Goal: Information Seeking & Learning: Learn about a topic

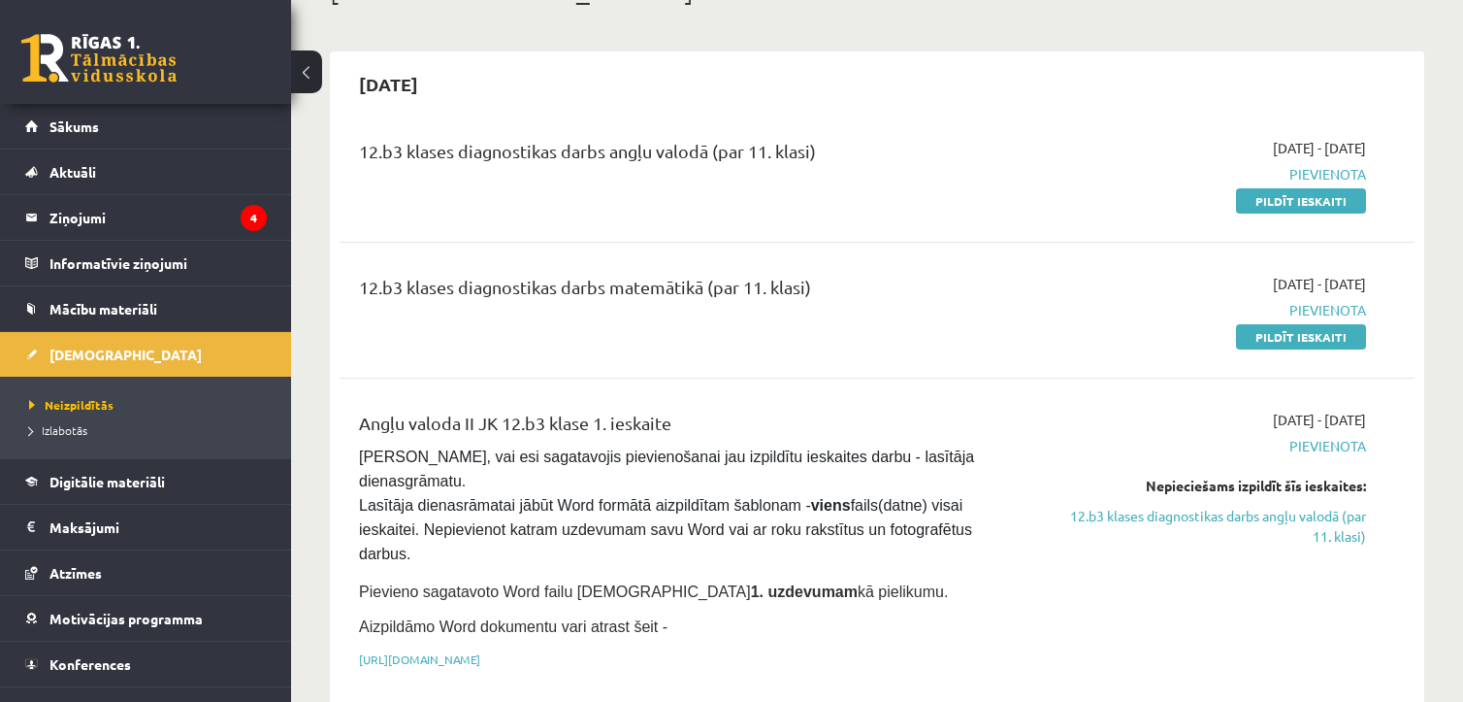
scroll to position [143, 0]
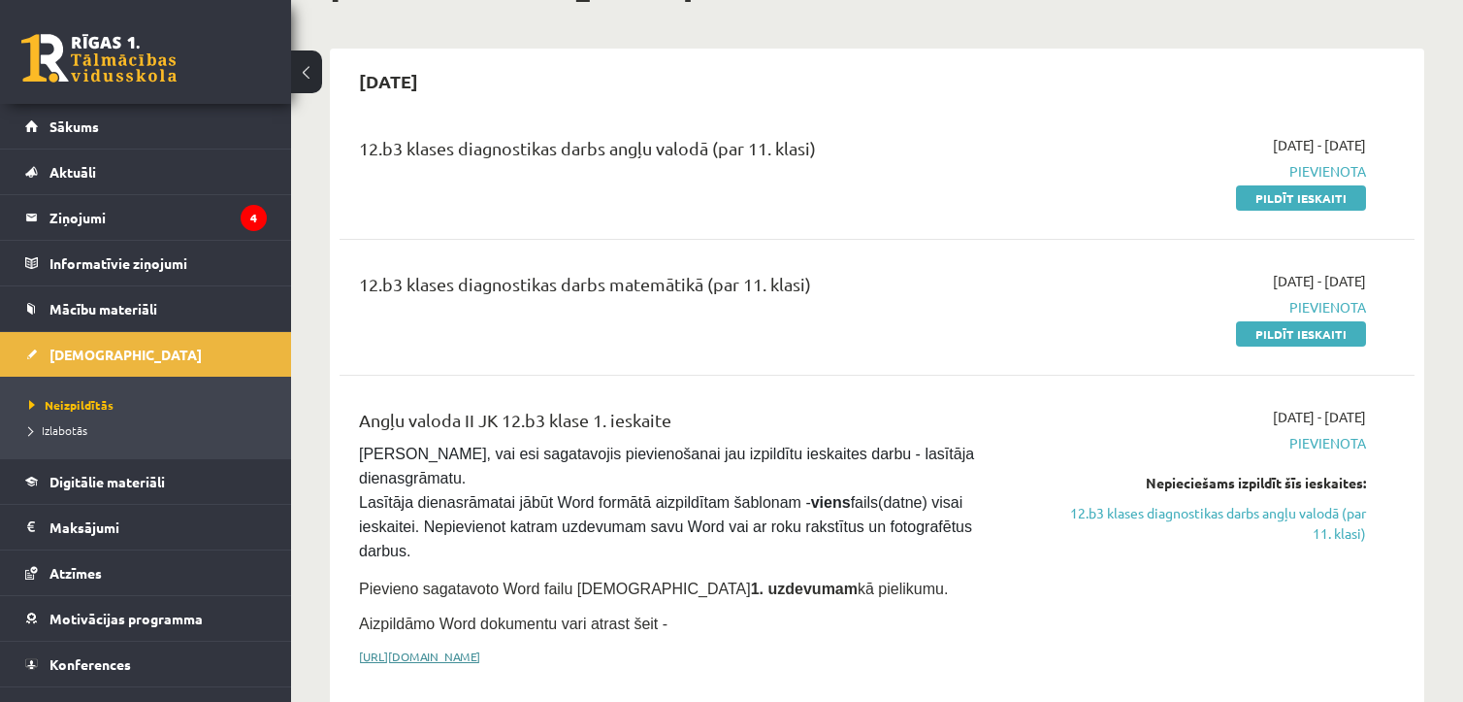
click at [480, 648] on link "[URL][DOMAIN_NAME]" at bounding box center [419, 656] width 121 height 16
click at [168, 306] on link "Mācību materiāli" at bounding box center [146, 308] width 242 height 45
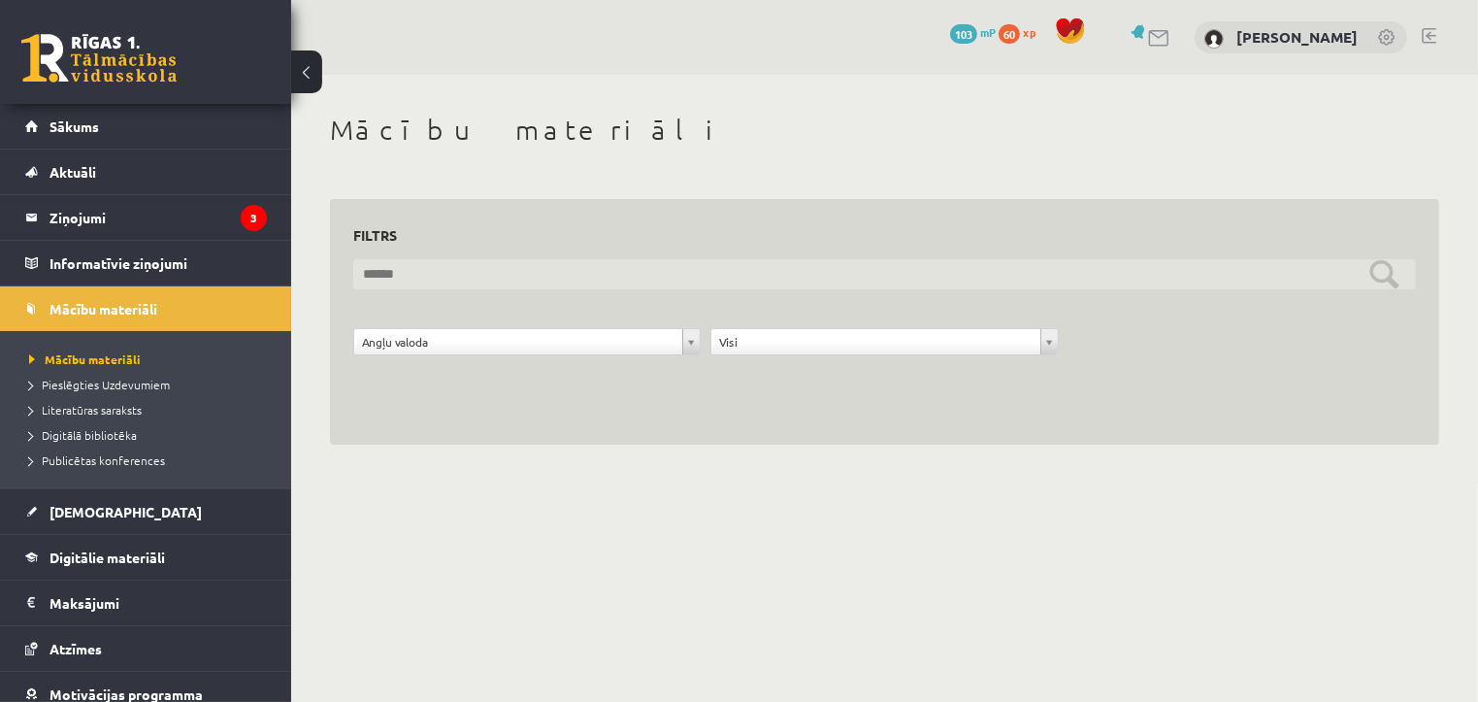
click at [1381, 277] on input "text" at bounding box center [884, 274] width 1062 height 30
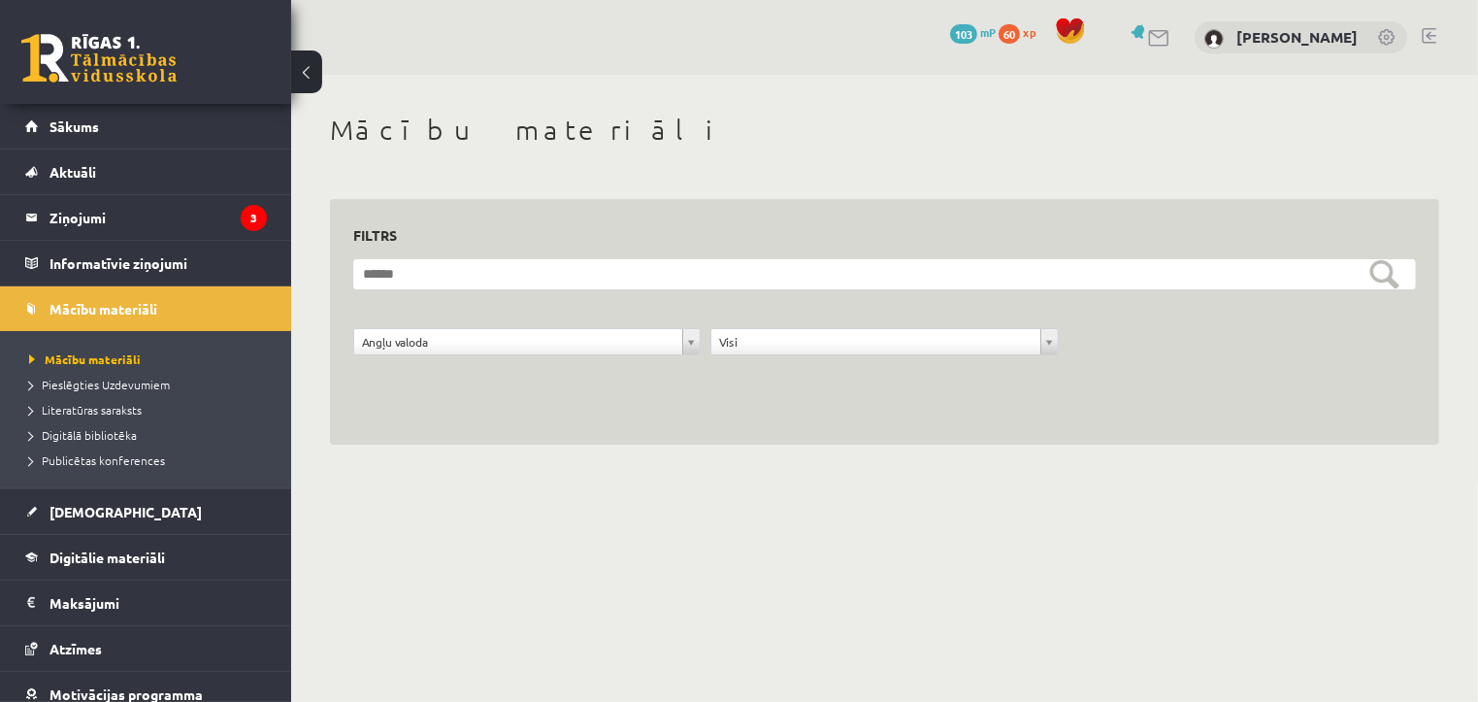
click at [1013, 447] on div "**********" at bounding box center [884, 279] width 1187 height 408
click at [166, 565] on link "Digitālie materiāli" at bounding box center [146, 557] width 242 height 45
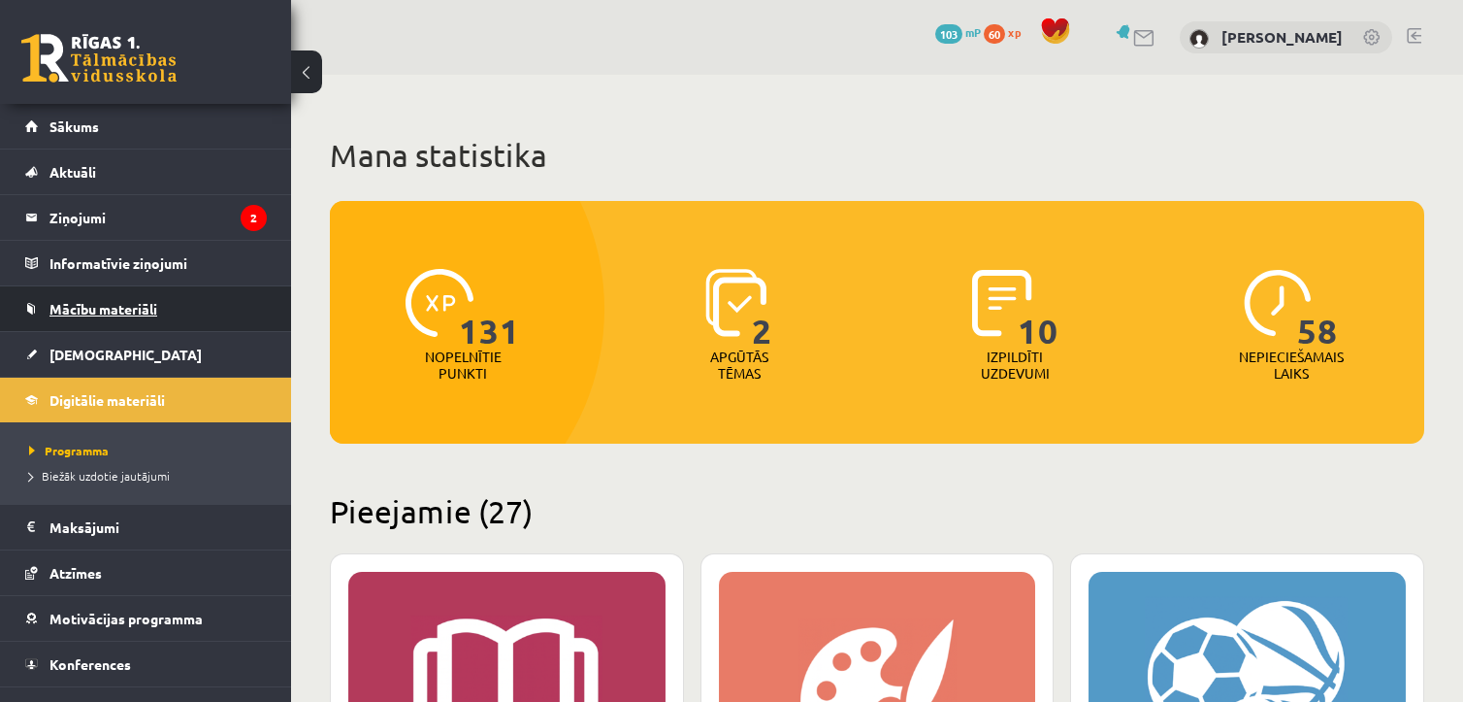
click at [156, 310] on span "Mācību materiāli" at bounding box center [103, 308] width 108 height 17
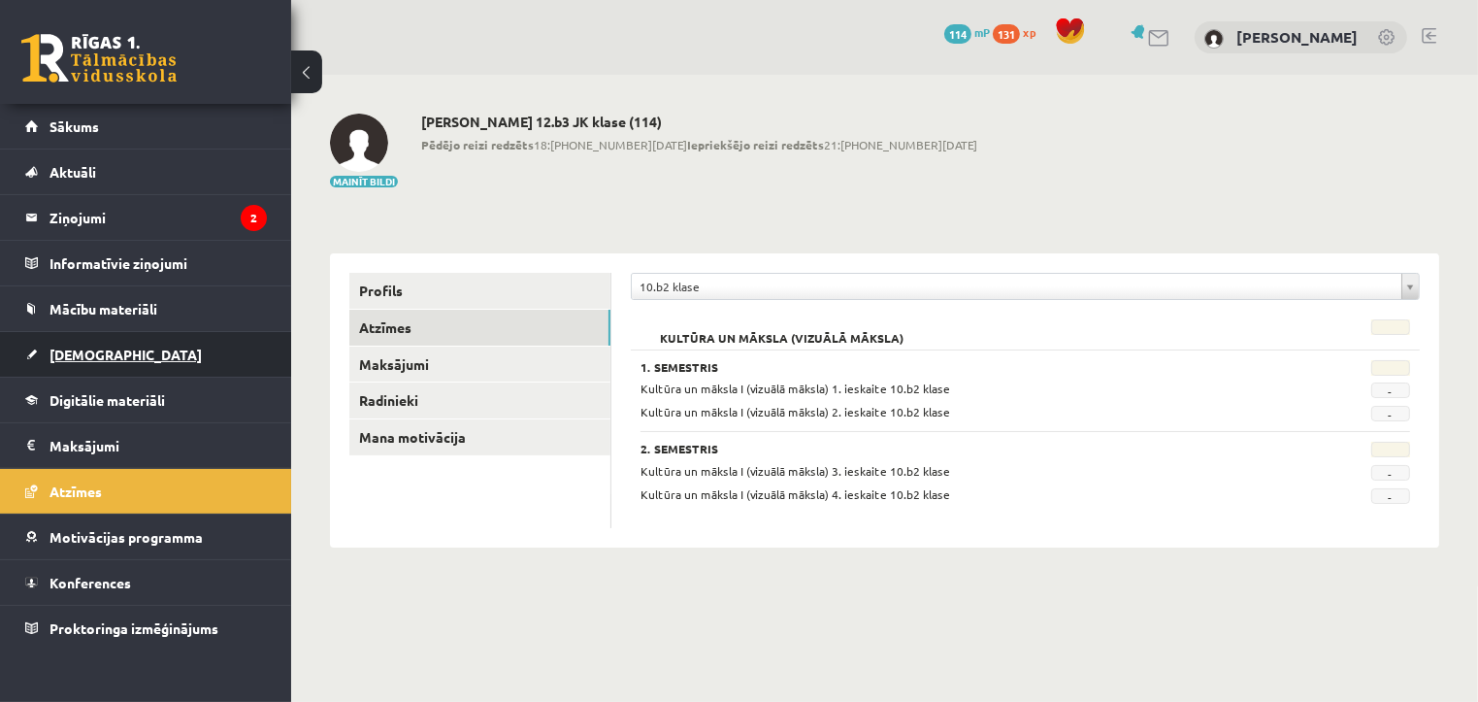
click at [69, 353] on span "[DEMOGRAPHIC_DATA]" at bounding box center [125, 353] width 152 height 17
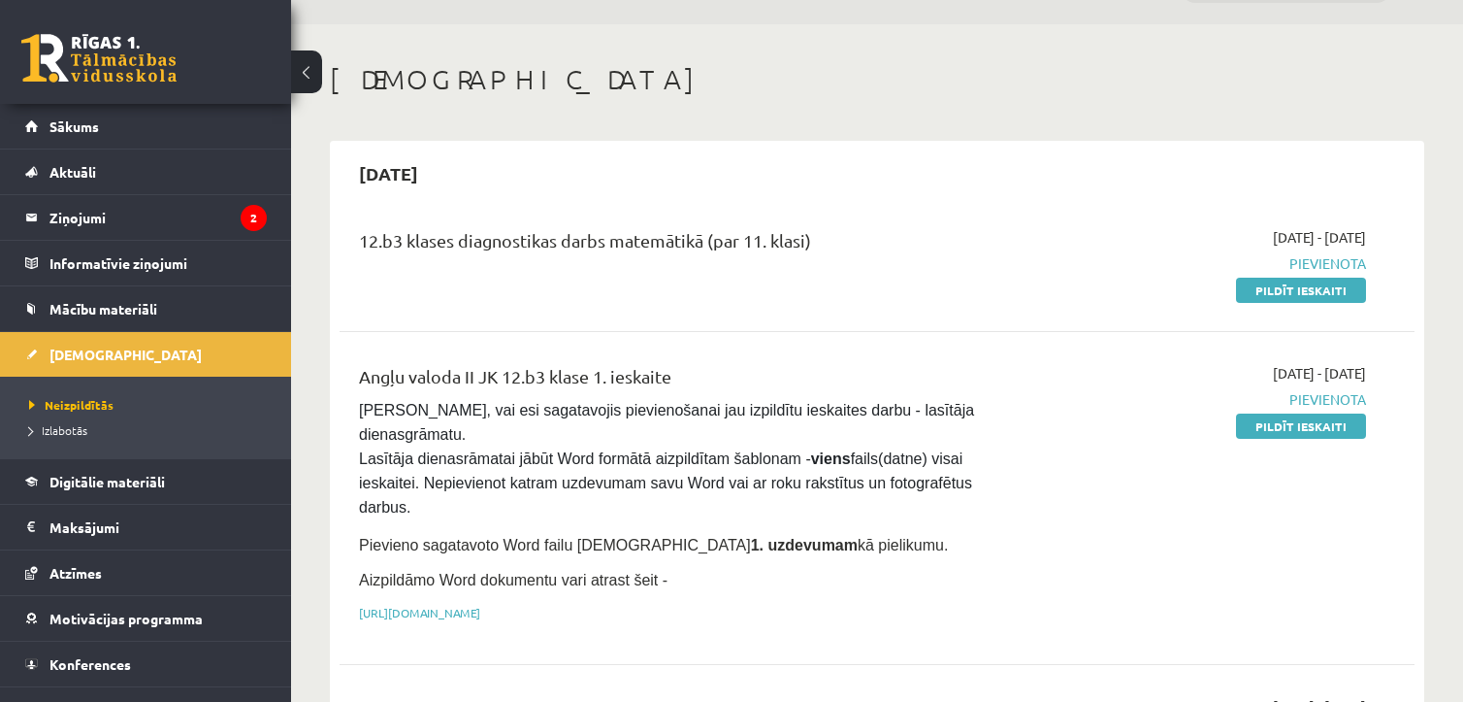
scroll to position [53, 0]
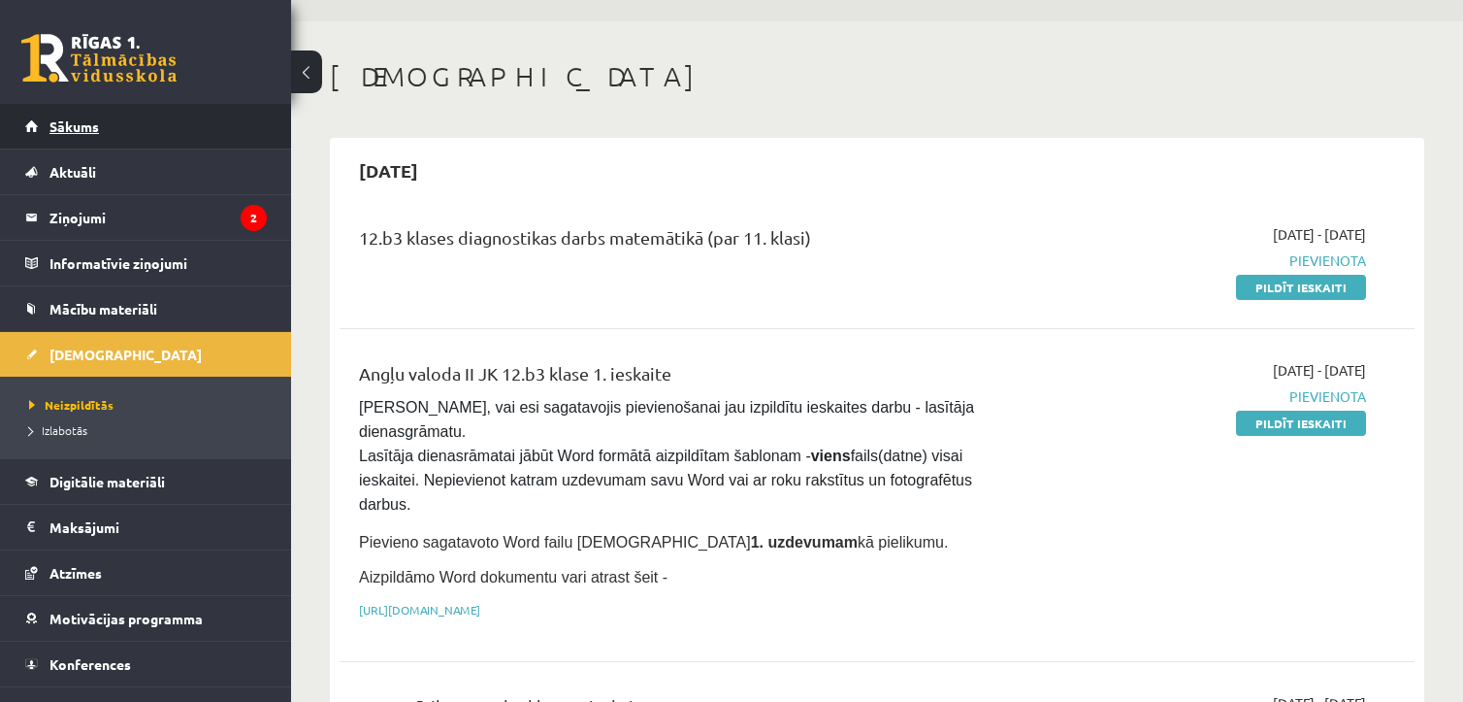
click at [47, 122] on link "Sākums" at bounding box center [146, 126] width 242 height 45
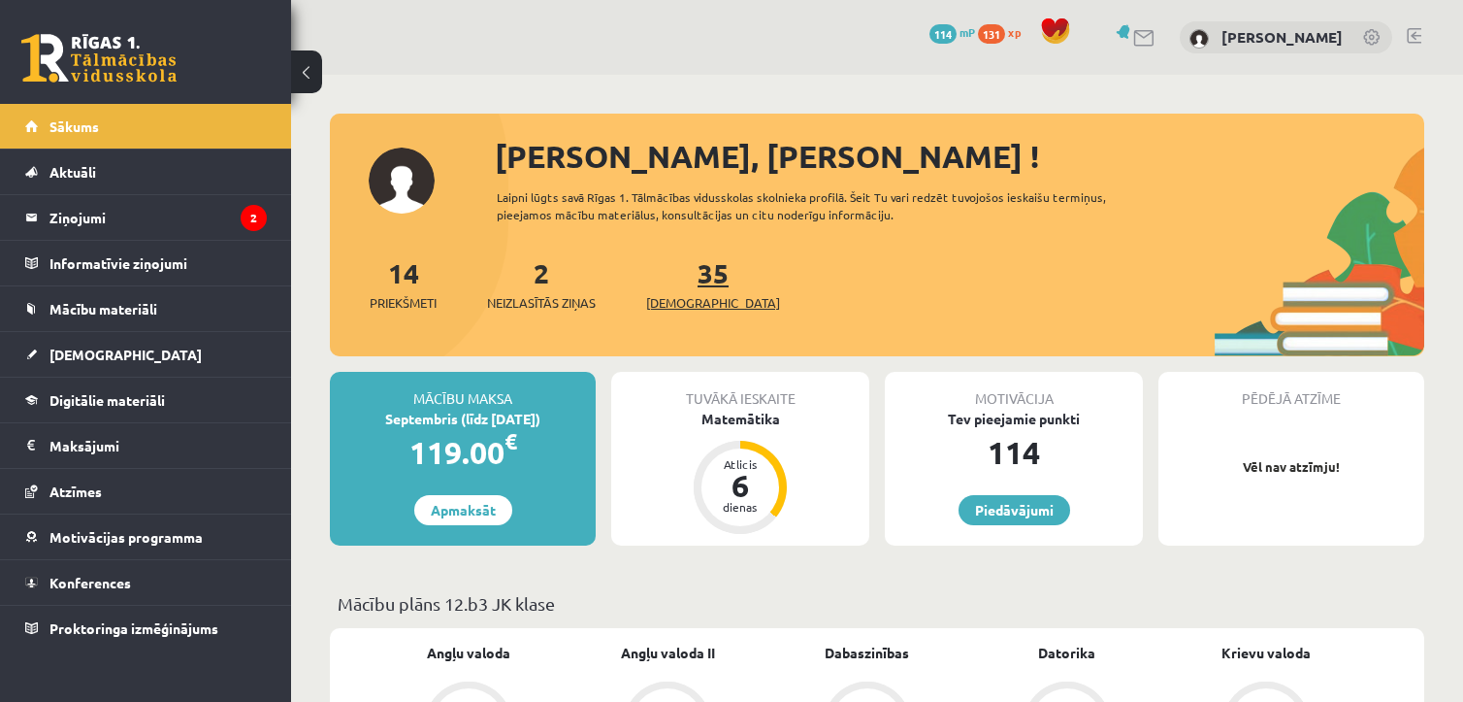
click at [668, 305] on span "[DEMOGRAPHIC_DATA]" at bounding box center [713, 302] width 134 height 19
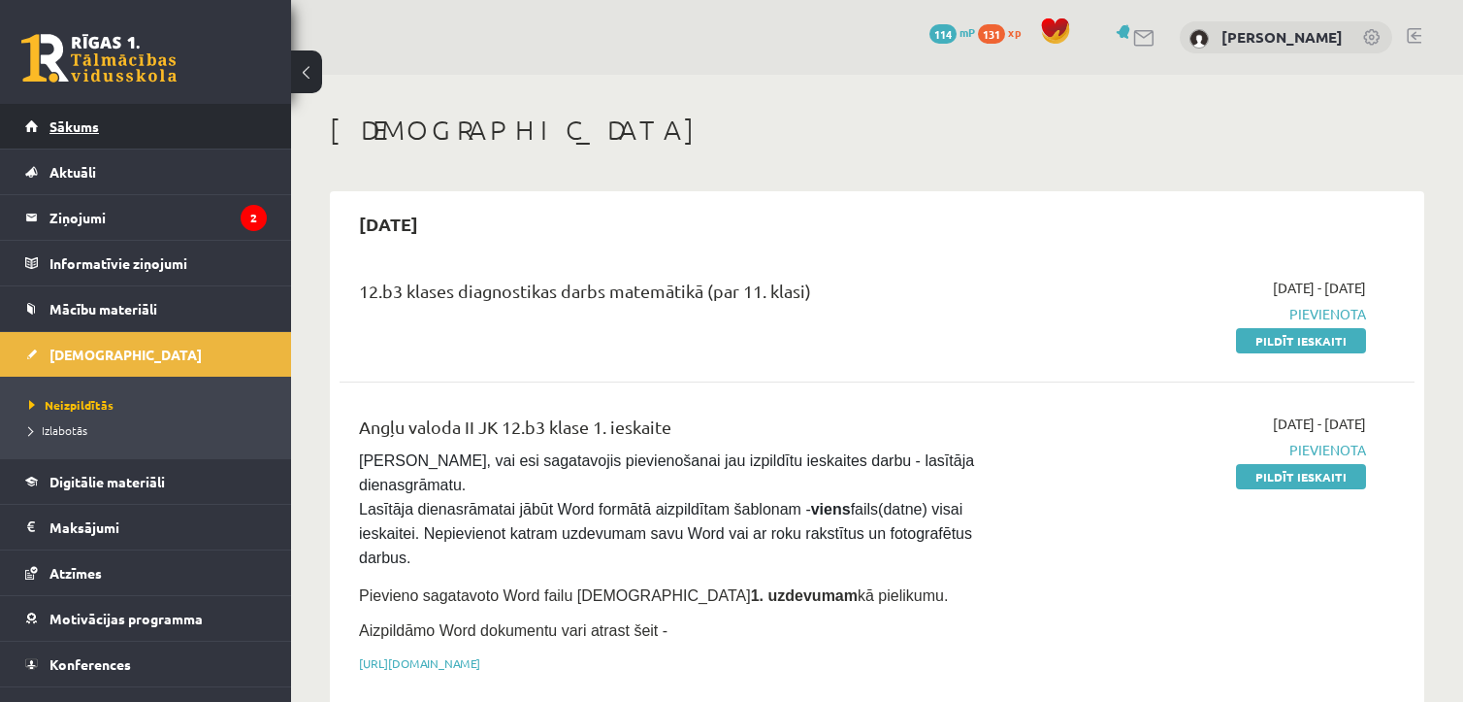
click at [71, 127] on span "Sākums" at bounding box center [73, 125] width 49 height 17
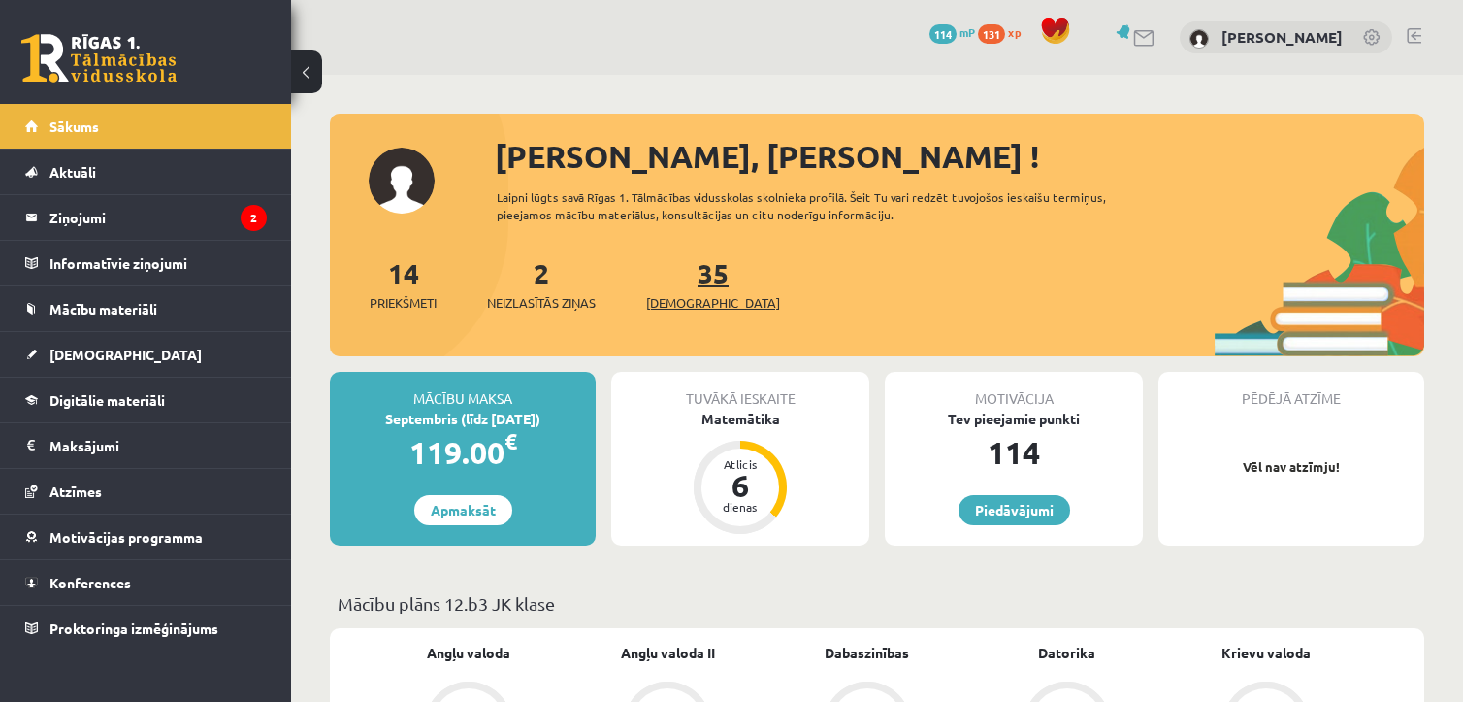
click at [675, 293] on span "[DEMOGRAPHIC_DATA]" at bounding box center [713, 302] width 134 height 19
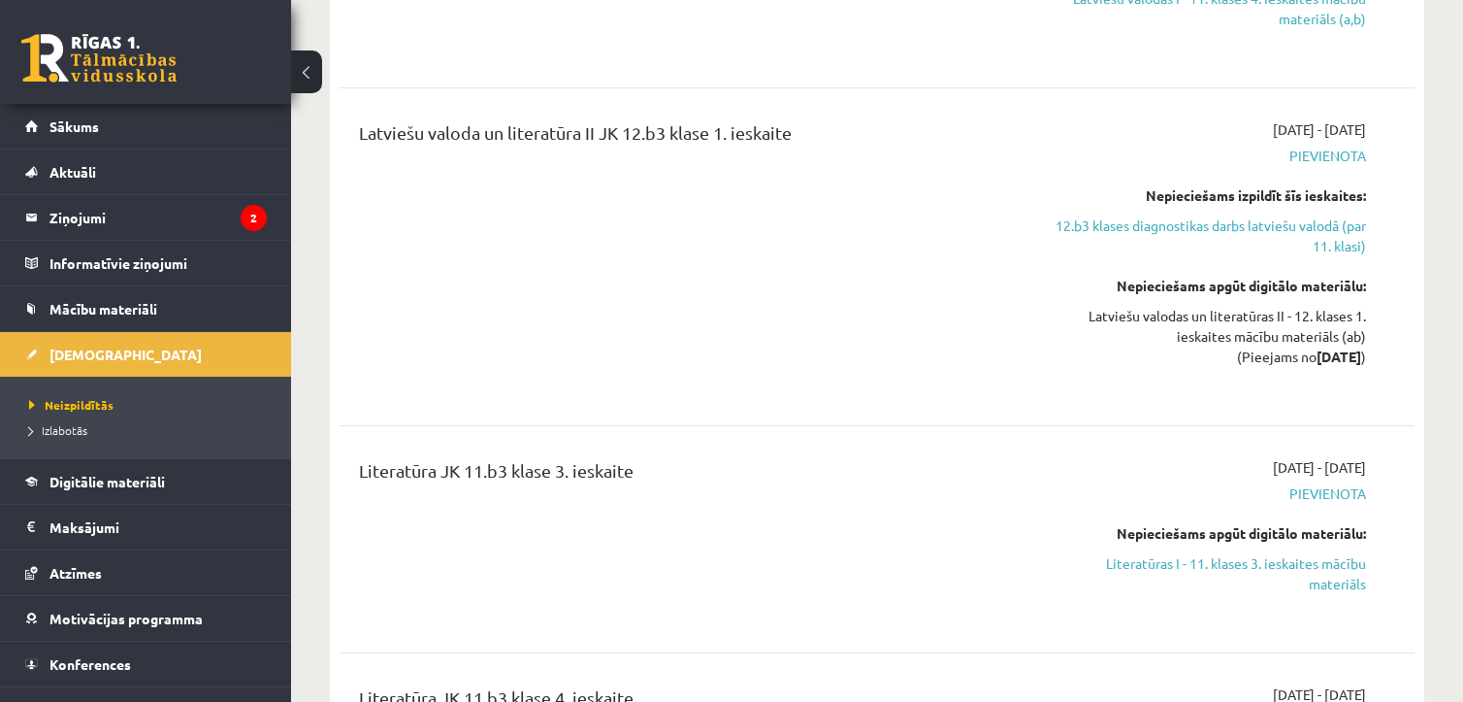
scroll to position [9589, 0]
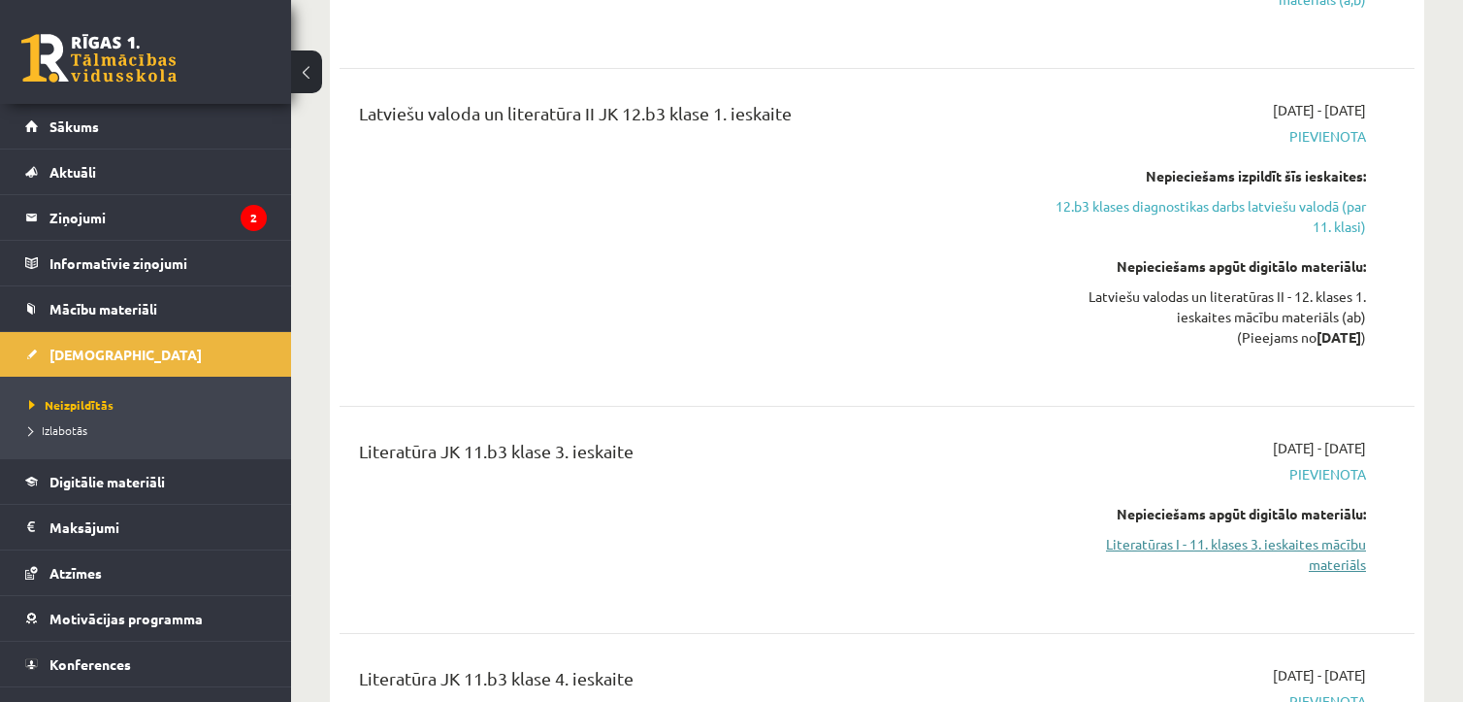
click at [1217, 534] on link "Literatūras I - 11. klases 3. ieskaites mācību materiāls" at bounding box center [1208, 554] width 316 height 41
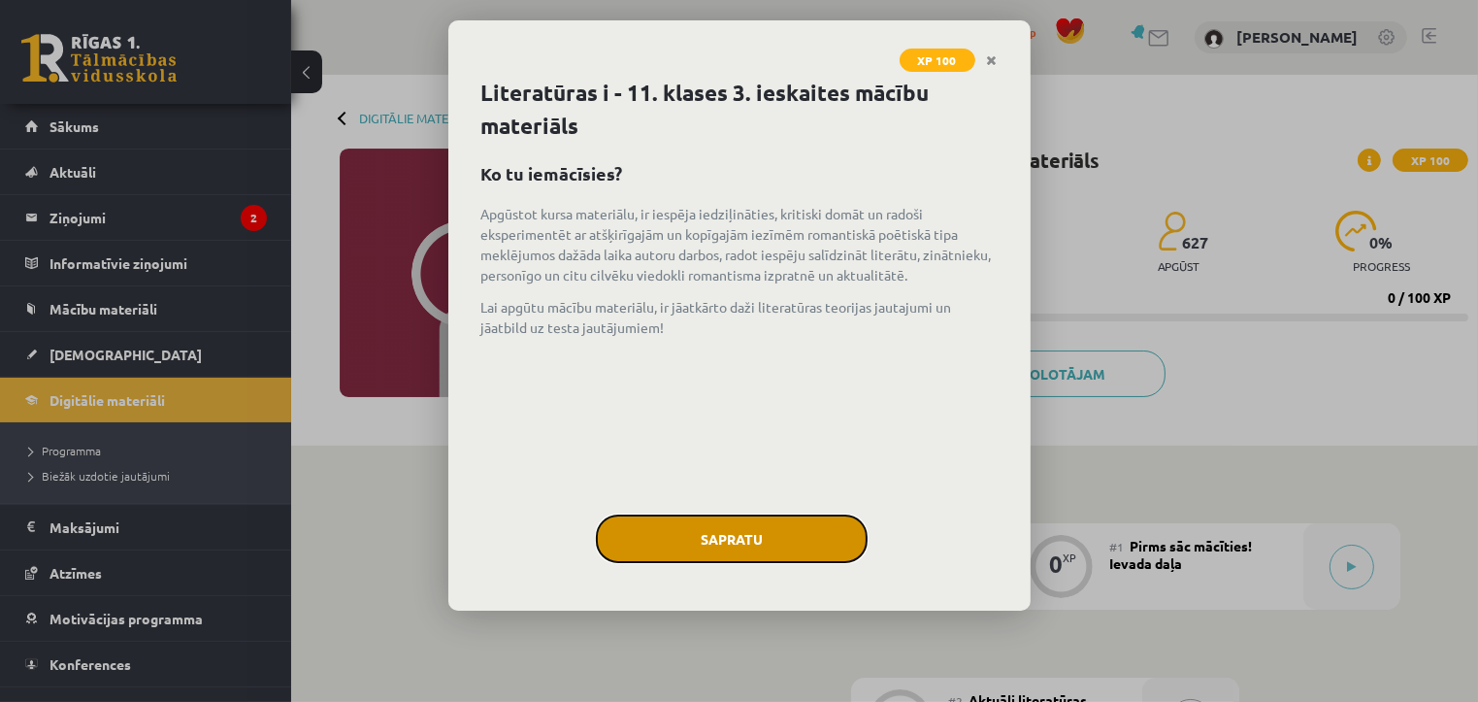
click at [691, 534] on button "Sapratu" at bounding box center [732, 538] width 272 height 49
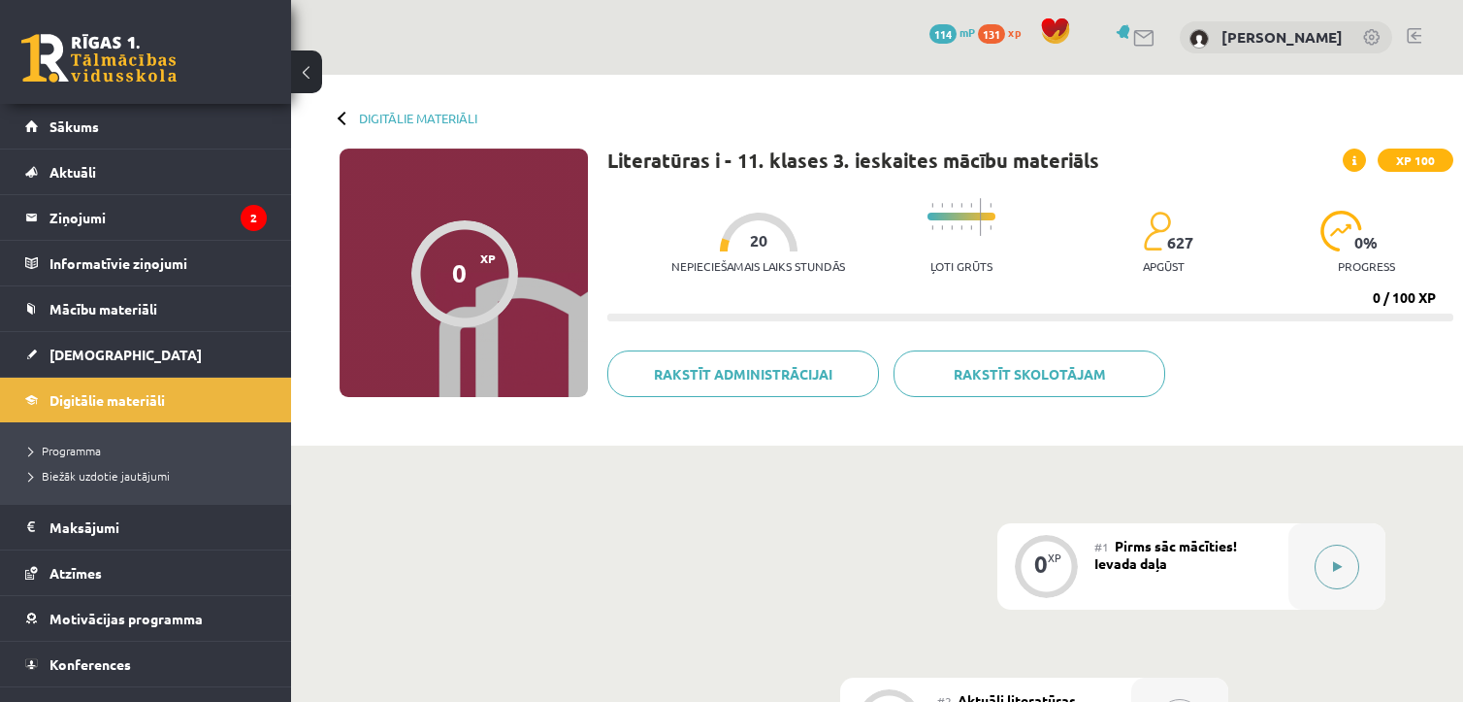
click at [1337, 573] on button at bounding box center [1337, 566] width 45 height 45
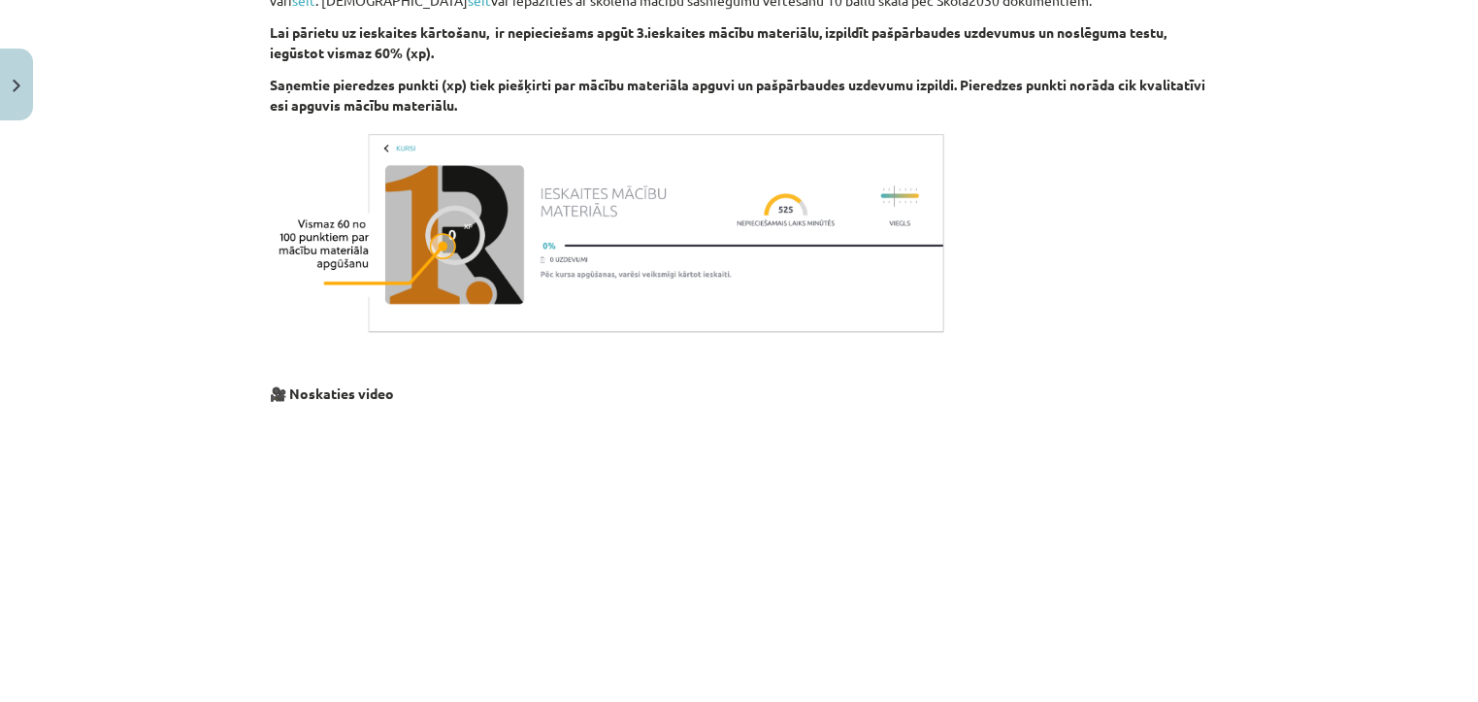
scroll to position [1465, 0]
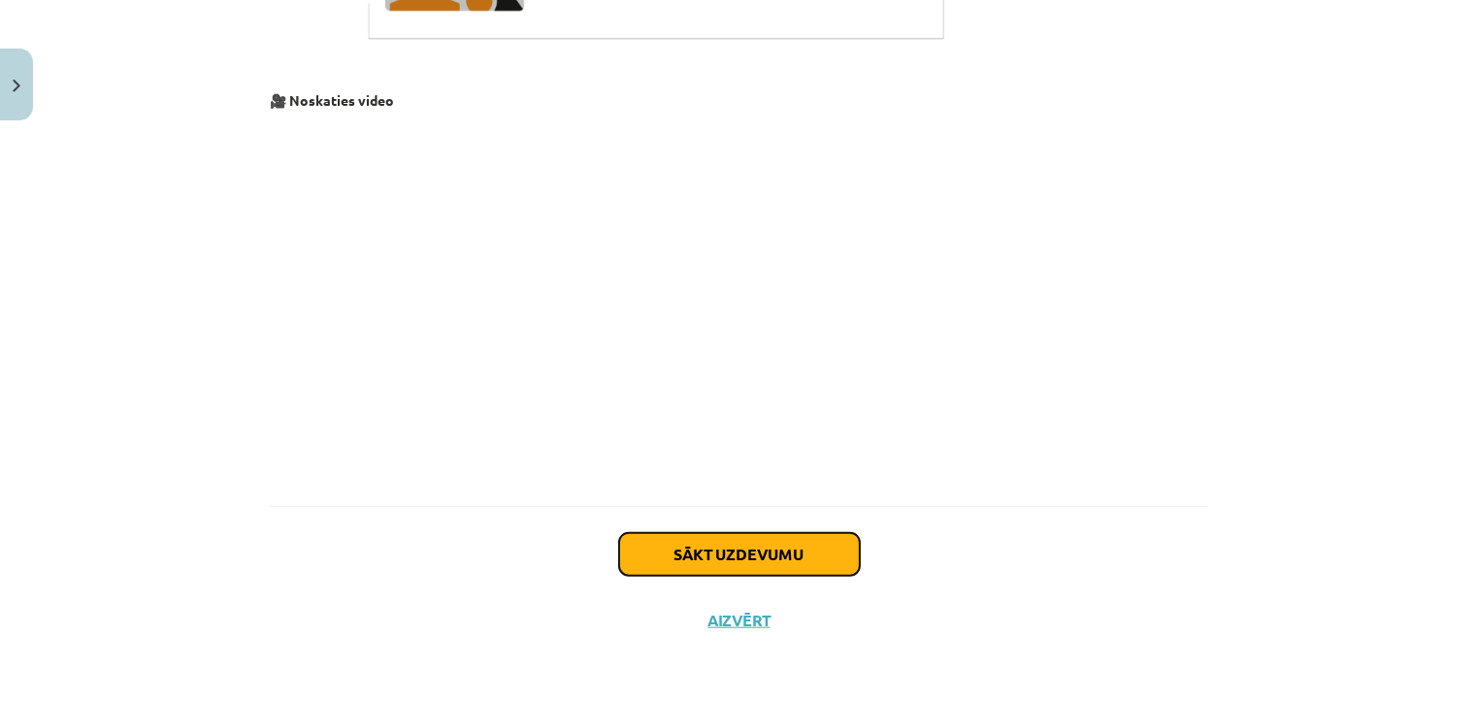
click at [796, 558] on button "Sākt uzdevumu" at bounding box center [739, 554] width 241 height 43
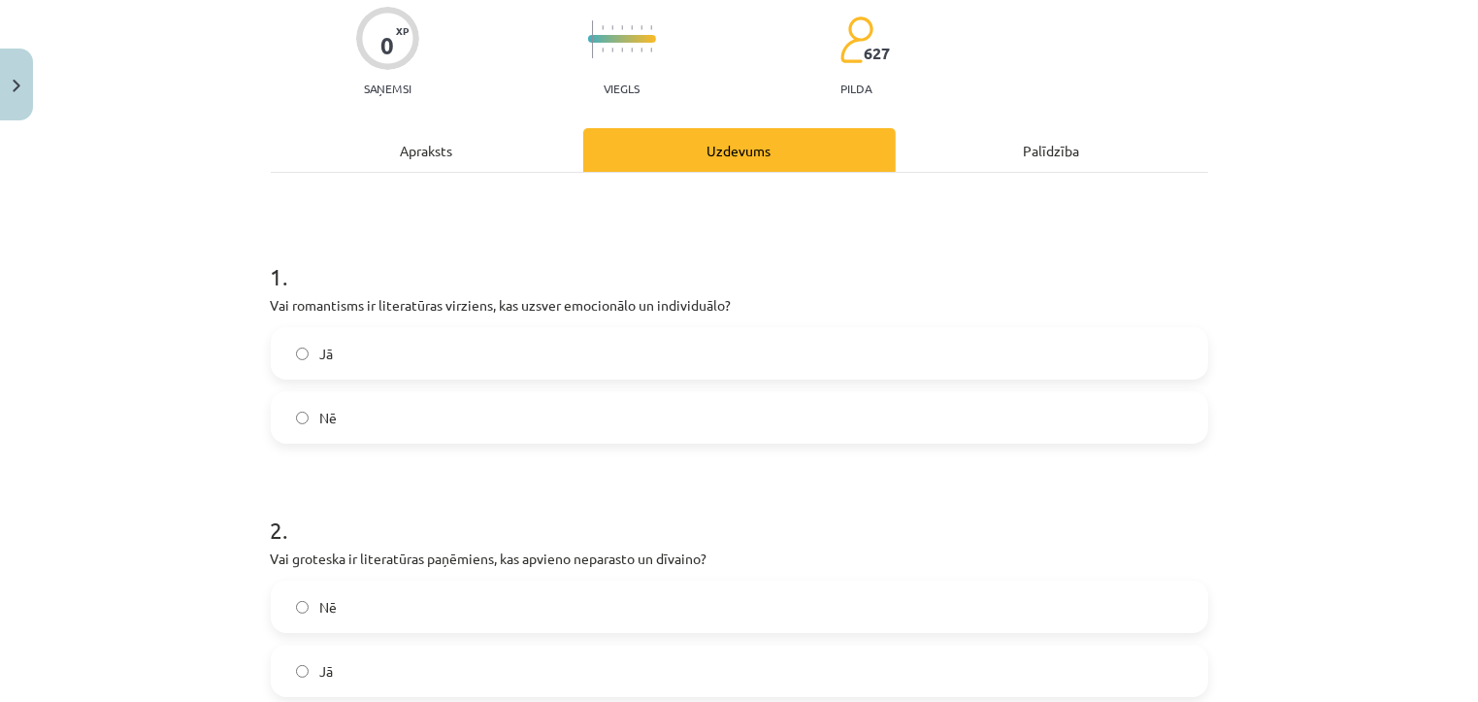
scroll to position [162, 0]
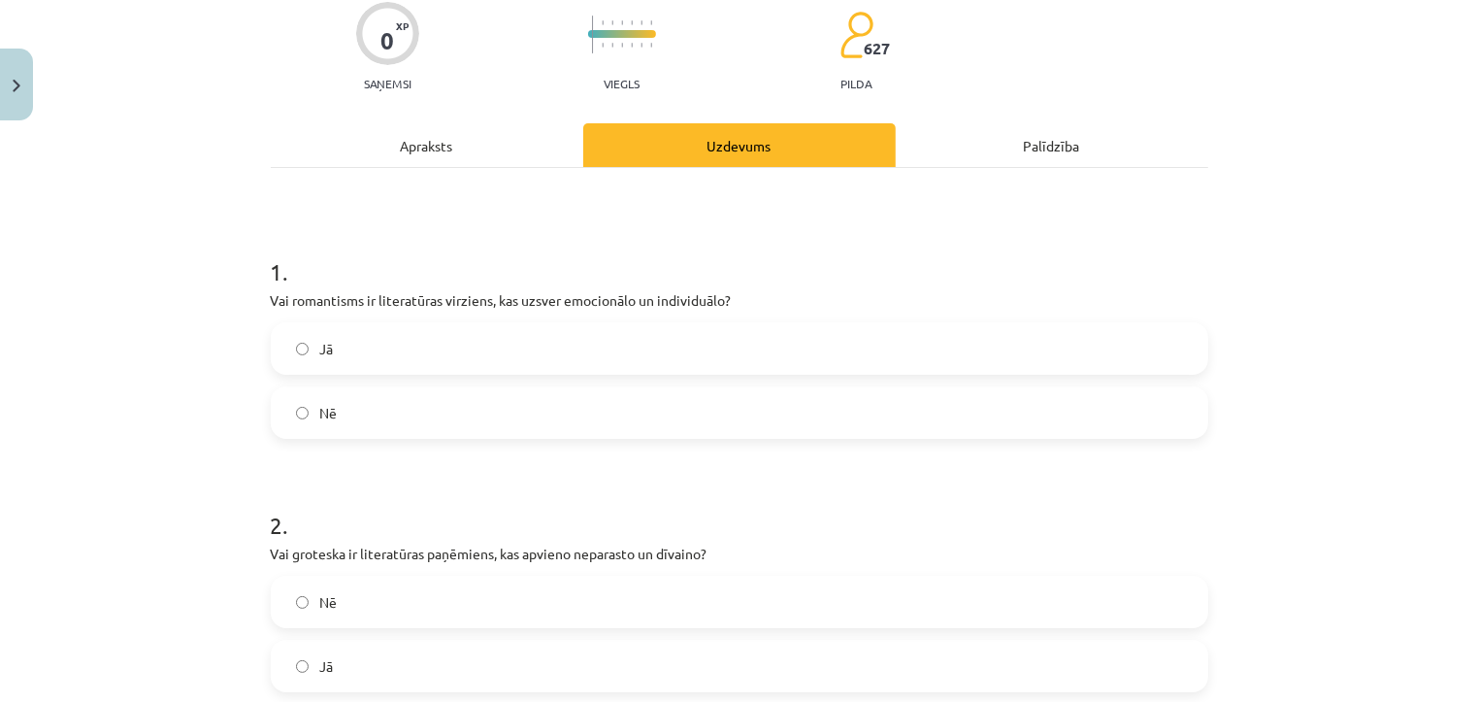
click at [830, 347] on label "Jā" at bounding box center [739, 348] width 933 height 49
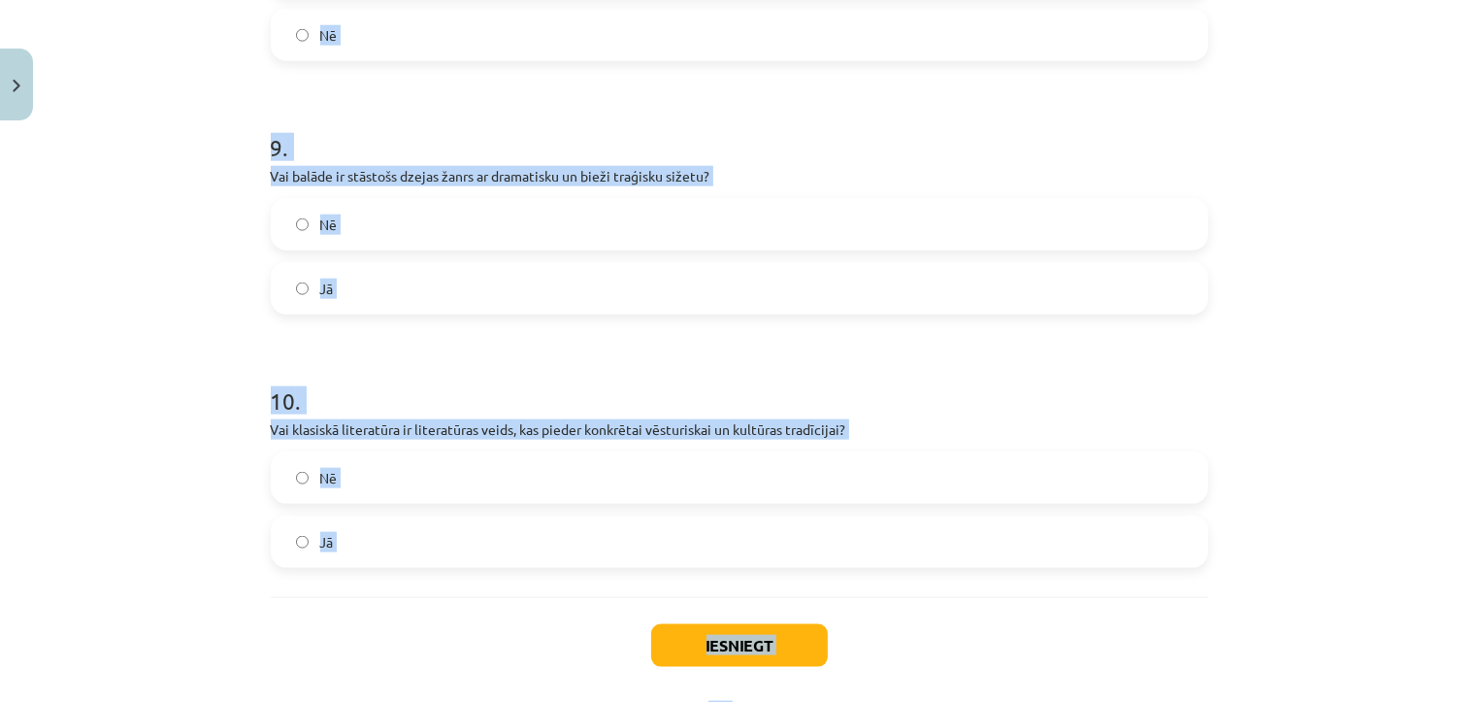
scroll to position [2322, 0]
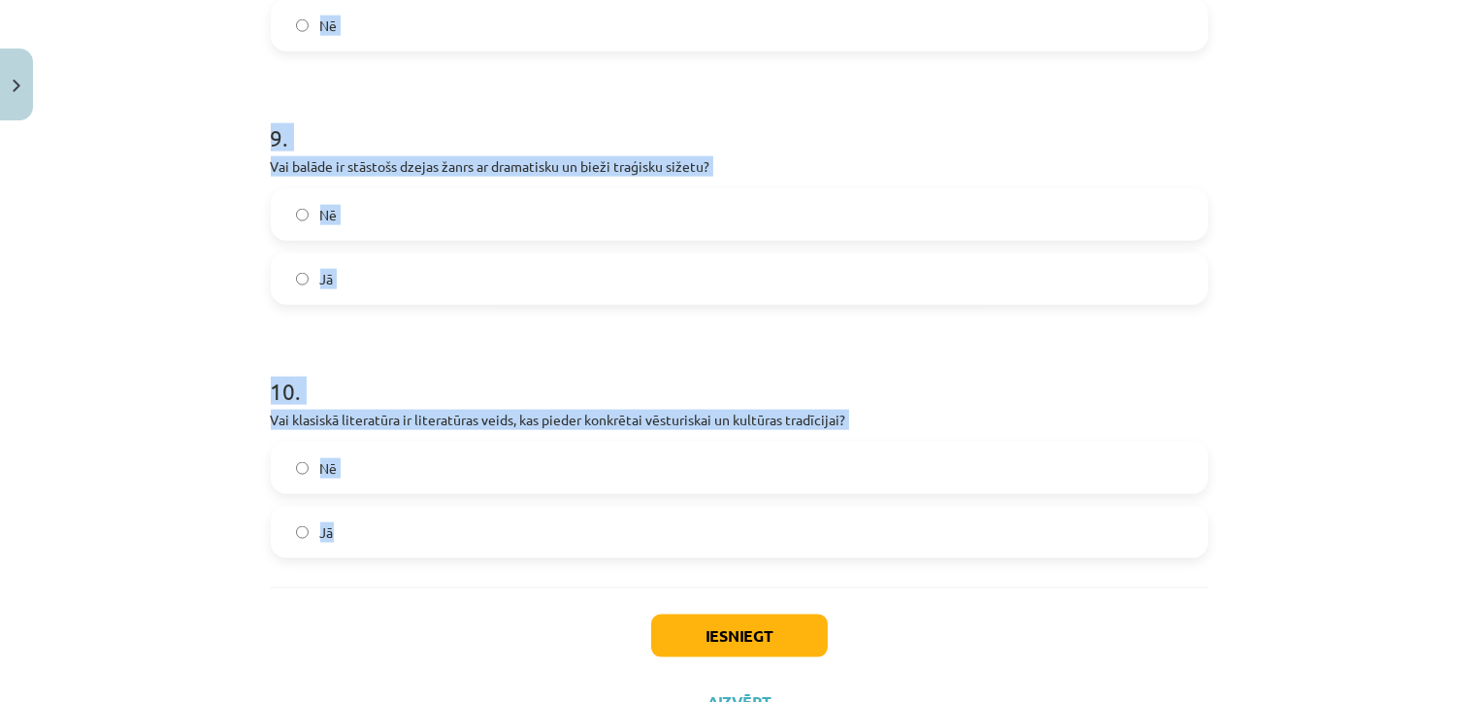
drag, startPoint x: 238, startPoint y: 93, endPoint x: 800, endPoint y: 555, distance: 728.0
click at [800, 555] on div "Mācību tēma: Literatūras i - 11. klases 3. ieskaites mācību materiāls #1 Pirms …" at bounding box center [739, 351] width 1478 height 702
copy form "1 . Vai romantisms ir literatūras virziens, kas uzsver emocionālo un individuāl…"
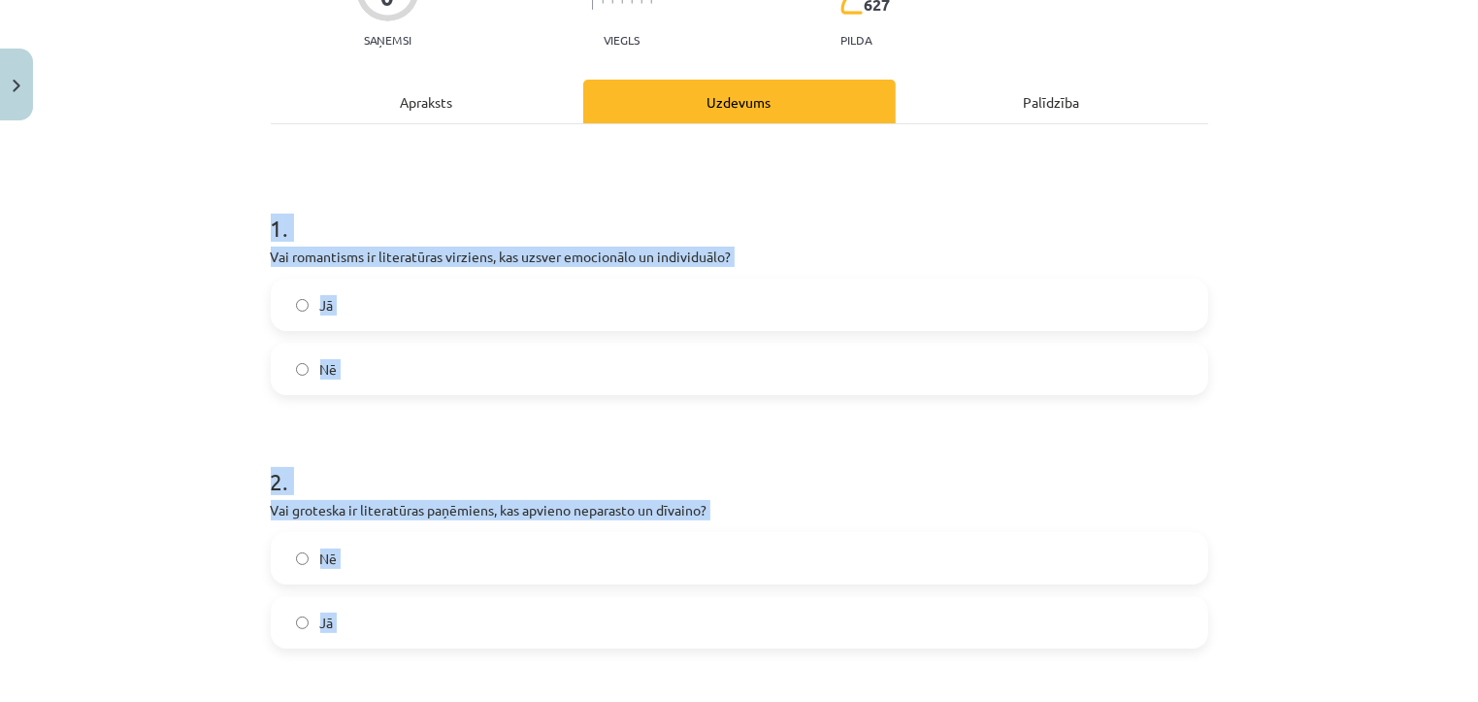
scroll to position [208, 0]
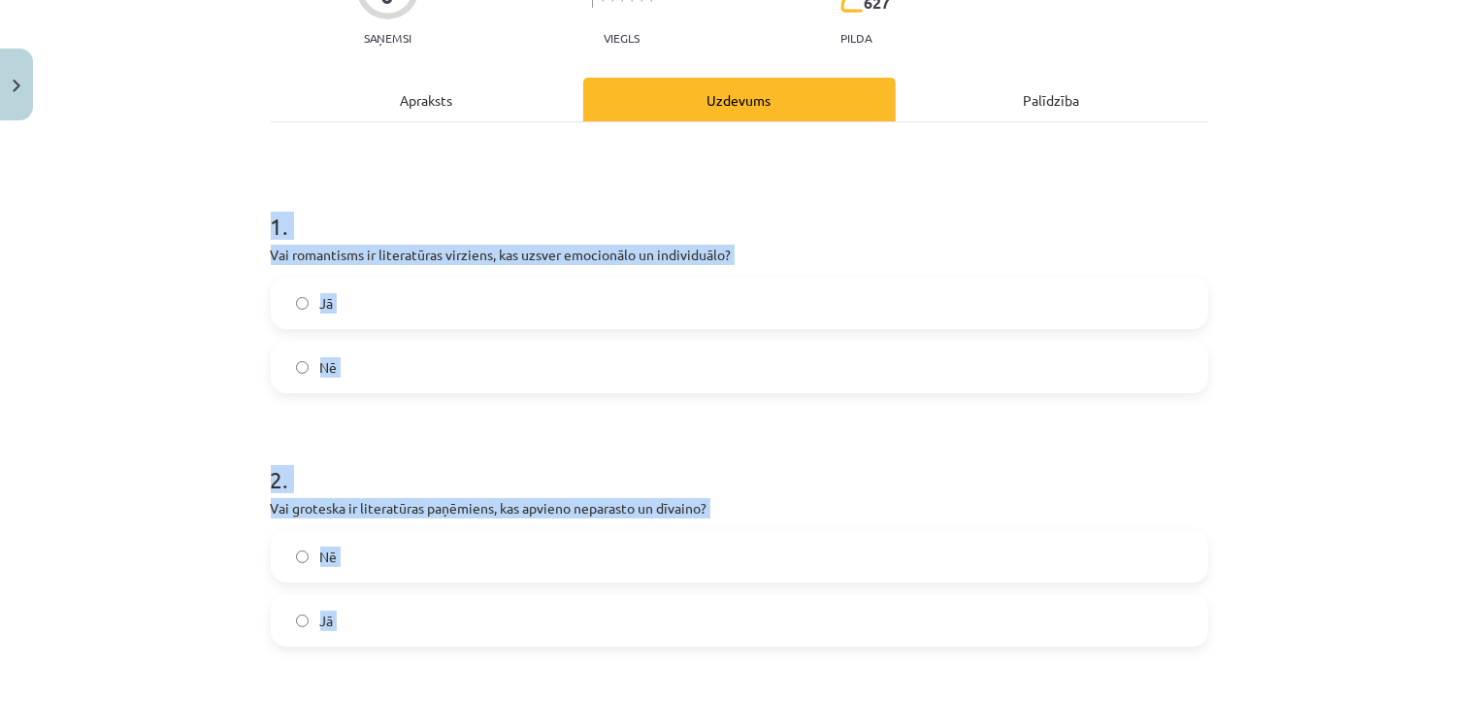
click at [570, 615] on label "Jā" at bounding box center [739, 620] width 933 height 49
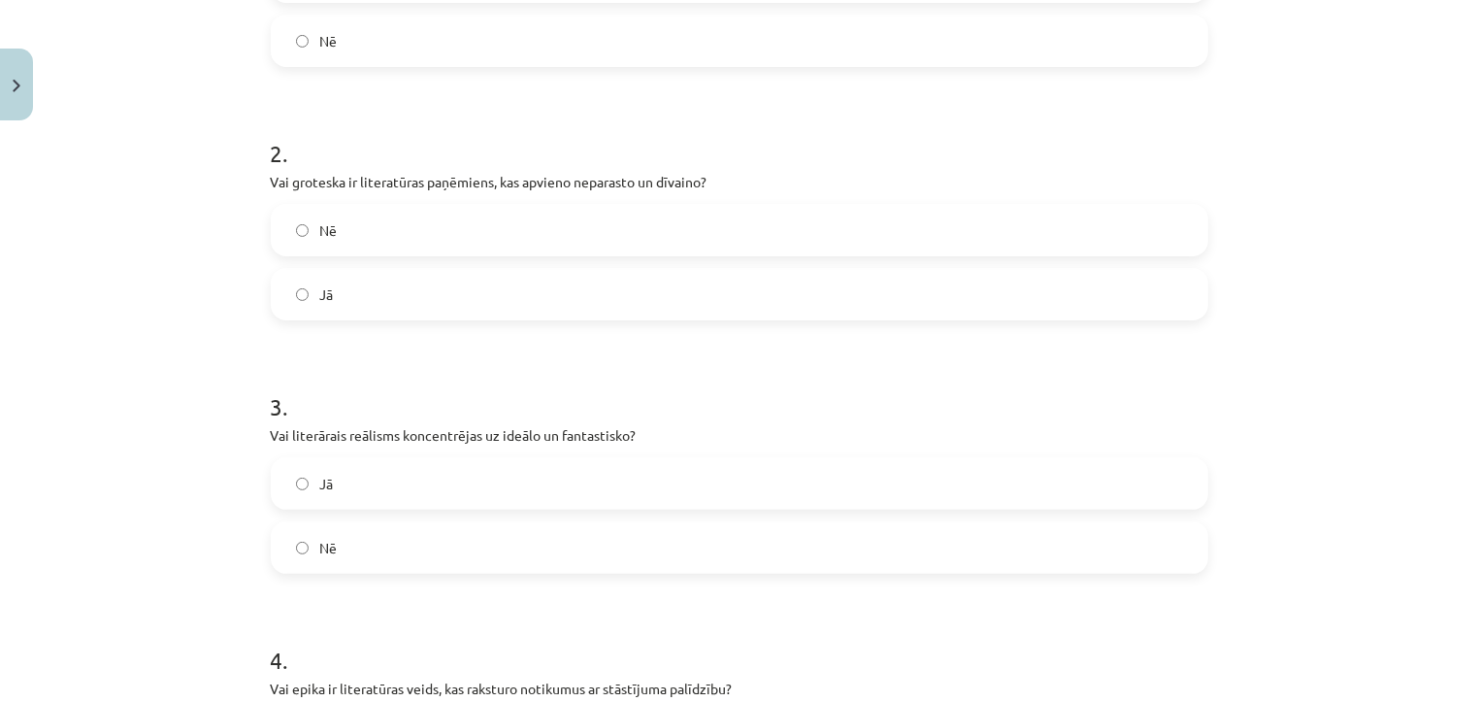
scroll to position [539, 0]
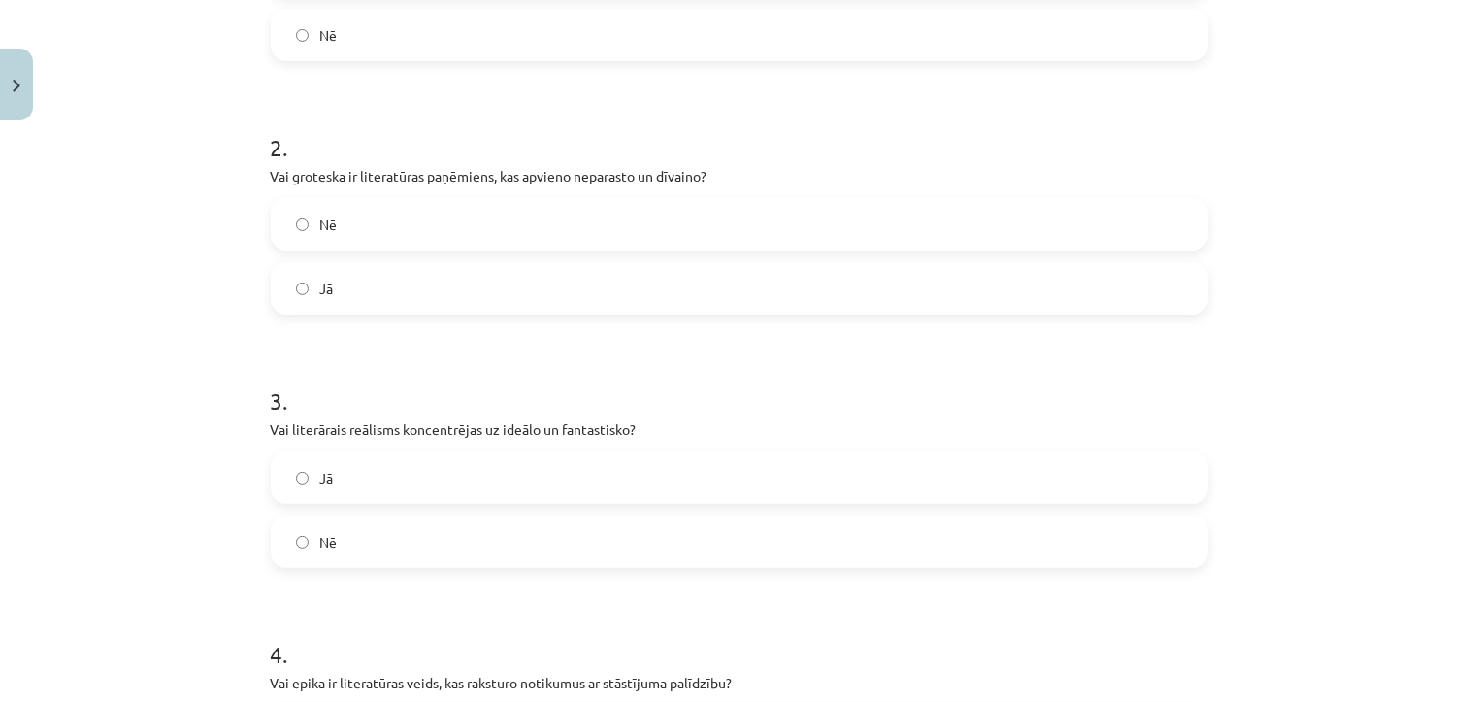
click at [541, 544] on label "Nē" at bounding box center [739, 541] width 933 height 49
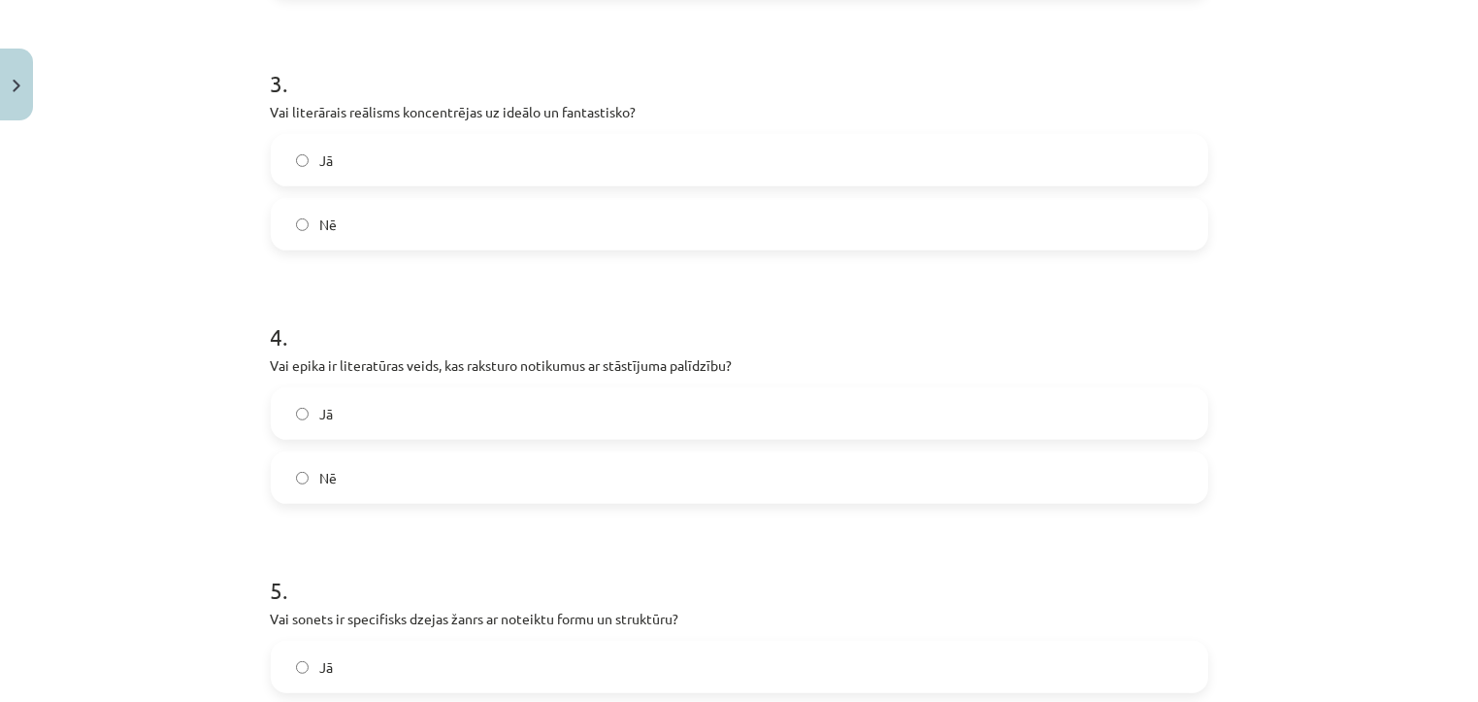
click at [515, 412] on label "Jā" at bounding box center [739, 413] width 933 height 49
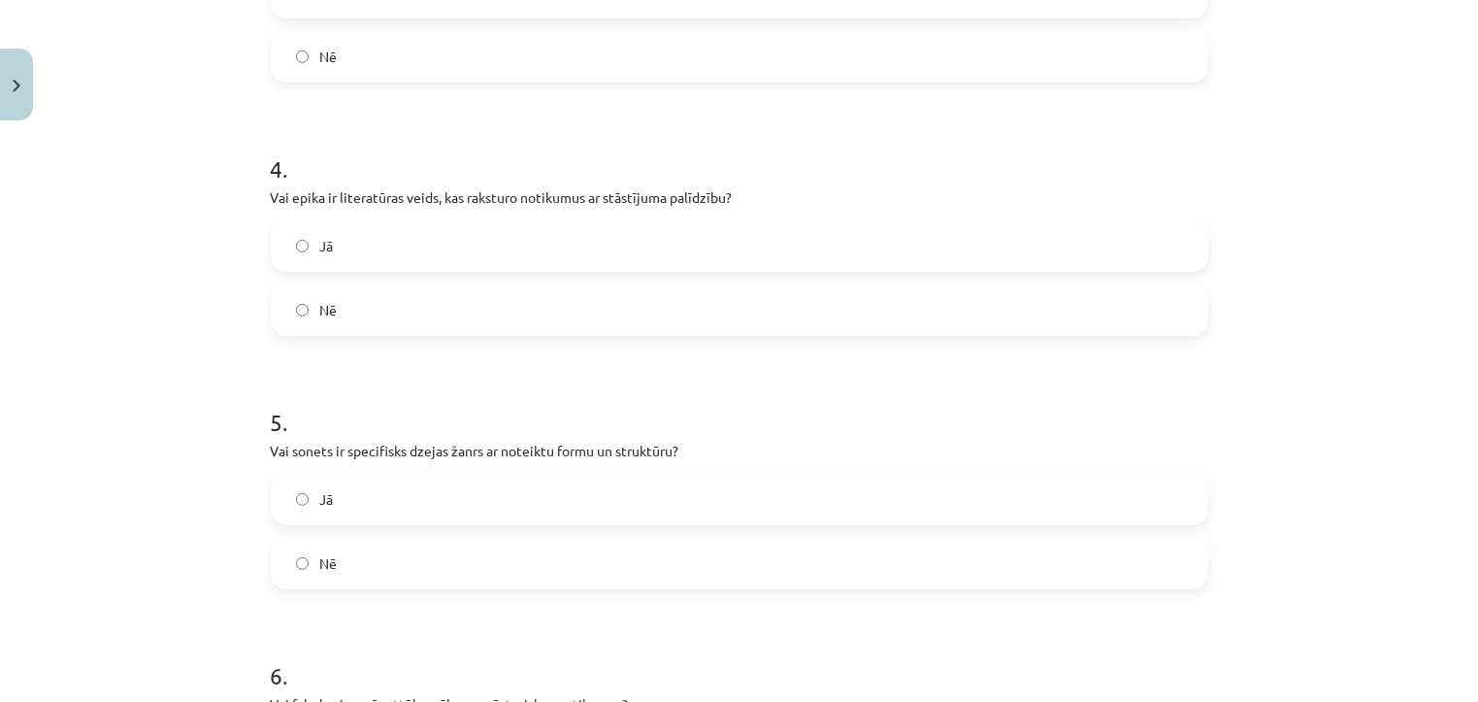
scroll to position [1025, 0]
click at [478, 506] on label "Jā" at bounding box center [739, 498] width 933 height 49
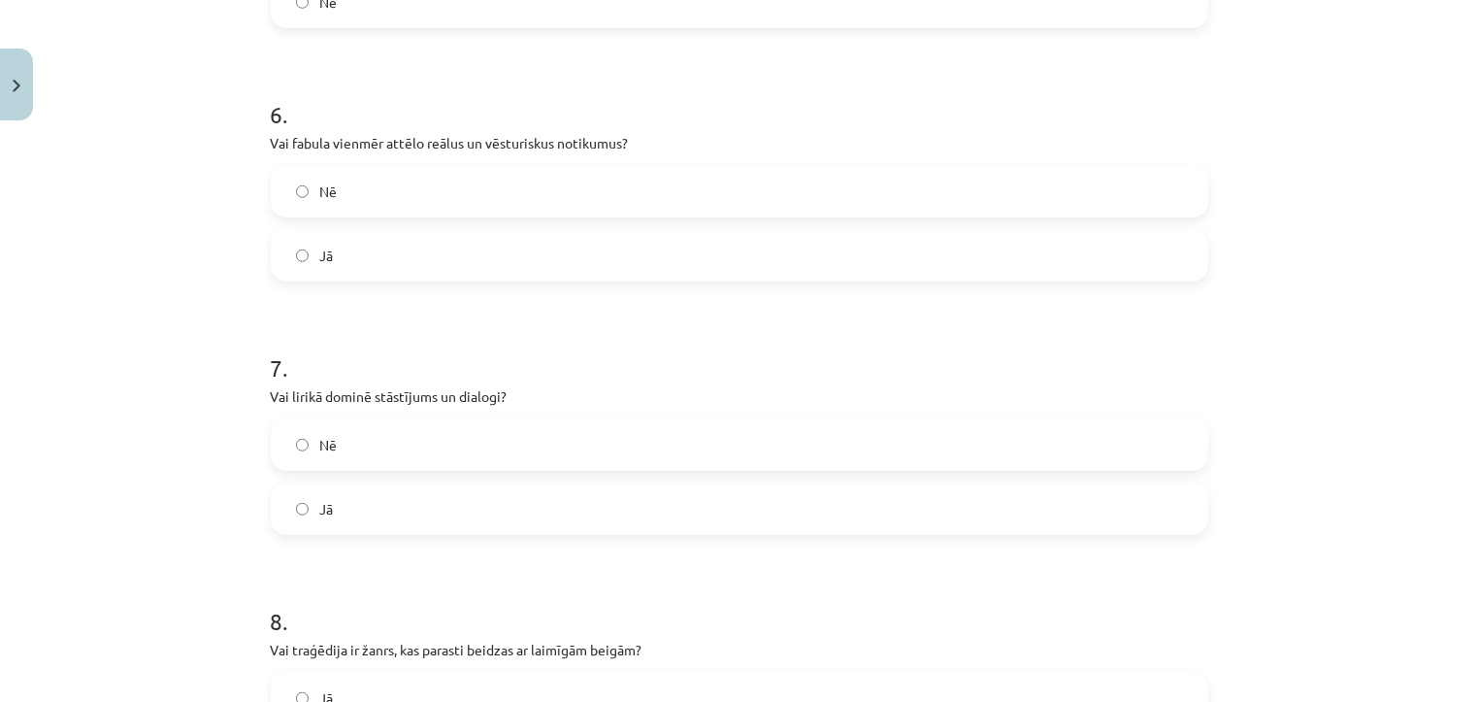
scroll to position [1587, 0]
click at [679, 180] on label "Nē" at bounding box center [739, 189] width 933 height 49
click at [579, 440] on label "Nē" at bounding box center [739, 442] width 933 height 49
click at [521, 509] on label "Nē" at bounding box center [739, 505] width 933 height 49
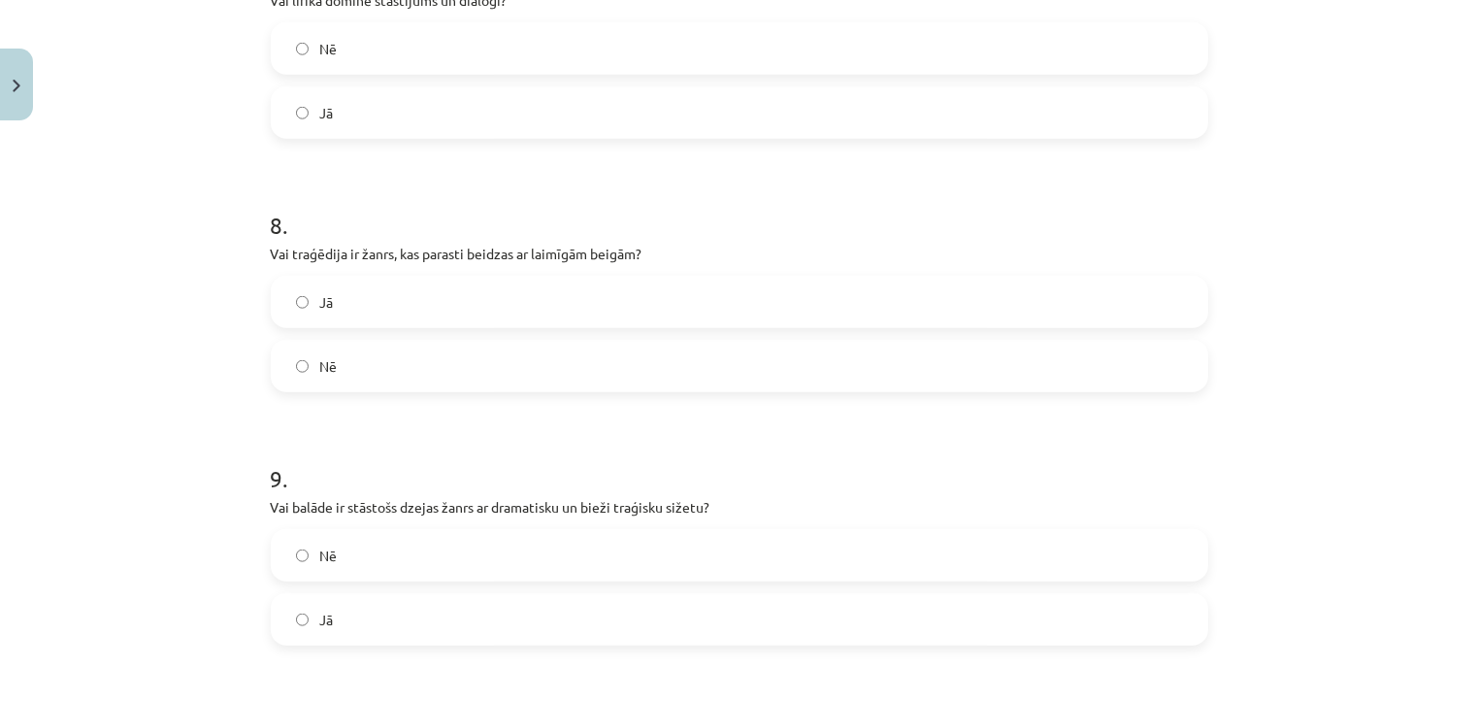
scroll to position [1991, 0]
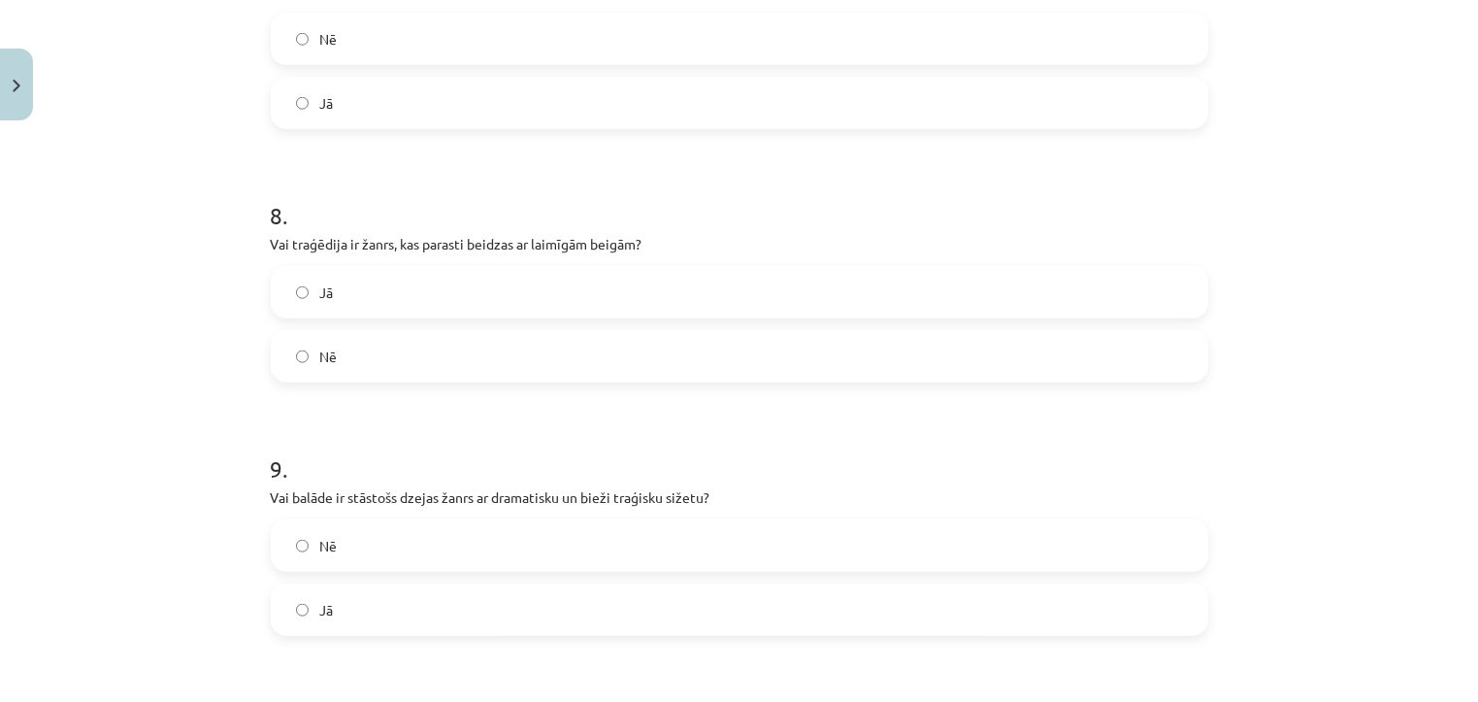
click at [477, 609] on label "Jā" at bounding box center [739, 609] width 933 height 49
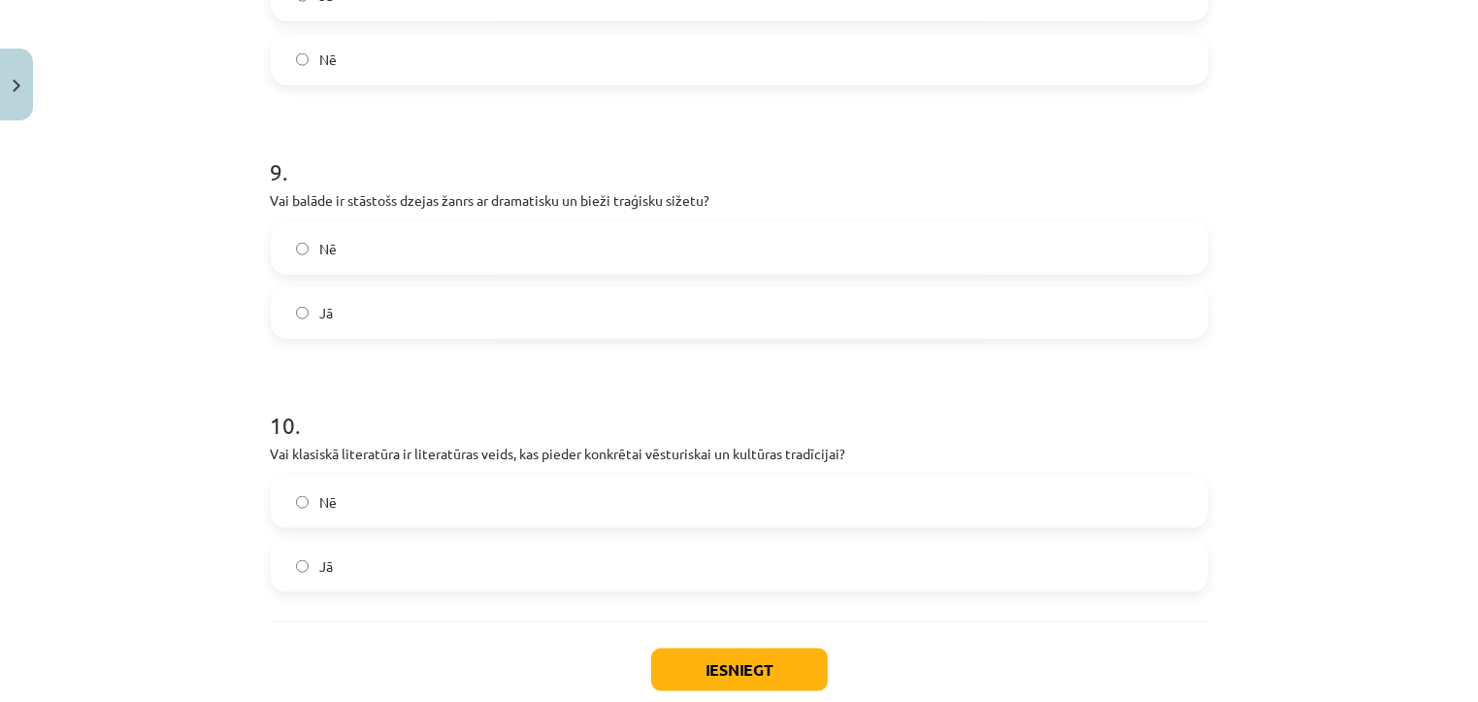
scroll to position [2294, 0]
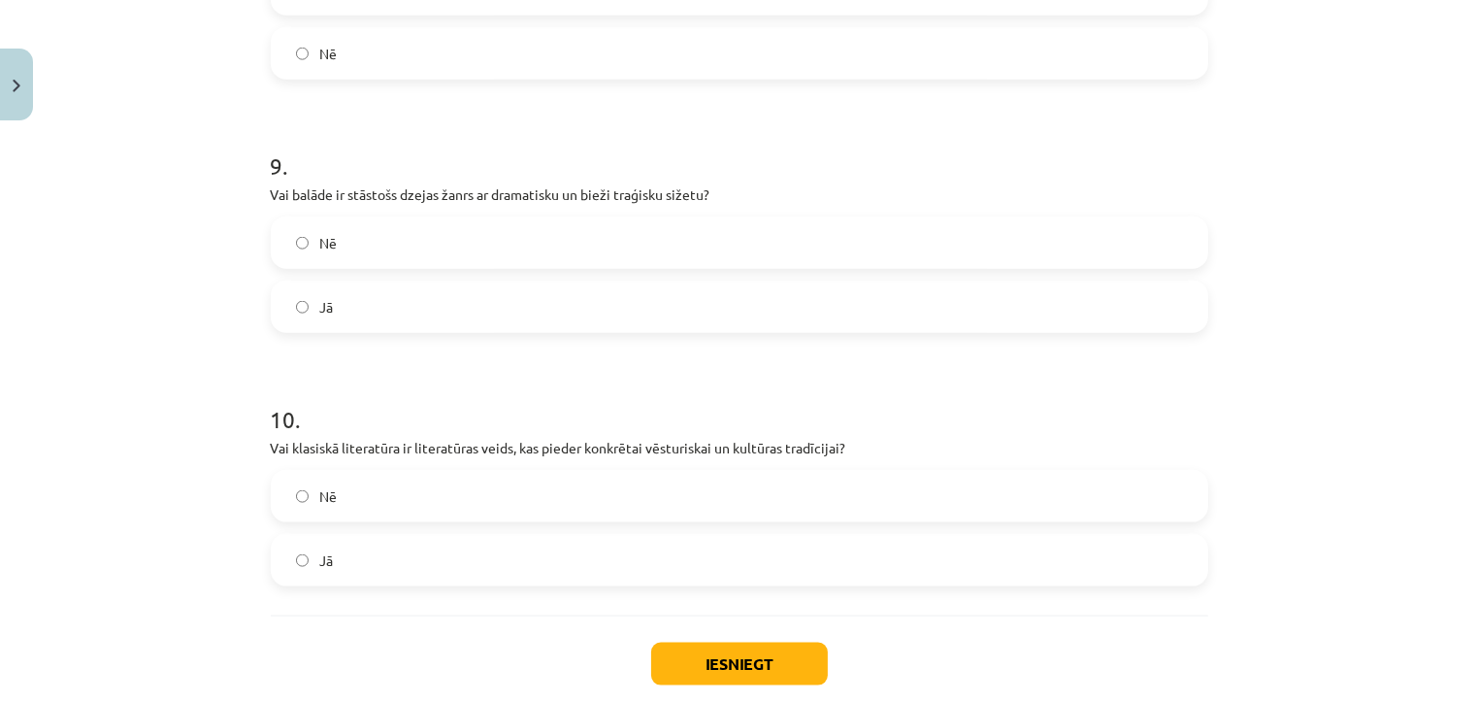
click at [502, 250] on label "Nē" at bounding box center [739, 242] width 933 height 49
click at [401, 538] on label "Jā" at bounding box center [739, 560] width 933 height 49
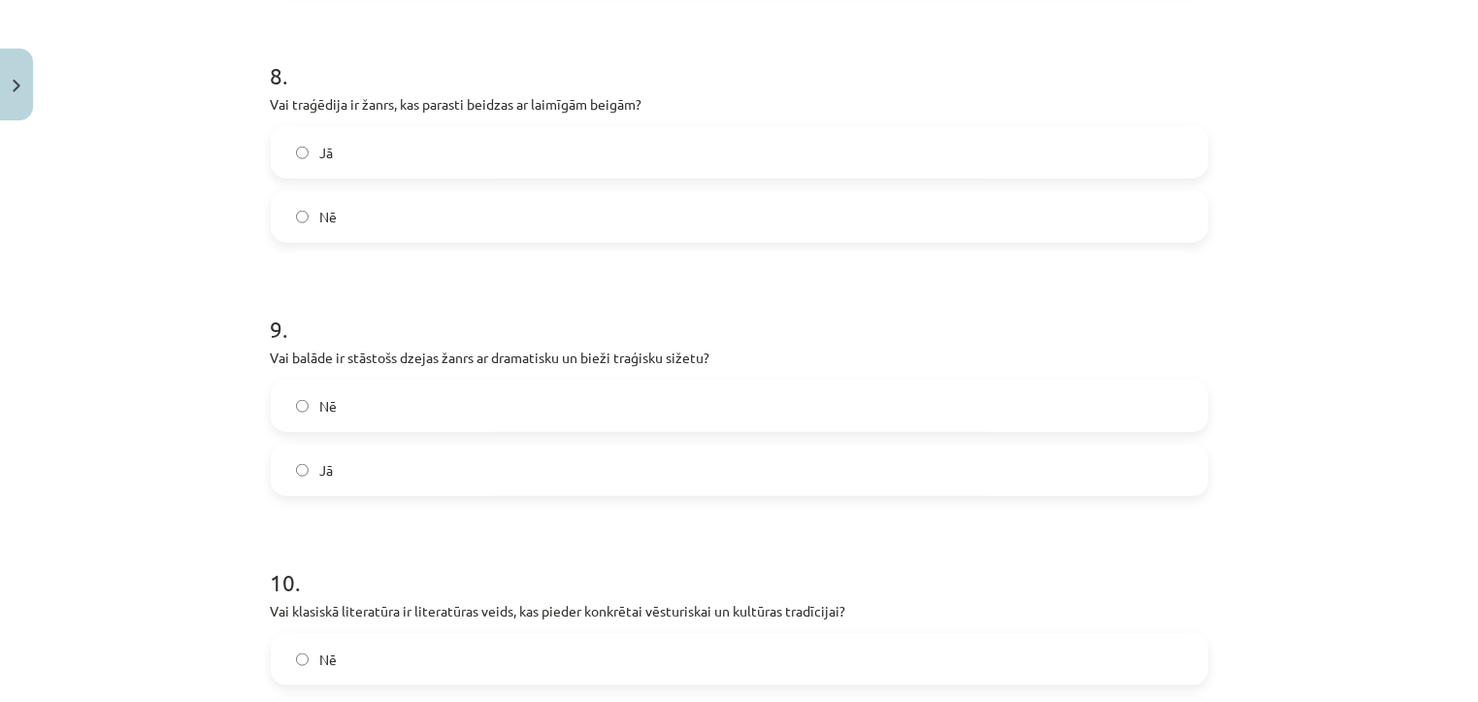
scroll to position [2402, 0]
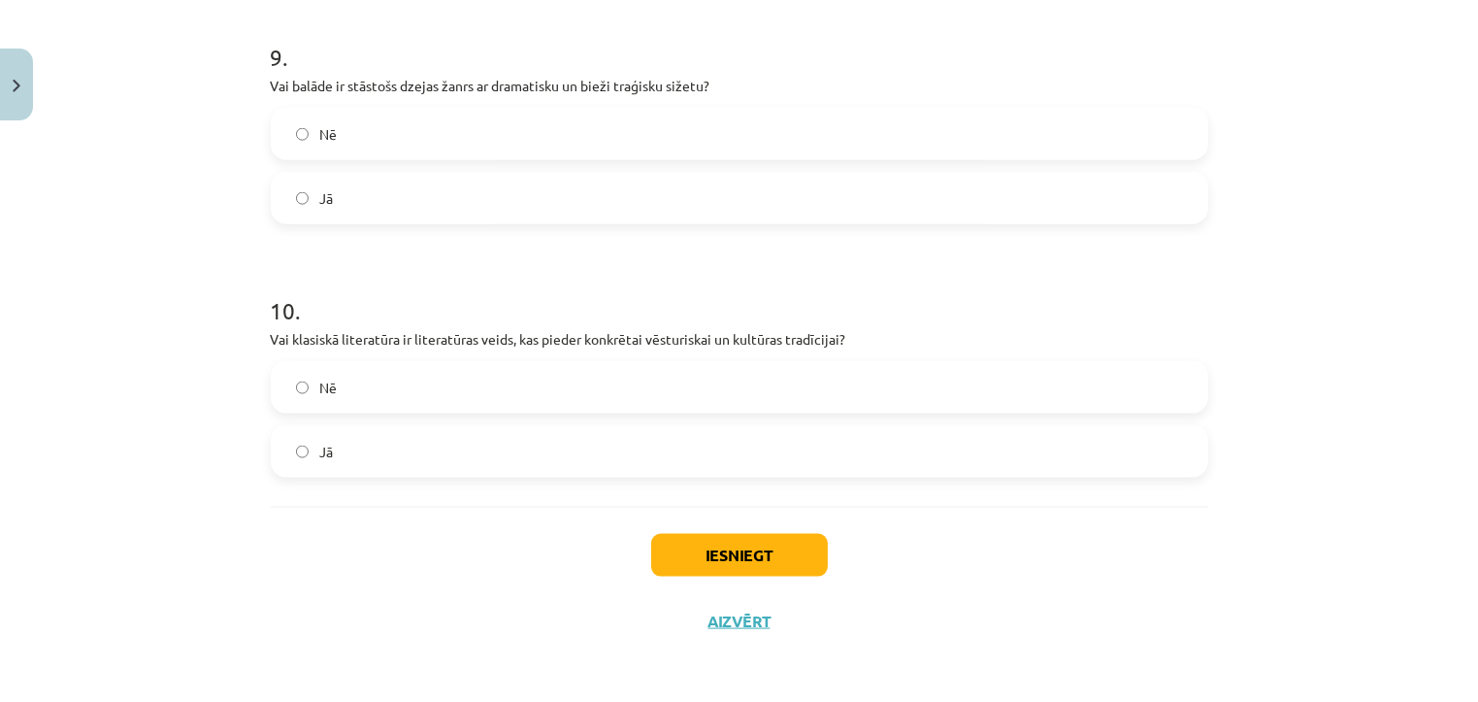
click at [893, 195] on label "Jā" at bounding box center [739, 198] width 933 height 49
click at [699, 549] on button "Iesniegt" at bounding box center [739, 555] width 177 height 43
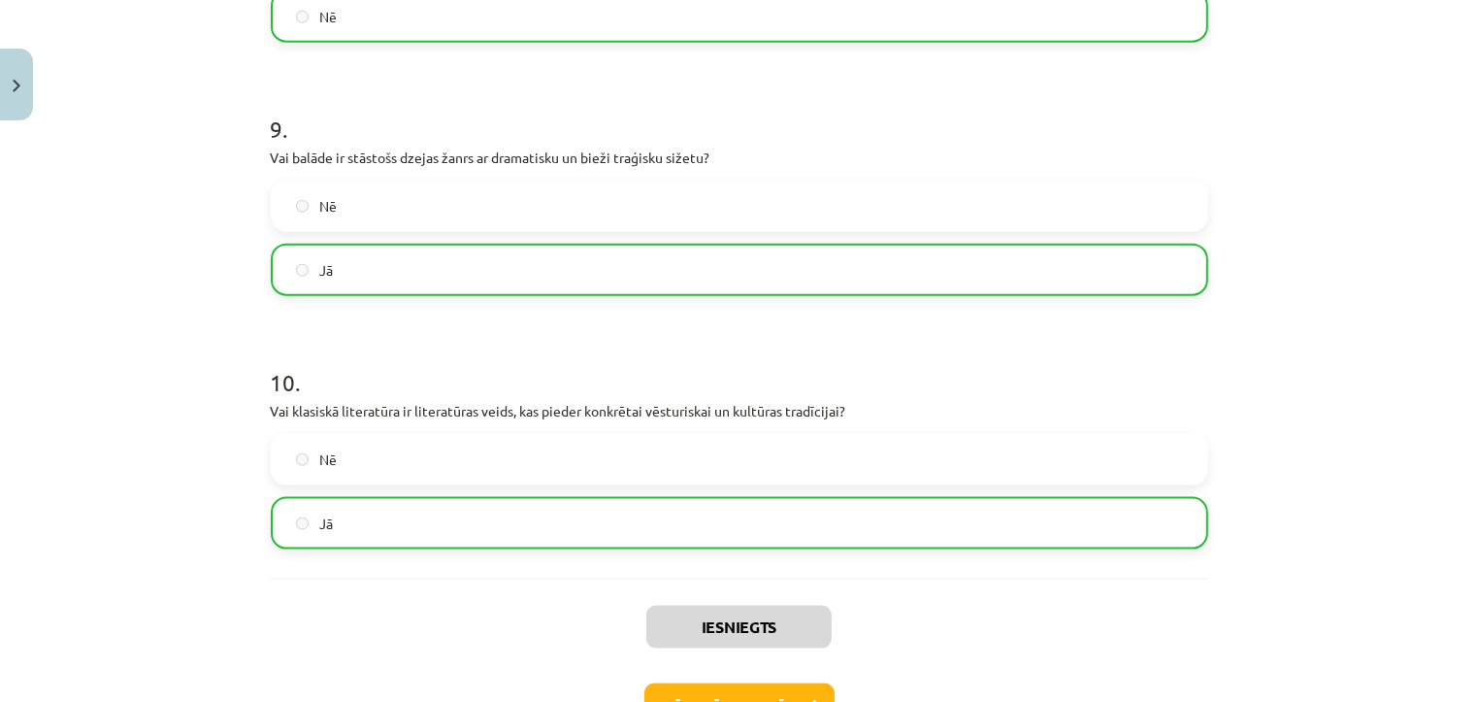
scroll to position [2397, 0]
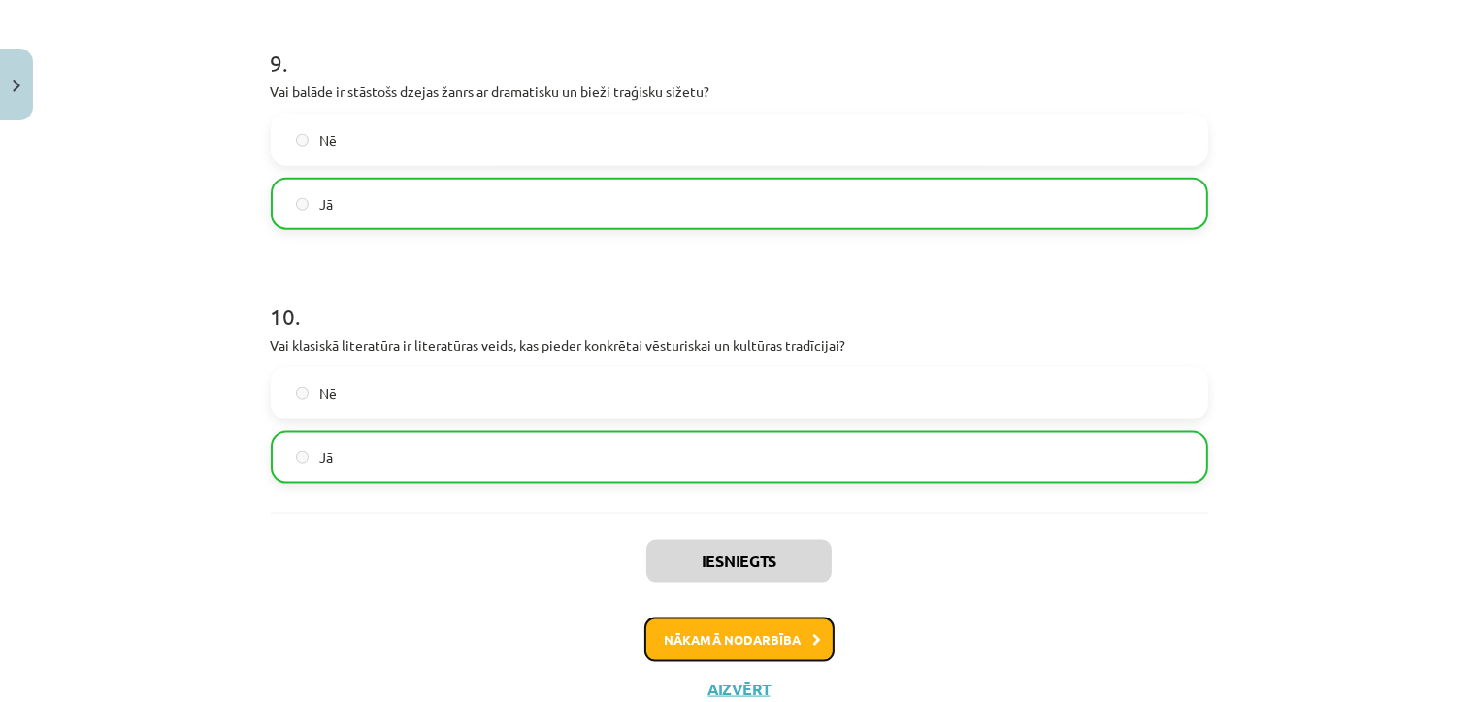
click at [716, 637] on button "Nākamā nodarbība" at bounding box center [739, 639] width 190 height 45
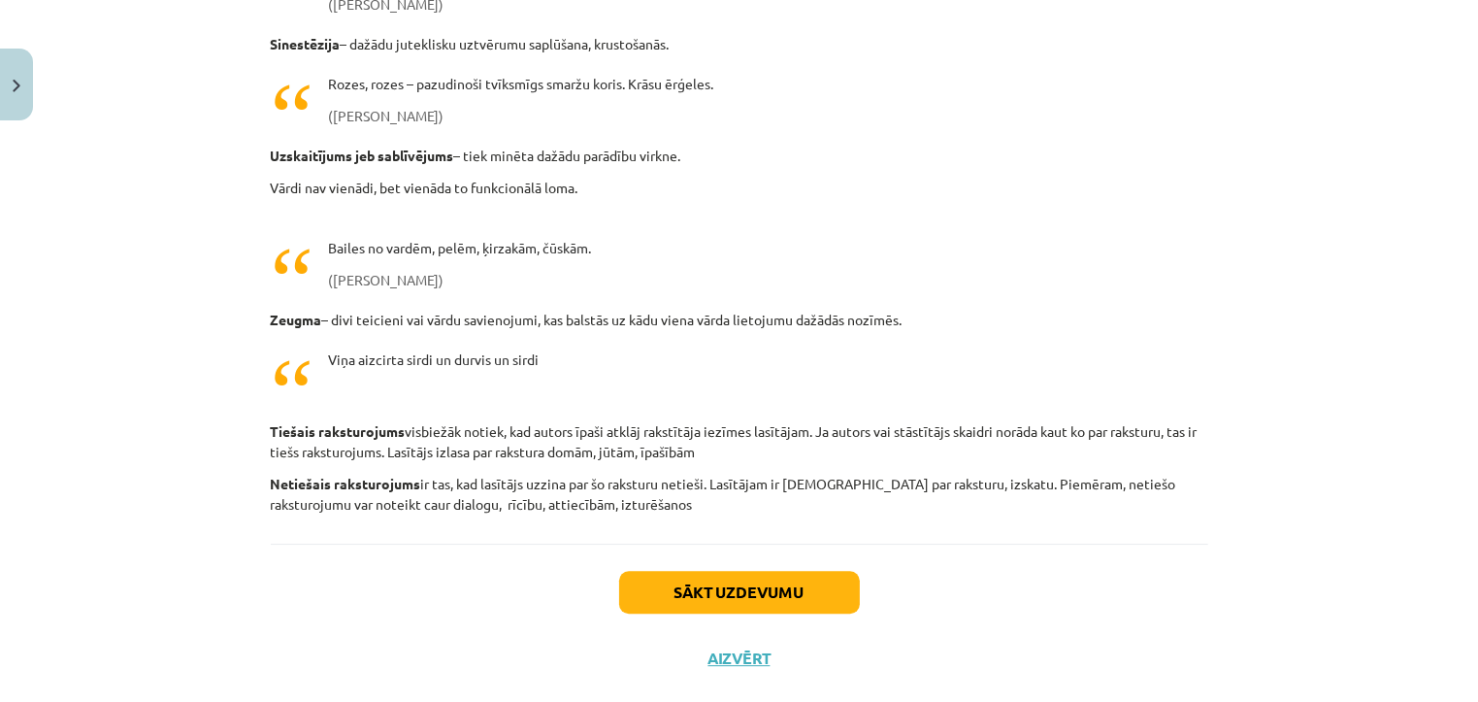
scroll to position [5351, 0]
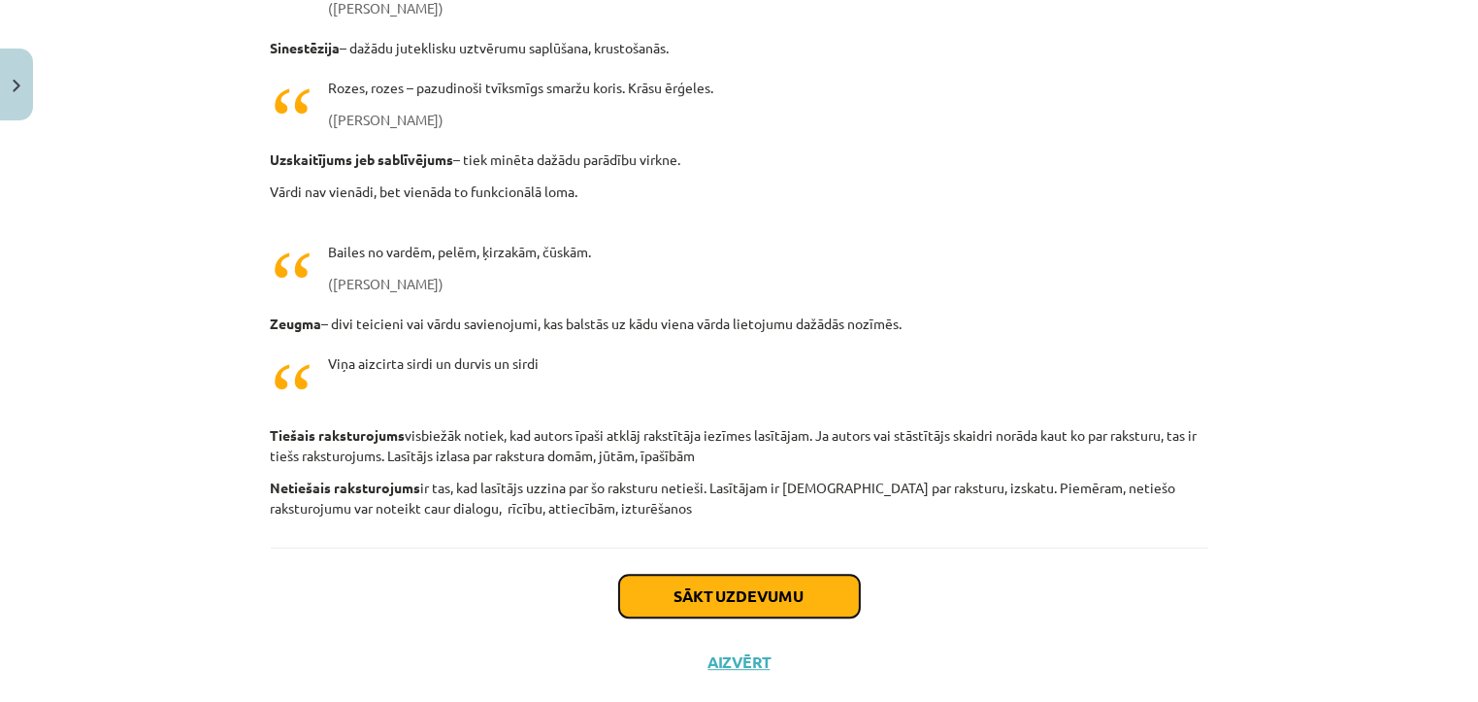
click at [809, 598] on button "Sākt uzdevumu" at bounding box center [739, 595] width 241 height 43
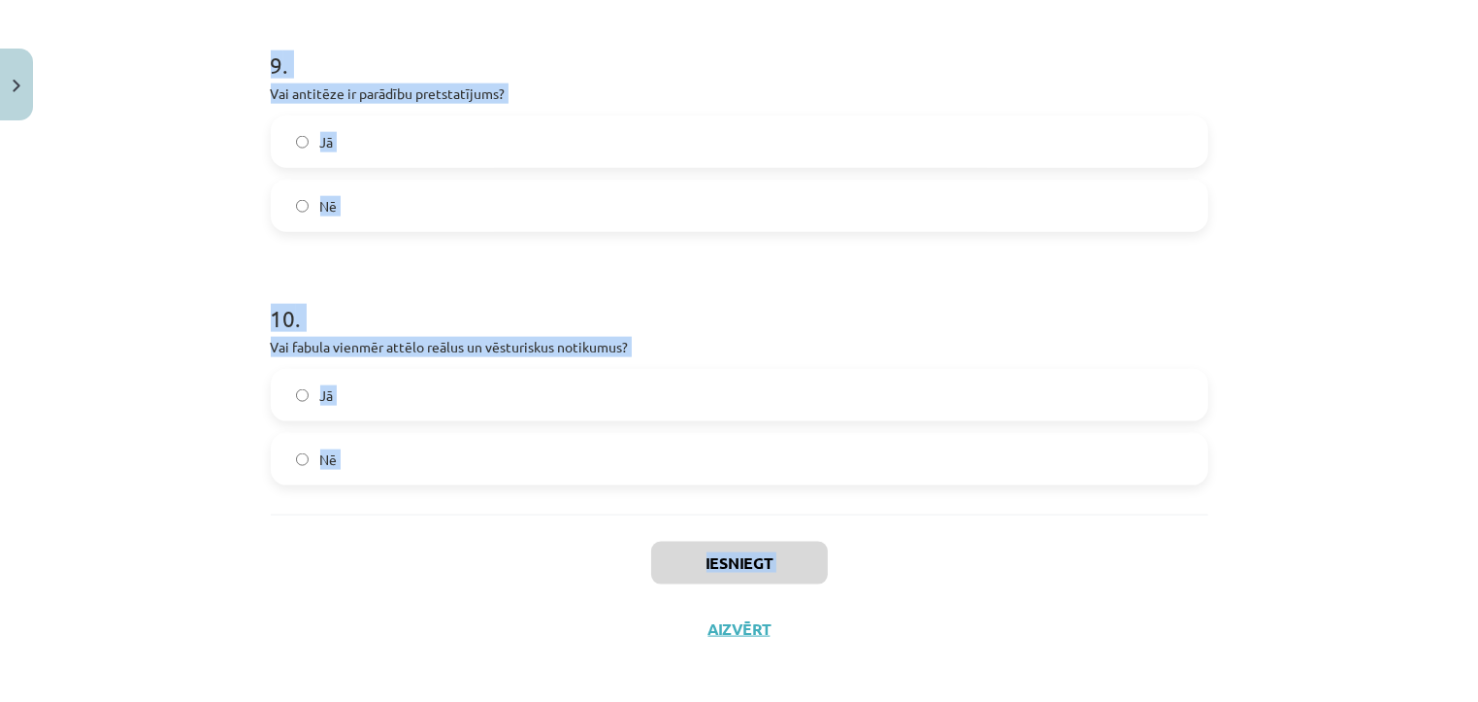
scroll to position [2402, 0]
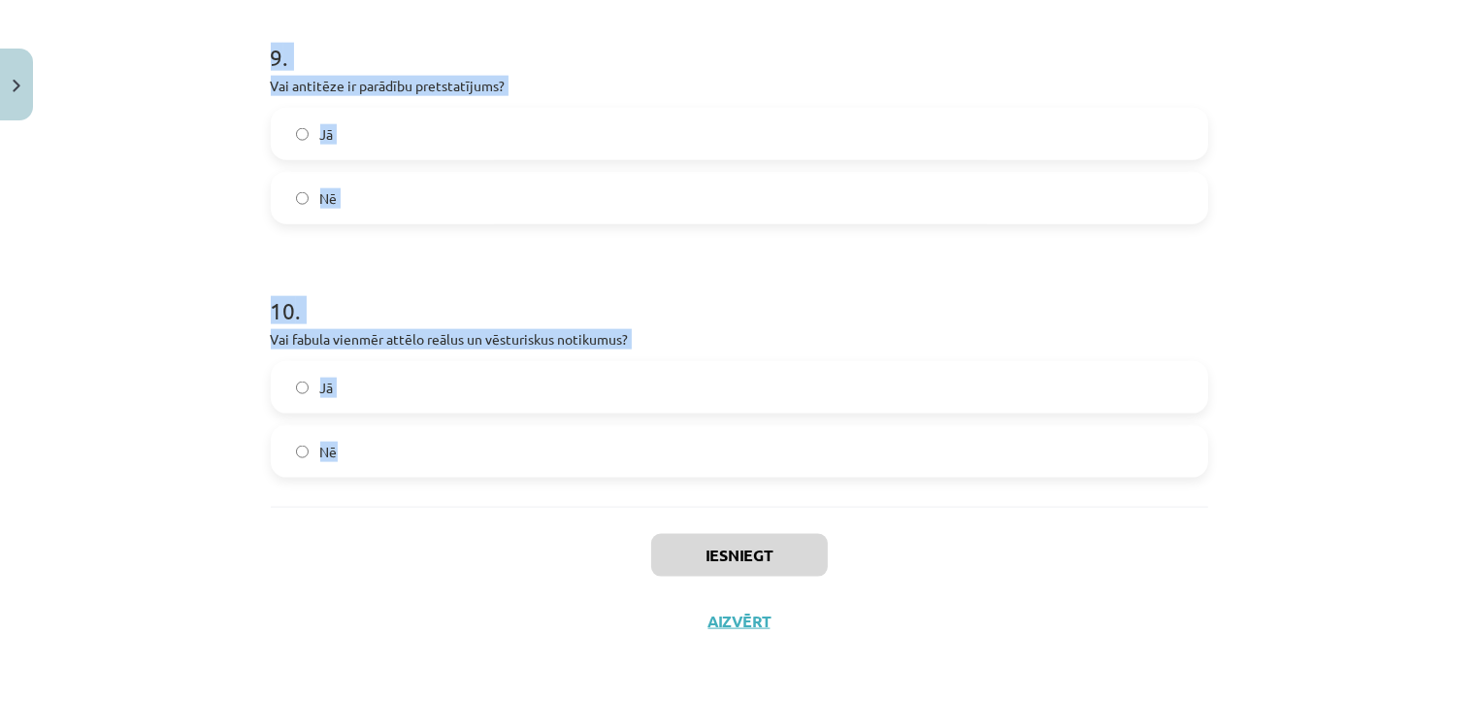
drag, startPoint x: 247, startPoint y: 20, endPoint x: 676, endPoint y: 458, distance: 612.7
click at [676, 458] on div "Mācību tēma: Literatūras i - 11. klases 3. ieskaites mācību materiāls #2 Aktuāl…" at bounding box center [739, 351] width 1478 height 702
copy form "1 . Vai alegorija nozīmē pārnestas nozīmes tēla lietojumu cita tēla vietā? Jā N…"
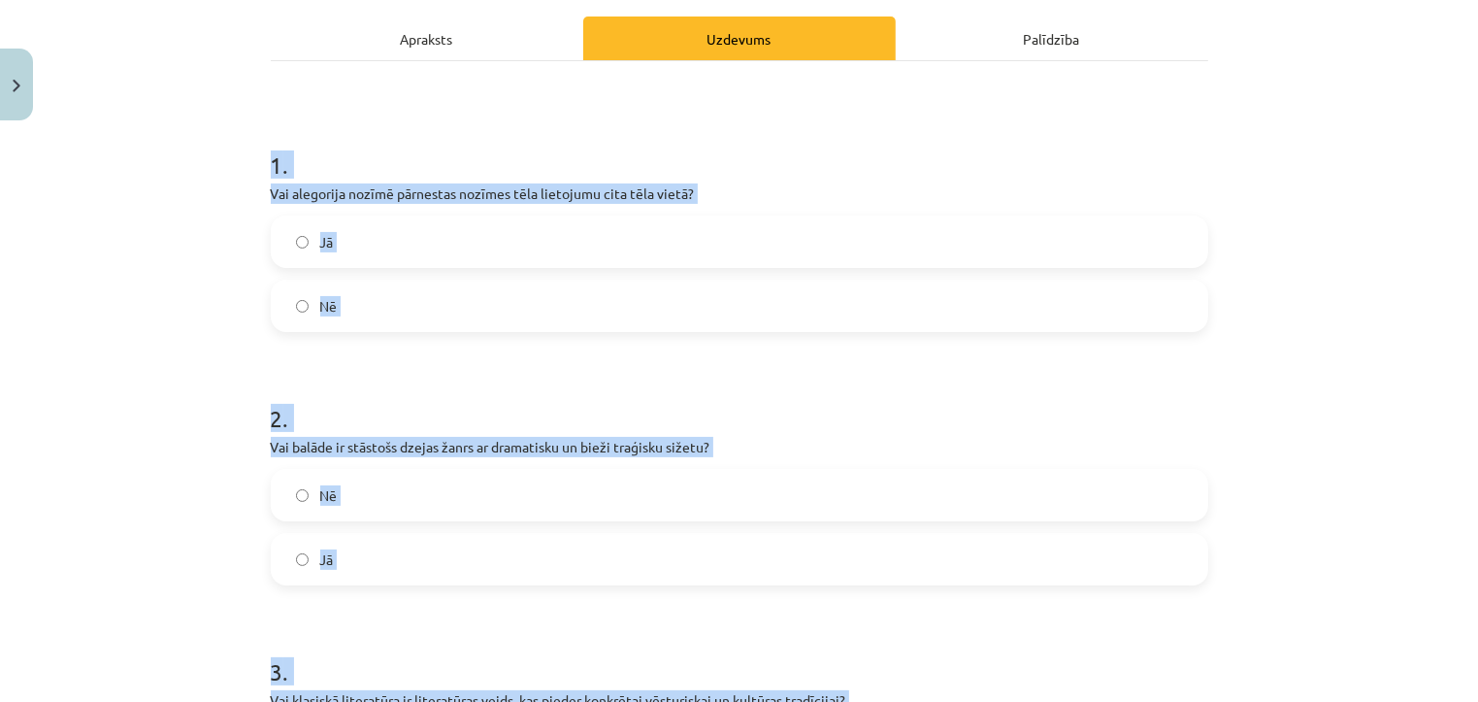
scroll to position [268, 0]
click at [1027, 184] on p "Vai alegorija nozīmē pārnestas nozīmes tēla lietojumu cita tēla vietā?" at bounding box center [739, 194] width 937 height 20
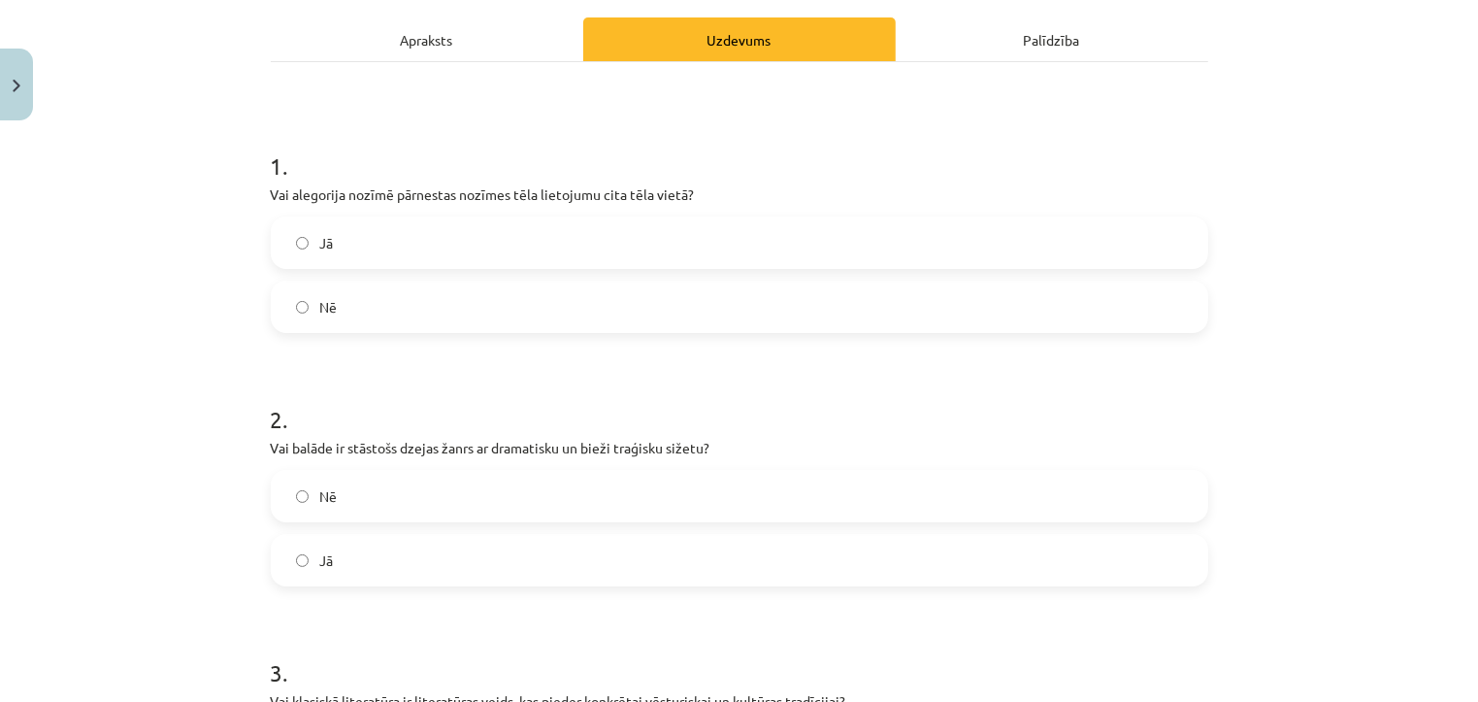
click at [958, 242] on label "Jā" at bounding box center [739, 242] width 933 height 49
click at [800, 542] on label "Jā" at bounding box center [739, 560] width 933 height 49
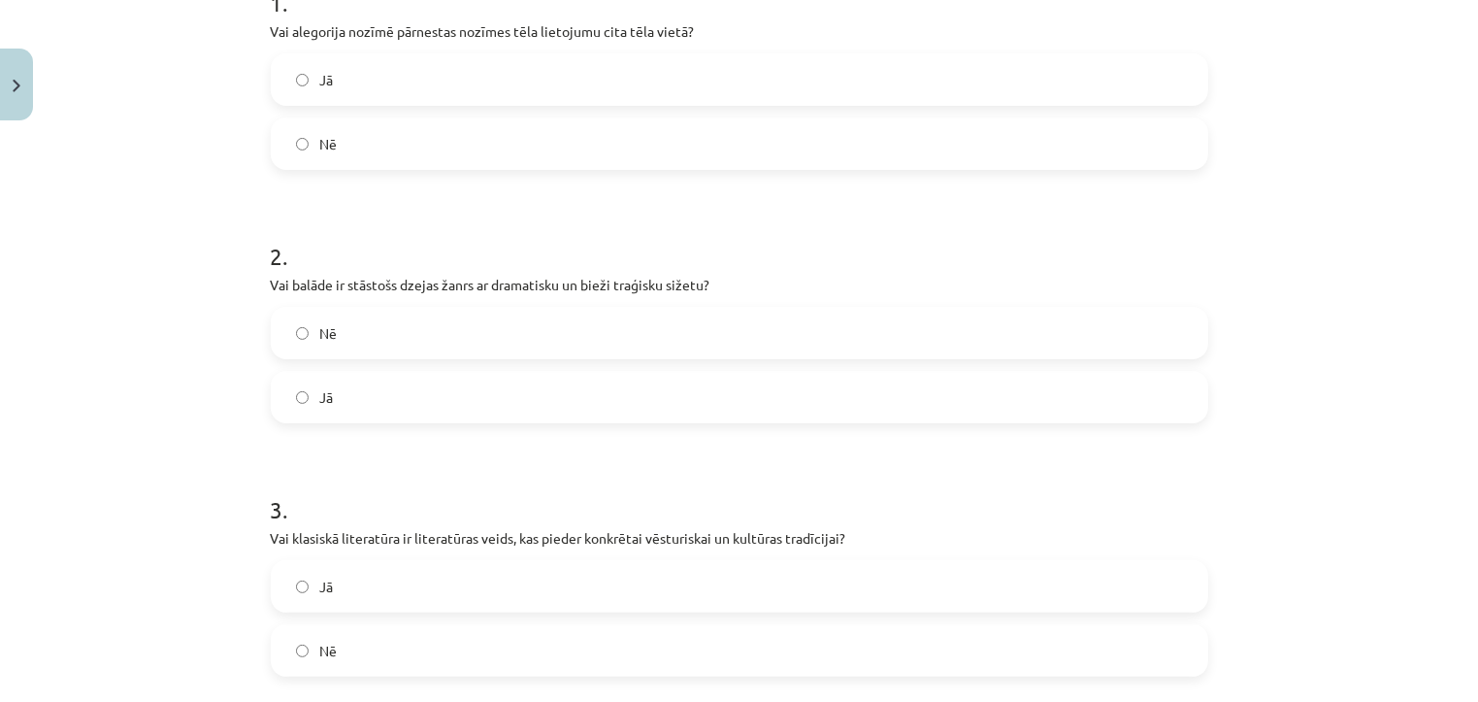
scroll to position [454, 0]
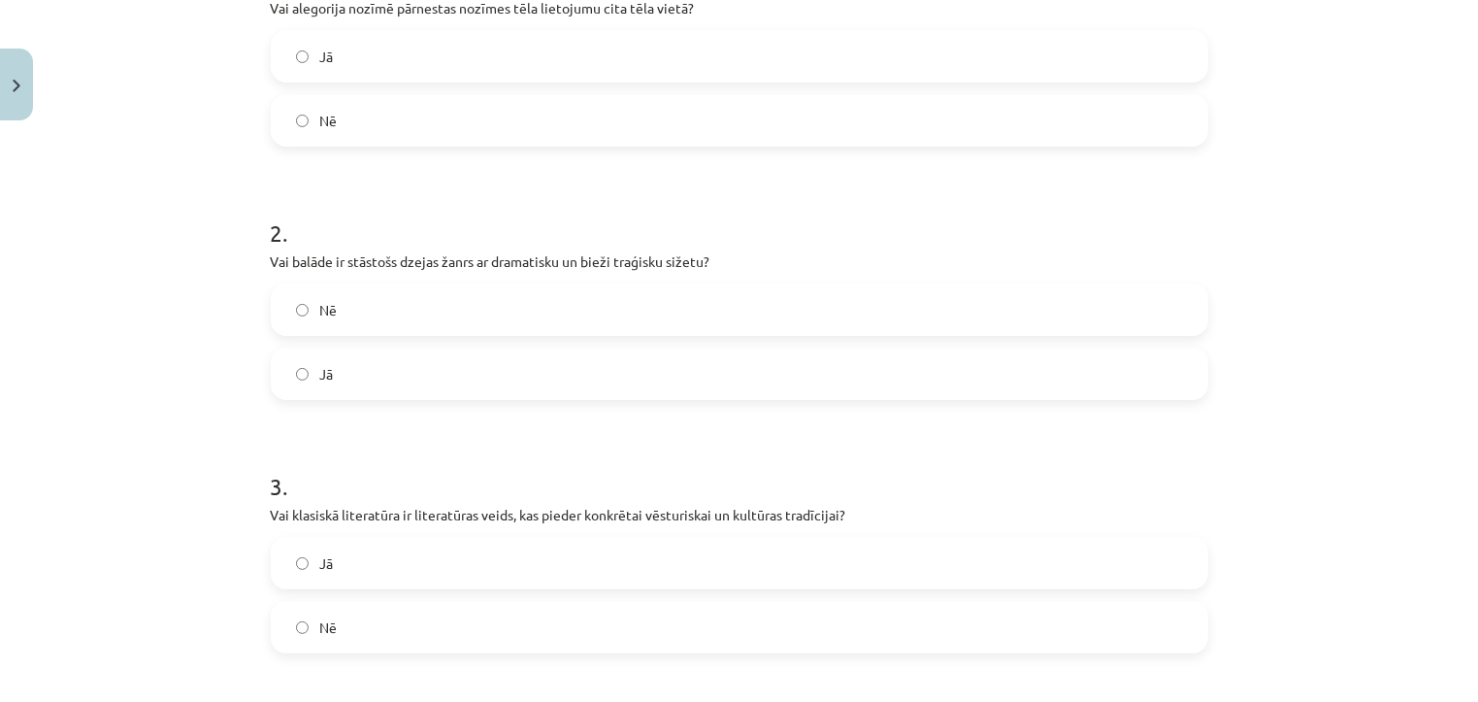
click at [792, 567] on label "Jā" at bounding box center [739, 563] width 933 height 49
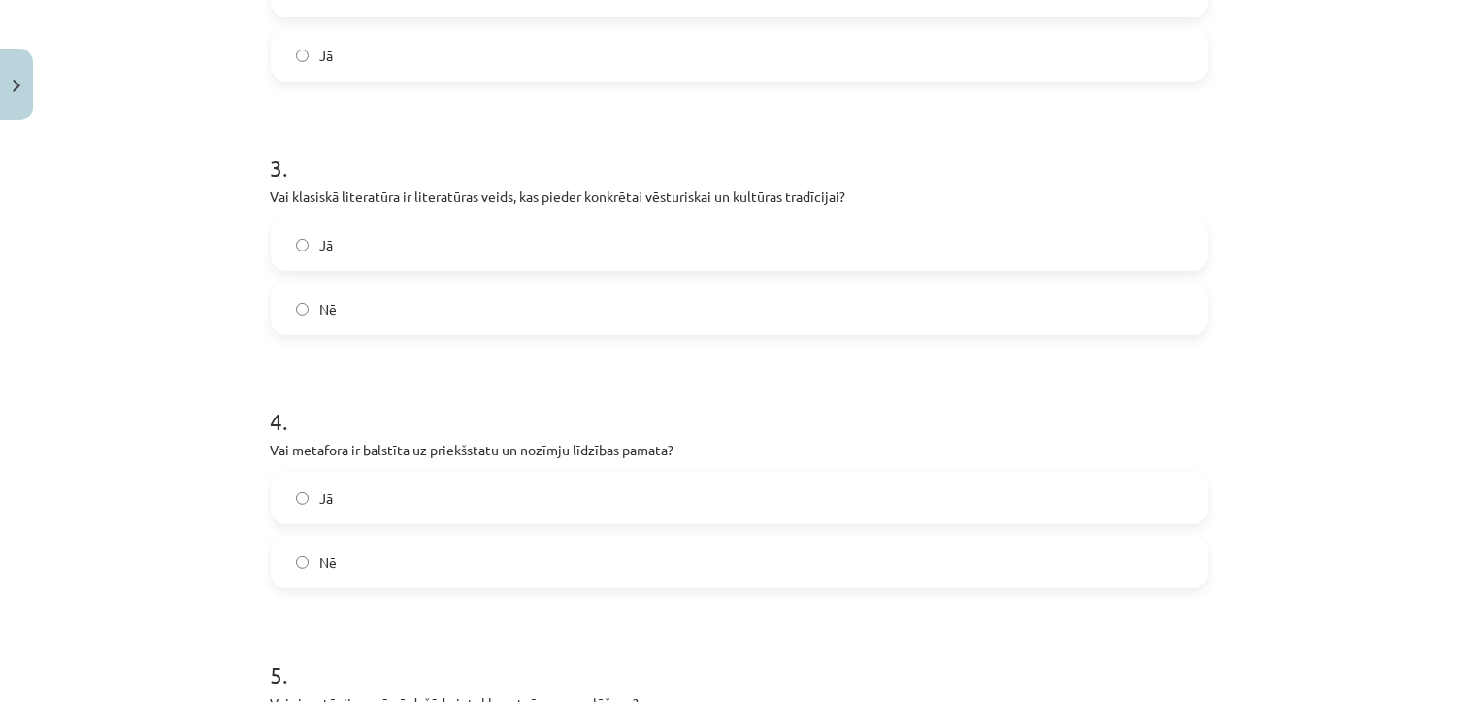
scroll to position [782, 0]
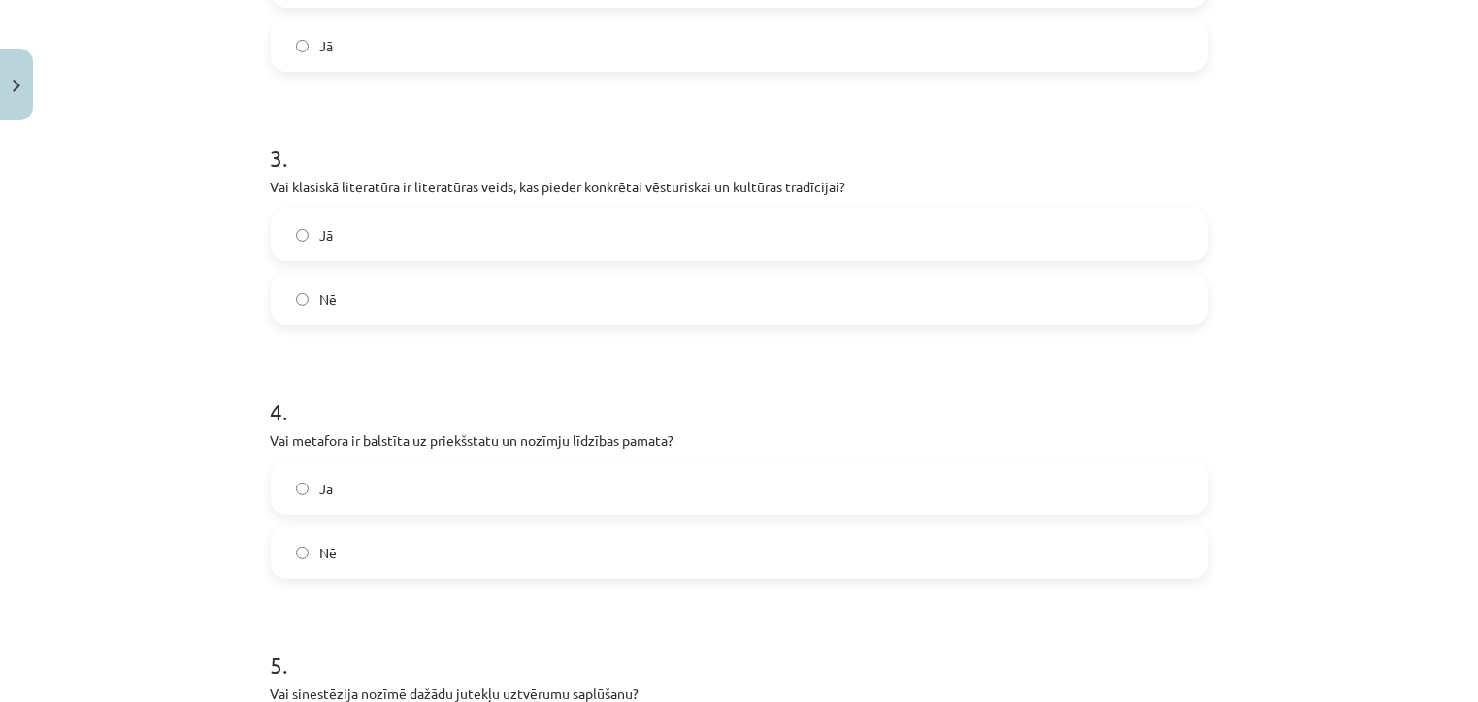
click at [788, 492] on label "Jā" at bounding box center [739, 488] width 933 height 49
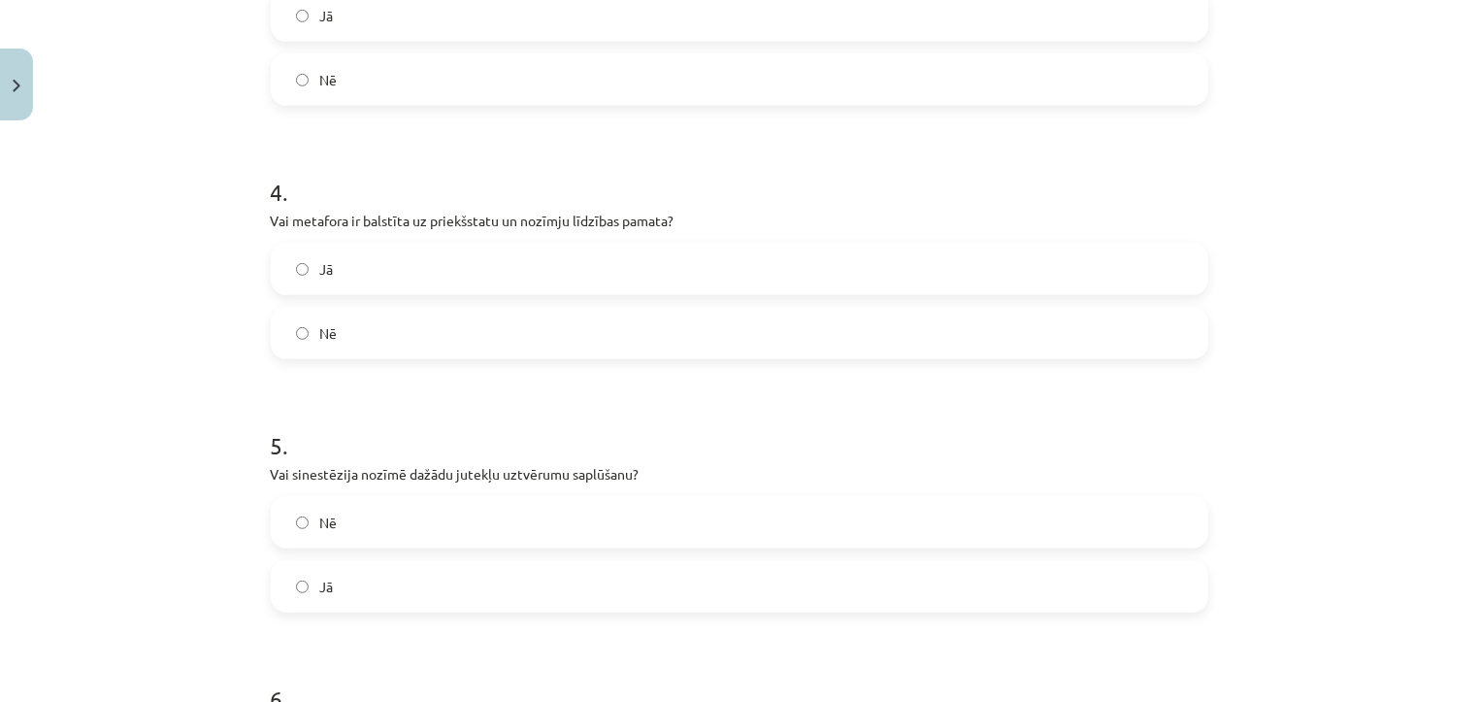
scroll to position [1002, 0]
click at [753, 578] on label "Jā" at bounding box center [739, 585] width 933 height 49
click at [753, 578] on label "Nē" at bounding box center [739, 583] width 933 height 49
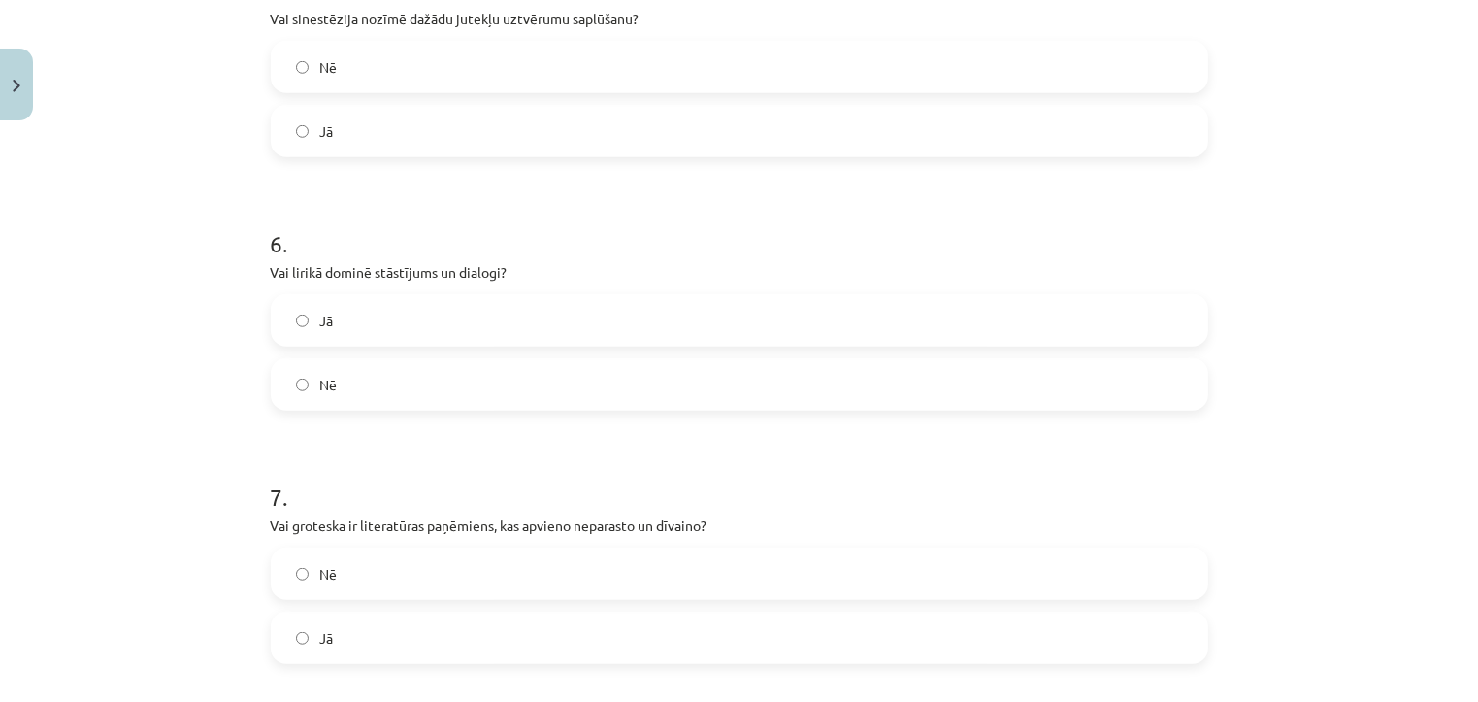
scroll to position [1467, 0]
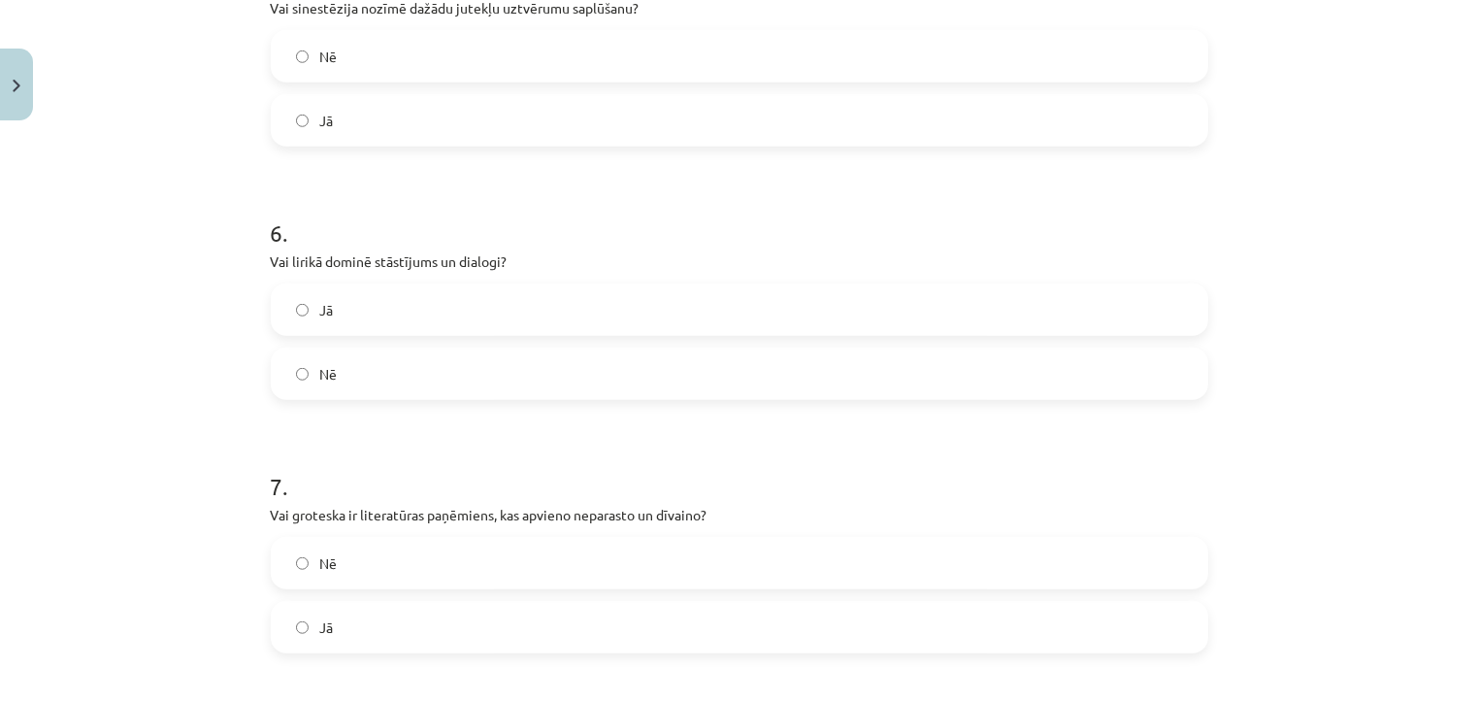
click at [734, 622] on label "Jā" at bounding box center [739, 627] width 933 height 49
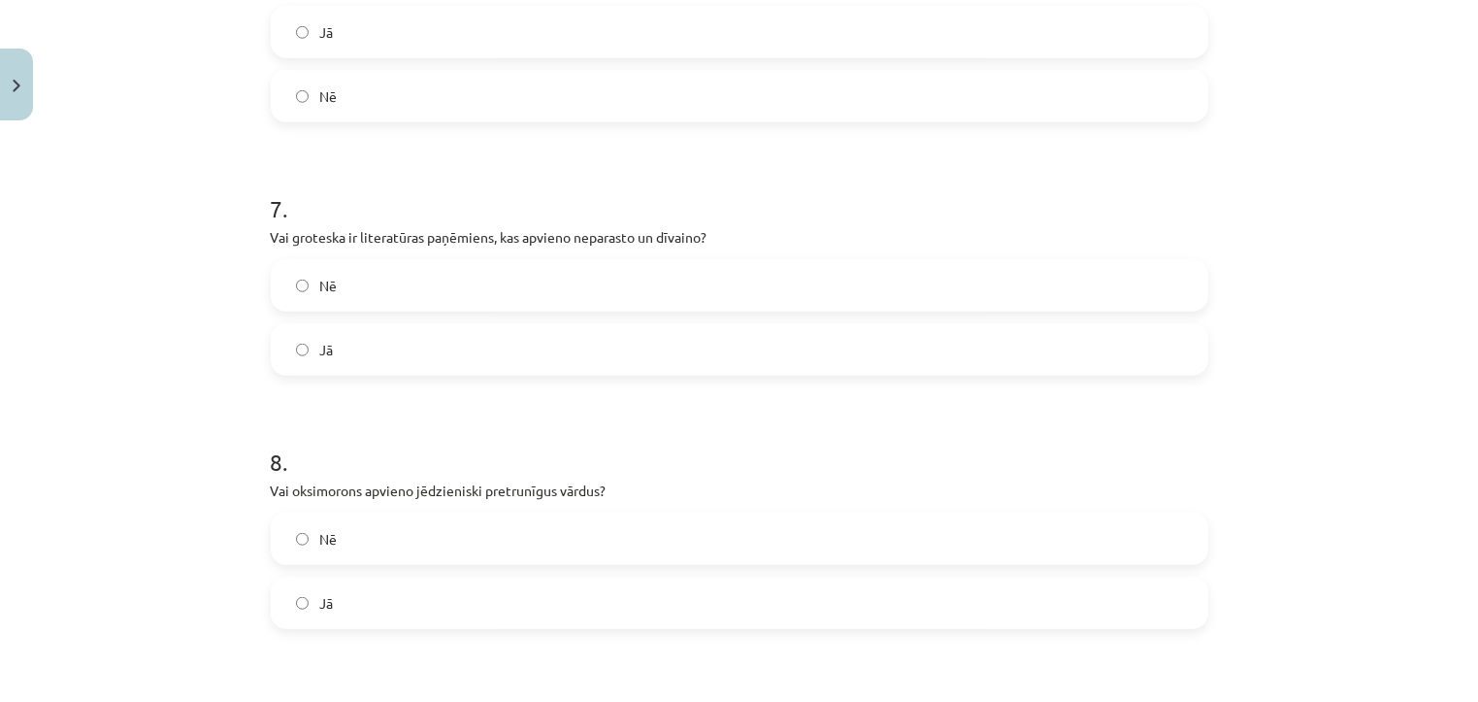
scroll to position [1746, 0]
click at [735, 602] on label "Jā" at bounding box center [739, 600] width 933 height 49
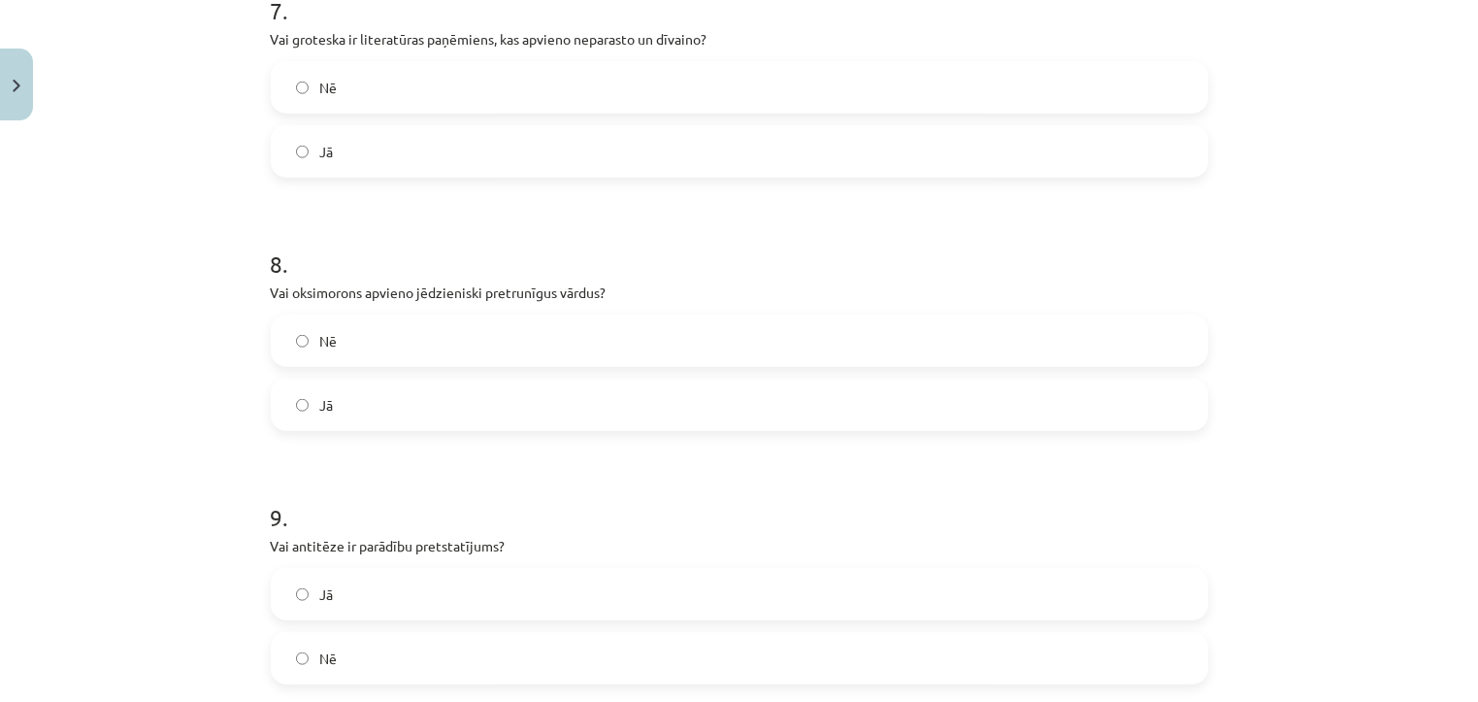
scroll to position [1946, 0]
click at [737, 586] on label "Jā" at bounding box center [739, 590] width 933 height 49
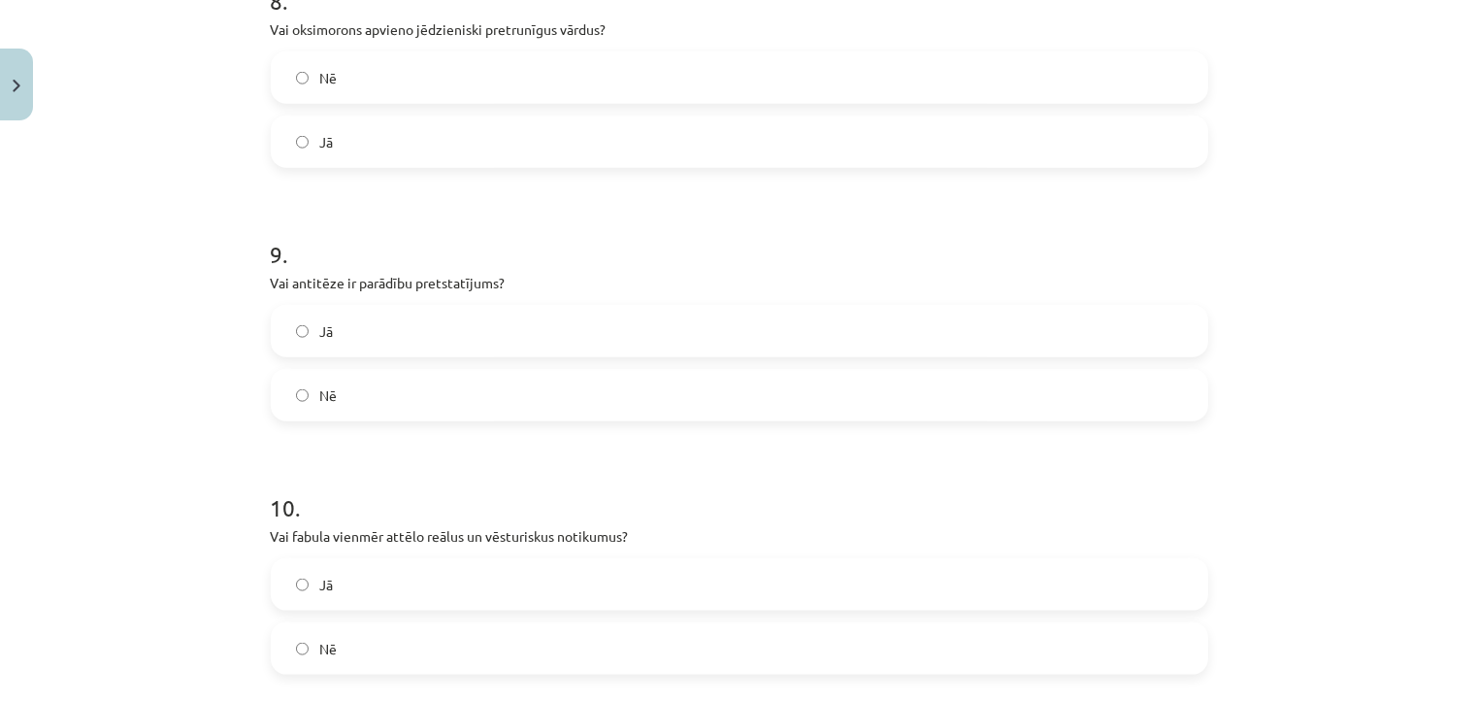
click at [636, 646] on label "Nē" at bounding box center [739, 648] width 933 height 49
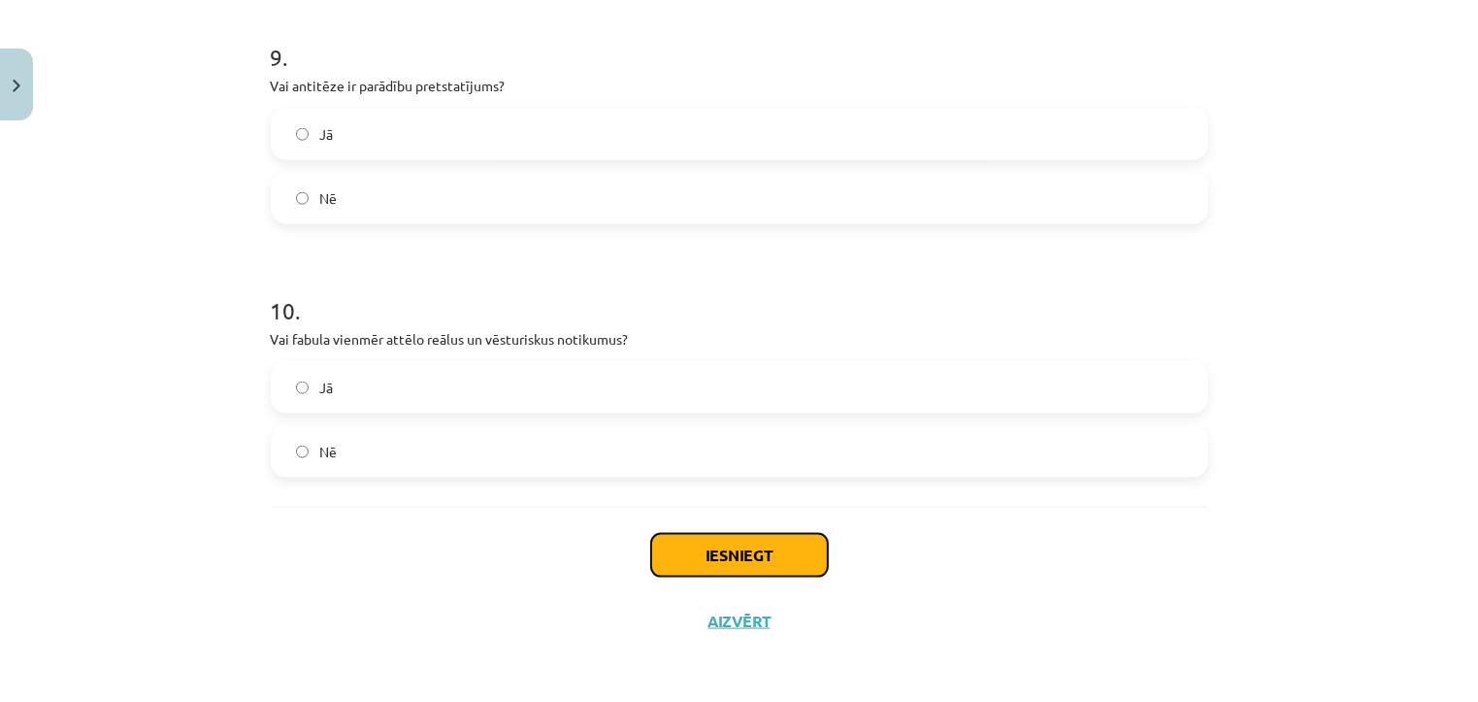
click at [772, 567] on button "Iesniegt" at bounding box center [739, 555] width 177 height 43
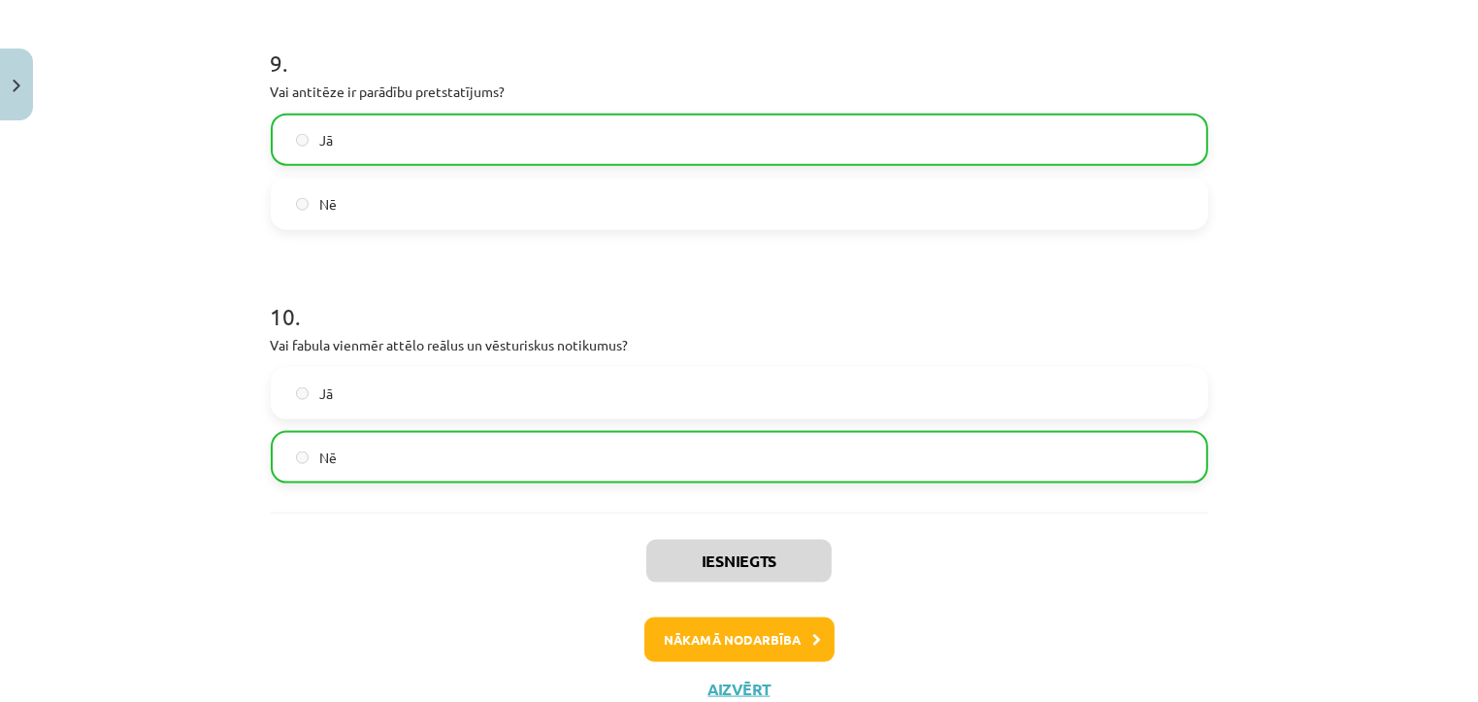
scroll to position [2405, 0]
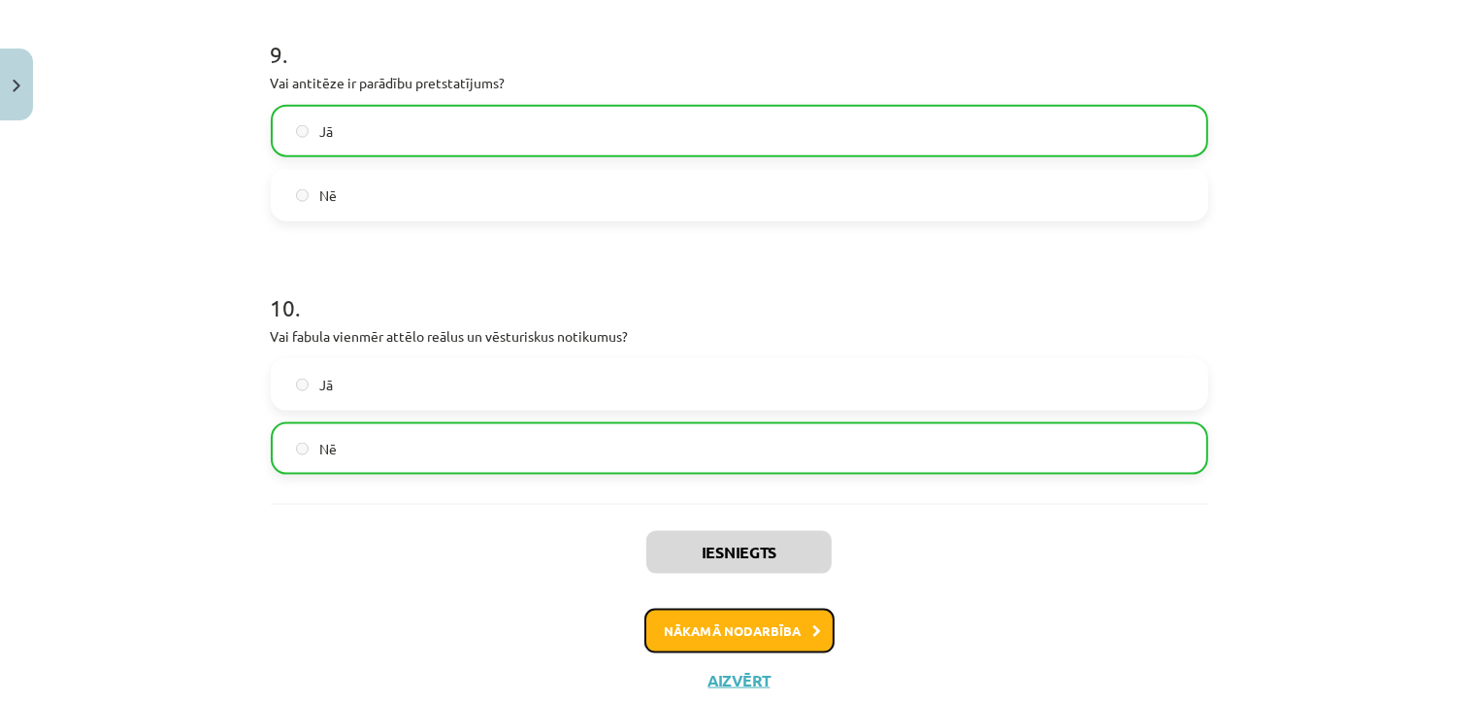
click at [734, 634] on button "Nākamā nodarbība" at bounding box center [739, 630] width 190 height 45
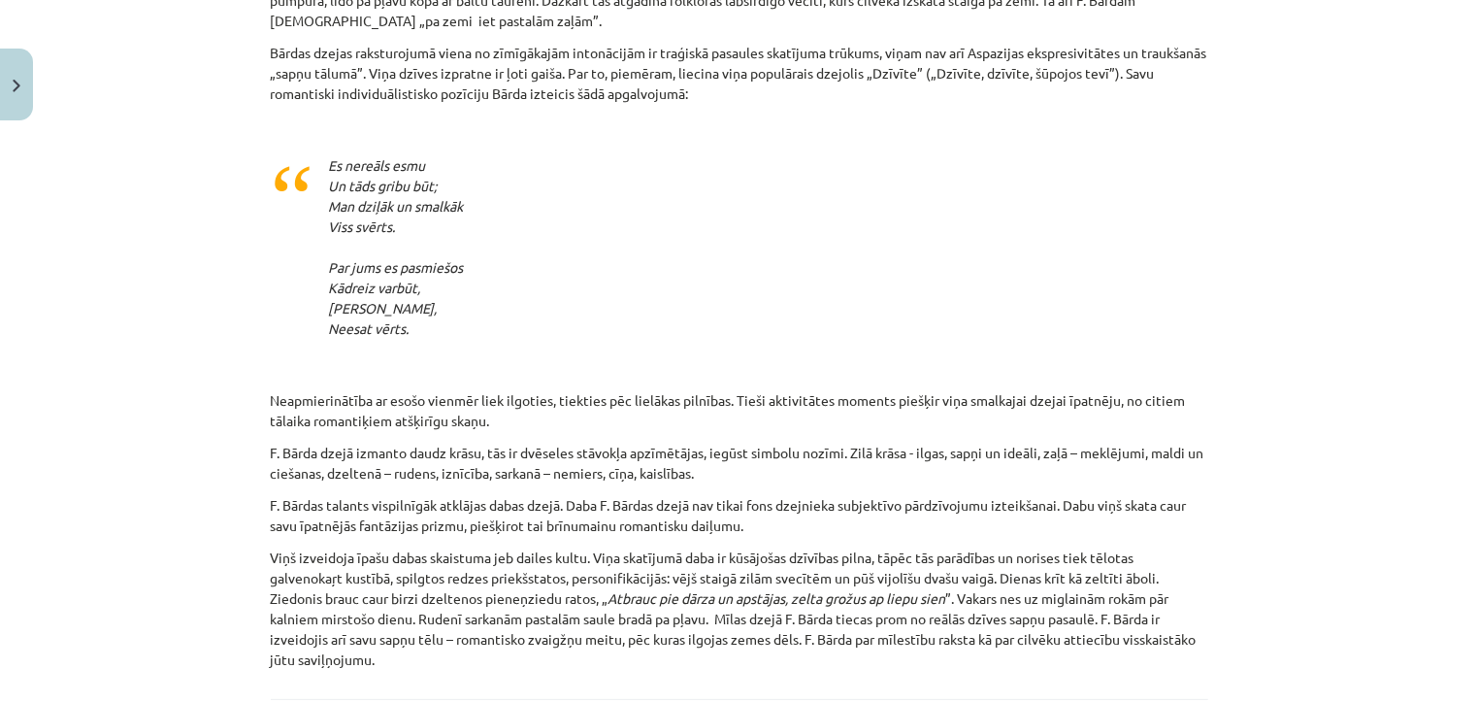
scroll to position [2243, 0]
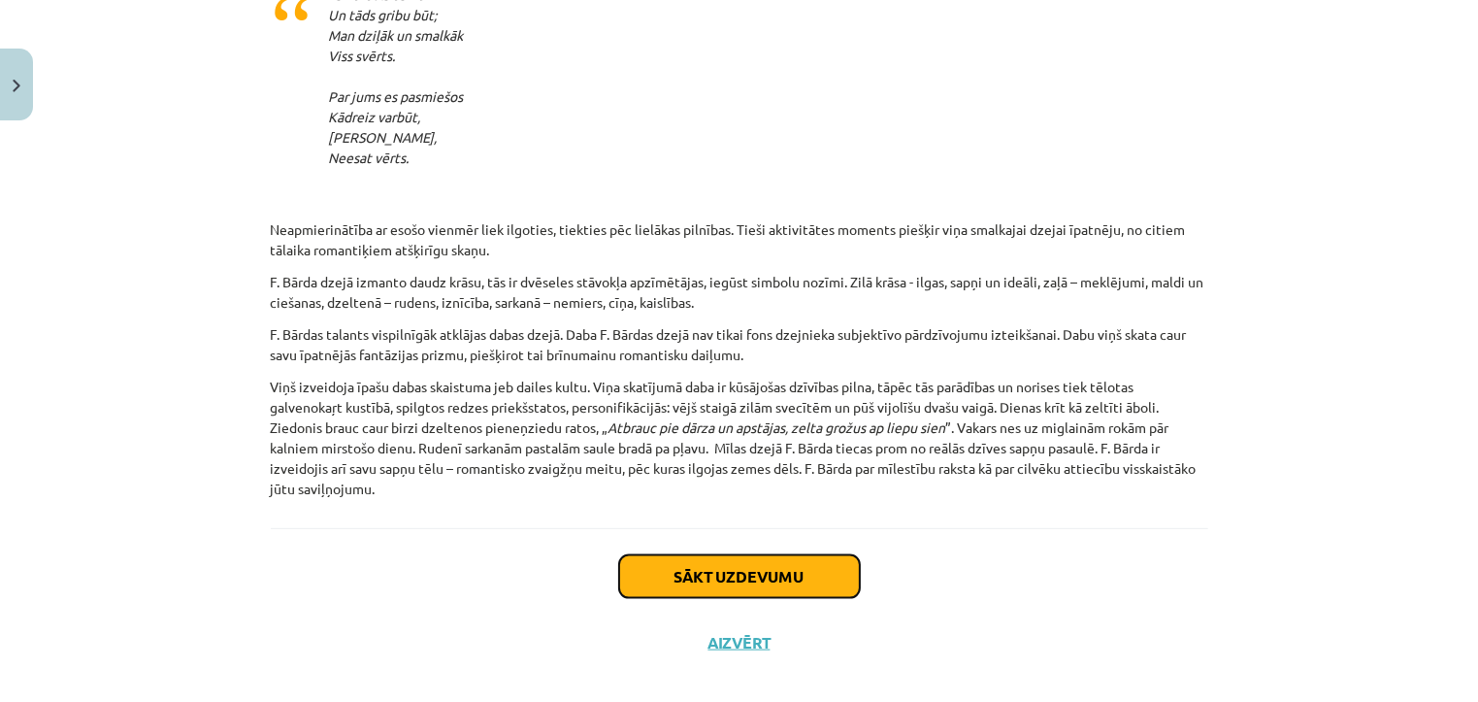
click at [755, 559] on button "Sākt uzdevumu" at bounding box center [739, 576] width 241 height 43
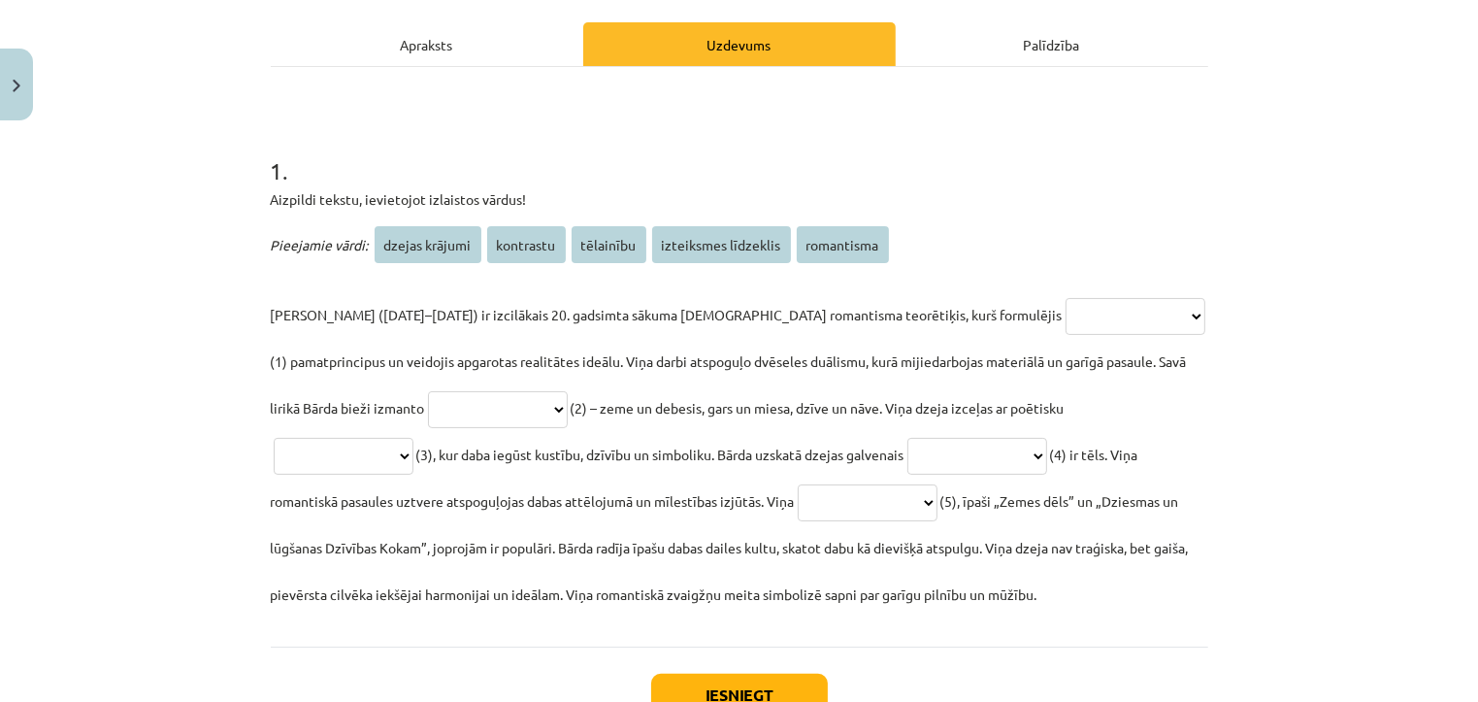
scroll to position [300, 0]
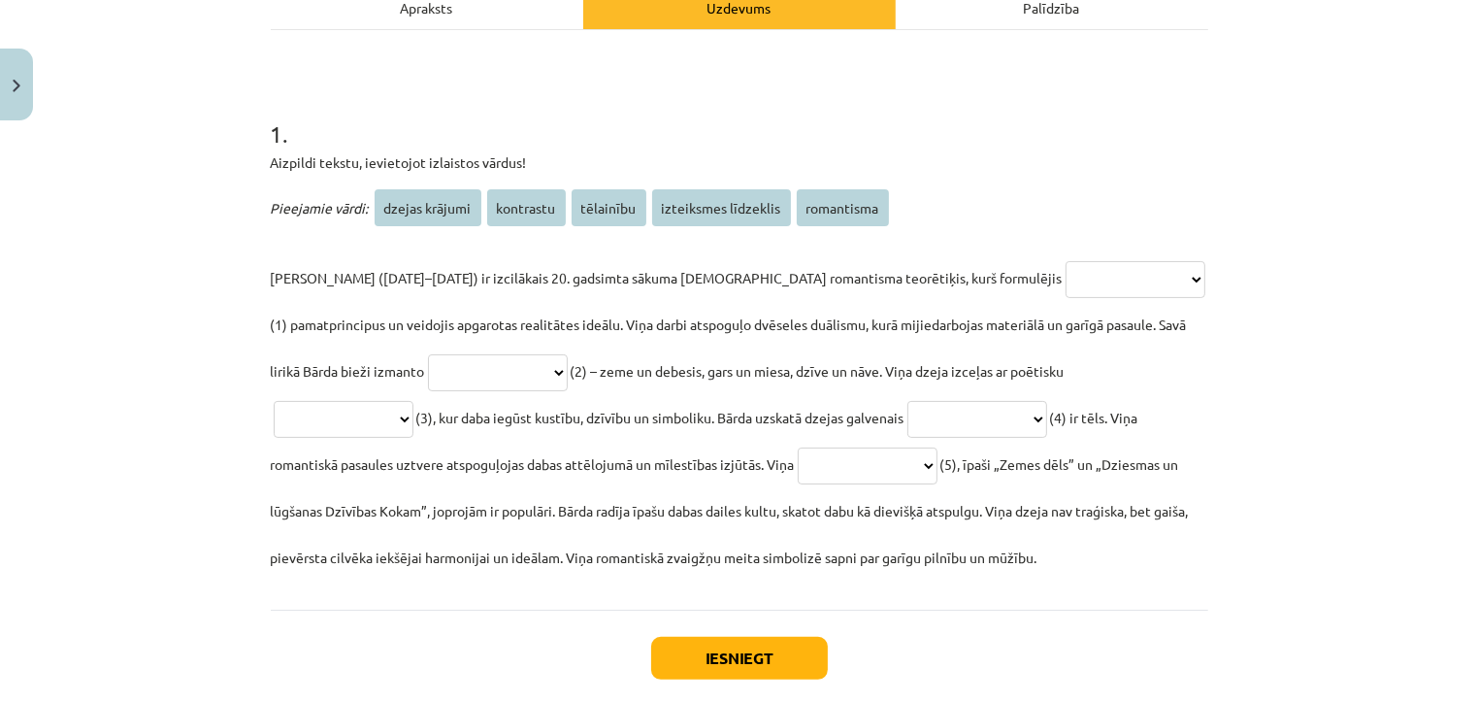
click at [1065, 282] on select "**********" at bounding box center [1135, 279] width 140 height 37
select select "**********"
click at [1065, 261] on select "**********" at bounding box center [1135, 279] width 140 height 37
click at [462, 375] on select "**********" at bounding box center [498, 372] width 140 height 37
select select "*********"
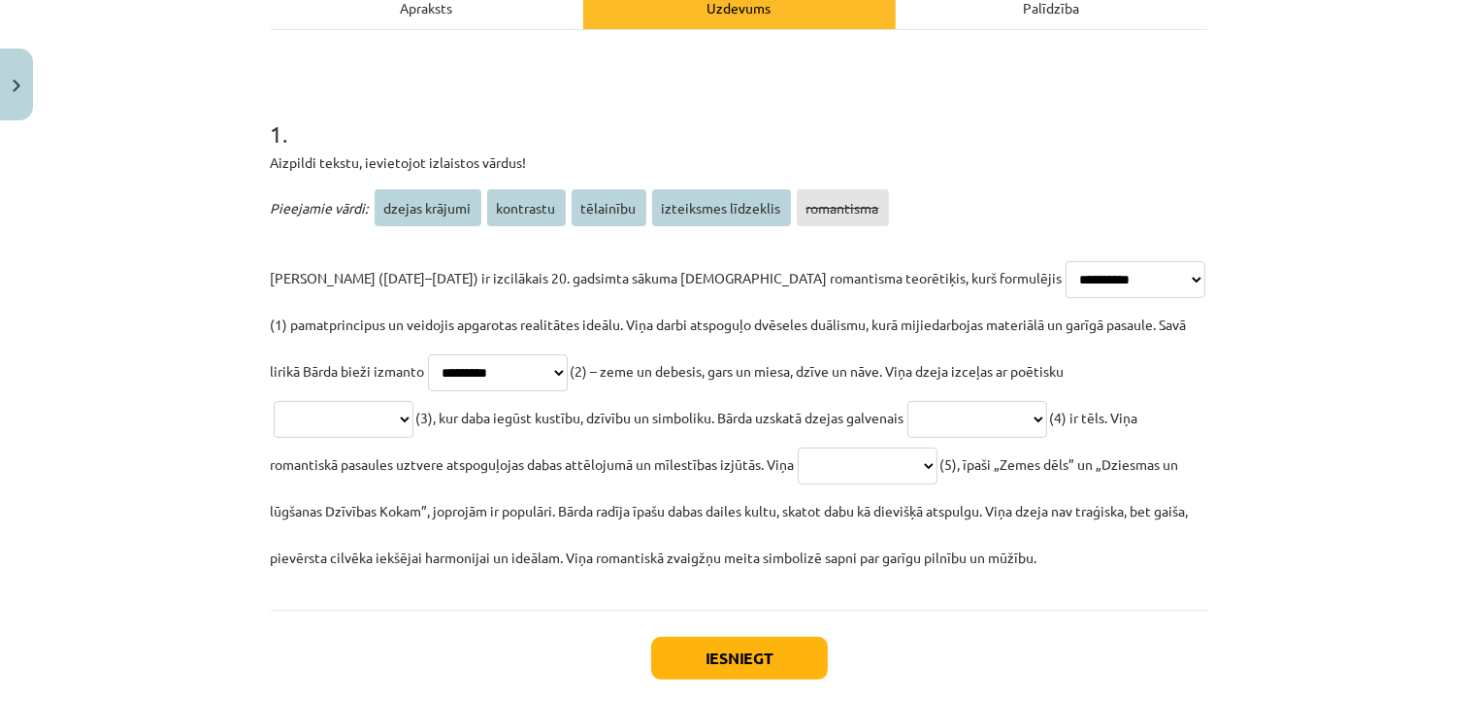
click at [428, 354] on select "**********" at bounding box center [498, 372] width 140 height 37
click at [907, 416] on select "**********" at bounding box center [977, 419] width 140 height 37
select select "**********"
click at [907, 401] on select "**********" at bounding box center [977, 419] width 140 height 37
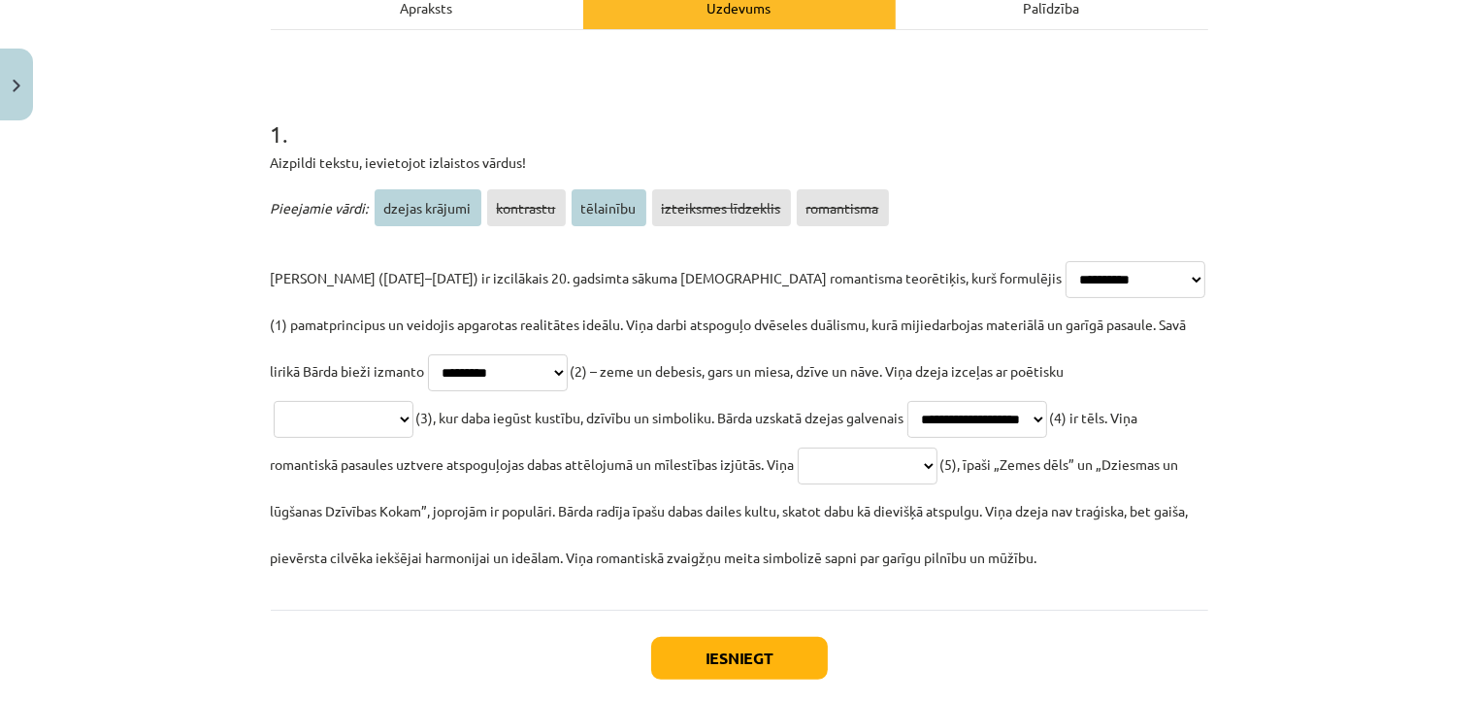
click at [798, 463] on select "**********" at bounding box center [868, 465] width 140 height 37
select select "**********"
click at [798, 447] on select "**********" at bounding box center [868, 465] width 140 height 37
click at [413, 401] on select "**********" at bounding box center [344, 419] width 140 height 37
select select "*********"
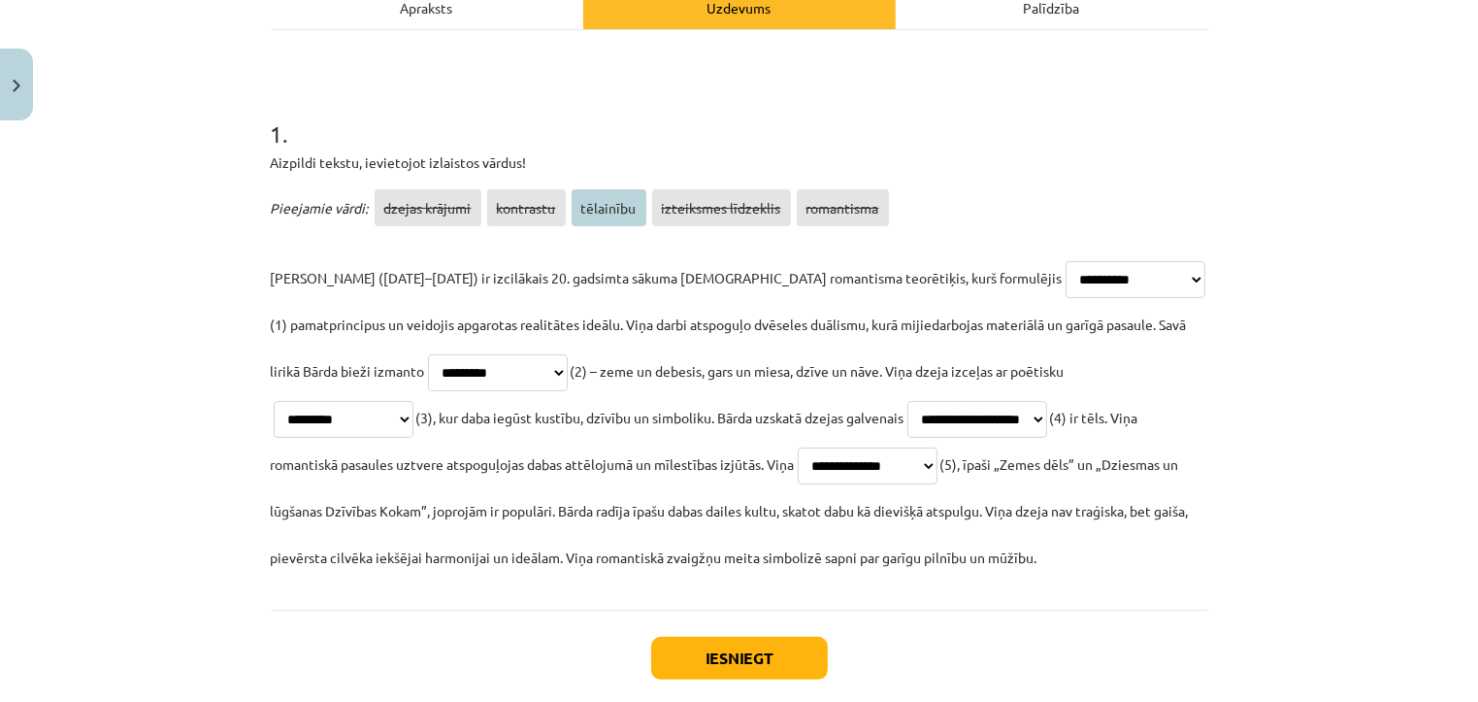
click at [413, 401] on select "**********" at bounding box center [344, 419] width 140 height 37
click at [747, 646] on button "Iesniegt" at bounding box center [739, 657] width 177 height 43
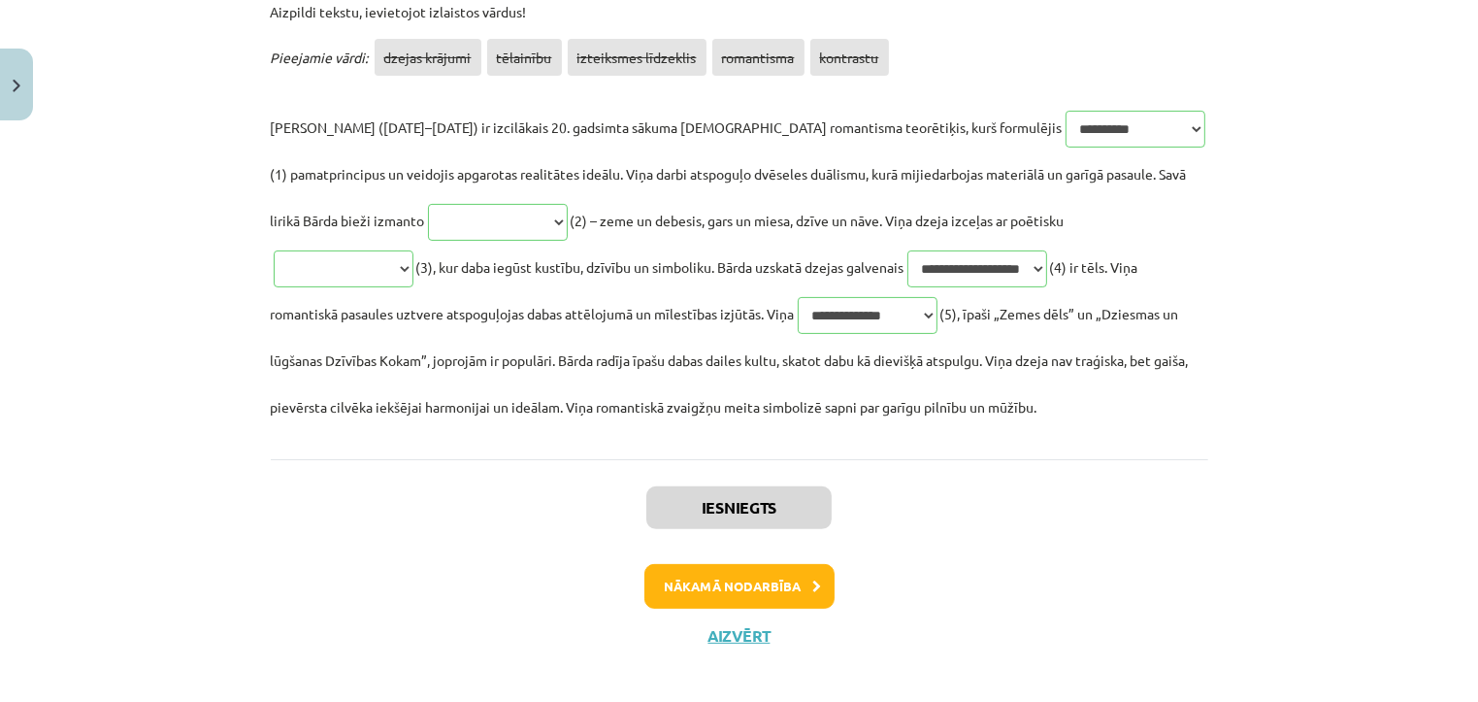
scroll to position [451, 0]
click at [798, 587] on button "Nākamā nodarbība" at bounding box center [739, 585] width 190 height 45
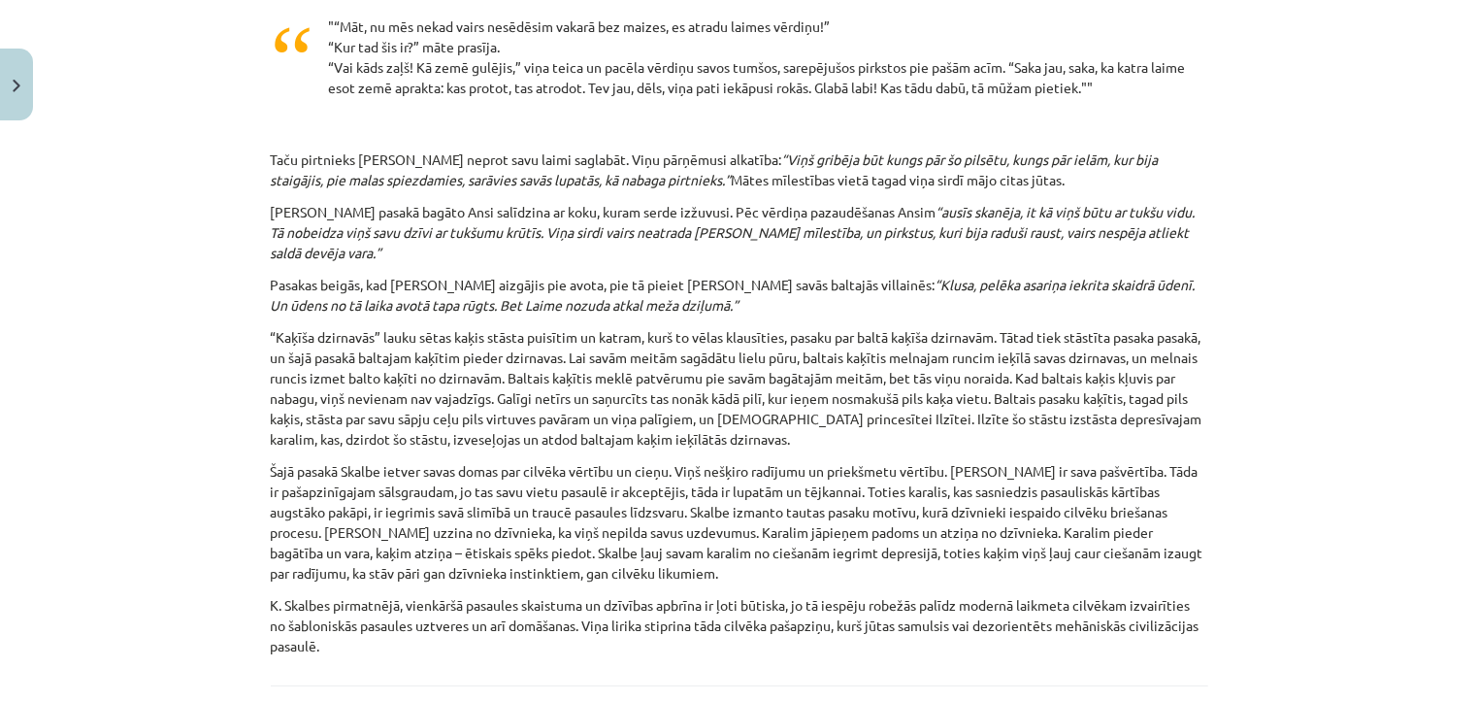
scroll to position [1947, 0]
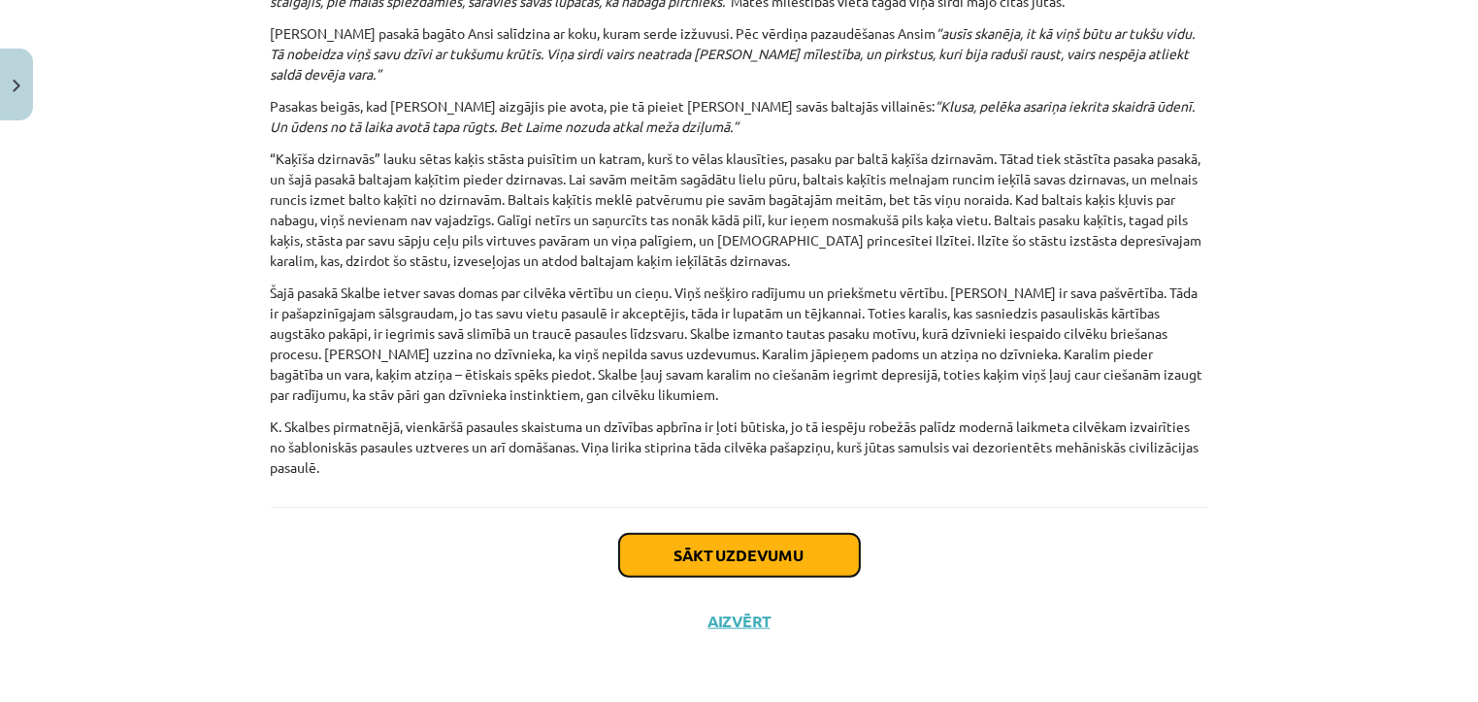
click at [803, 556] on button "Sākt uzdevumu" at bounding box center [739, 555] width 241 height 43
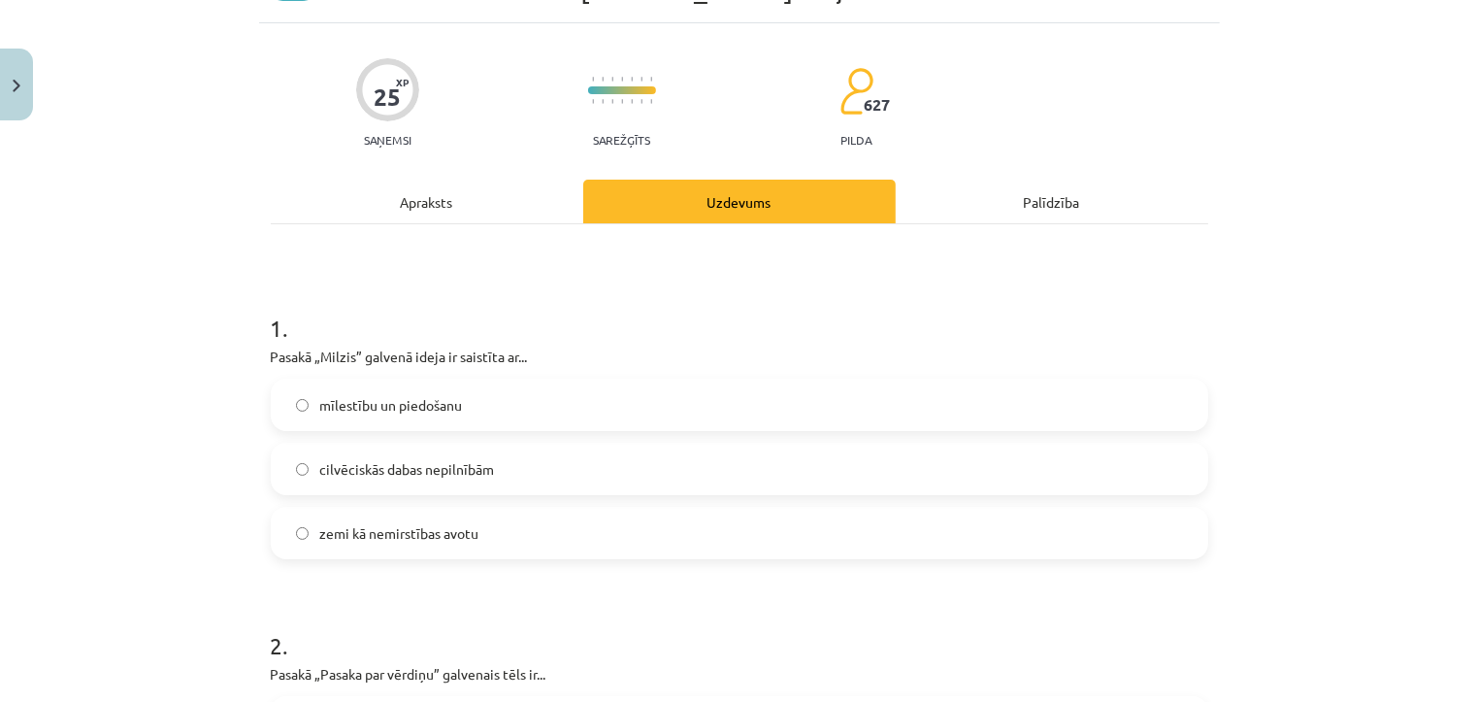
scroll to position [107, 0]
click at [702, 544] on label "zemi kā nemirstības avotu" at bounding box center [739, 531] width 933 height 49
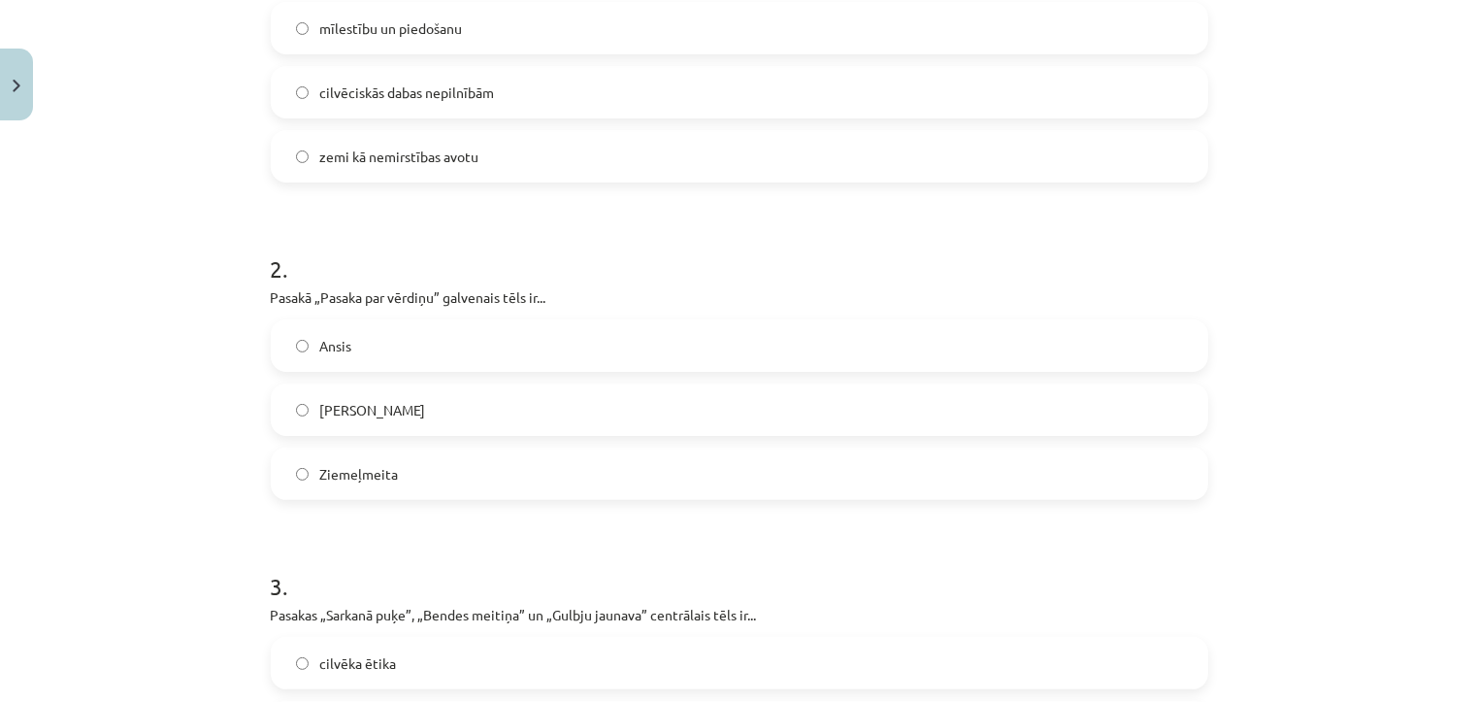
scroll to position [484, 0]
click at [638, 343] on label "Ansis" at bounding box center [739, 343] width 933 height 49
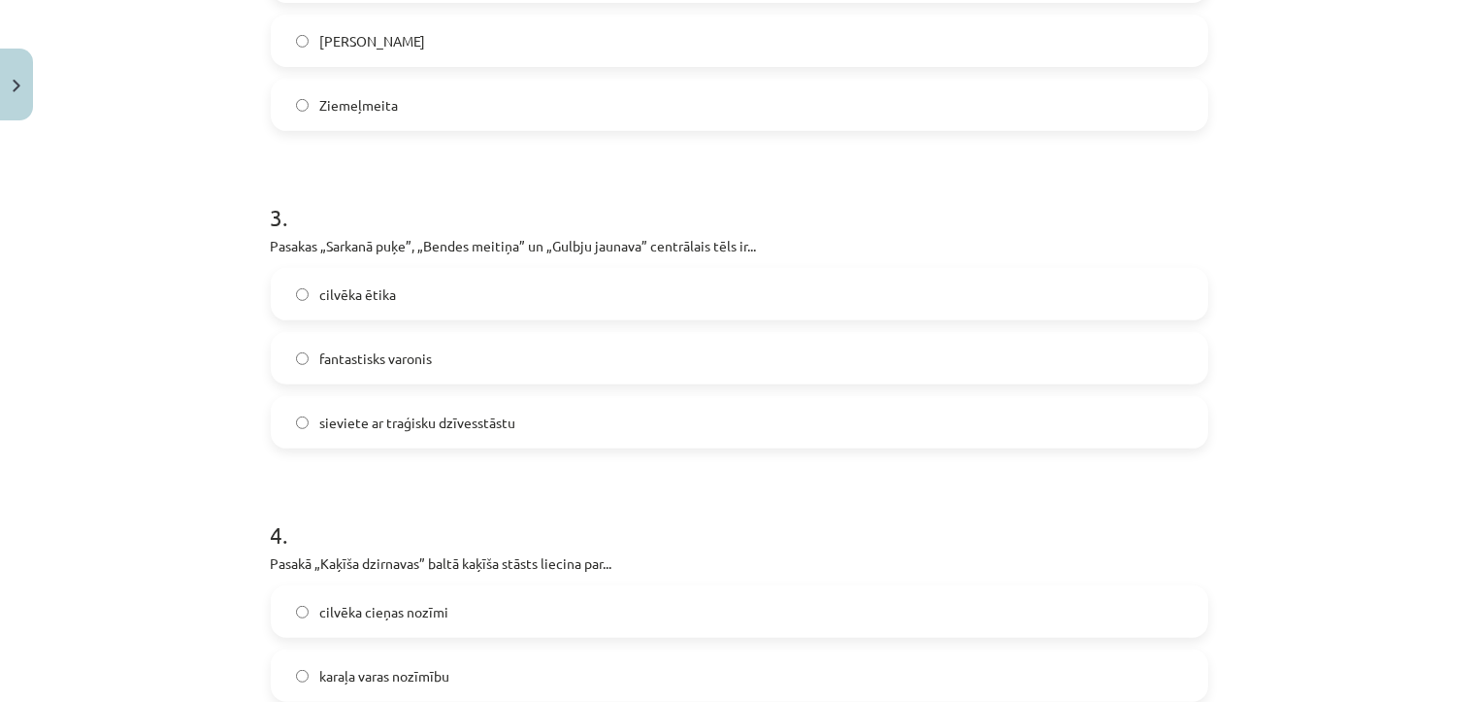
scroll to position [854, 0]
click at [742, 283] on label "cilvēka ētika" at bounding box center [739, 291] width 933 height 49
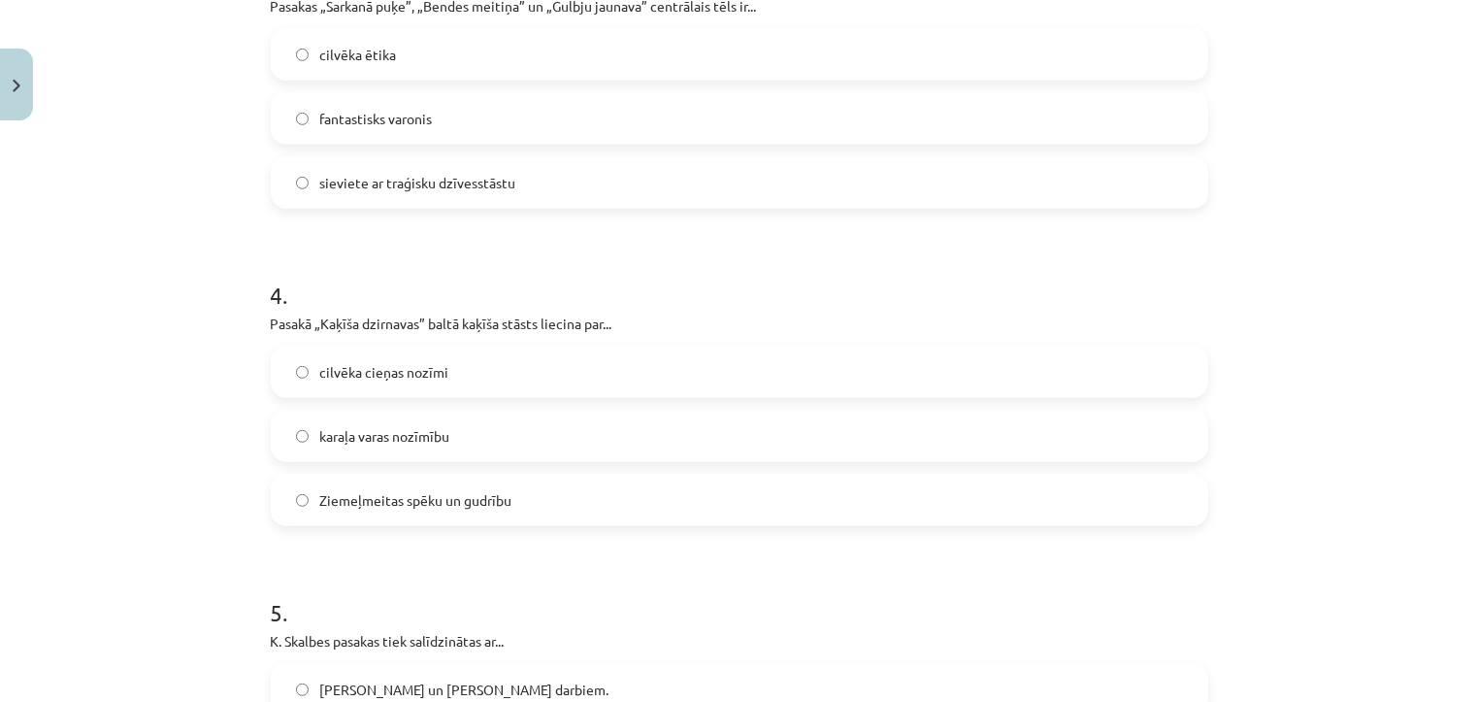
scroll to position [1096, 0]
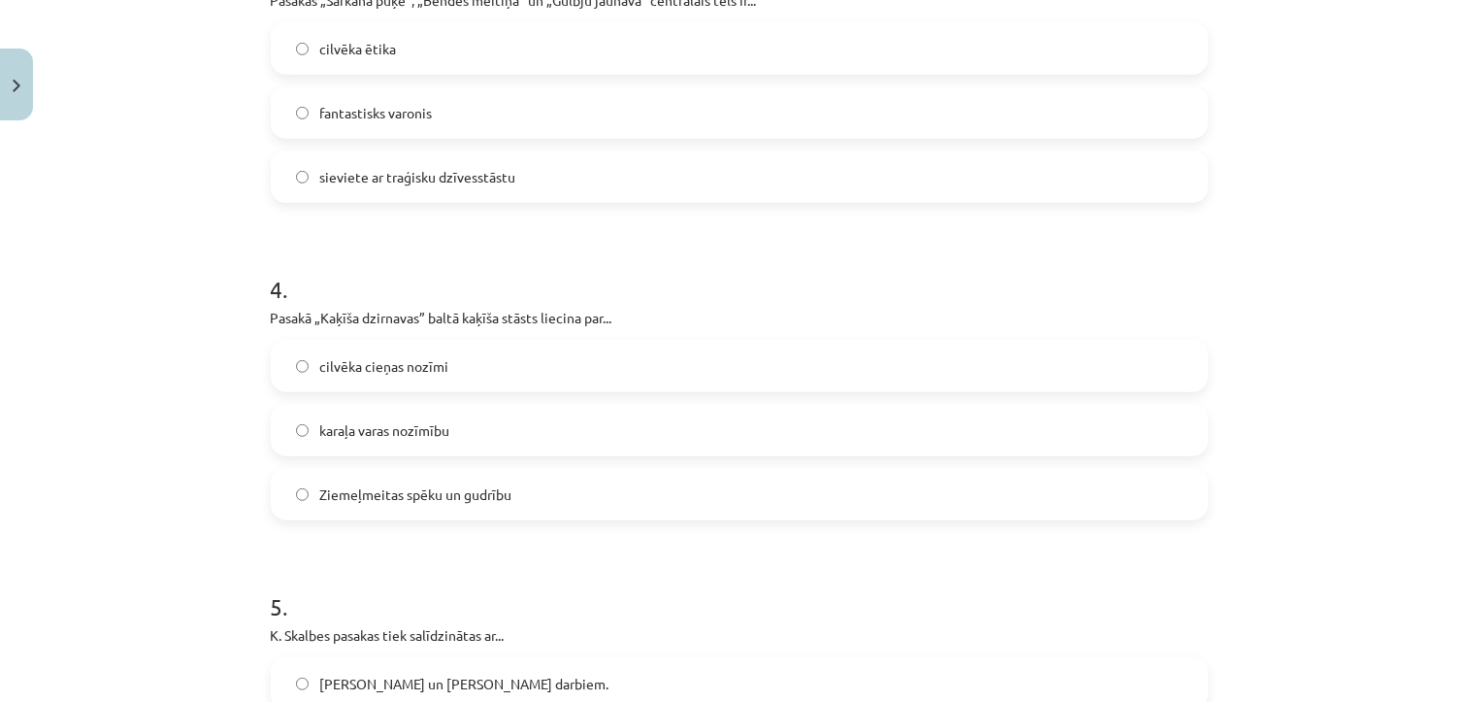
click at [576, 356] on label "cilvēka cieņas nozīmi" at bounding box center [739, 366] width 933 height 49
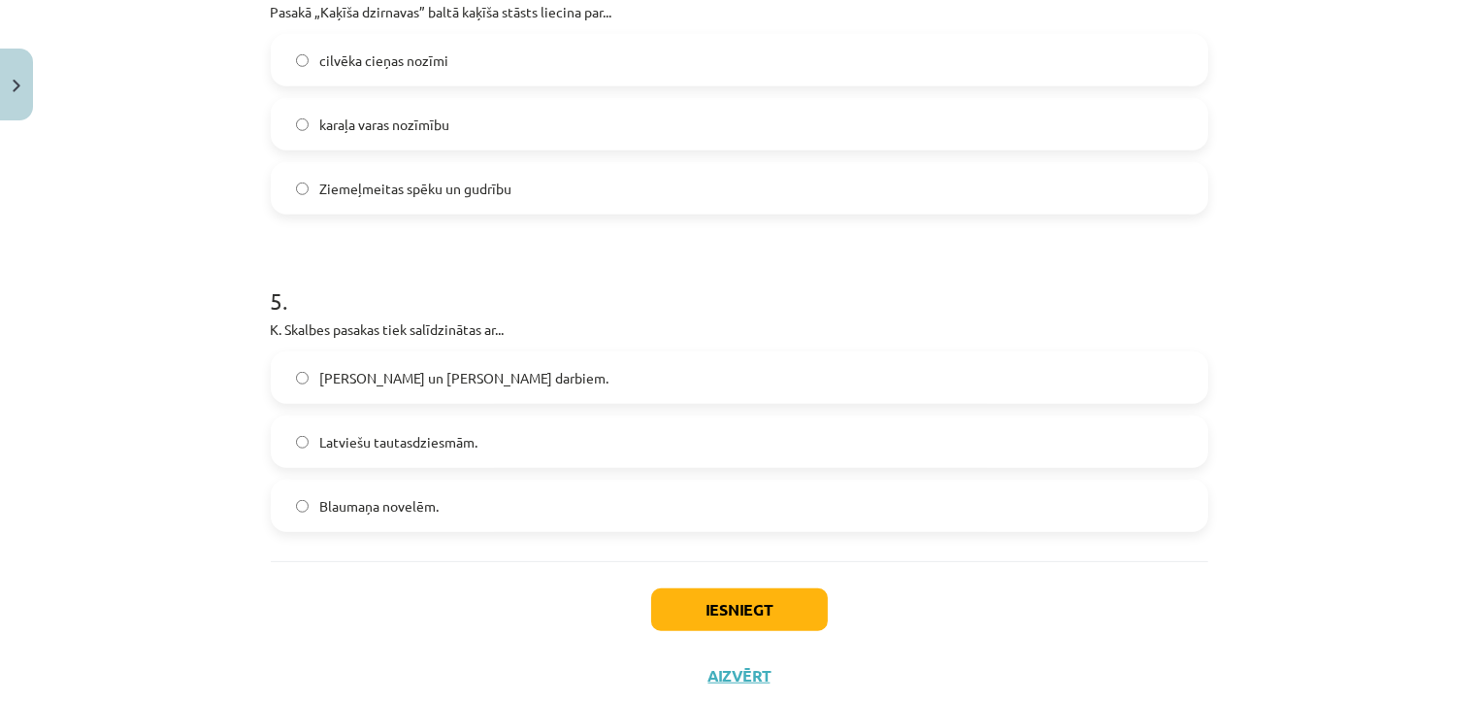
scroll to position [1403, 0]
click at [542, 436] on label "Latviešu tautasdziesmām." at bounding box center [739, 440] width 933 height 49
click at [692, 604] on button "Iesniegt" at bounding box center [739, 608] width 177 height 43
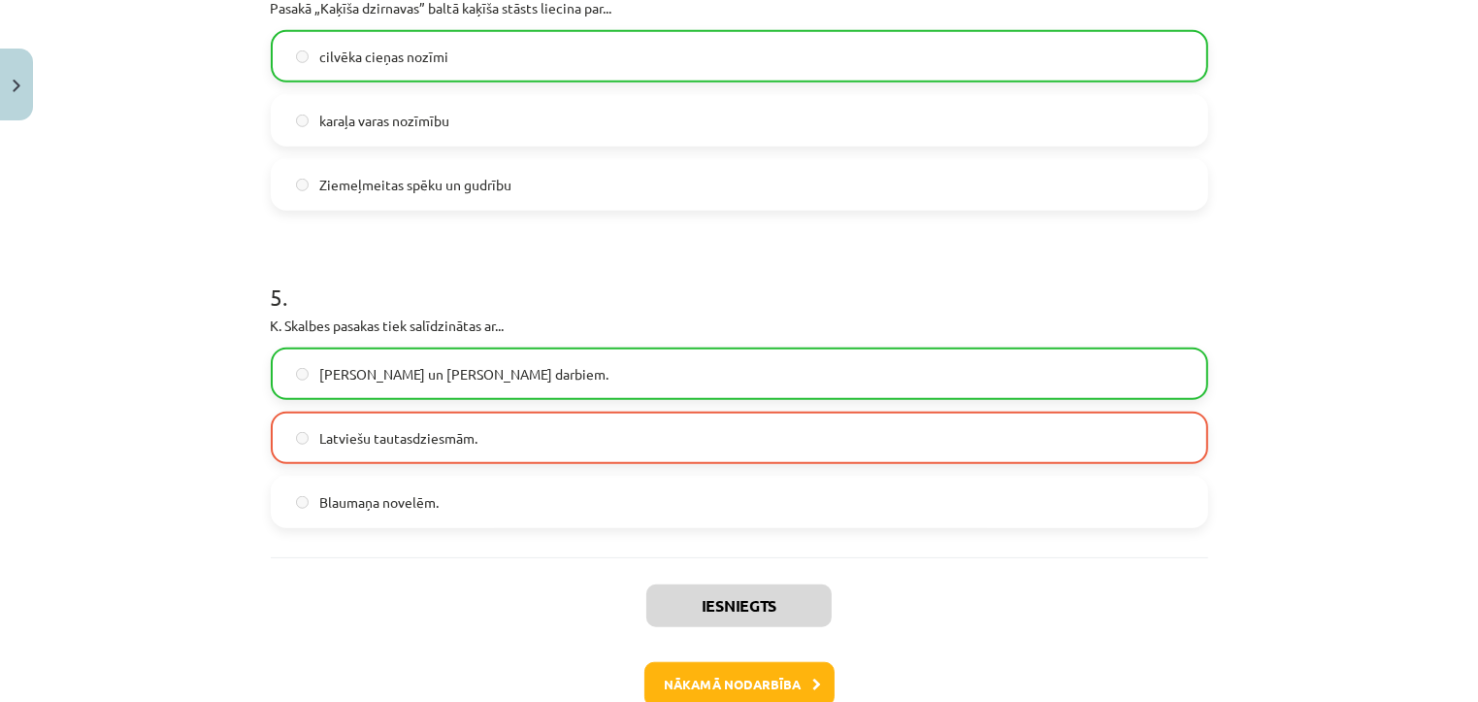
scroll to position [1518, 0]
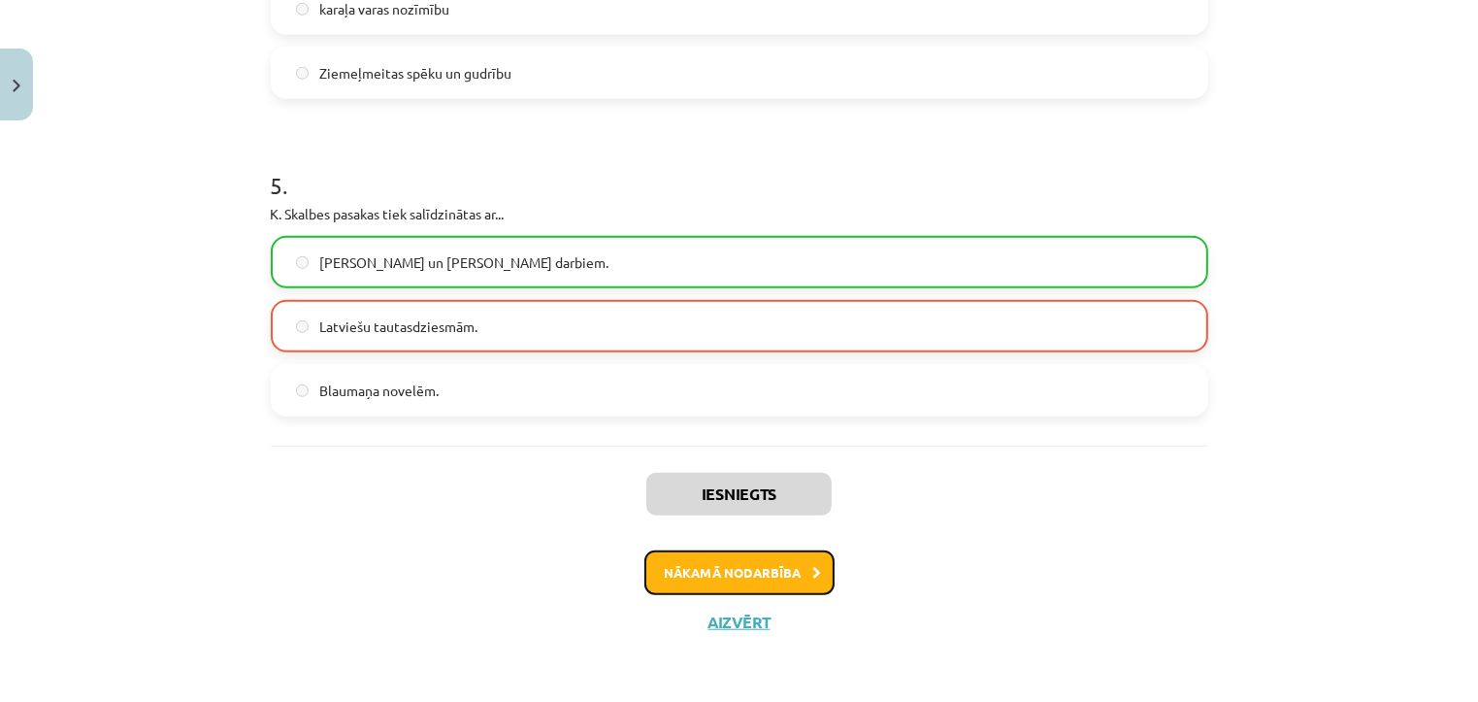
click at [772, 576] on button "Nākamā nodarbība" at bounding box center [739, 572] width 190 height 45
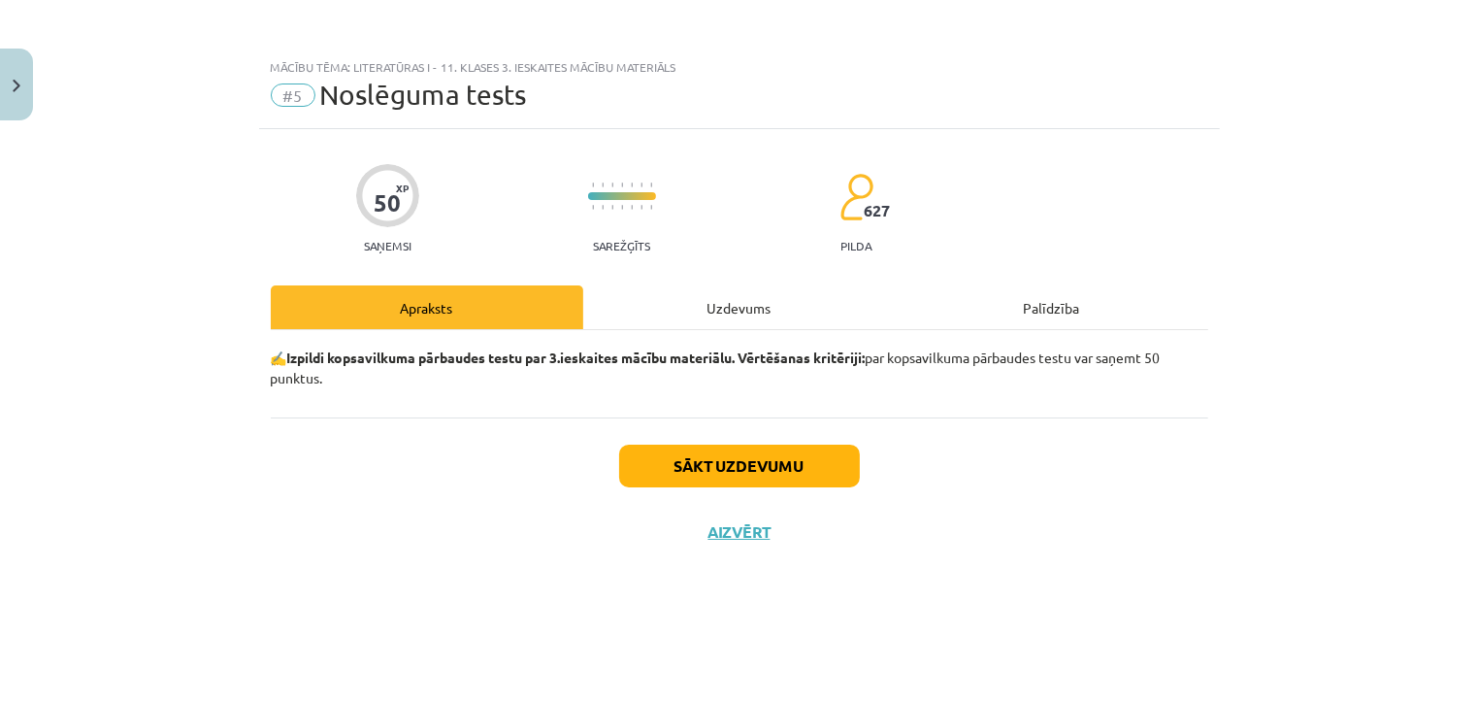
scroll to position [0, 0]
click at [795, 471] on button "Sākt uzdevumu" at bounding box center [739, 465] width 241 height 43
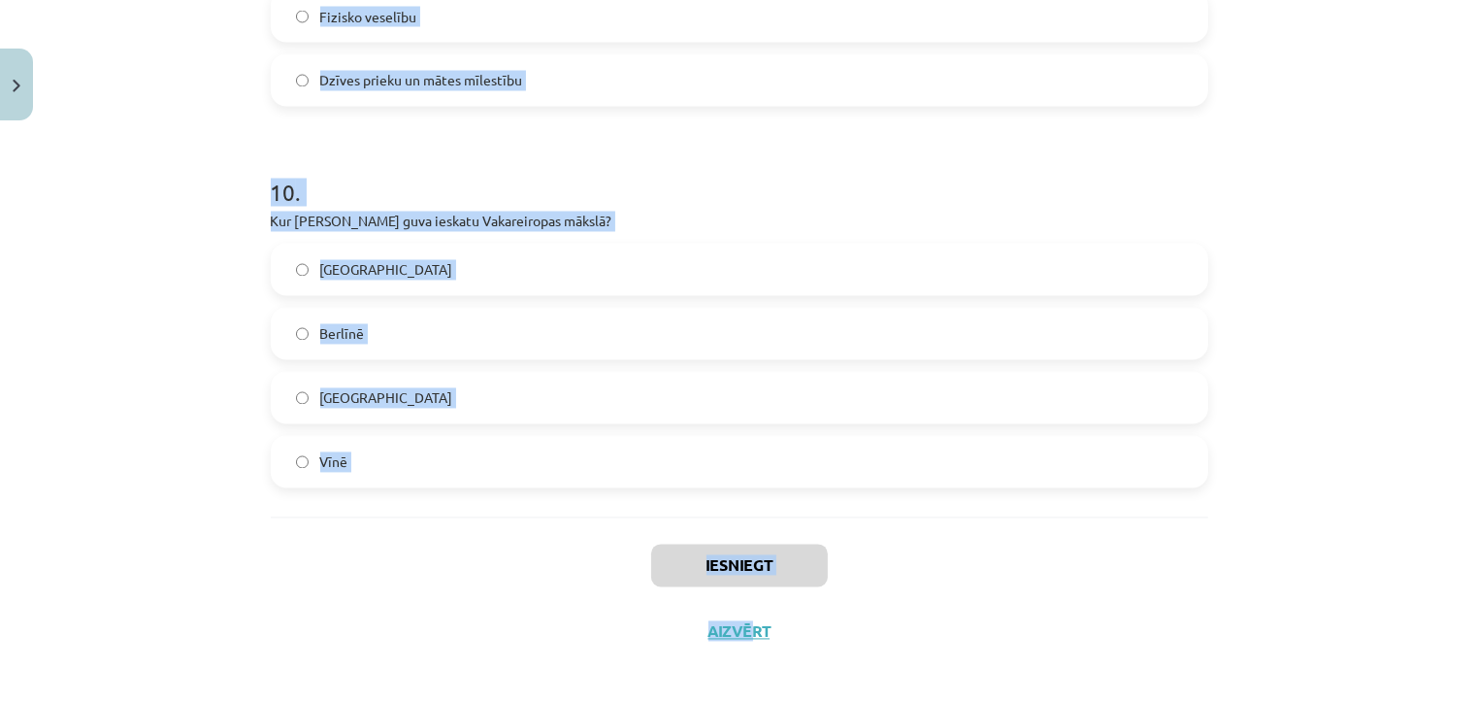
scroll to position [3683, 0]
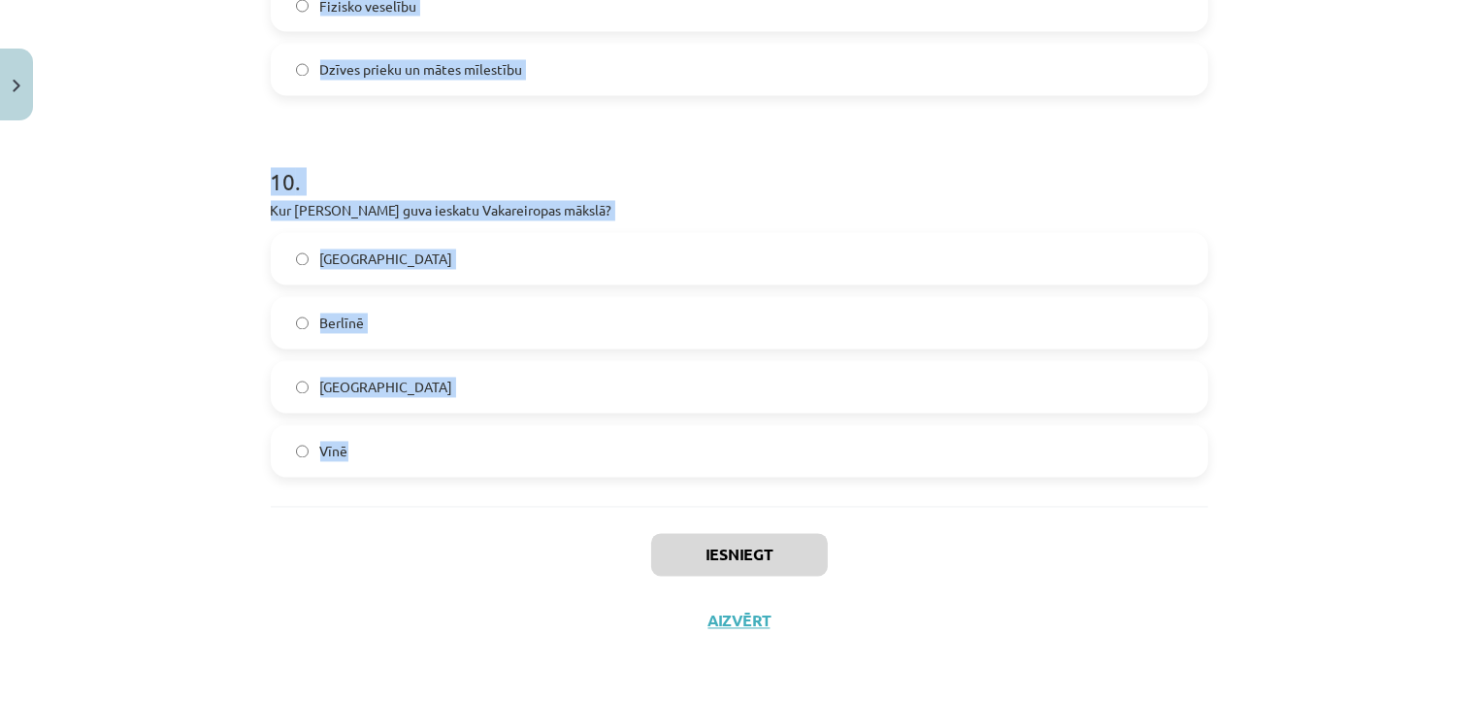
drag, startPoint x: 244, startPoint y: 73, endPoint x: 724, endPoint y: 447, distance: 609.1
click at [724, 447] on div "Mācību tēma: Literatūras i - 11. klases 3. ieskaites mācību materiāls #5 Noslēg…" at bounding box center [739, 351] width 1478 height 702
copy form "1 . Skalbes darbi palīdz... Atklāt pasaules ekonomikas modeļus  Nostiprināt paš…"
click at [660, 458] on label "Vīnē" at bounding box center [739, 451] width 933 height 49
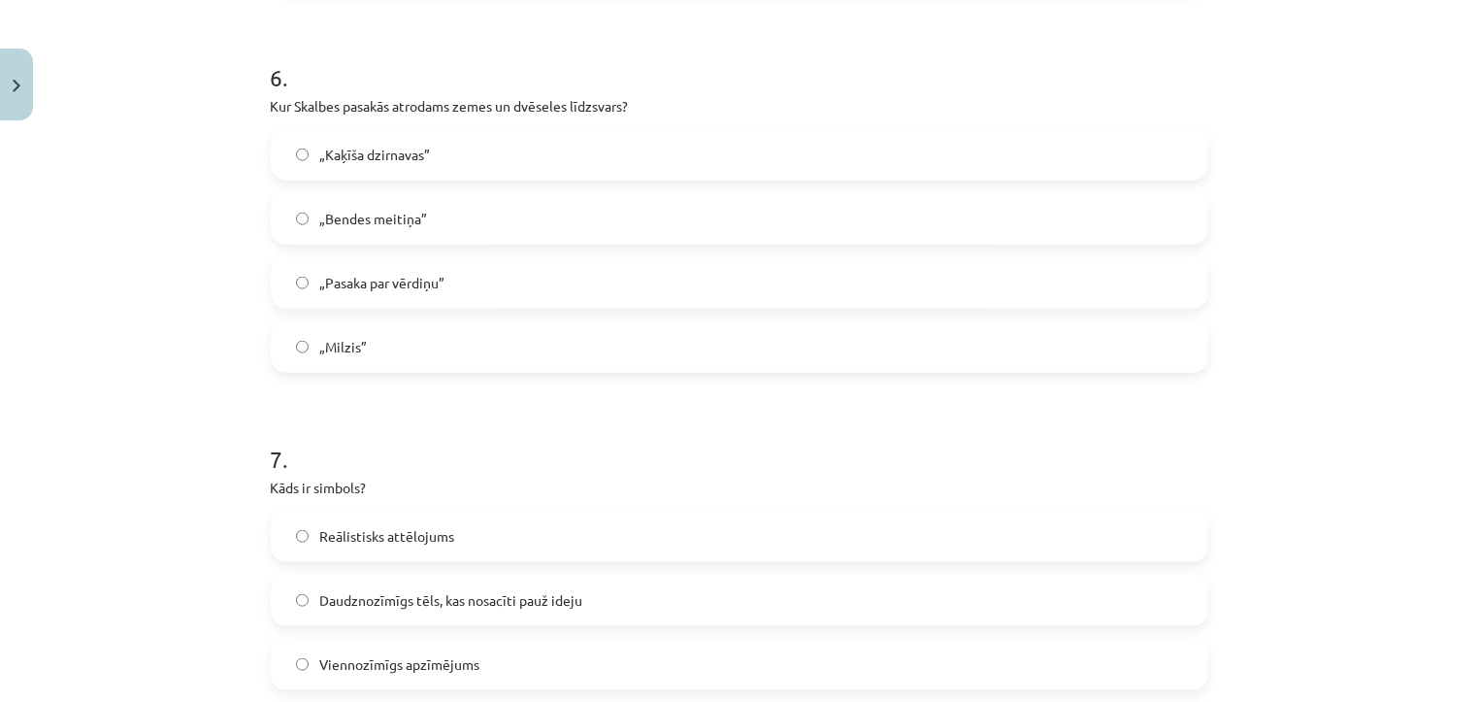
scroll to position [2061, 0]
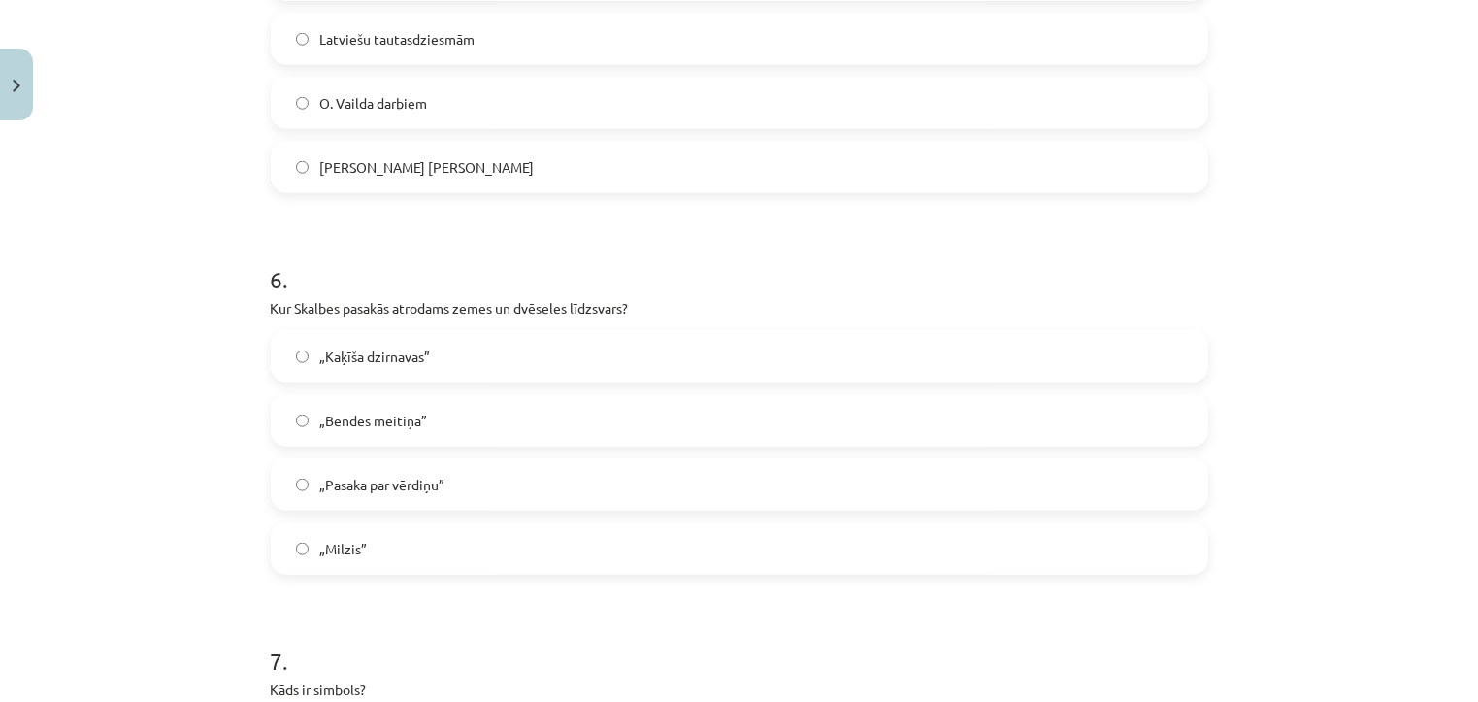
click at [533, 544] on label "„Milzis”" at bounding box center [739, 548] width 933 height 49
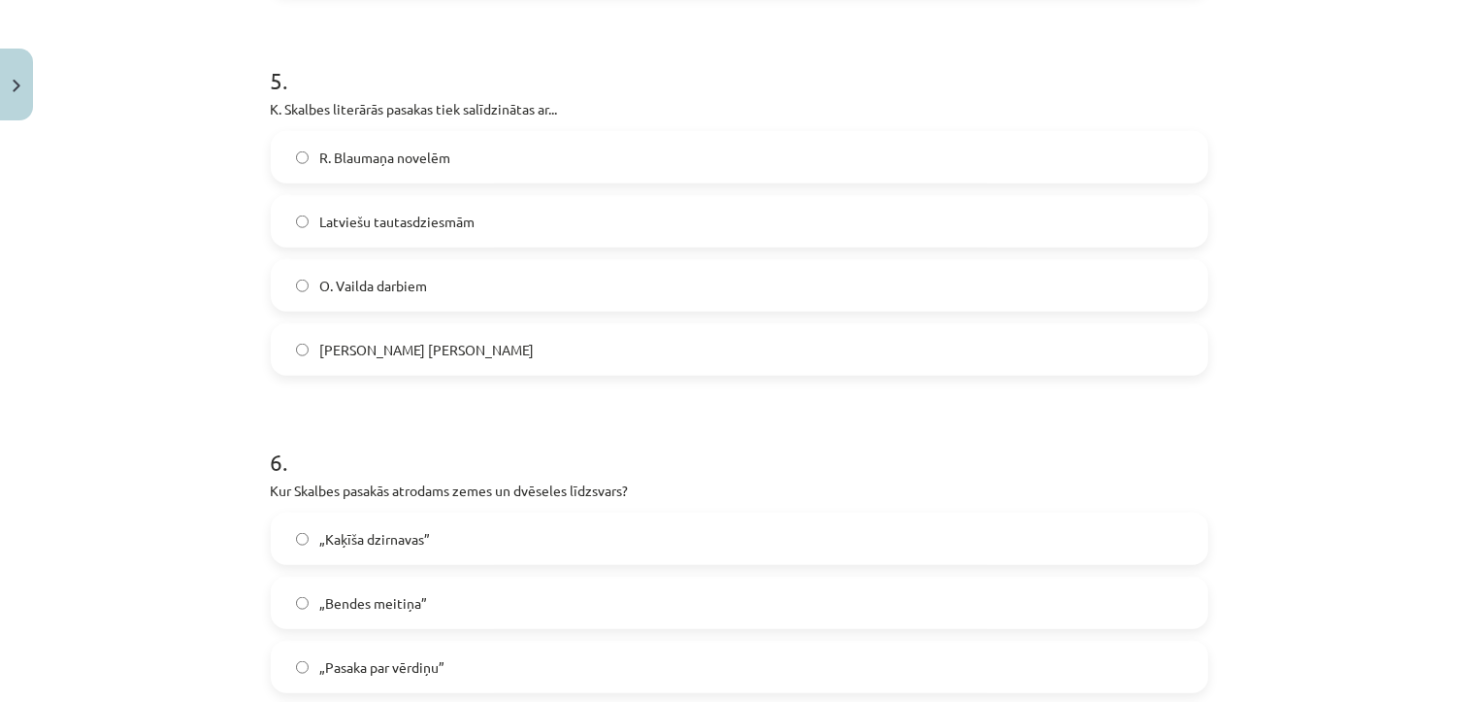
scroll to position [1878, 0]
click at [622, 277] on label "O. Vailda darbiem" at bounding box center [739, 285] width 933 height 49
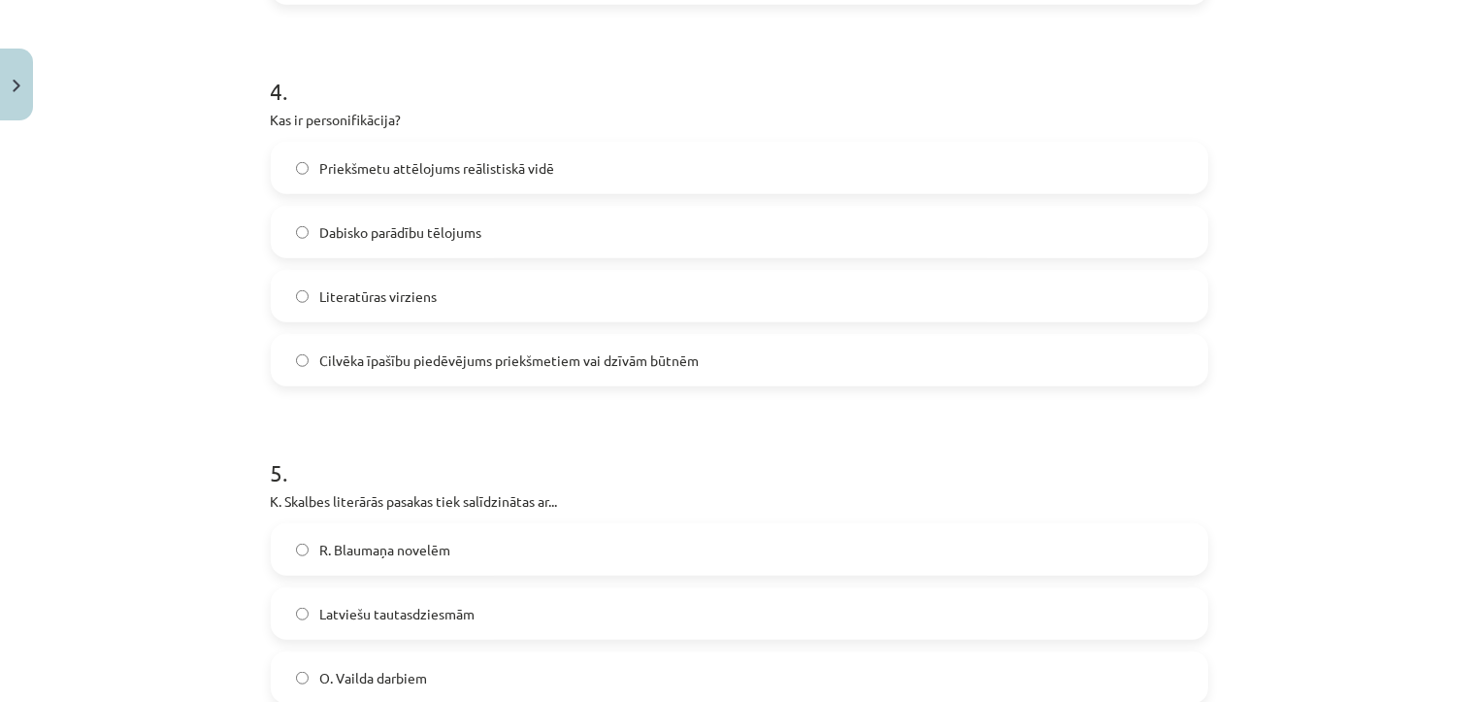
scroll to position [1481, 0]
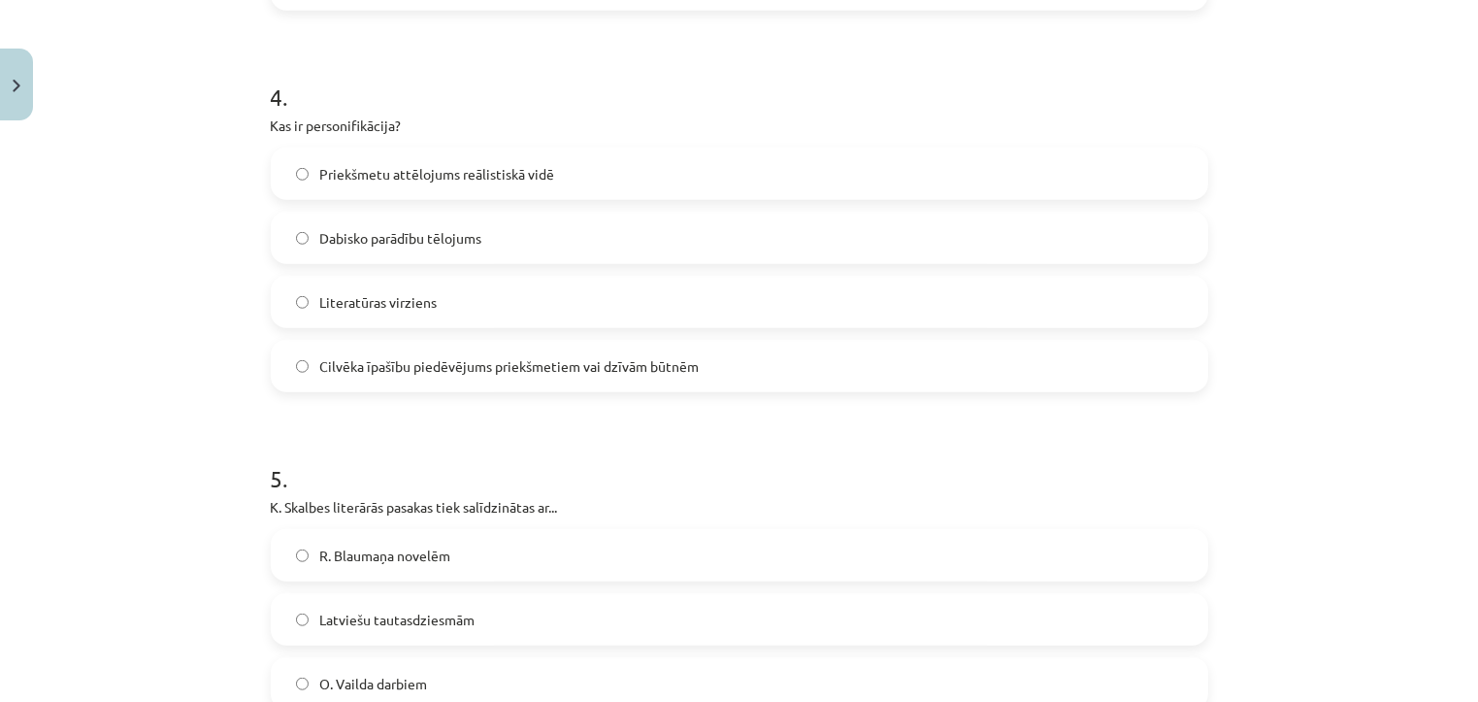
click at [604, 375] on span "Cilvēka īpašību piedēvējums priekšmetiem vai dzīvām būtnēm" at bounding box center [509, 366] width 379 height 20
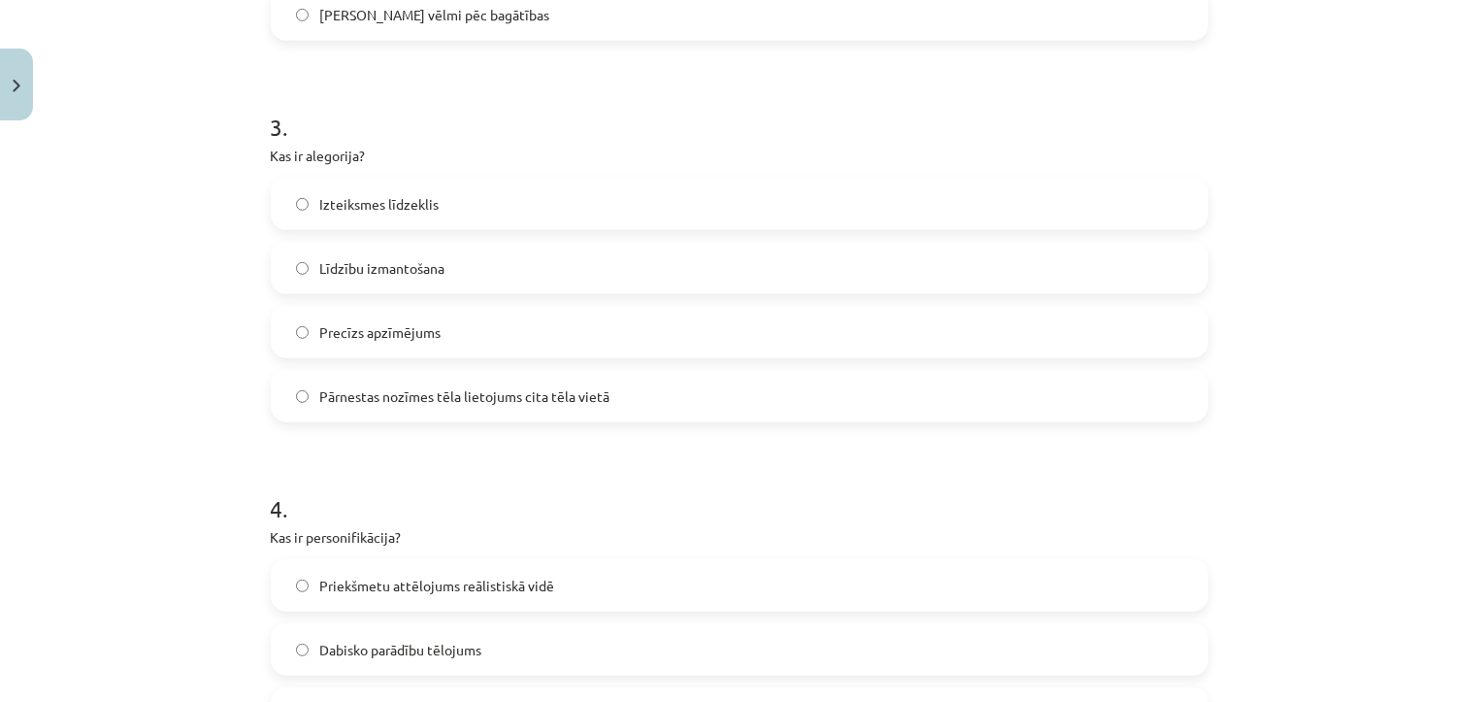
scroll to position [1056, 0]
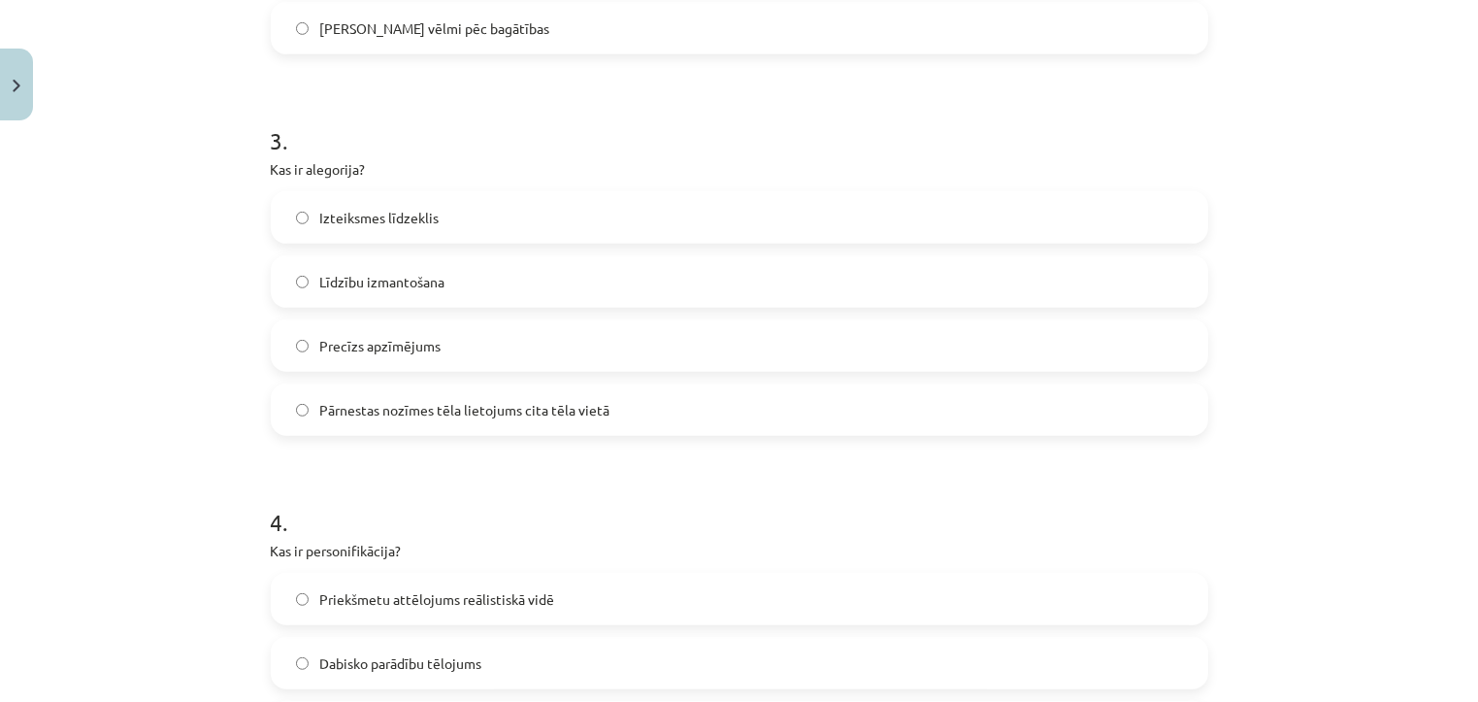
click at [628, 413] on label "Pārnestas nozīmes tēla lietojums cita tēla vietā" at bounding box center [739, 409] width 933 height 49
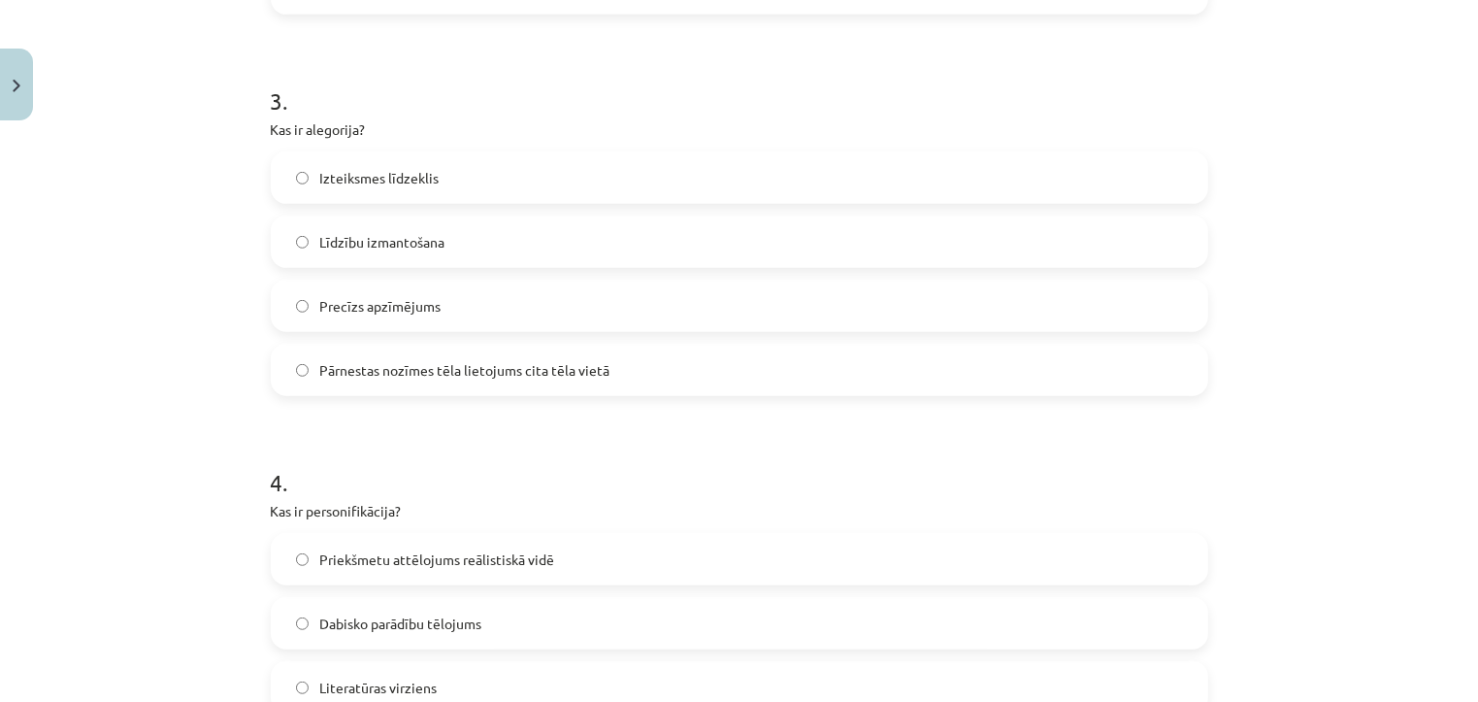
scroll to position [975, 0]
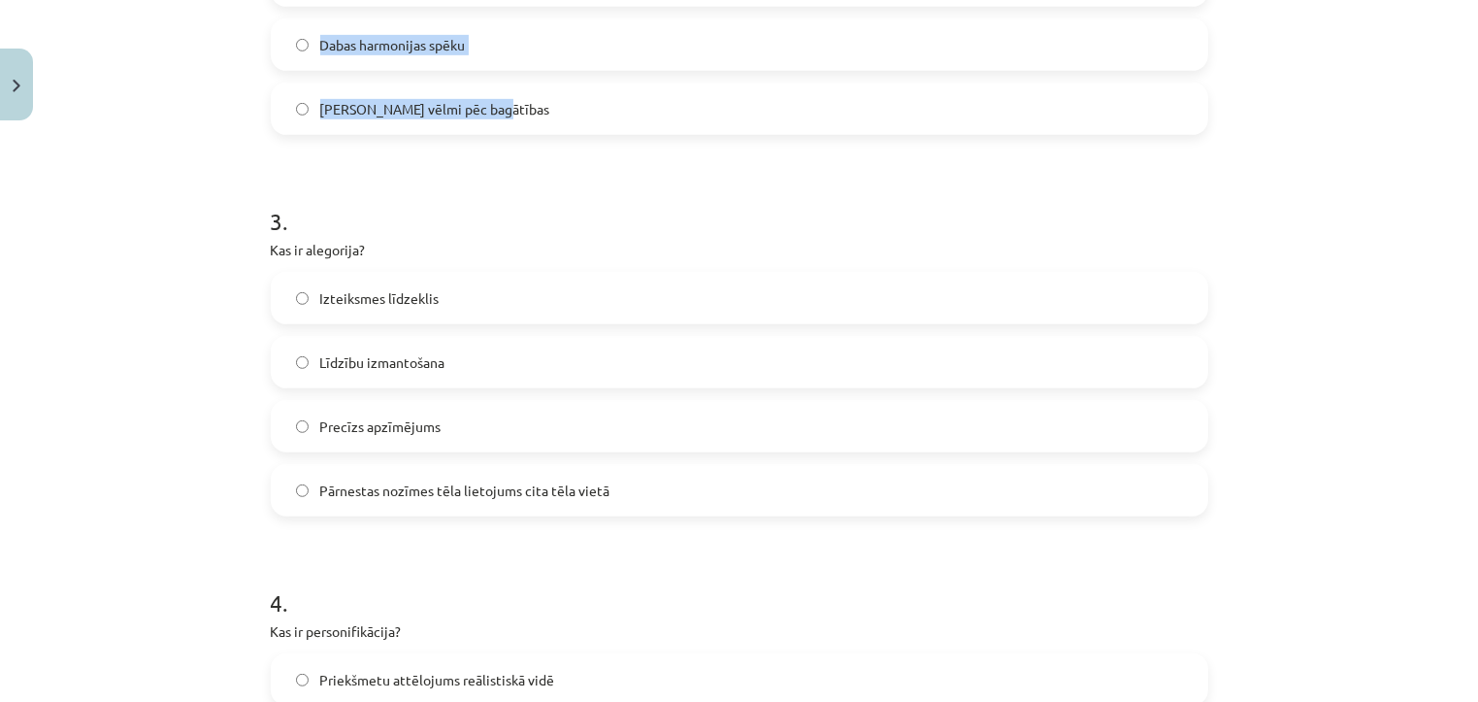
drag, startPoint x: 238, startPoint y: 9, endPoint x: 706, endPoint y: 118, distance: 481.3
click at [706, 118] on div "Mācību tēma: Literatūras i - 11. klases 3. ieskaites mācību materiāls #5 Noslēg…" at bounding box center [739, 351] width 1478 height 702
copy form "1 . Skalbes darbi palīdz... Atklāt pasaules ekonomikas modeļus  Nostiprināt paš…"
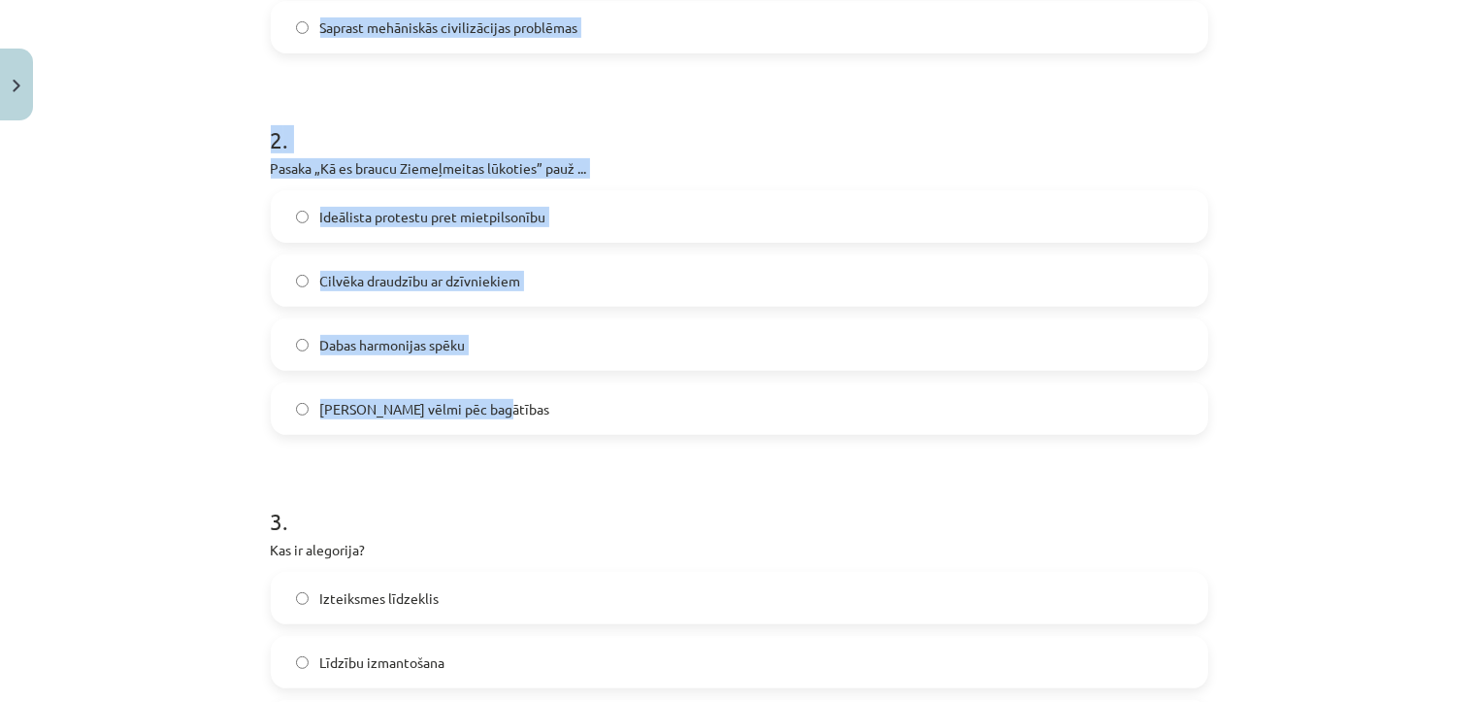
scroll to position [676, 0]
click at [788, 212] on label "Ideālista protestu pret mietpilsonību" at bounding box center [739, 215] width 933 height 49
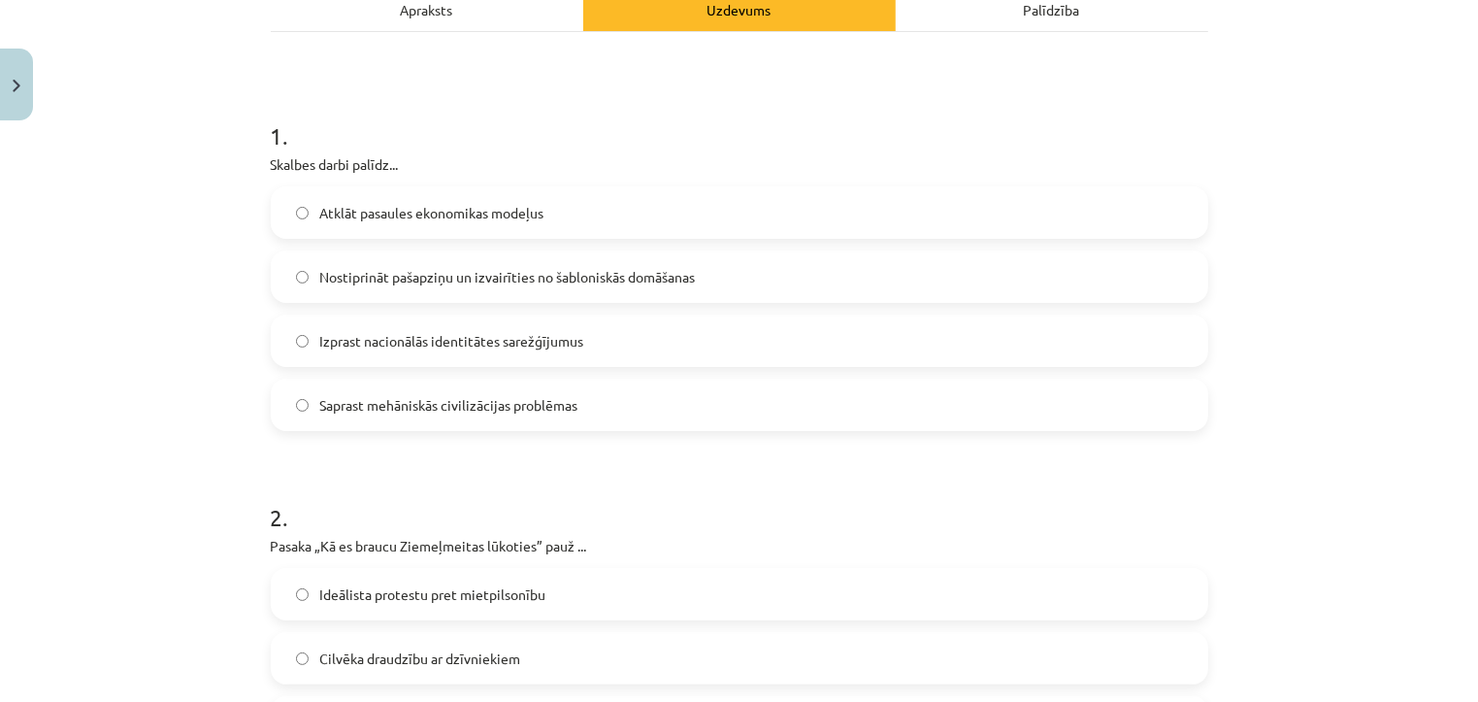
scroll to position [276, 0]
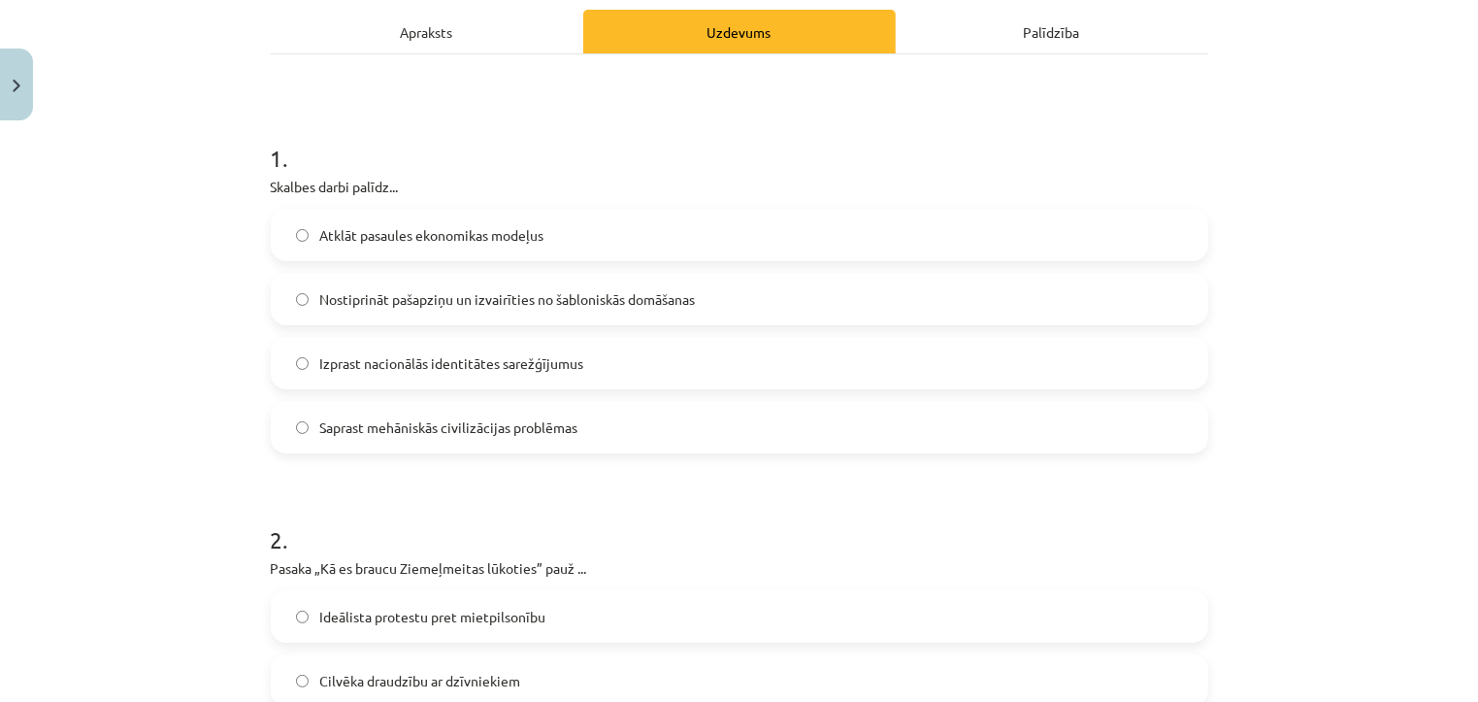
click at [942, 295] on label "Nostiprināt pašapziņu un izvairīties no šabloniskās domāšanas" at bounding box center [739, 299] width 933 height 49
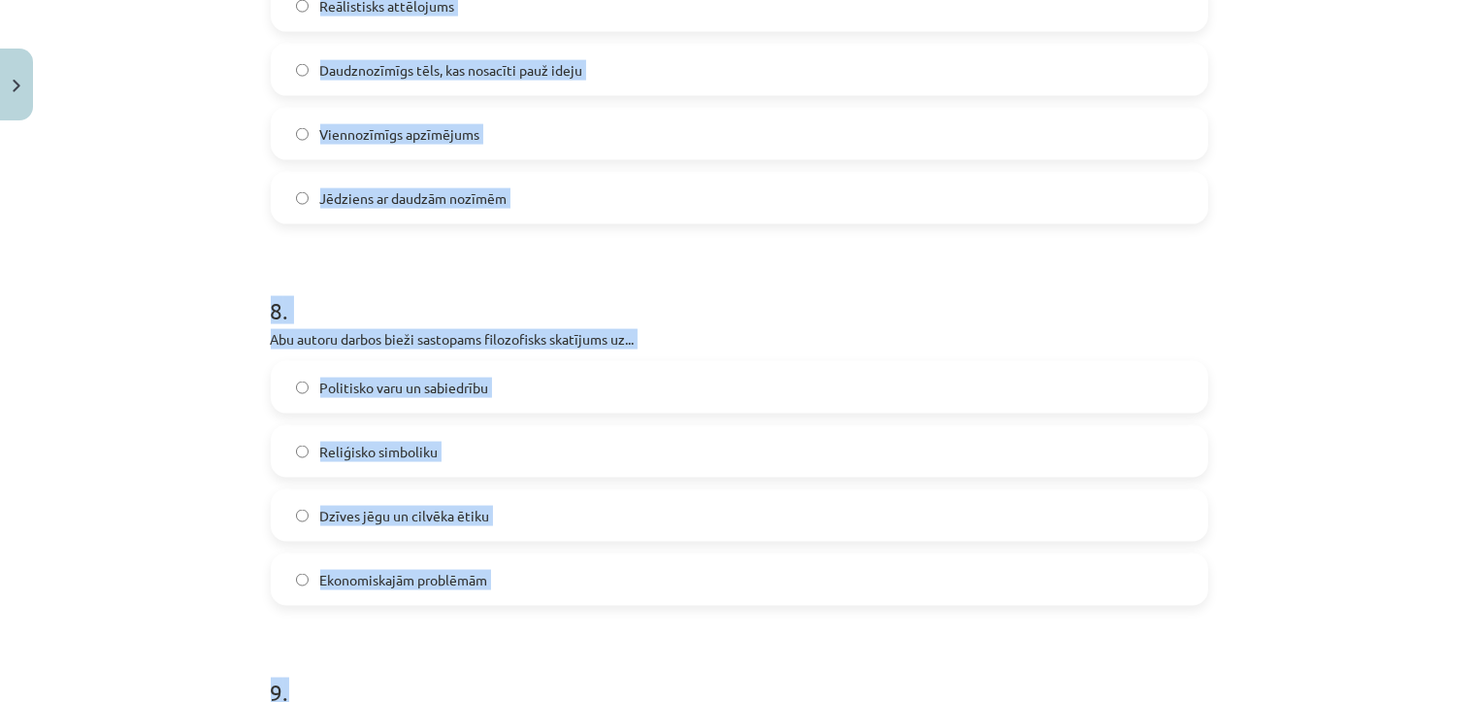
scroll to position [2811, 0]
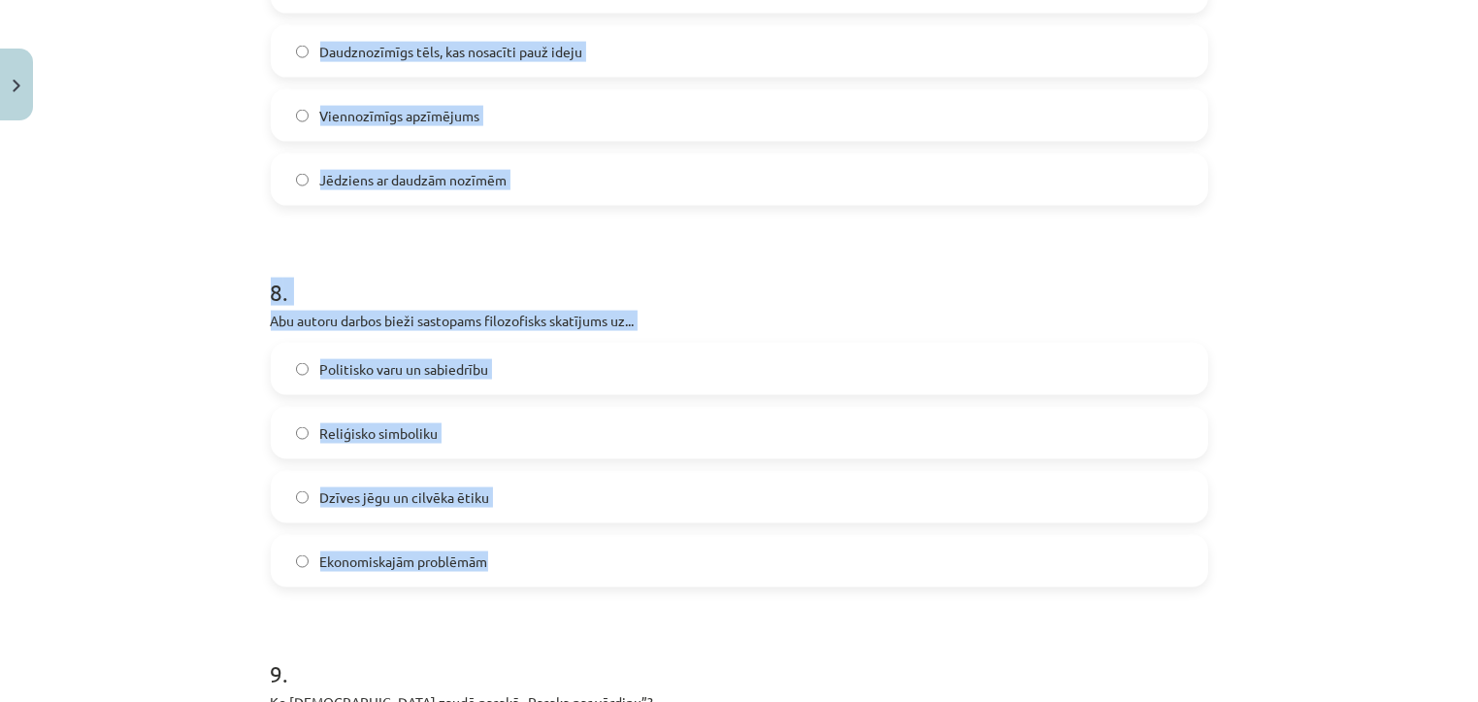
drag, startPoint x: 247, startPoint y: 5, endPoint x: 544, endPoint y: 566, distance: 634.6
click at [544, 566] on div "Mācību tēma: Literatūras i - 11. klases 3. ieskaites mācību materiāls #5 Noslēg…" at bounding box center [739, 351] width 1478 height 702
copy form "7 . Kāds ir simbols? Reālistisks attēlojums Daudznozīmīgs tēls, kas nosacīti pa…"
click at [710, 57] on label "Daudznozīmīgs tēls, kas nosacīti pauž ideju" at bounding box center [739, 51] width 933 height 49
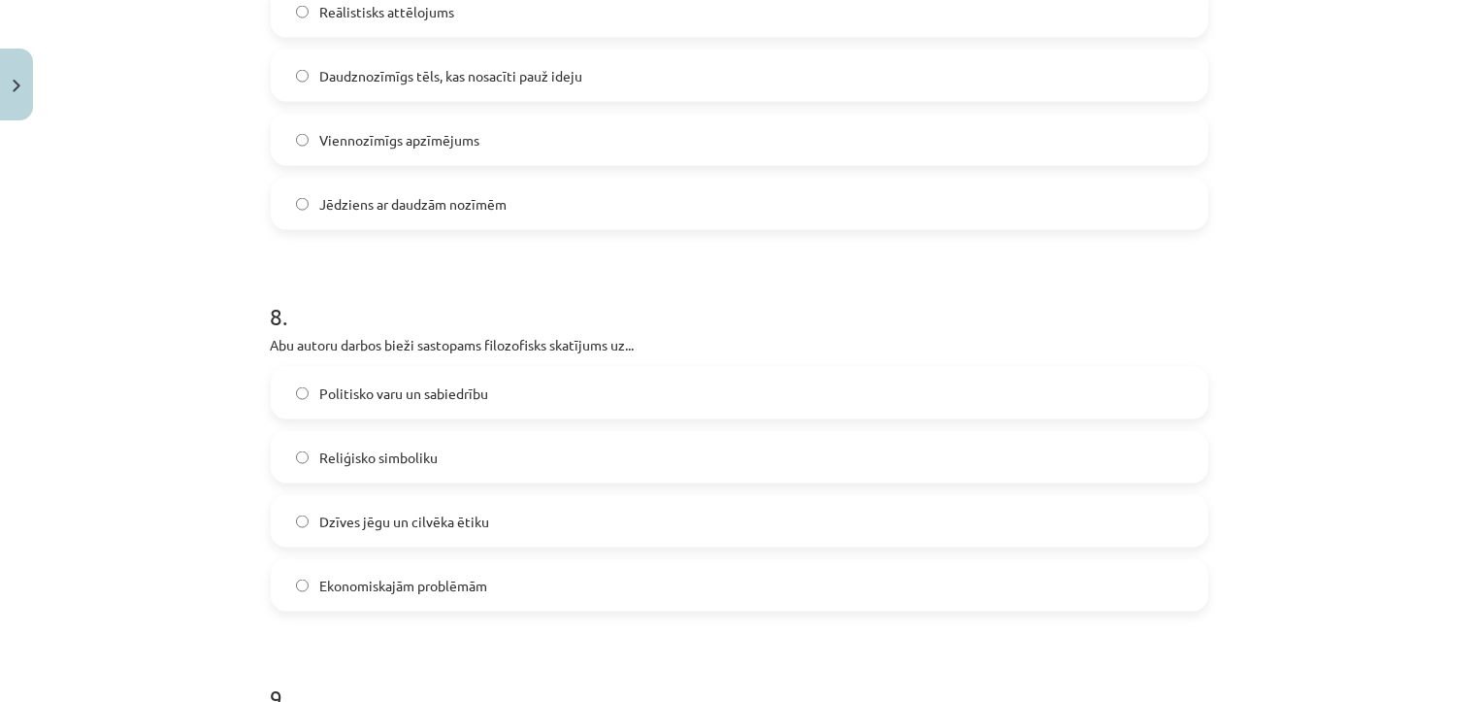
scroll to position [2792, 0]
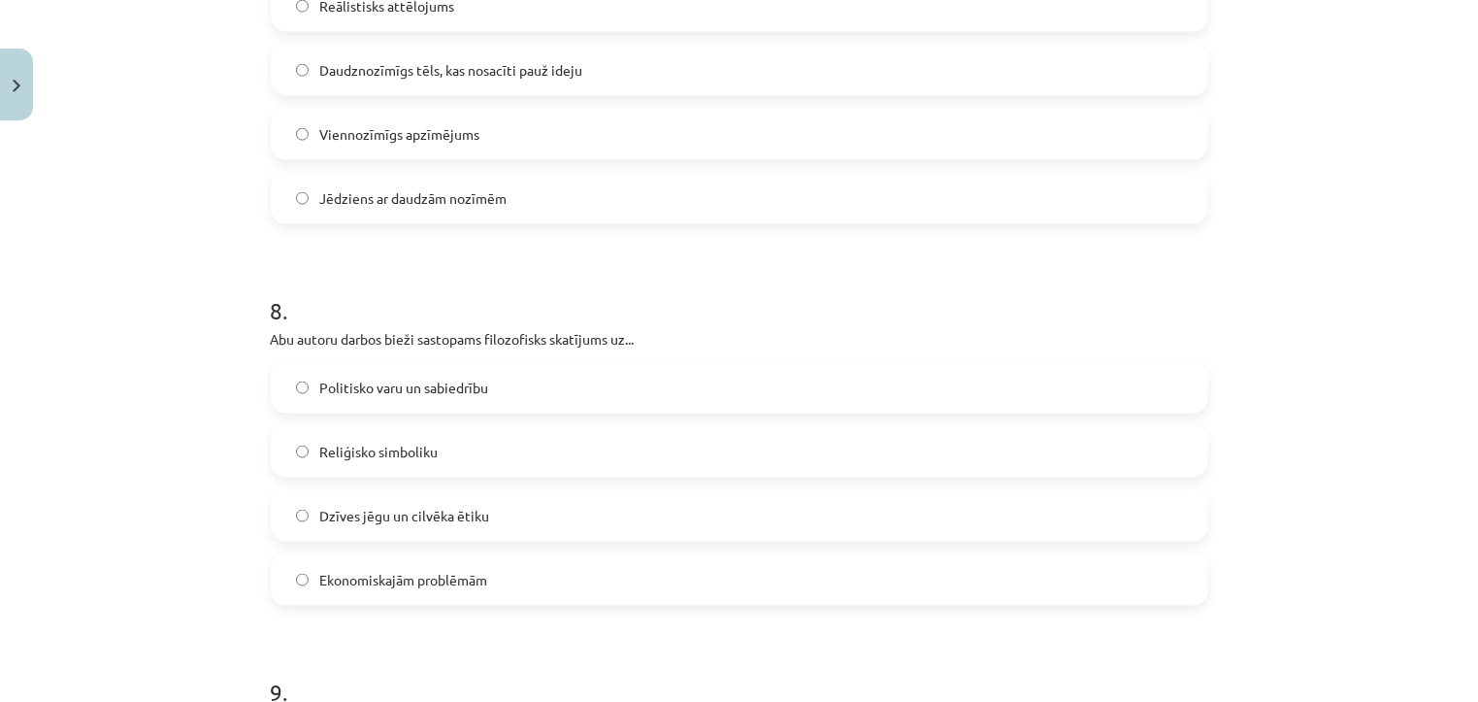
click at [536, 512] on label "Dzīves jēgu un cilvēka ētiku" at bounding box center [739, 515] width 933 height 49
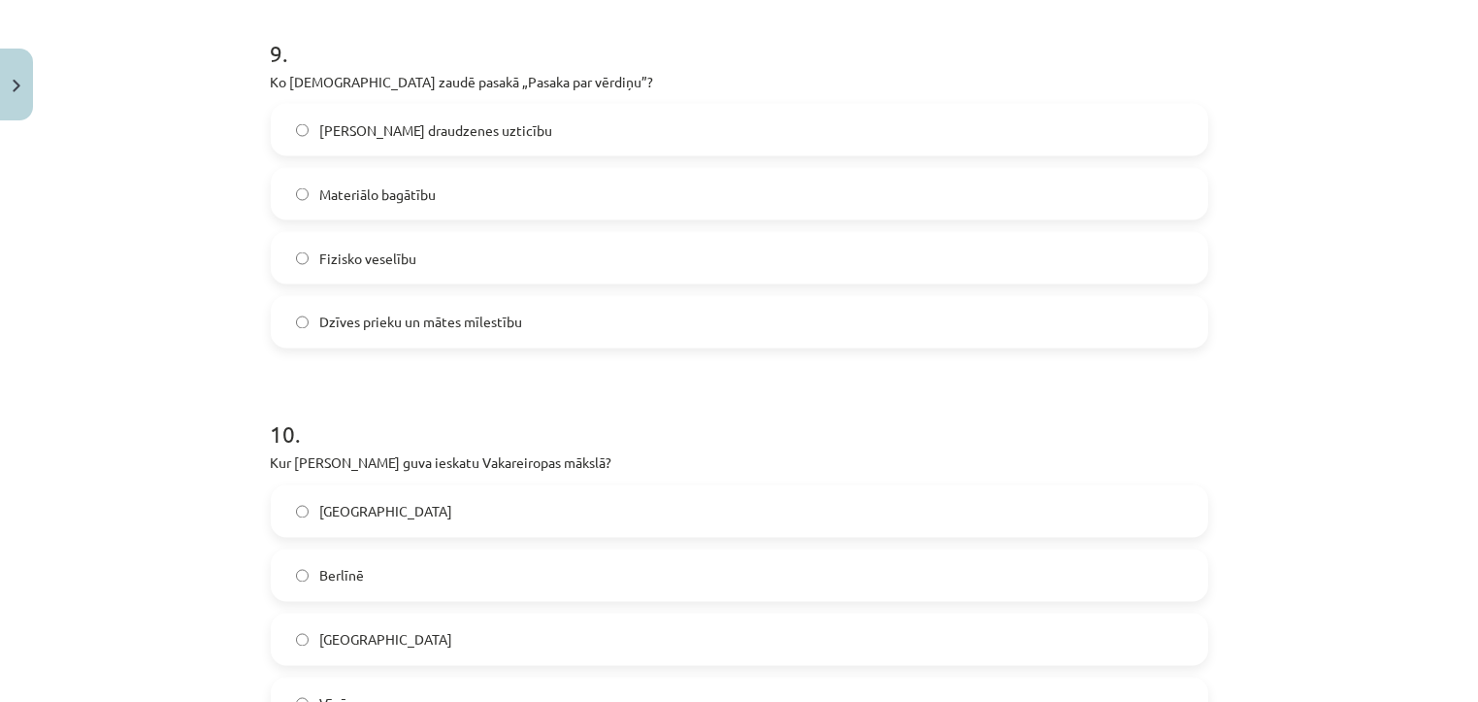
scroll to position [3423, 0]
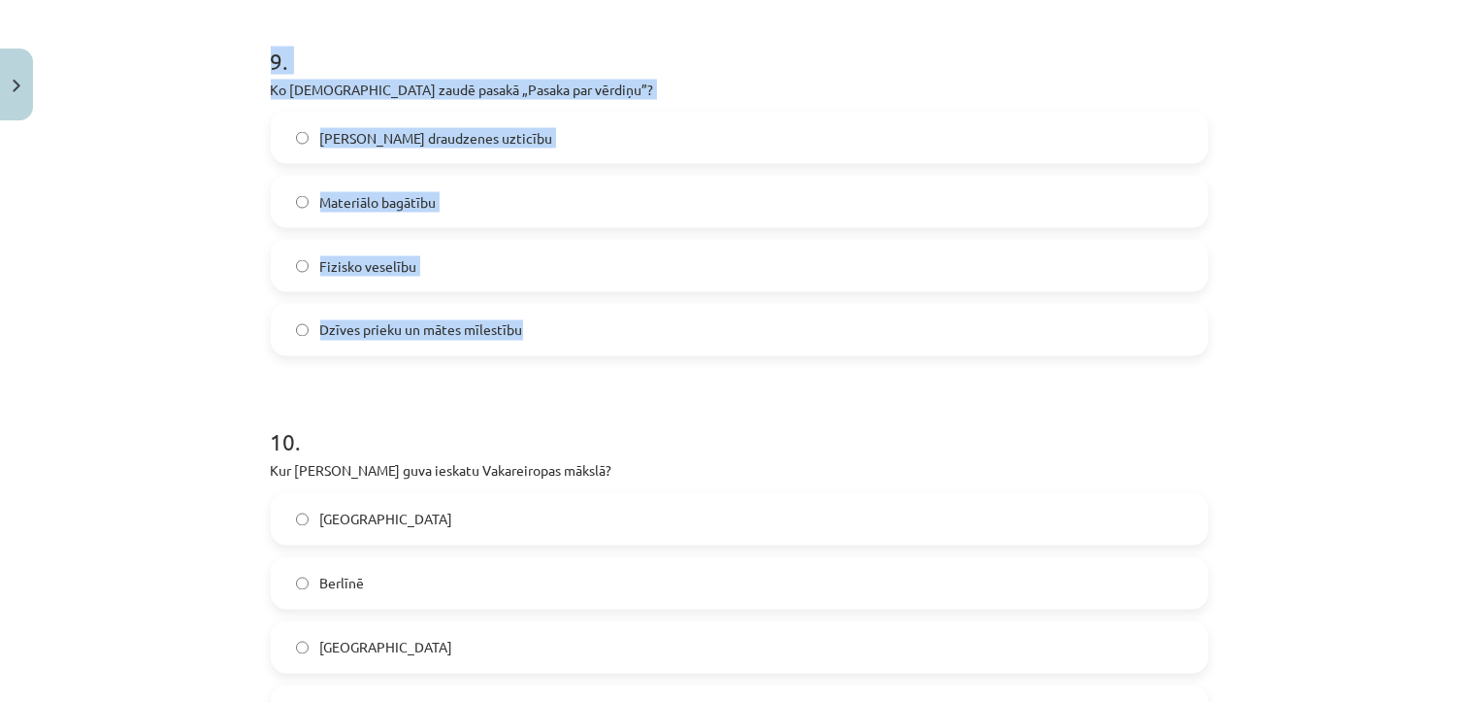
drag, startPoint x: 247, startPoint y: 38, endPoint x: 553, endPoint y: 332, distance: 424.1
click at [553, 332] on div "Mācību tēma: Literatūras i - 11. klases 3. ieskaites mācību materiāls #5 Noslēg…" at bounding box center [739, 351] width 1478 height 702
copy div "9 . Ko Ansis zaudē pasakā „Pasaka par vērdiņu”? Savas draudzenes uzticību  Mate…"
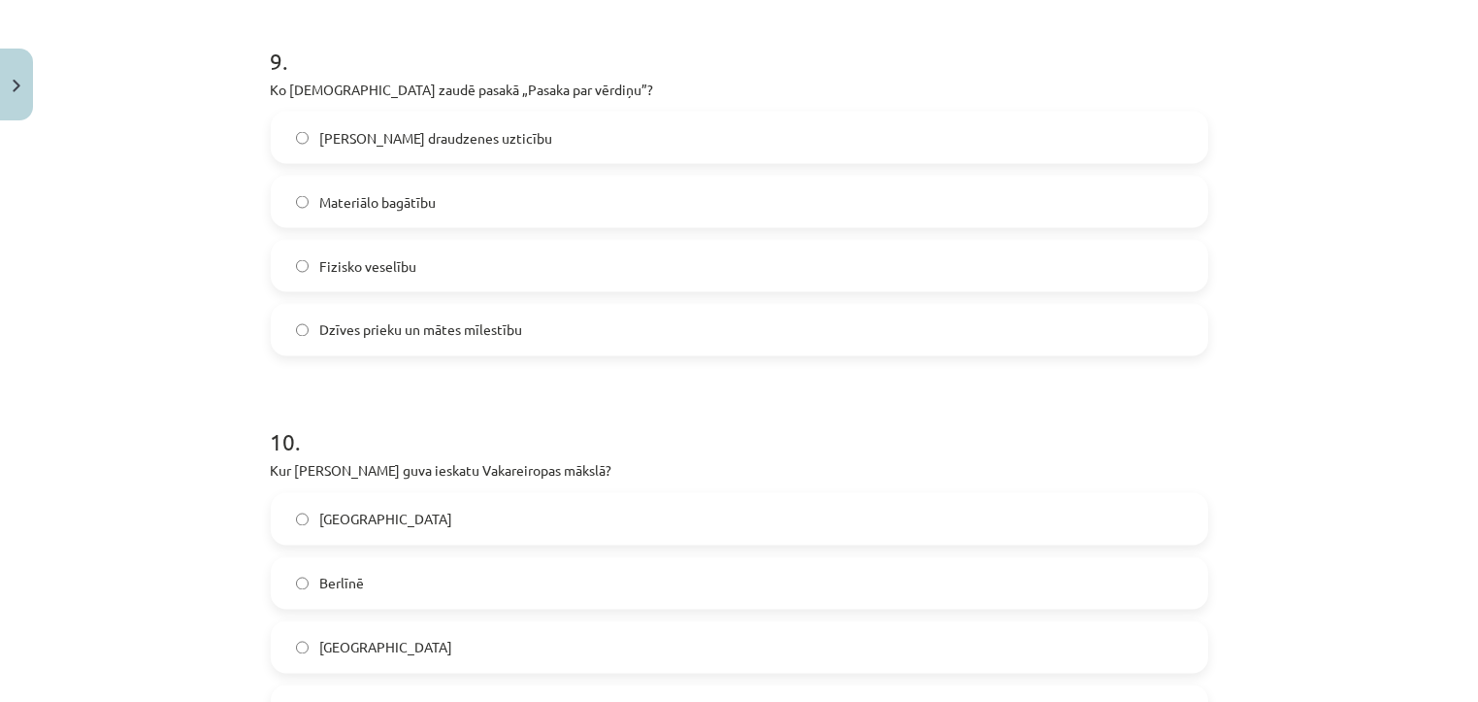
click at [754, 626] on label "Parīzē" at bounding box center [739, 647] width 933 height 49
click at [682, 324] on label "Dzīves prieku un mātes mīlestību" at bounding box center [739, 330] width 933 height 49
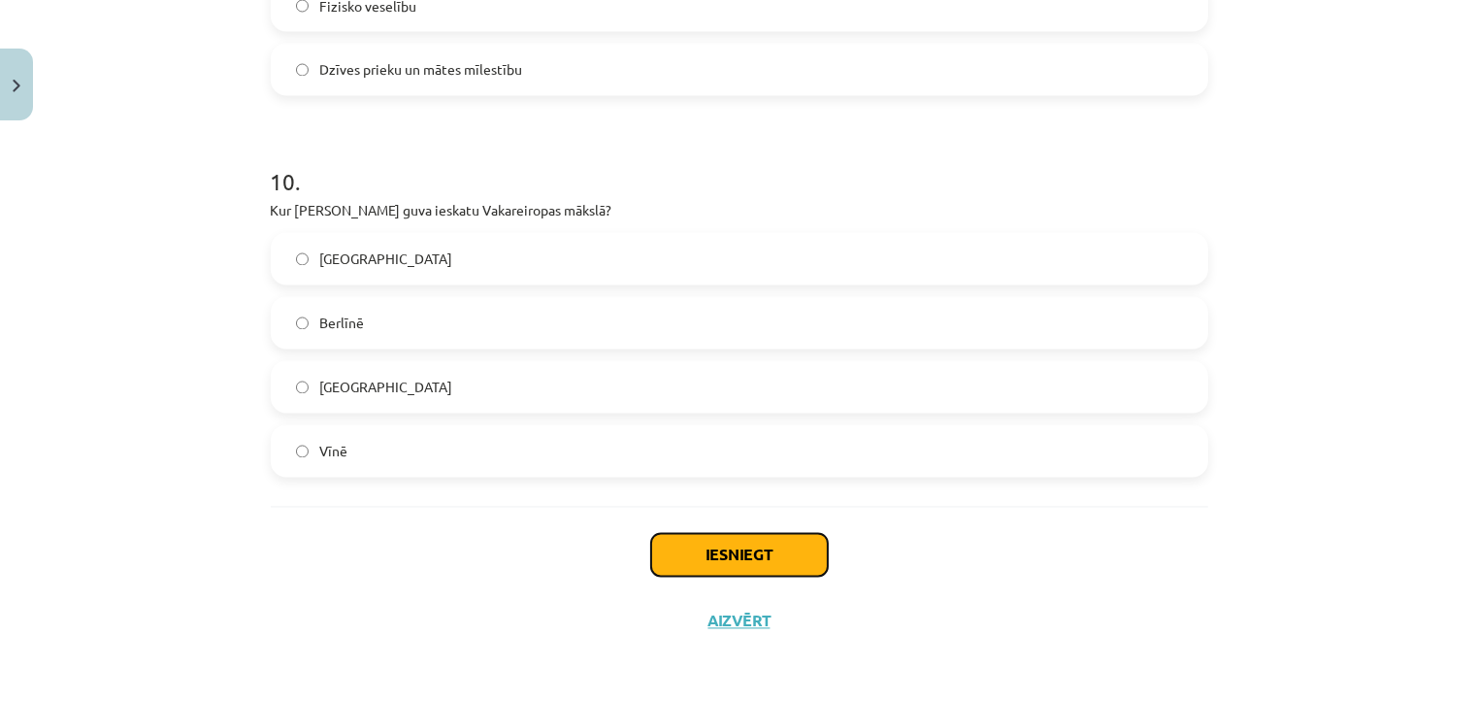
click at [729, 543] on button "Iesniegt" at bounding box center [739, 555] width 177 height 43
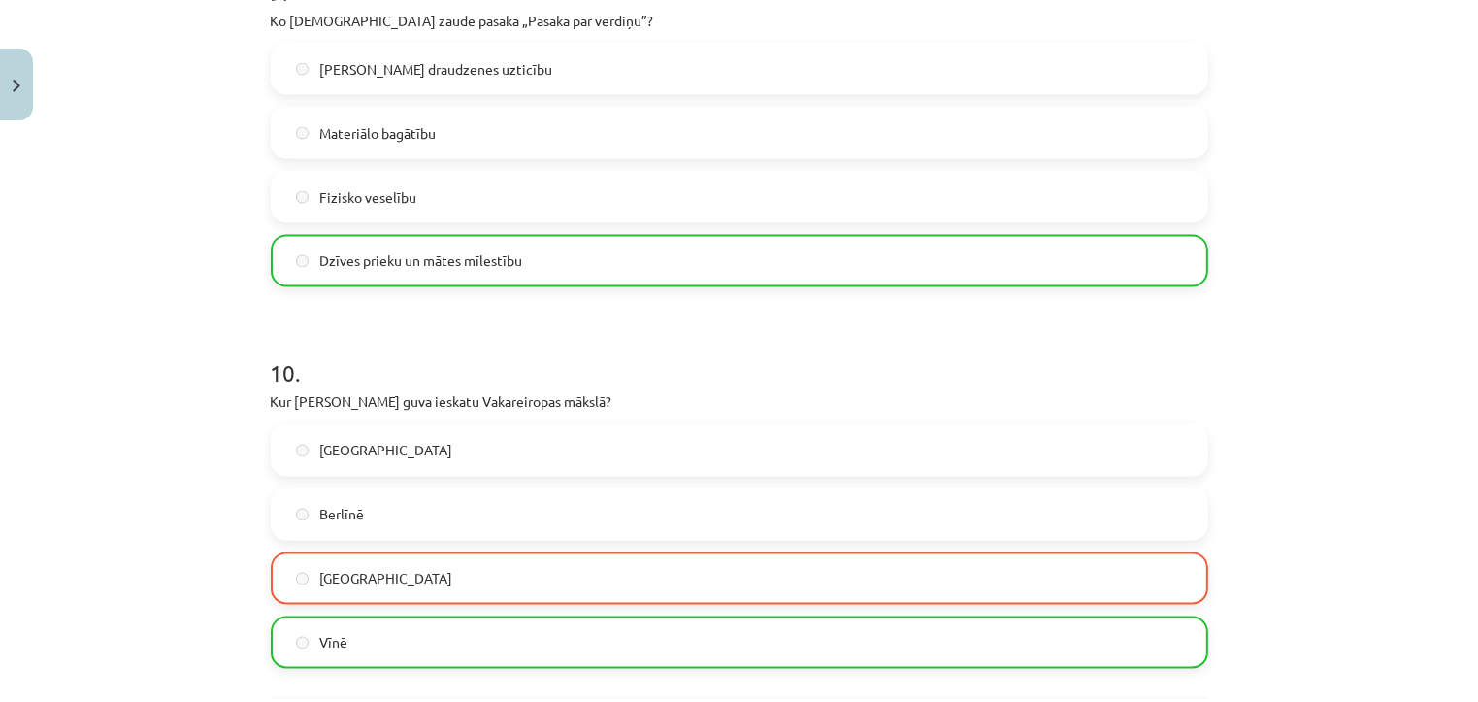
scroll to position [3744, 0]
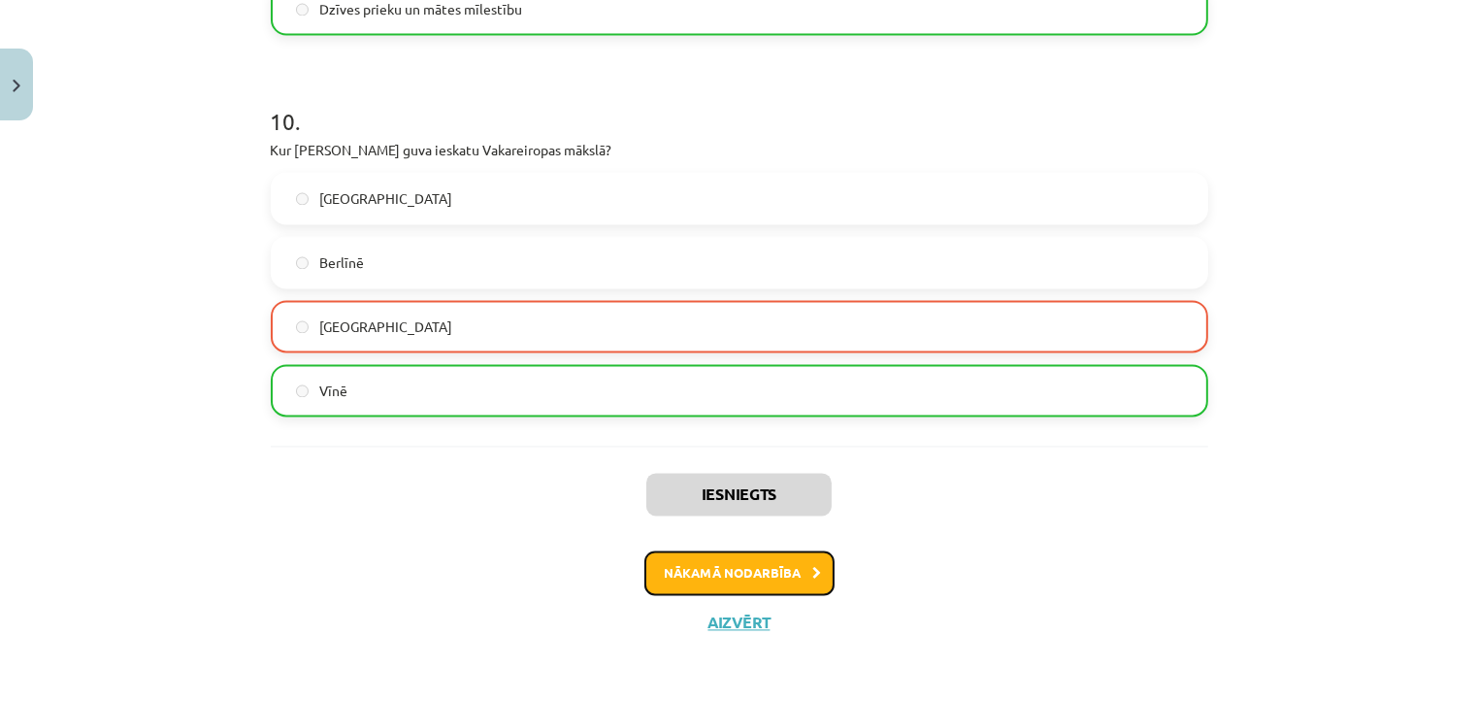
click at [679, 575] on button "Nākamā nodarbība" at bounding box center [739, 572] width 190 height 45
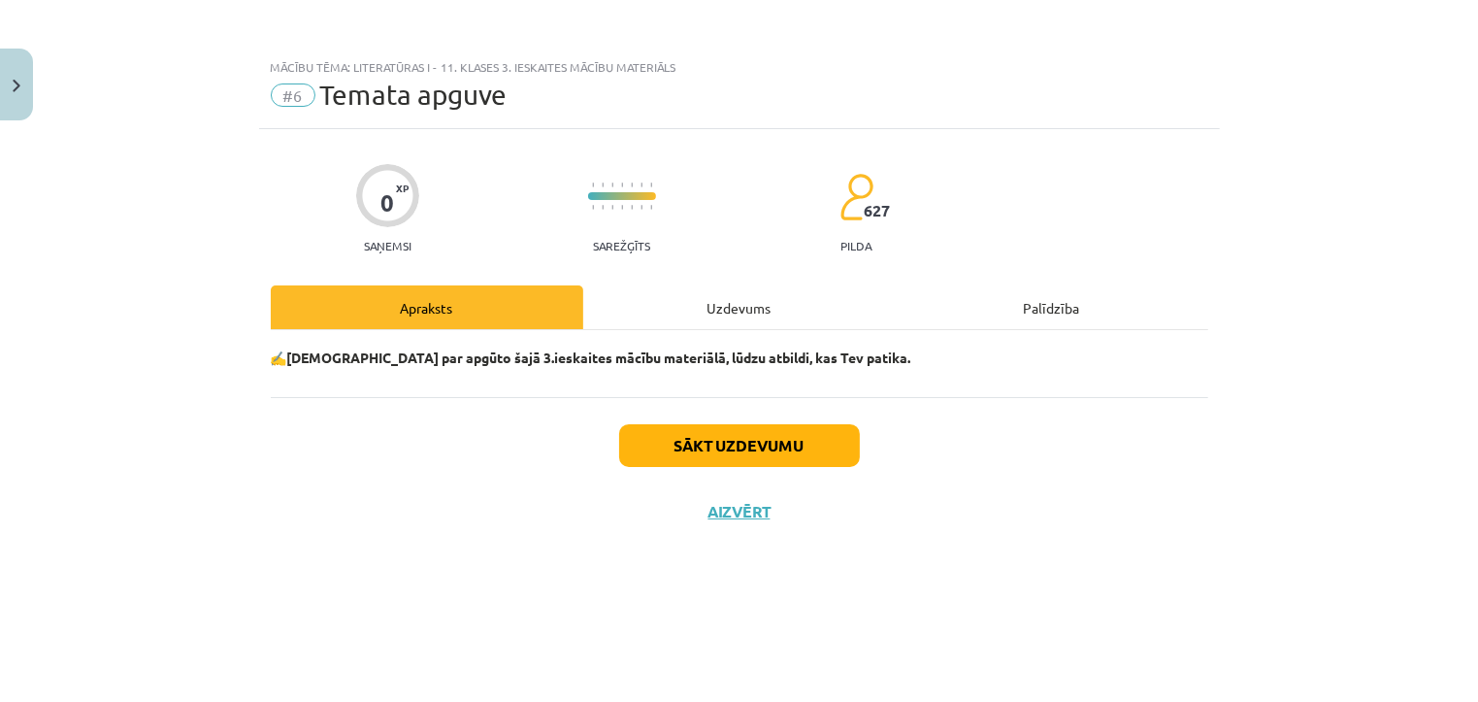
scroll to position [0, 0]
click at [715, 454] on button "Sākt uzdevumu" at bounding box center [739, 445] width 241 height 43
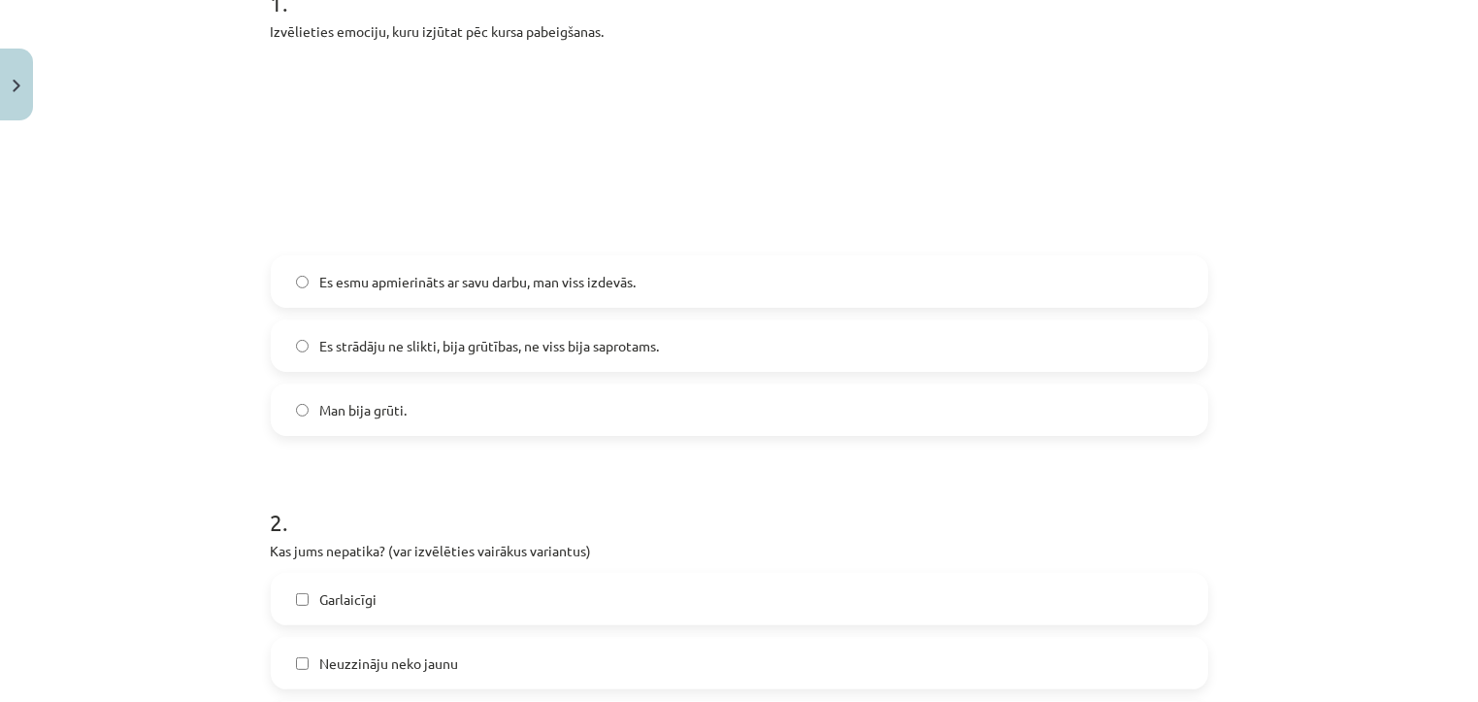
scroll to position [430, 0]
click at [671, 280] on label "Es esmu apmierināts ar savu darbu, man viss izdevās." at bounding box center [739, 282] width 933 height 49
click at [649, 339] on span "Es strādāju ne slikti, bija grūtības, ne viss bija saprotams." at bounding box center [490, 347] width 340 height 20
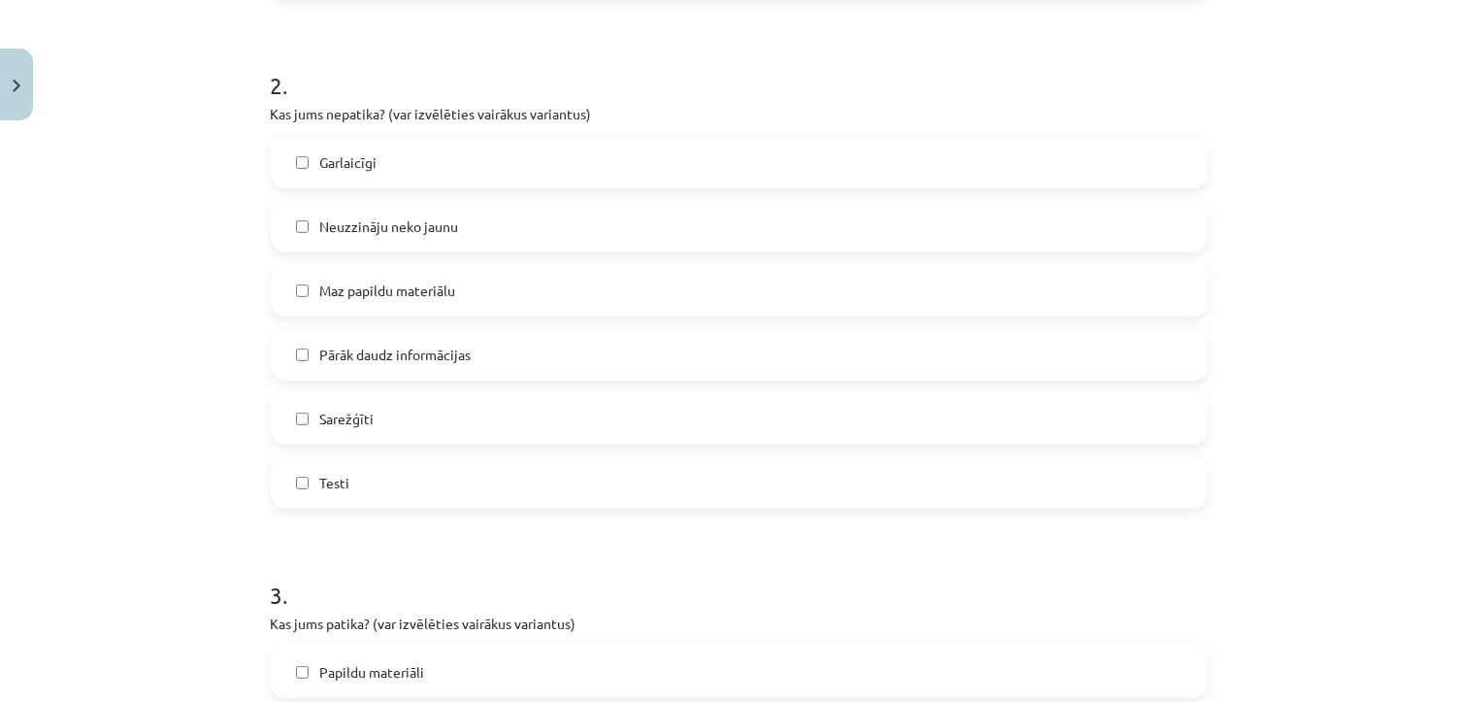
scroll to position [884, 0]
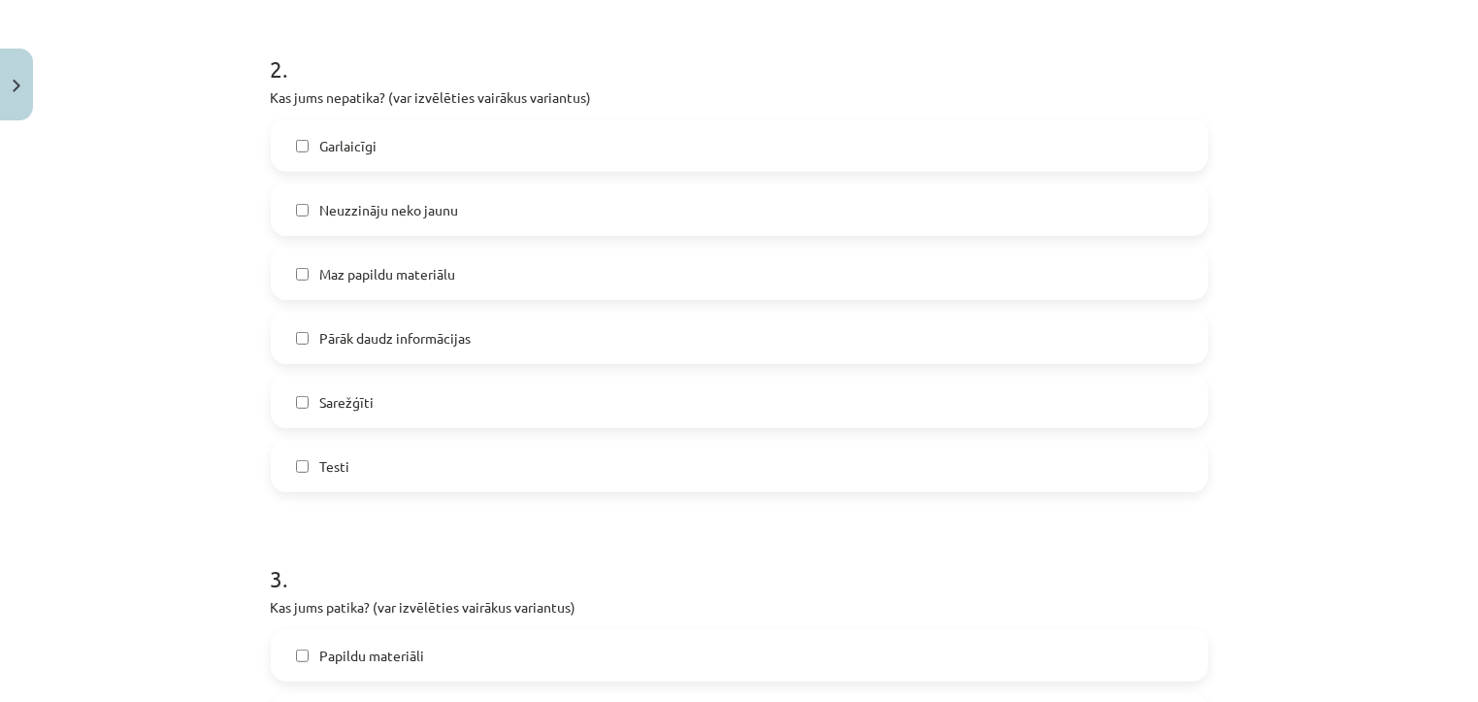
click at [626, 337] on label "Pārāk daudz informācijas" at bounding box center [739, 337] width 933 height 49
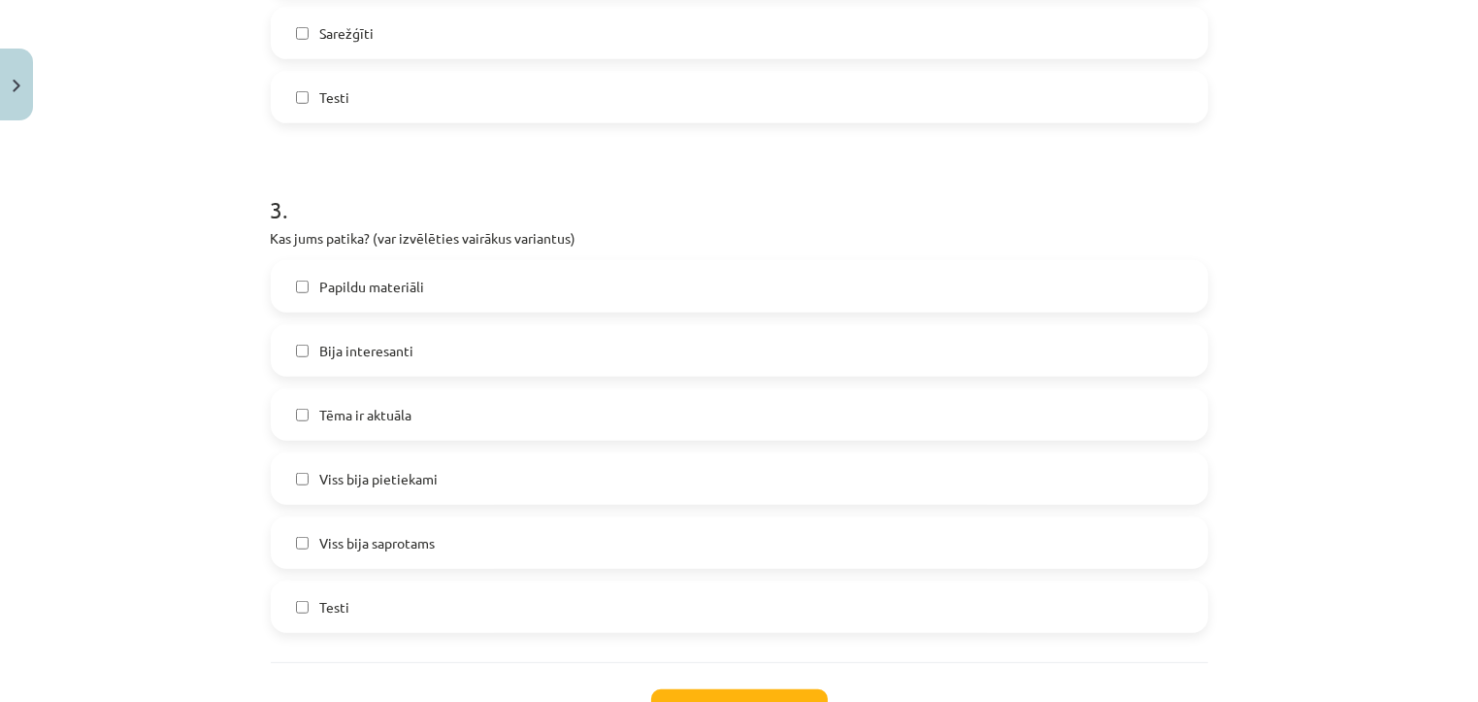
scroll to position [1254, 0]
click at [503, 546] on label "Viss bija saprotams" at bounding box center [739, 541] width 933 height 49
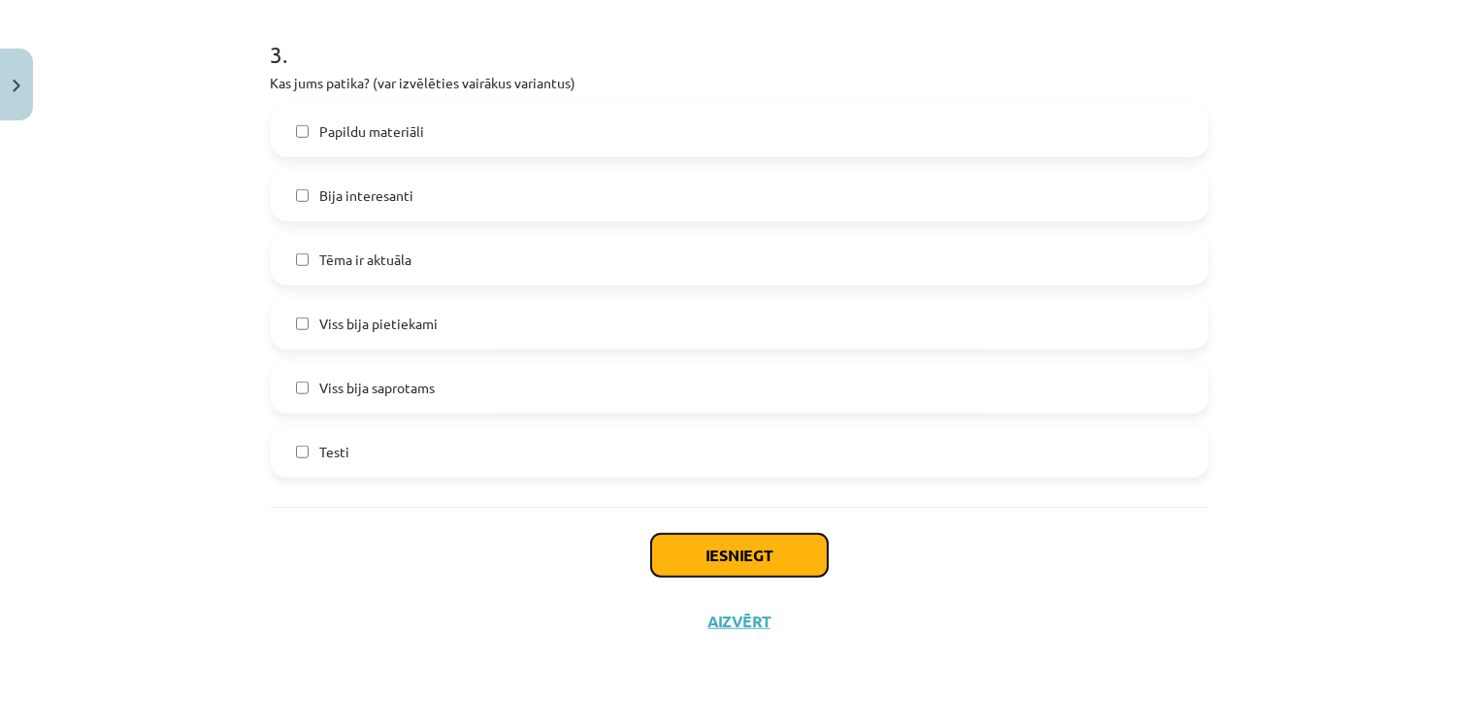
click at [656, 550] on button "Iesniegt" at bounding box center [739, 555] width 177 height 43
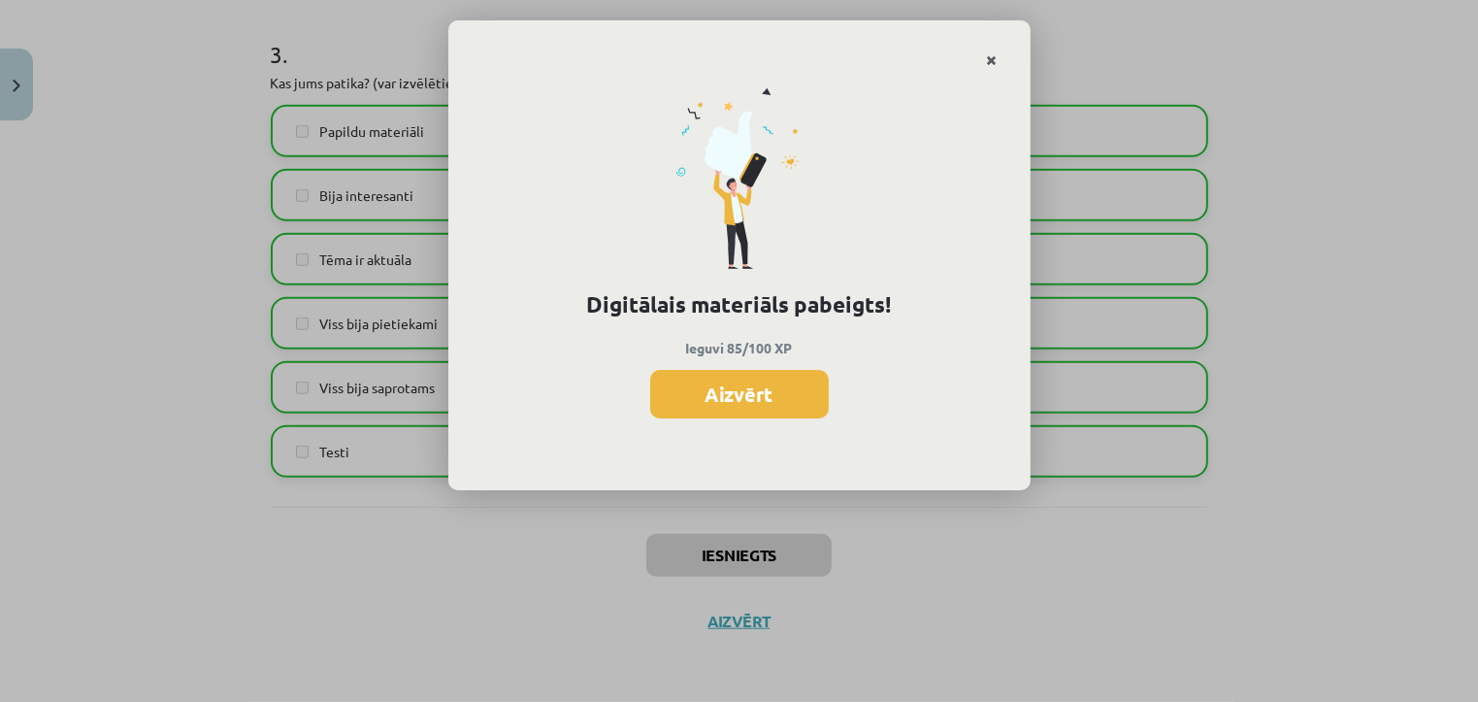
click at [990, 63] on icon "Close" at bounding box center [992, 61] width 11 height 14
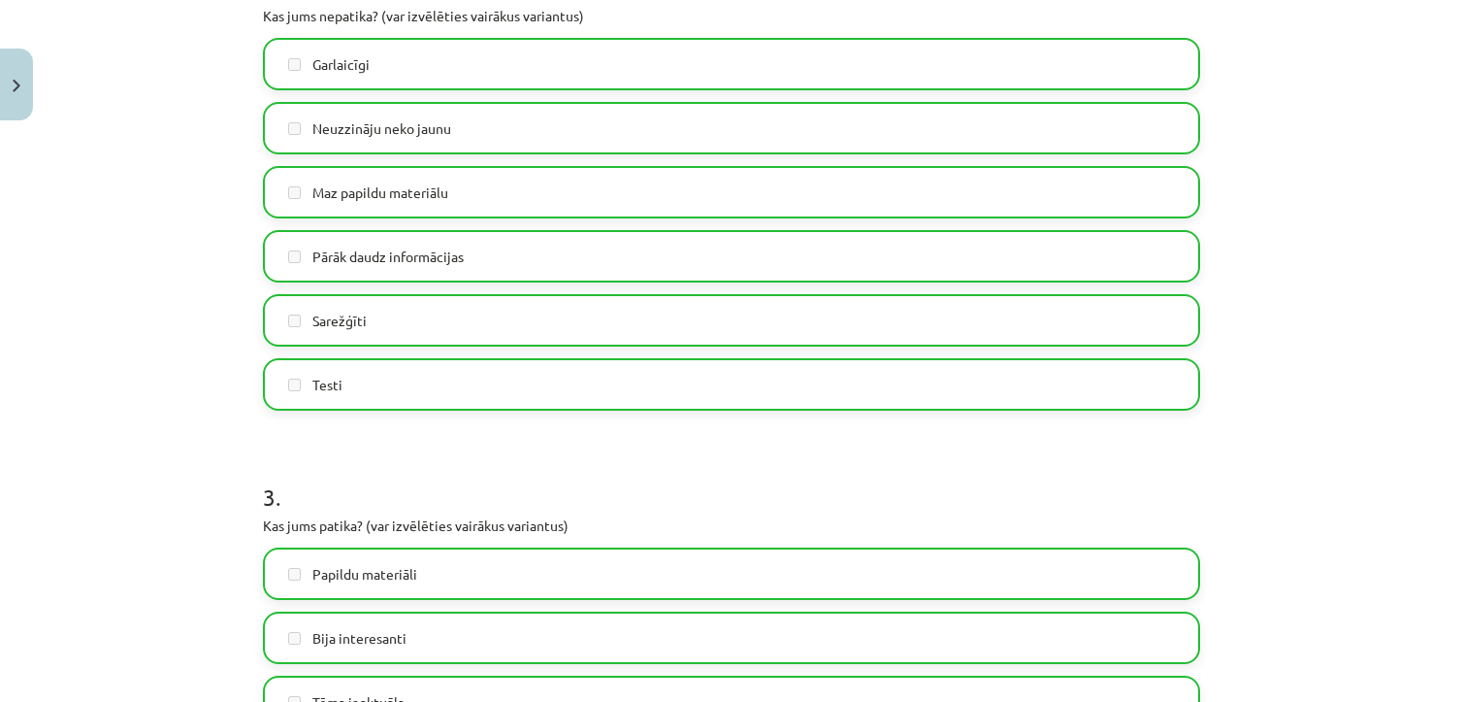
scroll to position [962, 0]
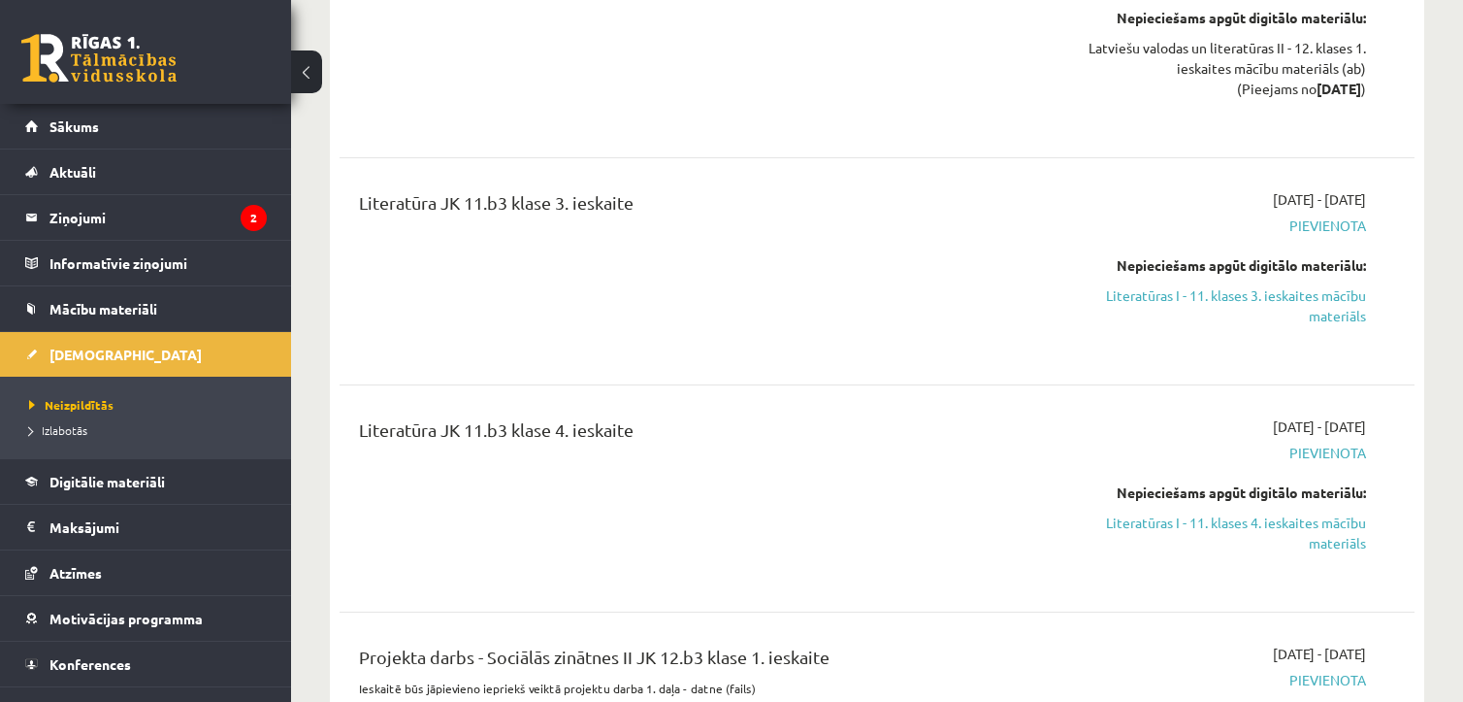
scroll to position [9839, 0]
click at [1206, 511] on link "Literatūras I - 11. klases 4. ieskaites mācību materiāls" at bounding box center [1208, 531] width 316 height 41
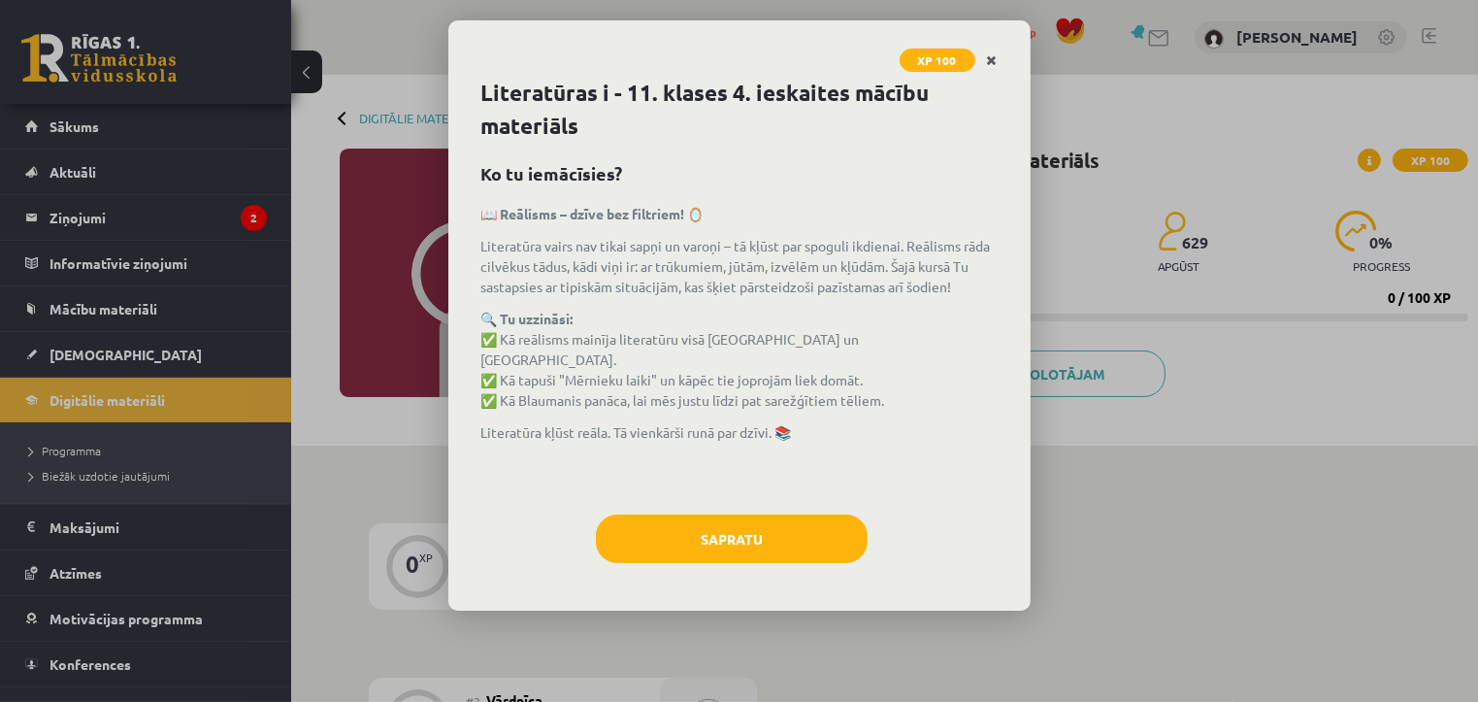
click at [992, 51] on link "Close" at bounding box center [992, 61] width 34 height 38
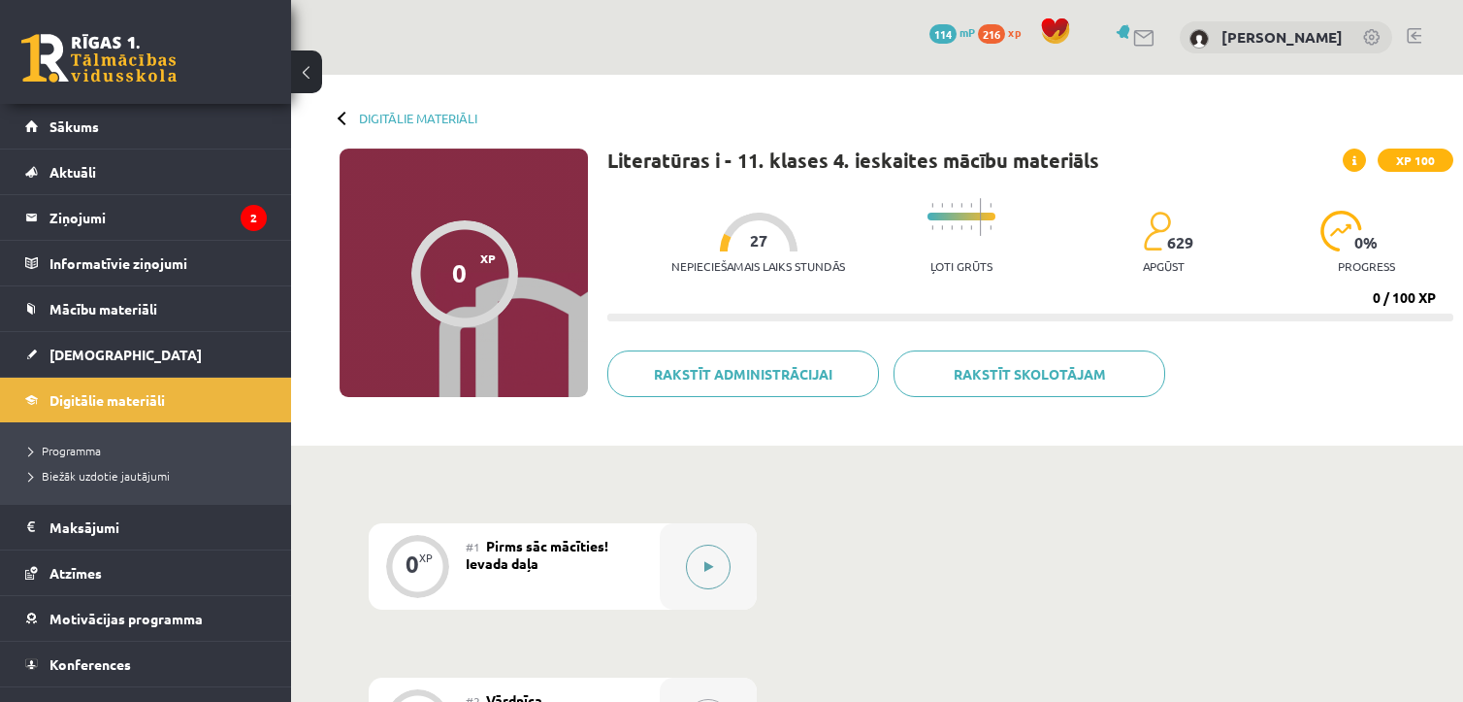
click at [721, 562] on button at bounding box center [708, 566] width 45 height 45
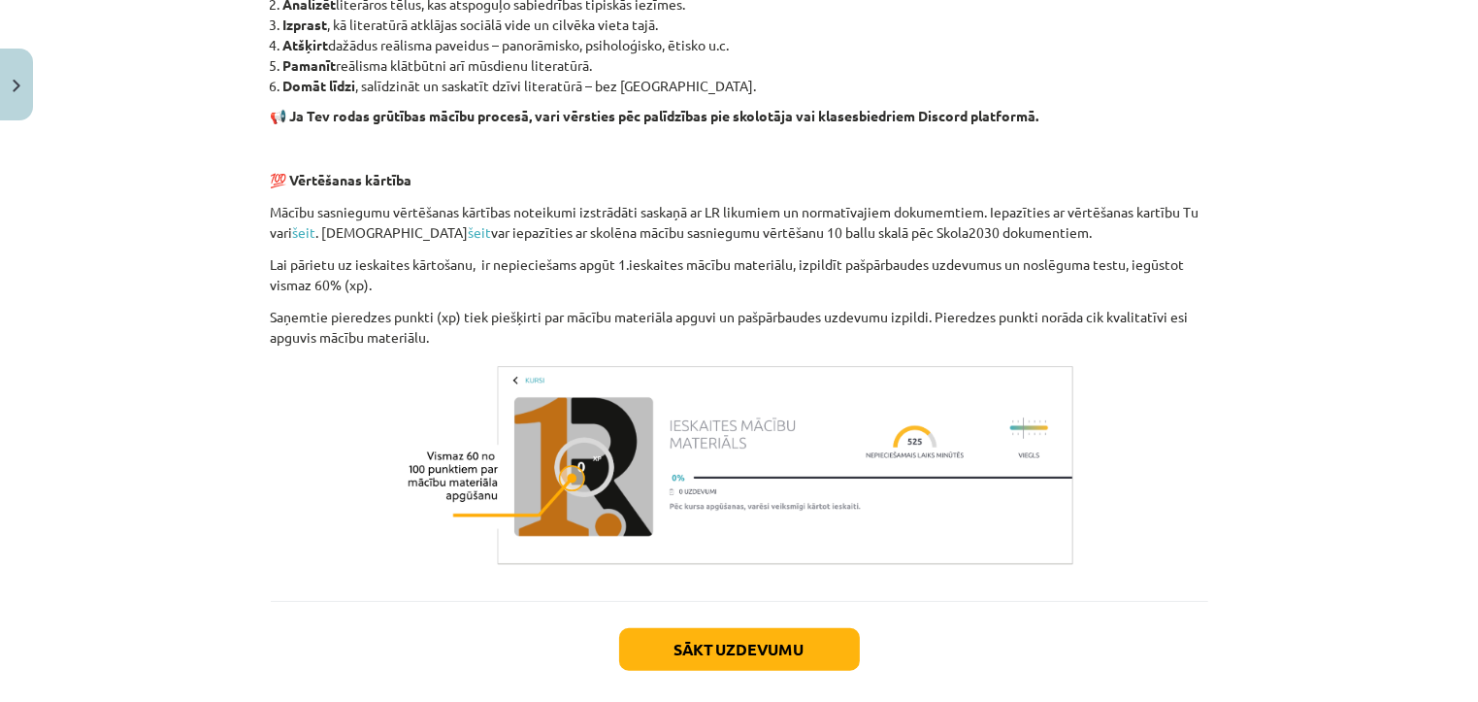
scroll to position [1529, 0]
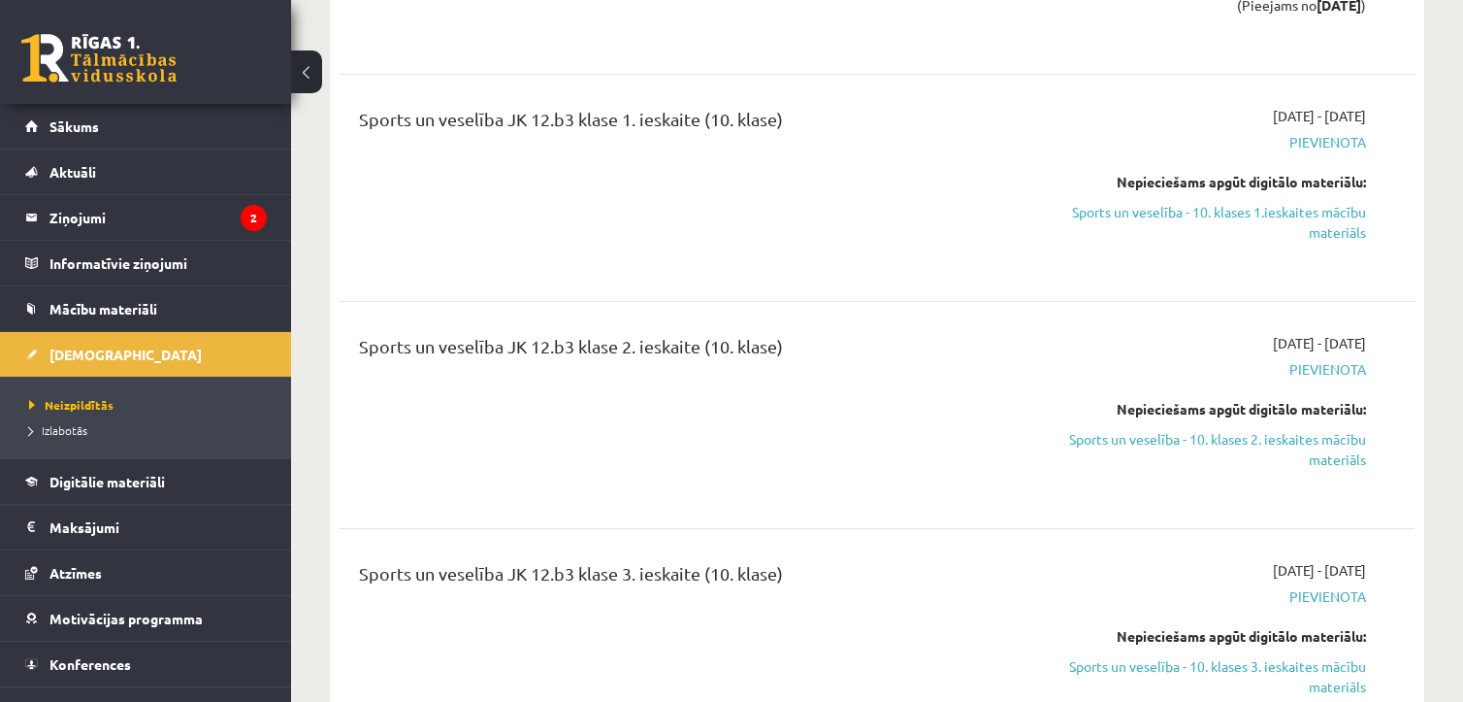
scroll to position [10622, 0]
click at [1114, 430] on link "Sports un veselība - 10. klases 2. ieskaites mācību materiāls" at bounding box center [1208, 450] width 316 height 41
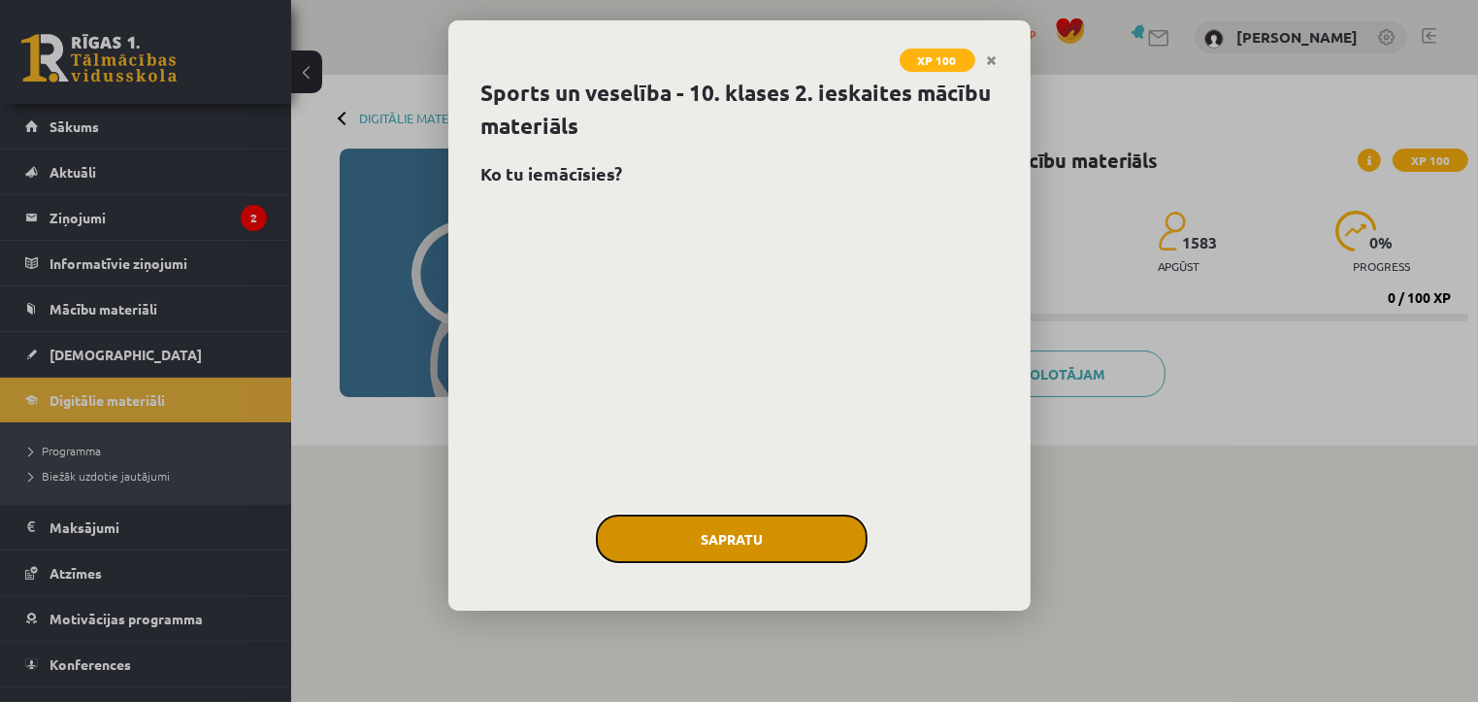
click at [779, 549] on button "Sapratu" at bounding box center [732, 538] width 272 height 49
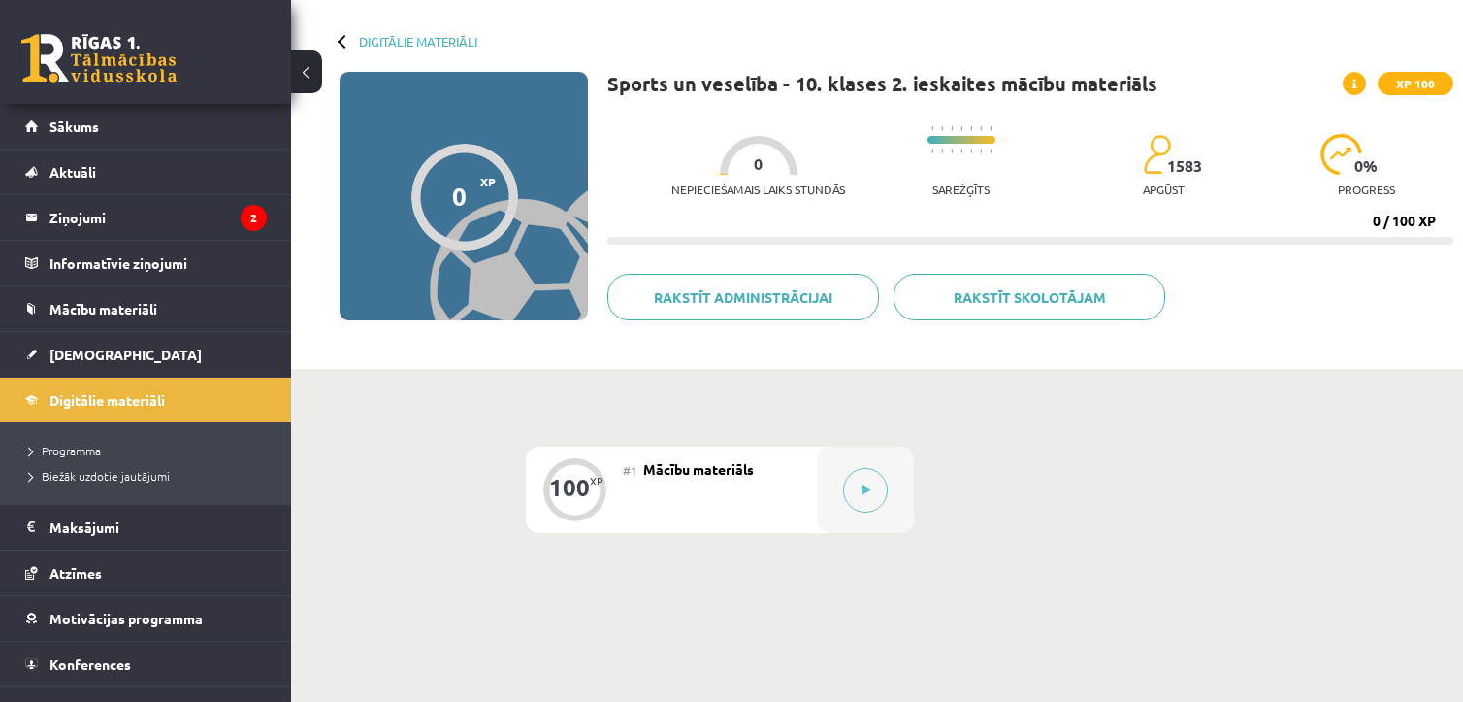
scroll to position [78, 0]
click at [864, 481] on button at bounding box center [865, 489] width 45 height 45
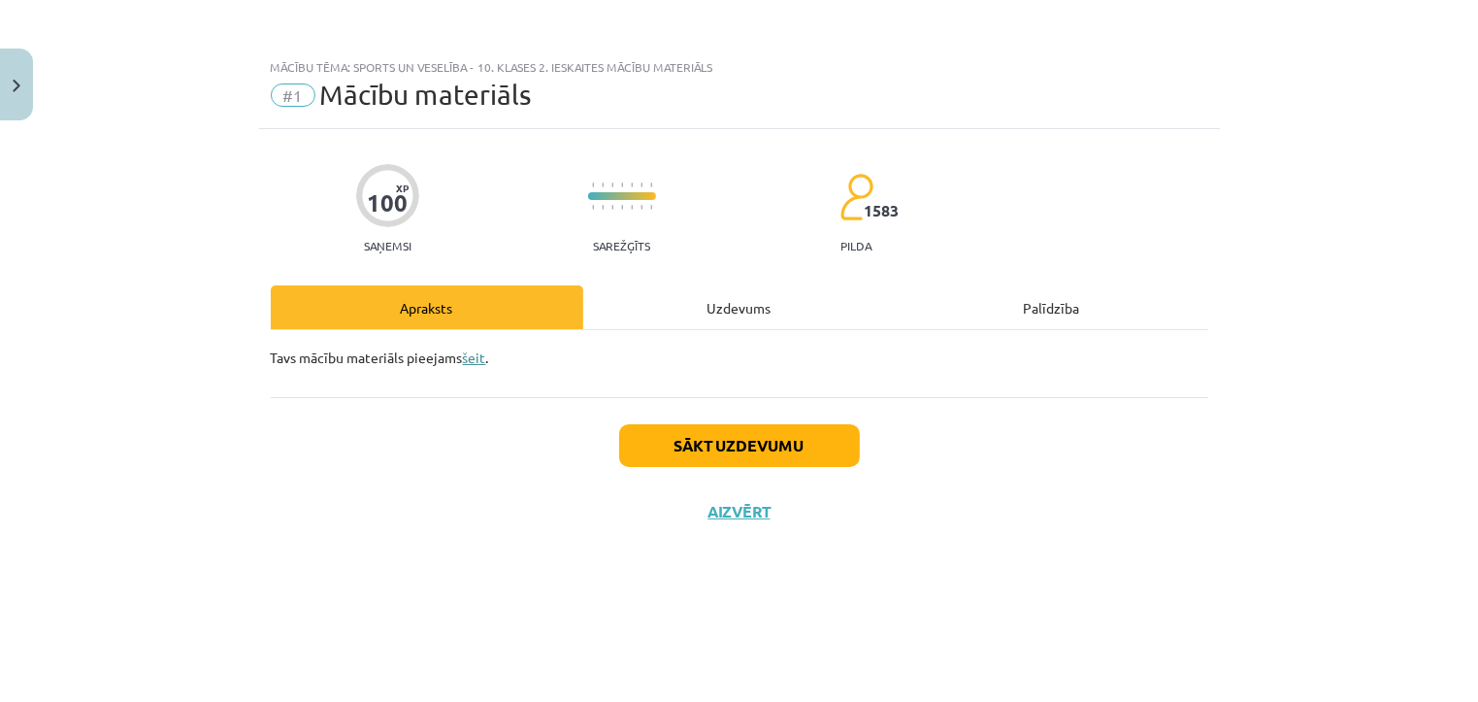
click at [475, 354] on link "šeit" at bounding box center [474, 356] width 23 height 17
click at [683, 443] on button "Sākt uzdevumu" at bounding box center [739, 445] width 241 height 43
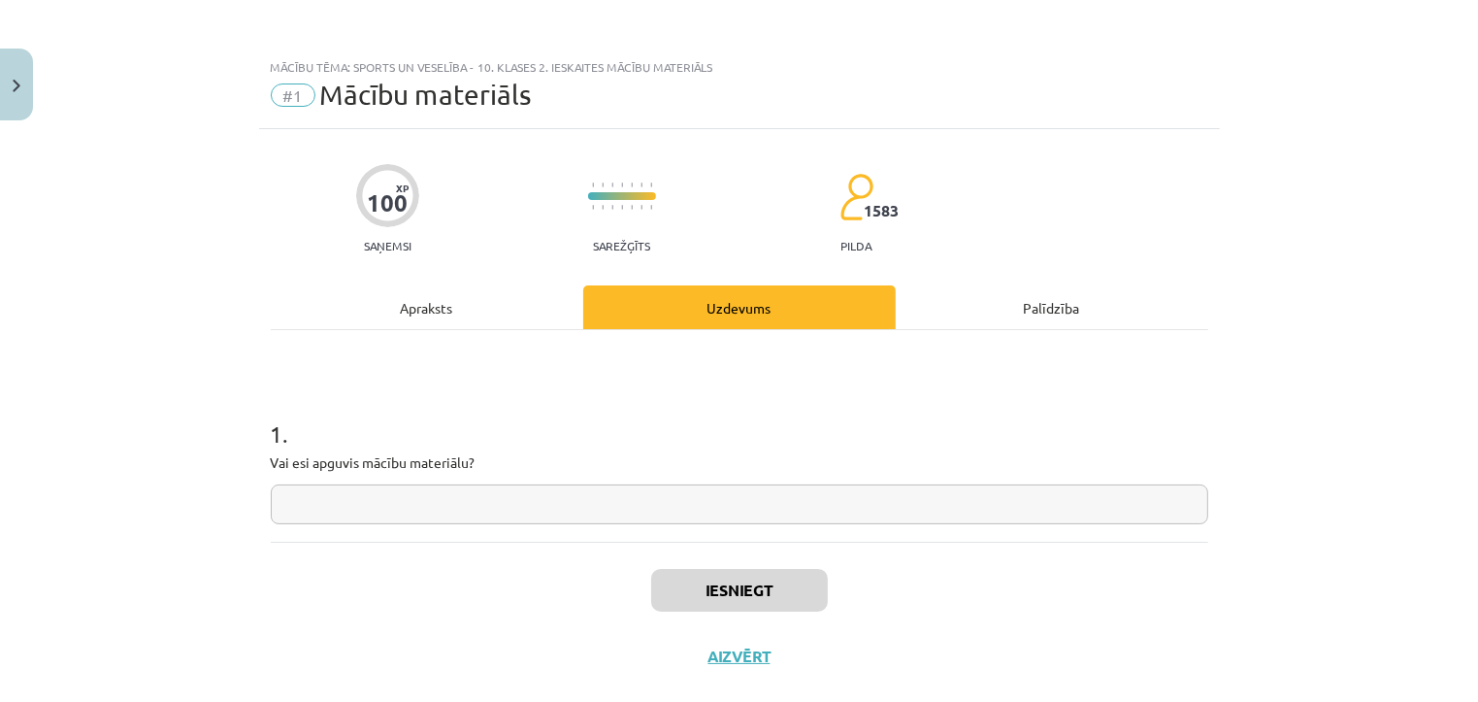
click at [630, 500] on input "text" at bounding box center [739, 504] width 937 height 40
type input "**"
click at [656, 593] on button "Iesniegt" at bounding box center [739, 590] width 177 height 43
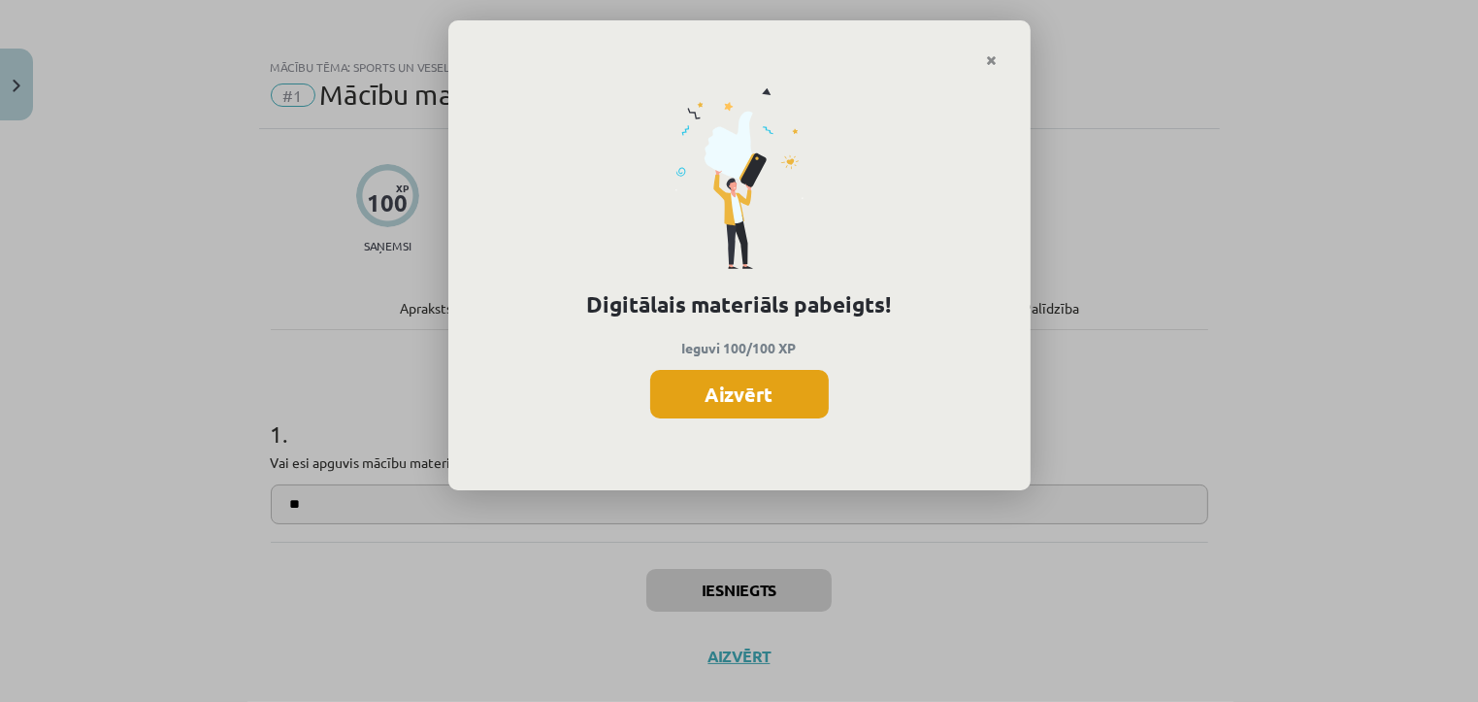
click at [757, 405] on button "Aizvērt" at bounding box center [739, 394] width 179 height 49
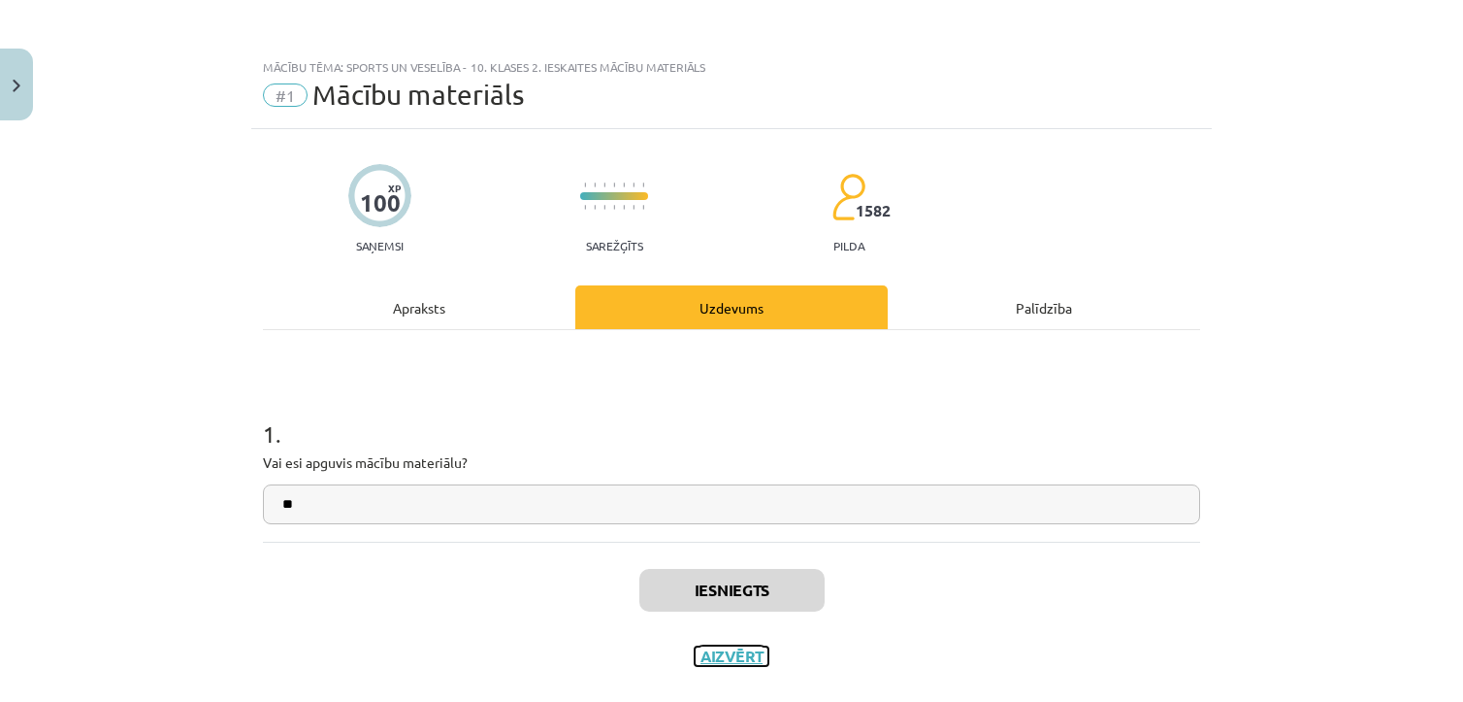
click at [719, 652] on button "Aizvērt" at bounding box center [732, 655] width 74 height 19
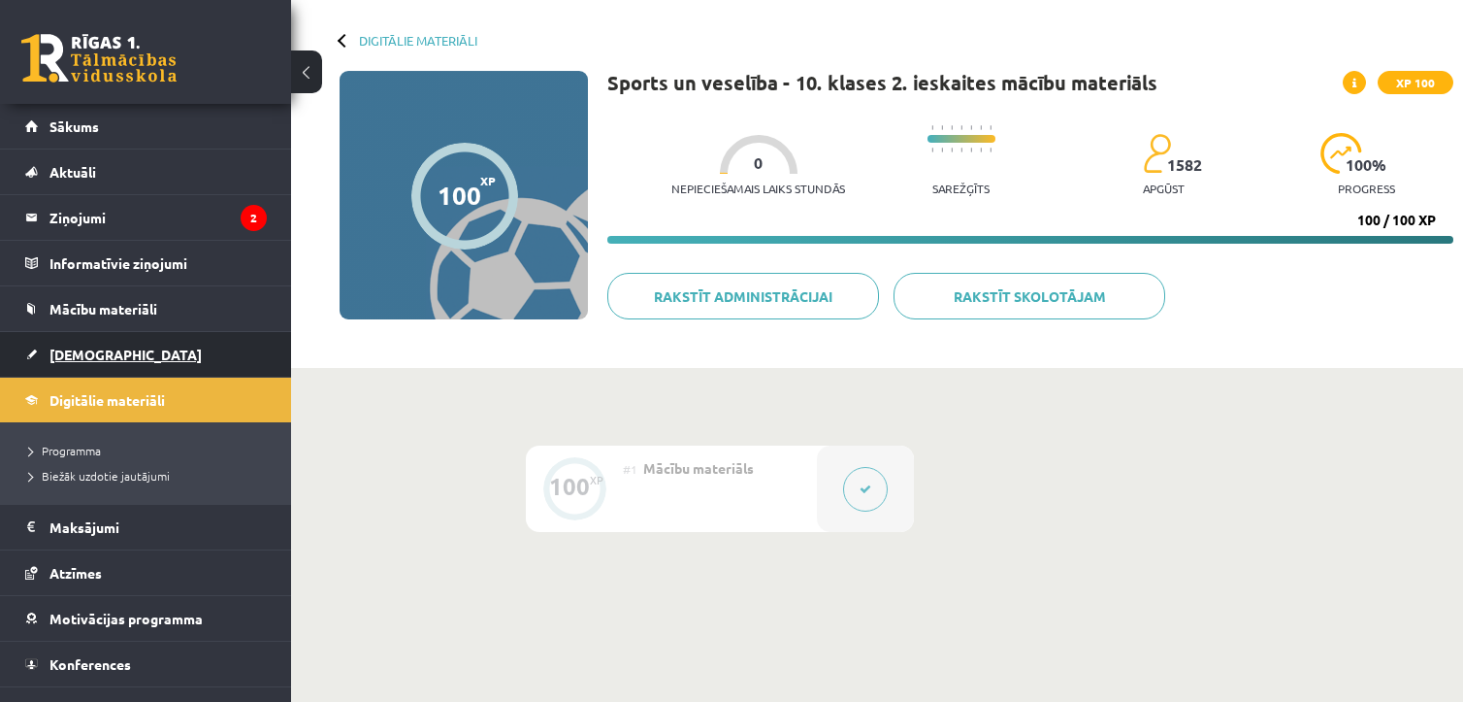
click at [82, 354] on span "[DEMOGRAPHIC_DATA]" at bounding box center [125, 353] width 152 height 17
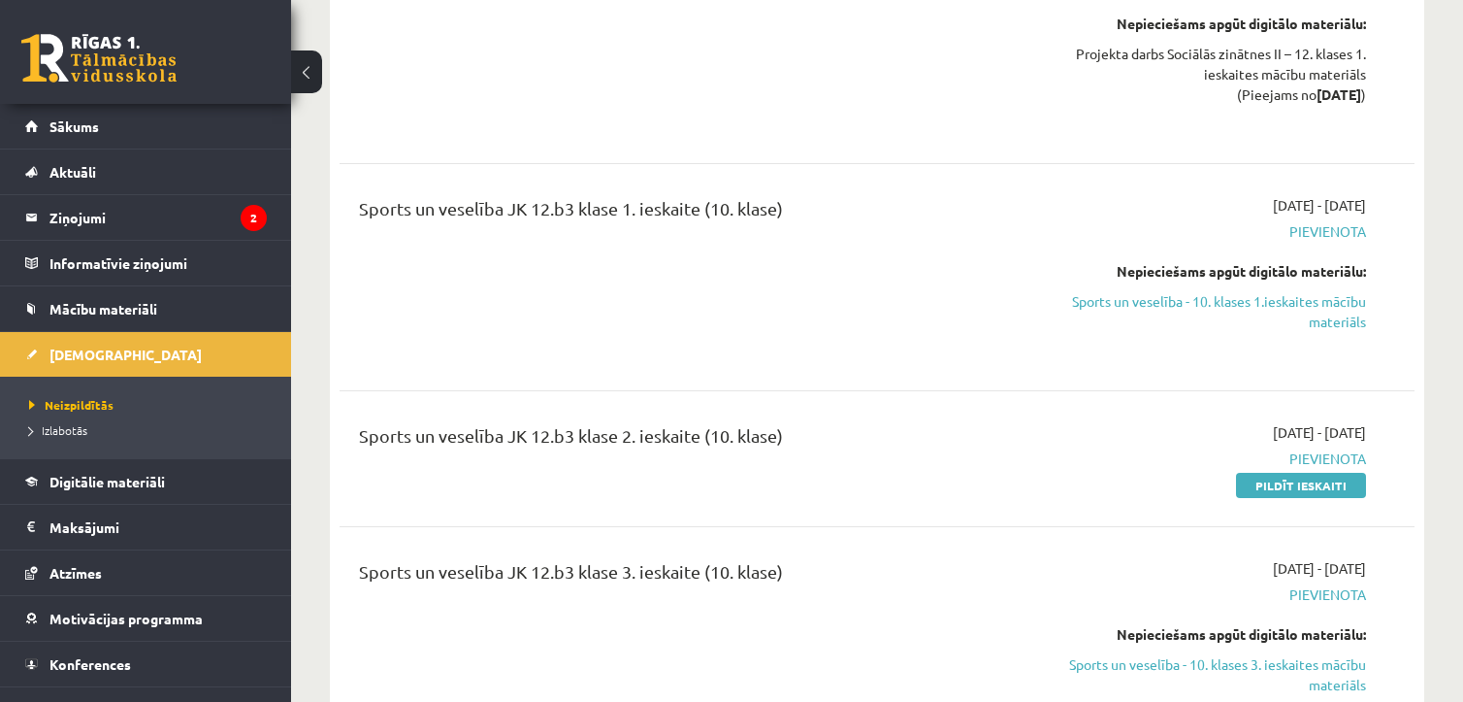
scroll to position [10454, 0]
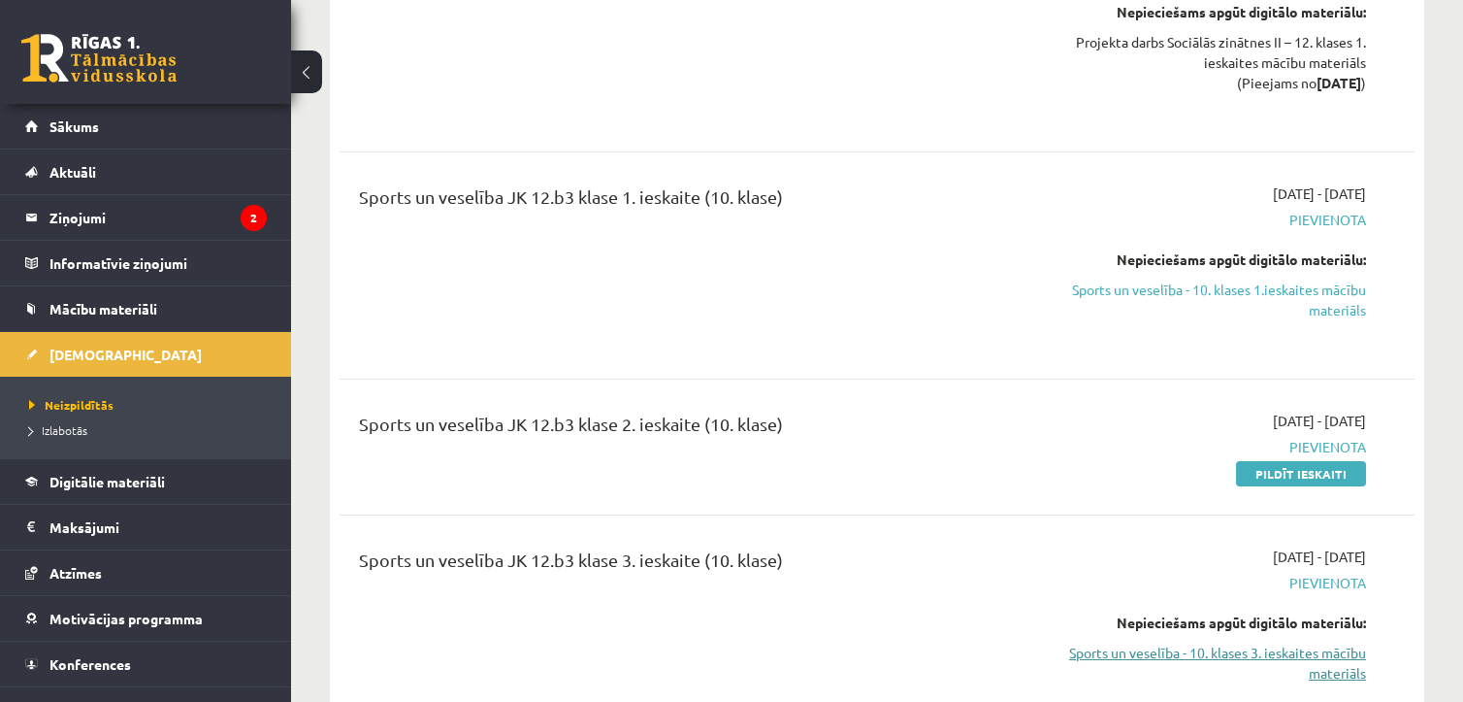
click at [1096, 642] on link "Sports un veselība - 10. klases 3. ieskaites mācību materiāls" at bounding box center [1208, 662] width 316 height 41
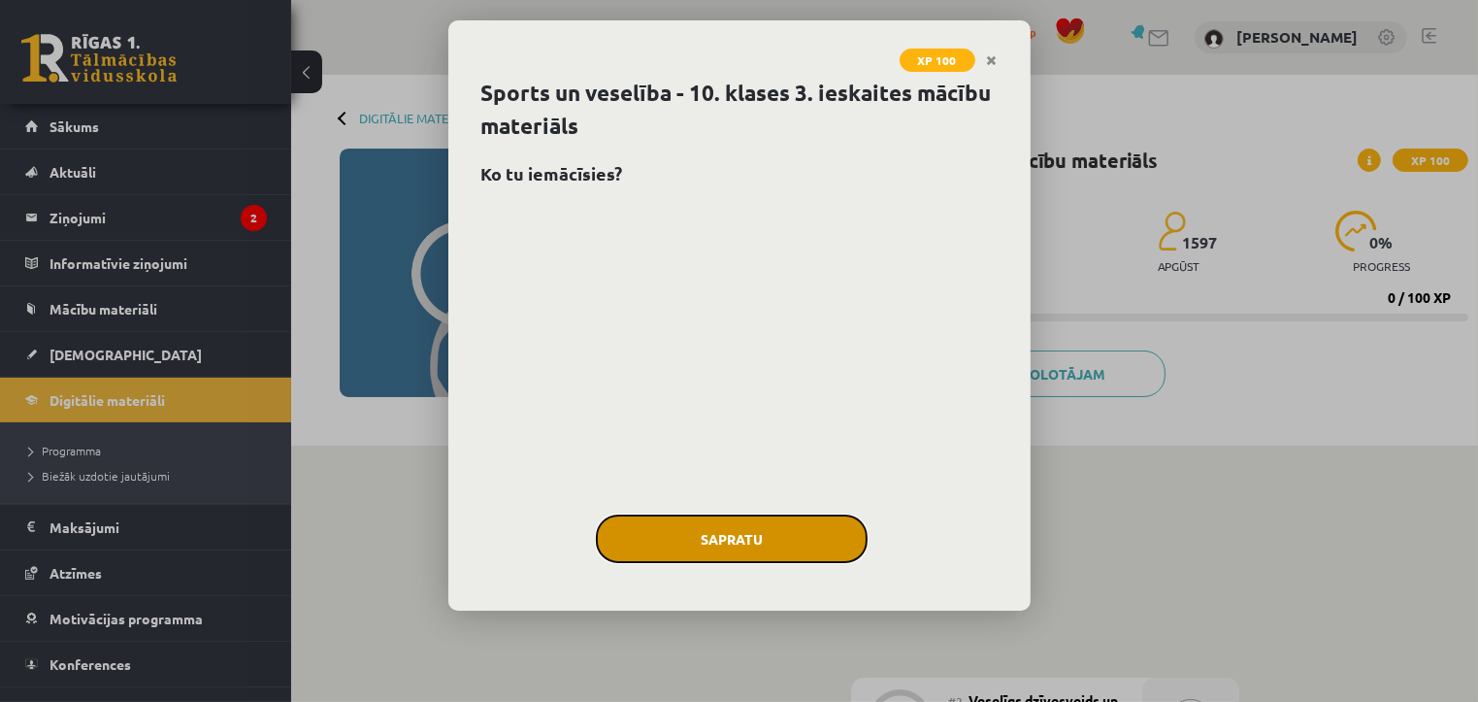
click at [776, 526] on button "Sapratu" at bounding box center [732, 538] width 272 height 49
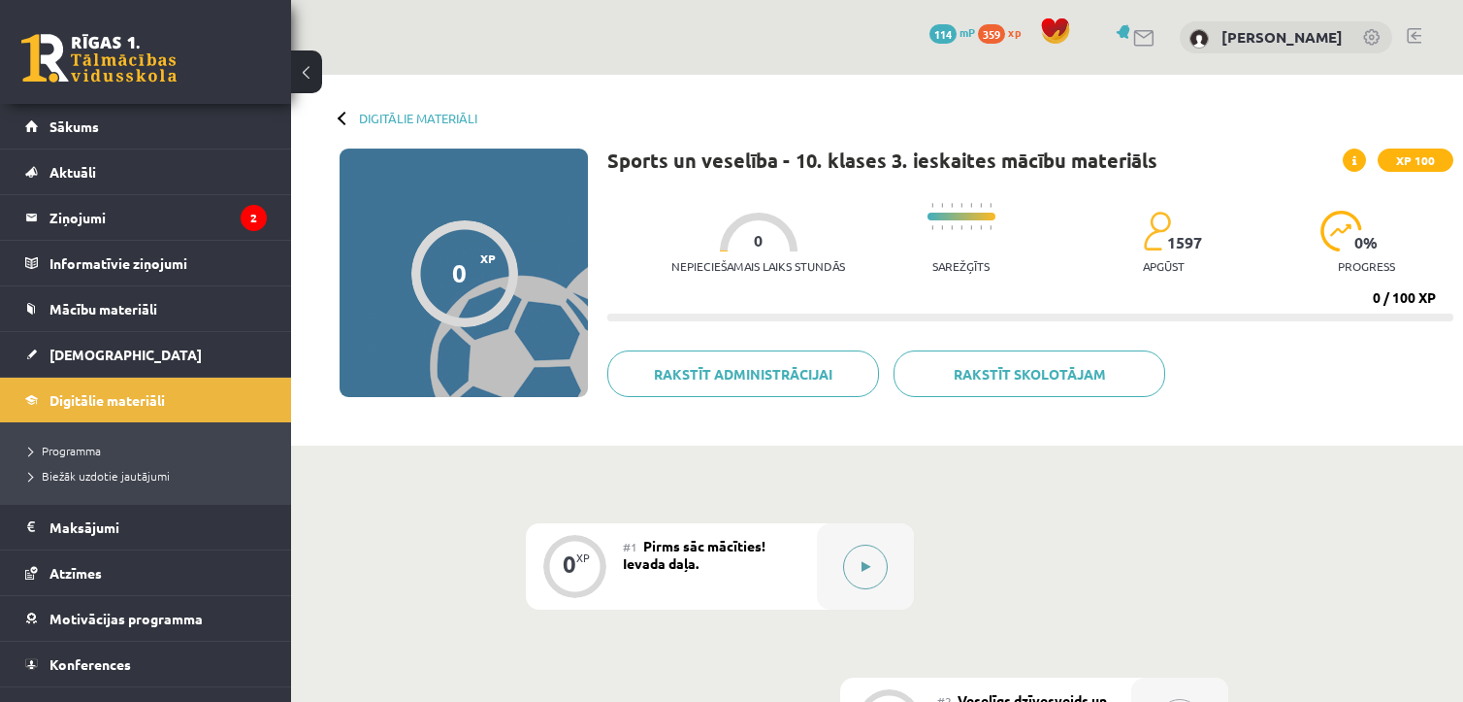
click at [858, 573] on button at bounding box center [865, 566] width 45 height 45
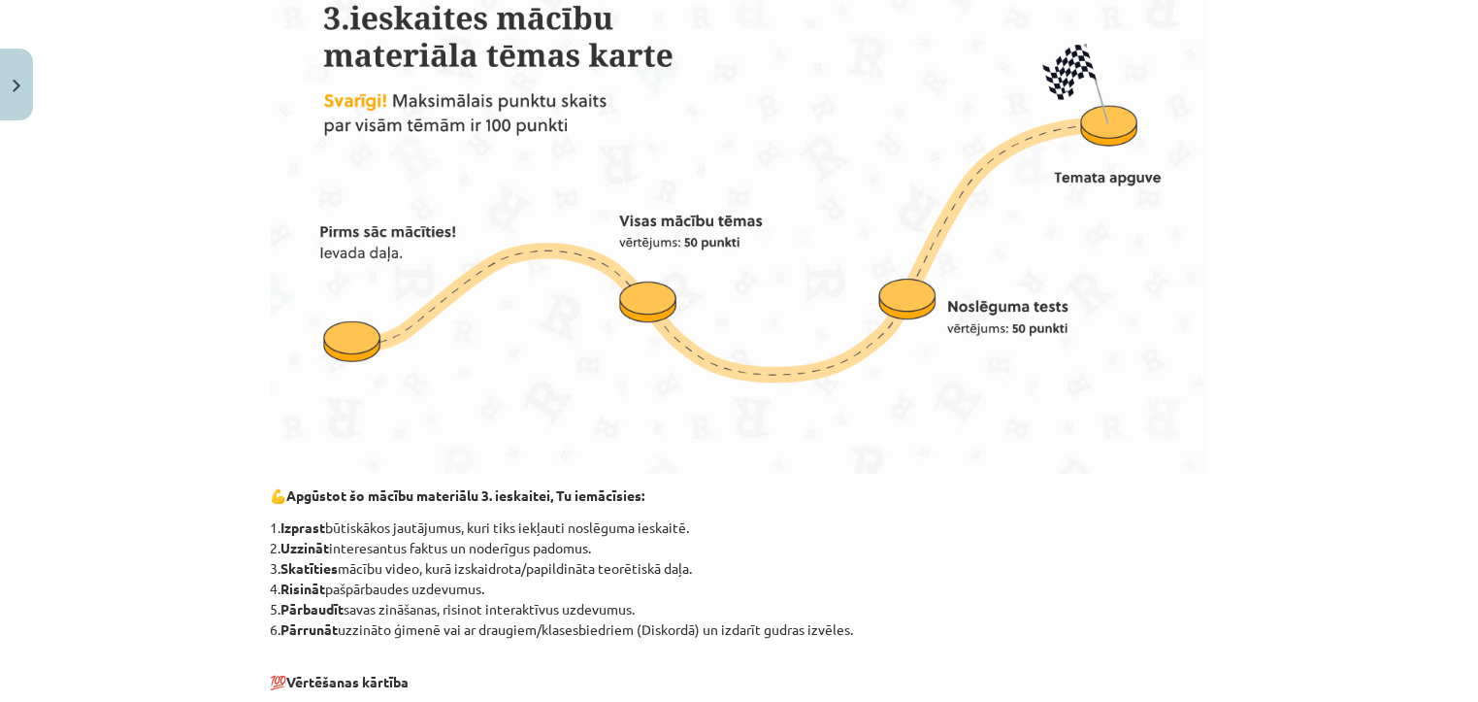
scroll to position [1201, 0]
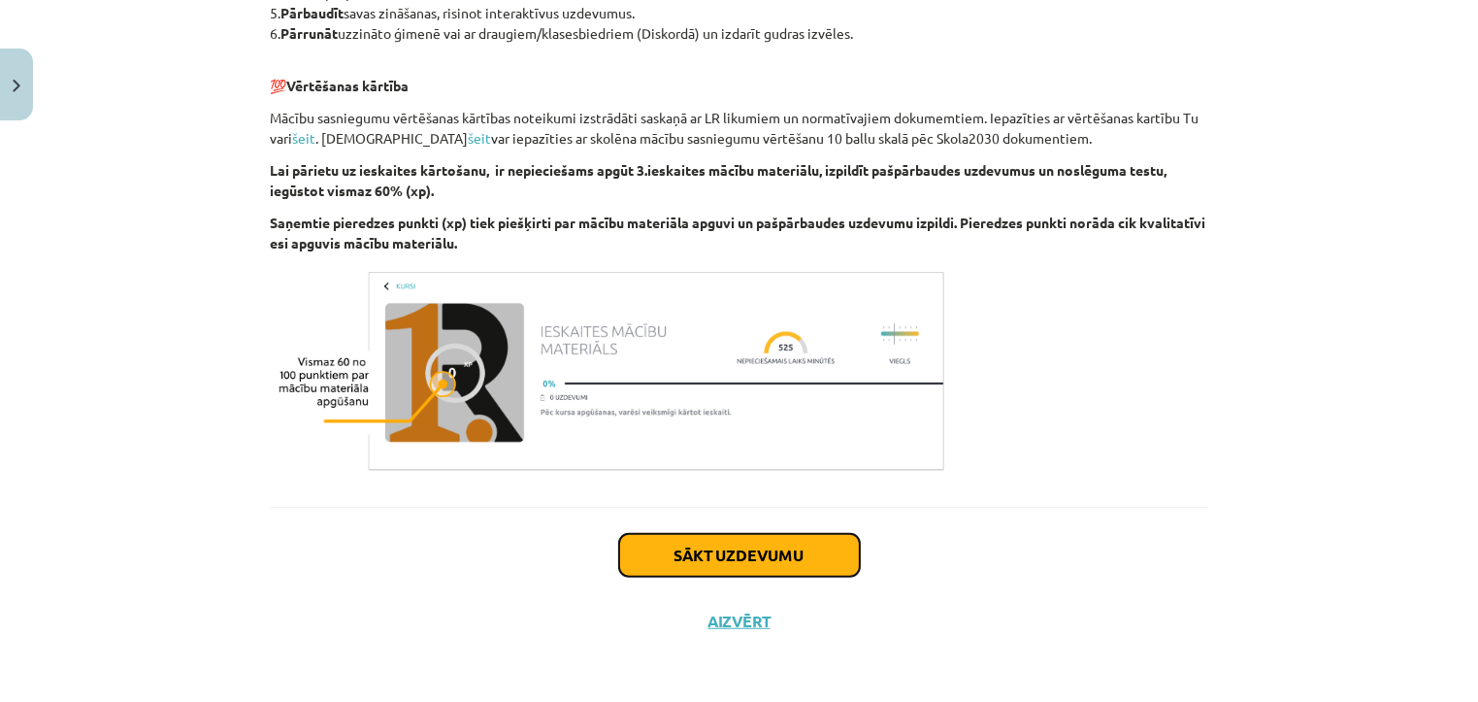
click at [792, 568] on button "Sākt uzdevumu" at bounding box center [739, 555] width 241 height 43
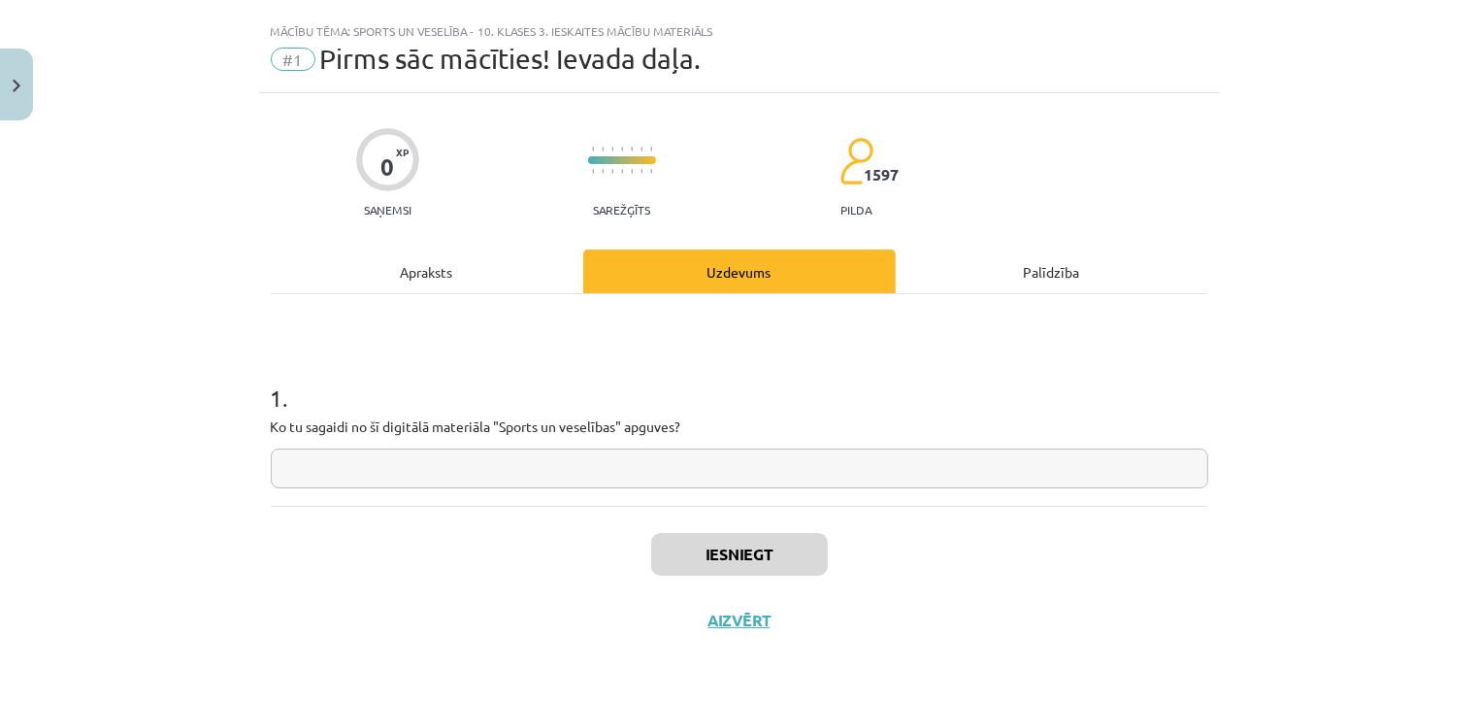
scroll to position [35, 0]
click at [765, 468] on input "text" at bounding box center [739, 469] width 937 height 40
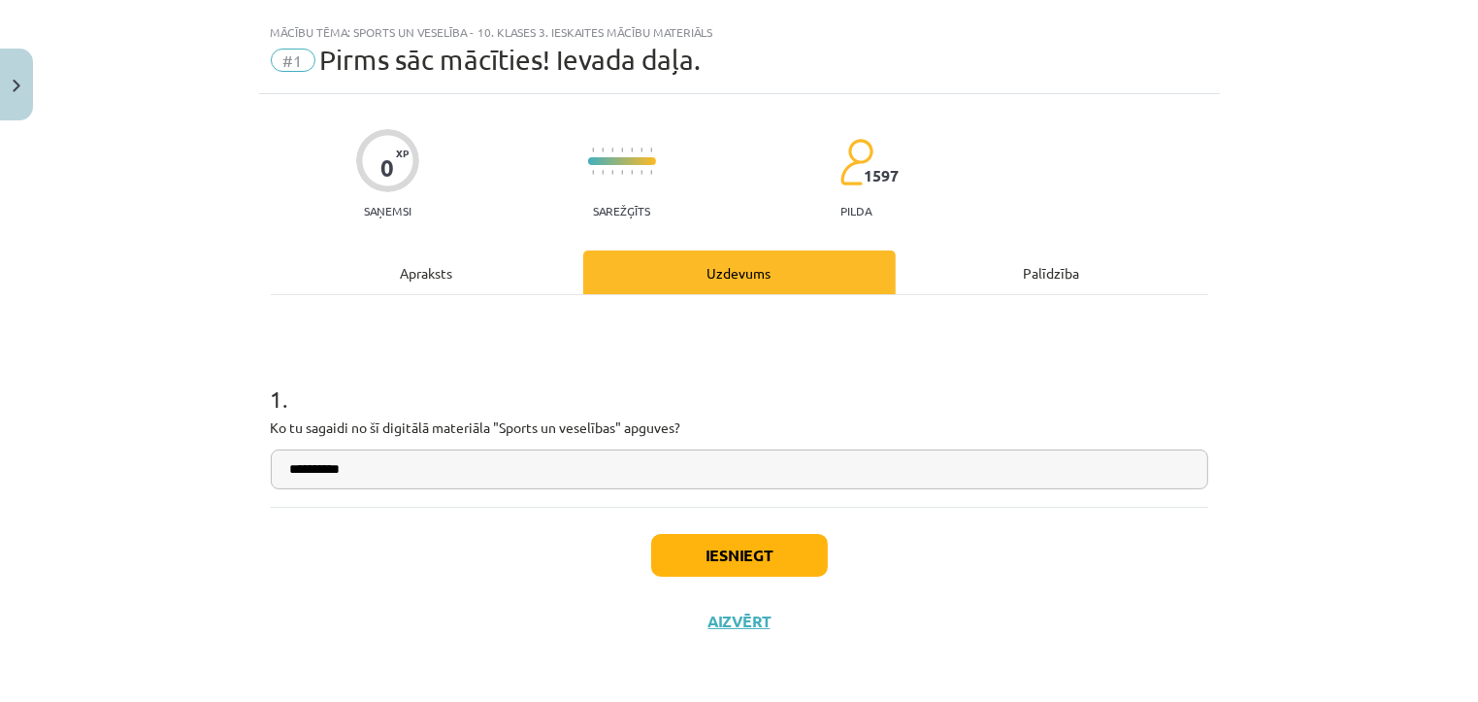
type input "**********"
click at [769, 568] on button "Iesniegt" at bounding box center [739, 555] width 177 height 43
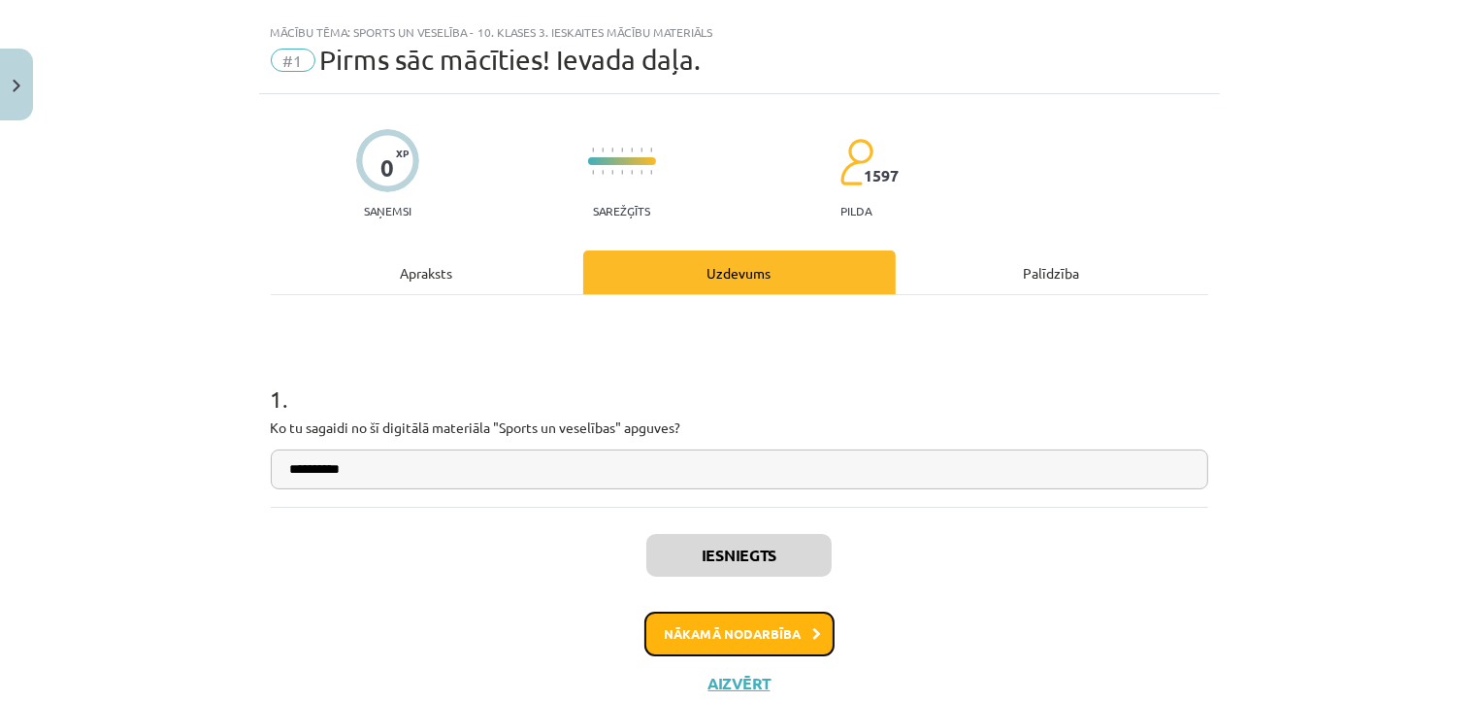
click at [747, 626] on button "Nākamā nodarbība" at bounding box center [739, 633] width 190 height 45
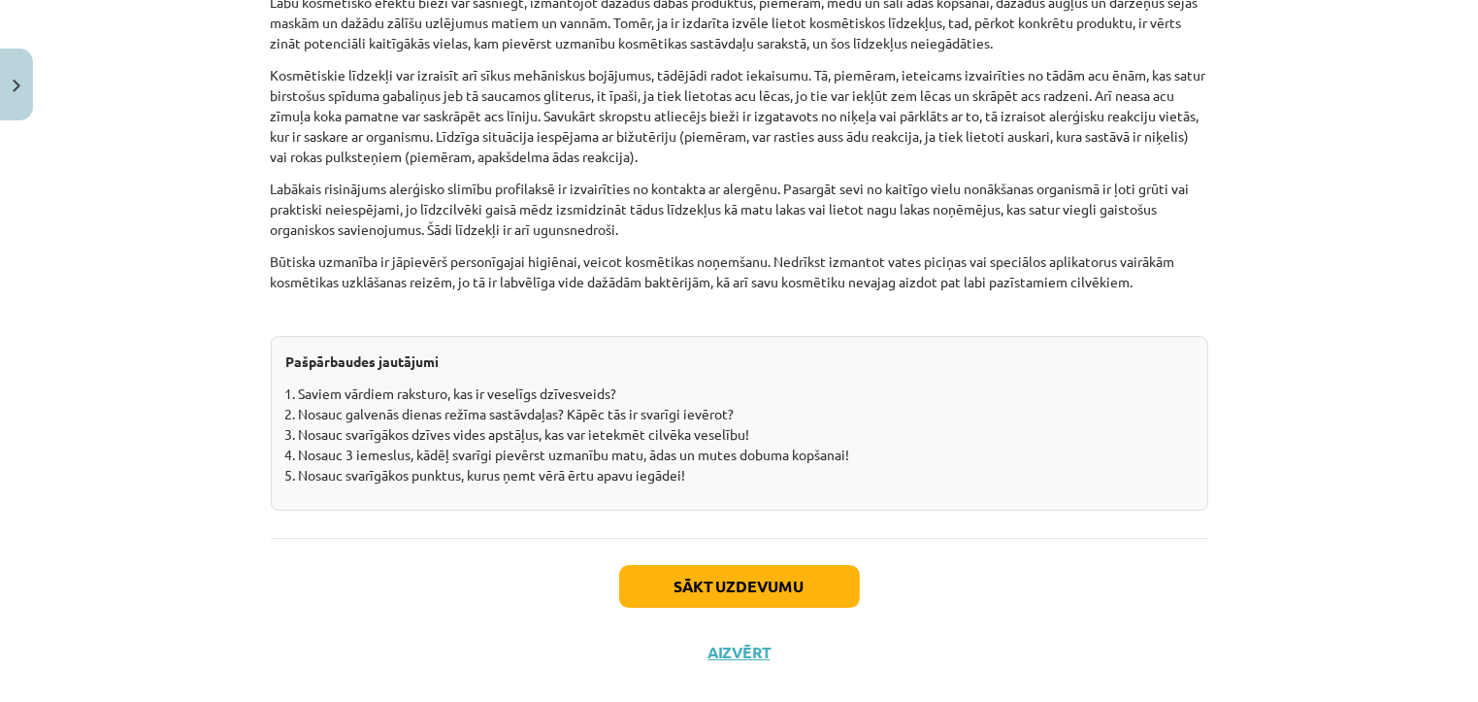
scroll to position [6037, 0]
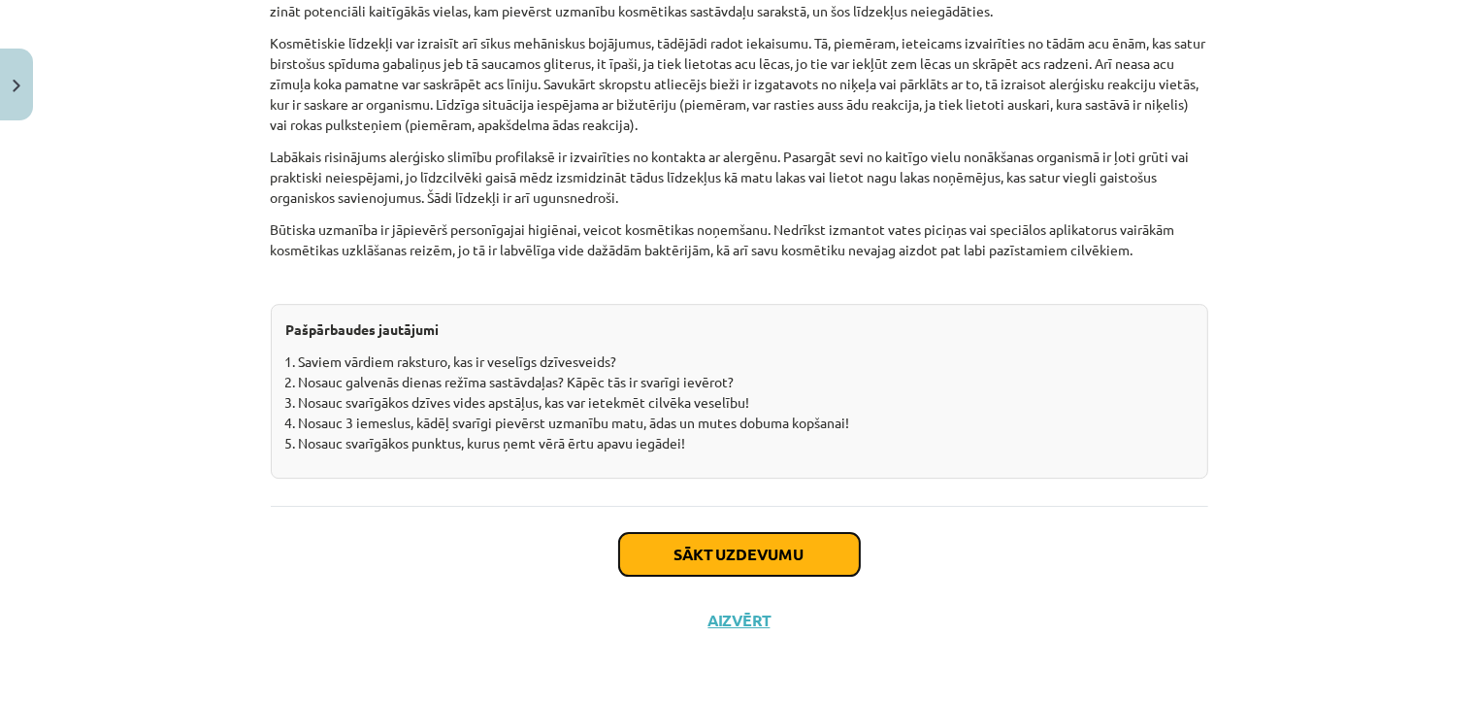
click at [753, 552] on button "Sākt uzdevumu" at bounding box center [739, 554] width 241 height 43
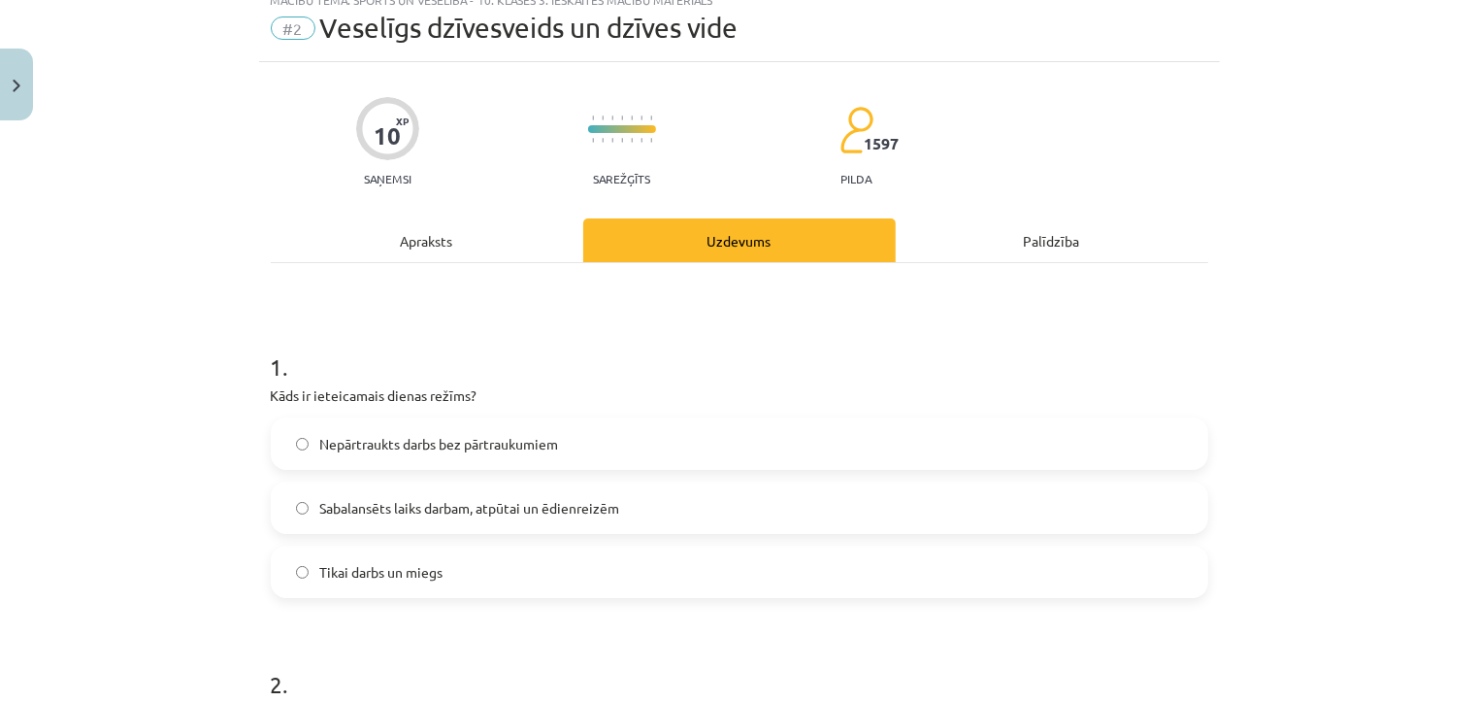
scroll to position [49, 0]
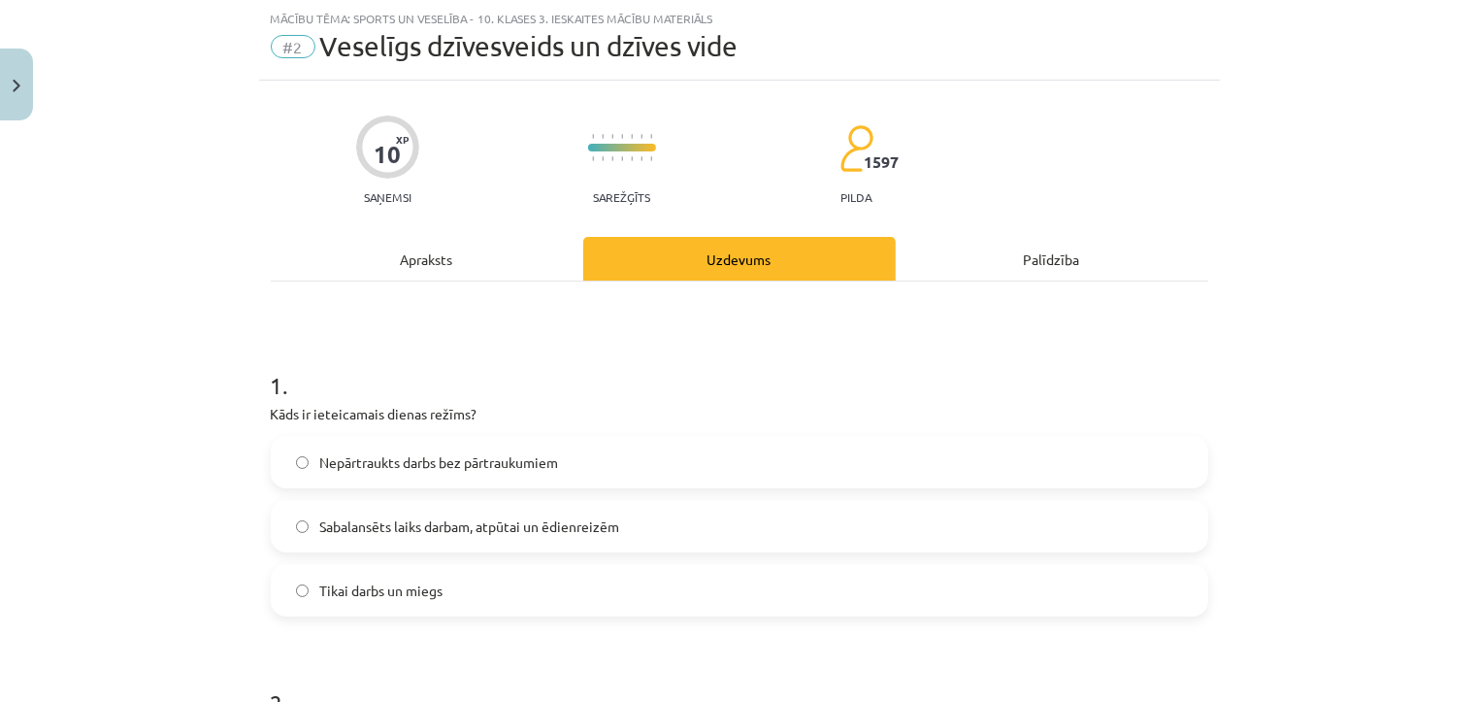
click at [656, 537] on label "Sabalansēts laiks darbam, atpūtai un ēdienreizēm" at bounding box center [739, 526] width 933 height 49
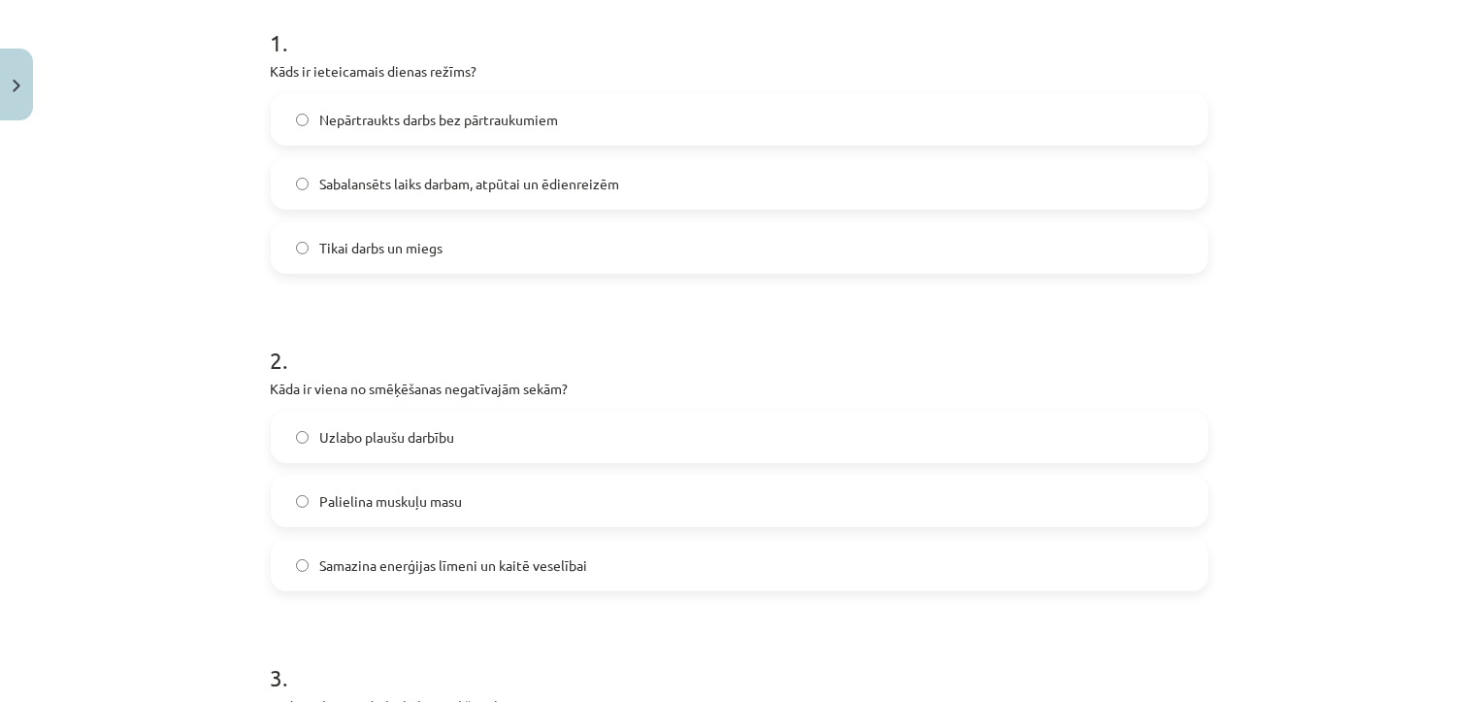
scroll to position [392, 0]
click at [623, 567] on label "Samazina enerģijas līmeni un kaitē veselībai" at bounding box center [739, 563] width 933 height 49
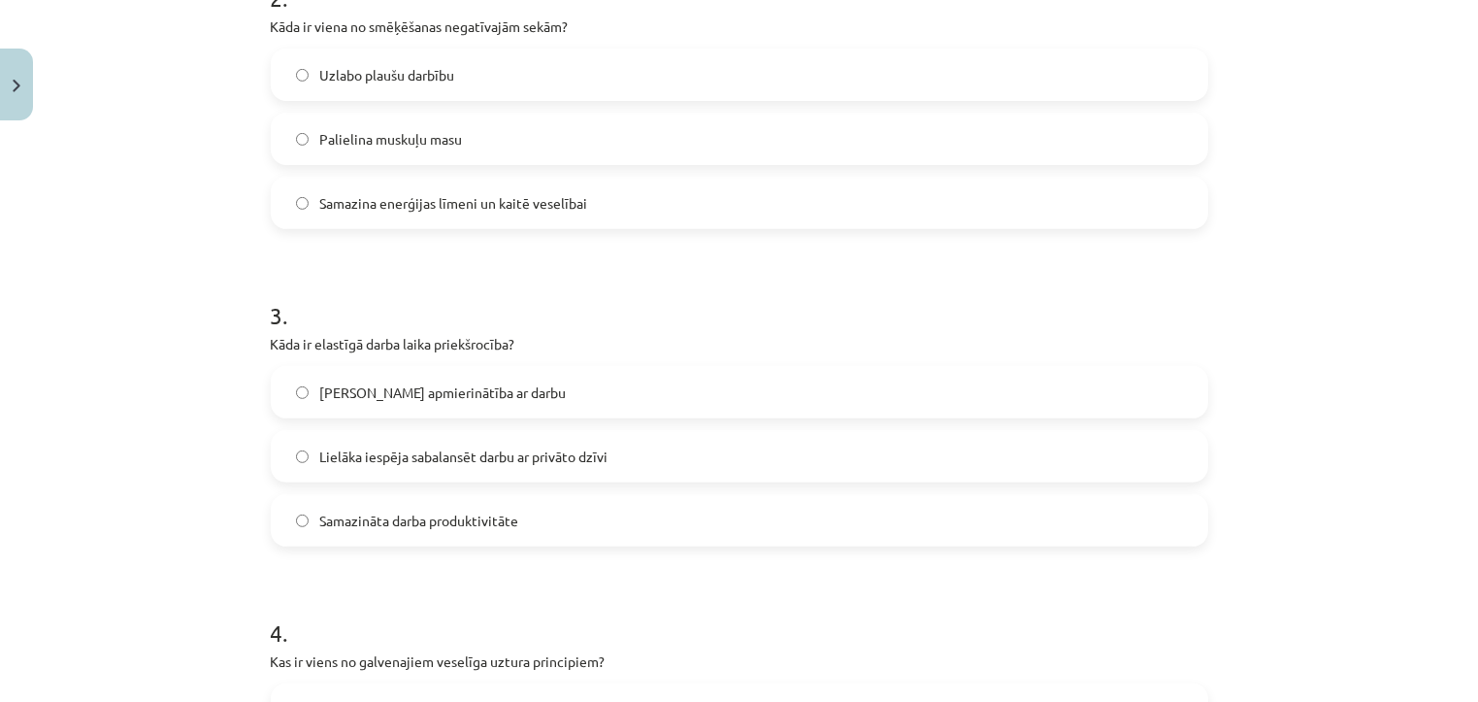
scroll to position [767, 0]
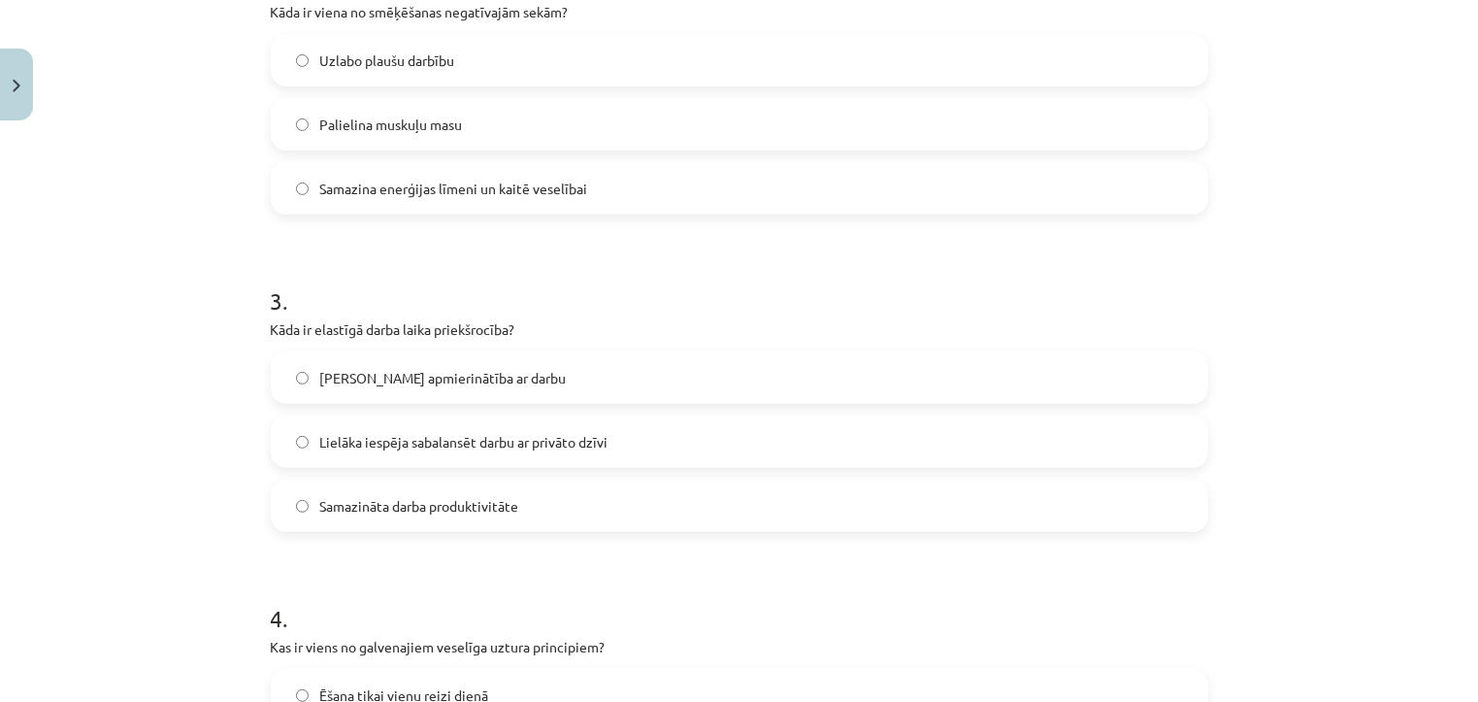
click at [638, 451] on label "Lielāka iespēja sabalansēt darbu ar privāto dzīvi" at bounding box center [739, 441] width 933 height 49
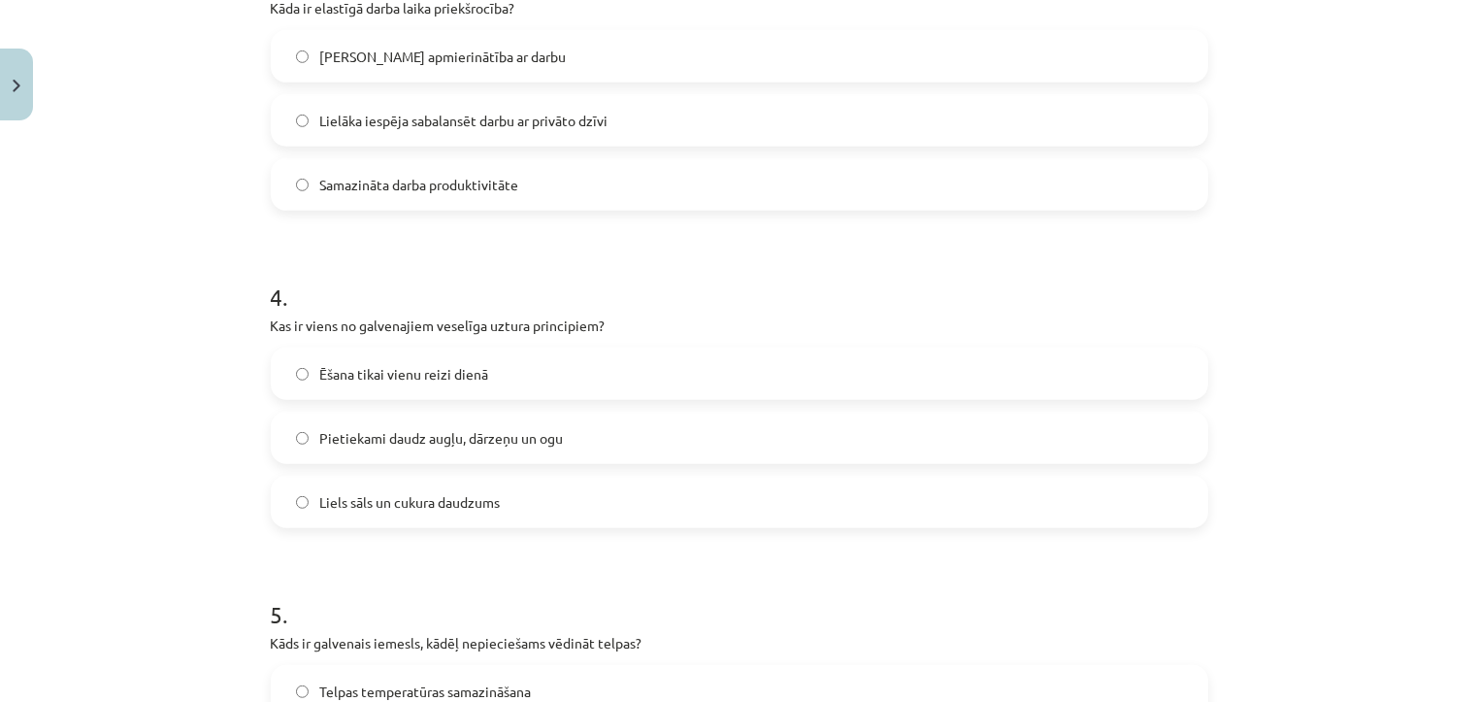
scroll to position [1091, 0]
click at [654, 437] on label "Pietiekami daudz augļu, dārzeņu un ogu" at bounding box center [739, 435] width 933 height 49
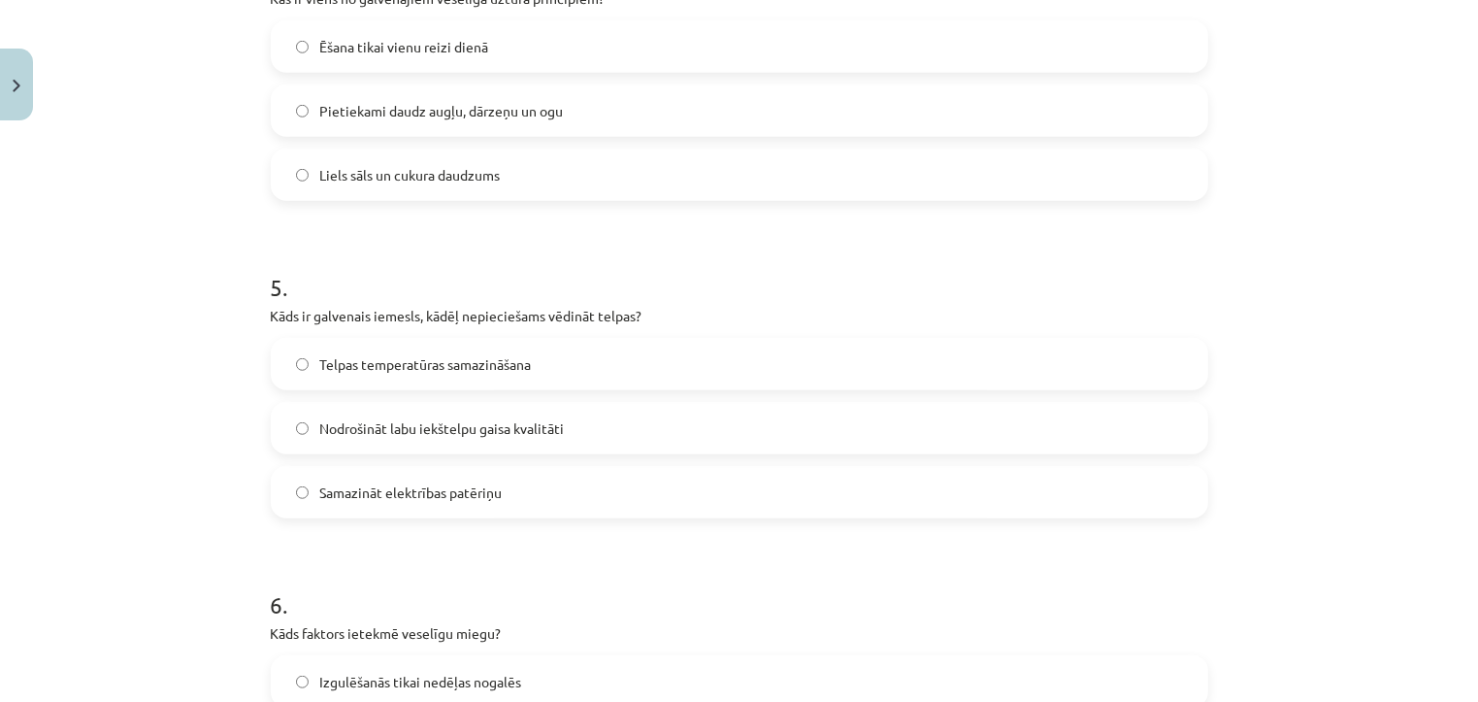
scroll to position [1421, 0]
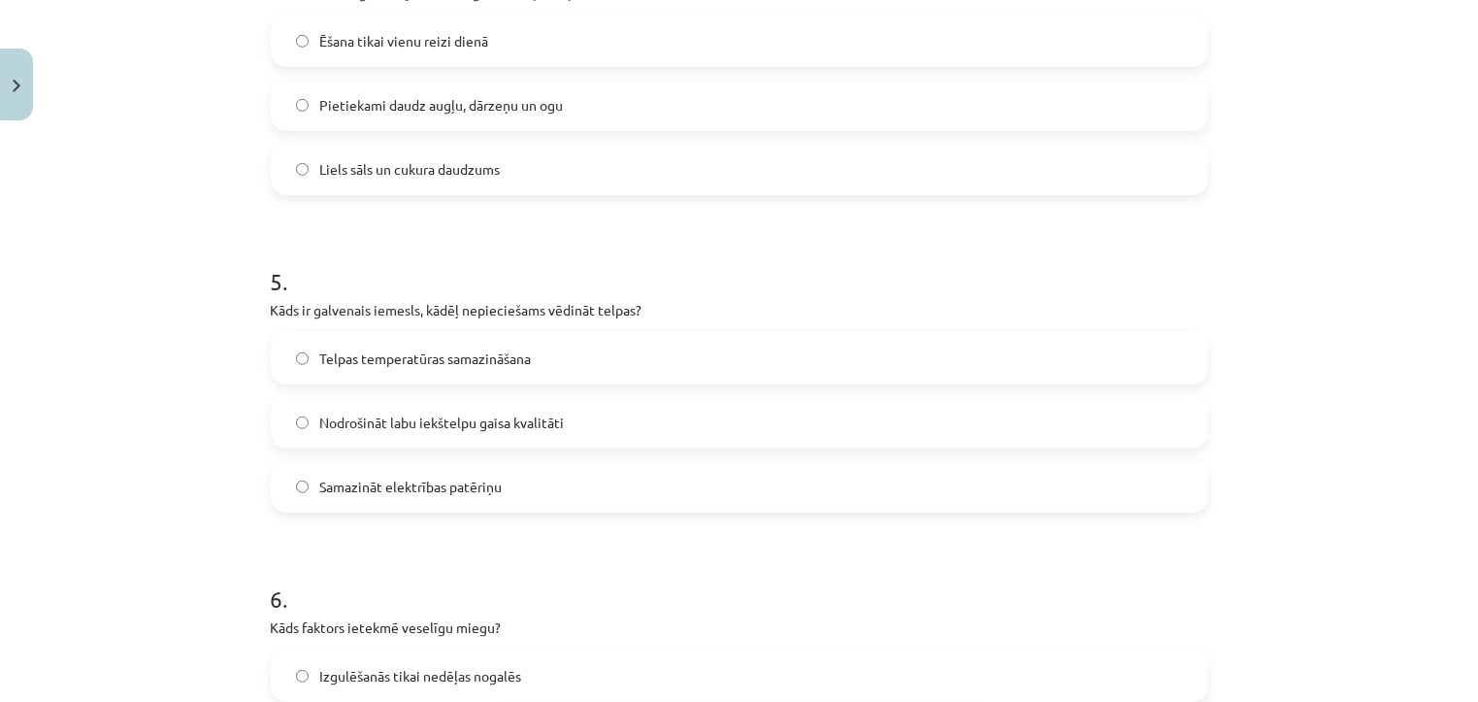
click at [648, 419] on label "Nodrošināt labu iekštelpu gaisa kvalitāti" at bounding box center [739, 422] width 933 height 49
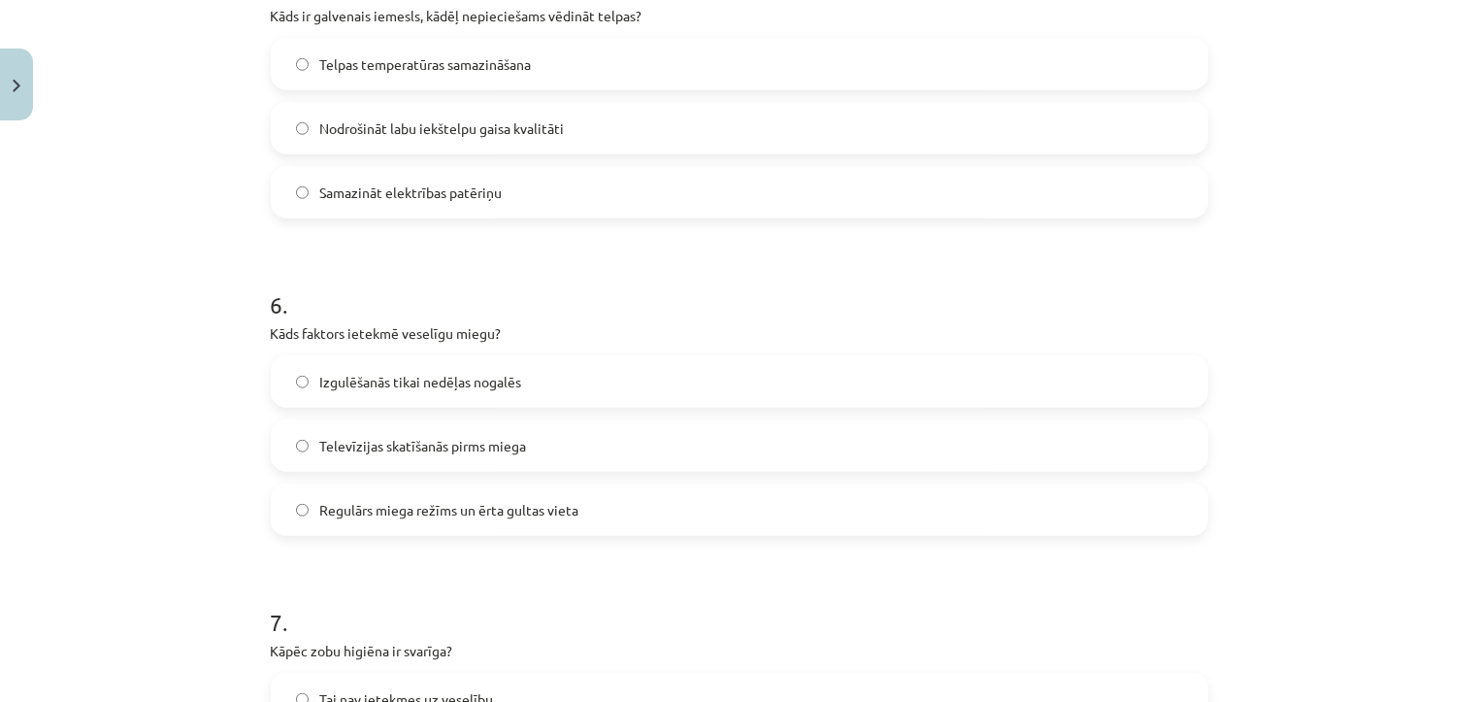
scroll to position [1717, 0]
click at [621, 516] on label "Regulārs miega režīms un ērta gultas vieta" at bounding box center [739, 507] width 933 height 49
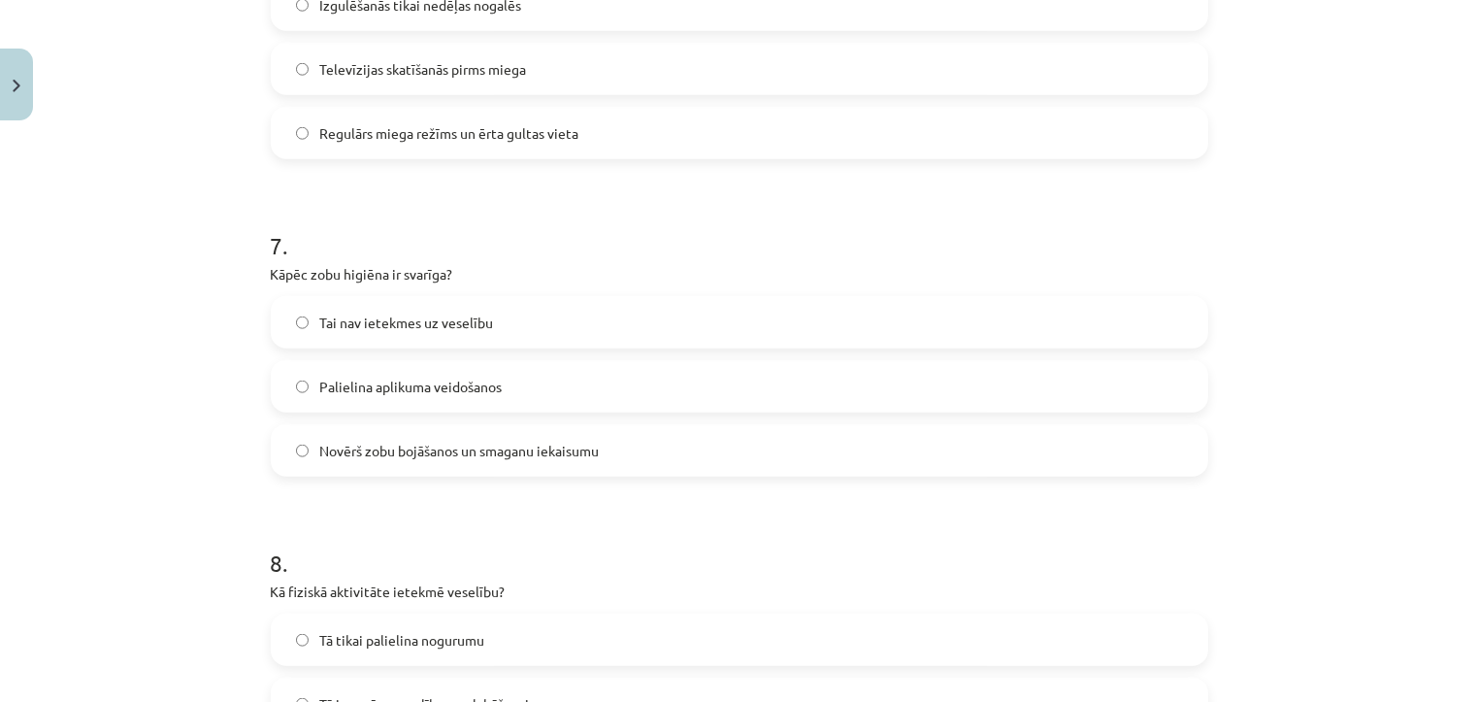
scroll to position [2095, 0]
click at [618, 458] on label "Novērš zobu bojāšanos un smaganu iekaisumu" at bounding box center [739, 447] width 933 height 49
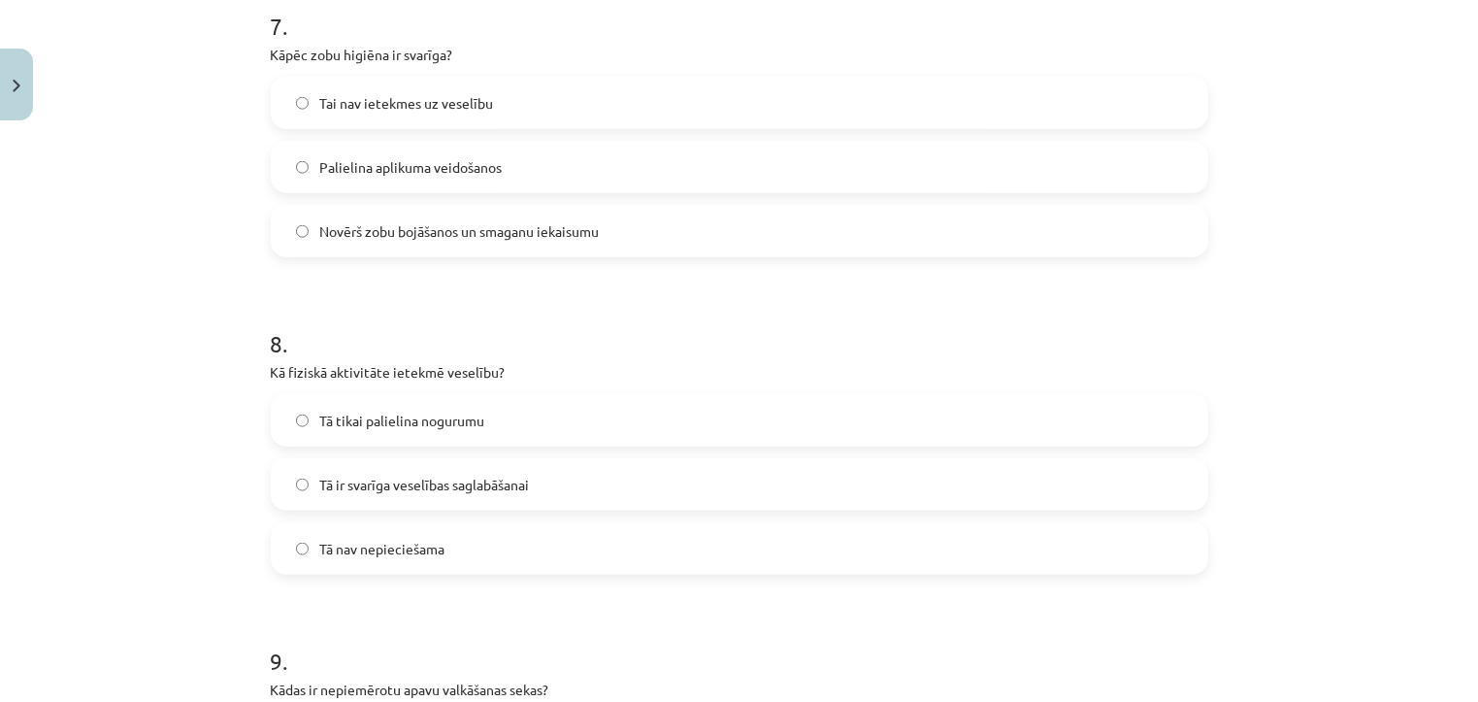
scroll to position [2315, 0]
click at [564, 484] on label "Tā ir svarīga veselības saglabāšanai" at bounding box center [739, 480] width 933 height 49
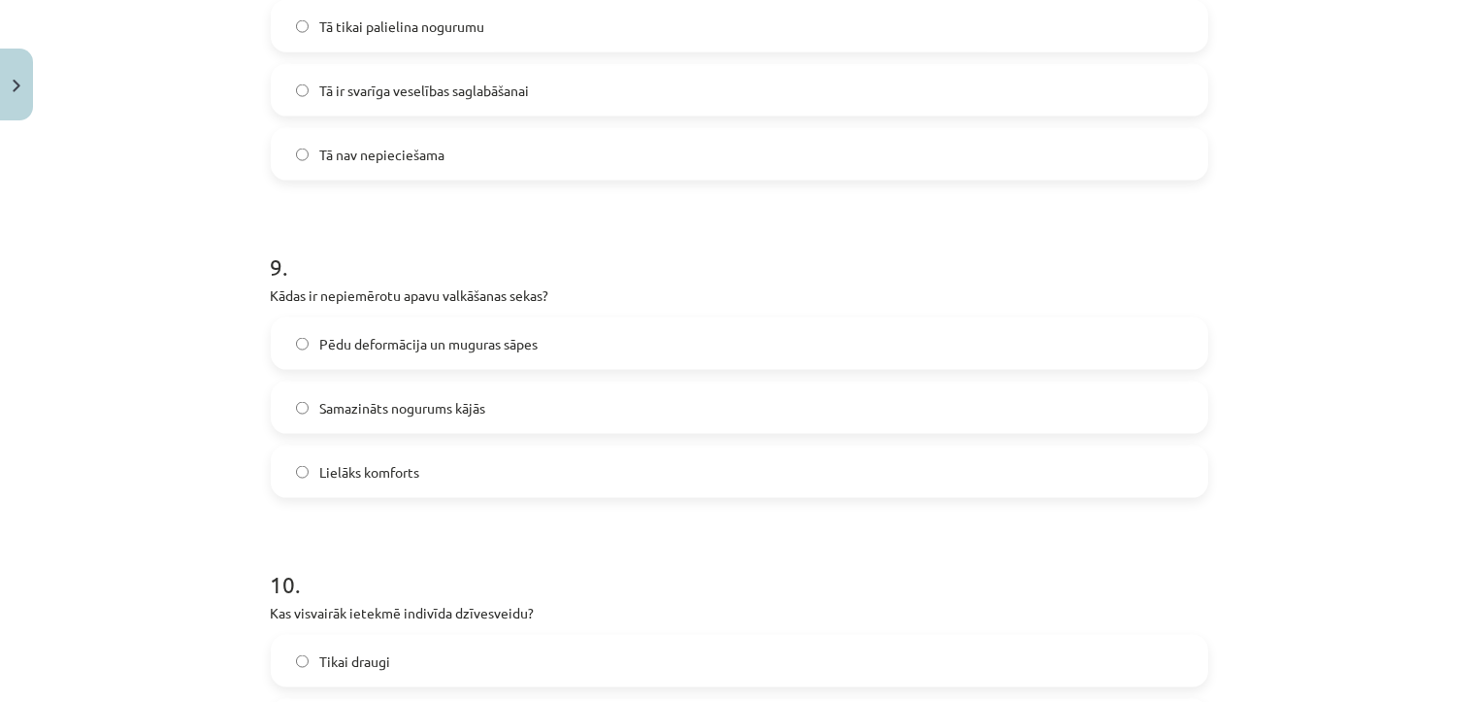
scroll to position [2710, 0]
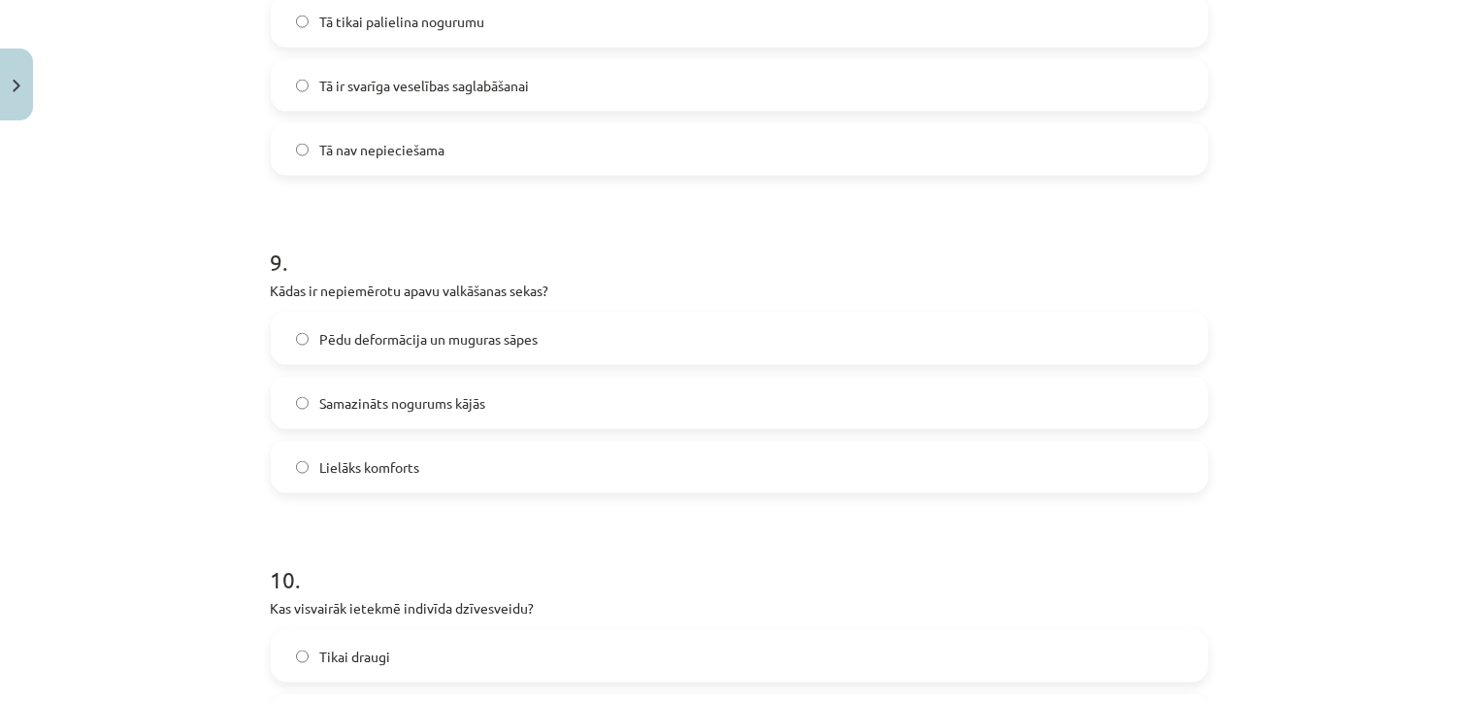
click at [578, 322] on label "Pēdu deformācija un muguras sāpes" at bounding box center [739, 338] width 933 height 49
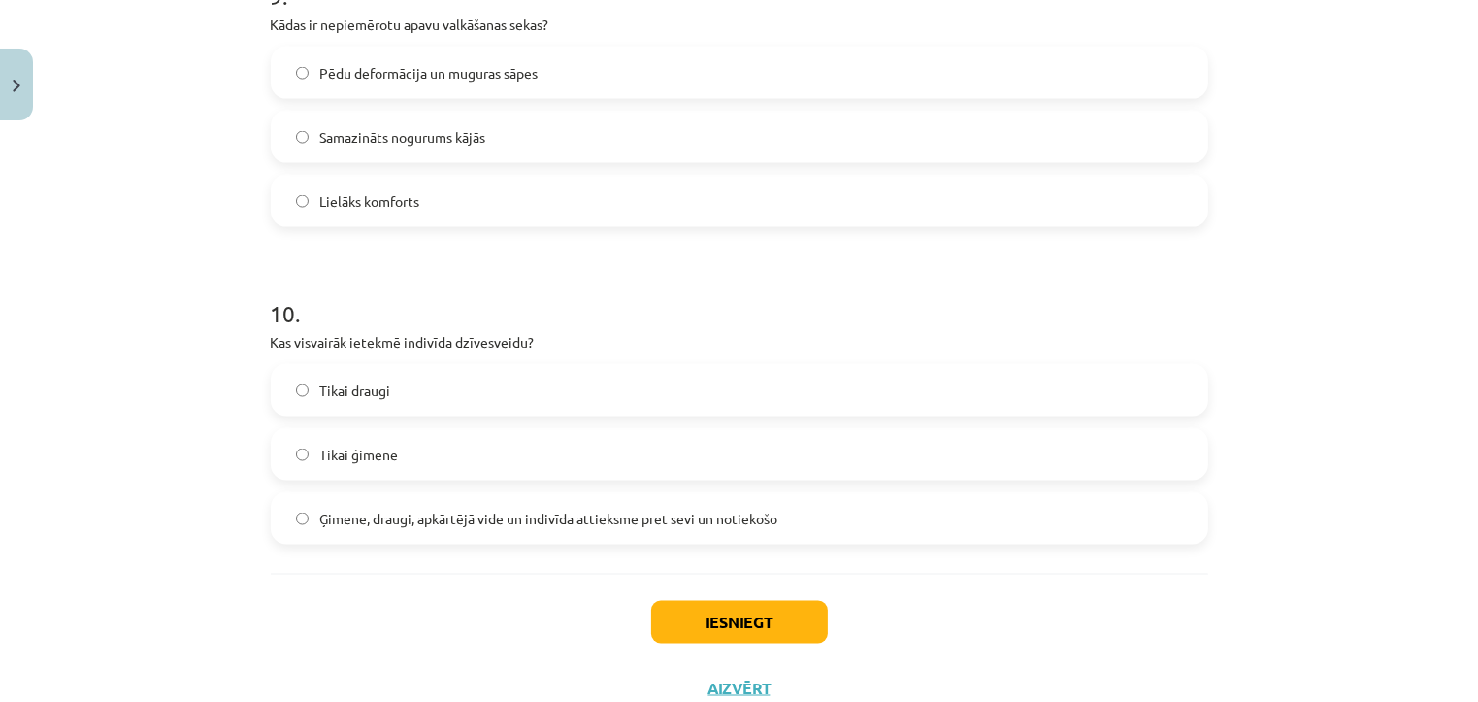
scroll to position [3008, 0]
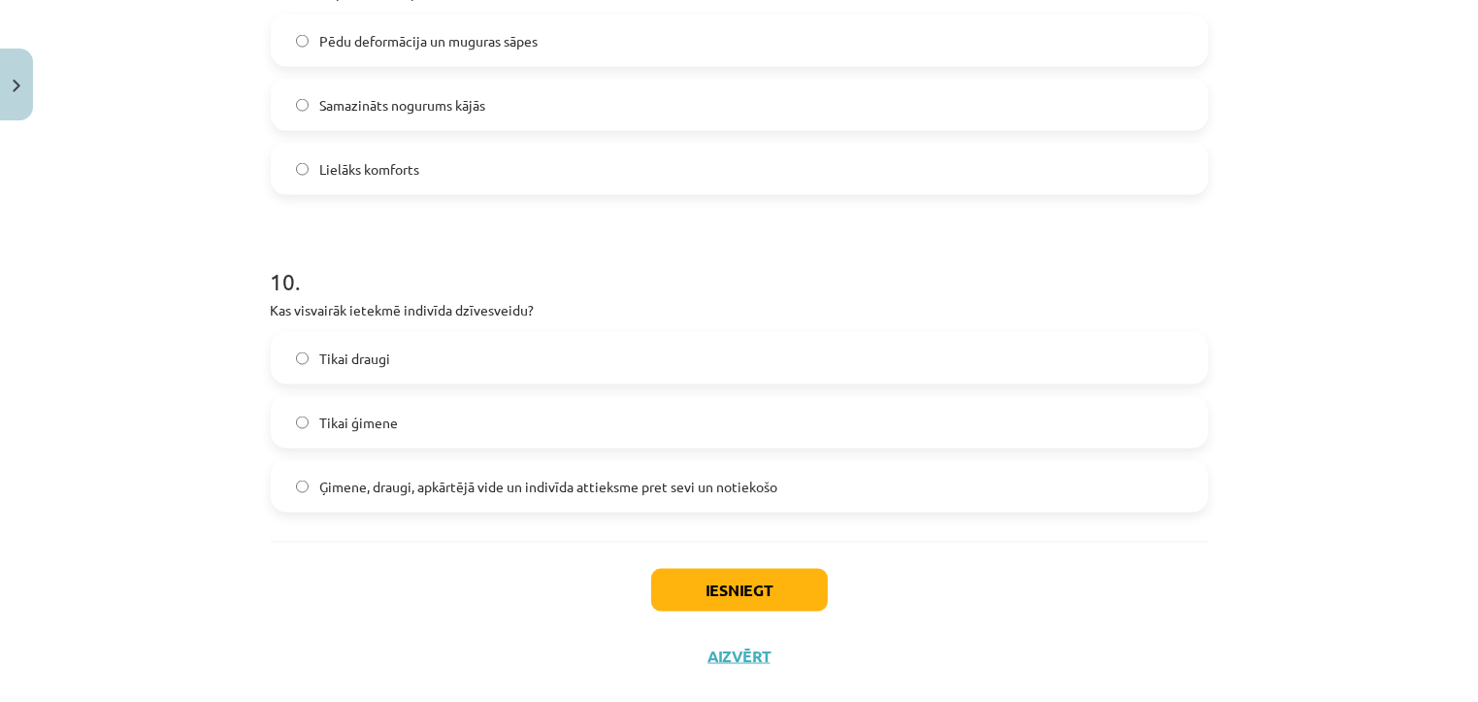
click at [553, 486] on span "Ģimene, draugi, apkārtējā vide un indivīda attieksme pret sevi un notiekošo" at bounding box center [549, 486] width 458 height 20
click at [714, 583] on button "Iesniegt" at bounding box center [739, 590] width 177 height 43
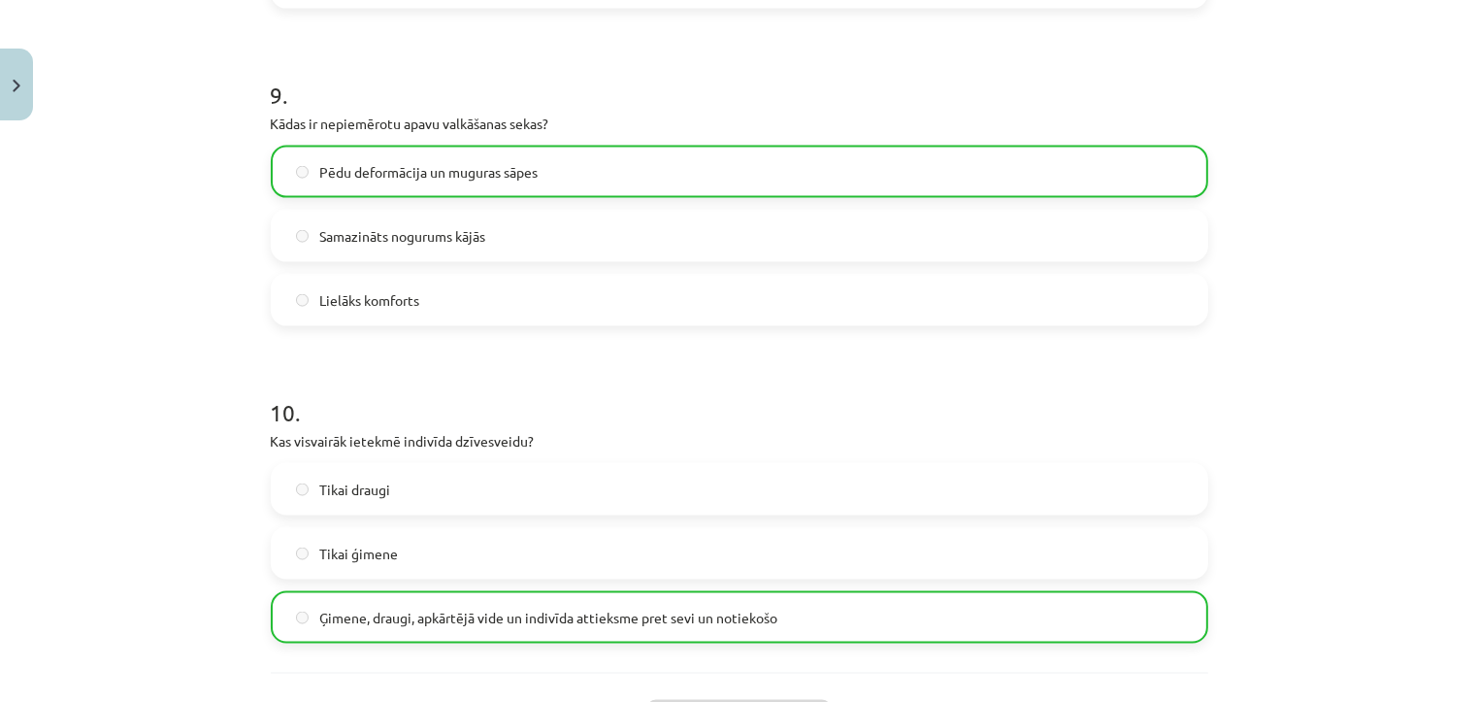
scroll to position [3104, 0]
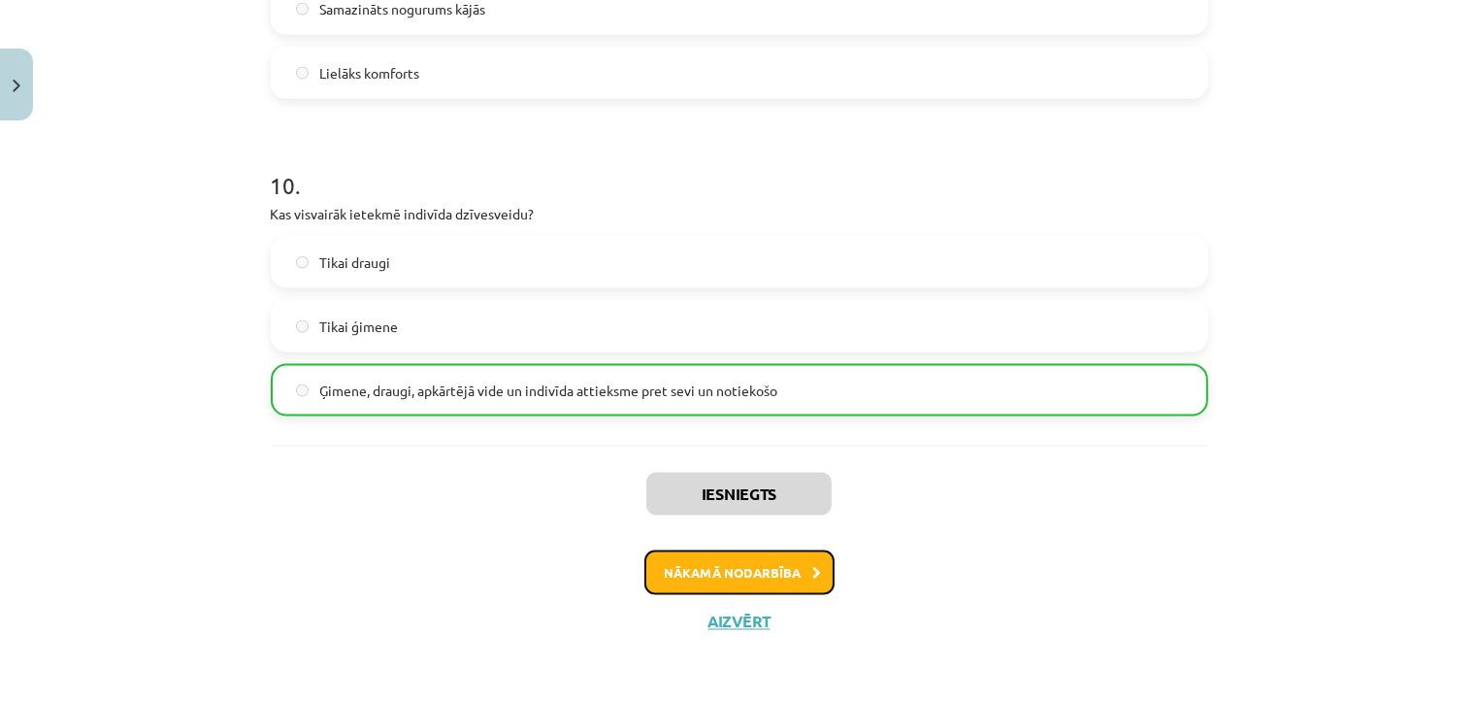
click at [751, 562] on button "Nākamā nodarbība" at bounding box center [739, 572] width 190 height 45
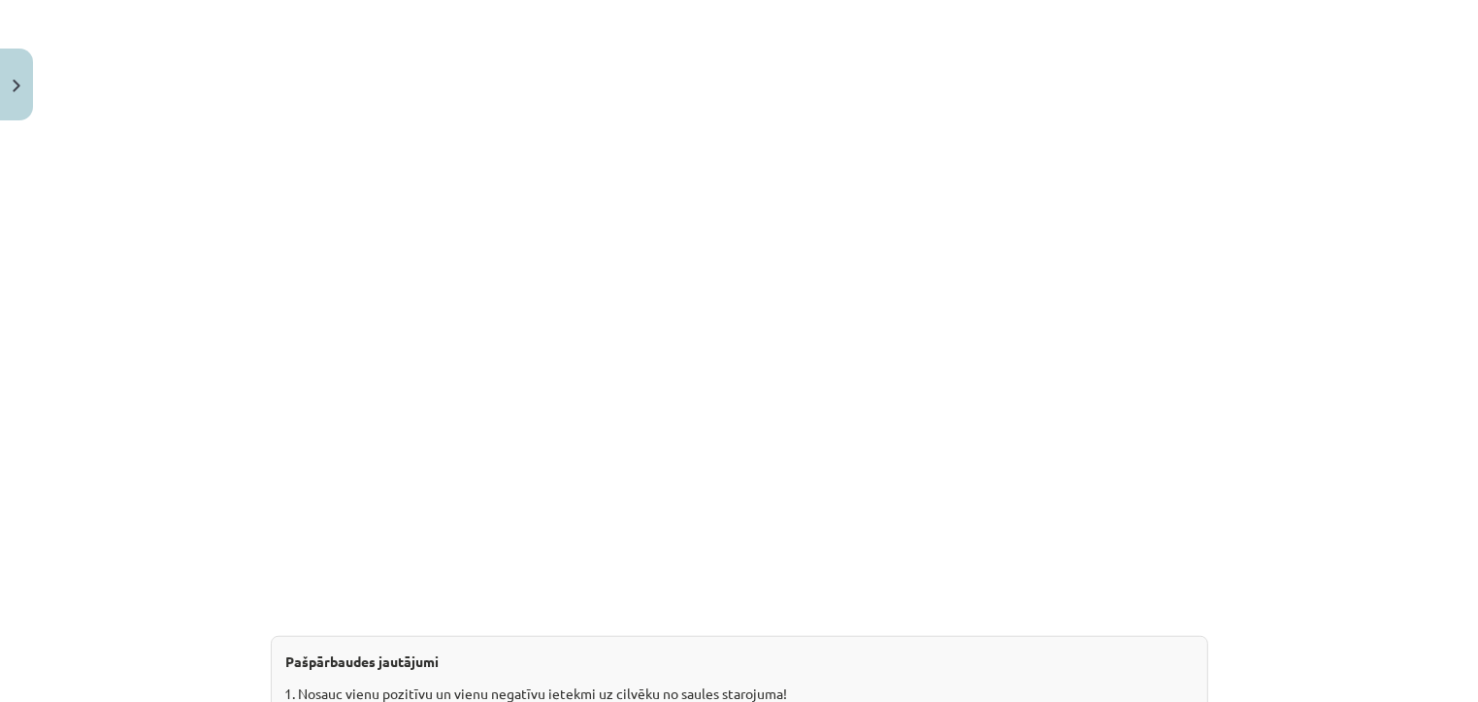
scroll to position [1887, 0]
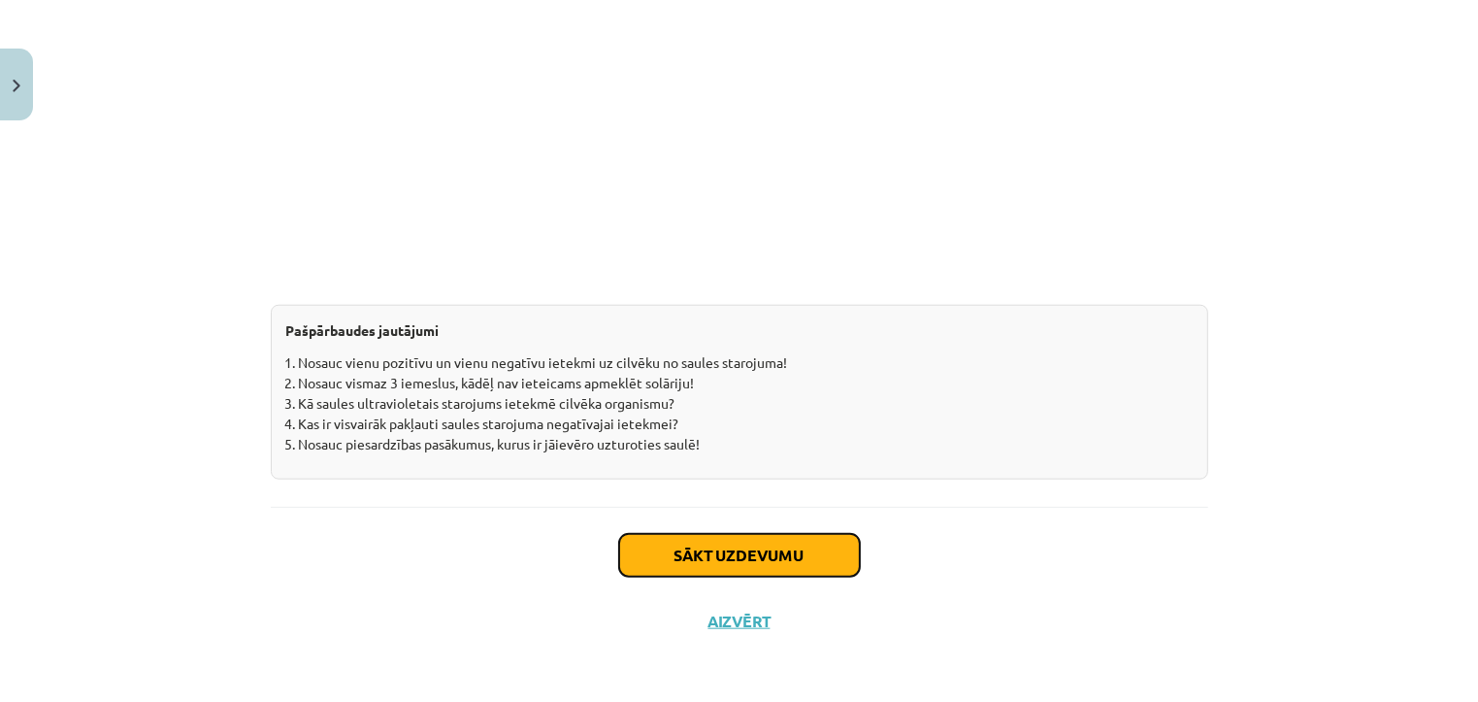
click at [740, 554] on button "Sākt uzdevumu" at bounding box center [739, 555] width 241 height 43
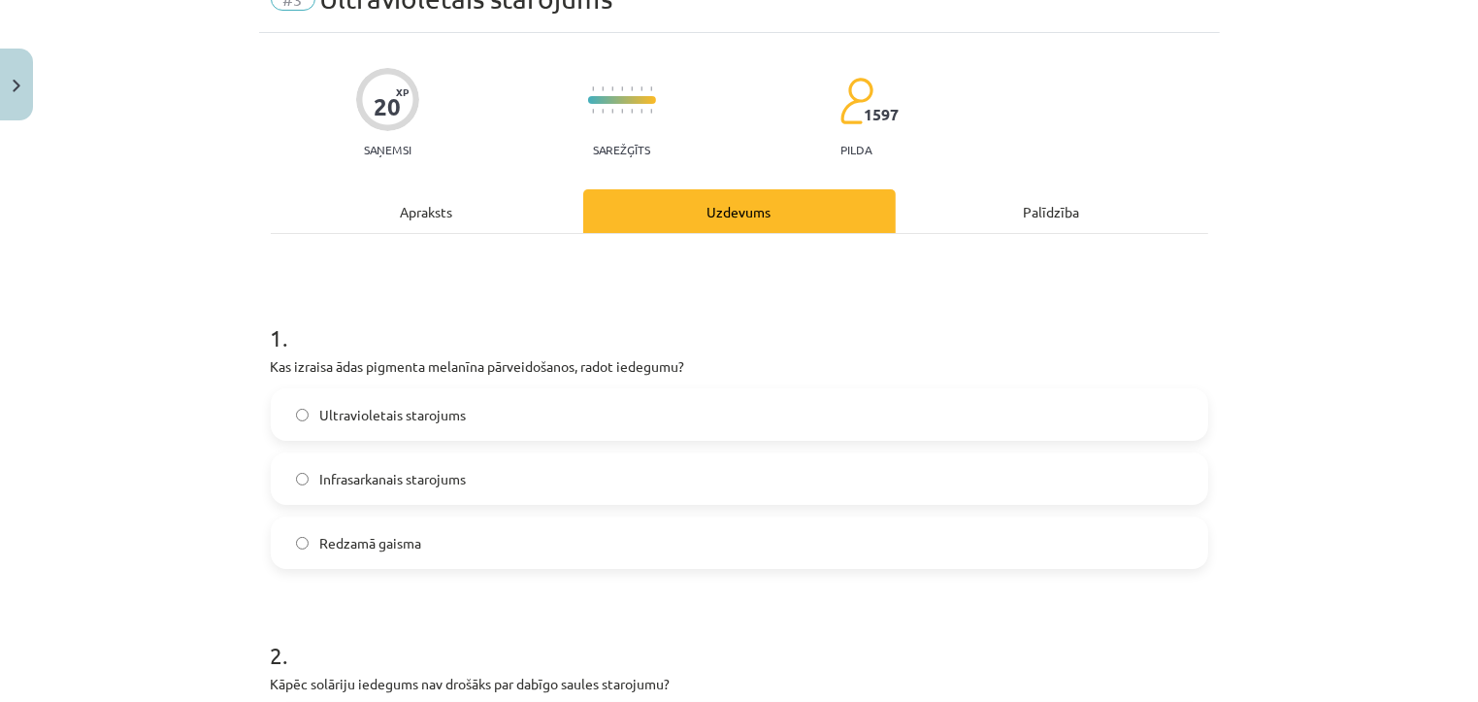
scroll to position [97, 0]
click at [645, 428] on label "Ultravioletais starojums" at bounding box center [739, 413] width 933 height 49
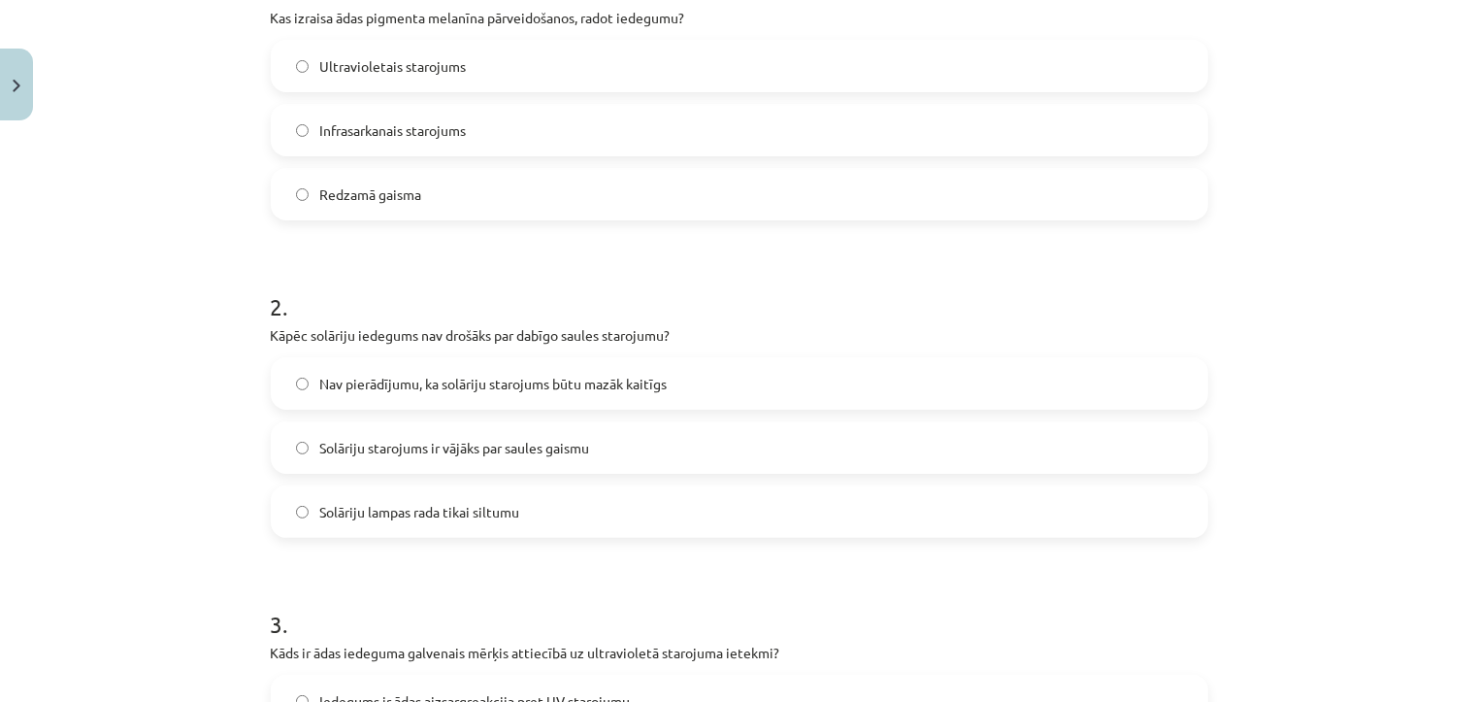
scroll to position [446, 0]
click at [645, 388] on span "Nav pierādījumu, ka solāriju starojums būtu mazāk kaitīgs" at bounding box center [493, 382] width 347 height 20
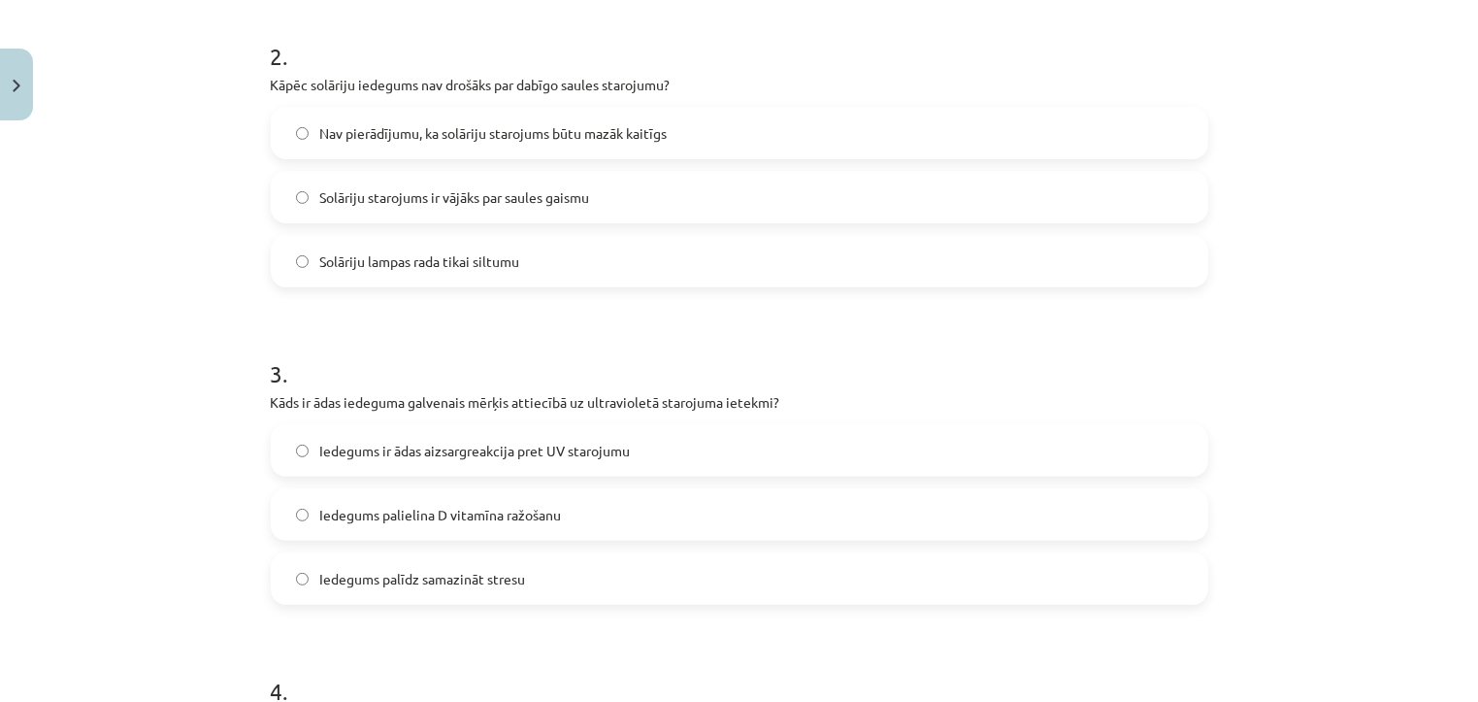
scroll to position [695, 0]
click at [636, 453] on label "Iedegums ir ādas aizsargreakcija pret UV starojumu" at bounding box center [739, 450] width 933 height 49
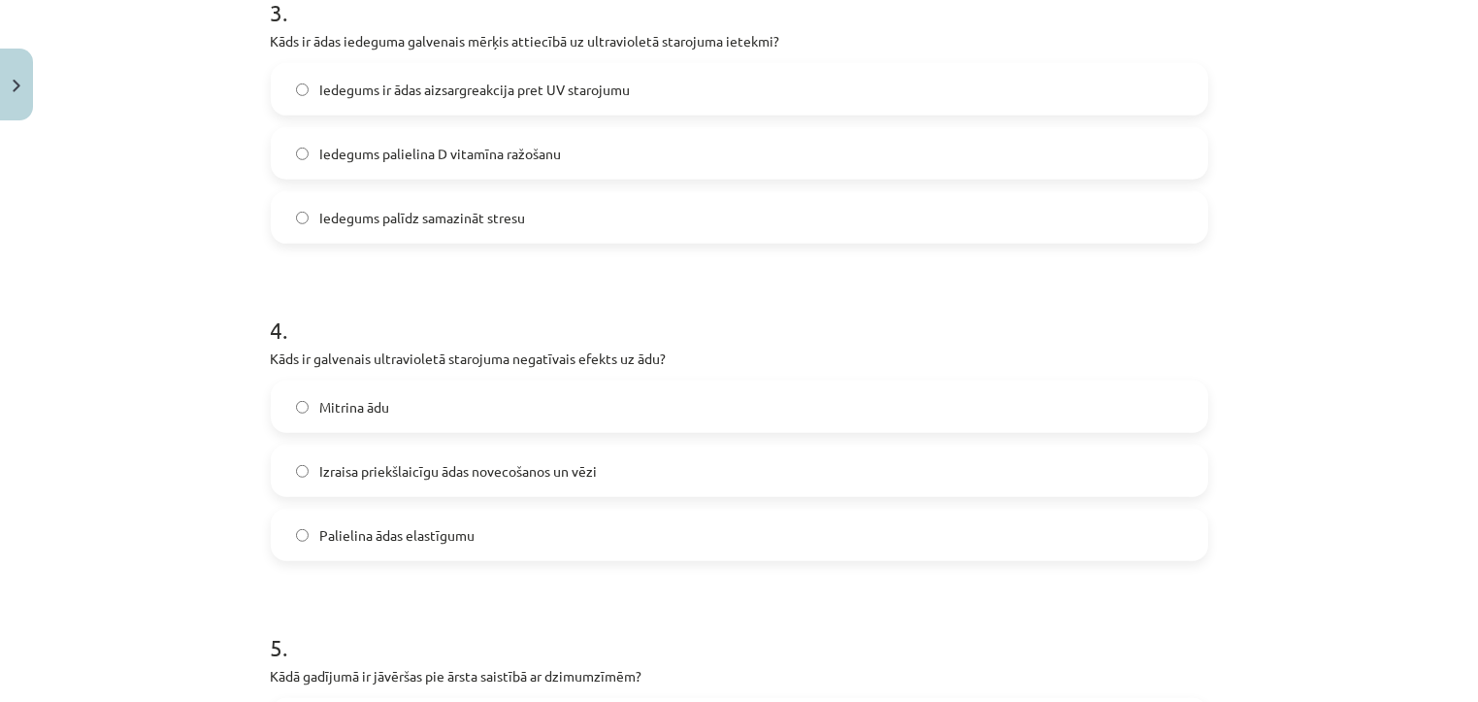
scroll to position [1061, 0]
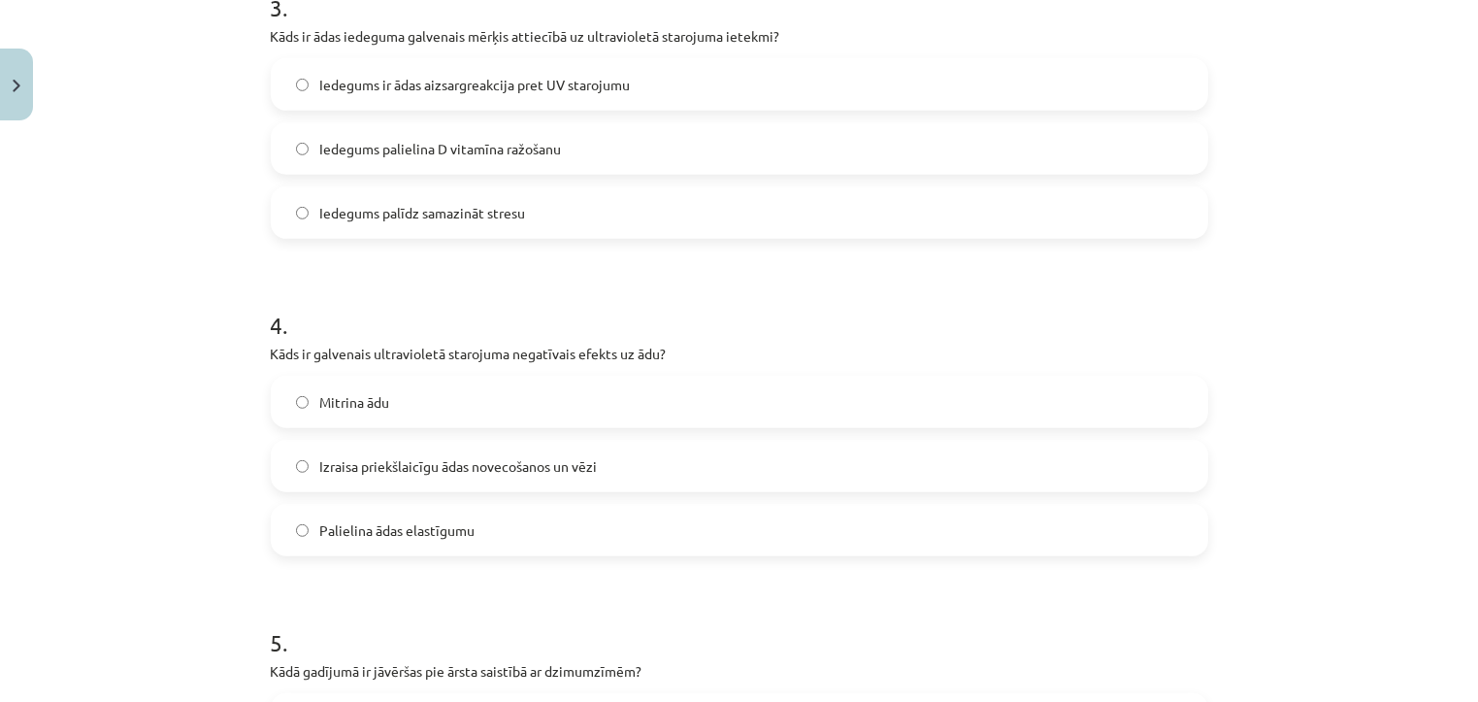
click at [633, 471] on label "Izraisa priekšlaicīgu ādas novecošanos un vēzi" at bounding box center [739, 465] width 933 height 49
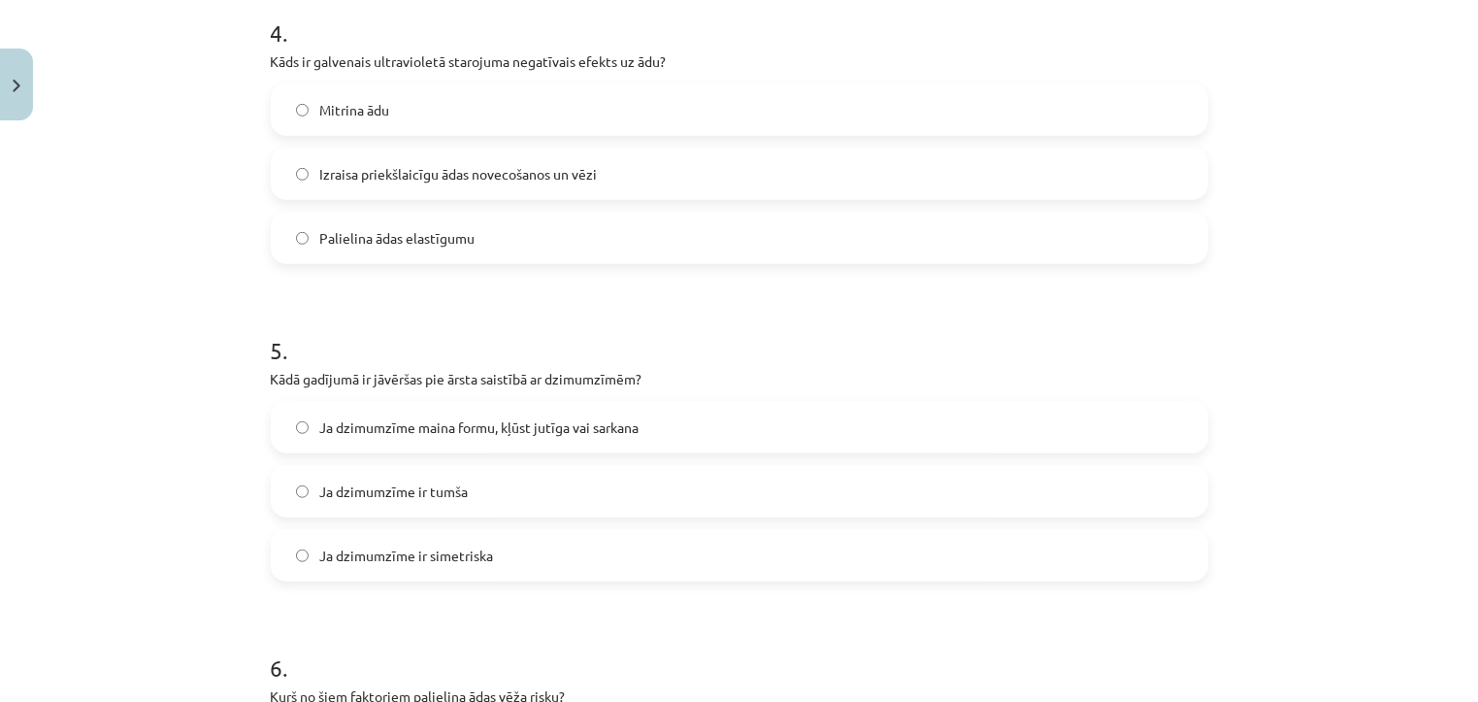
scroll to position [1358, 0]
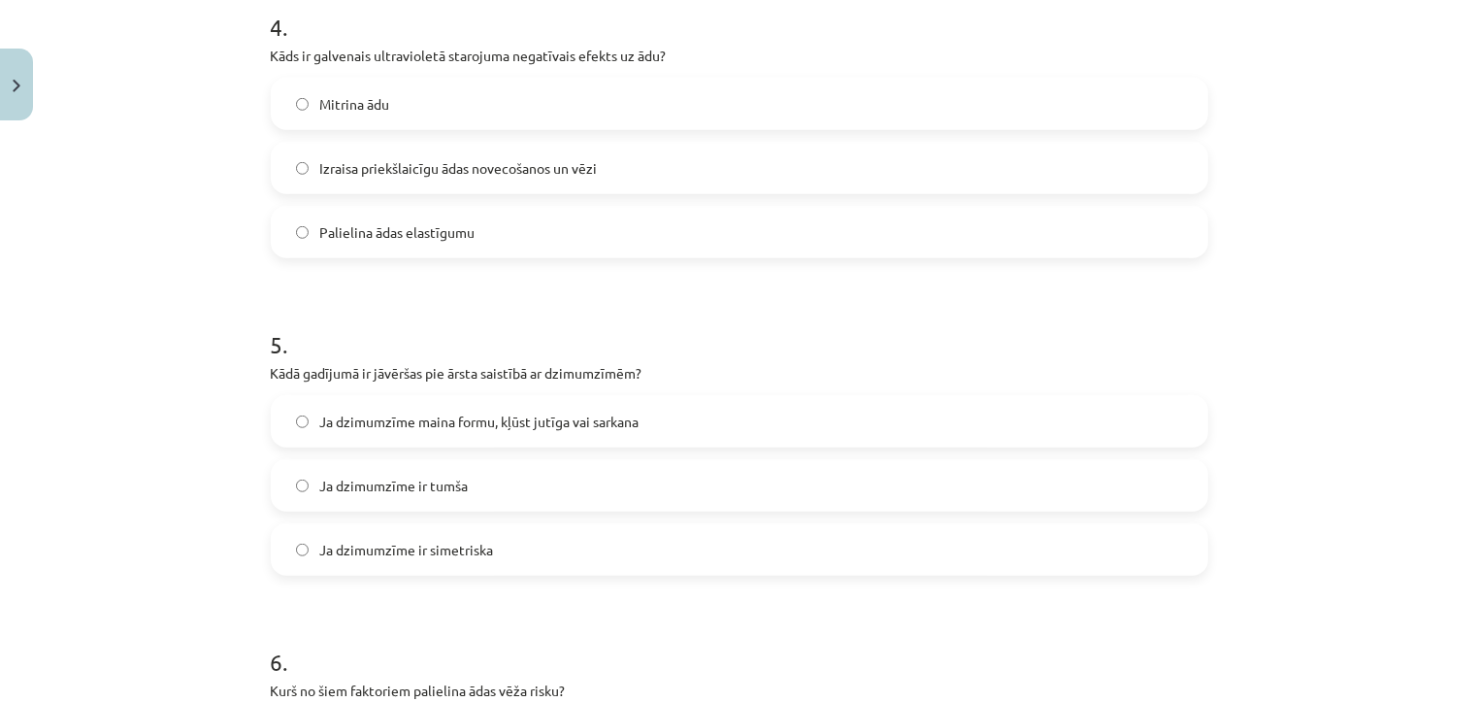
click at [632, 418] on span "Ja dzimumzīme maina formu, kļūst jutīga vai sarkana" at bounding box center [479, 421] width 319 height 20
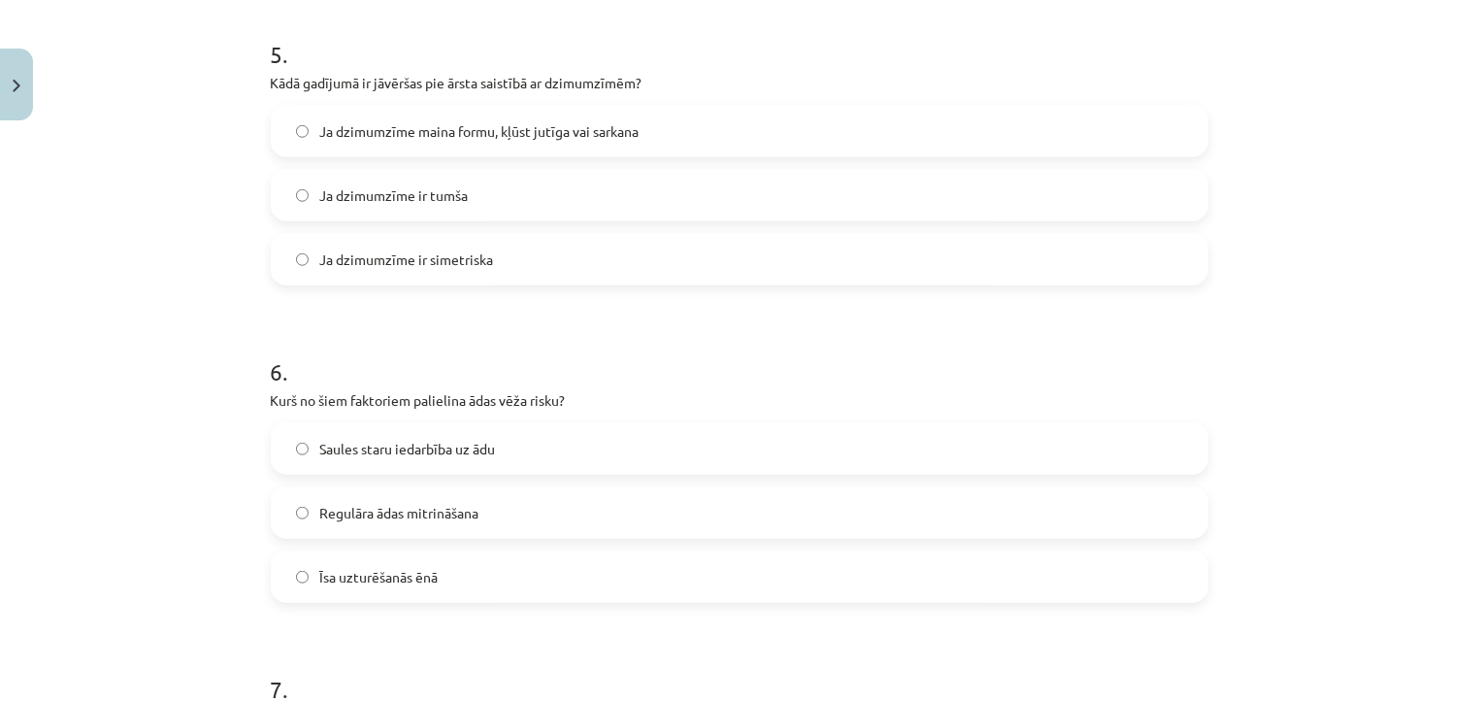
scroll to position [1651, 0]
click at [578, 450] on label "Saules staru iedarbība uz ādu" at bounding box center [739, 445] width 933 height 49
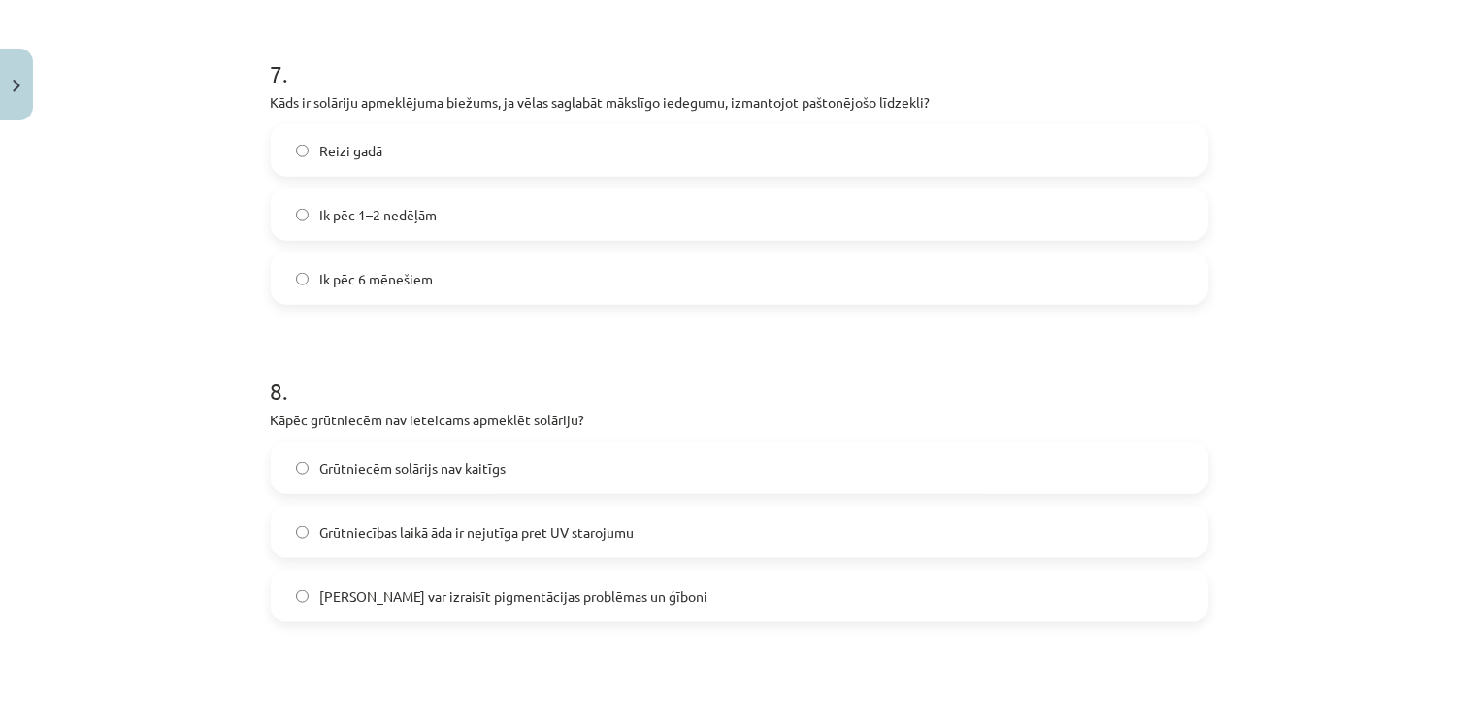
scroll to position [2265, 0]
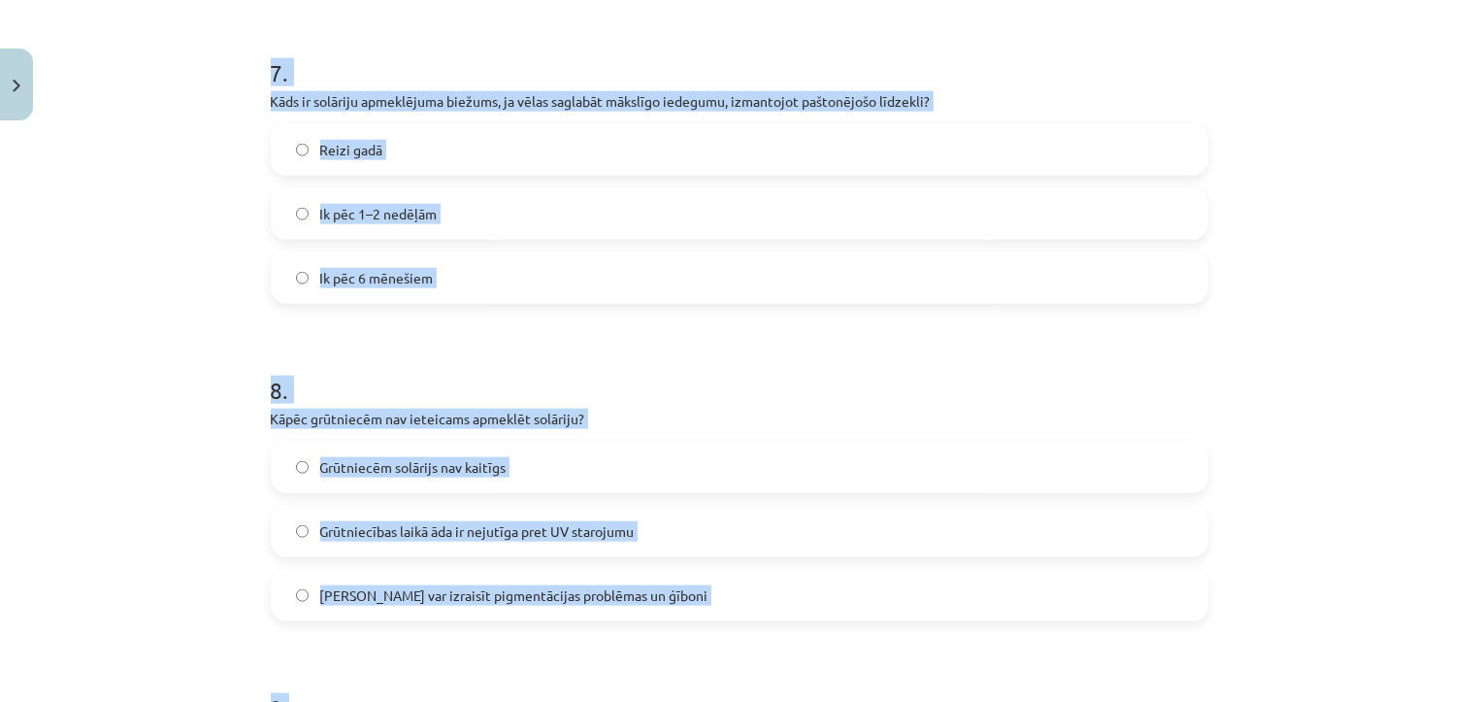
drag, startPoint x: 249, startPoint y: 62, endPoint x: 431, endPoint y: 634, distance: 599.6
click at [431, 634] on div "Mācību tēma: Sports un veselība - 10. klases 3. ieskaites mācību materiāls #3 U…" at bounding box center [739, 351] width 1478 height 702
copy form "7 . Kāds ir solāriju apmeklējuma biežums, ja vēlas saglabāt mākslīgo iedegumu, …"
click at [780, 597] on label "Solārijs var izraisīt pigmentācijas problēmas un ģīboni" at bounding box center [739, 595] width 933 height 49
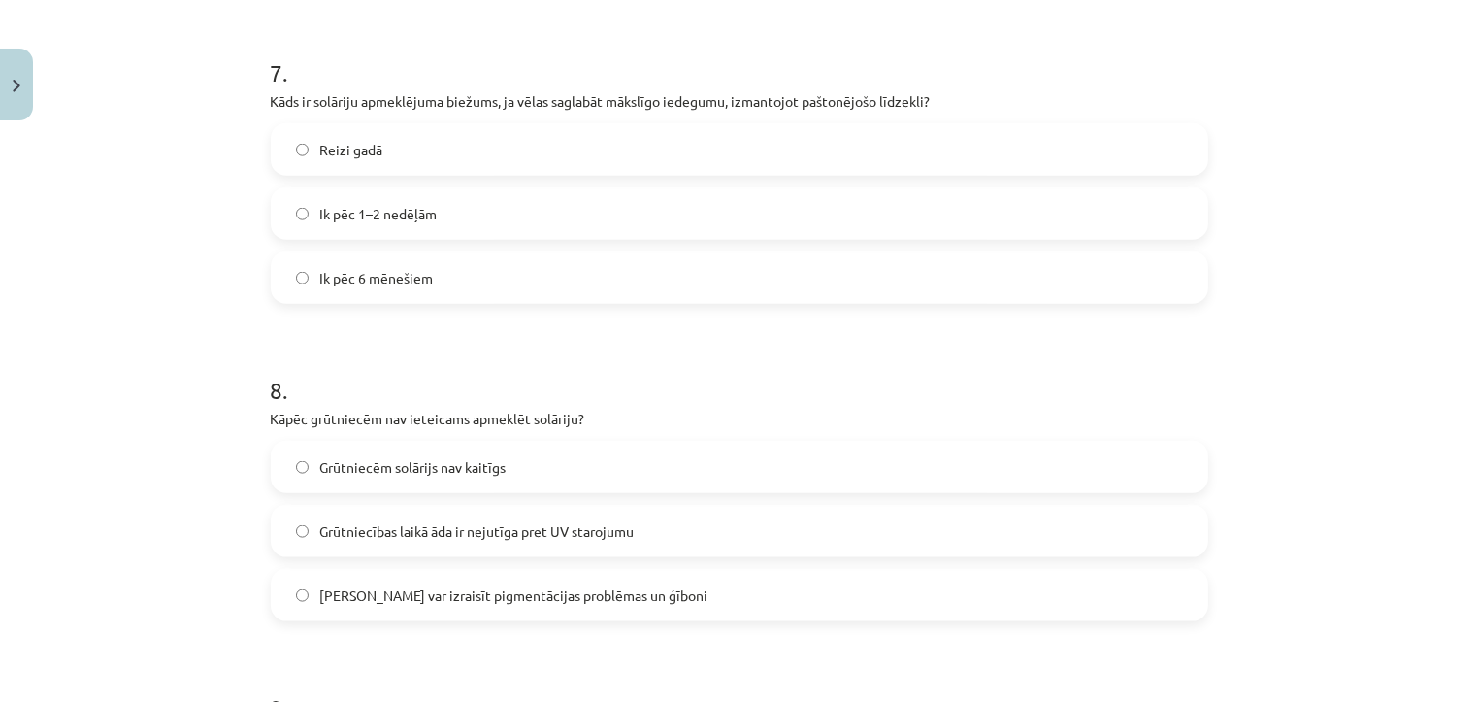
click at [800, 203] on label "Ik pēc 1–2 nedēļām" at bounding box center [739, 213] width 933 height 49
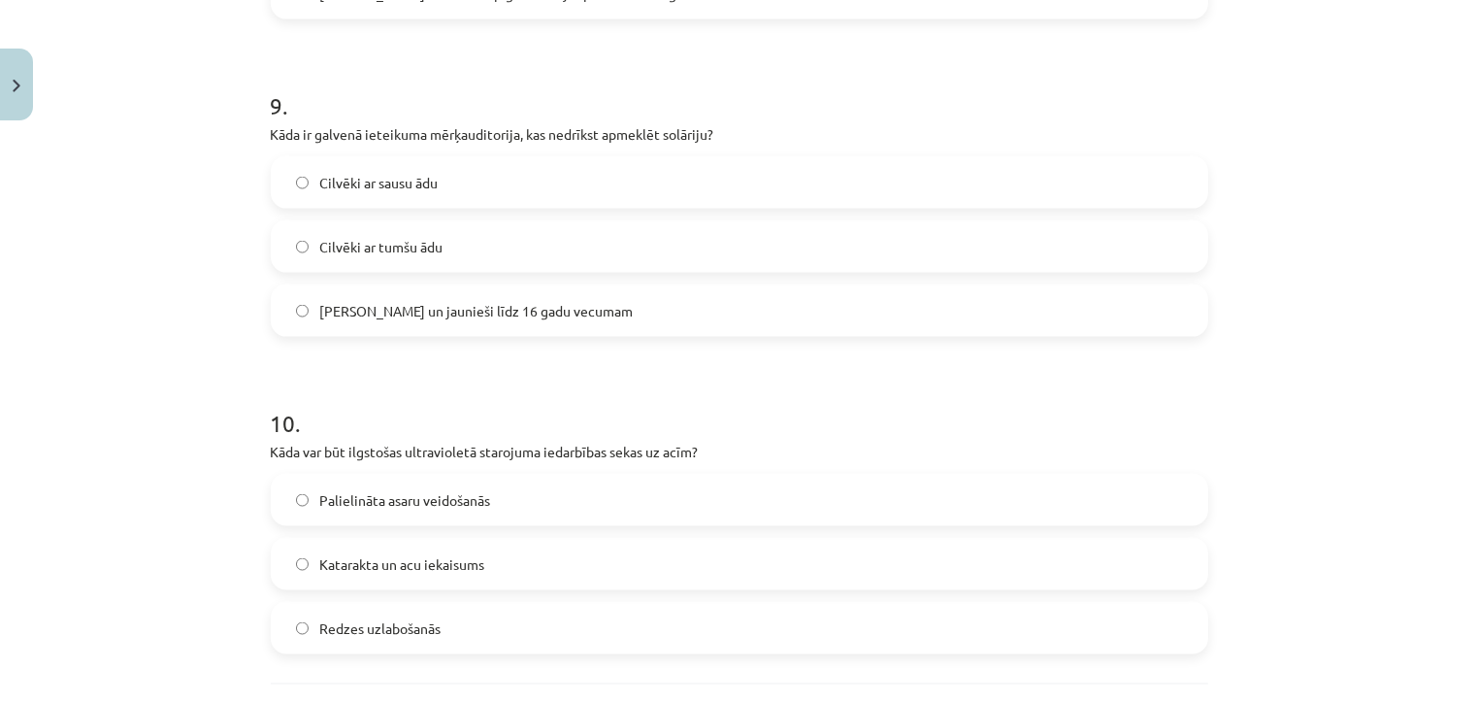
scroll to position [2868, 0]
click at [728, 317] on label "Bērni un jaunieši līdz 16 gadu vecumam" at bounding box center [739, 308] width 933 height 49
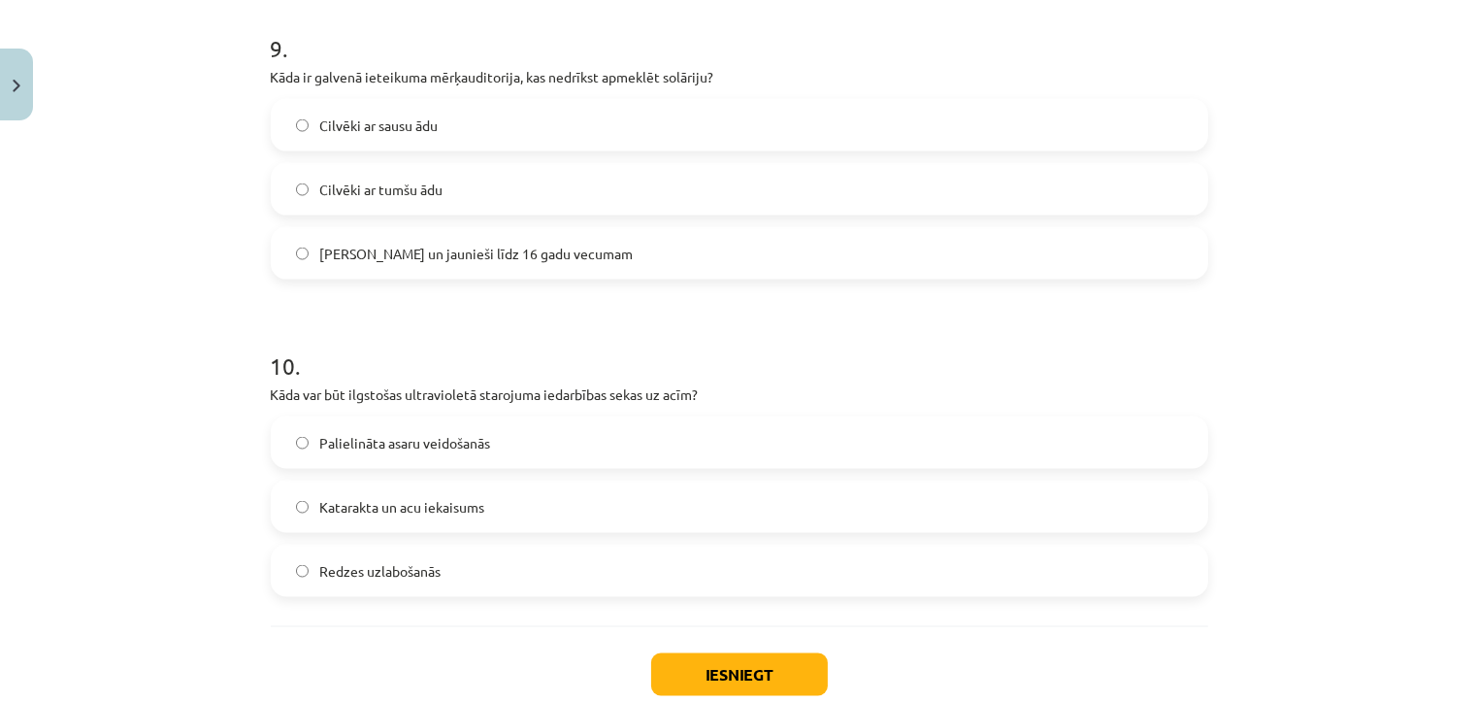
scroll to position [2932, 0]
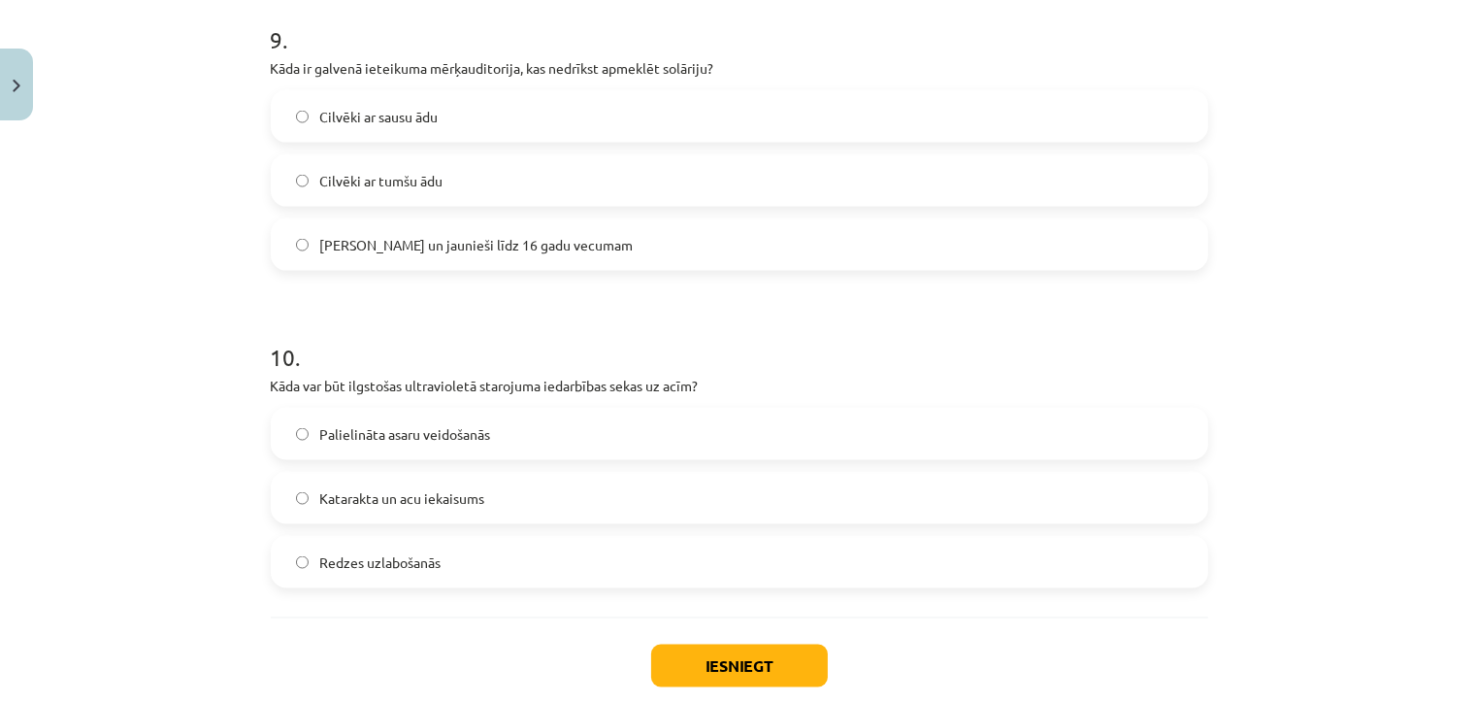
click at [597, 497] on label "Katarakta un acu iekaisums" at bounding box center [739, 497] width 933 height 49
click at [690, 660] on button "Iesniegt" at bounding box center [739, 665] width 177 height 43
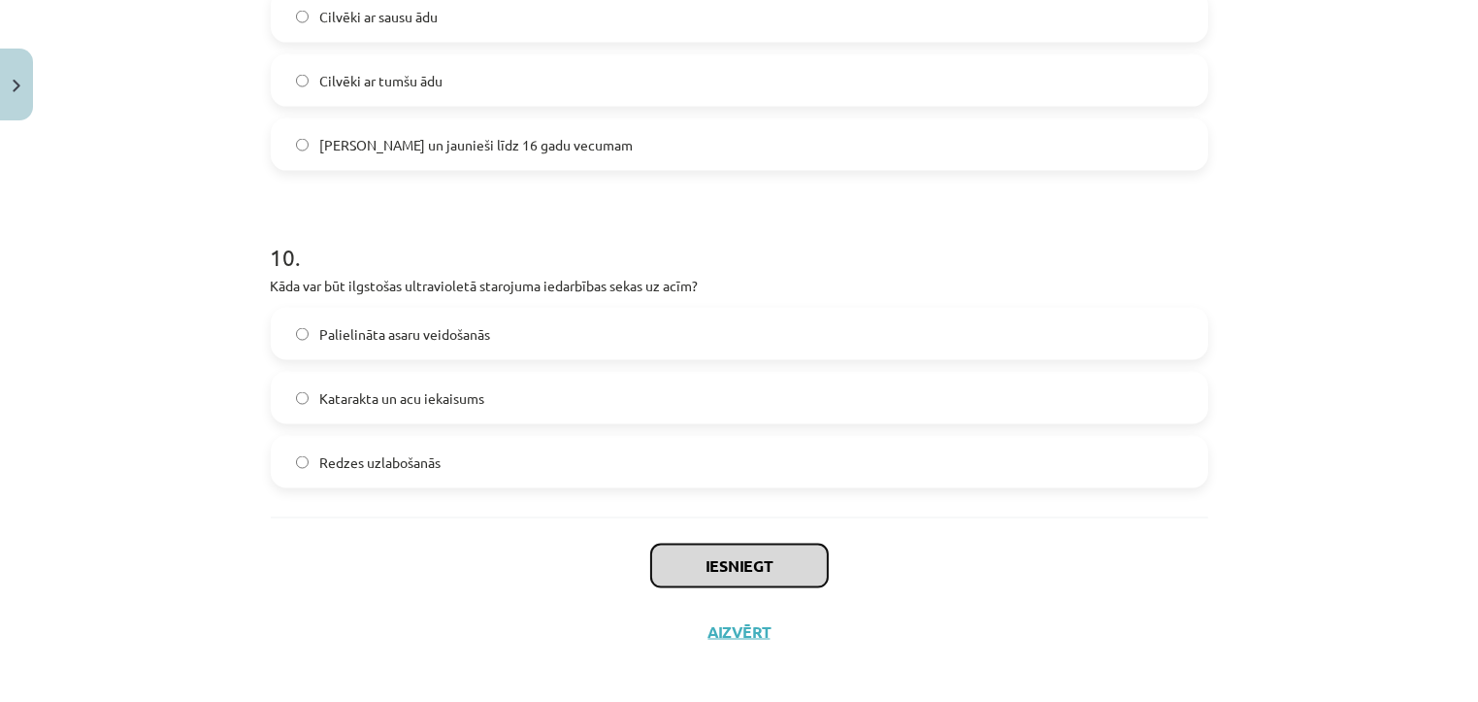
scroll to position [3043, 0]
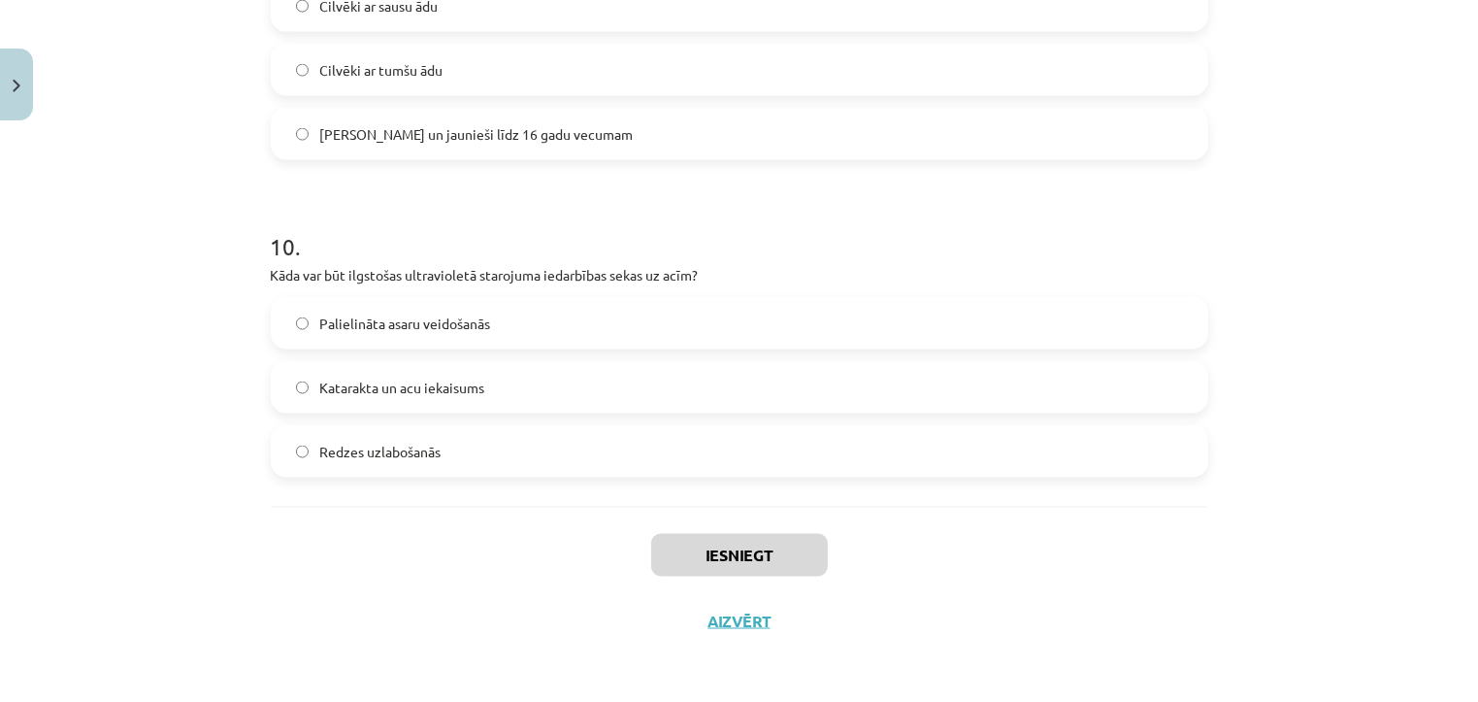
click at [74, 463] on div "Mācību tēma: Sports un veselība - 10. klases 3. ieskaites mācību materiāls #3 U…" at bounding box center [739, 351] width 1478 height 702
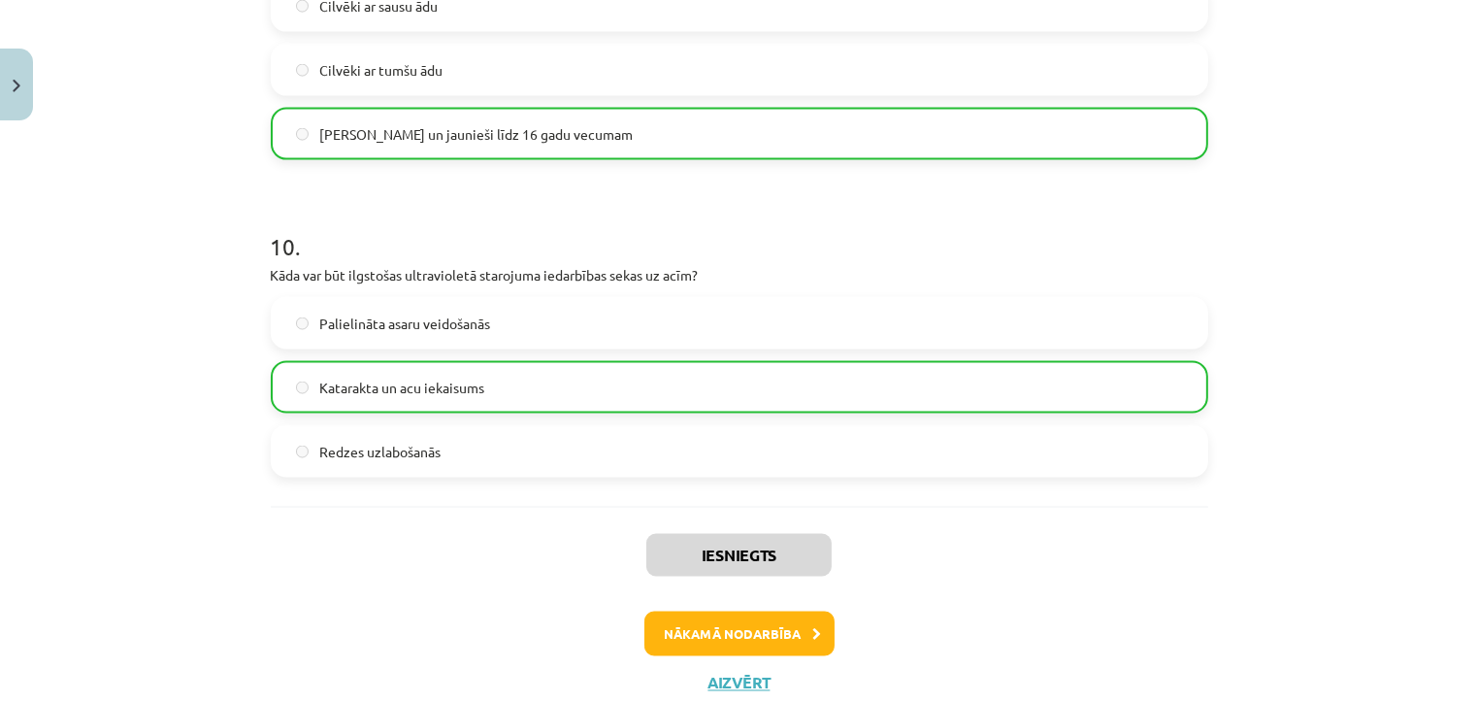
click at [245, 559] on div "Mācību tēma: Sports un veselība - 10. klases 3. ieskaites mācību materiāls #3 U…" at bounding box center [739, 351] width 1478 height 702
click at [672, 641] on button "Nākamā nodarbība" at bounding box center [739, 633] width 190 height 45
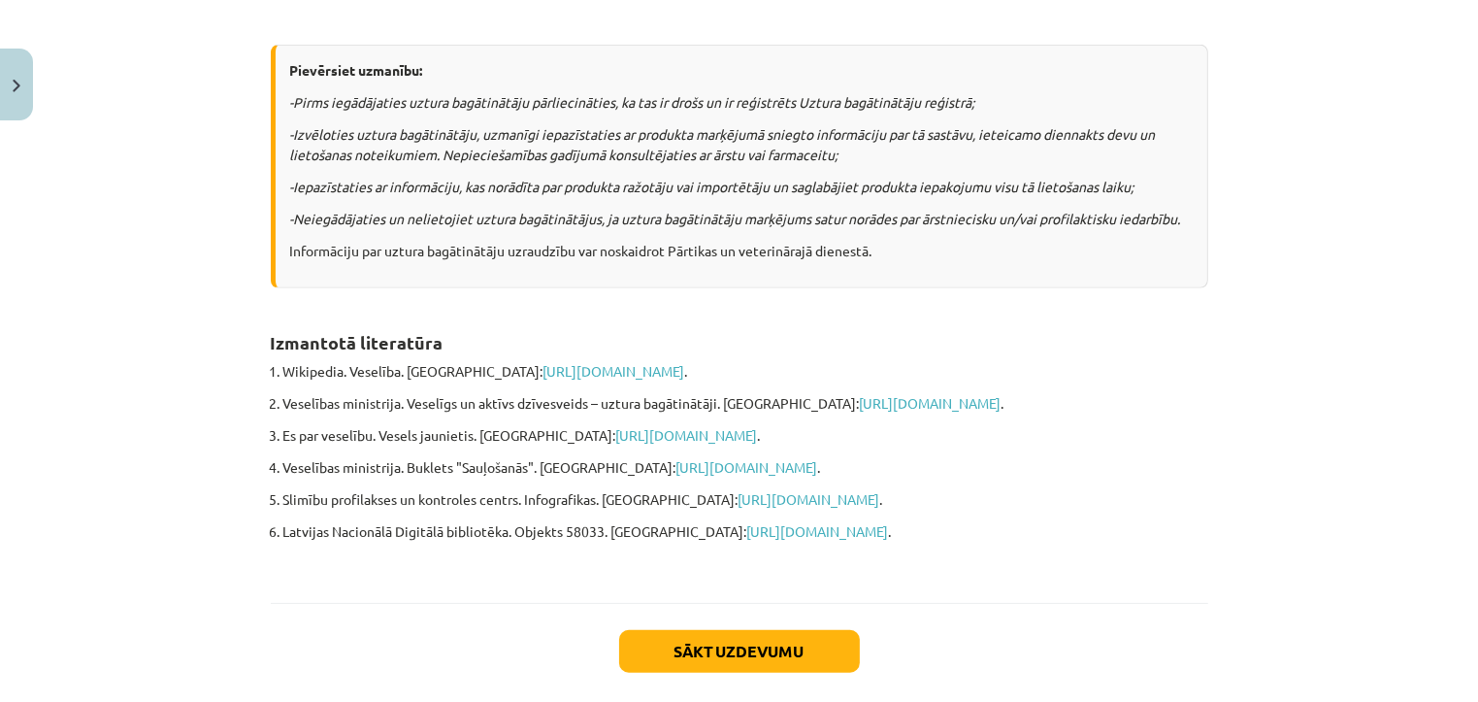
scroll to position [1535, 0]
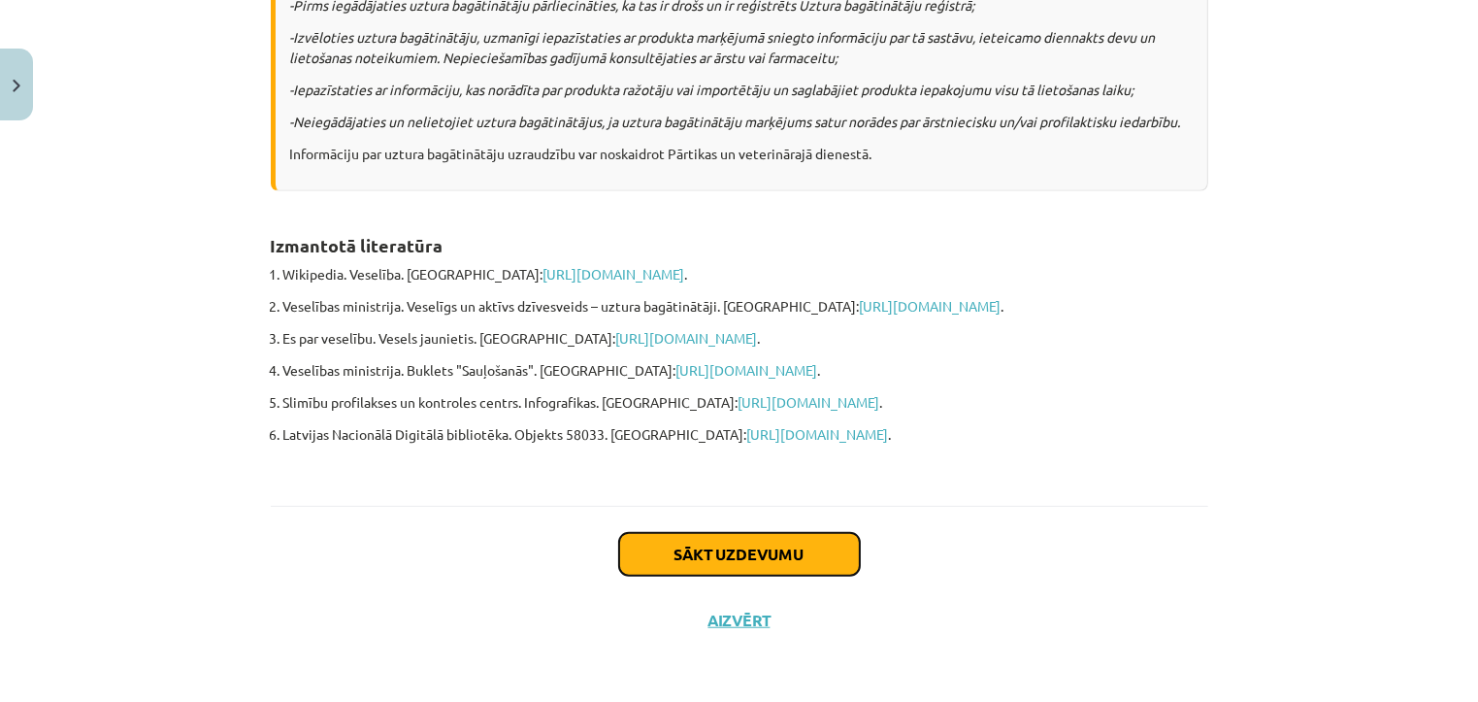
click at [702, 551] on button "Sākt uzdevumu" at bounding box center [739, 554] width 241 height 43
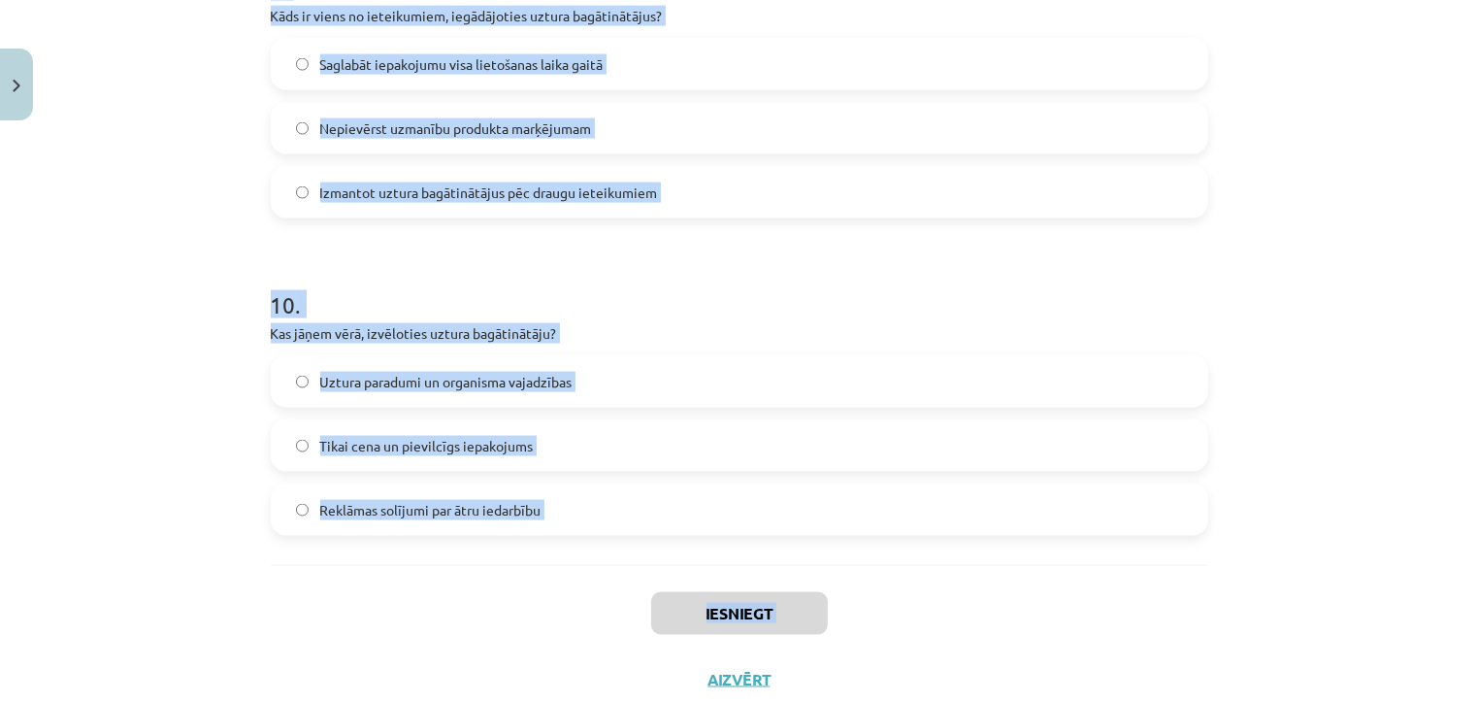
scroll to position [3043, 0]
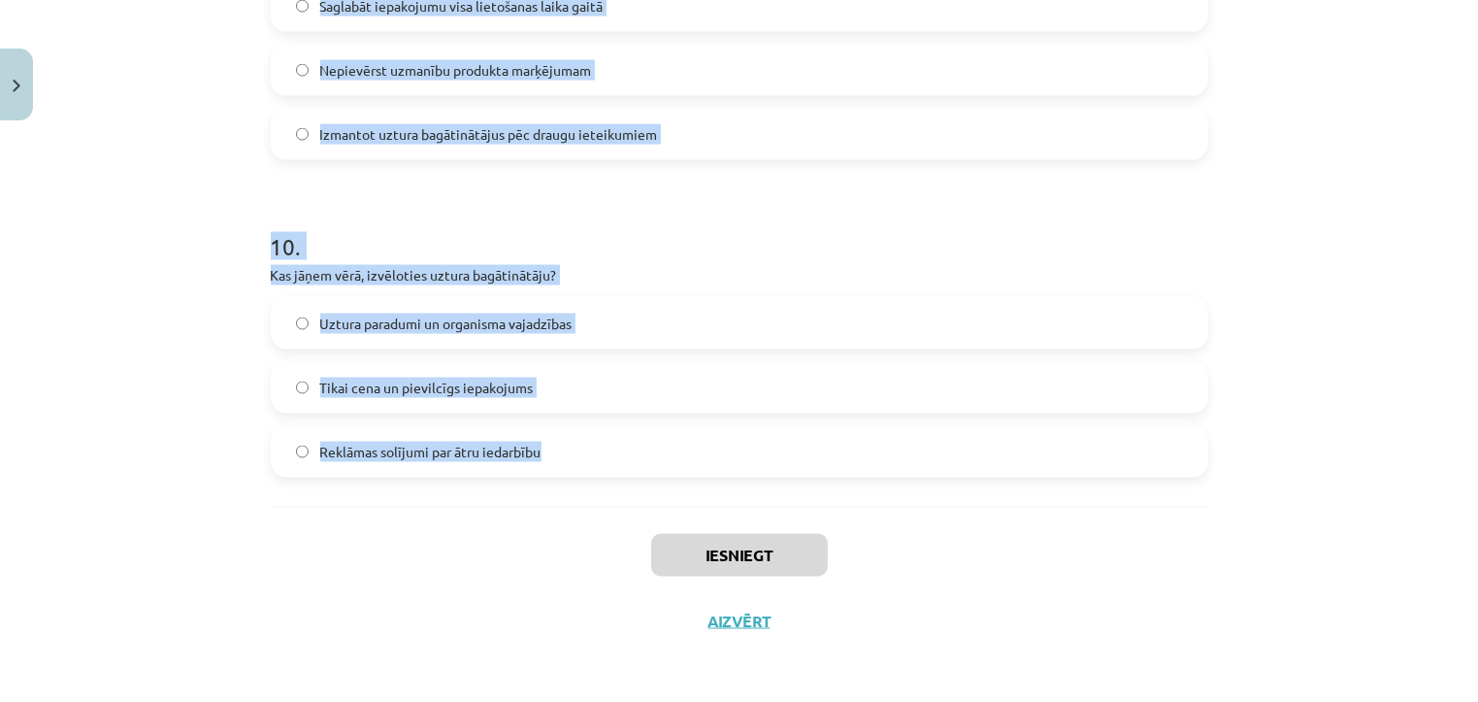
drag, startPoint x: 248, startPoint y: 130, endPoint x: 612, endPoint y: 438, distance: 476.4
click at [612, 438] on div "Mācību tēma: Sports un veselība - 10. klases 3. ieskaites mācību materiāls #4 U…" at bounding box center [739, 351] width 1478 height 702
copy form "1 . Kāda ir viena no būtiskajām uztura bagātinātāju īpašībām? Tie satur zāļu ak…"
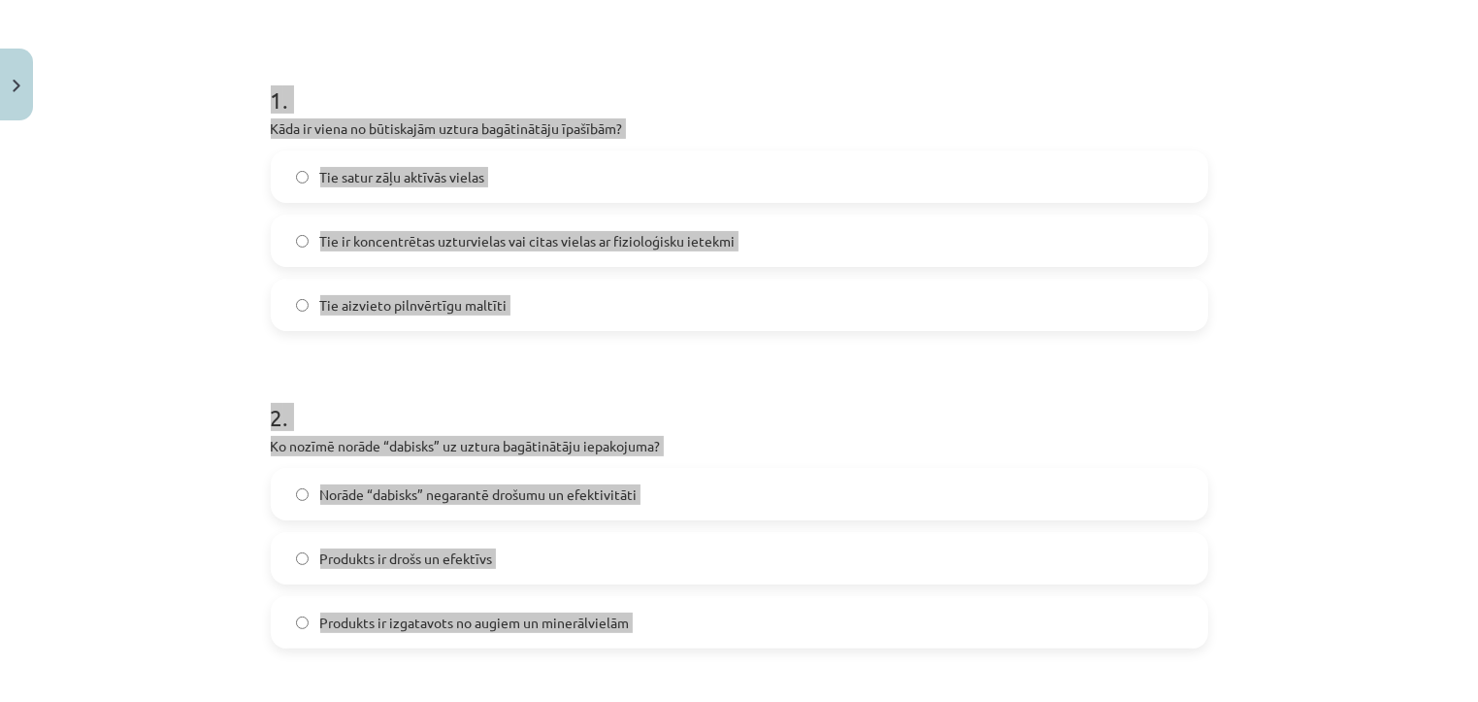
scroll to position [334, 0]
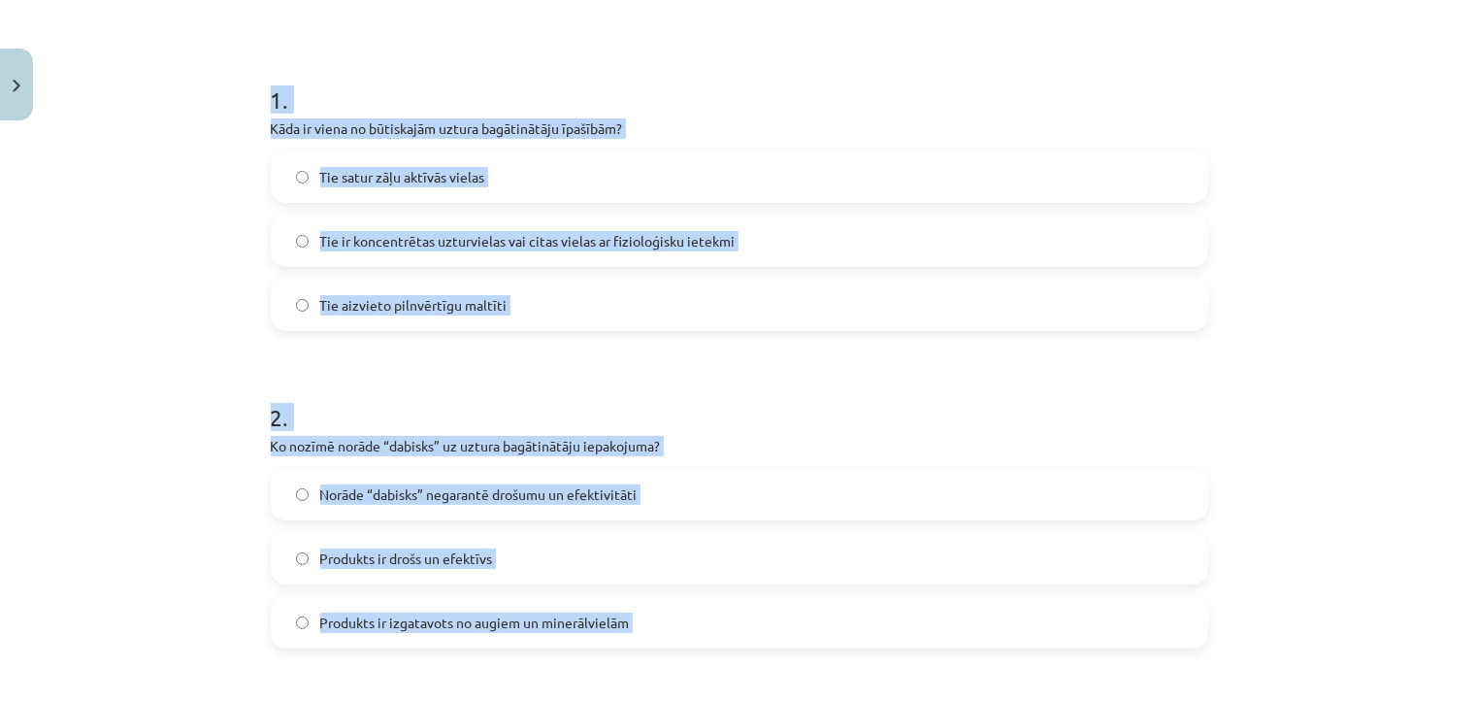
click at [584, 233] on span "Tie ir koncentrētas uzturvielas vai citas vielas ar fizioloģisku ietekmi" at bounding box center [527, 241] width 415 height 20
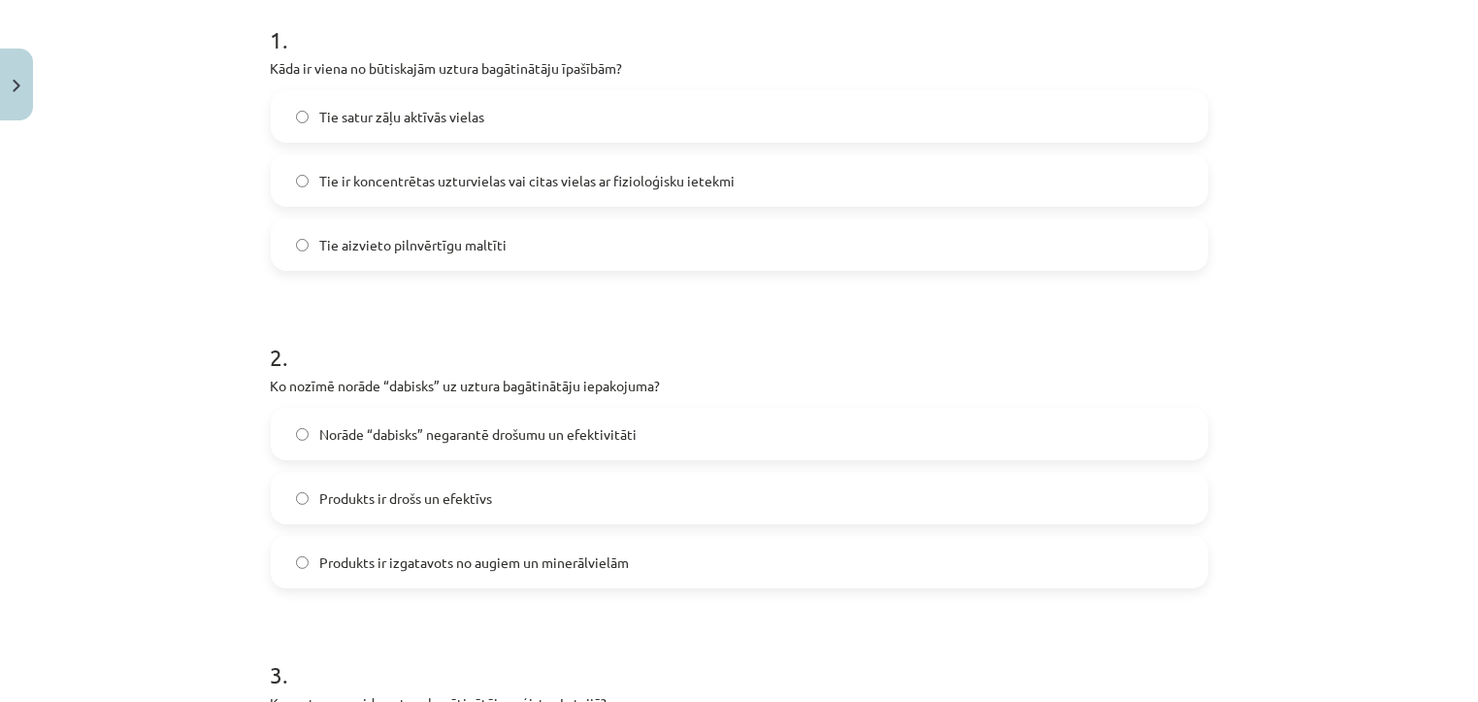
scroll to position [396, 0]
click at [657, 440] on label "Norāde “dabisks” negarantē drošumu un efektivitāti" at bounding box center [739, 432] width 933 height 49
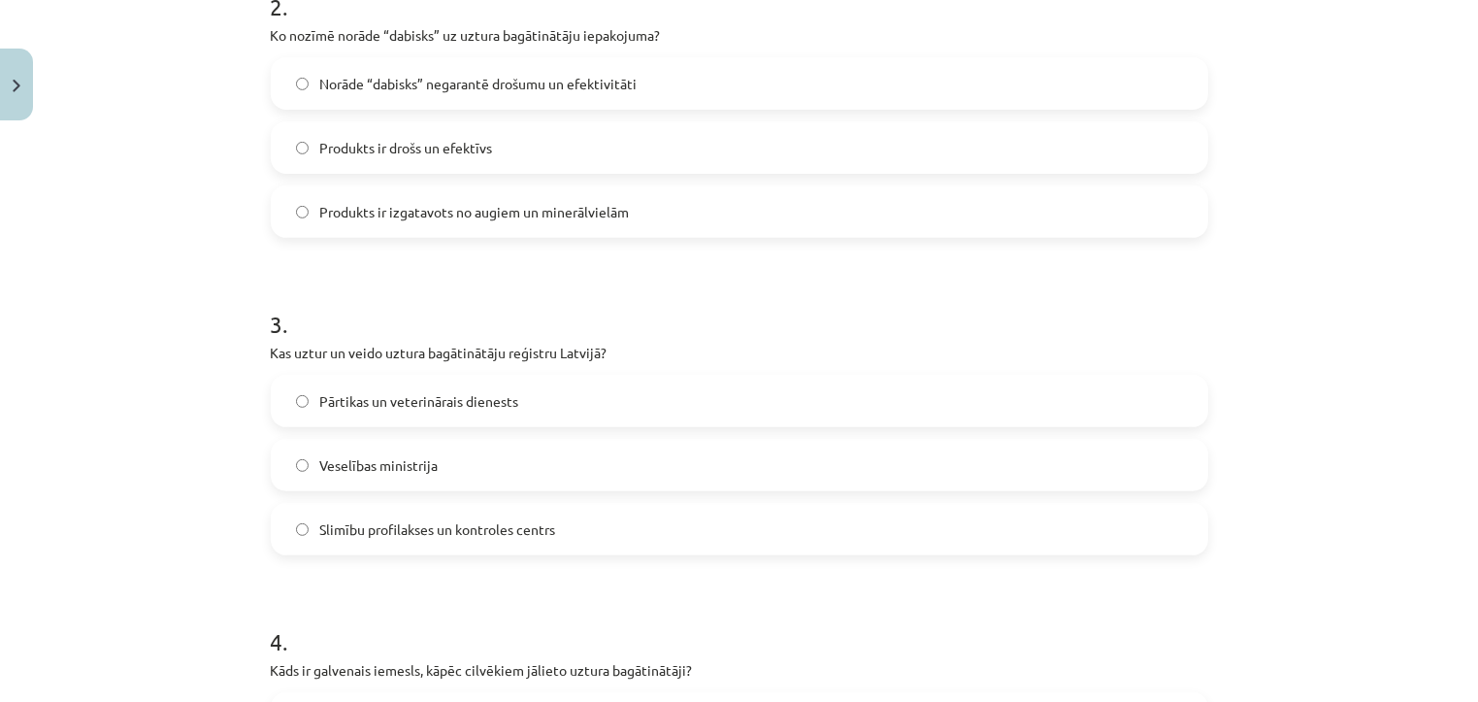
scroll to position [745, 0]
click at [572, 409] on label "Pārtikas un veterinārais dienests" at bounding box center [739, 399] width 933 height 49
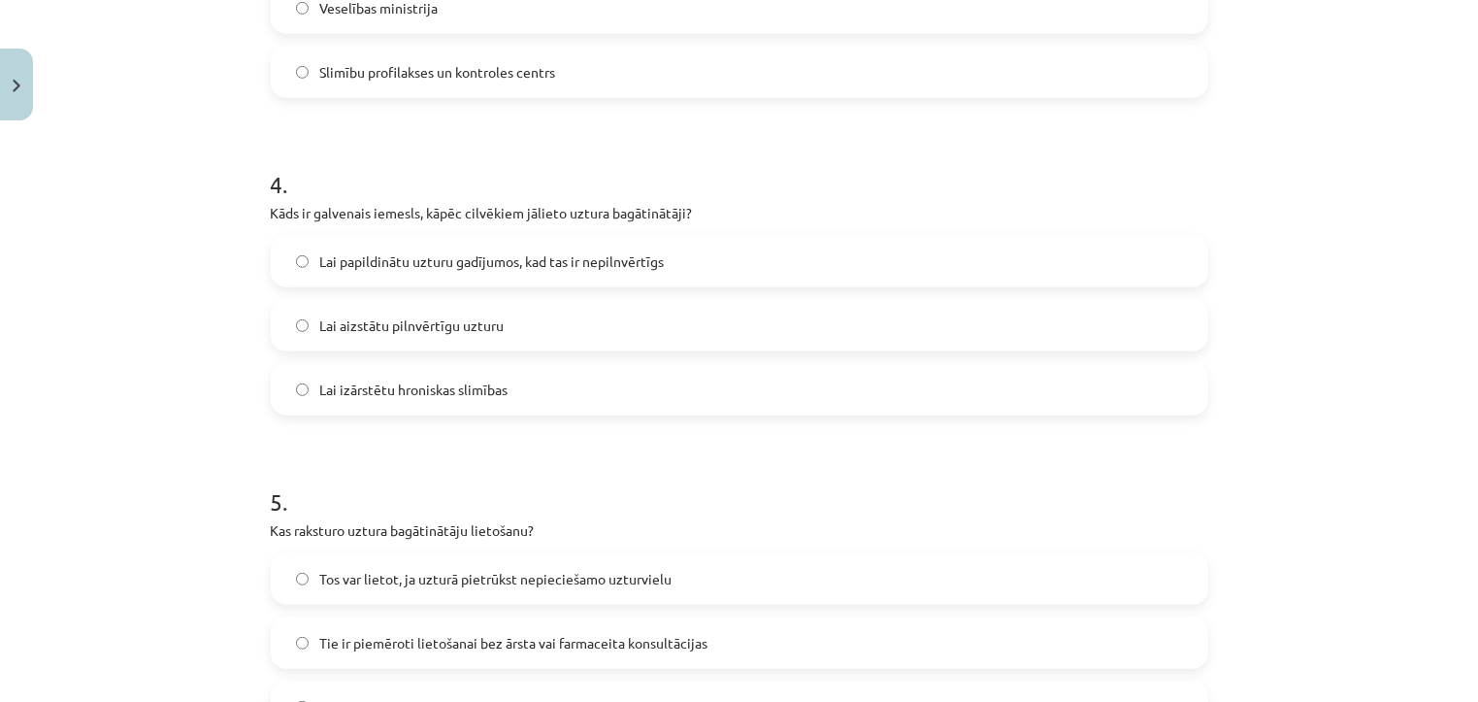
scroll to position [1202, 0]
click at [601, 267] on span "Lai papildinātu uzturu gadījumos, kad tas ir nepilnvērtīgs" at bounding box center [492, 260] width 344 height 20
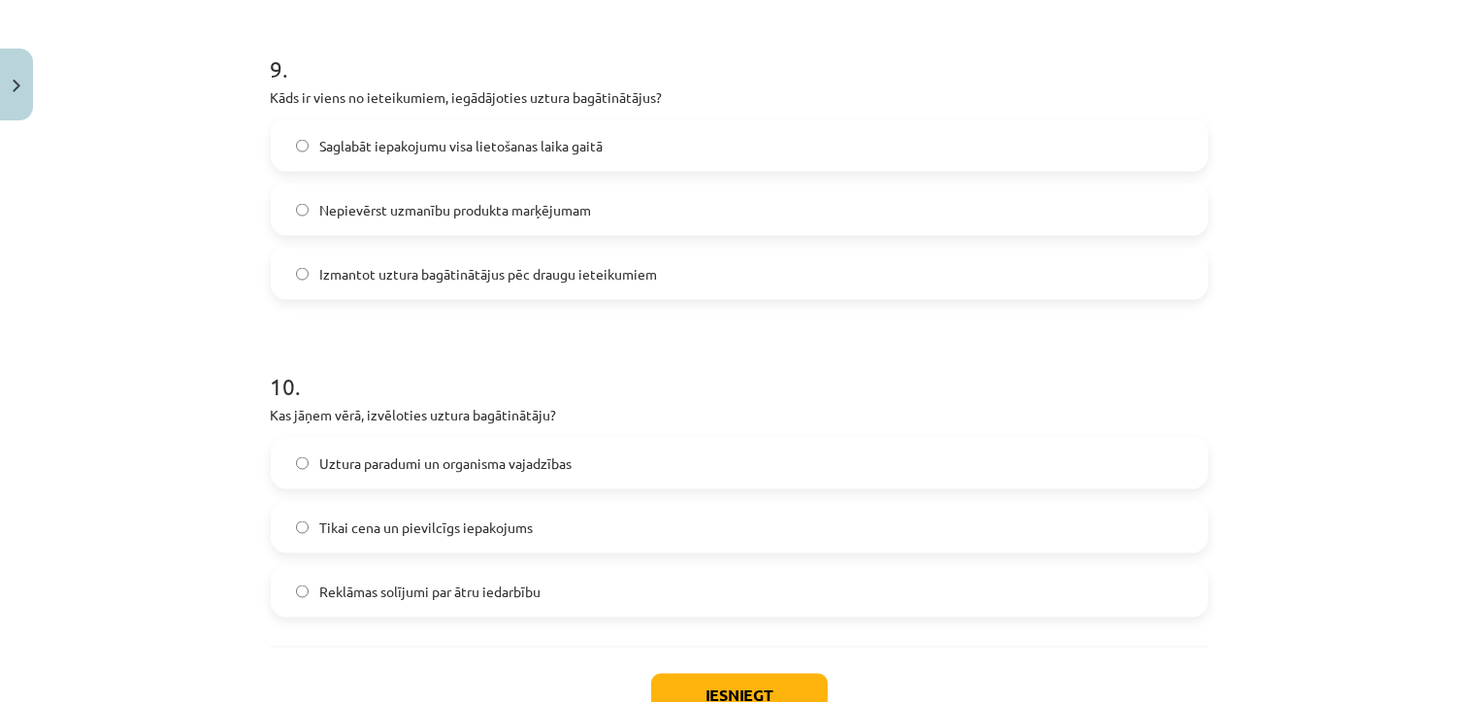
scroll to position [2914, 0]
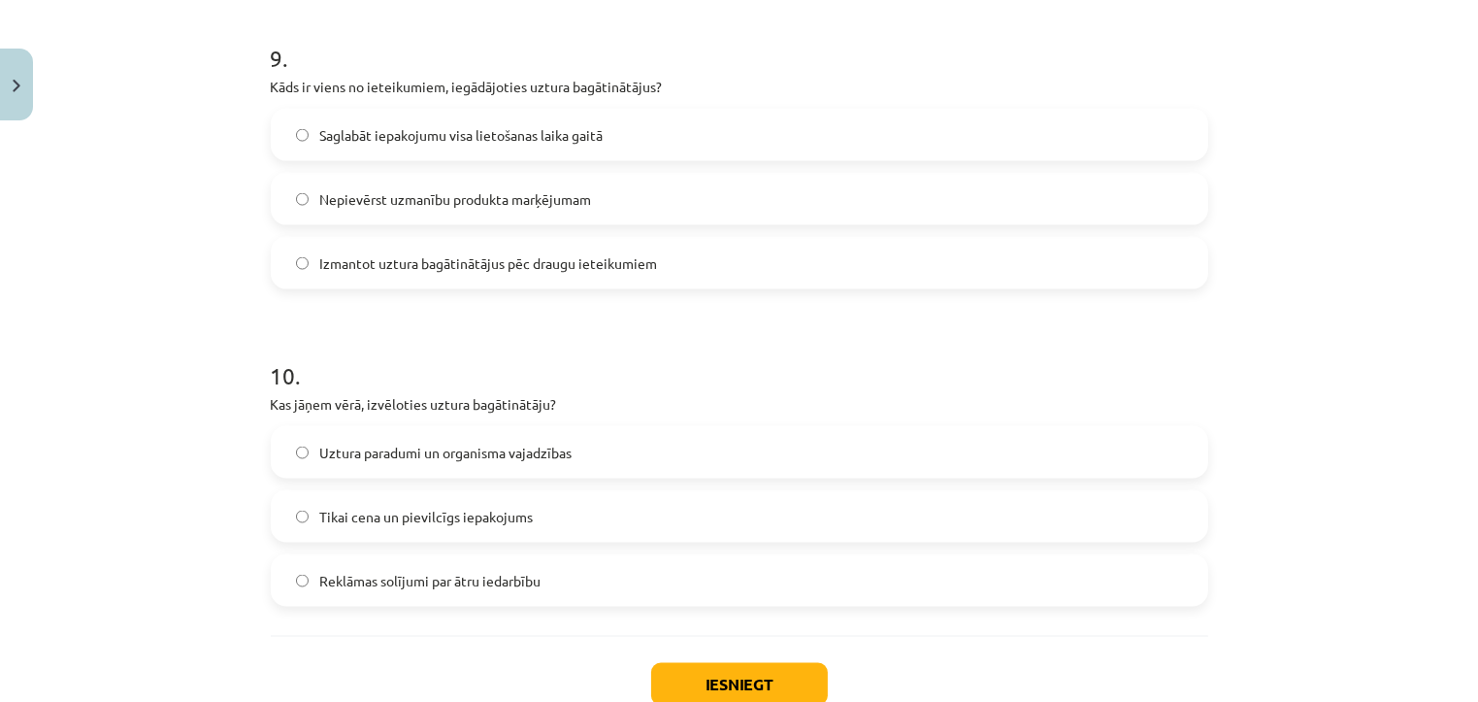
click at [535, 460] on span "Uztura paradumi un organisma vajadzības" at bounding box center [446, 452] width 252 height 20
click at [679, 129] on label "Saglabāt iepakojumu visa lietošanas laika gaitā" at bounding box center [739, 135] width 933 height 49
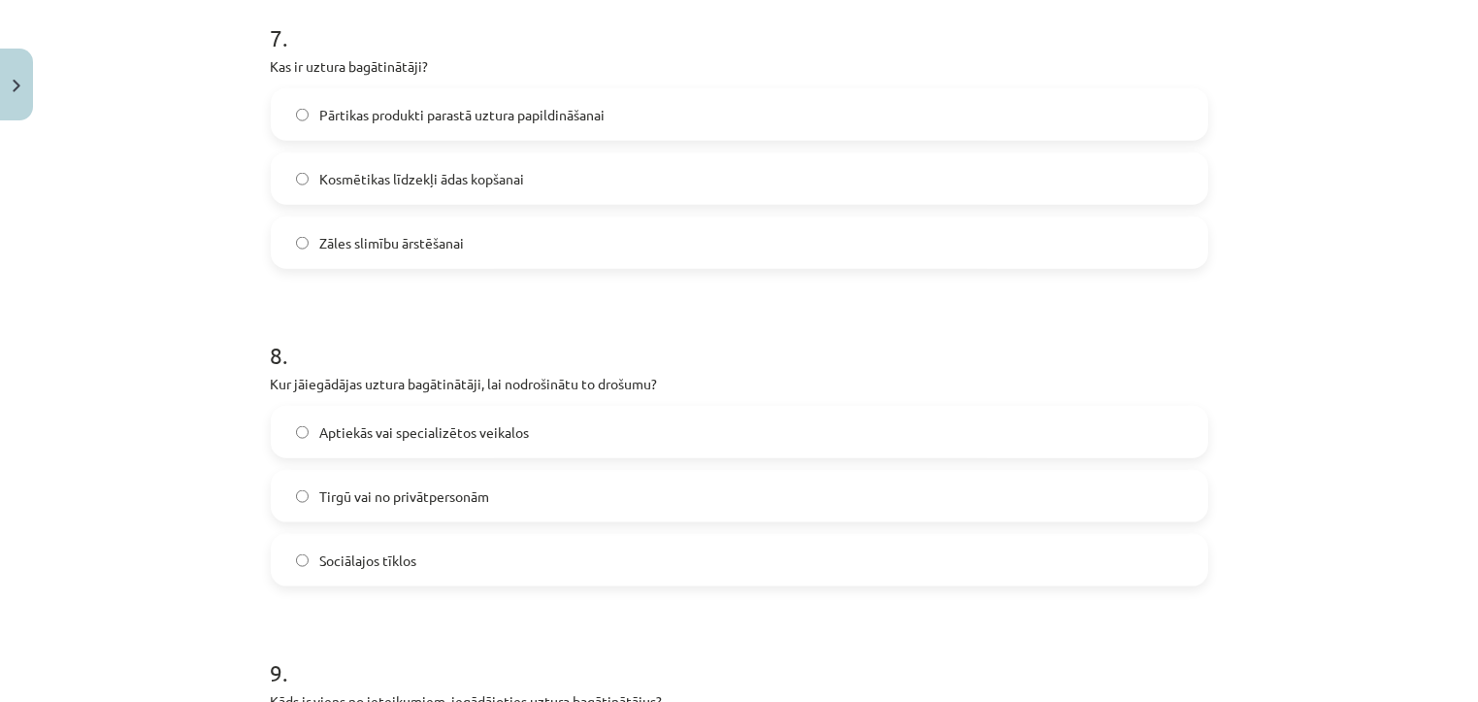
scroll to position [2288, 0]
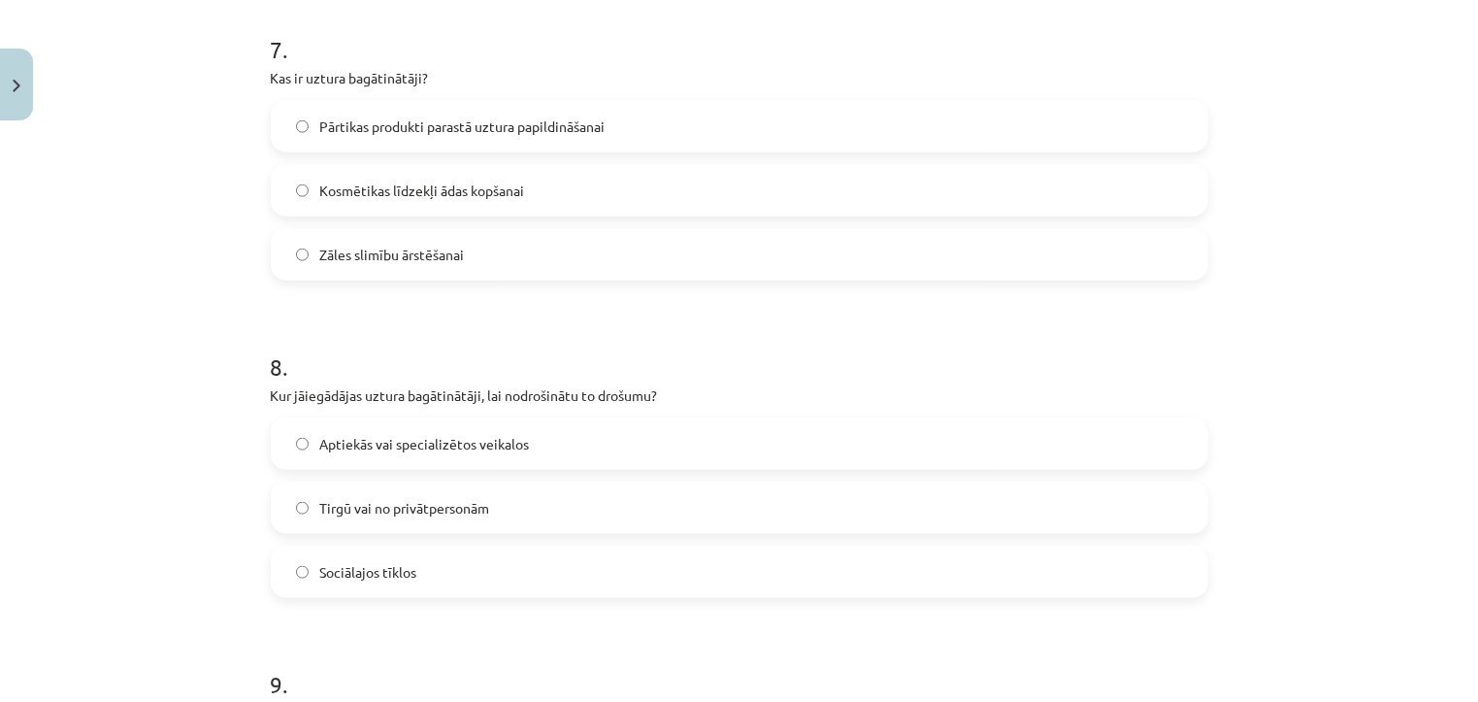
click at [588, 456] on label "Aptiekās vai specializētos veikalos" at bounding box center [739, 443] width 933 height 49
click at [730, 123] on label "Pārtikas produkti parastā uztura papildināšanai" at bounding box center [739, 126] width 933 height 49
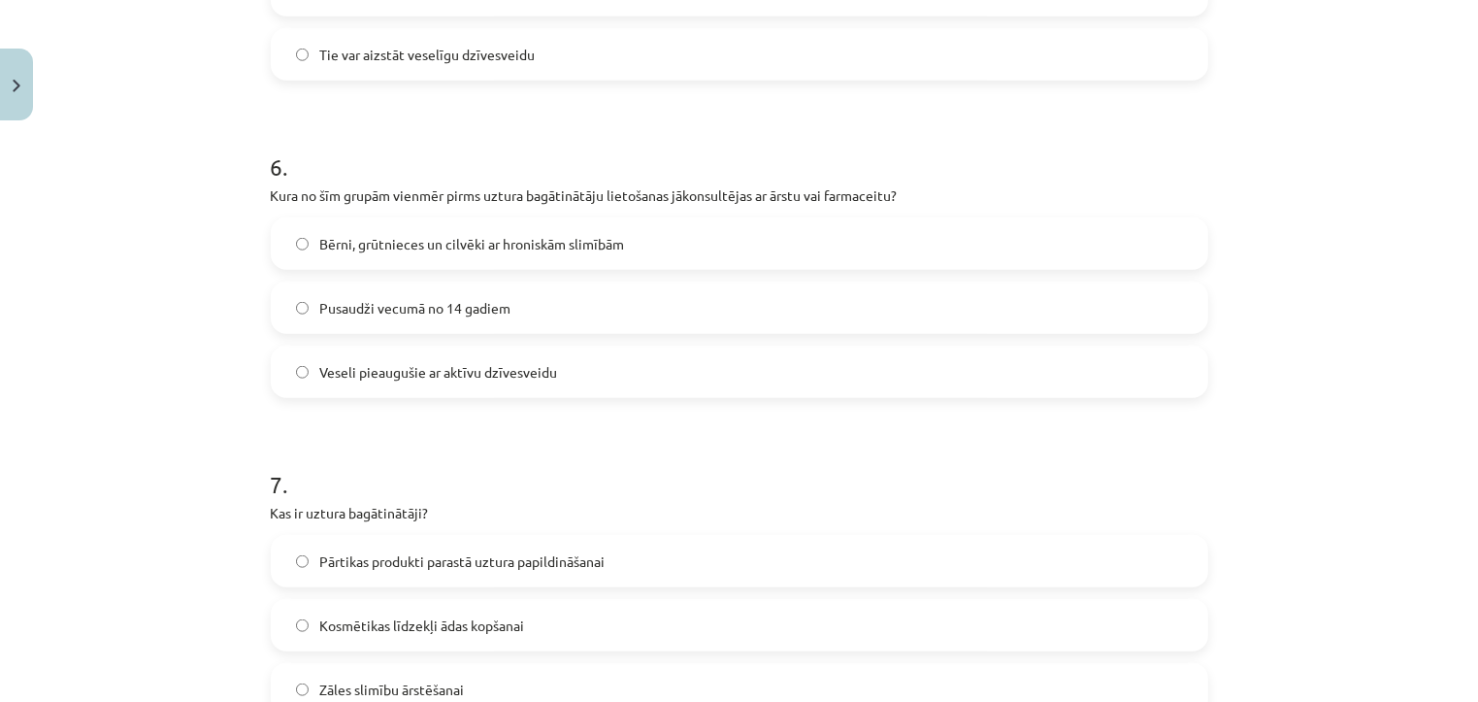
scroll to position [1851, 0]
click at [690, 247] on label "Bērni, grūtnieces un cilvēki ar hroniskām slimībām" at bounding box center [739, 245] width 933 height 49
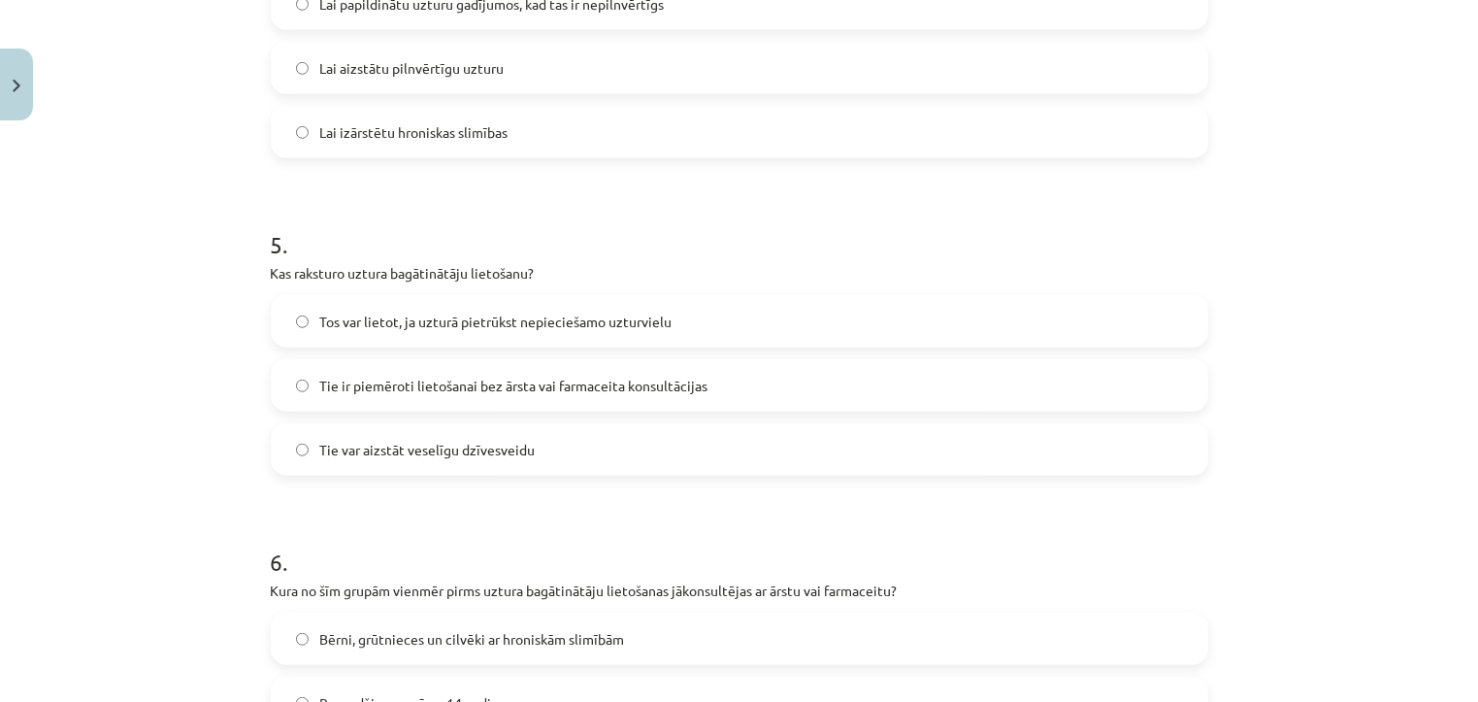
scroll to position [1455, 0]
click at [649, 326] on span "Tos var lietot, ja uzturā pietrūkst nepieciešamo uzturvielu" at bounding box center [496, 324] width 352 height 20
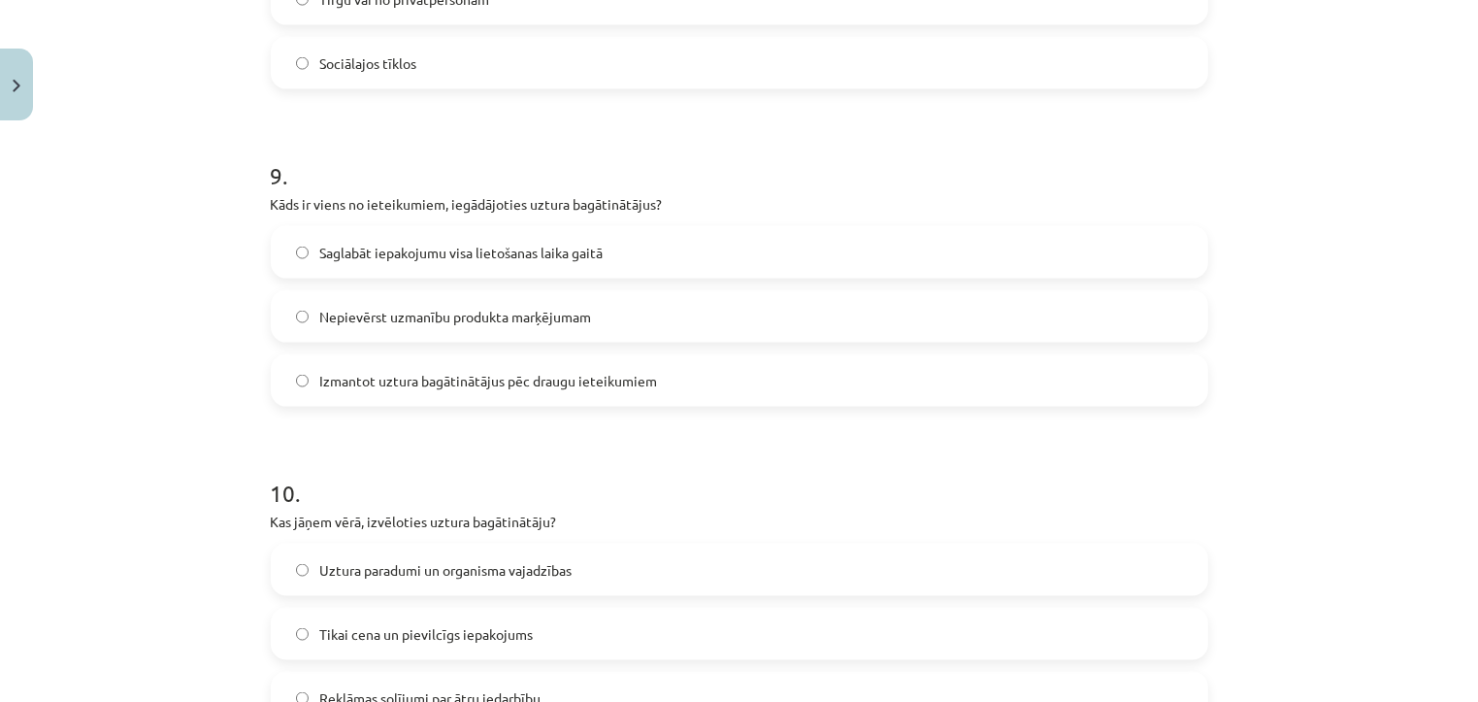
scroll to position [3043, 0]
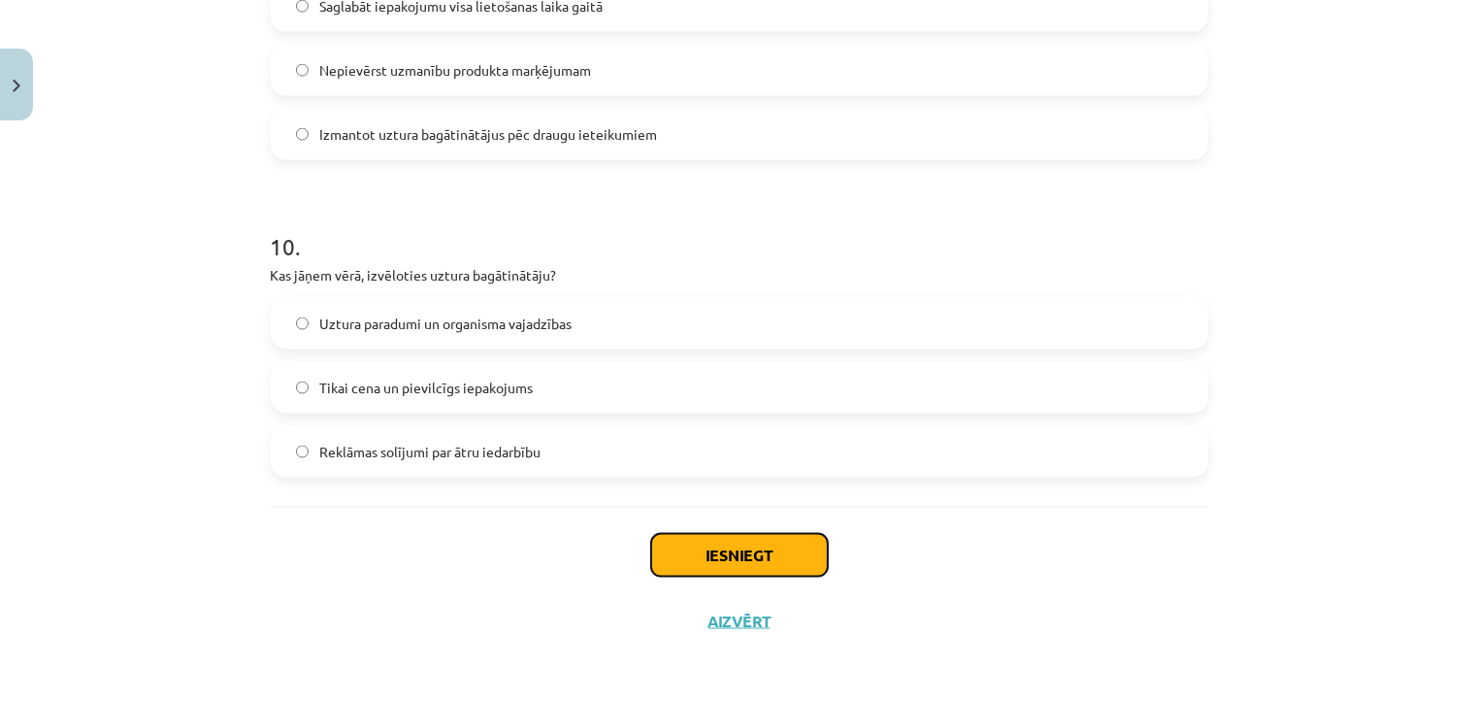
click at [717, 555] on button "Iesniegt" at bounding box center [739, 555] width 177 height 43
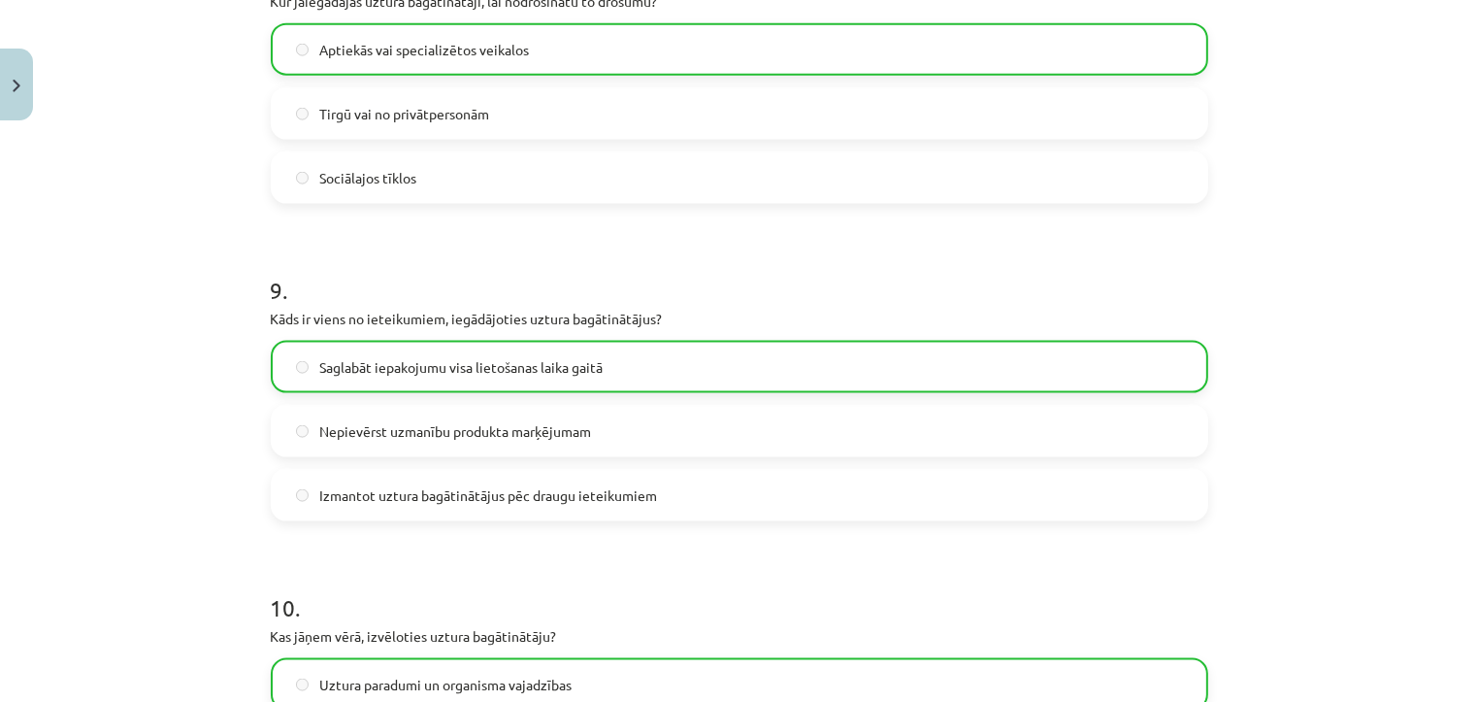
scroll to position [3104, 0]
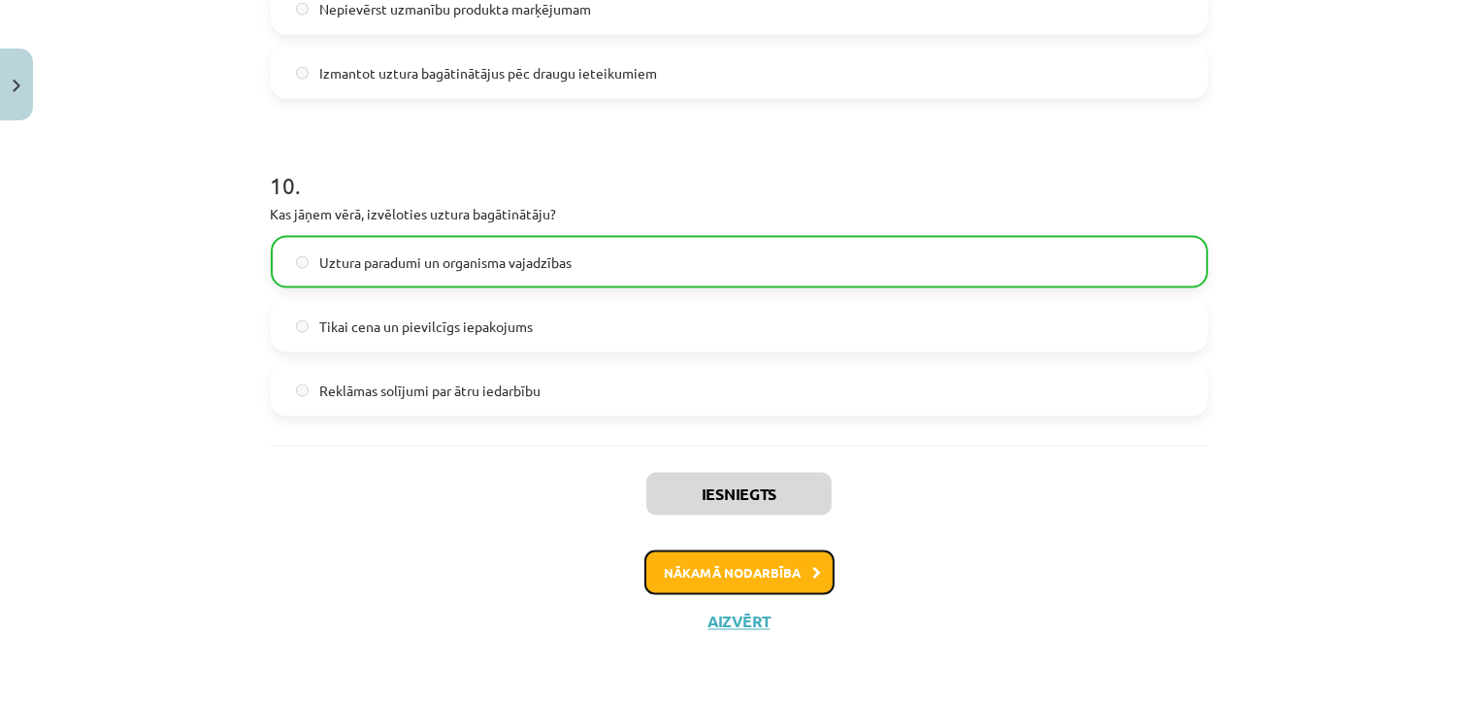
click at [709, 571] on button "Nākamā nodarbība" at bounding box center [739, 572] width 190 height 45
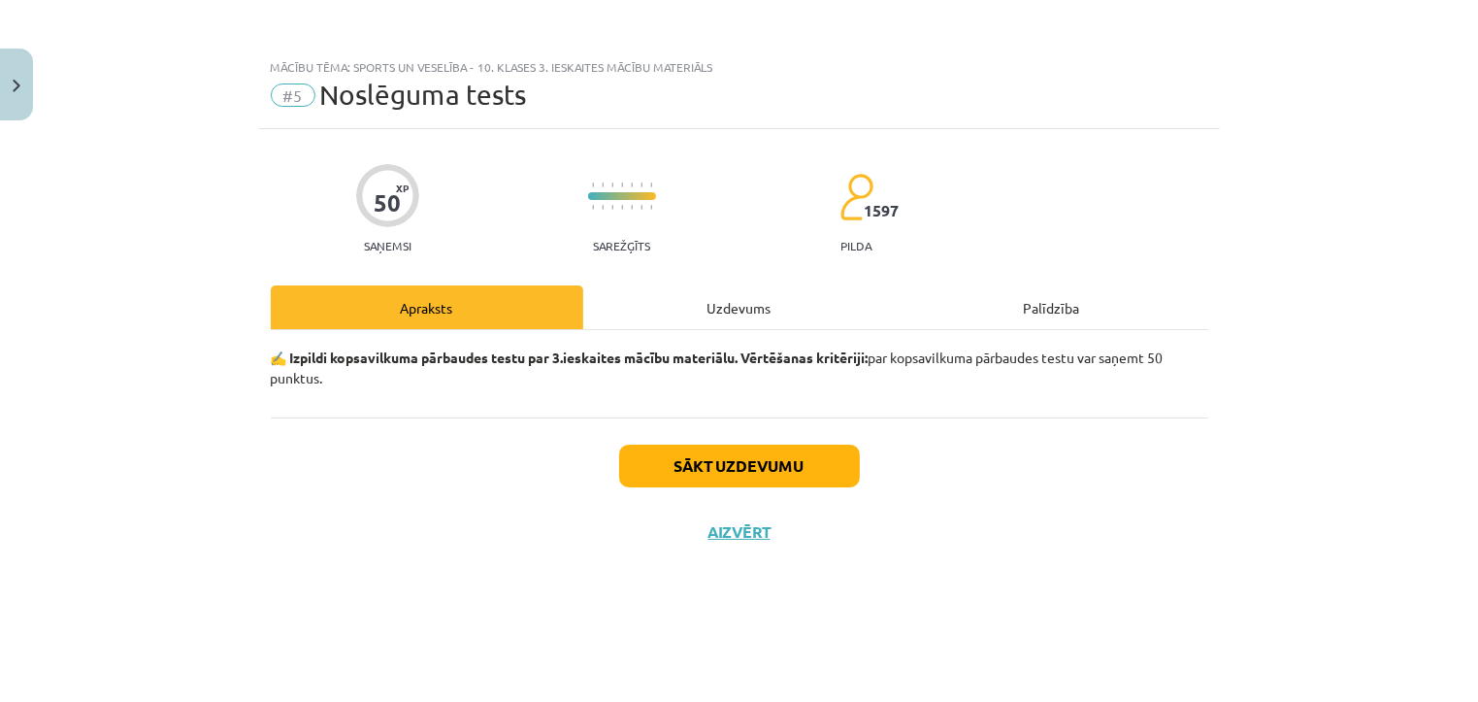
scroll to position [0, 0]
click at [724, 471] on button "Sākt uzdevumu" at bounding box center [739, 465] width 241 height 43
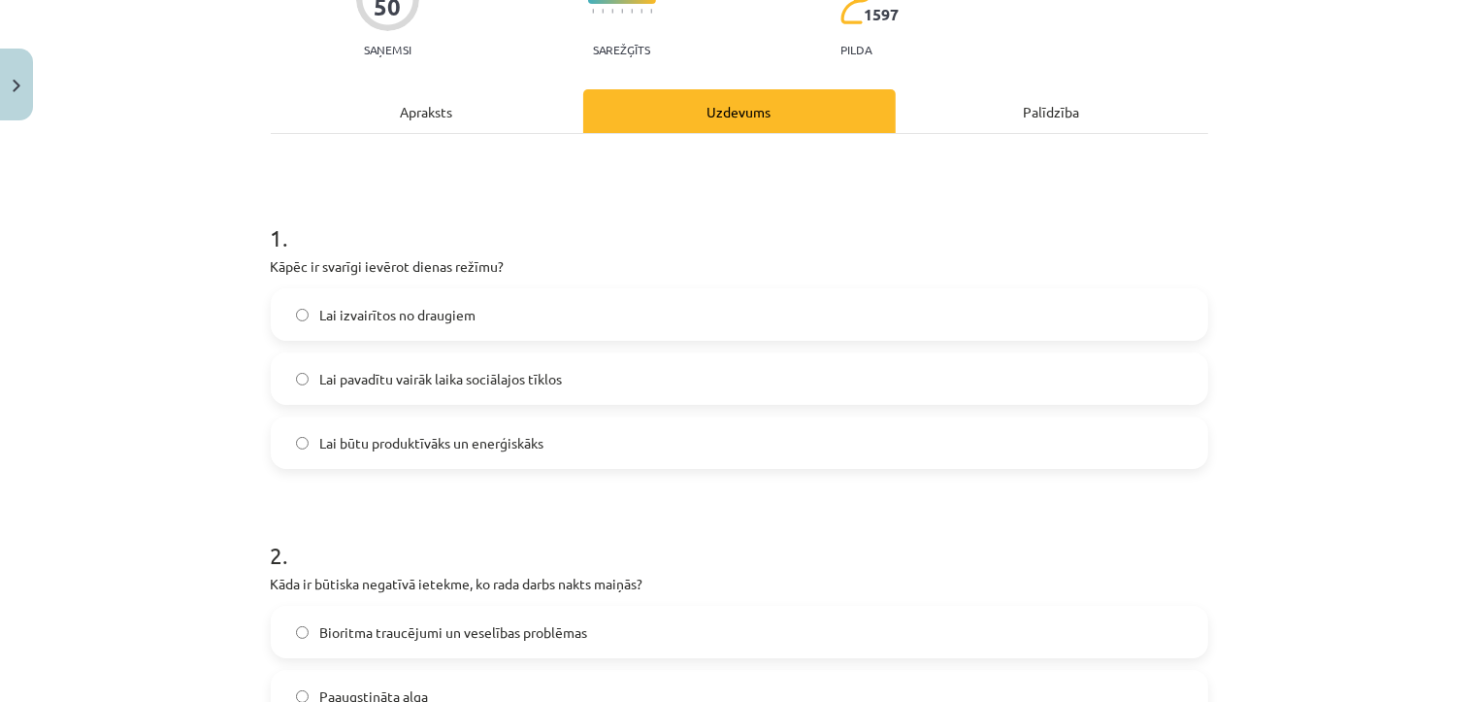
scroll to position [198, 0]
click at [569, 447] on label "Lai būtu produktīvāks un enerģiskāks" at bounding box center [739, 440] width 933 height 49
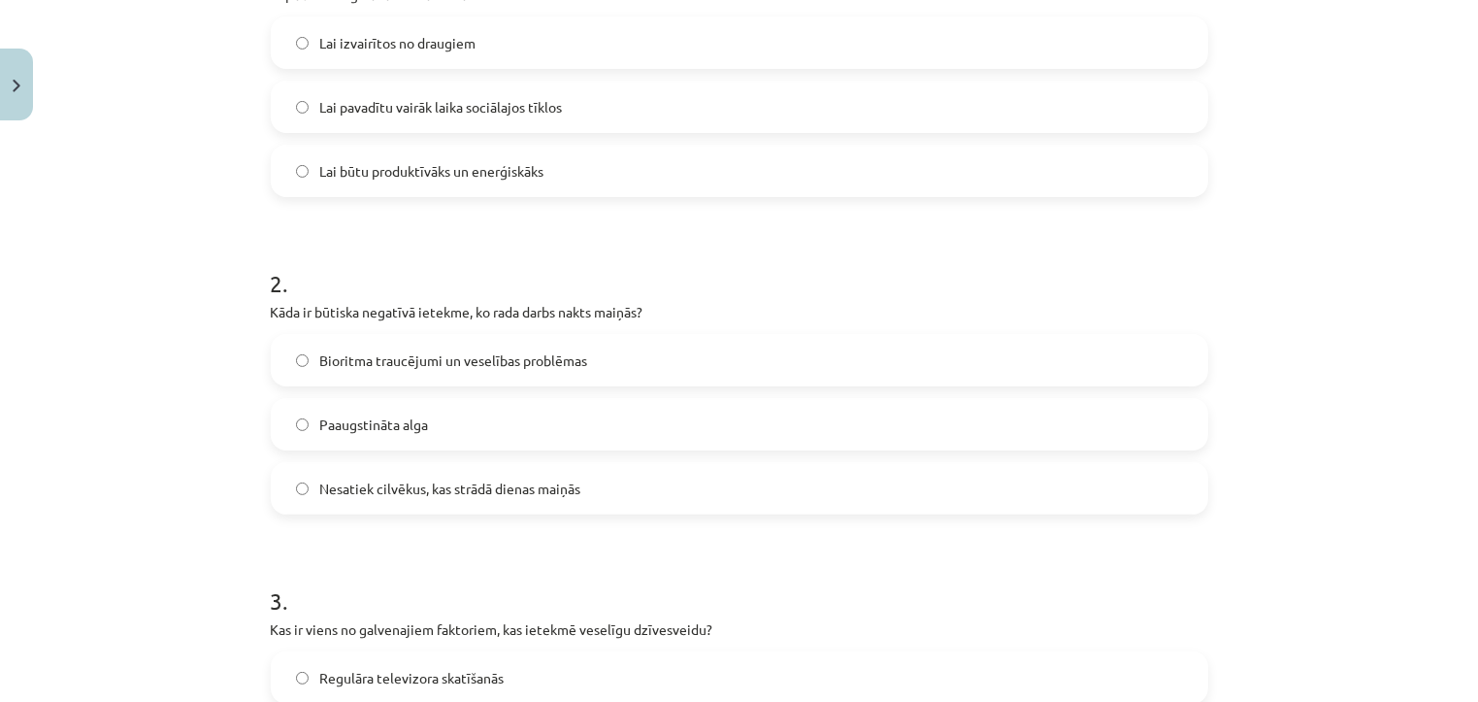
scroll to position [473, 0]
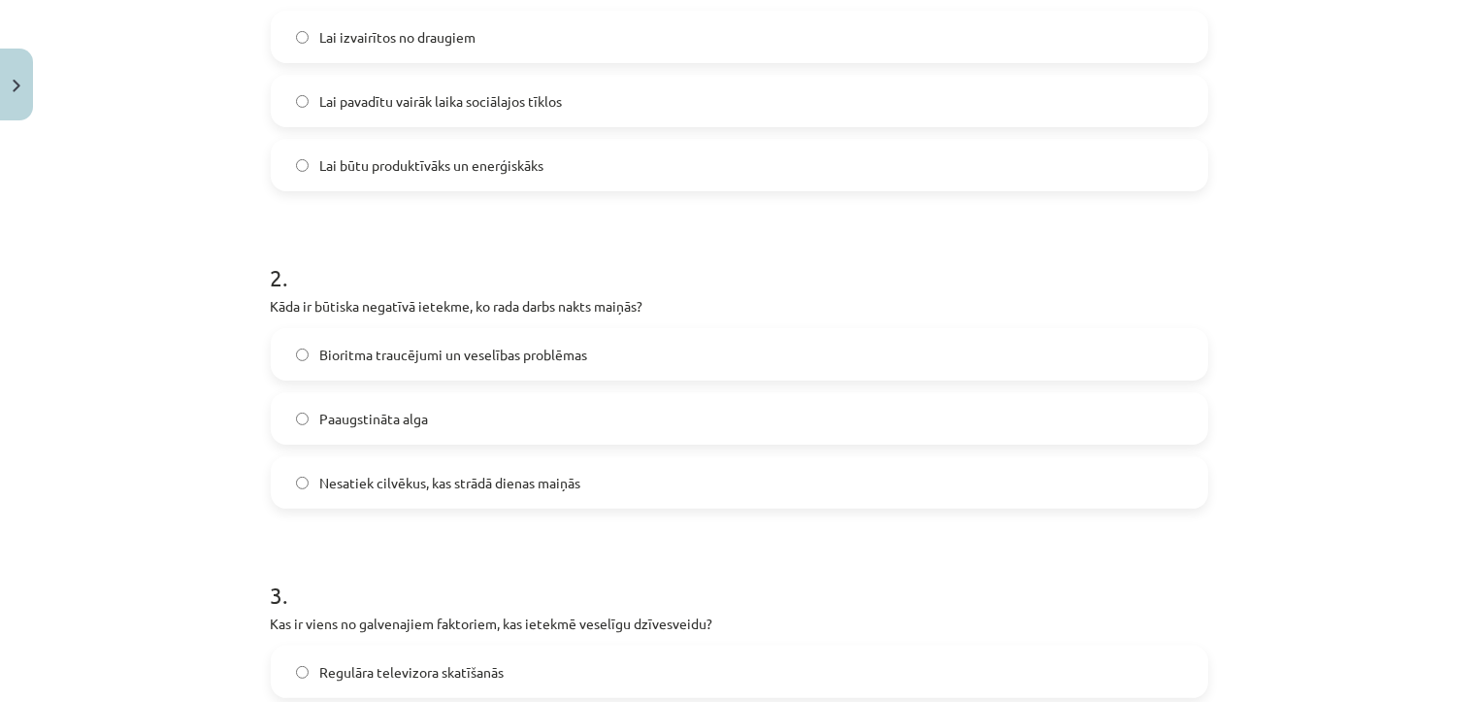
click at [602, 352] on label "Bioritma traucējumi un veselības problēmas" at bounding box center [739, 354] width 933 height 49
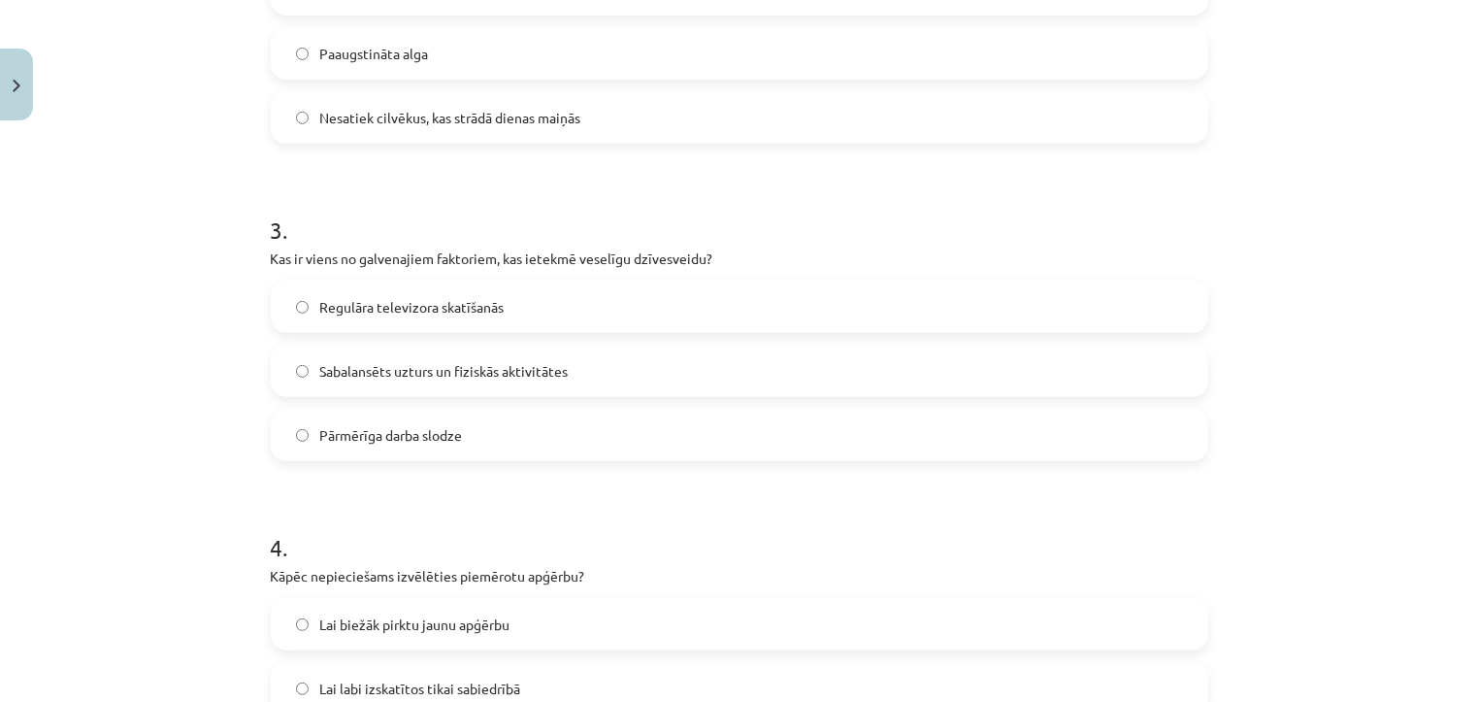
scroll to position [842, 0]
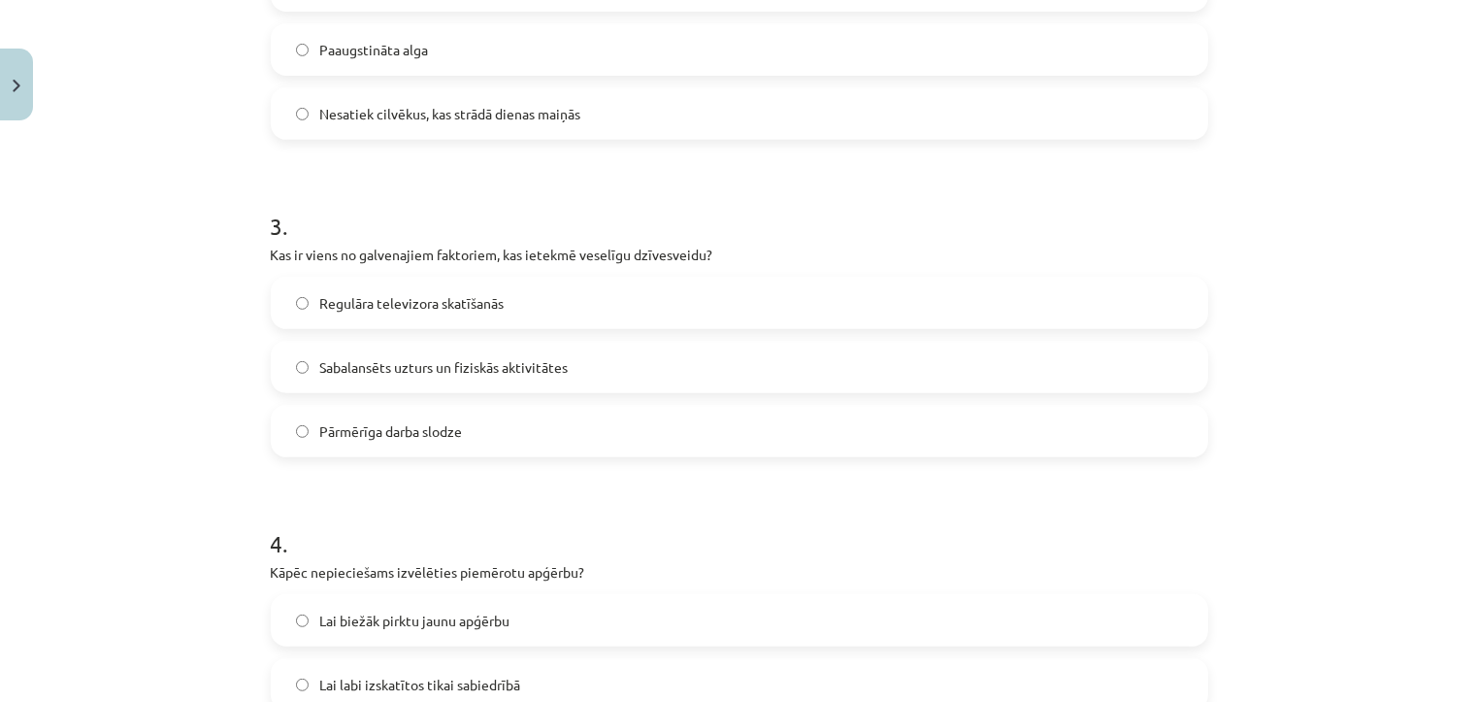
click at [564, 370] on label "Sabalansēts uzturs un fiziskās aktivitātes" at bounding box center [739, 367] width 933 height 49
click at [547, 433] on label "Pārmērīga darba slodze" at bounding box center [739, 431] width 933 height 49
click at [550, 370] on span "Sabalansēts uzturs un fiziskās aktivitātes" at bounding box center [444, 367] width 248 height 20
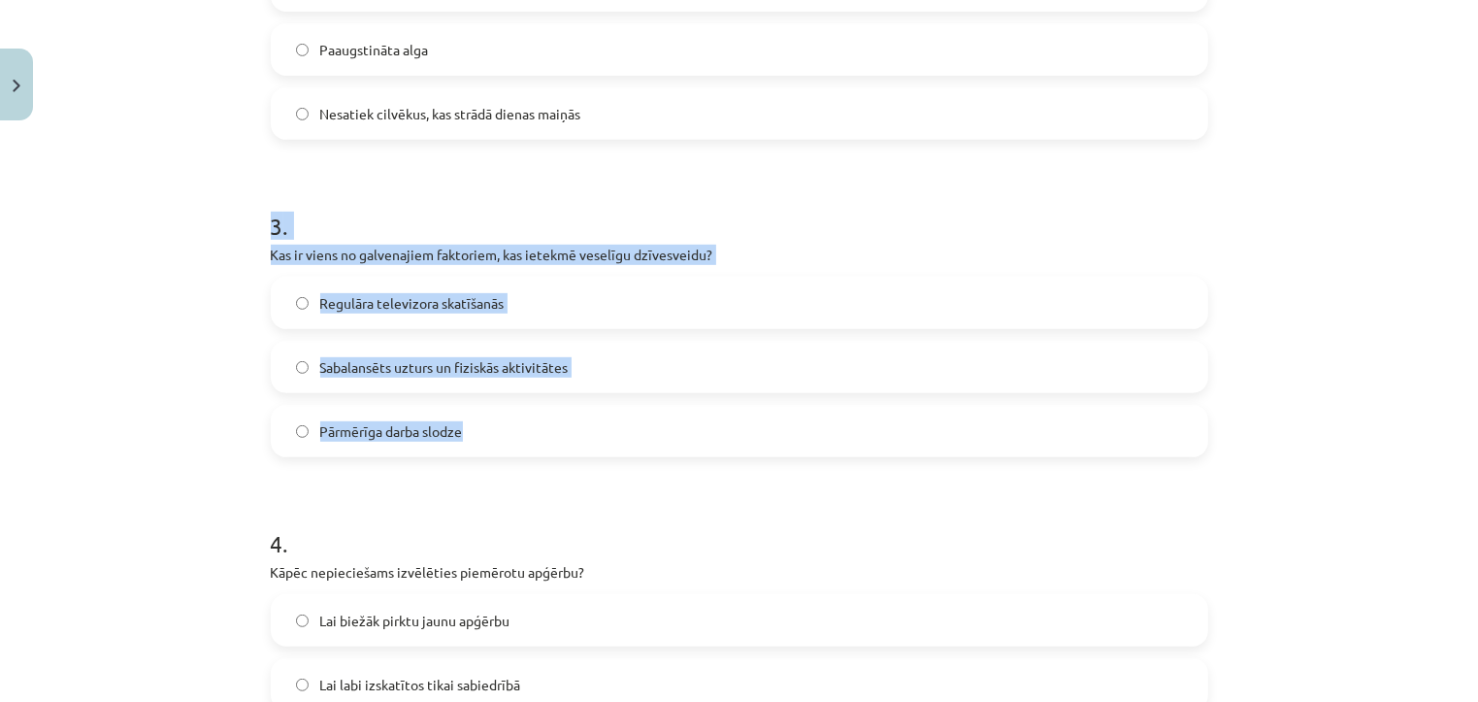
drag, startPoint x: 255, startPoint y: 235, endPoint x: 509, endPoint y: 428, distance: 319.2
copy div "3 . Kas ir viens no galvenajiem faktoriem, kas ietekmē veselīgu dzīvesveidu? Re…"
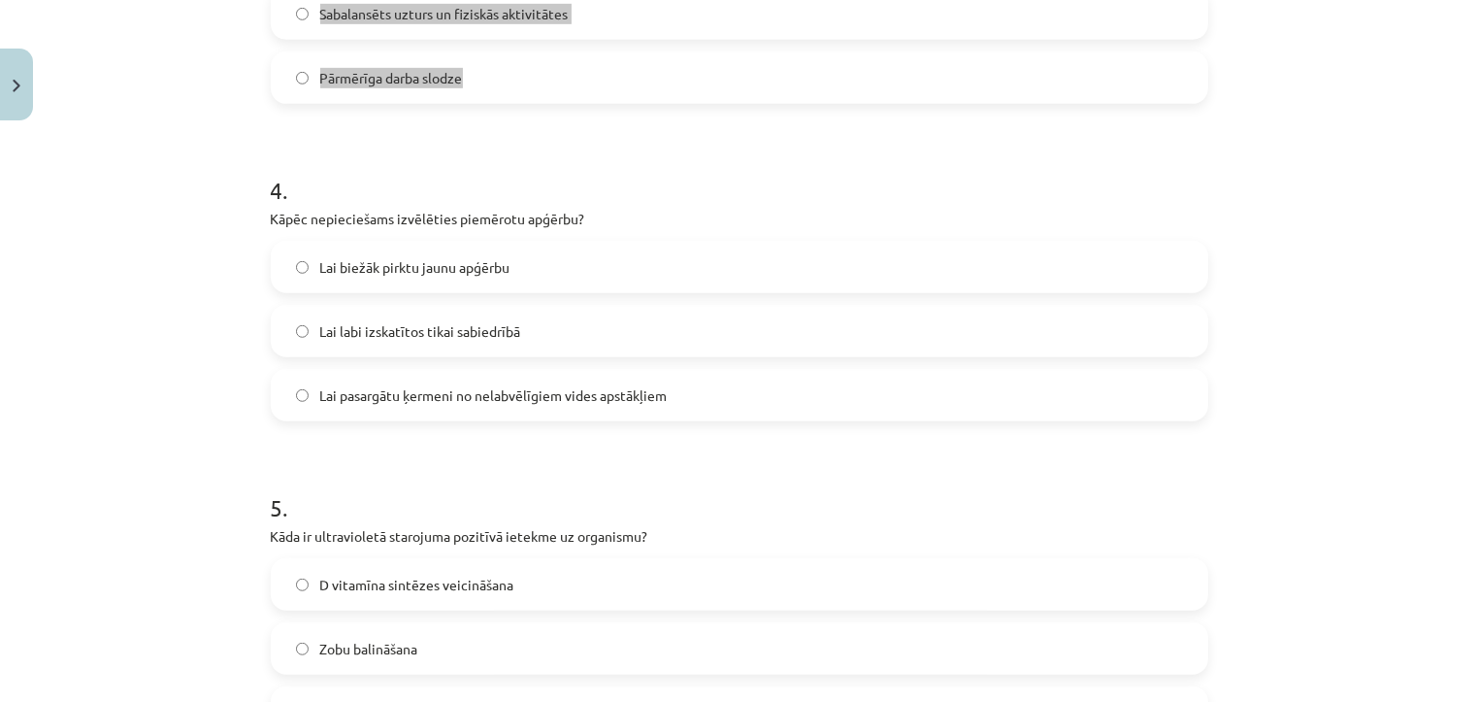
scroll to position [1202, 0]
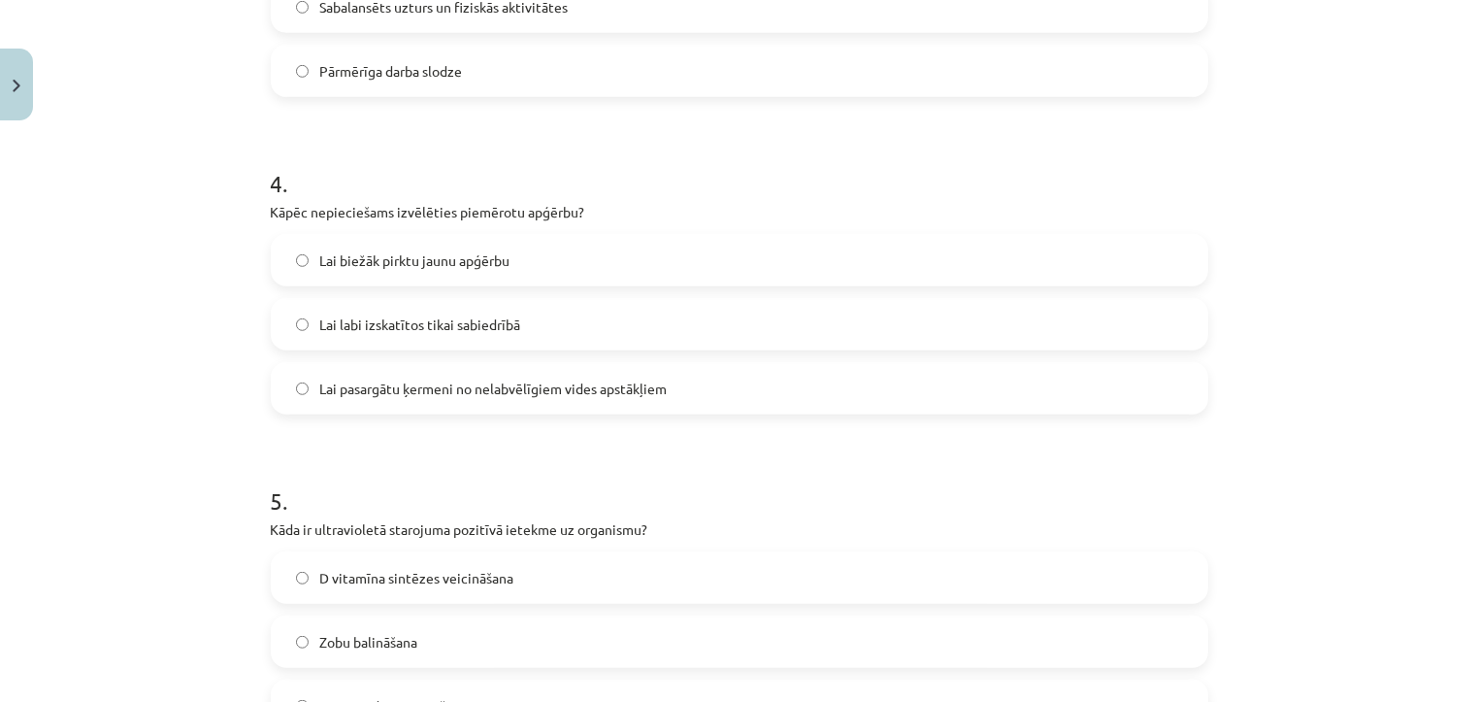
click at [495, 385] on span "Lai pasargātu ķermeni no nelabvēlīgiem vides apstākļiem" at bounding box center [493, 388] width 347 height 20
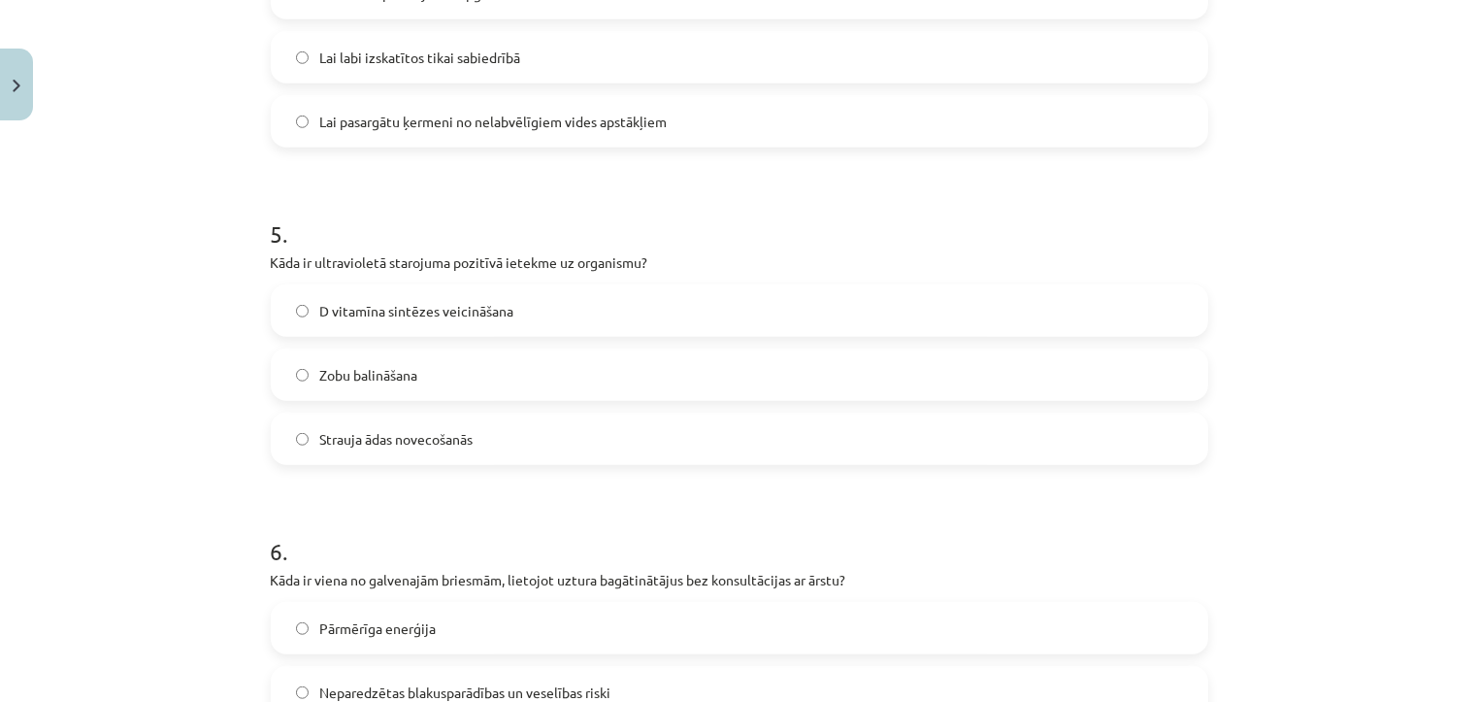
scroll to position [1481, 0]
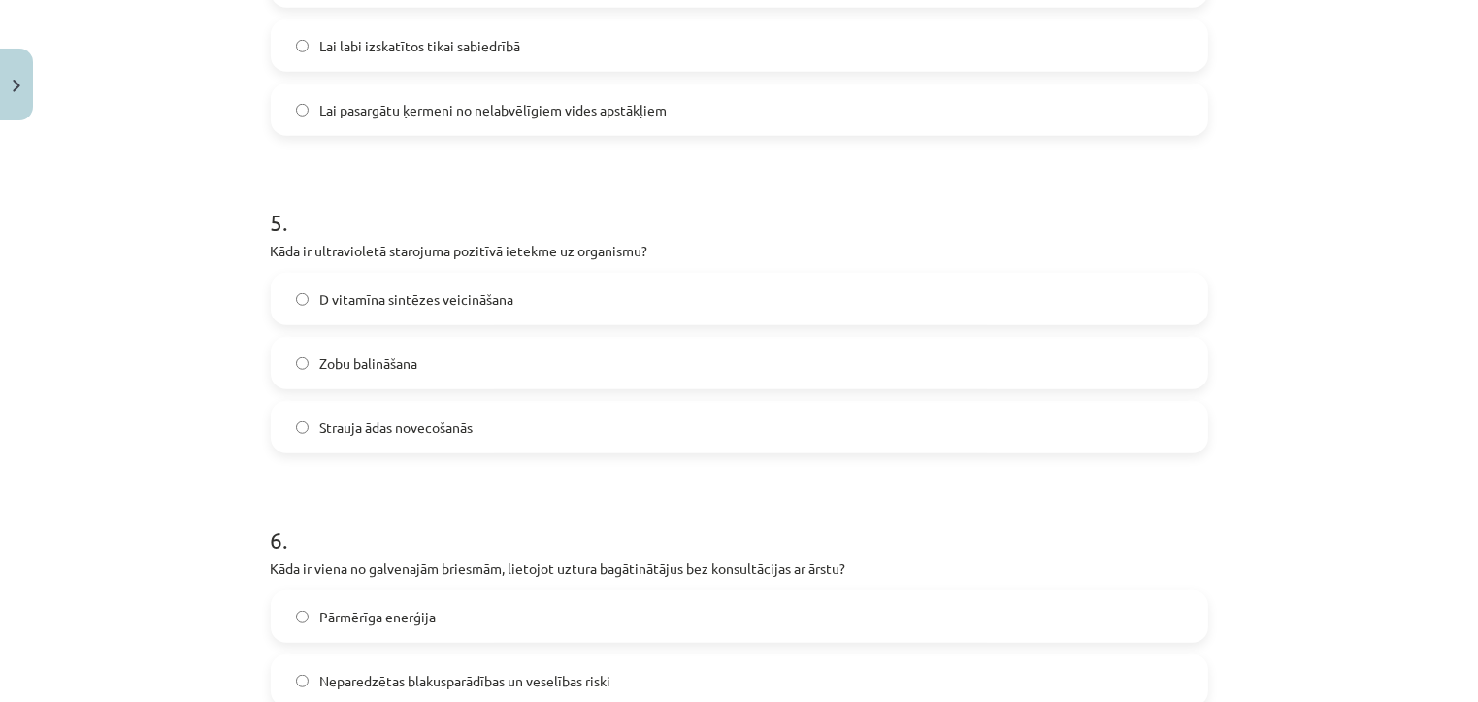
click at [566, 434] on label "Strauja ādas novecošanās" at bounding box center [739, 427] width 933 height 49
click at [588, 295] on label "D vitamīna sintēzes veicināšana" at bounding box center [739, 299] width 933 height 49
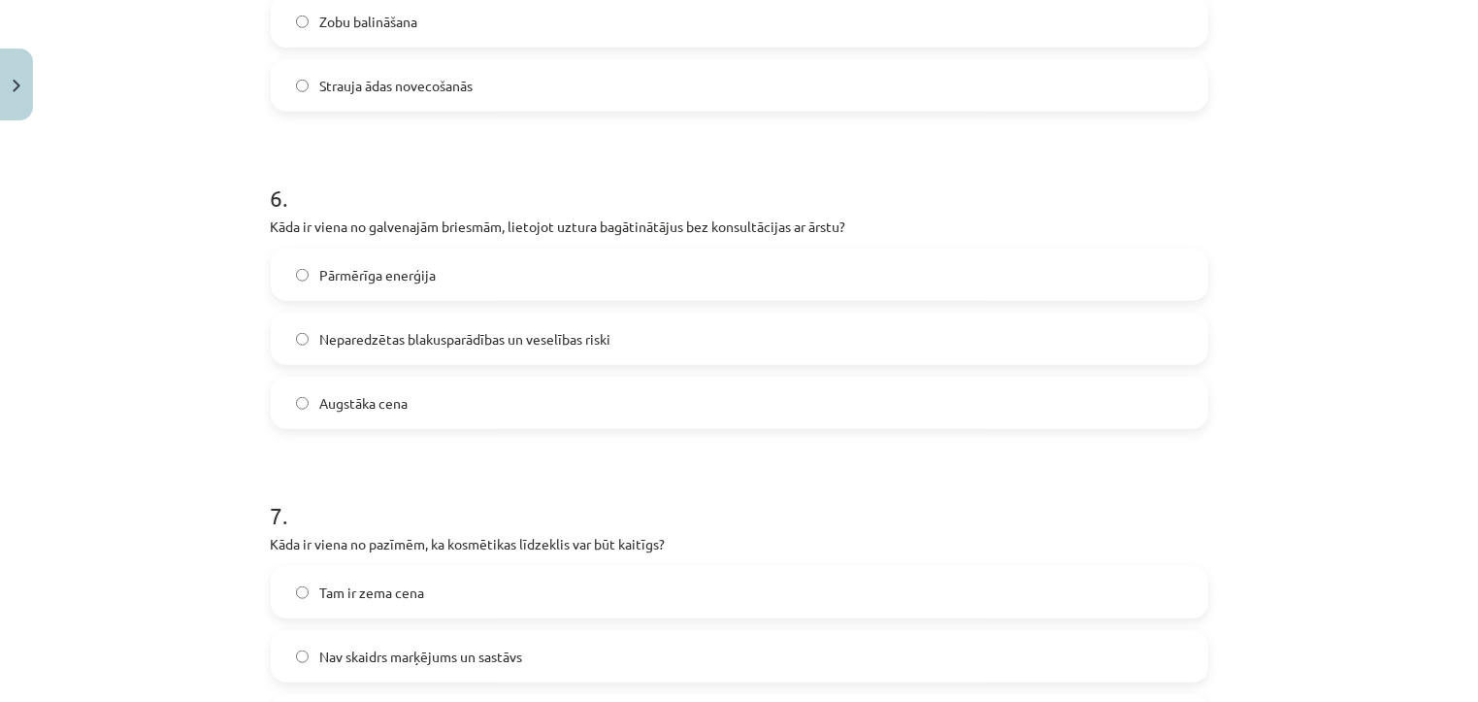
scroll to position [1824, 0]
click at [659, 331] on label "Neparedzētas blakusparādības un veselības riski" at bounding box center [739, 336] width 933 height 49
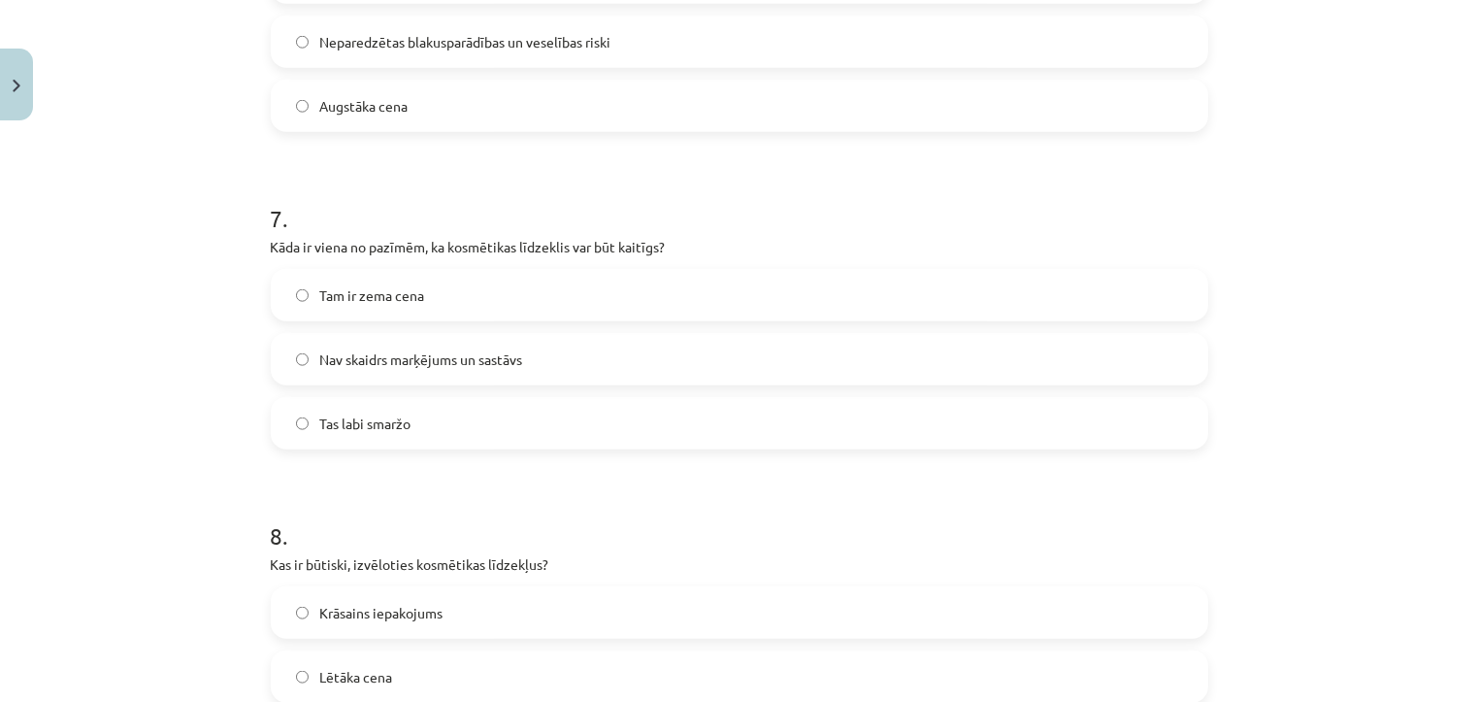
scroll to position [2123, 0]
click at [591, 356] on label "Nav skaidrs marķējums un sastāvs" at bounding box center [739, 355] width 933 height 49
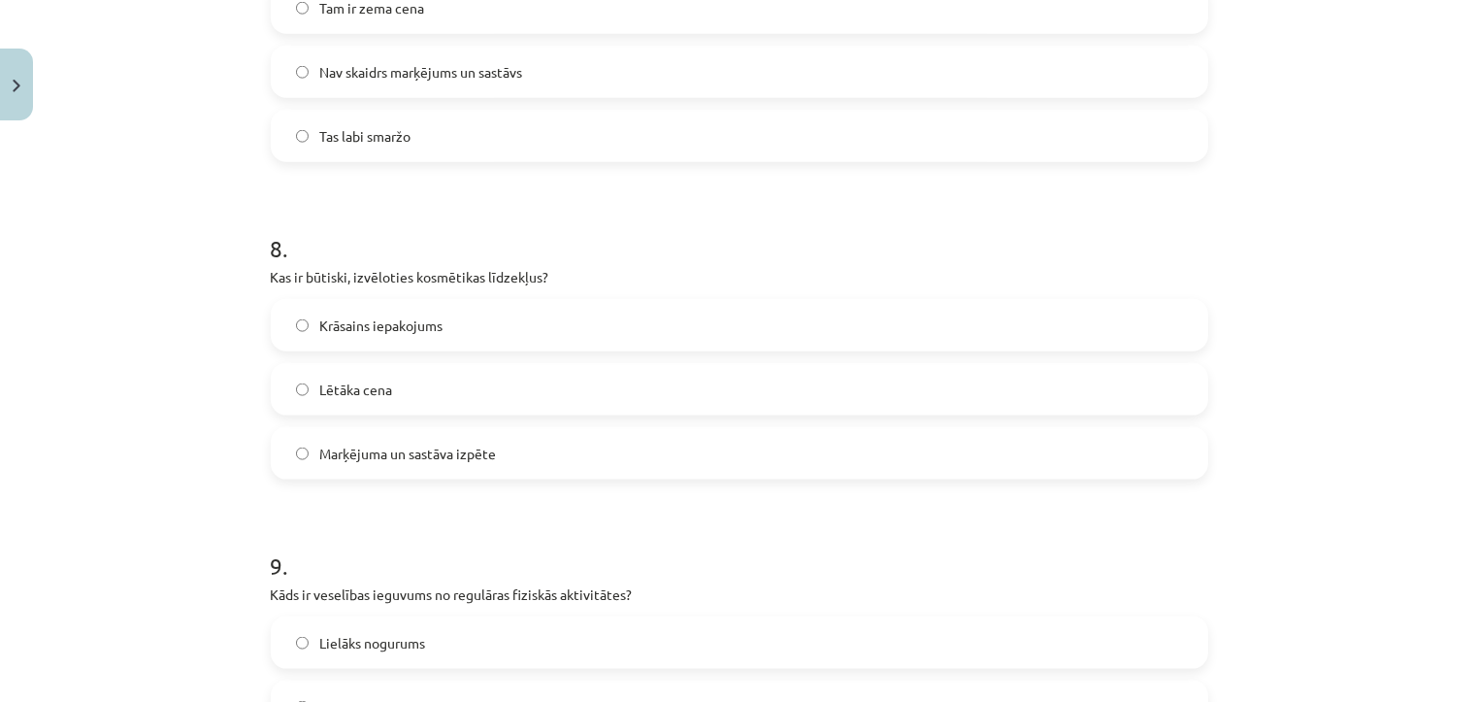
scroll to position [2409, 0]
click at [578, 452] on label "Marķējuma un sastāva izpēte" at bounding box center [739, 450] width 933 height 49
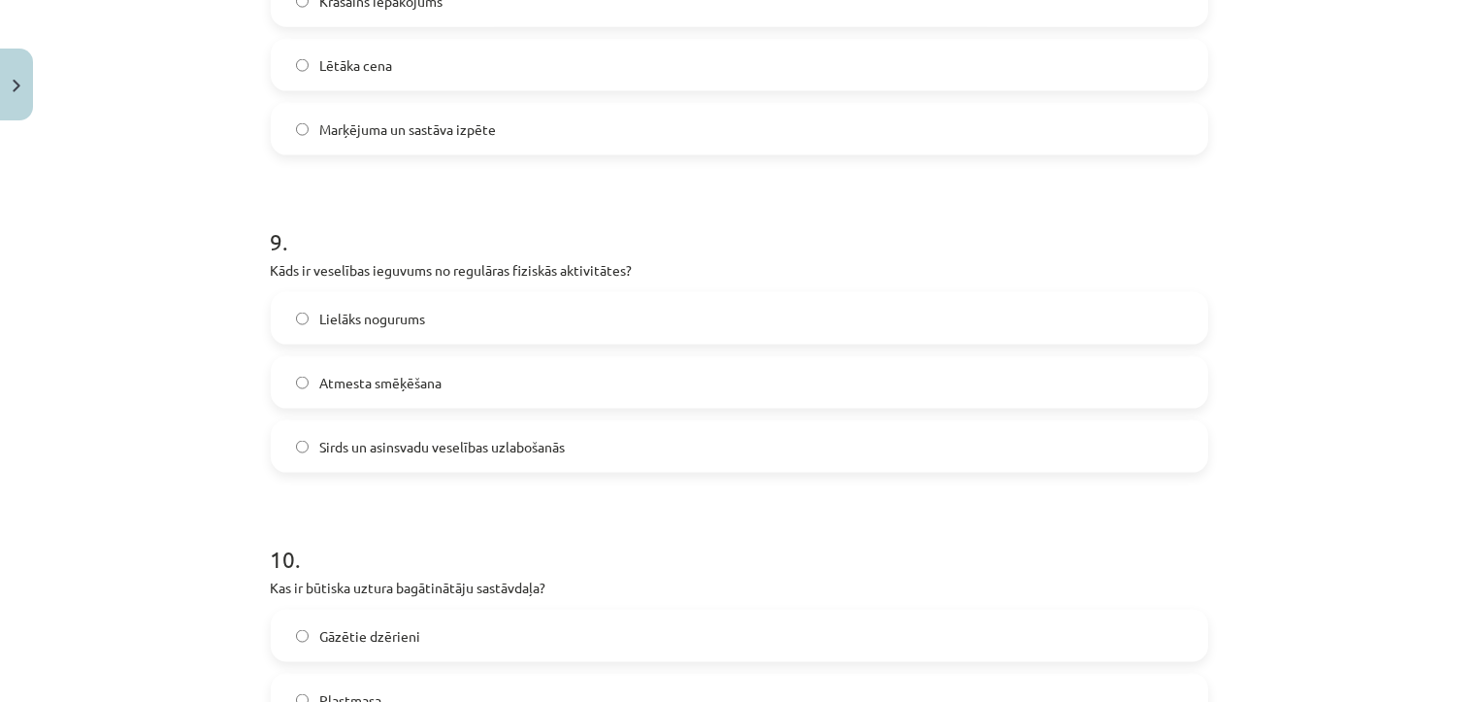
scroll to position [2731, 0]
click at [588, 433] on label "Sirds un asinsvadu veselības uzlabošanās" at bounding box center [739, 445] width 933 height 49
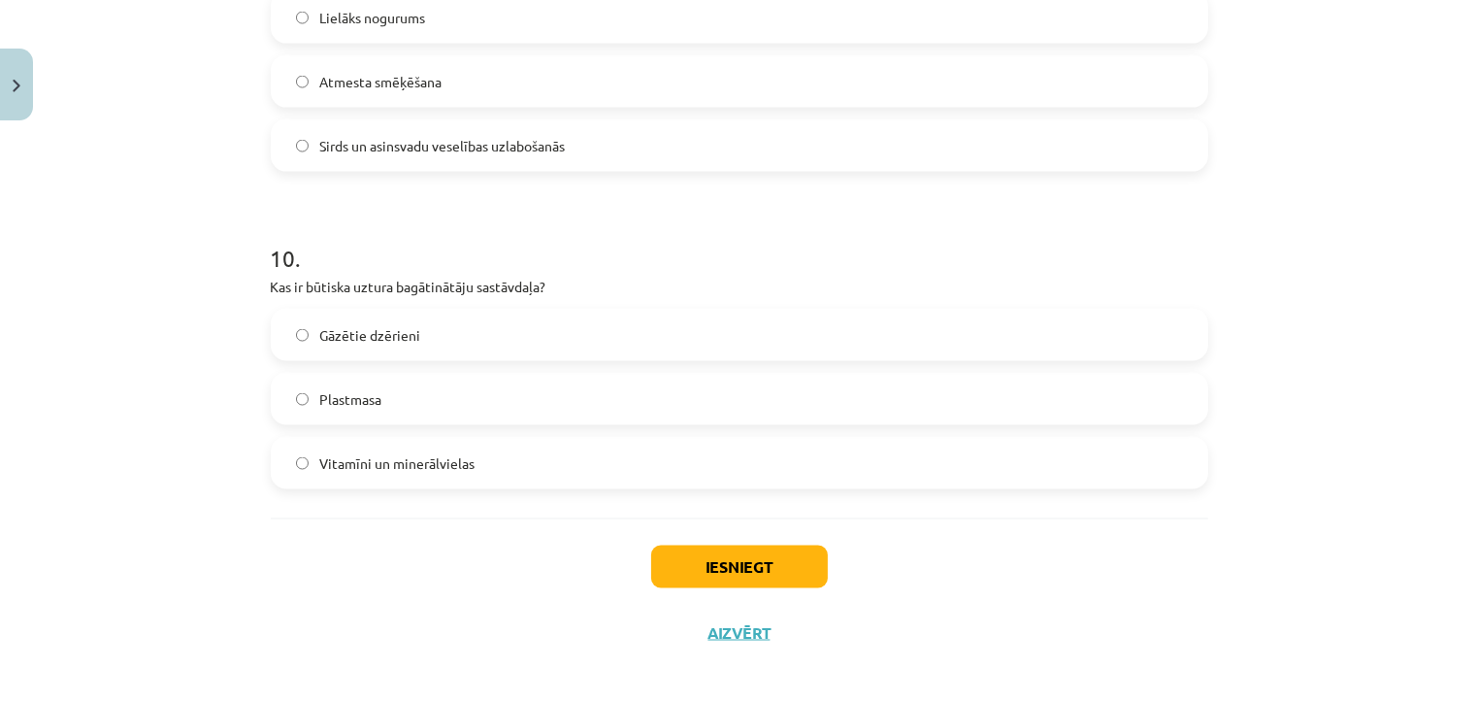
scroll to position [3043, 0]
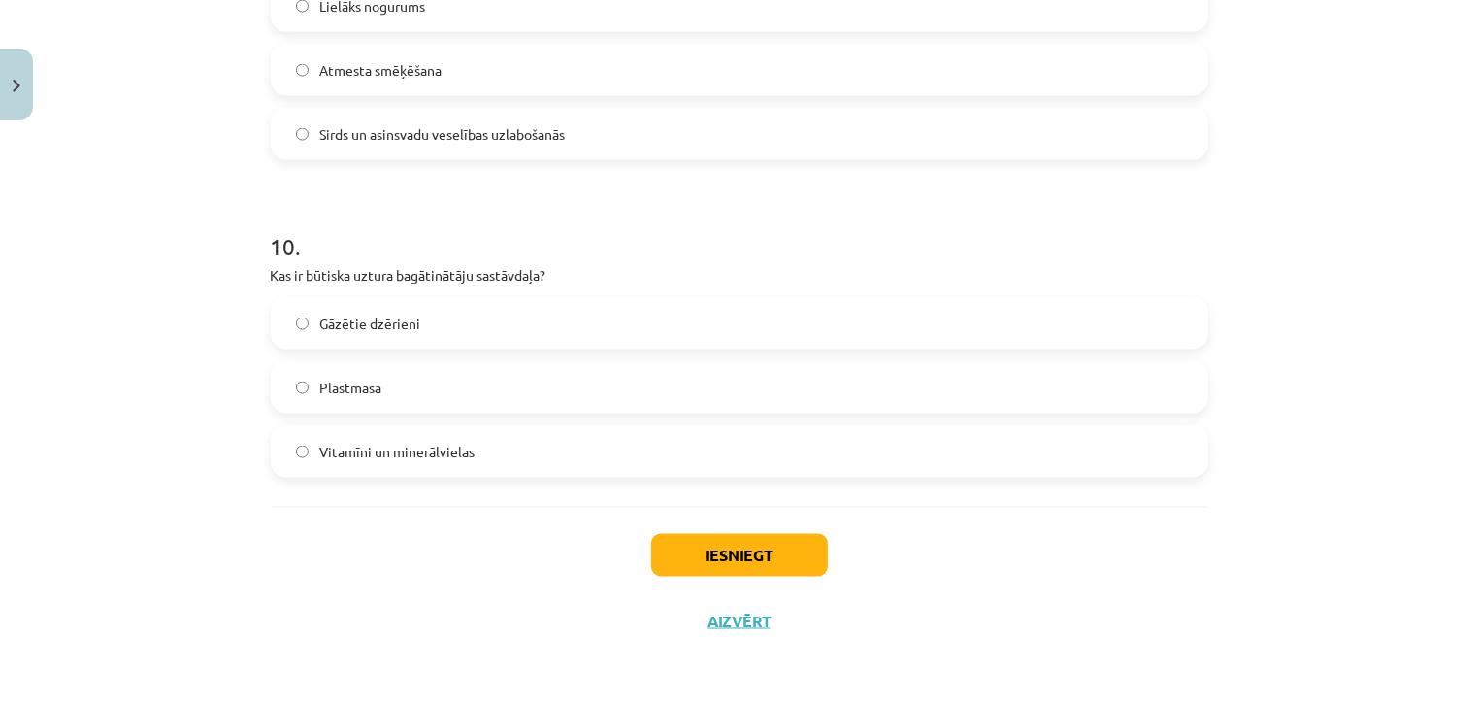
click at [586, 450] on label "Vitamīni un minerālvielas" at bounding box center [739, 451] width 933 height 49
click at [723, 545] on button "Iesniegt" at bounding box center [739, 555] width 177 height 43
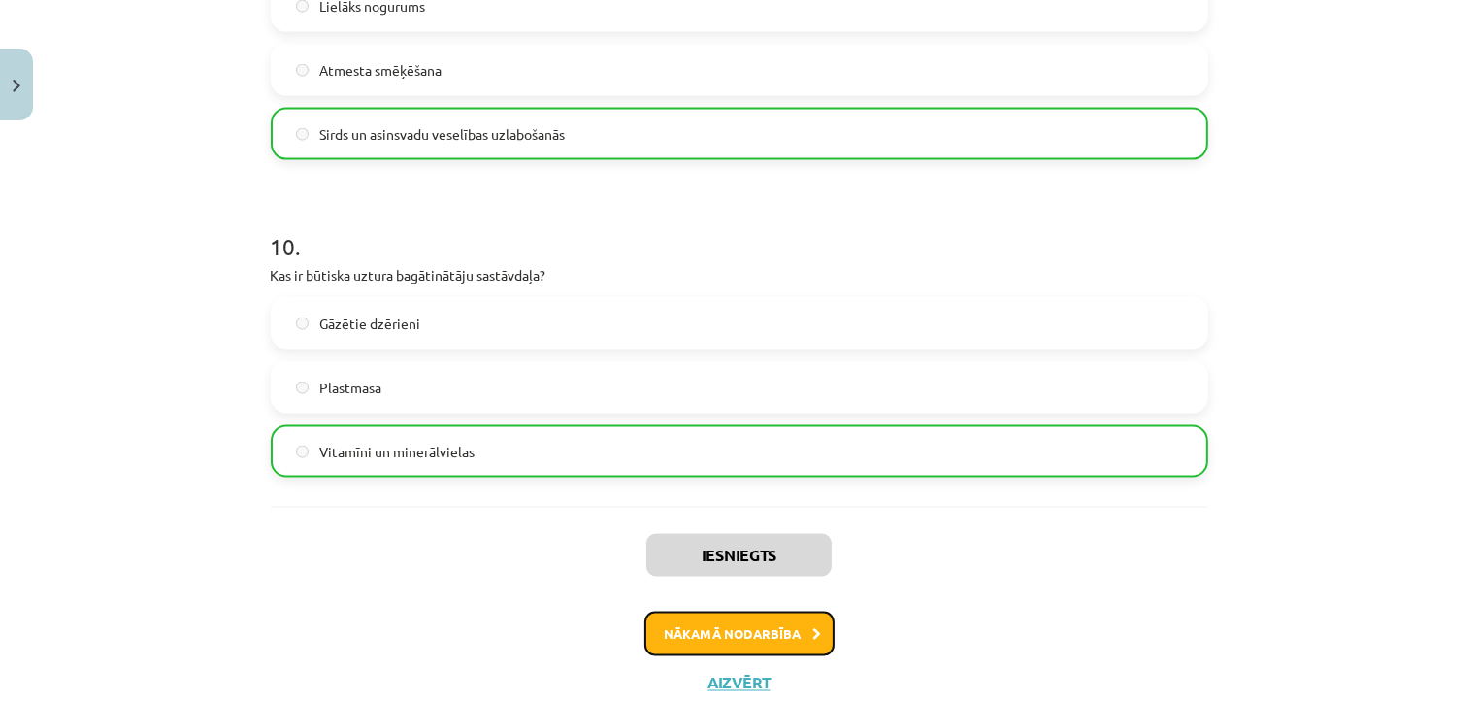
click at [699, 641] on button "Nākamā nodarbība" at bounding box center [739, 633] width 190 height 45
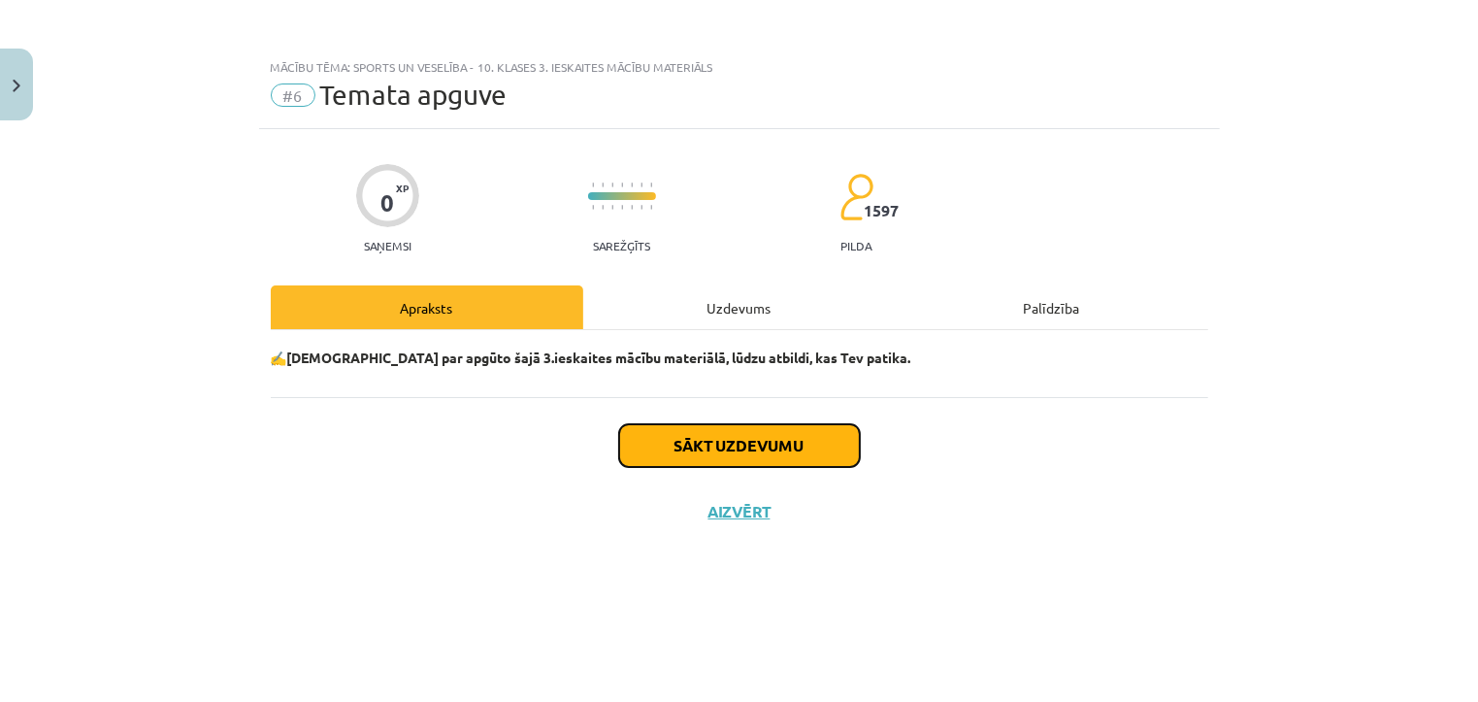
click at [755, 450] on button "Sākt uzdevumu" at bounding box center [739, 445] width 241 height 43
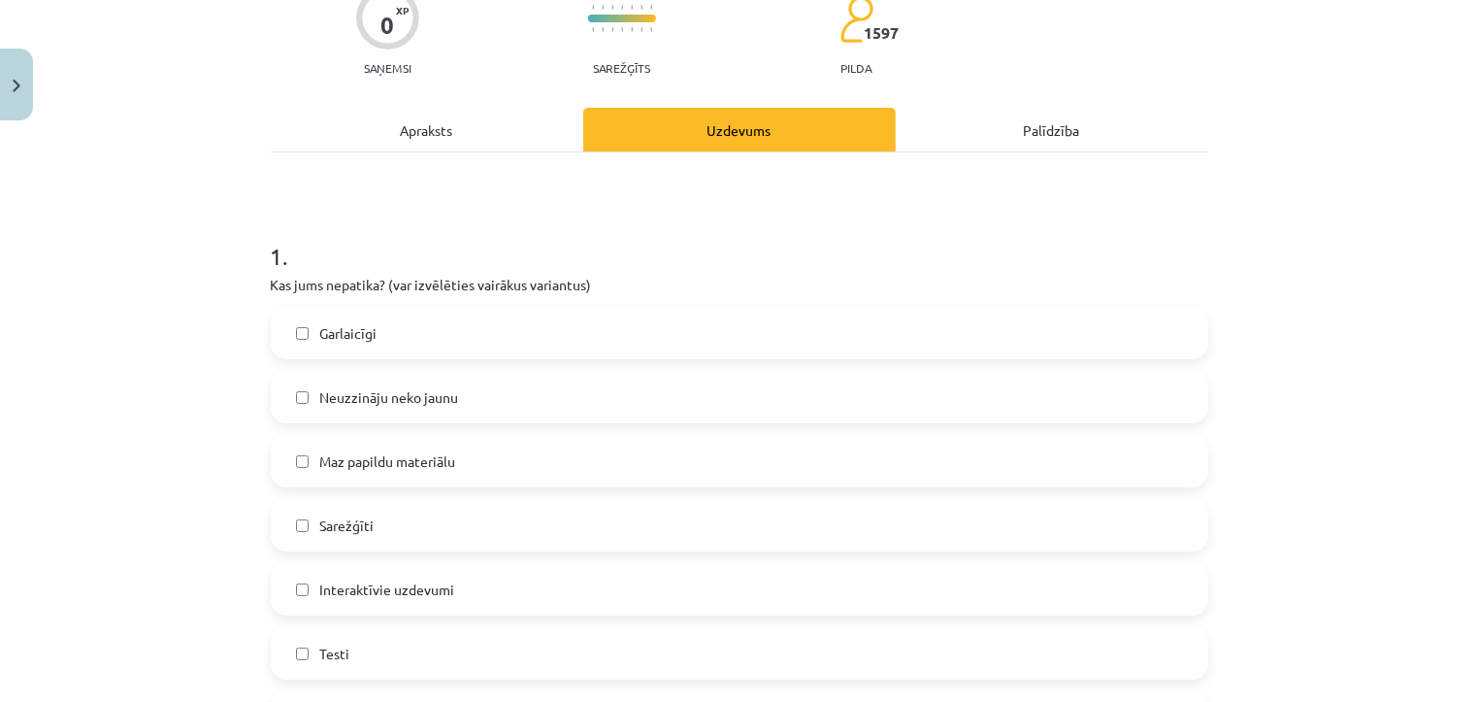
scroll to position [179, 0]
click at [620, 402] on label "Neuzzināju neko jaunu" at bounding box center [739, 396] width 933 height 49
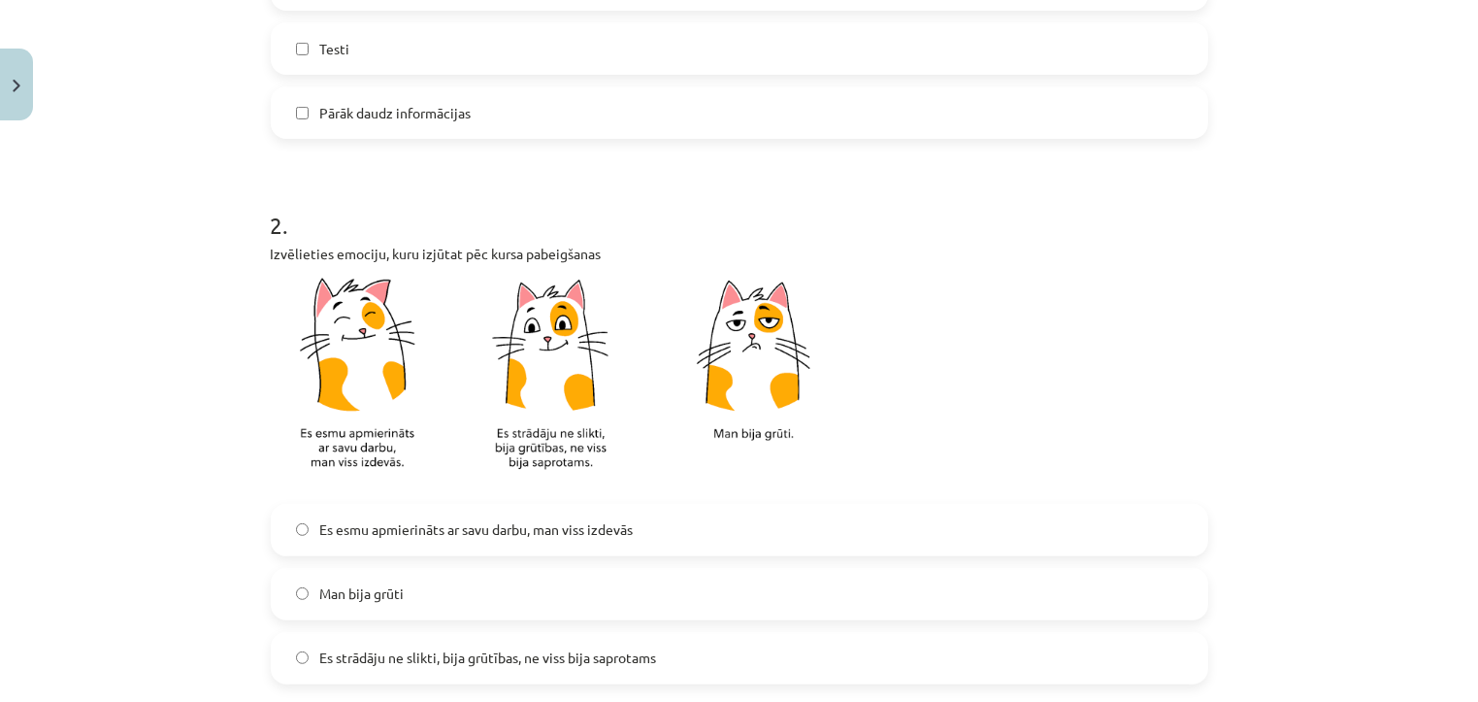
scroll to position [783, 0]
click at [536, 541] on label "Es esmu apmierināts ar savu darbu, man viss izdevās" at bounding box center [739, 529] width 933 height 49
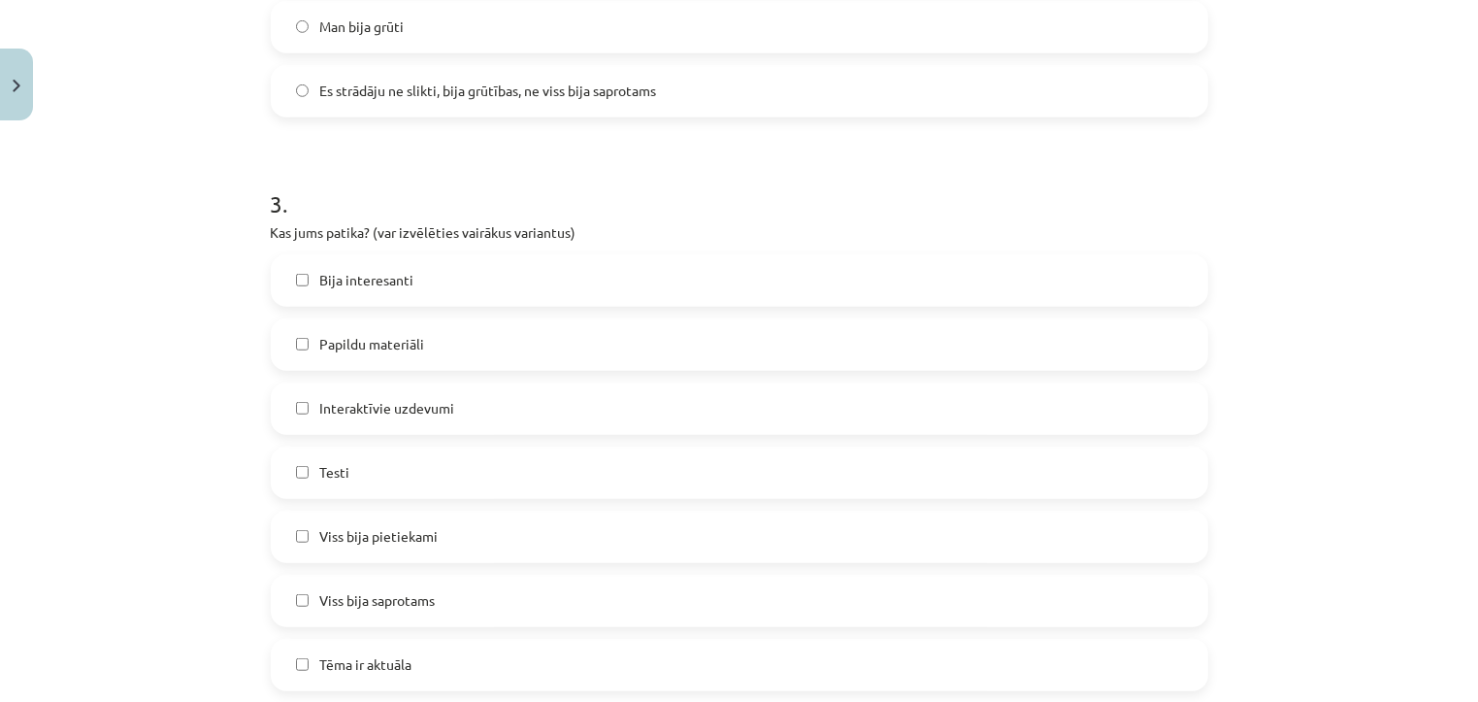
scroll to position [1351, 0]
click at [489, 539] on label "Viss bija pietiekami" at bounding box center [739, 534] width 933 height 49
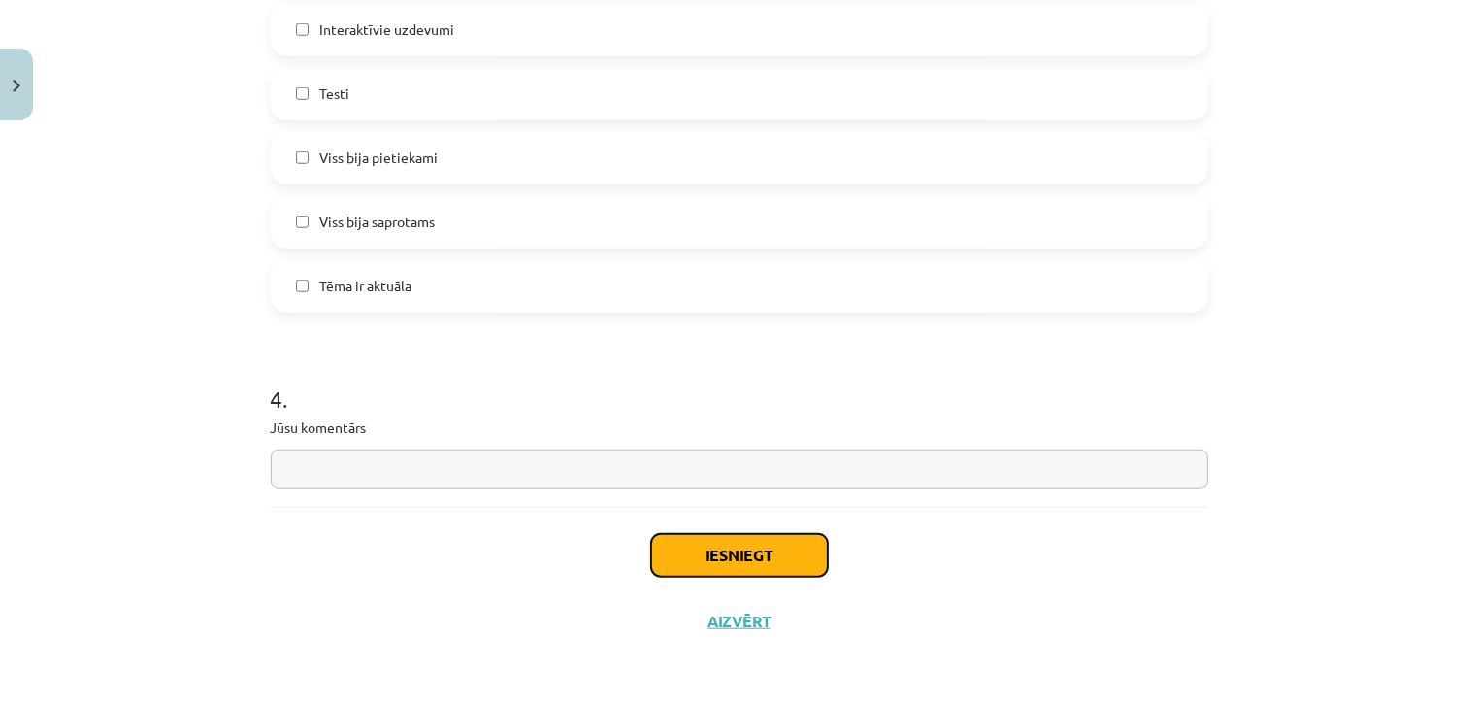
click at [709, 546] on button "Iesniegt" at bounding box center [739, 555] width 177 height 43
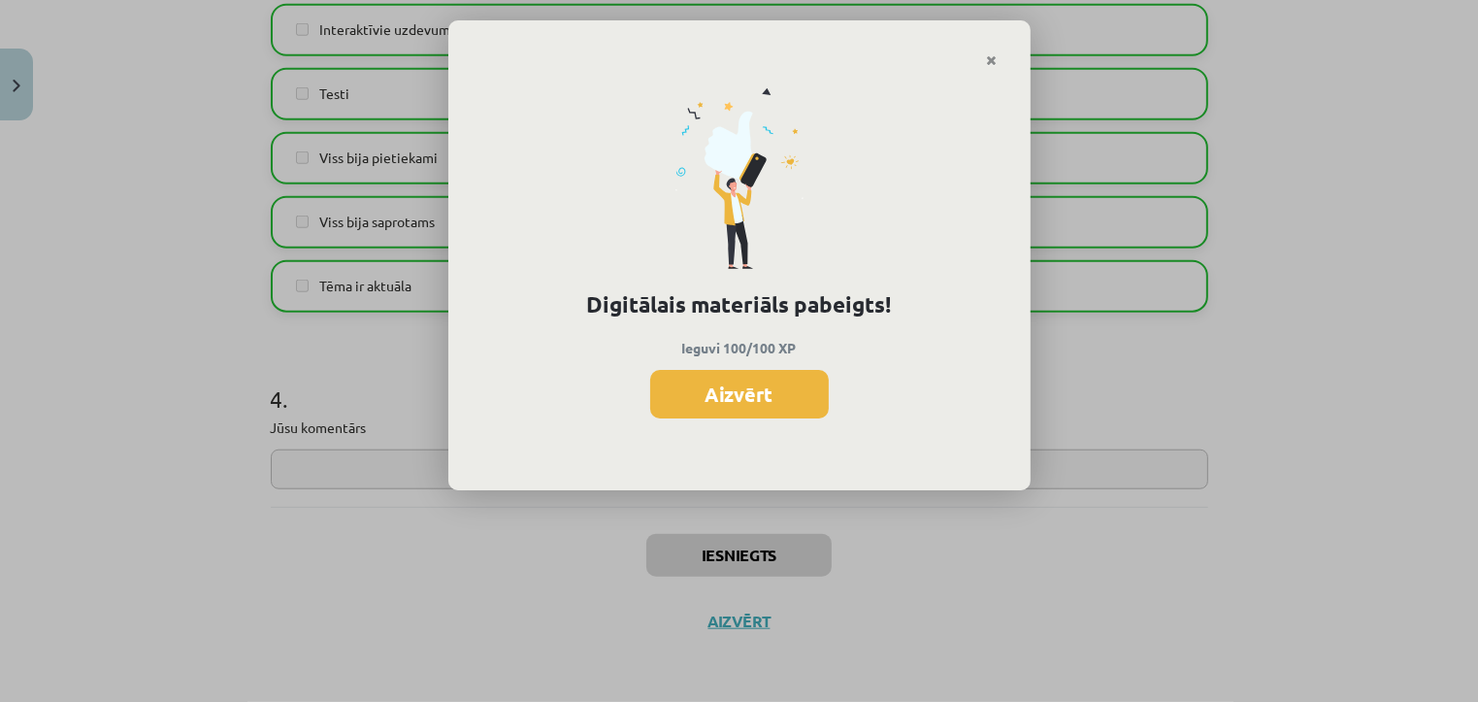
click at [276, 484] on div "Digitālais materiāls pabeigts! Ieguvi 100/100 XP Aizvērt" at bounding box center [739, 351] width 1478 height 702
click at [768, 394] on button "Aizvērt" at bounding box center [739, 394] width 179 height 49
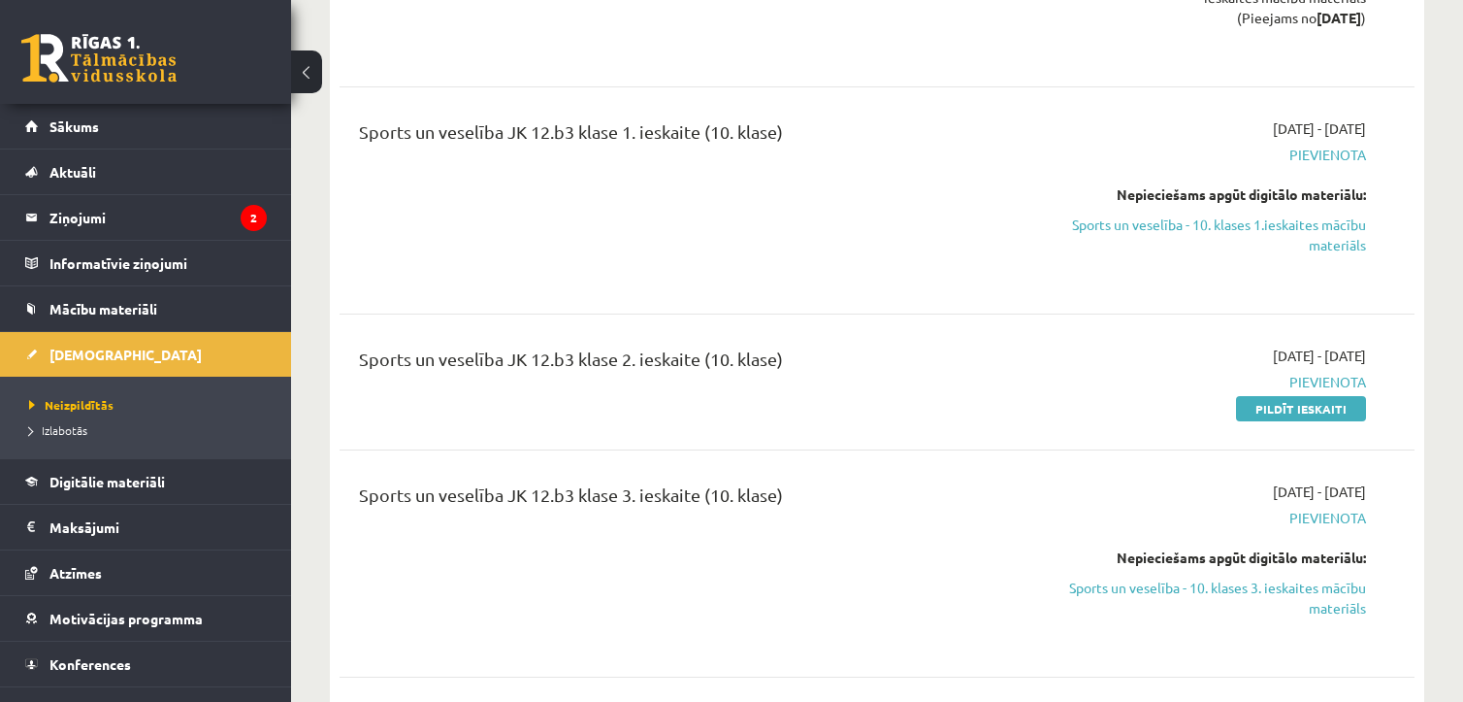
scroll to position [10533, 0]
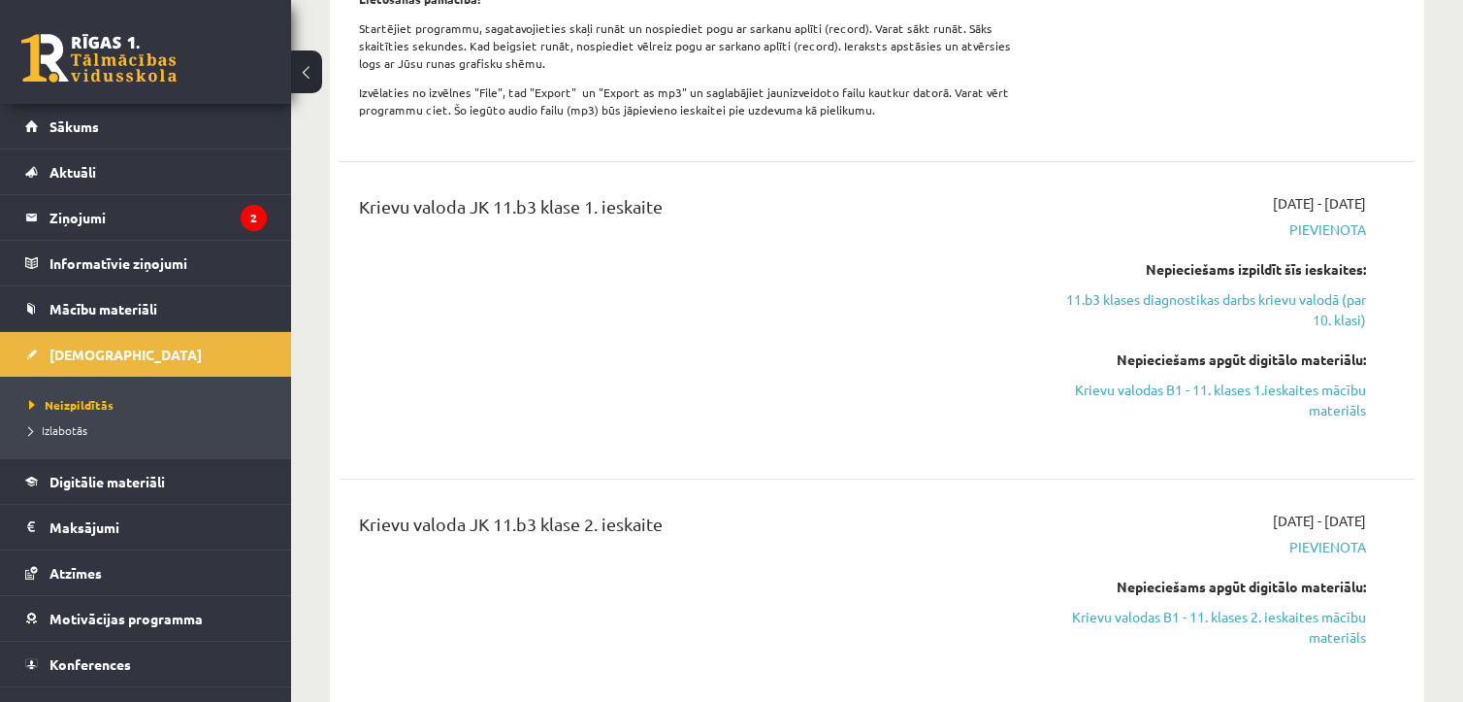
scroll to position [3376, 0]
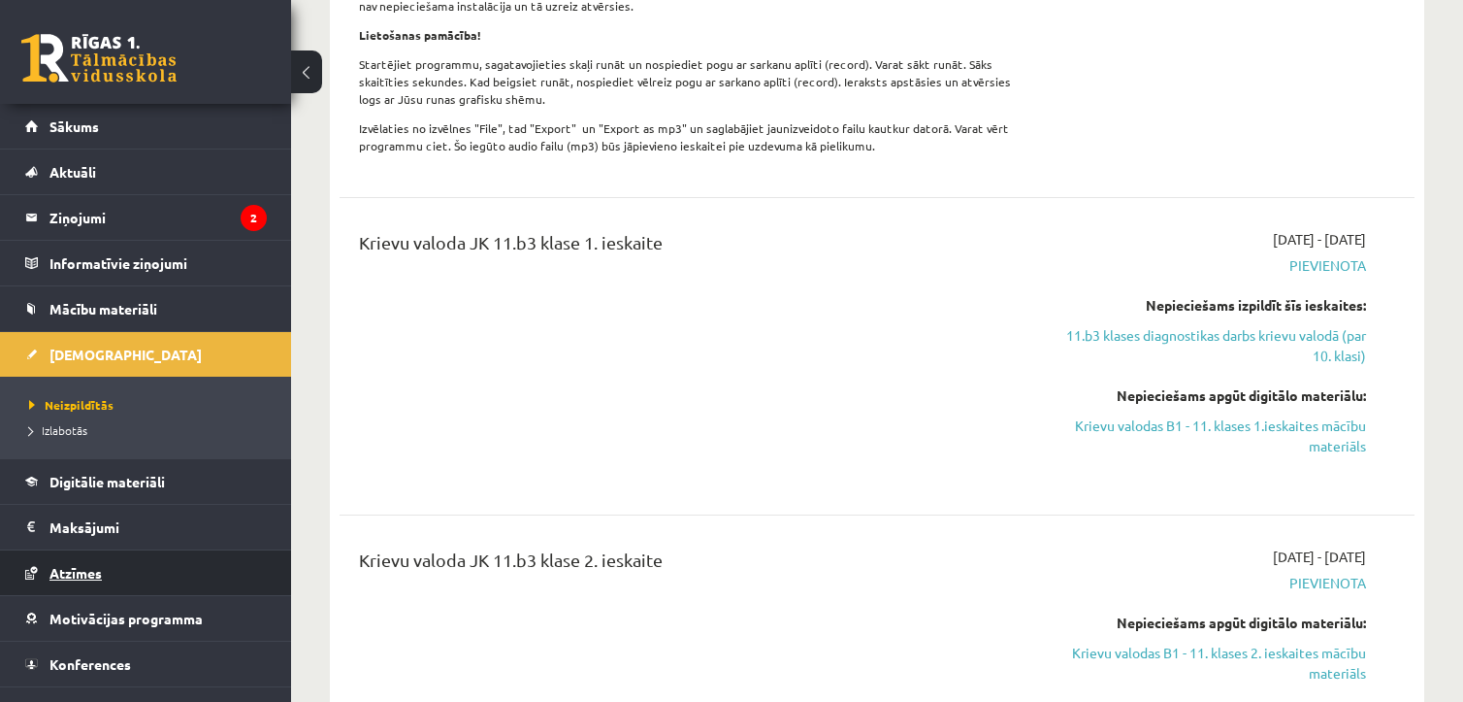
click at [89, 579] on link "Atzīmes" at bounding box center [146, 572] width 242 height 45
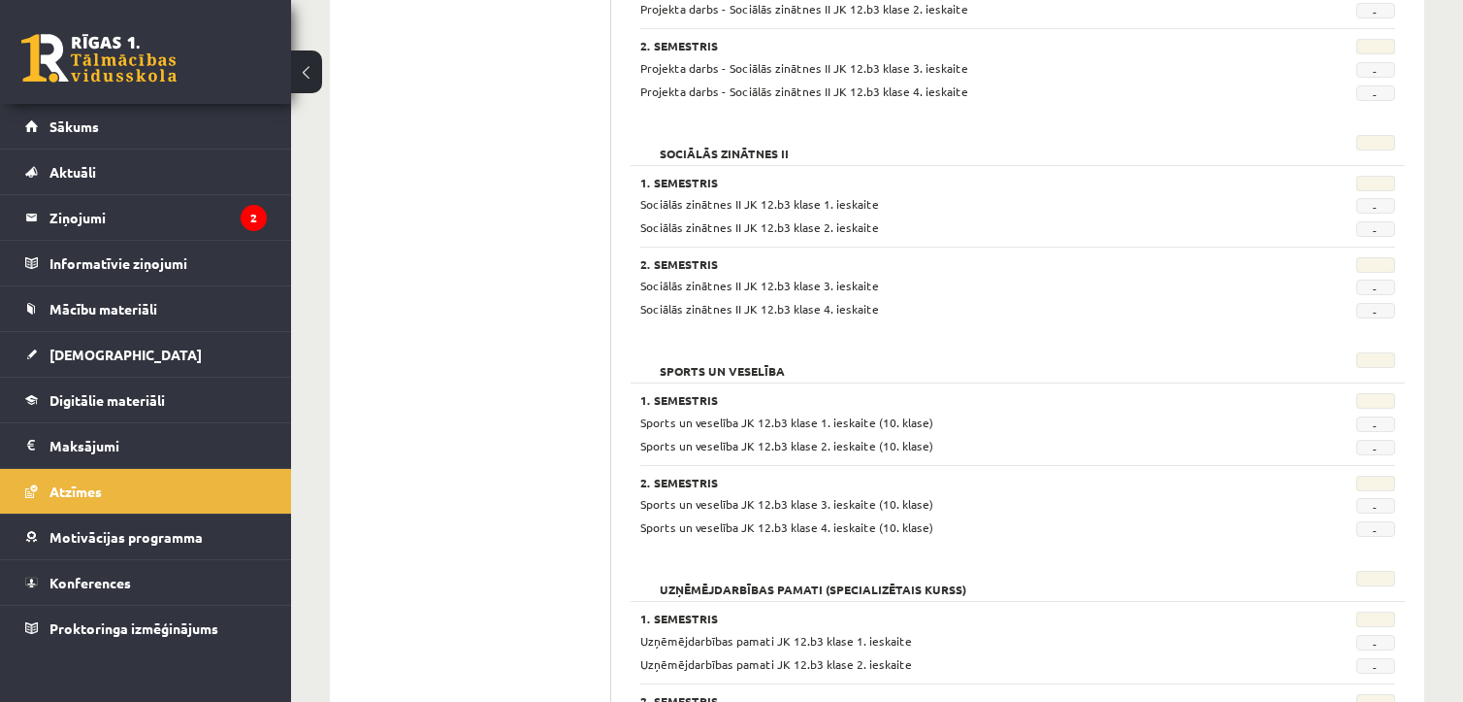
scroll to position [1625, 0]
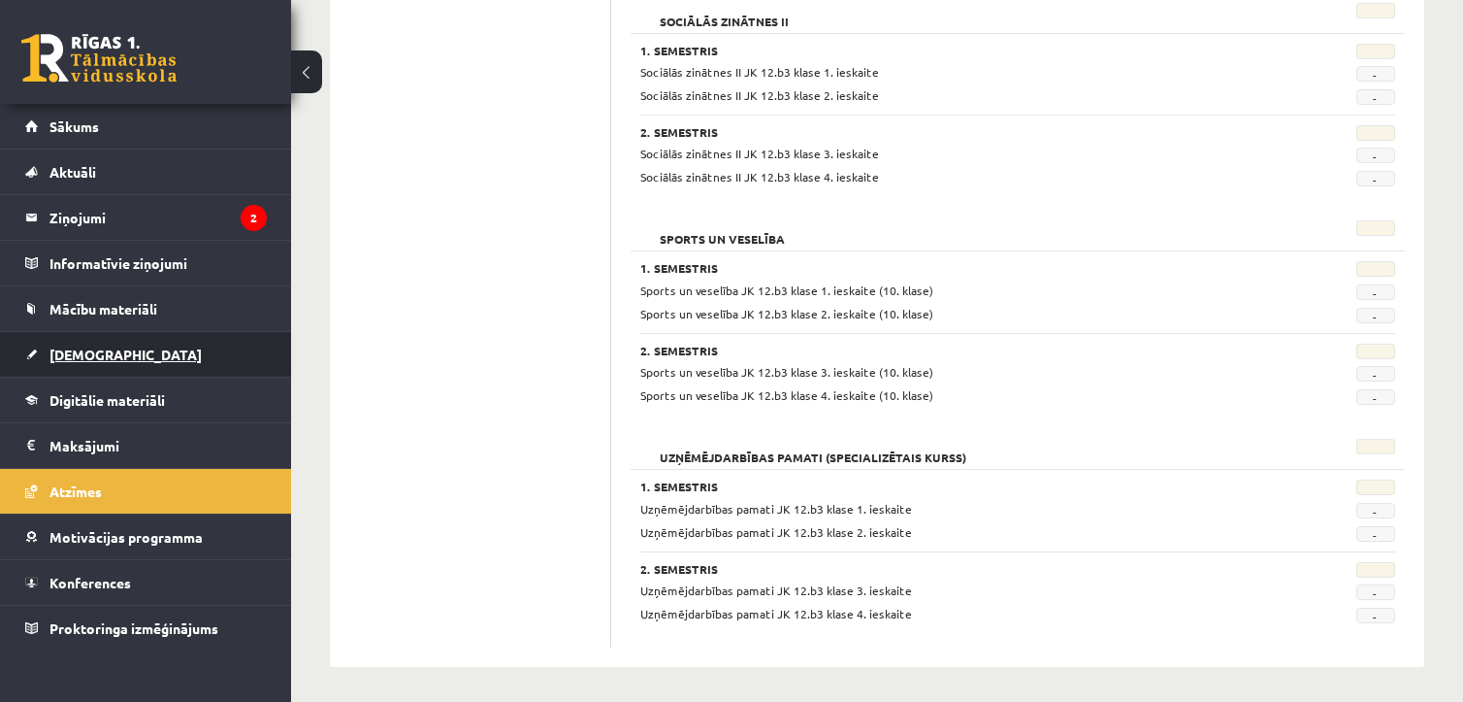
click at [93, 352] on span "[DEMOGRAPHIC_DATA]" at bounding box center [125, 353] width 152 height 17
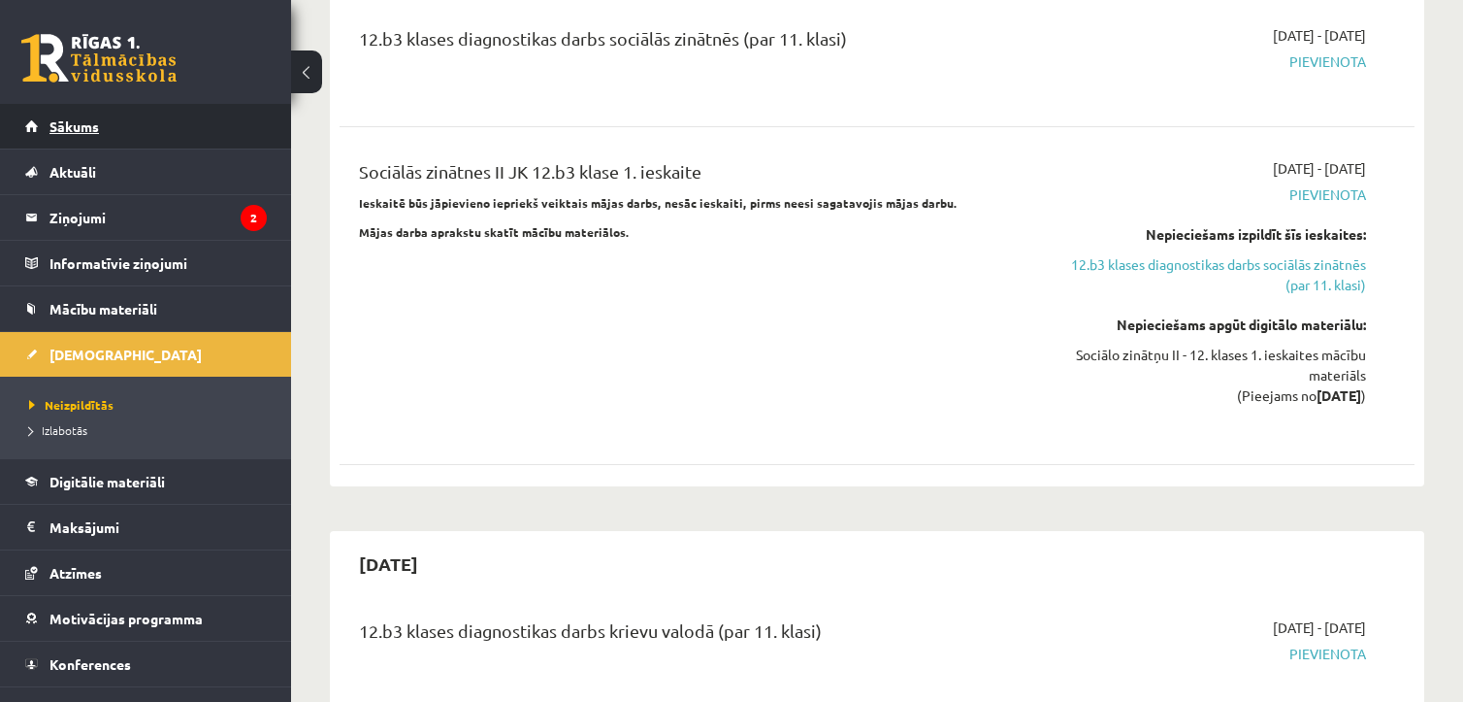
click at [78, 132] on span "Sākums" at bounding box center [73, 125] width 49 height 17
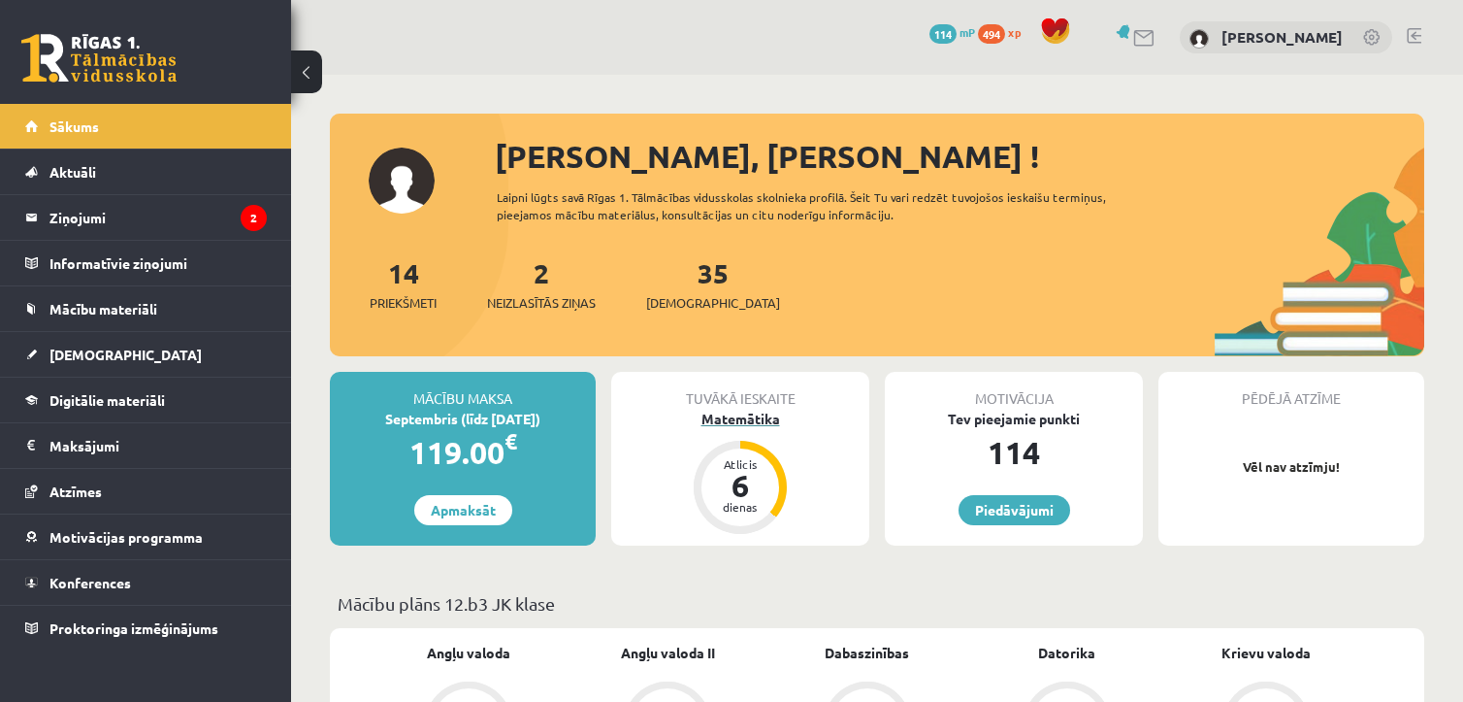
click at [742, 420] on div "Matemātika" at bounding box center [740, 418] width 258 height 20
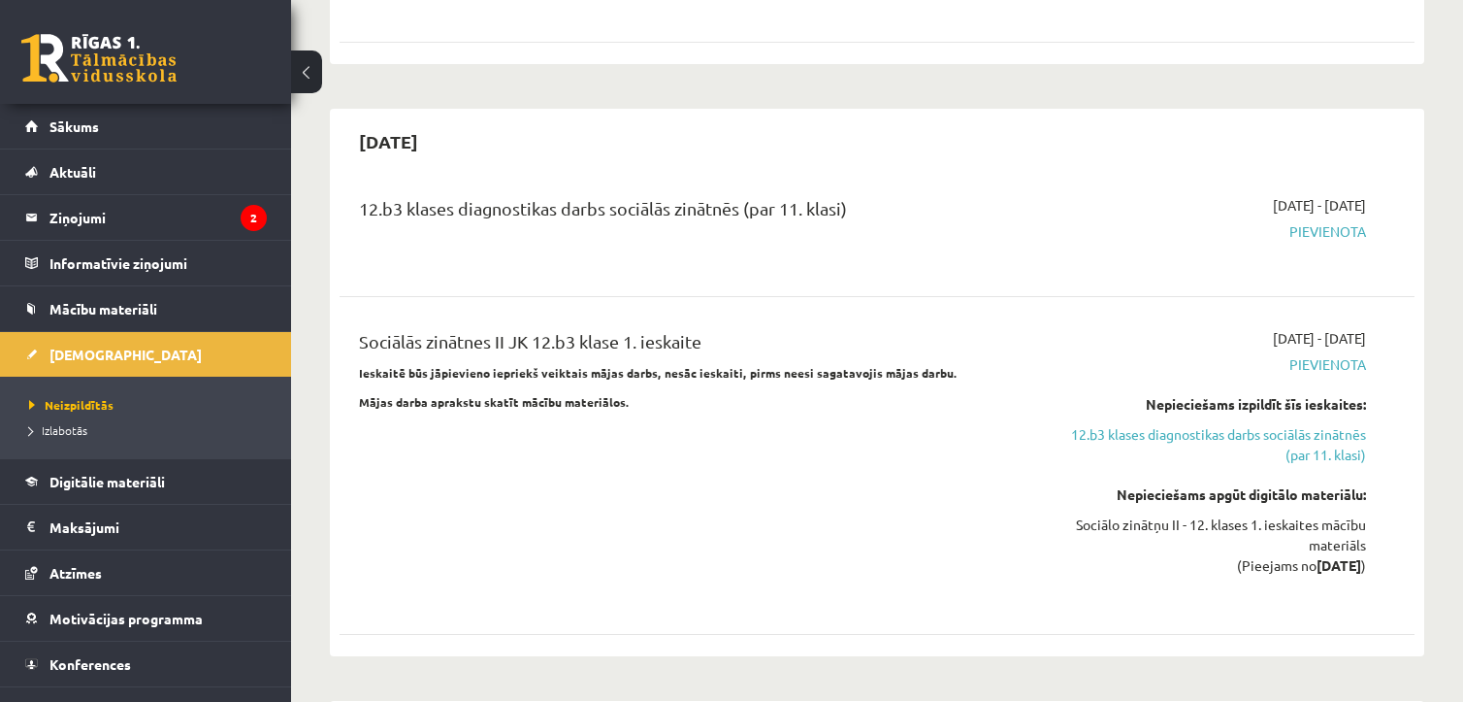
scroll to position [1457, 0]
click at [62, 136] on link "Sākums" at bounding box center [146, 126] width 242 height 45
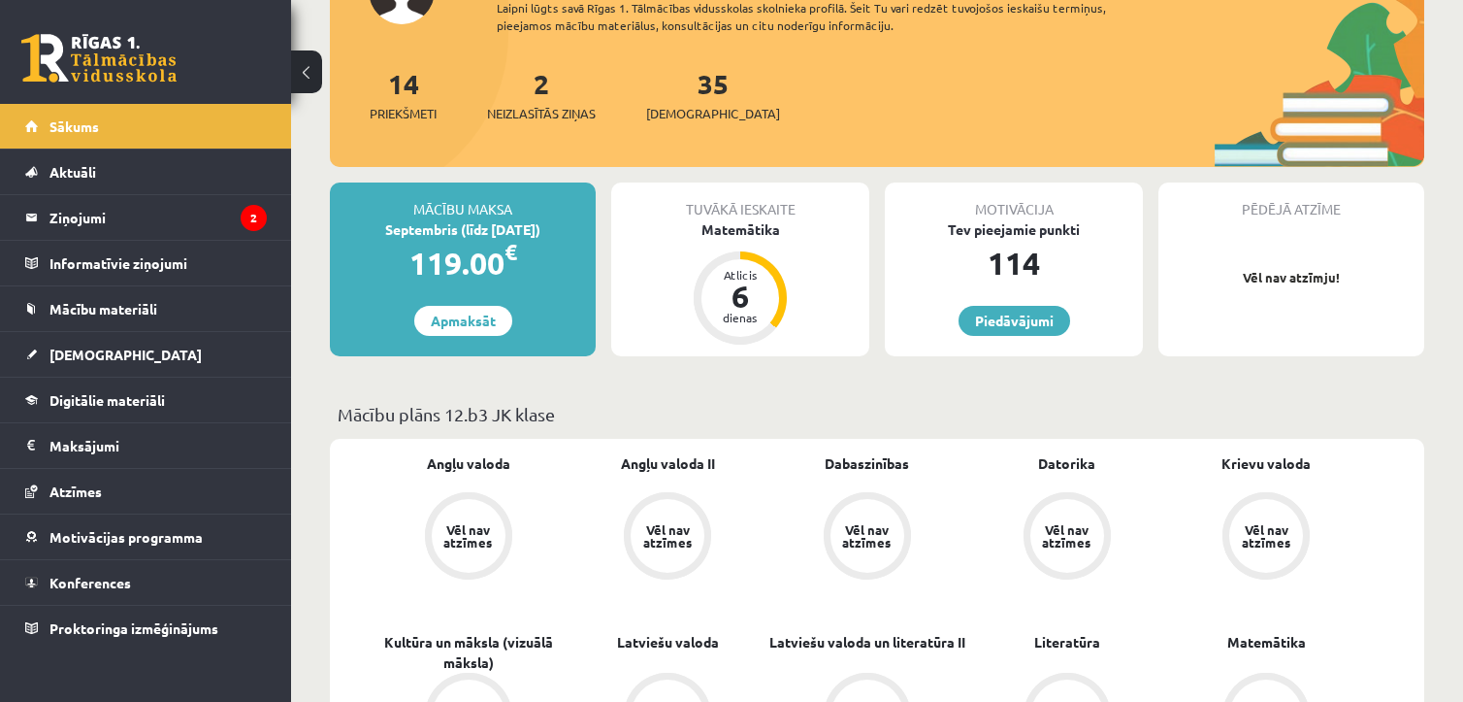
scroll to position [188, 0]
click at [493, 326] on link "Apmaksāt" at bounding box center [463, 322] width 98 height 30
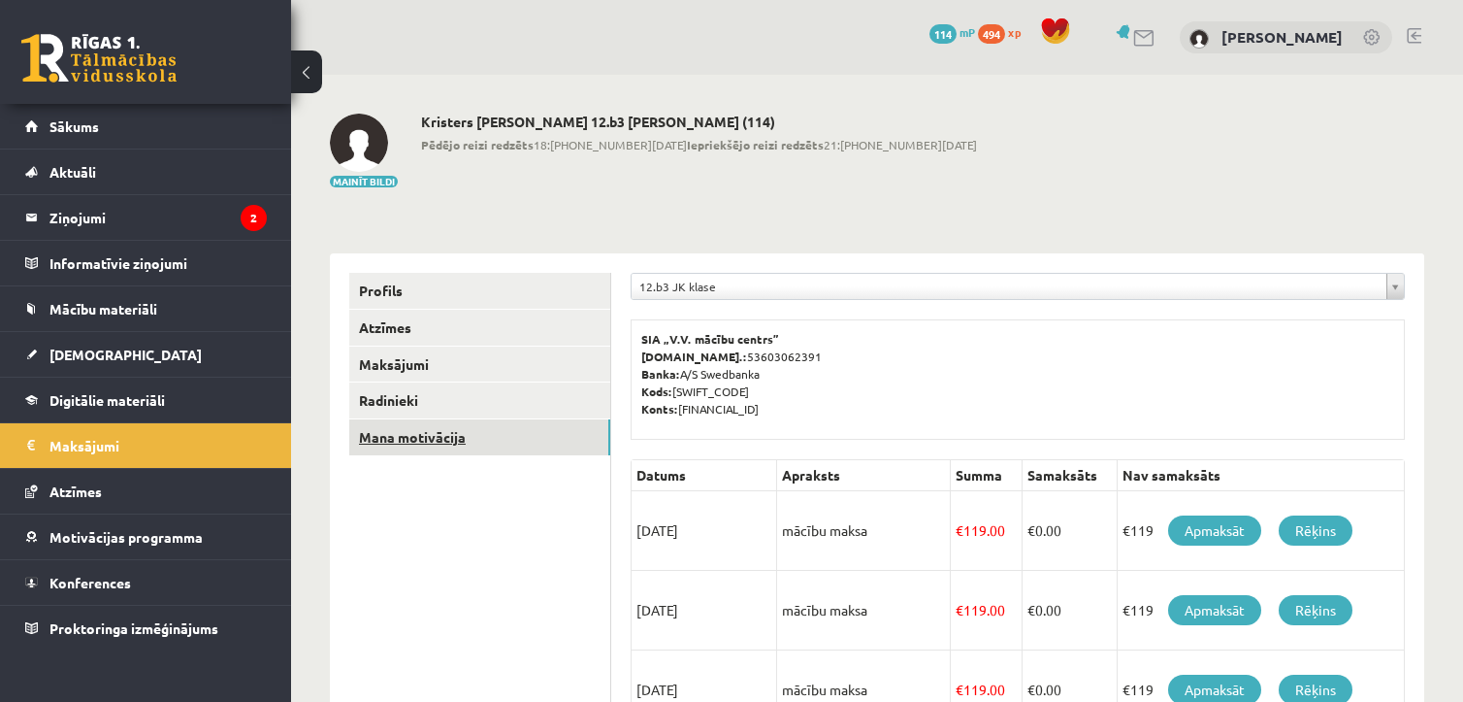
click at [474, 442] on link "Mana motivācija" at bounding box center [479, 437] width 261 height 36
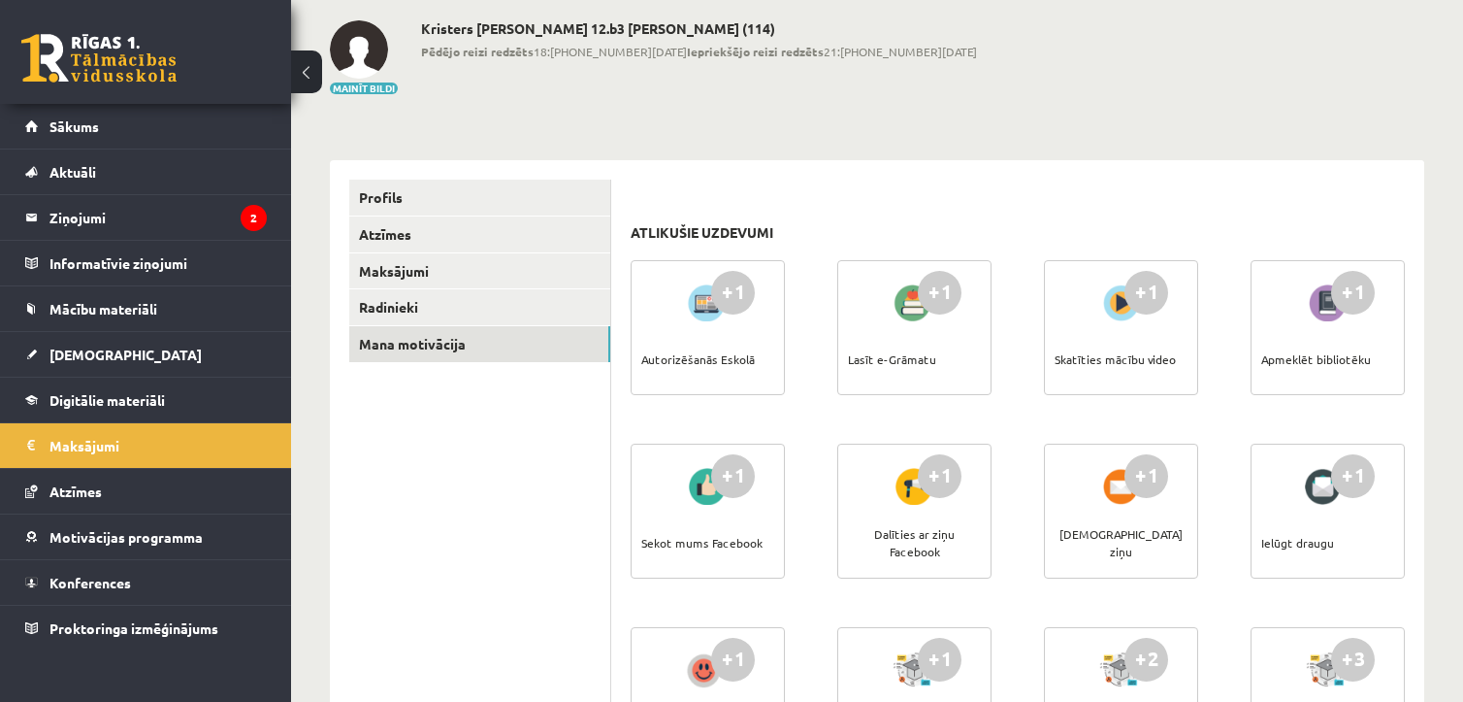
scroll to position [95, 0]
click at [726, 367] on div "Autorizēšanās Eskolā" at bounding box center [698, 357] width 114 height 68
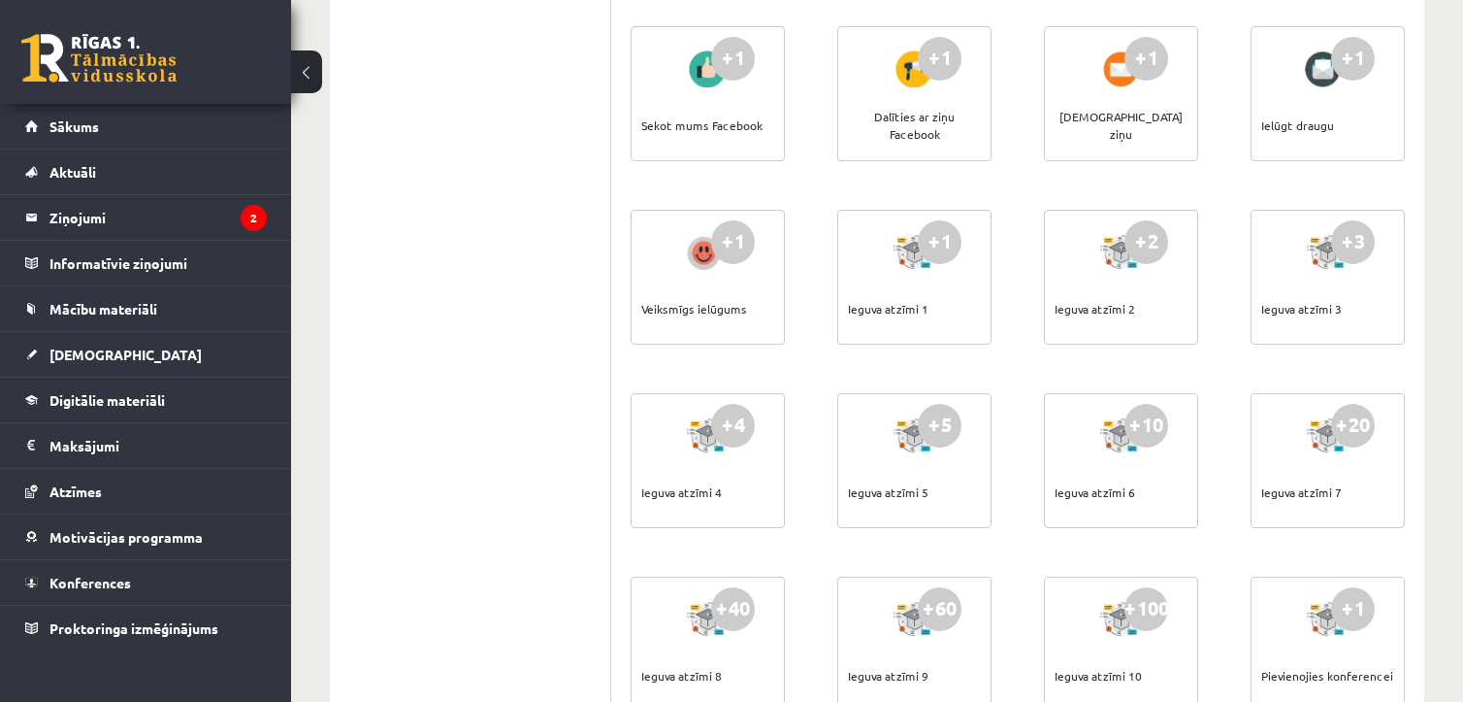
scroll to position [916, 0]
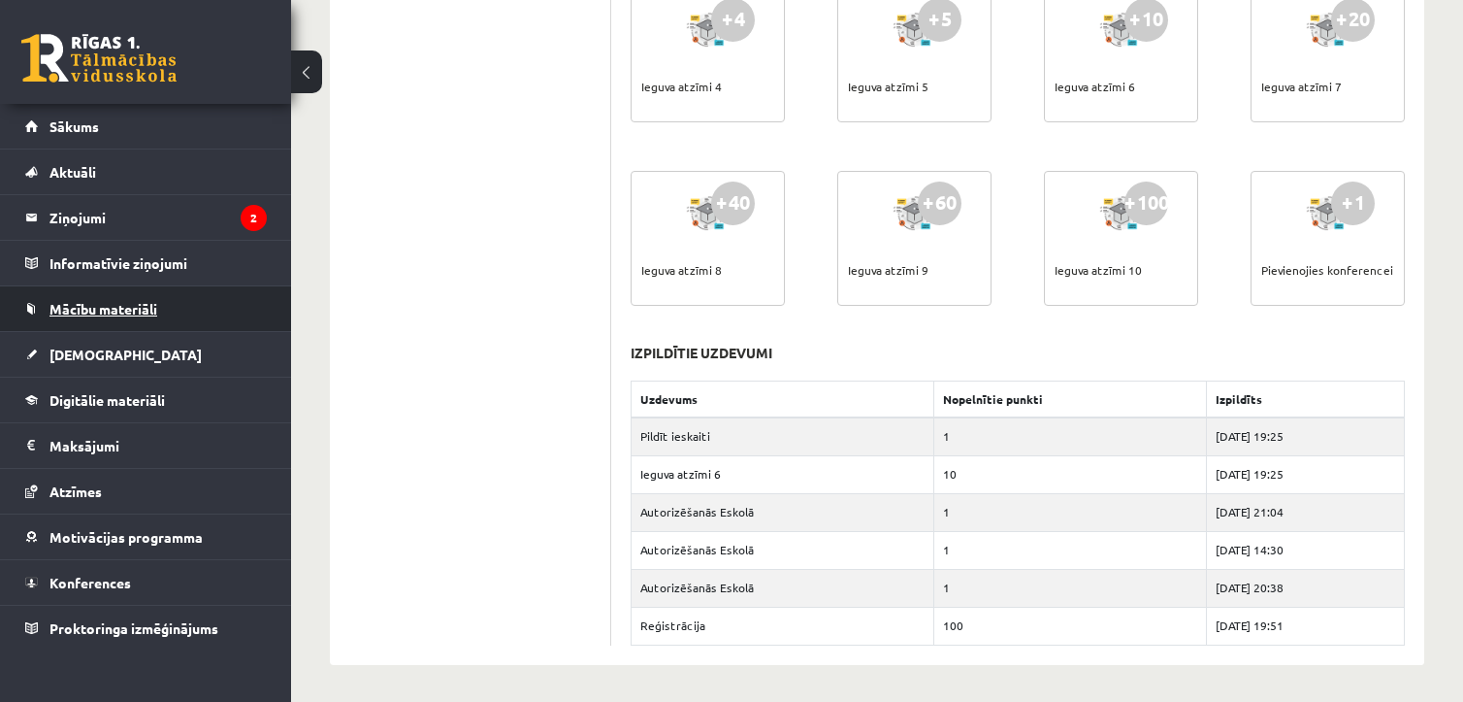
click at [77, 315] on link "Mācību materiāli" at bounding box center [146, 308] width 242 height 45
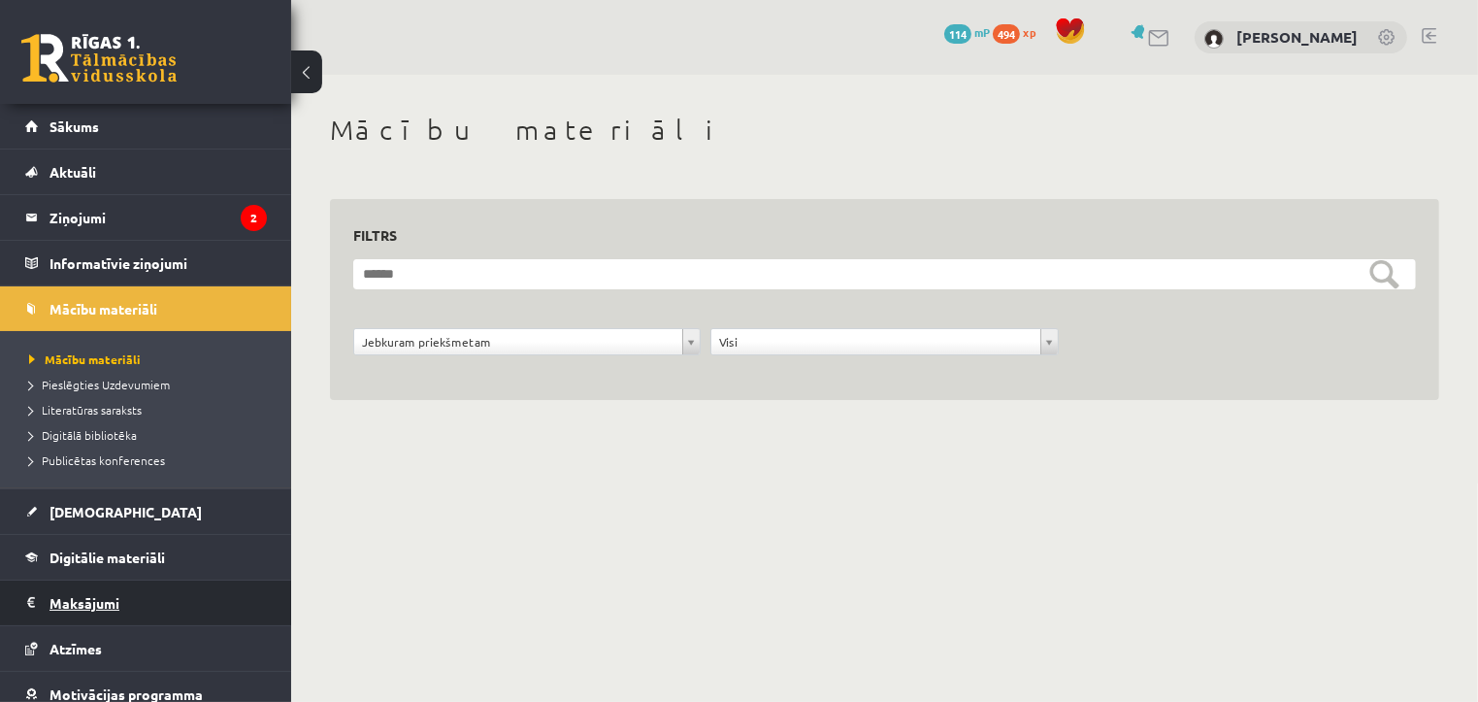
click at [89, 606] on legend "Maksājumi 0" at bounding box center [157, 602] width 217 height 45
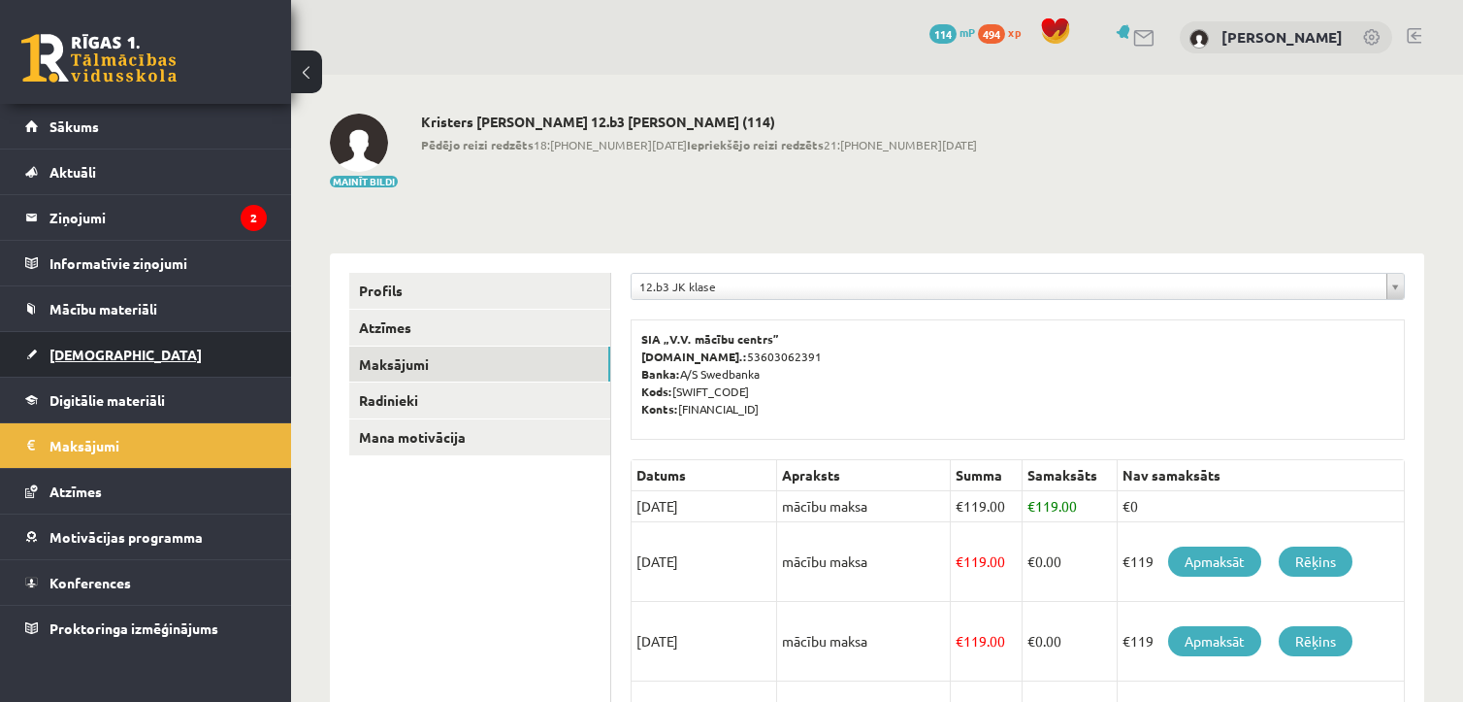
click at [102, 356] on span "[DEMOGRAPHIC_DATA]" at bounding box center [125, 353] width 152 height 17
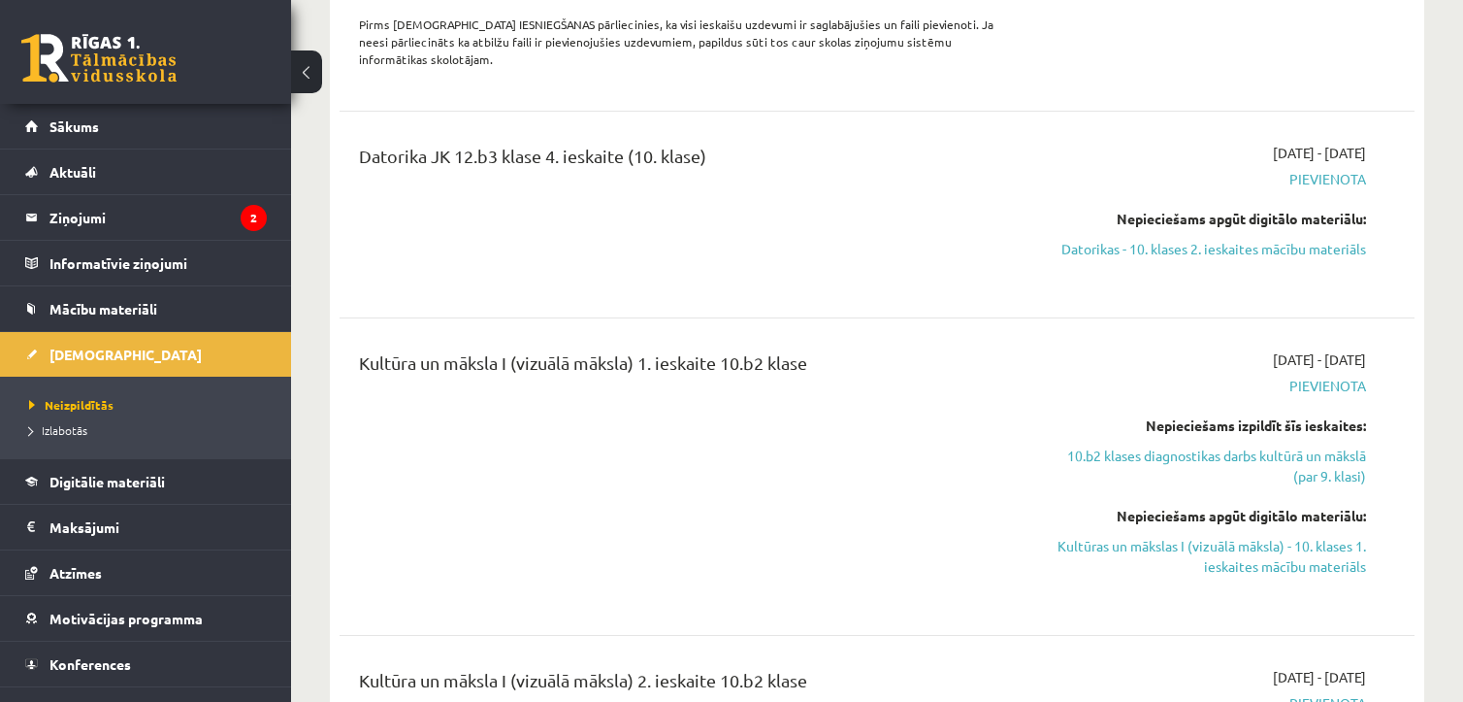
scroll to position [6893, 0]
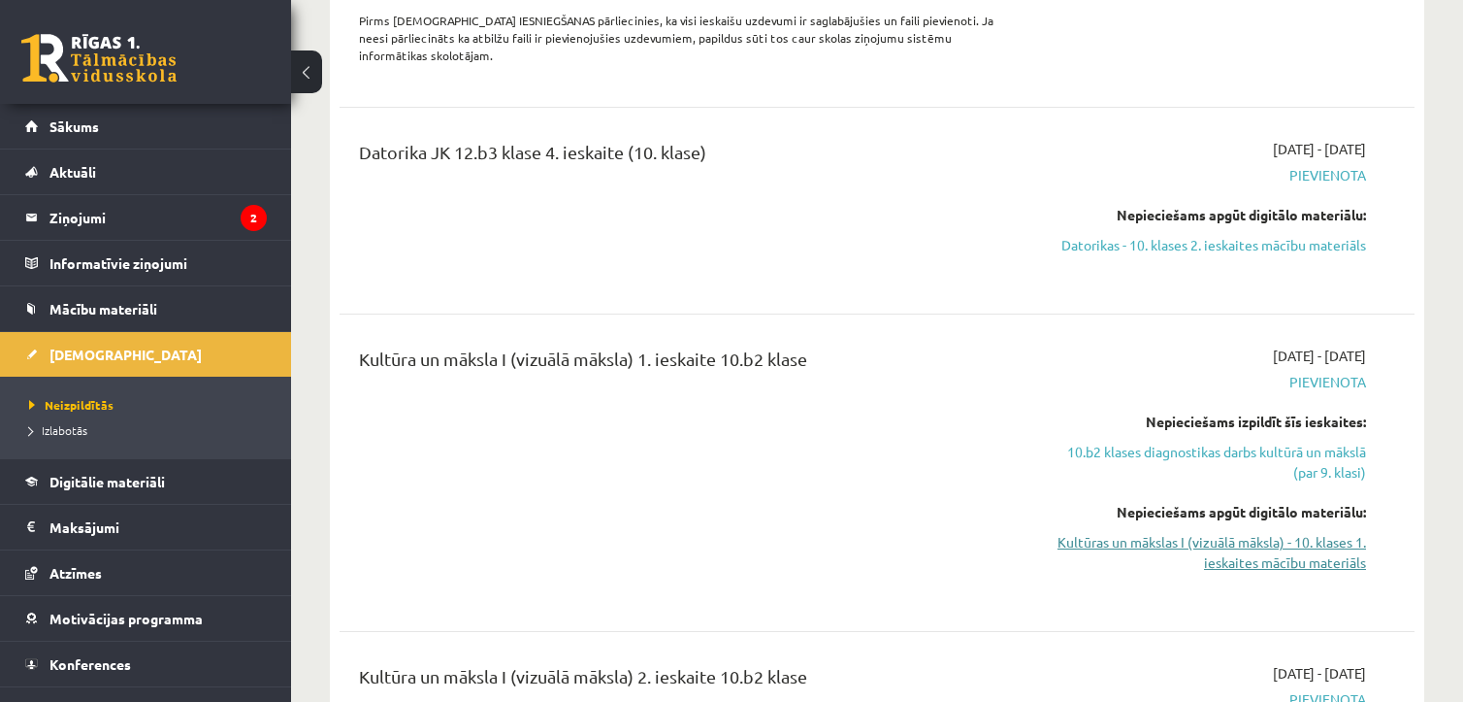
click at [1120, 532] on link "Kultūras un mākslas I (vizuālā māksla) - 10. klases 1. ieskaites mācību materiā…" at bounding box center [1208, 552] width 316 height 41
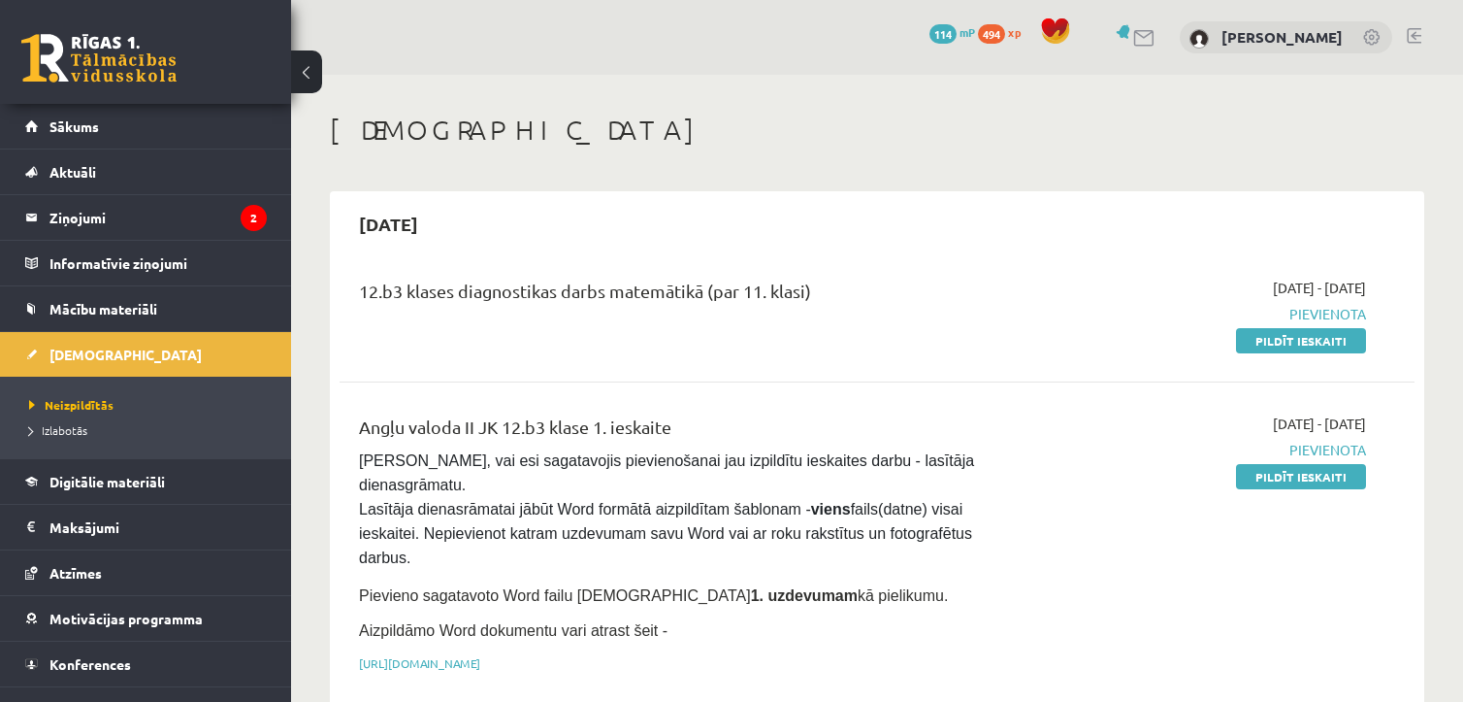
scroll to position [6892, 0]
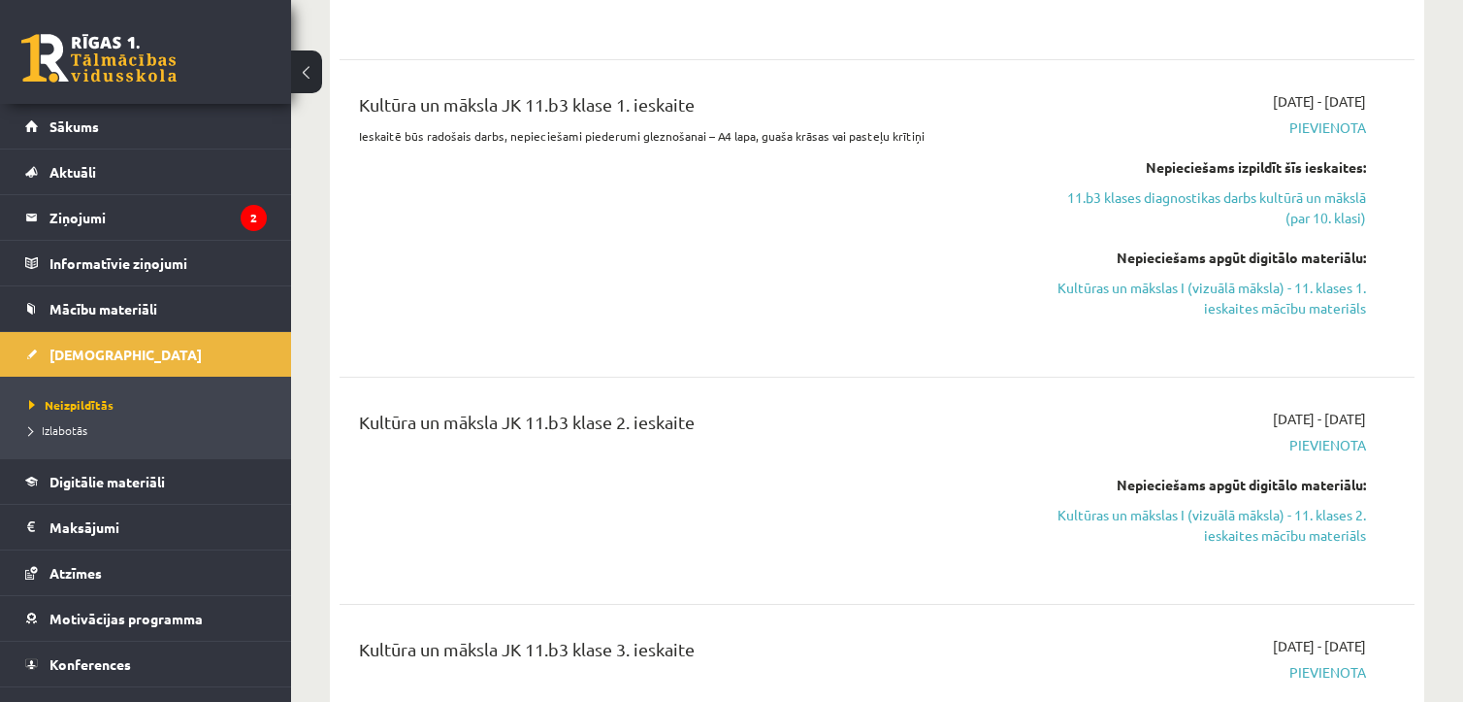
scroll to position [8092, 0]
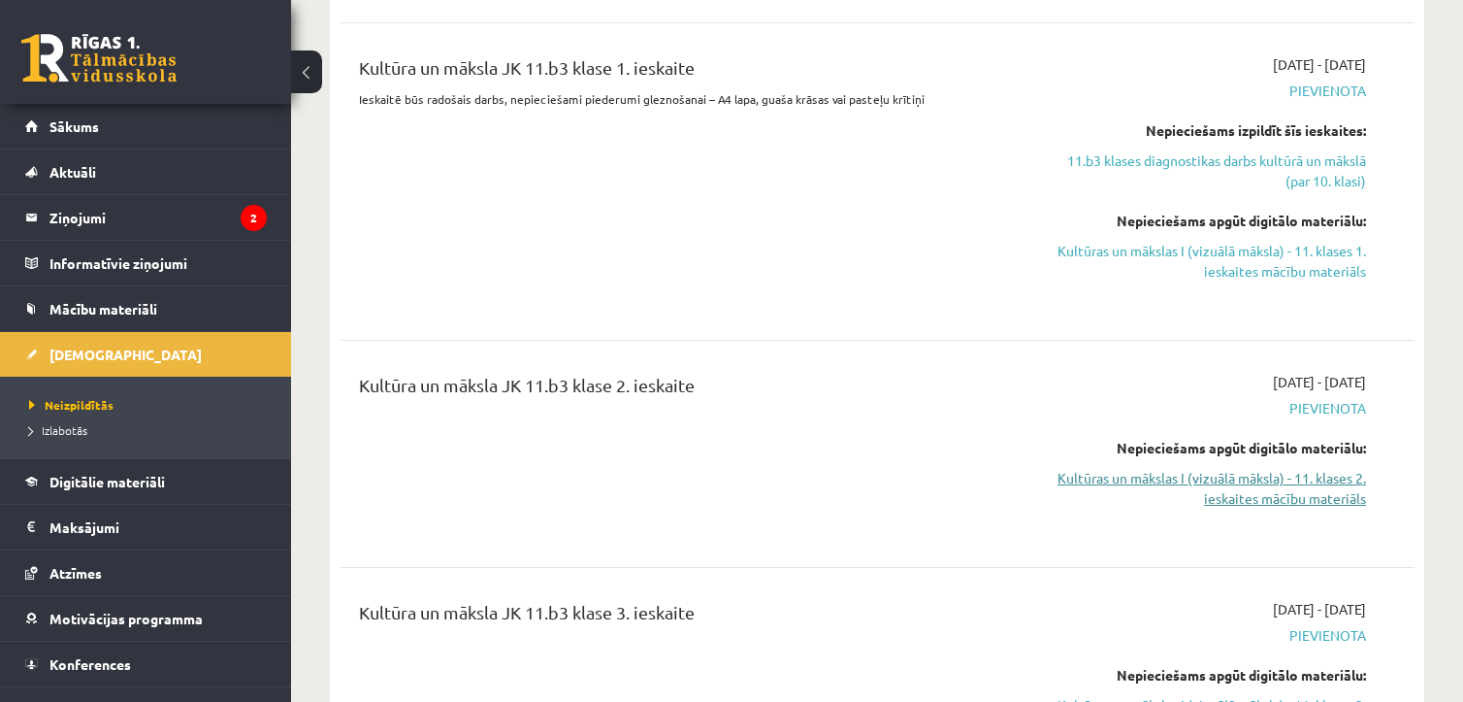
click at [1140, 468] on link "Kultūras un mākslas I (vizuālā māksla) - 11. klases 2. ieskaites mācību materiā…" at bounding box center [1208, 488] width 316 height 41
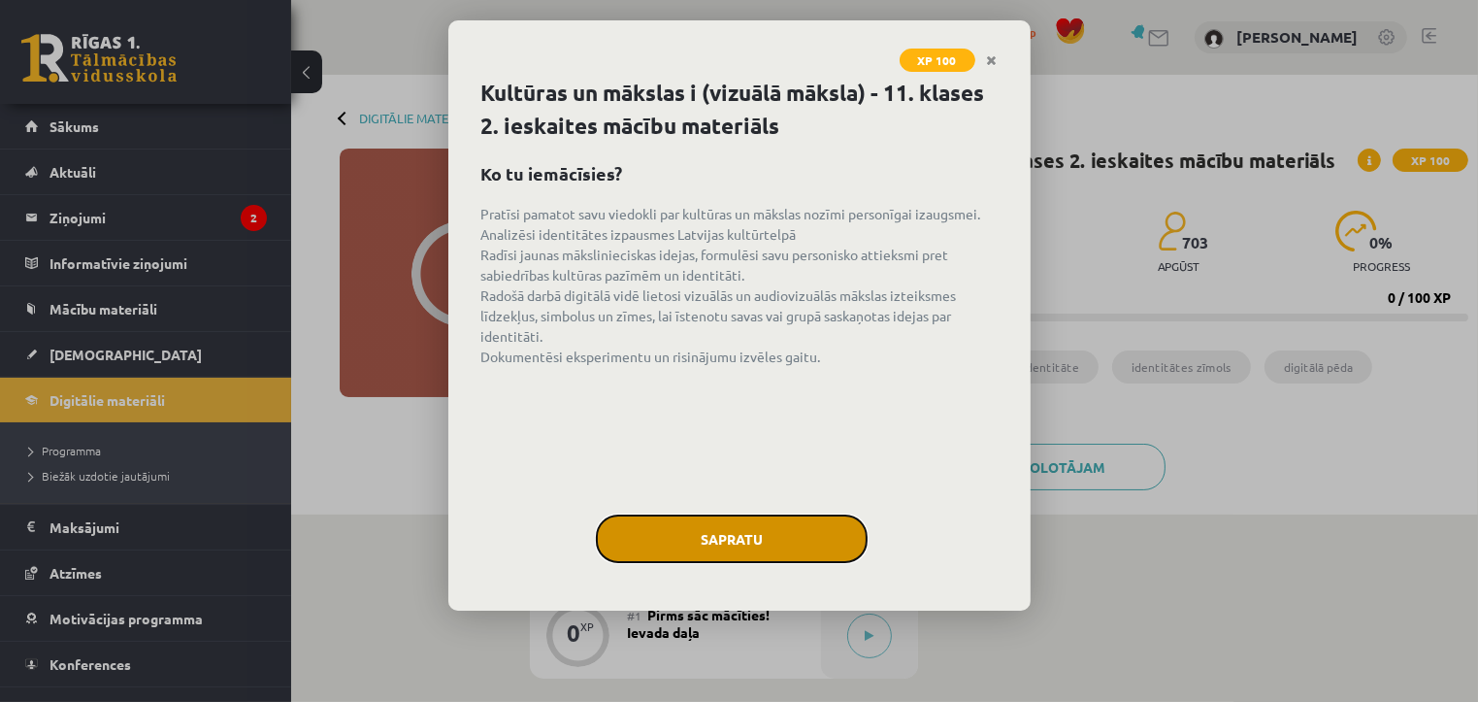
click at [704, 535] on button "Sapratu" at bounding box center [732, 538] width 272 height 49
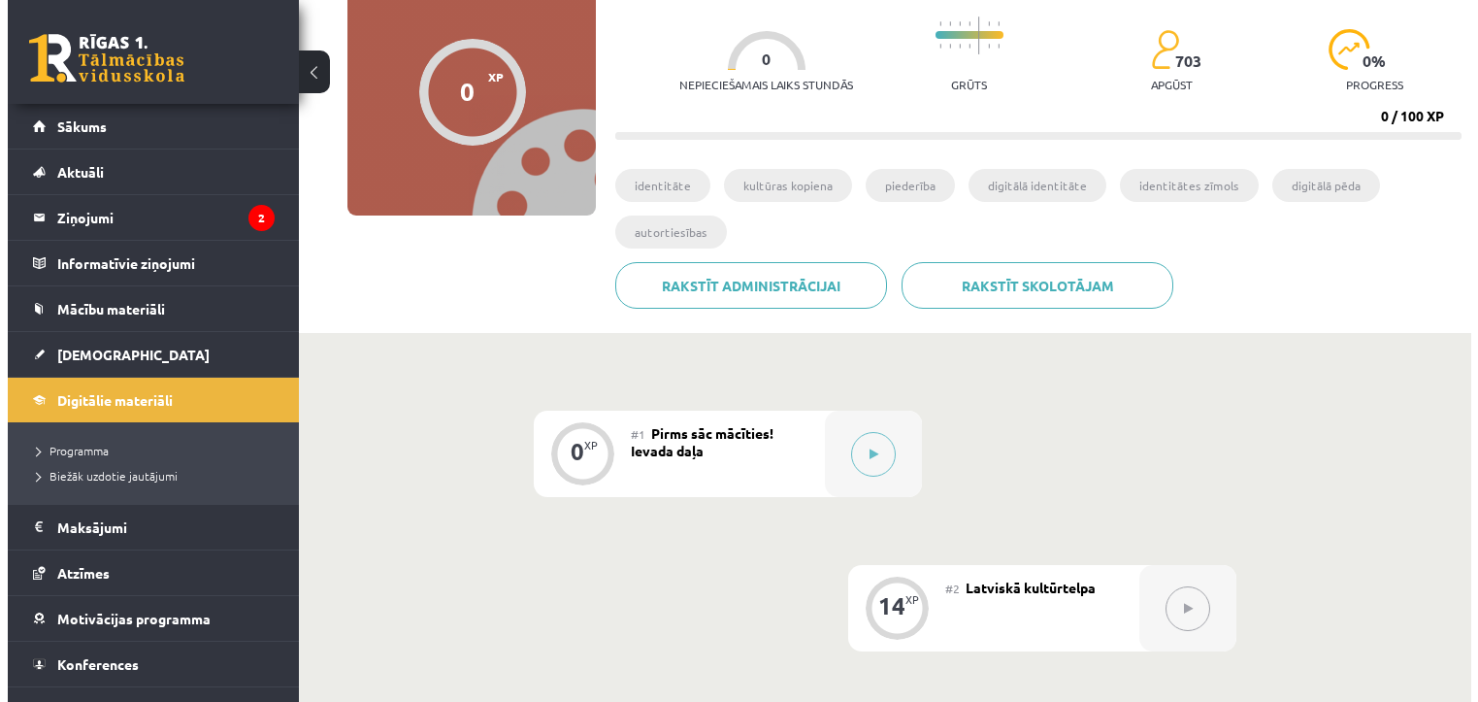
scroll to position [182, 0]
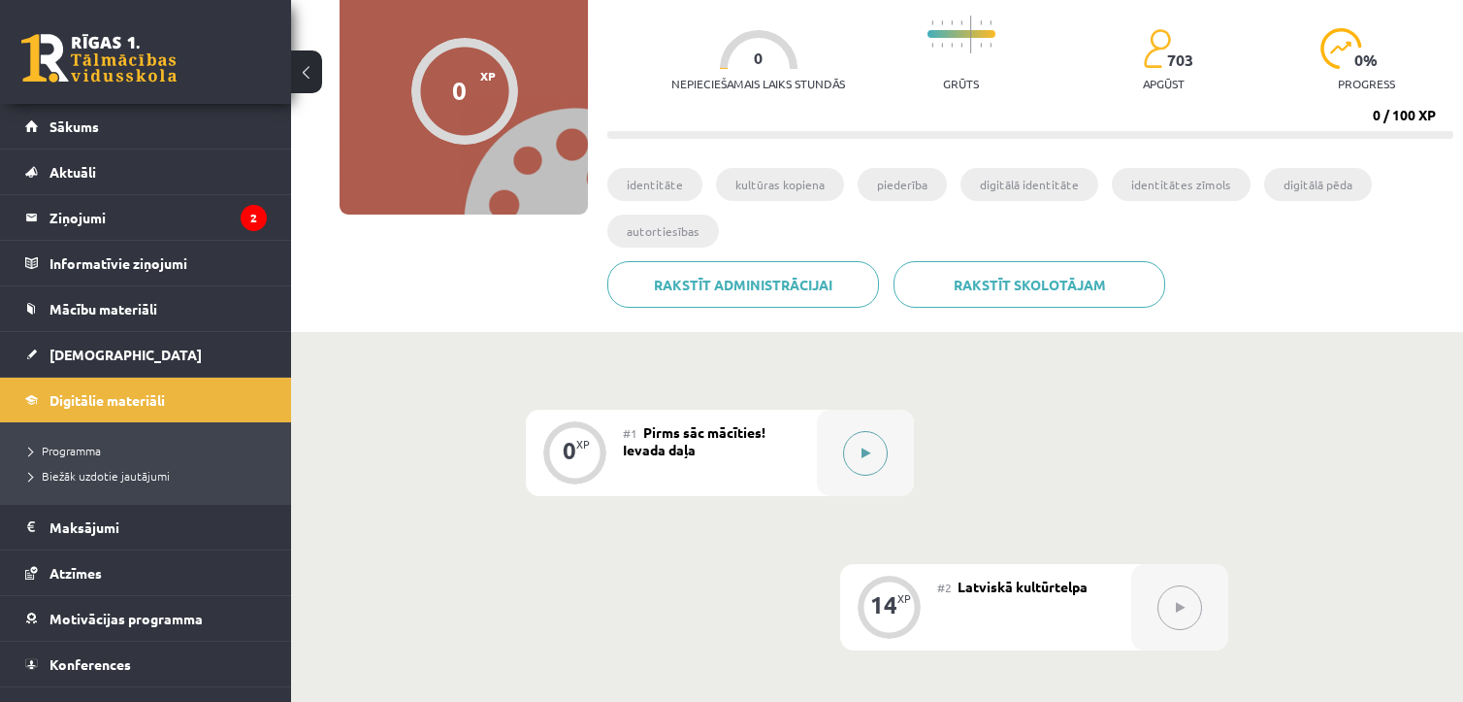
click at [872, 454] on button at bounding box center [865, 453] width 45 height 45
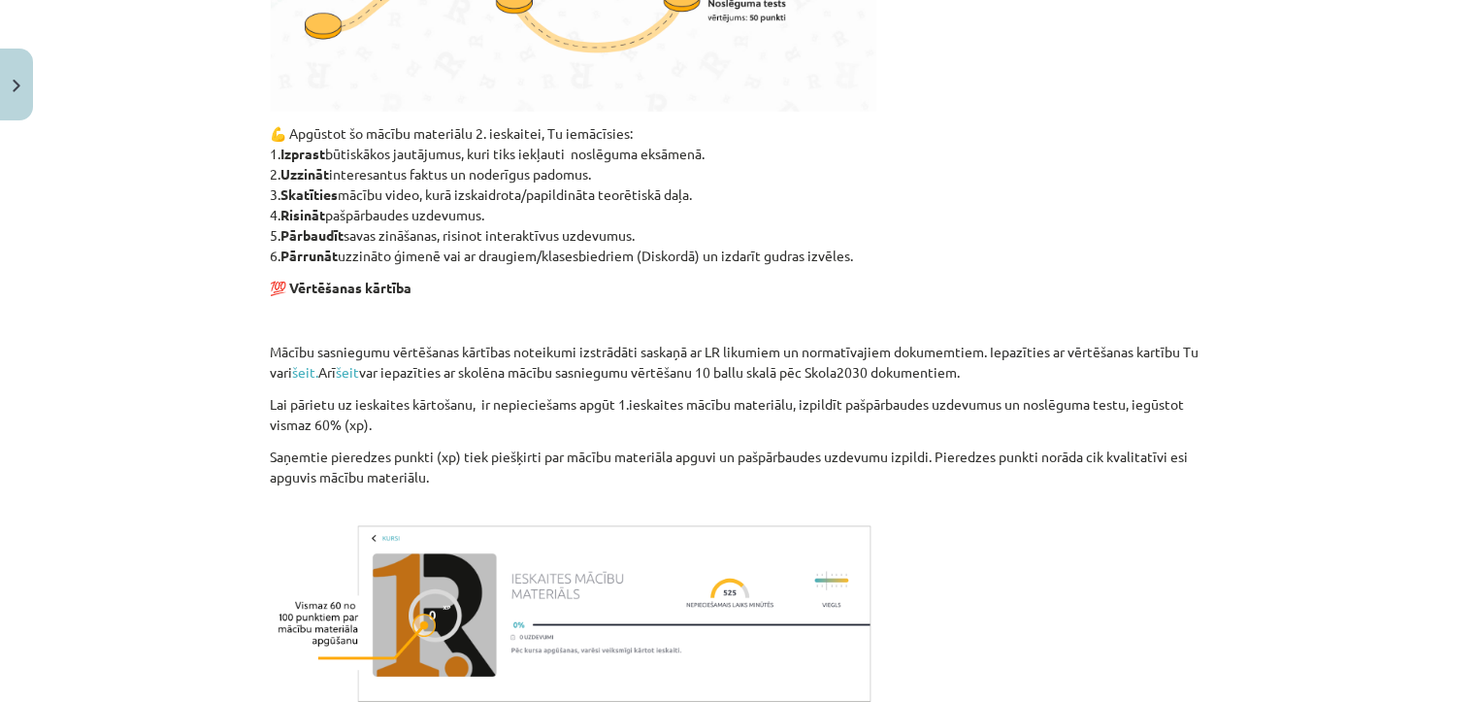
scroll to position [1259, 0]
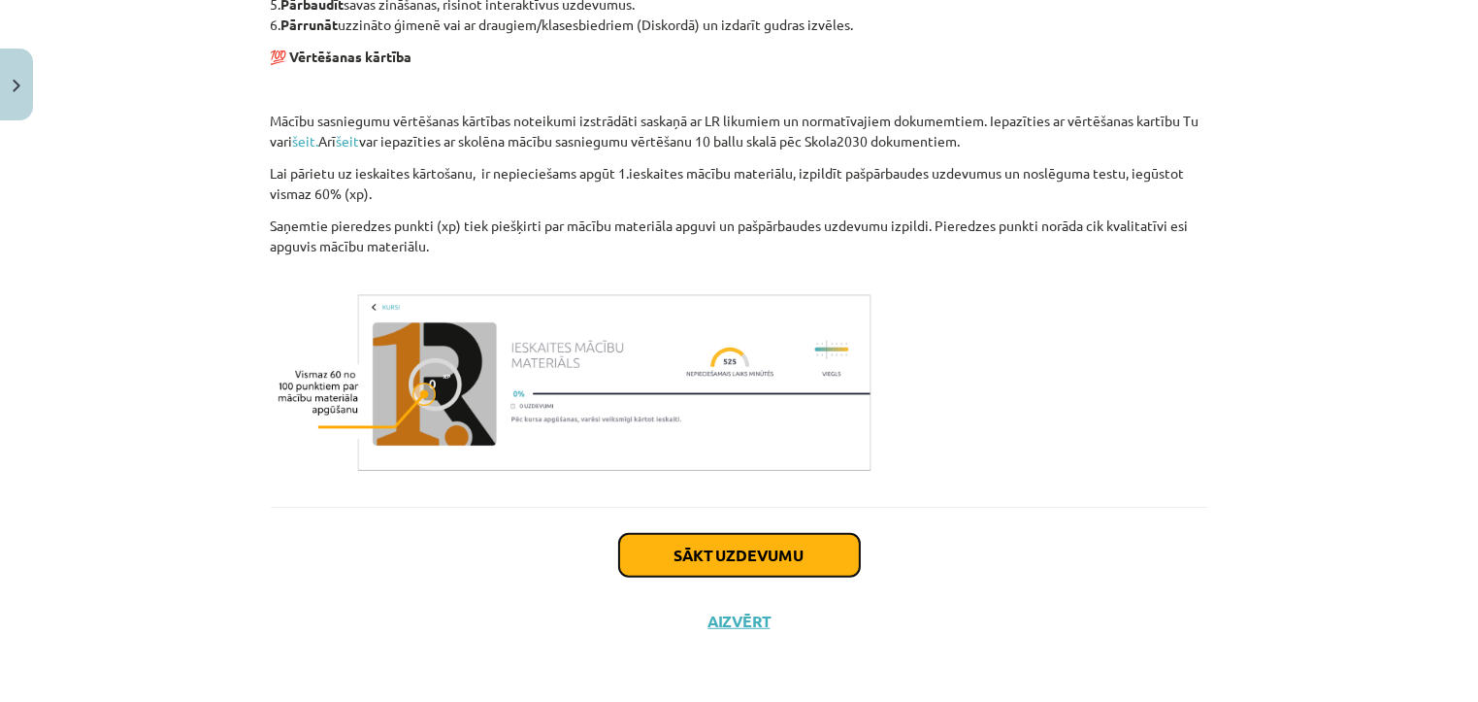
click at [800, 564] on button "Sākt uzdevumu" at bounding box center [739, 555] width 241 height 43
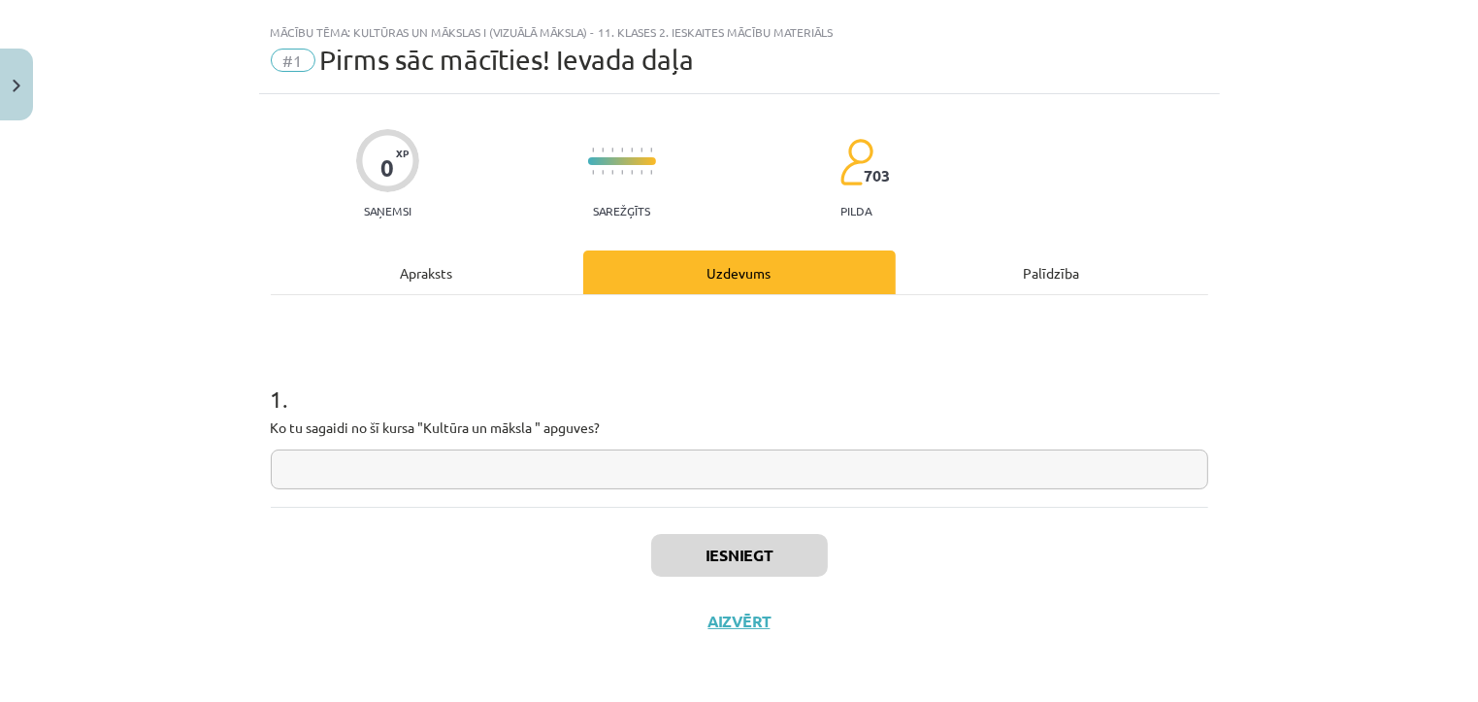
click at [753, 474] on input "text" at bounding box center [739, 469] width 937 height 40
type input "**********"
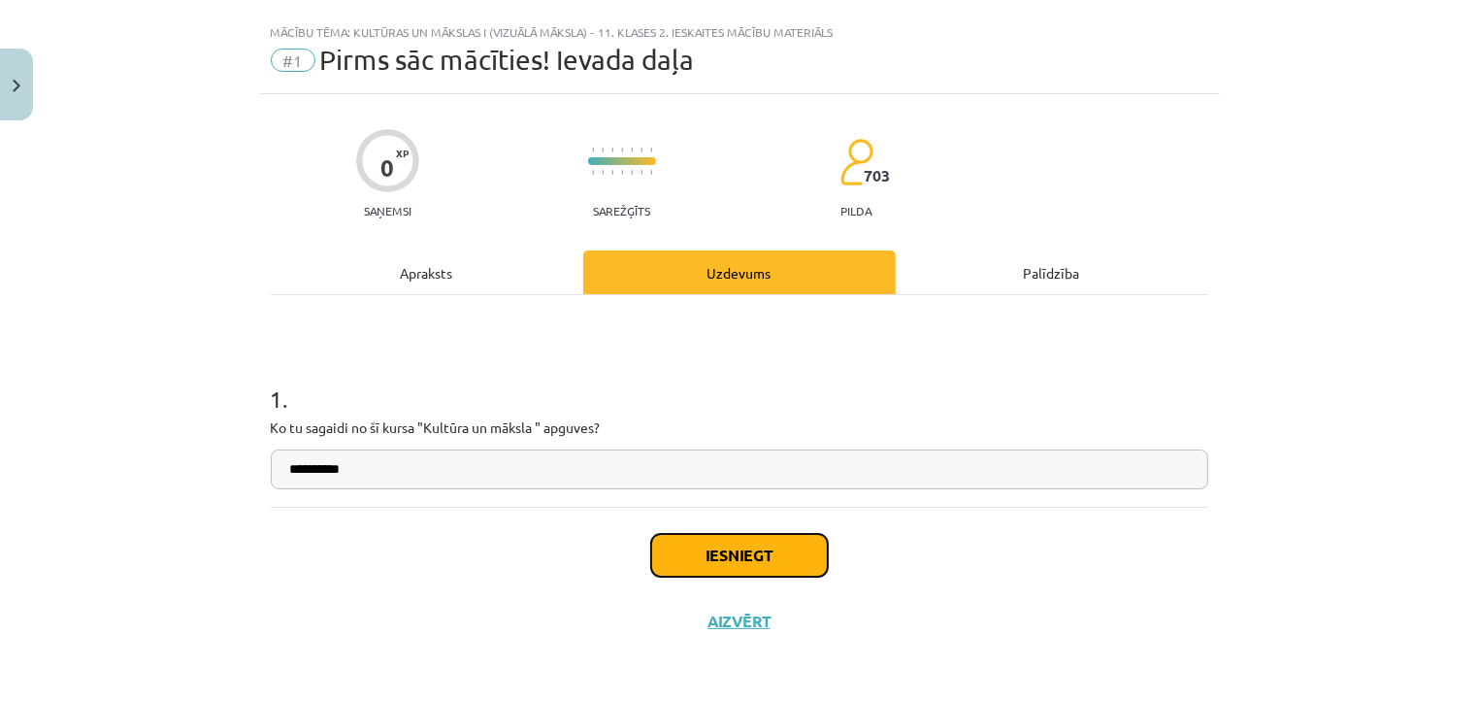
click at [739, 542] on button "Iesniegt" at bounding box center [739, 555] width 177 height 43
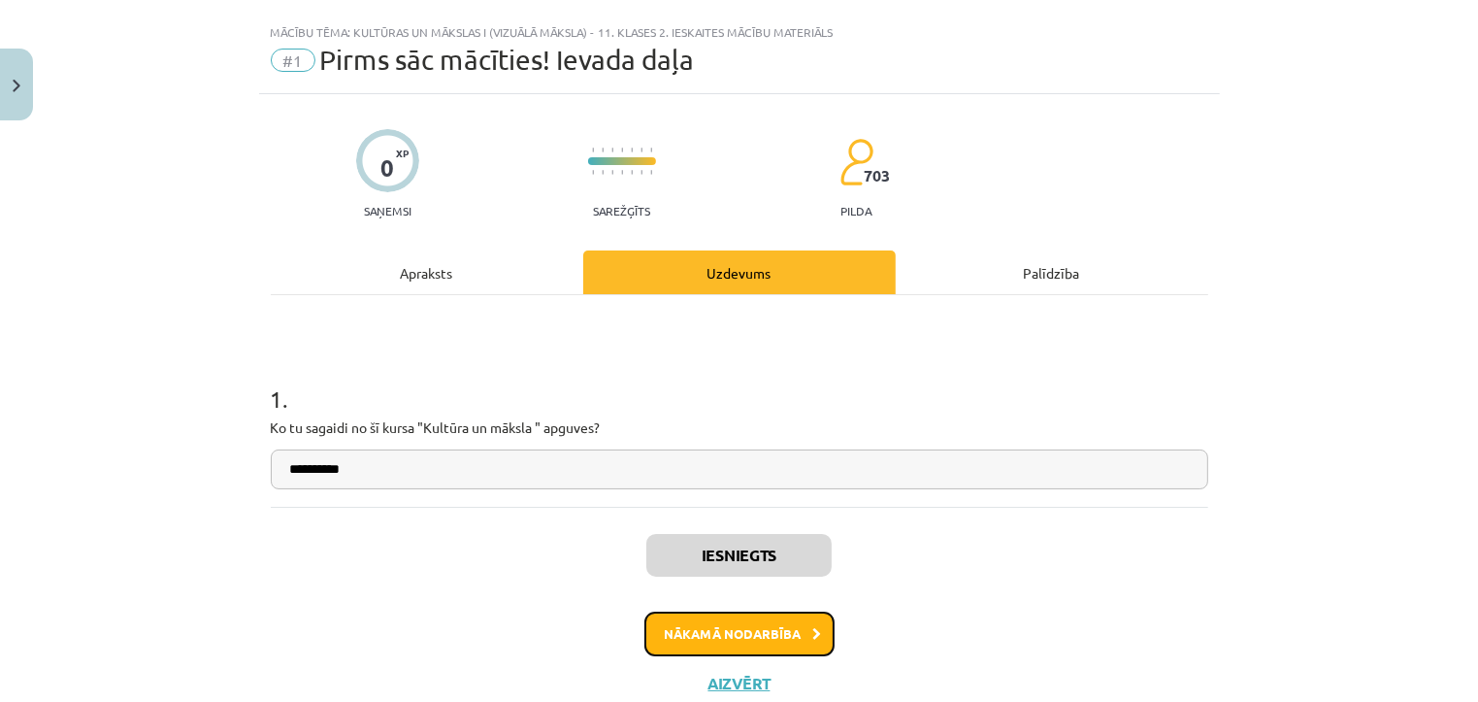
click at [727, 617] on button "Nākamā nodarbība" at bounding box center [739, 633] width 190 height 45
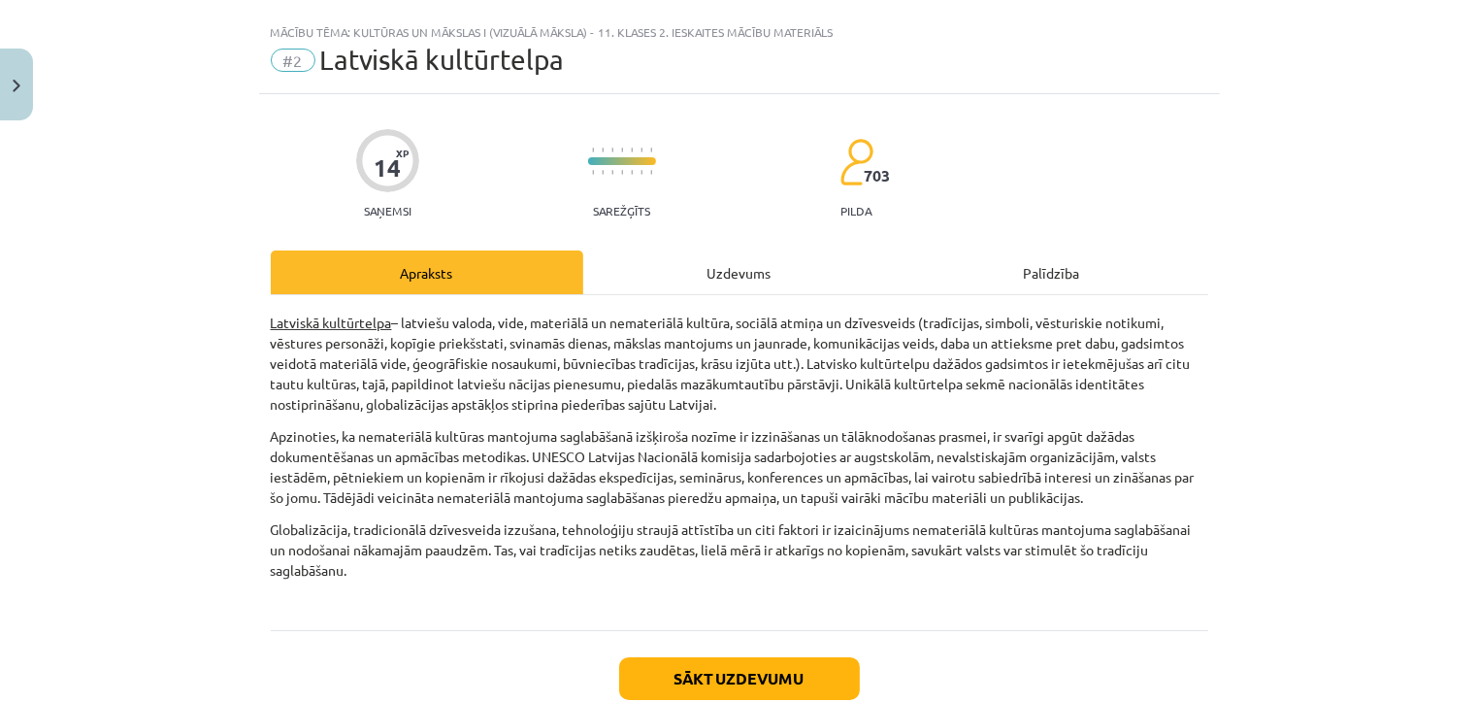
scroll to position [49, 0]
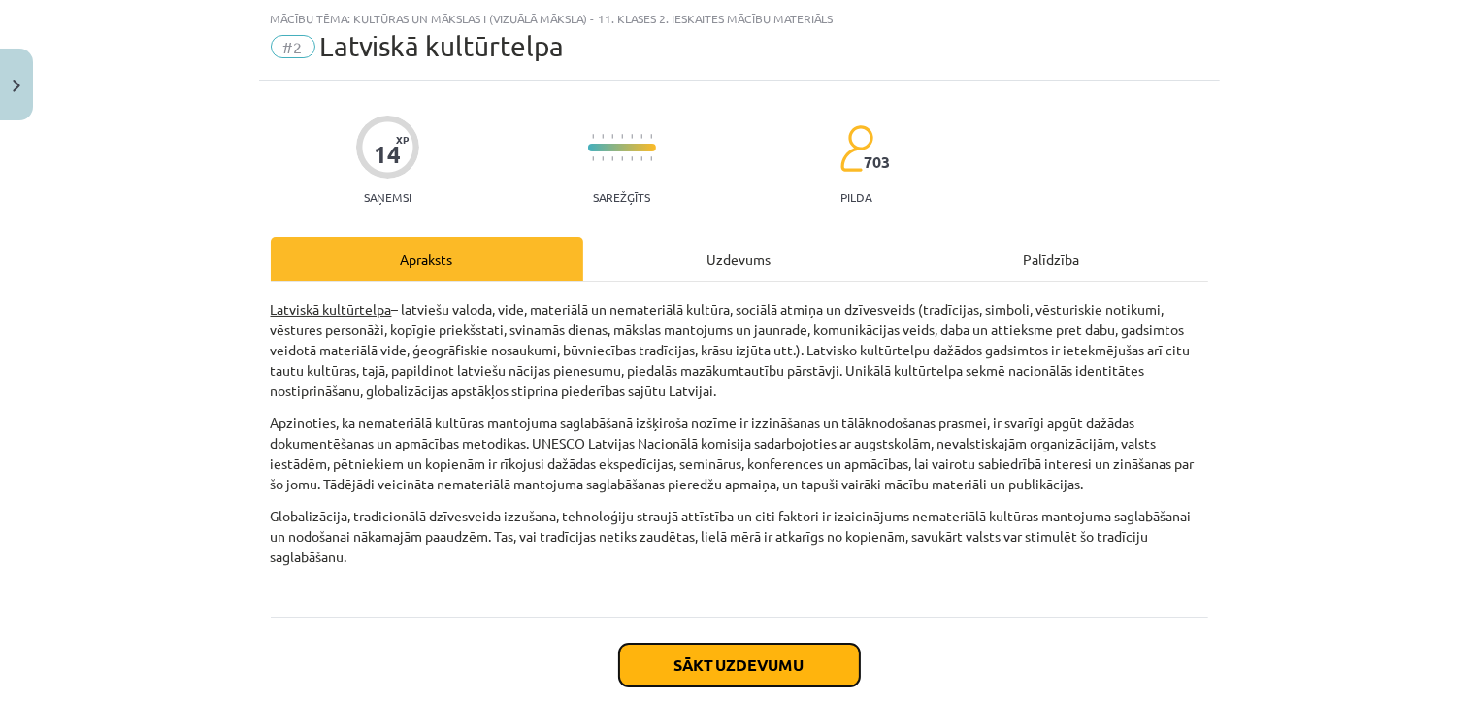
click at [718, 645] on button "Sākt uzdevumu" at bounding box center [739, 664] width 241 height 43
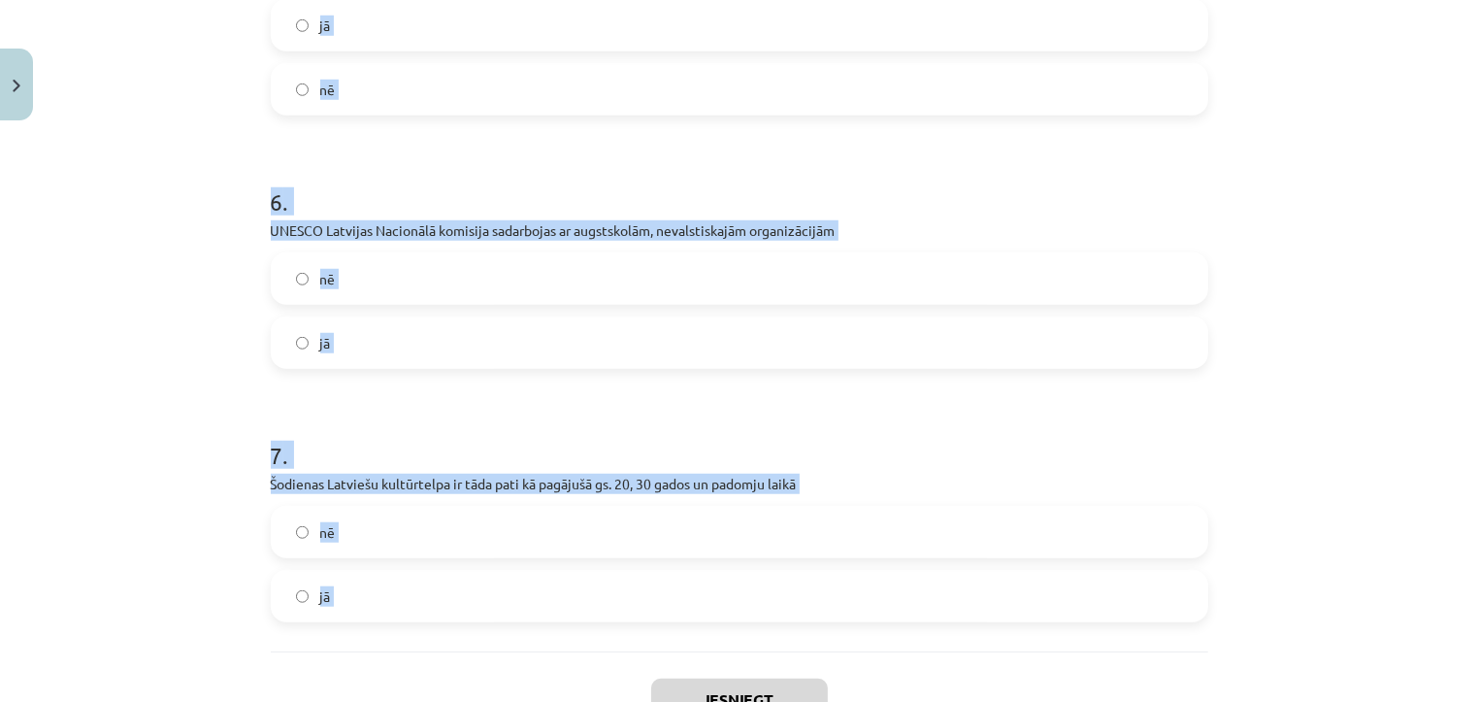
scroll to position [1643, 0]
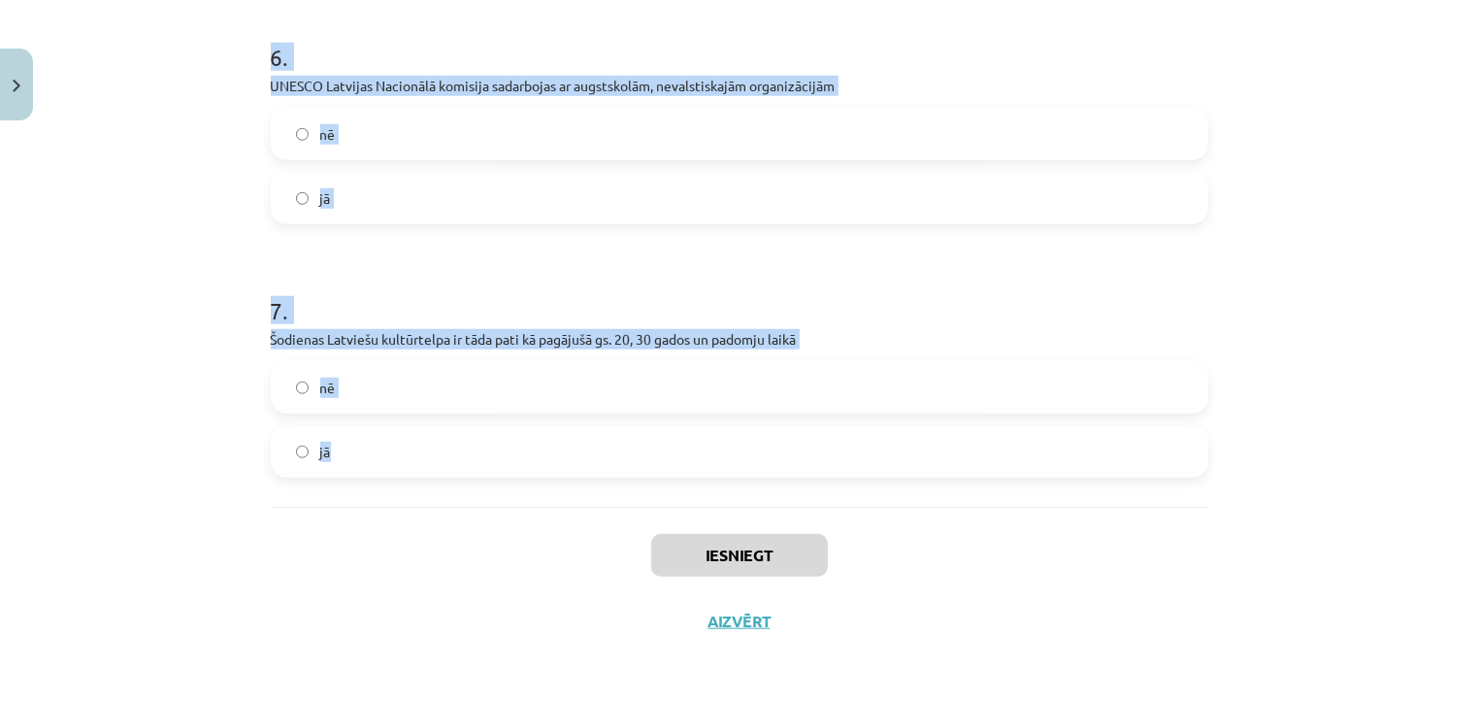
drag, startPoint x: 245, startPoint y: 296, endPoint x: 635, endPoint y: 442, distance: 416.7
click at [635, 442] on div "Mācību tēma: Kultūras un mākslas i (vizuālā māksla) - 11. klases 2. ieskaites m…" at bounding box center [739, 351] width 1478 height 702
copy form "1 . Nacionālā nemateriālā kultūras mantojuma saraksta izveidi neparedz likums j…"
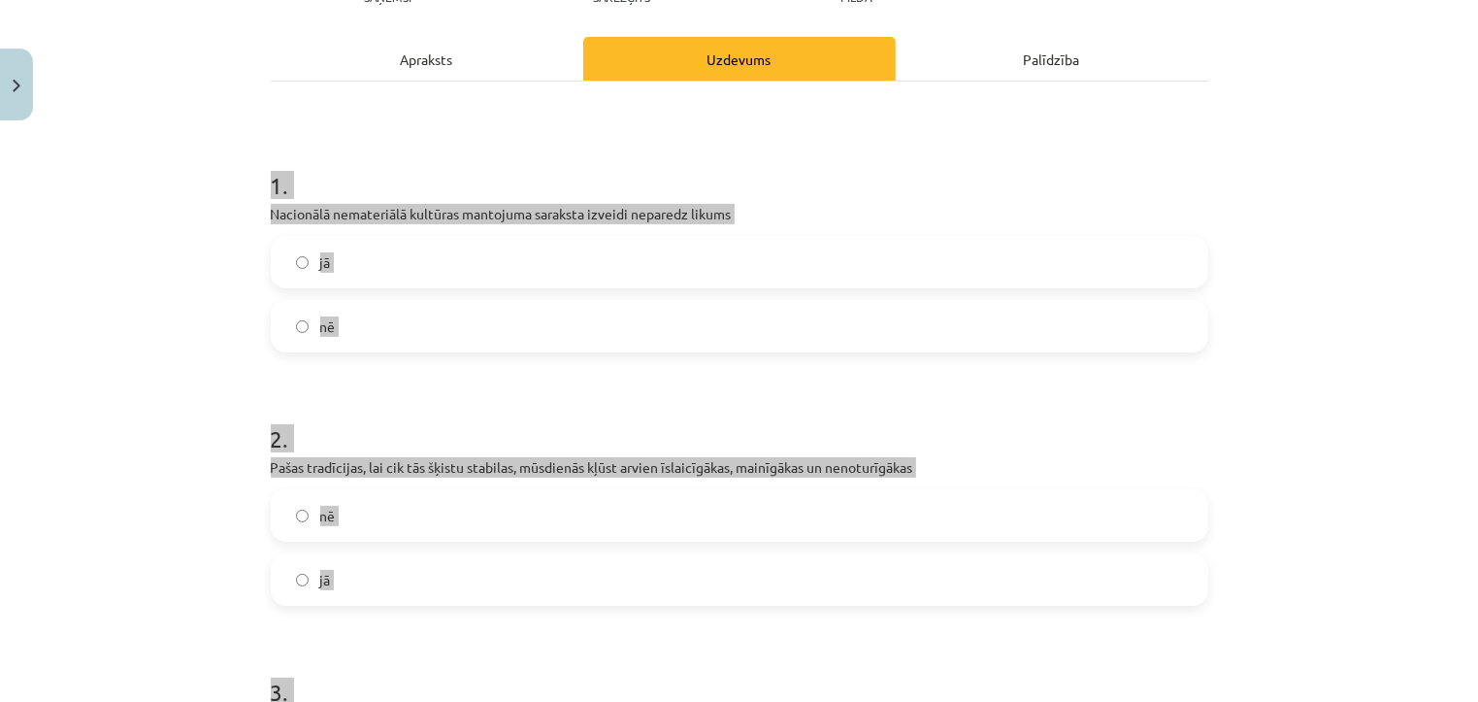
scroll to position [255, 0]
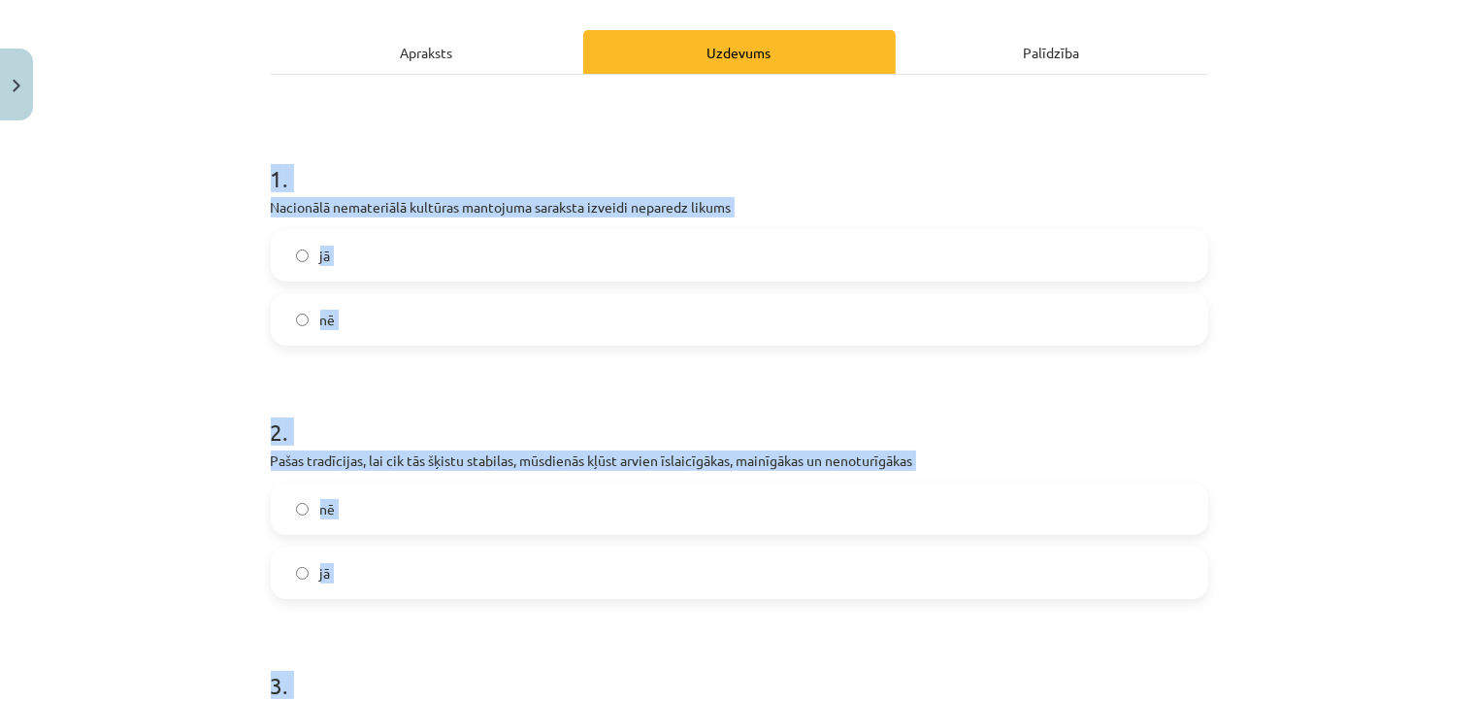
click at [514, 323] on label "nē" at bounding box center [739, 319] width 933 height 49
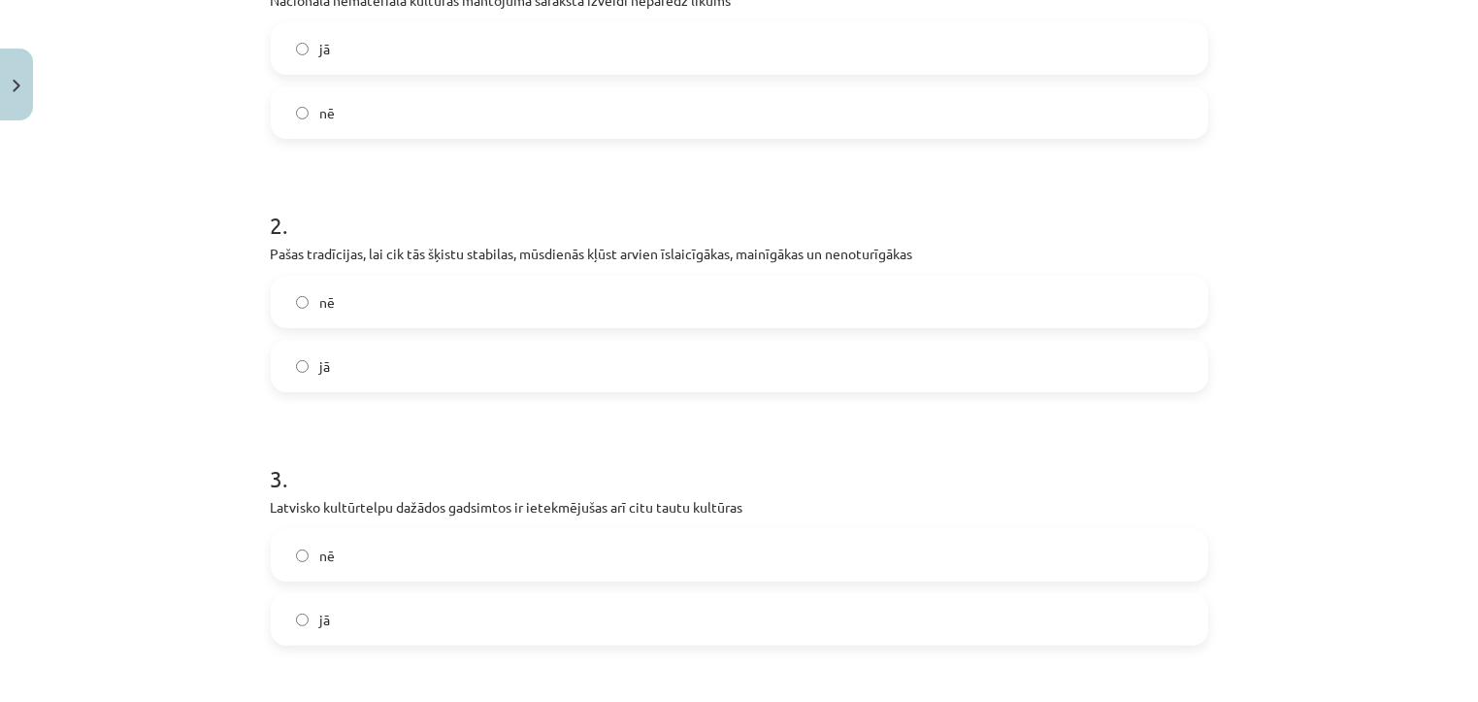
scroll to position [468, 0]
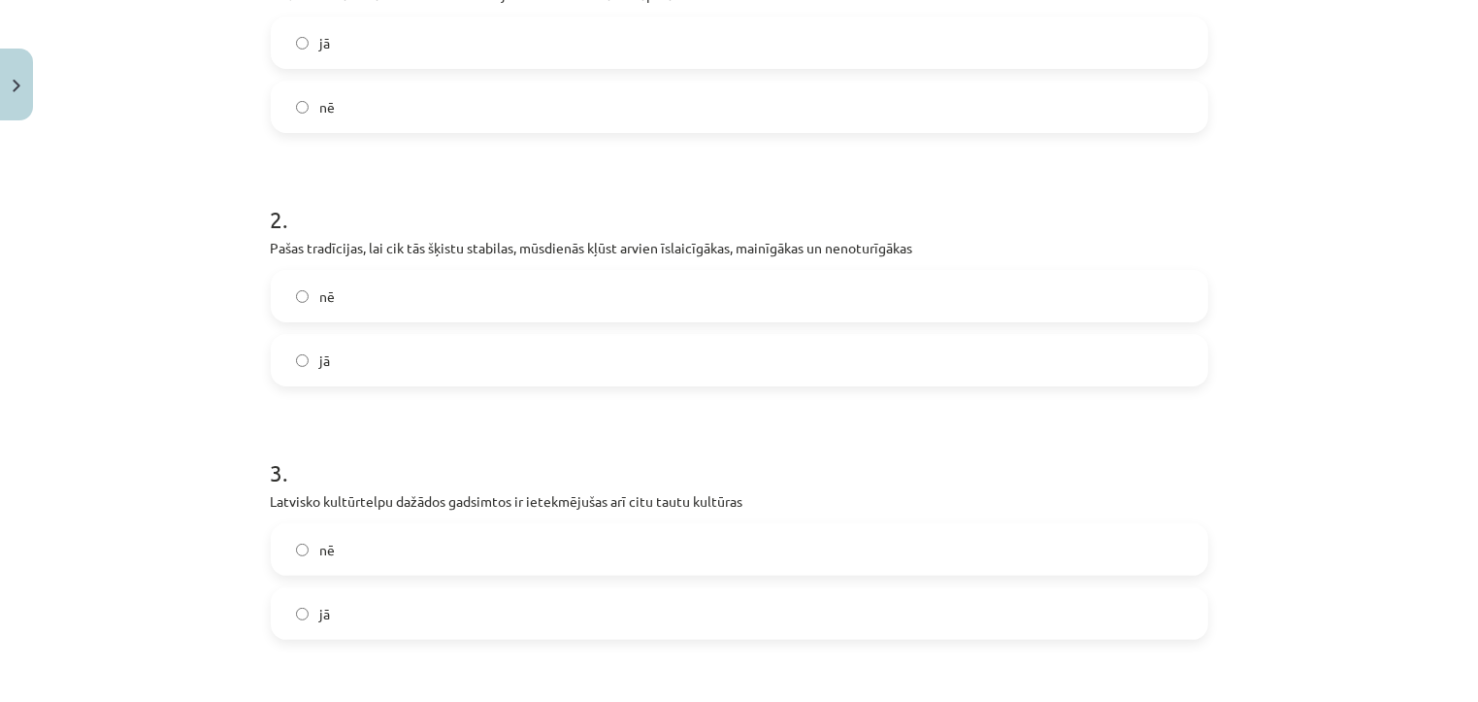
click at [458, 360] on label "jā" at bounding box center [739, 360] width 933 height 49
click at [409, 606] on label "jā" at bounding box center [739, 613] width 933 height 49
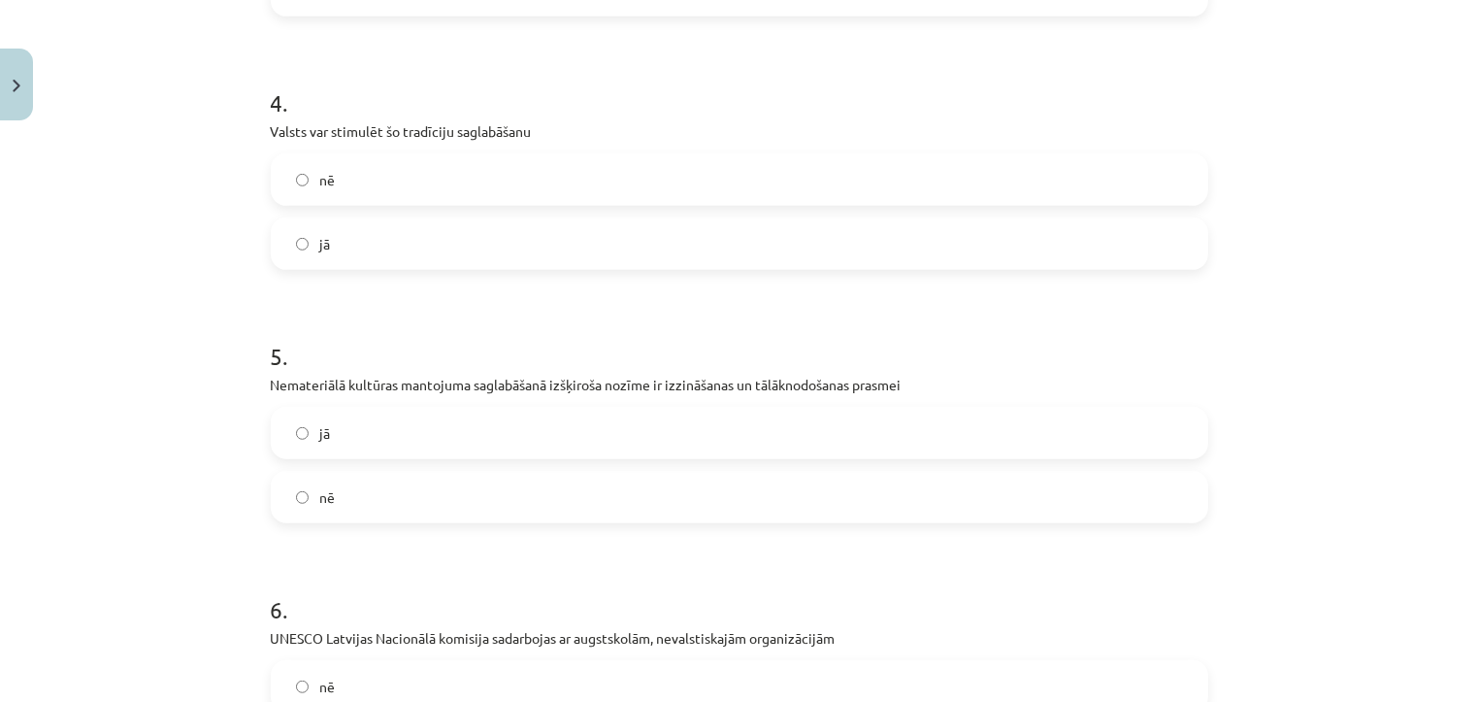
scroll to position [1093, 0]
click at [661, 250] on label "jā" at bounding box center [739, 241] width 933 height 49
click at [584, 418] on label "jā" at bounding box center [739, 431] width 933 height 49
click at [567, 496] on label "jā" at bounding box center [739, 496] width 933 height 49
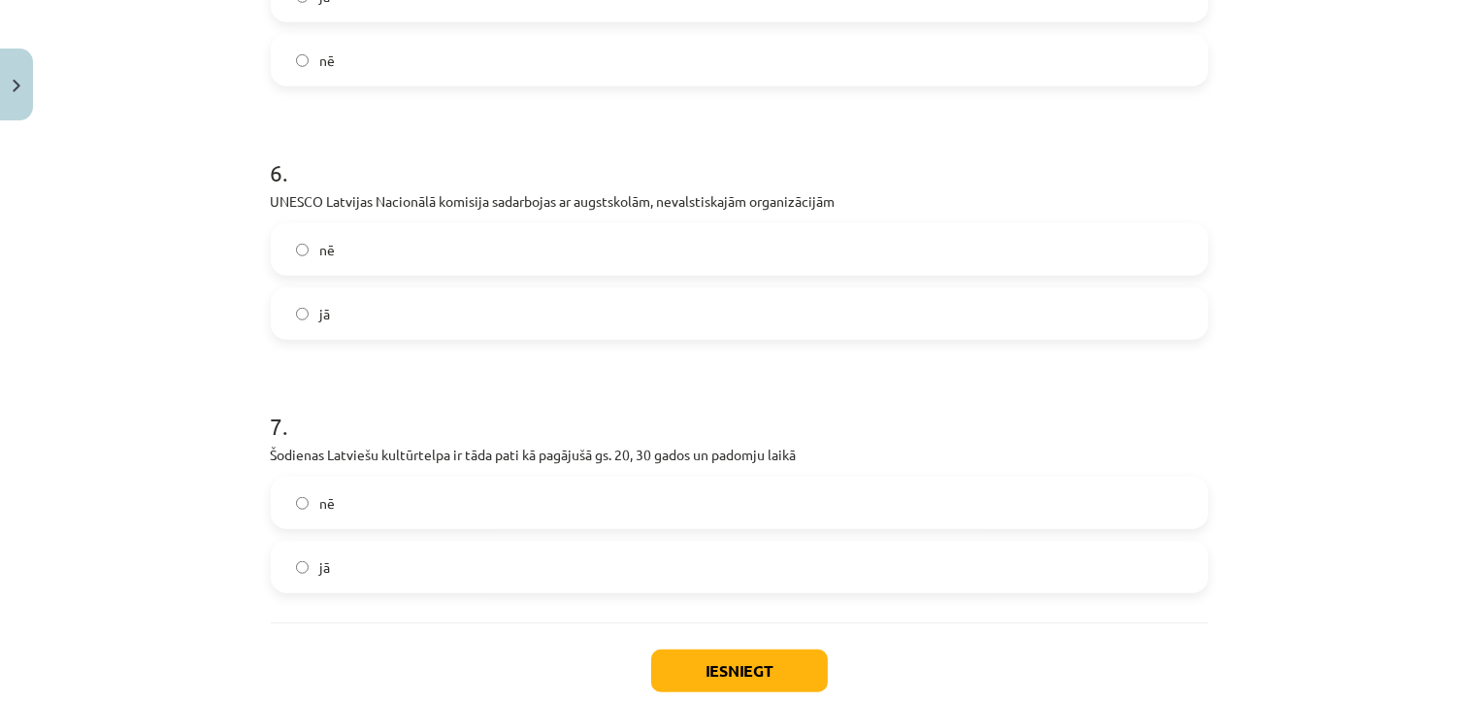
scroll to position [1528, 0]
click at [565, 502] on label "nē" at bounding box center [739, 501] width 933 height 49
click at [710, 656] on button "Iesniegt" at bounding box center [739, 669] width 177 height 43
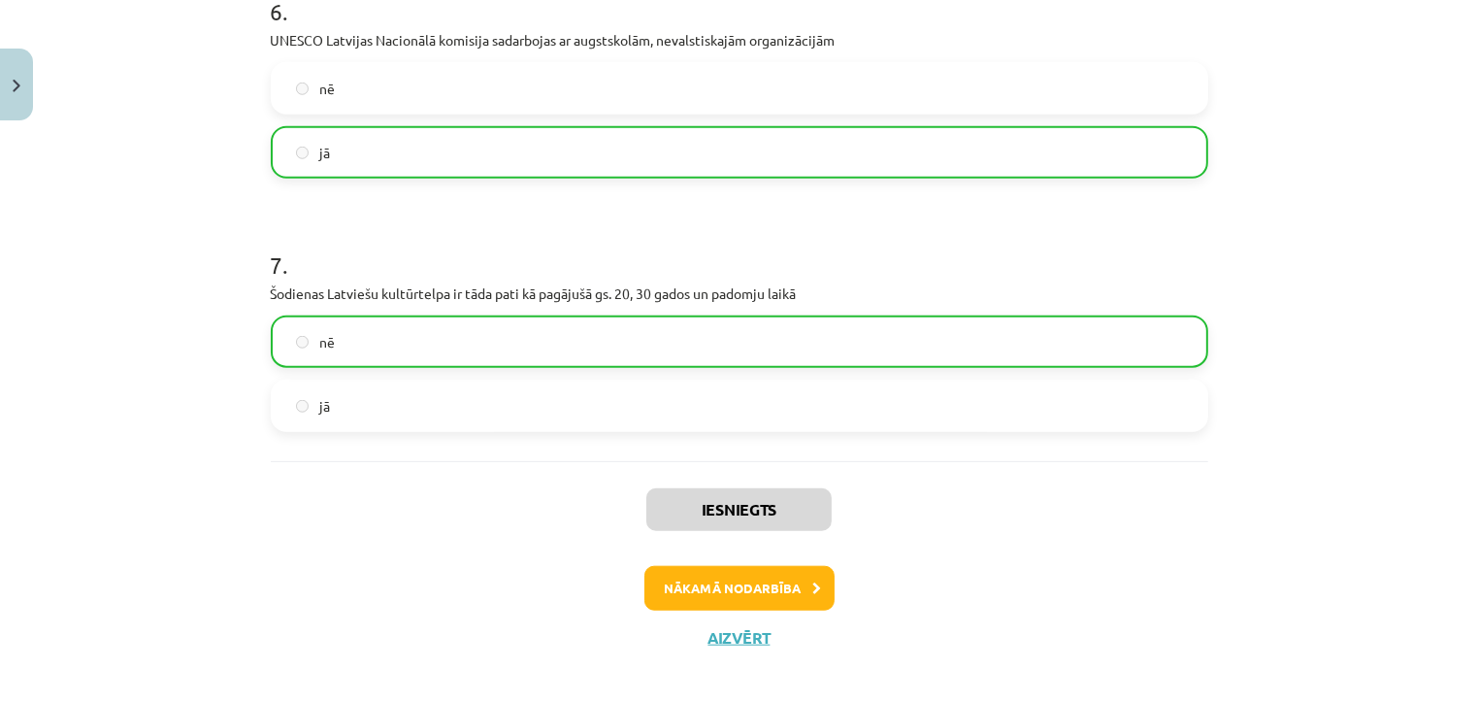
scroll to position [1696, 0]
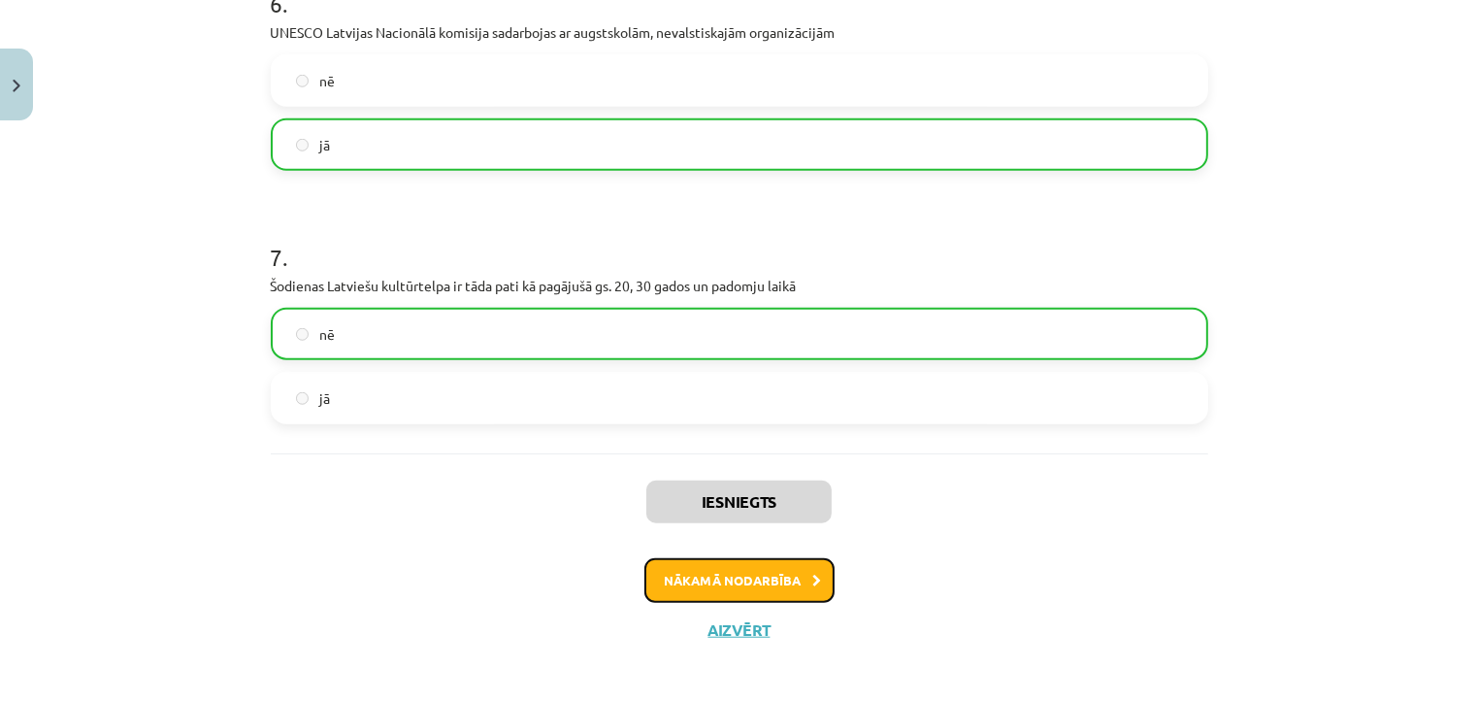
click at [761, 589] on button "Nākamā nodarbība" at bounding box center [739, 580] width 190 height 45
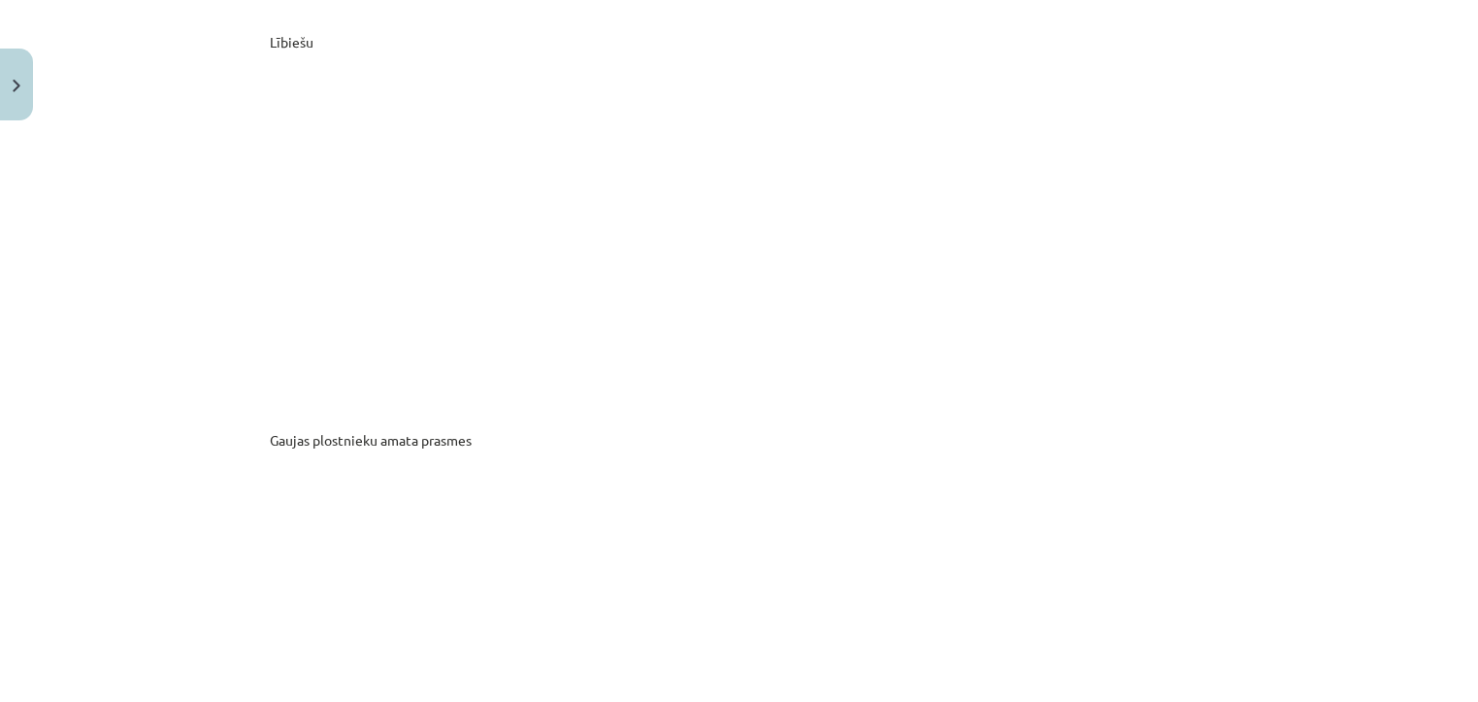
scroll to position [10653, 0]
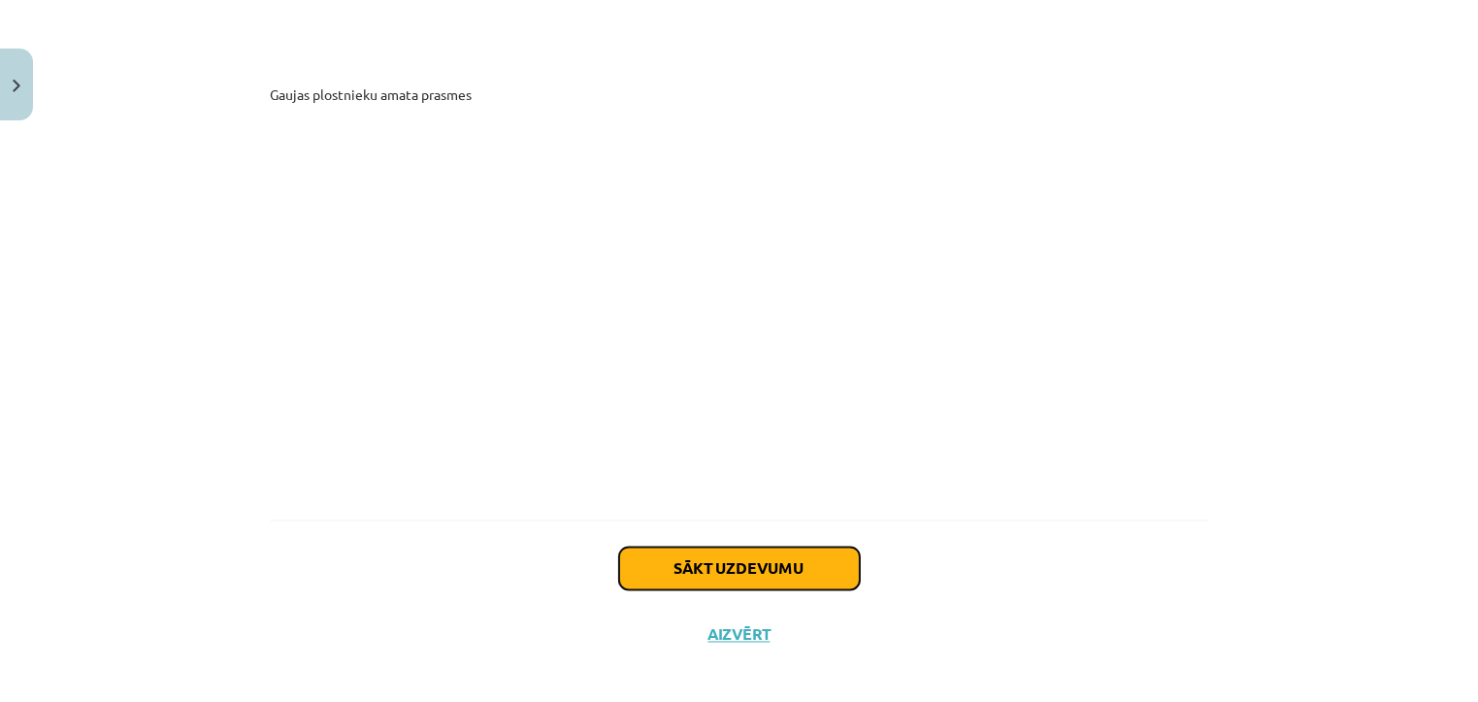
click at [753, 561] on button "Sākt uzdevumu" at bounding box center [739, 568] width 241 height 43
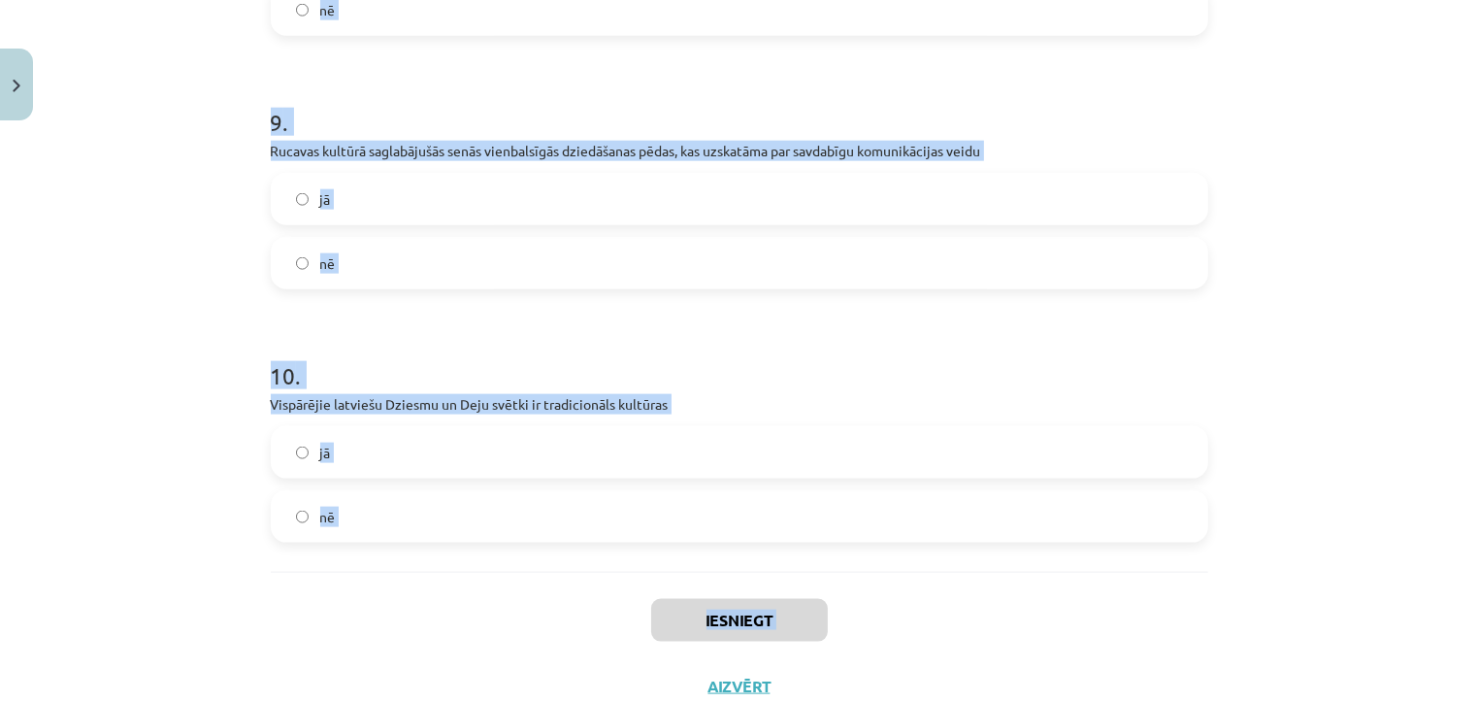
scroll to position [2443, 0]
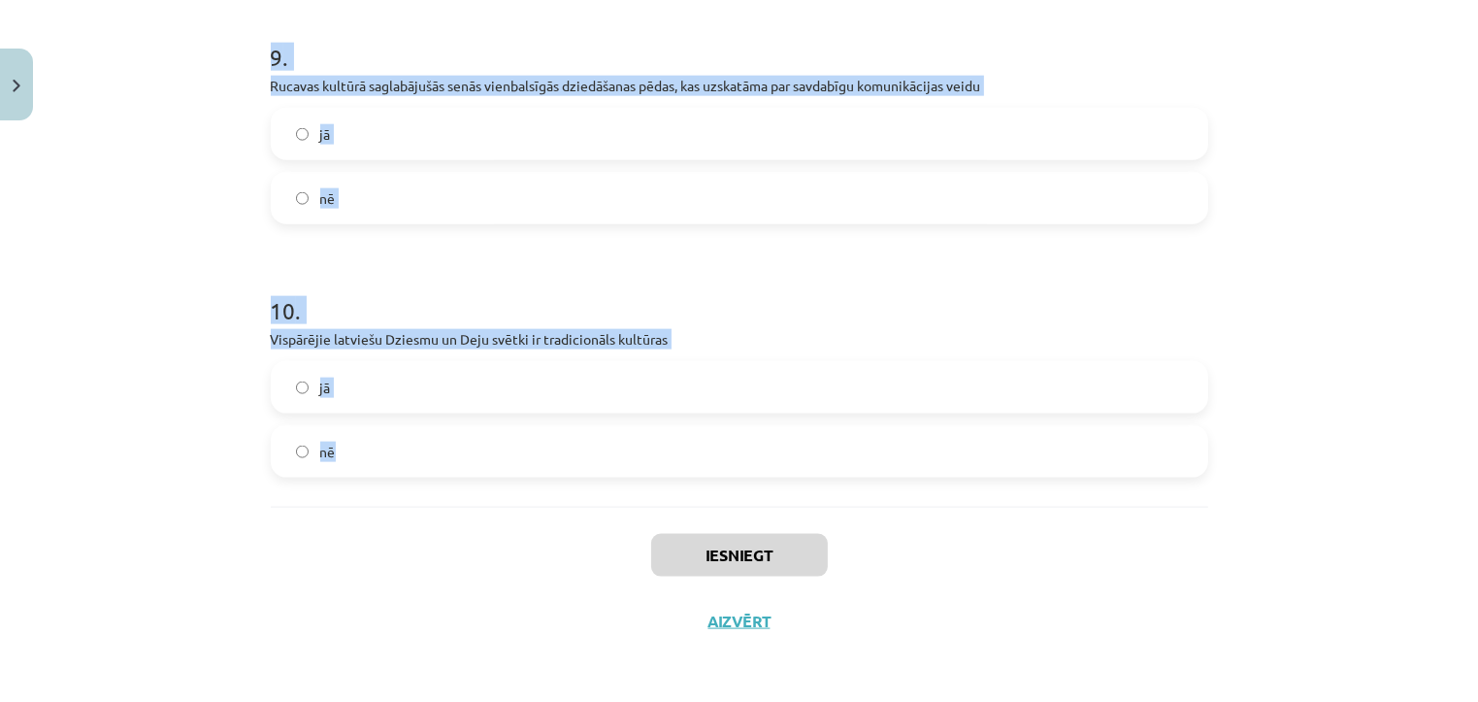
drag, startPoint x: 237, startPoint y: 378, endPoint x: 461, endPoint y: 475, distance: 244.2
click at [461, 475] on div "Mācību tēma: Kultūras un mākslas i (vizuālā māksla) - 11. klases 2. ieskaites m…" at bounding box center [739, 351] width 1478 height 702
copy form "1 . Nacionālā nemateriālā kultūras mantojuma sarakstā iekļautas amatu prasmes, …"
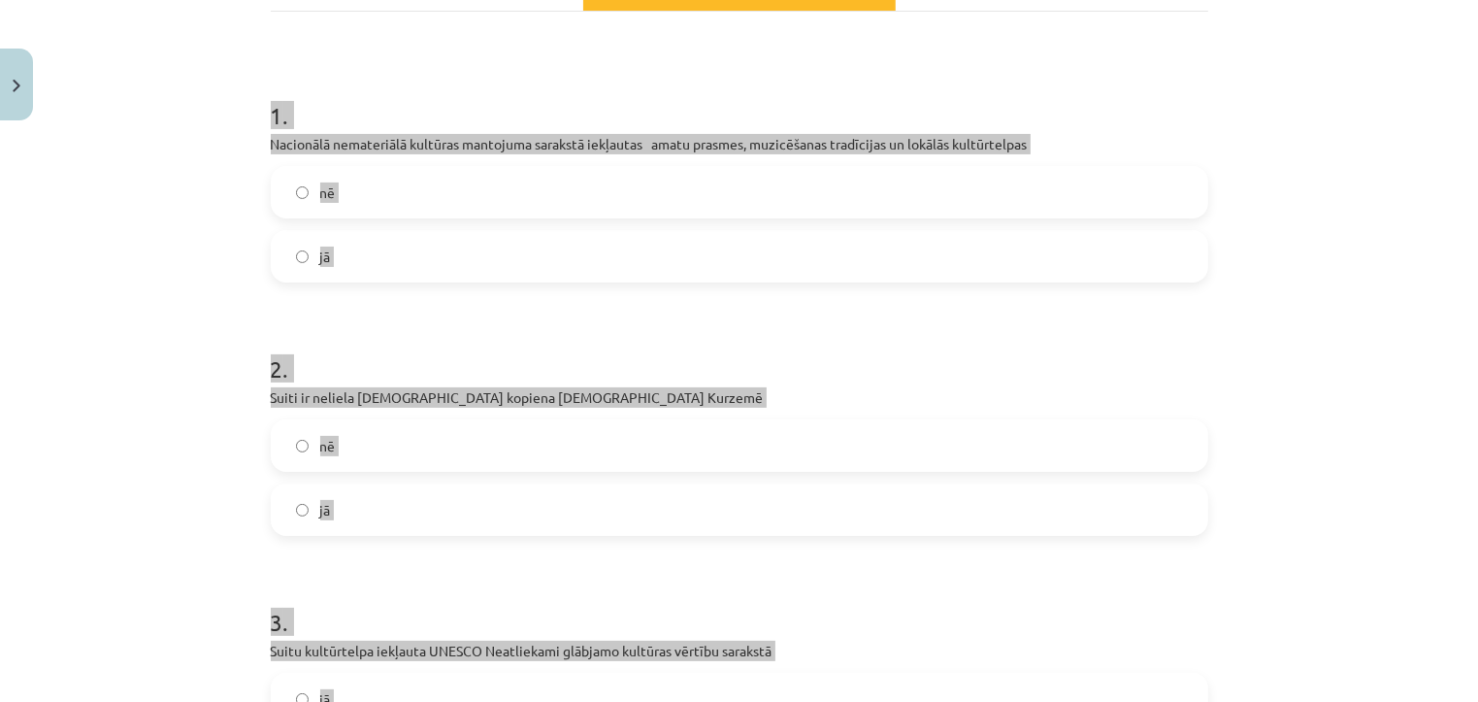
scroll to position [308, 0]
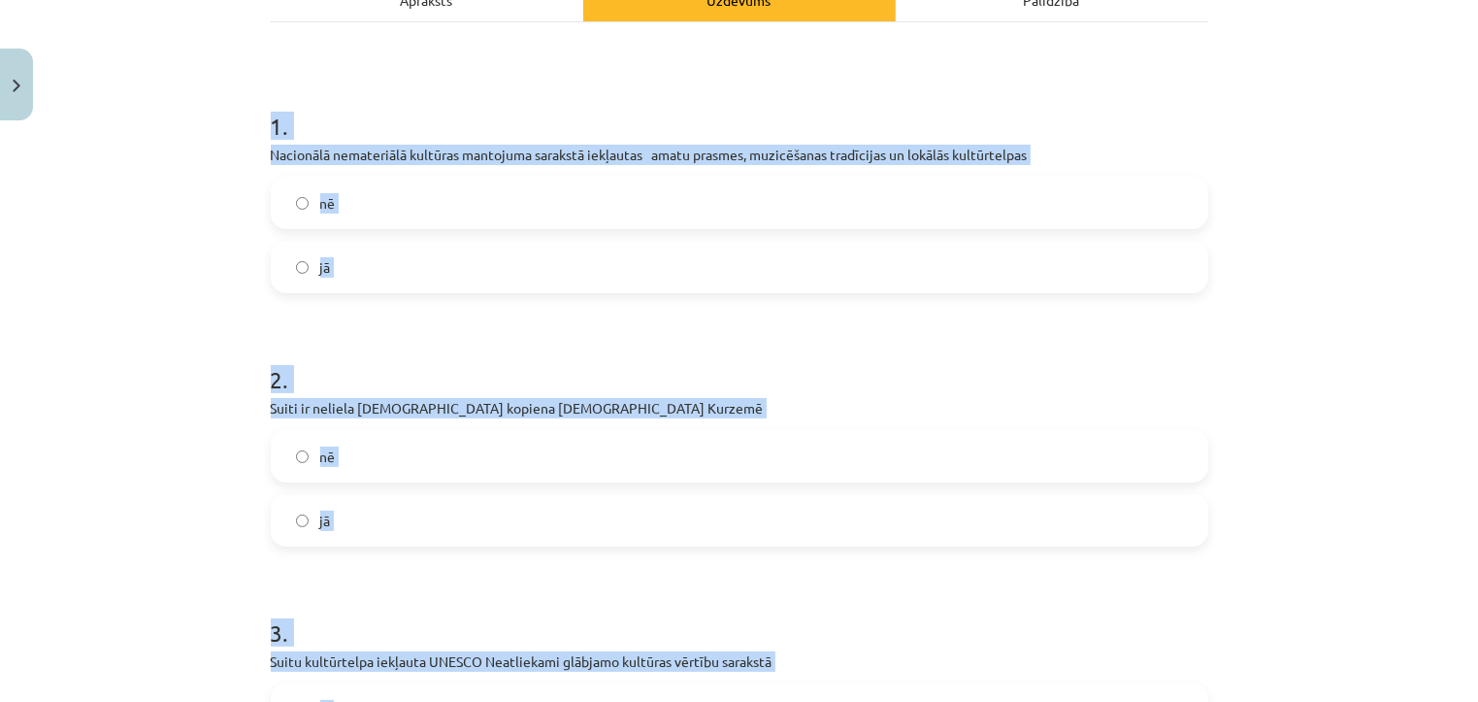
click at [454, 273] on label "jā" at bounding box center [739, 267] width 933 height 49
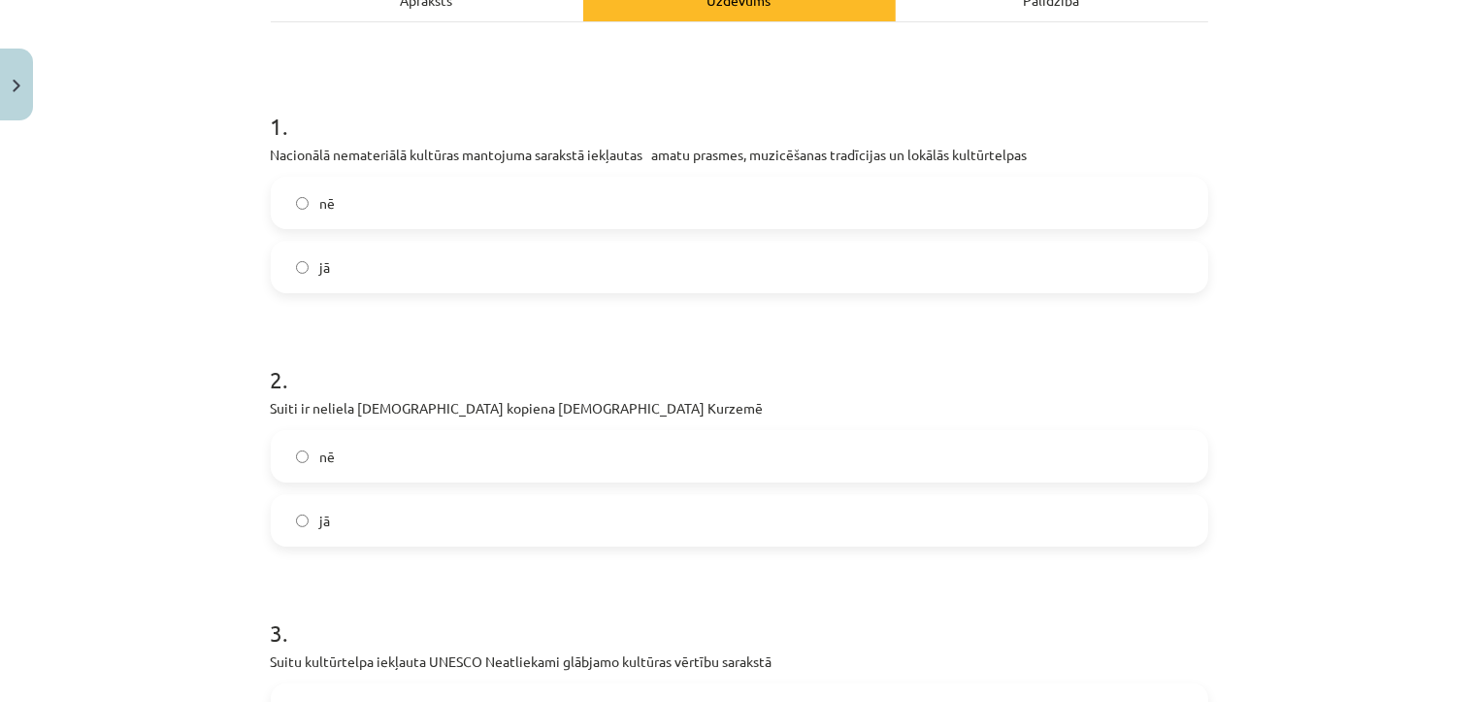
click at [388, 508] on label "jā" at bounding box center [739, 520] width 933 height 49
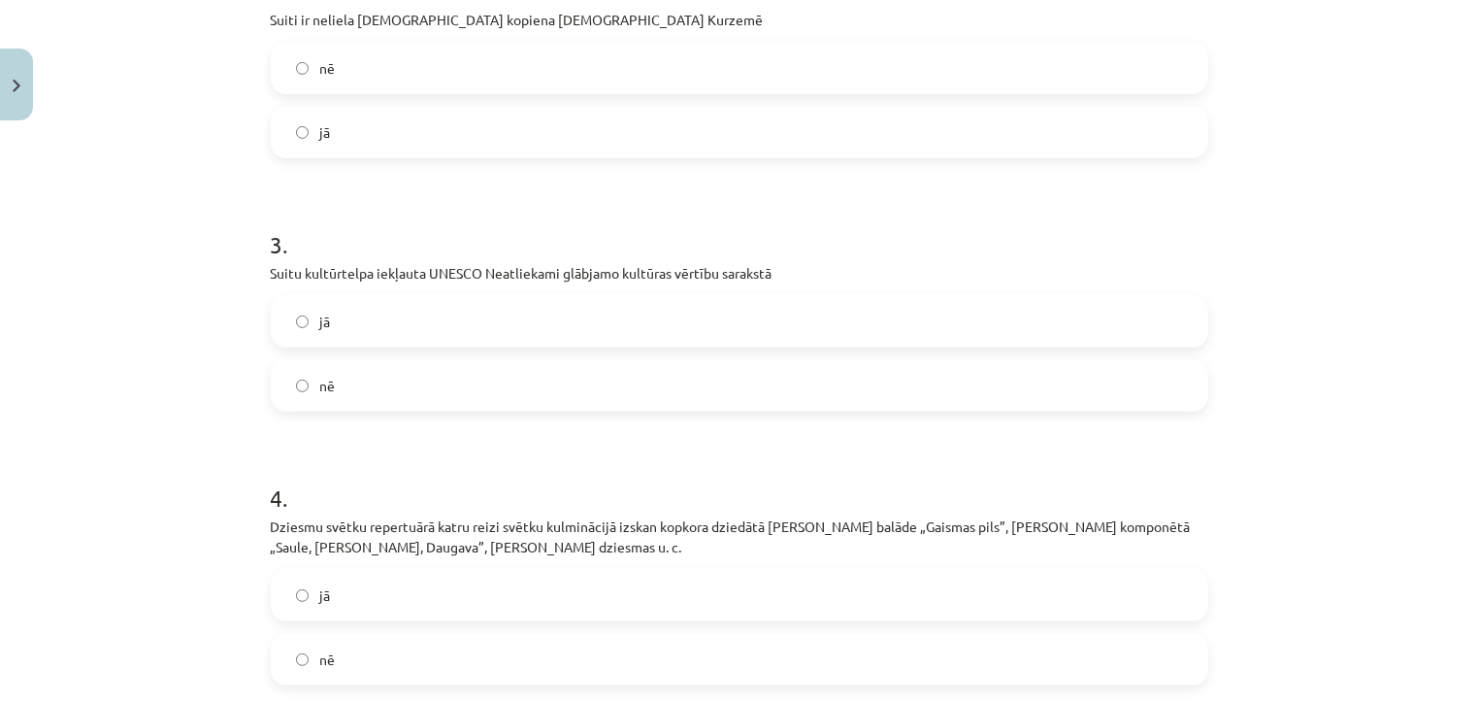
scroll to position [698, 0]
click at [414, 323] on label "jā" at bounding box center [739, 319] width 933 height 49
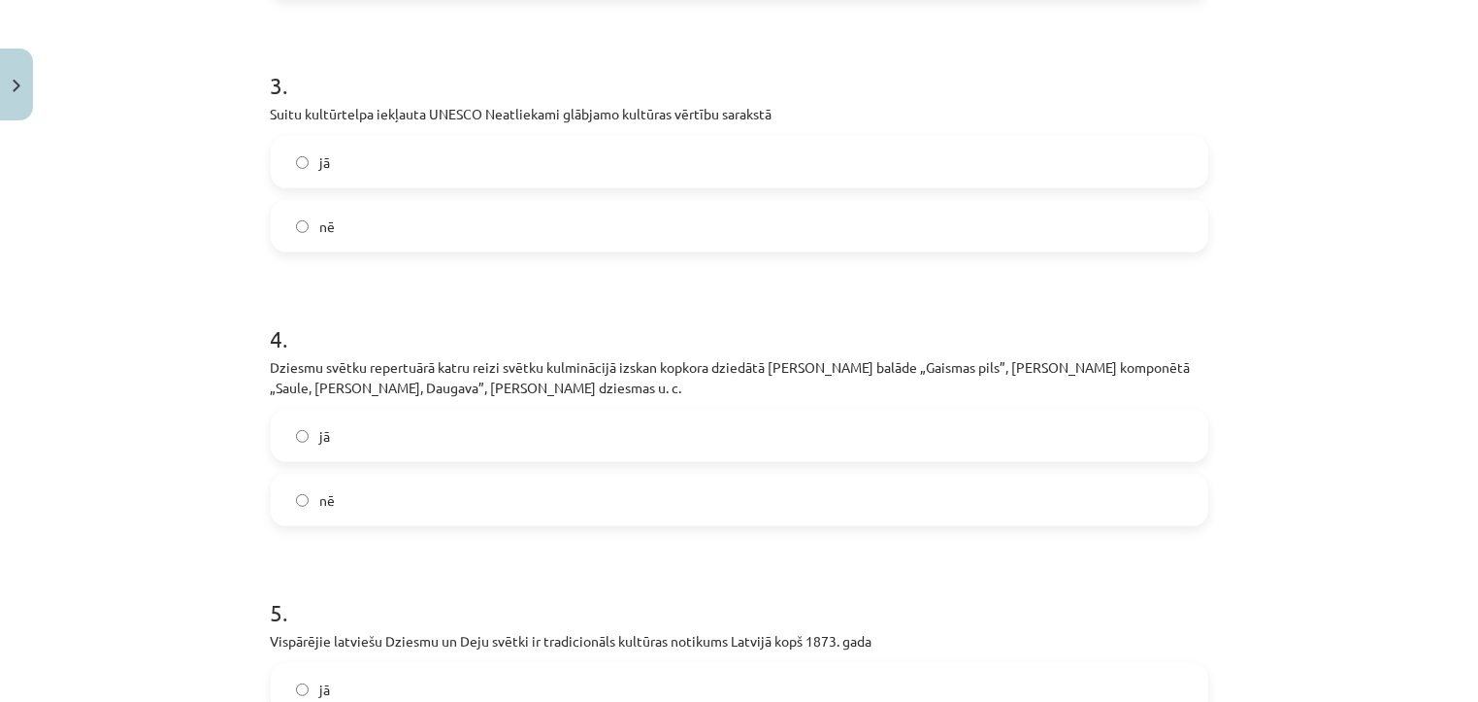
scroll to position [865, 0]
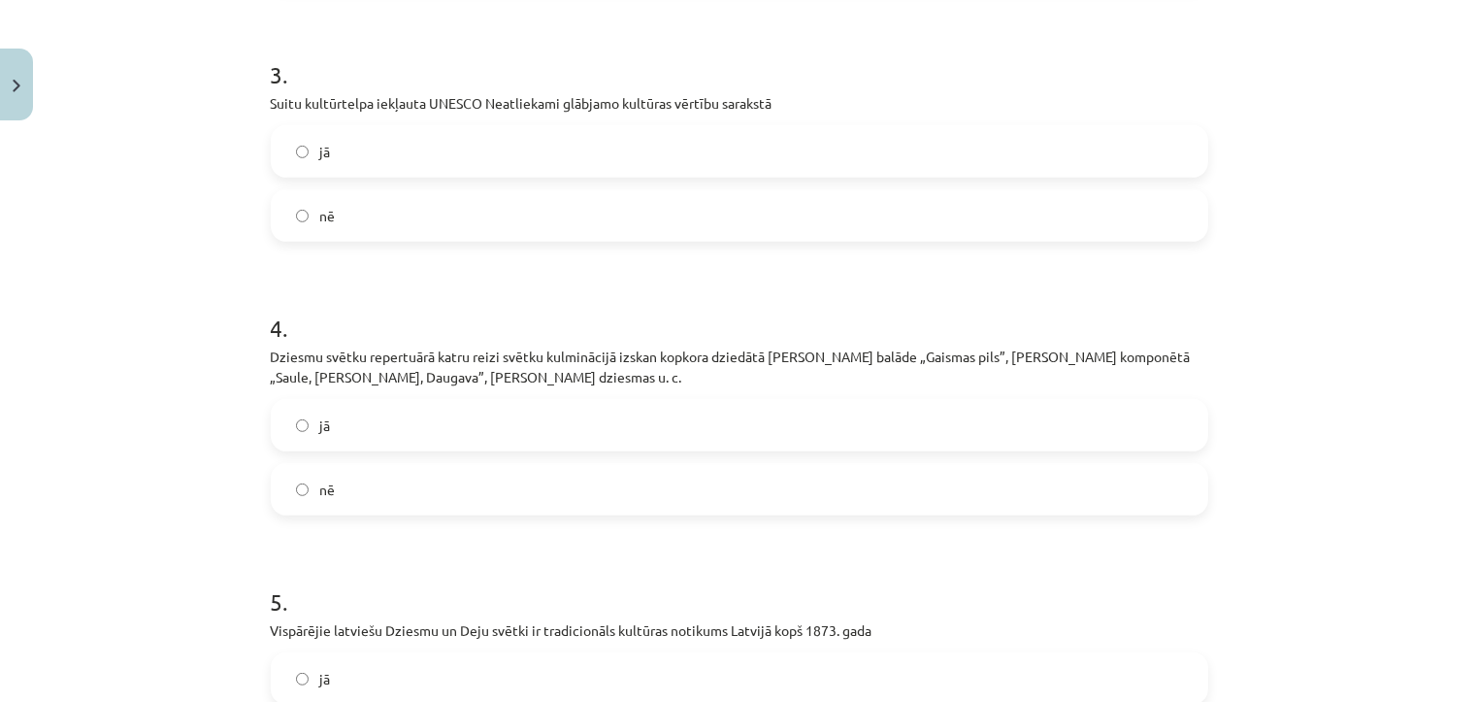
click at [380, 431] on label "jā" at bounding box center [739, 425] width 933 height 49
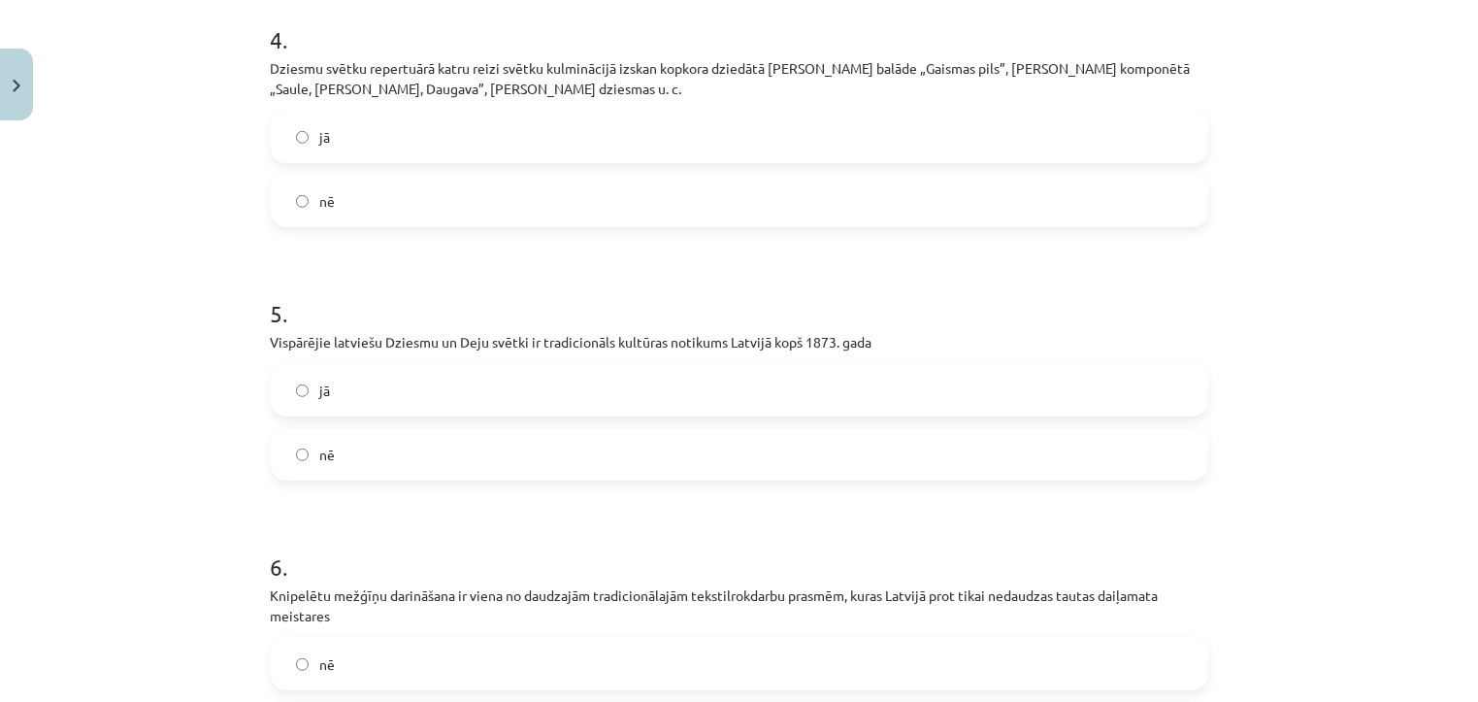
scroll to position [1189, 0]
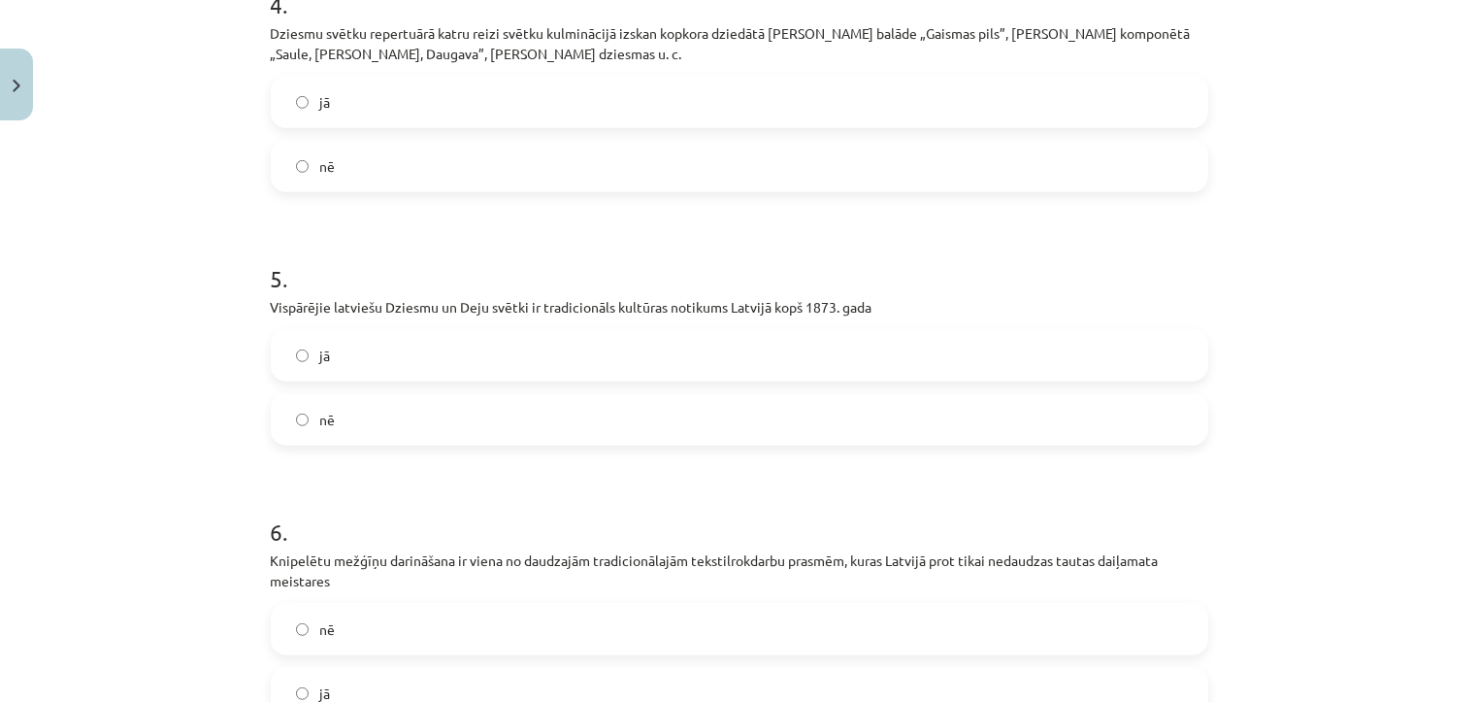
click at [359, 350] on label "jā" at bounding box center [739, 355] width 933 height 49
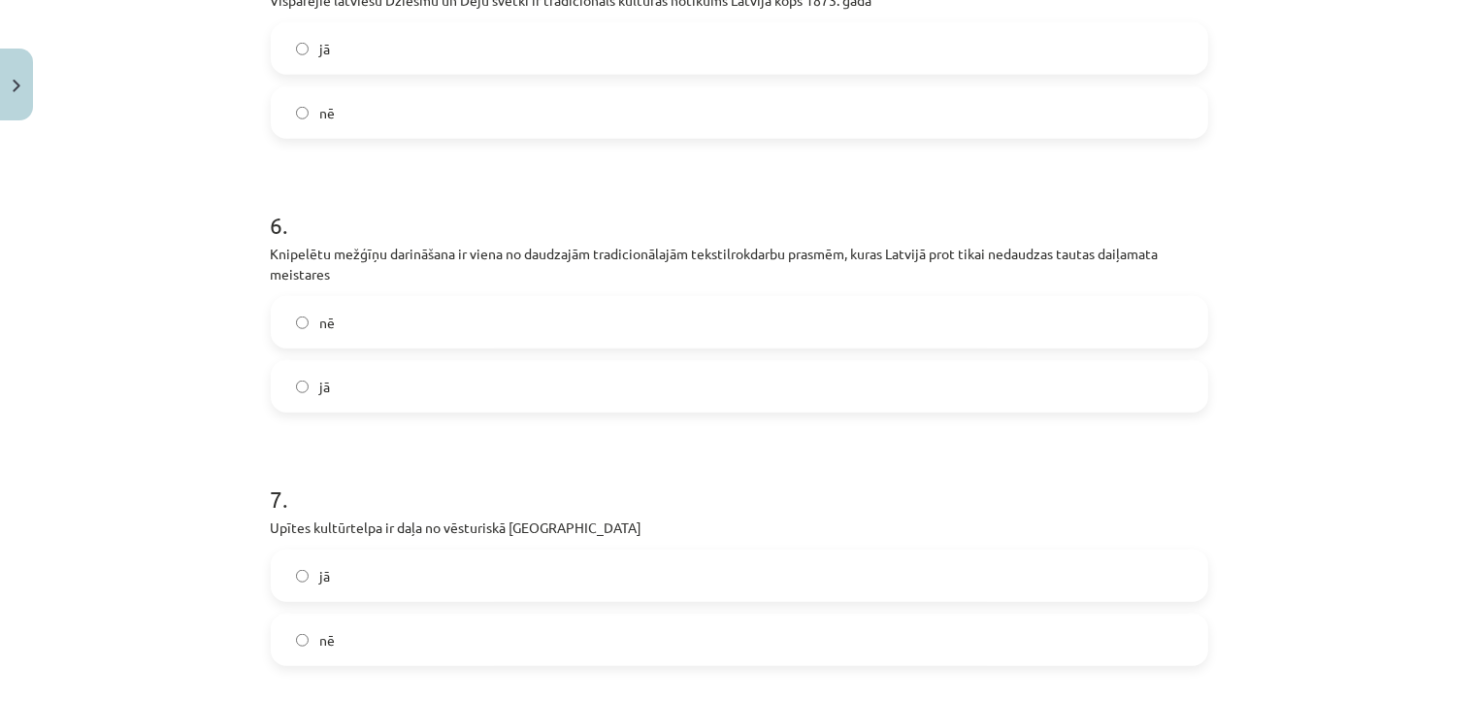
scroll to position [1508, 0]
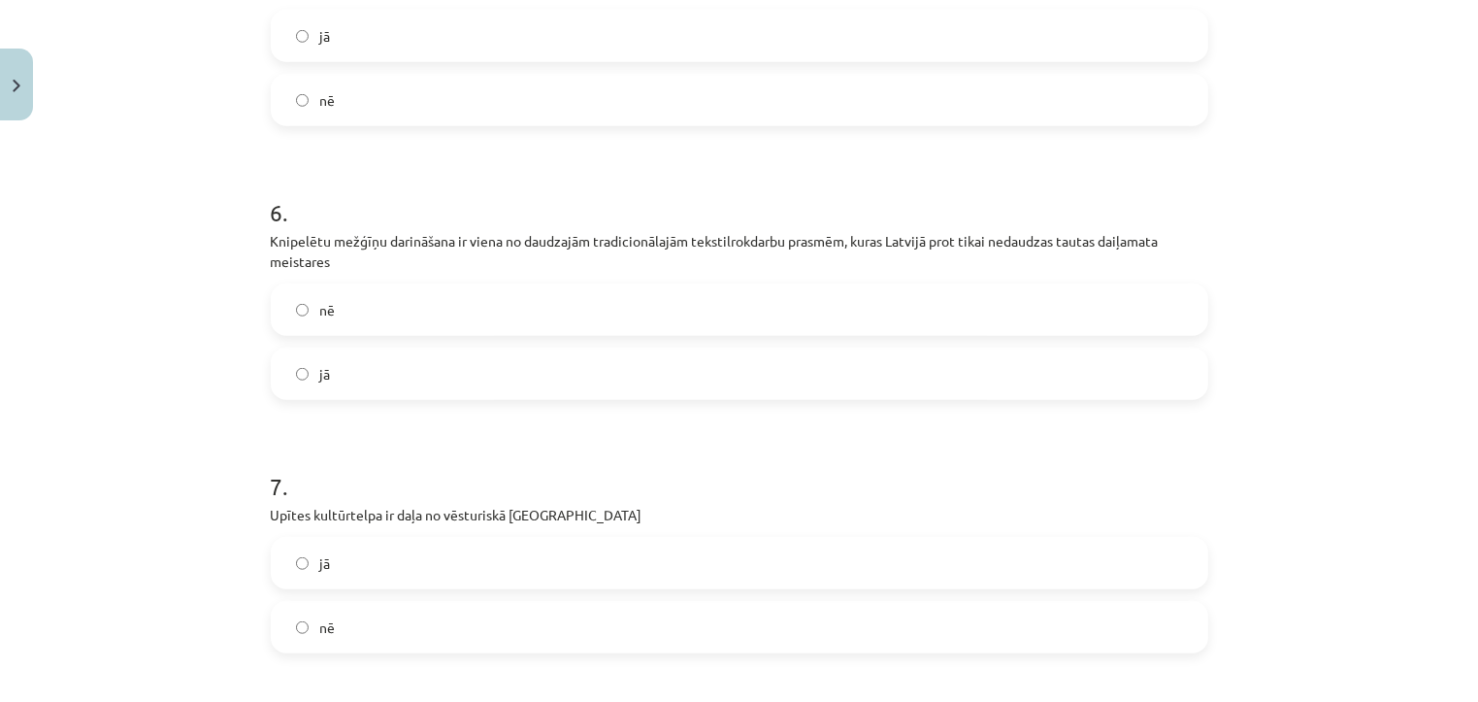
click at [355, 367] on label "jā" at bounding box center [739, 373] width 933 height 49
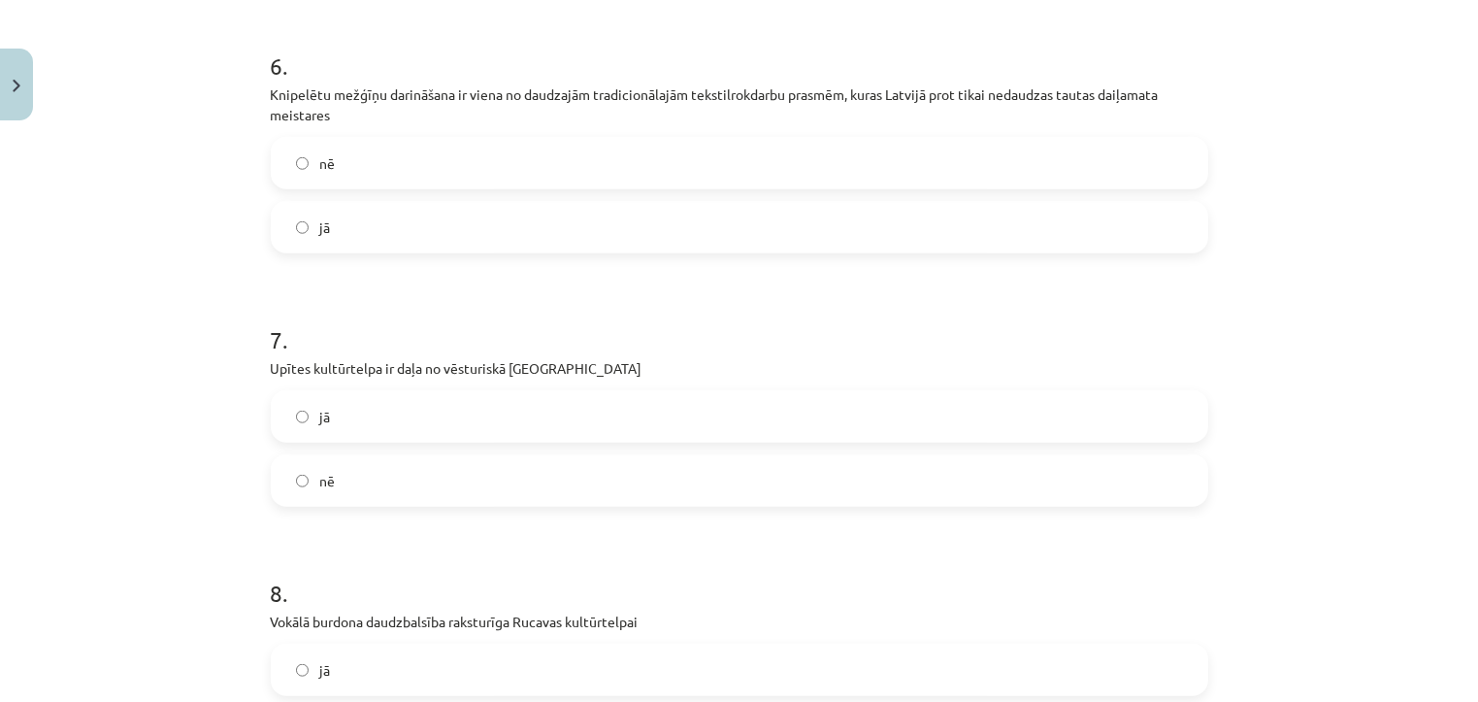
scroll to position [1657, 0]
click at [353, 407] on label "jā" at bounding box center [739, 413] width 933 height 49
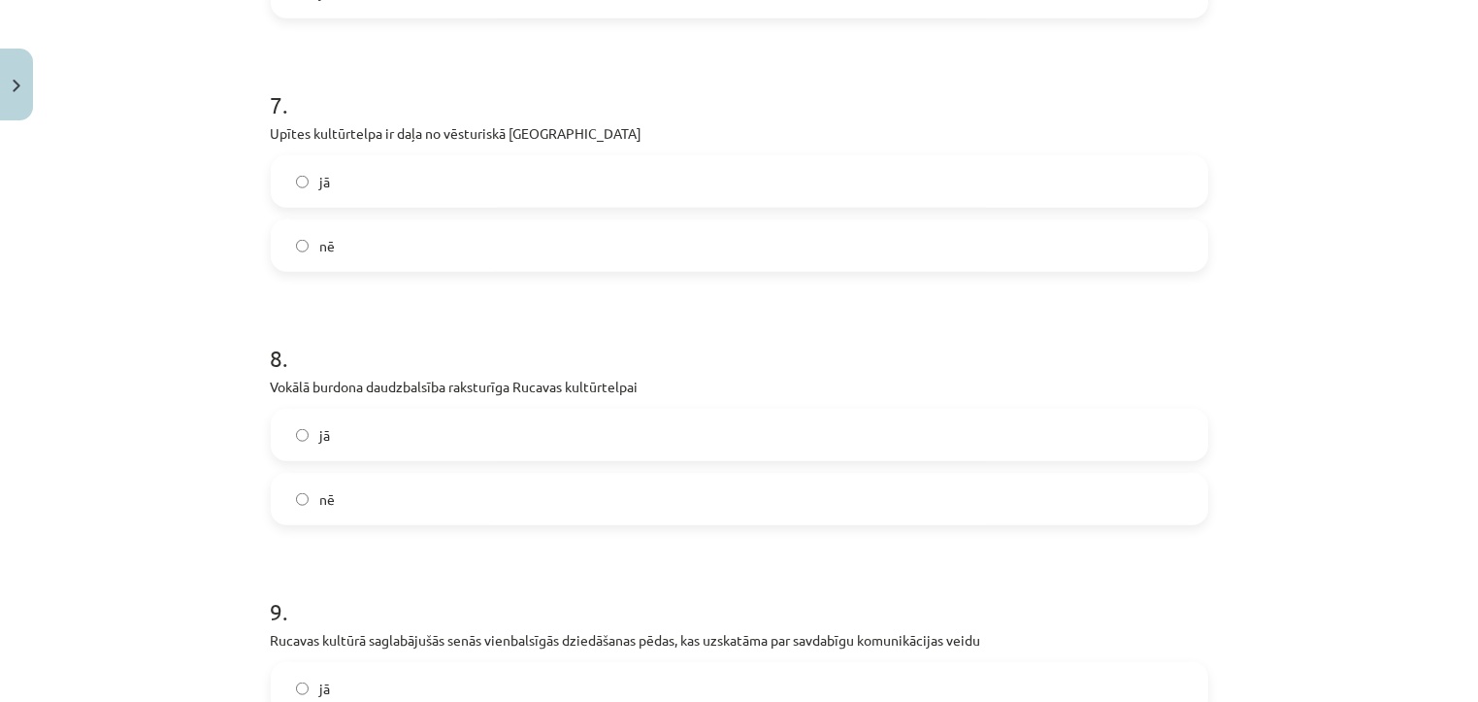
scroll to position [1890, 0]
click at [348, 493] on label "nē" at bounding box center [739, 497] width 933 height 49
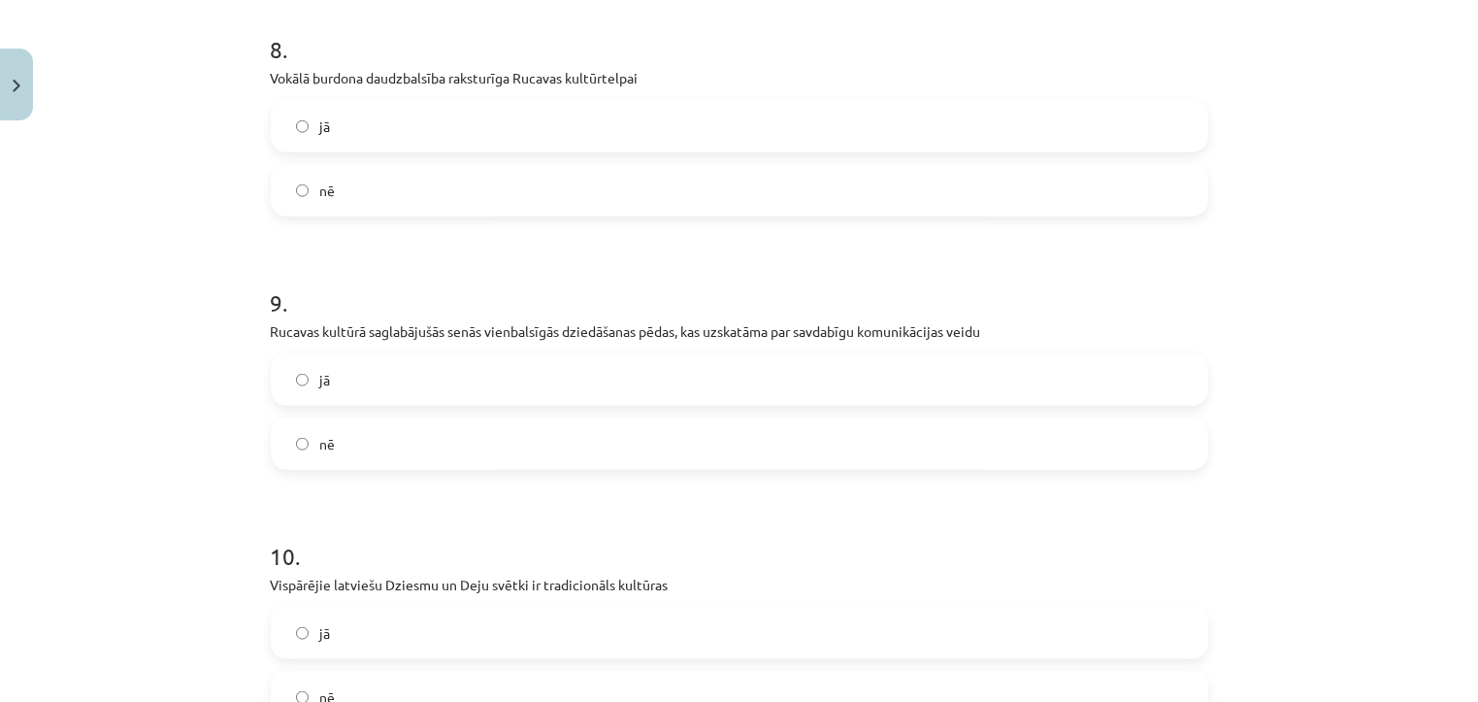
scroll to position [2199, 0]
click at [376, 389] on label "jā" at bounding box center [739, 378] width 933 height 49
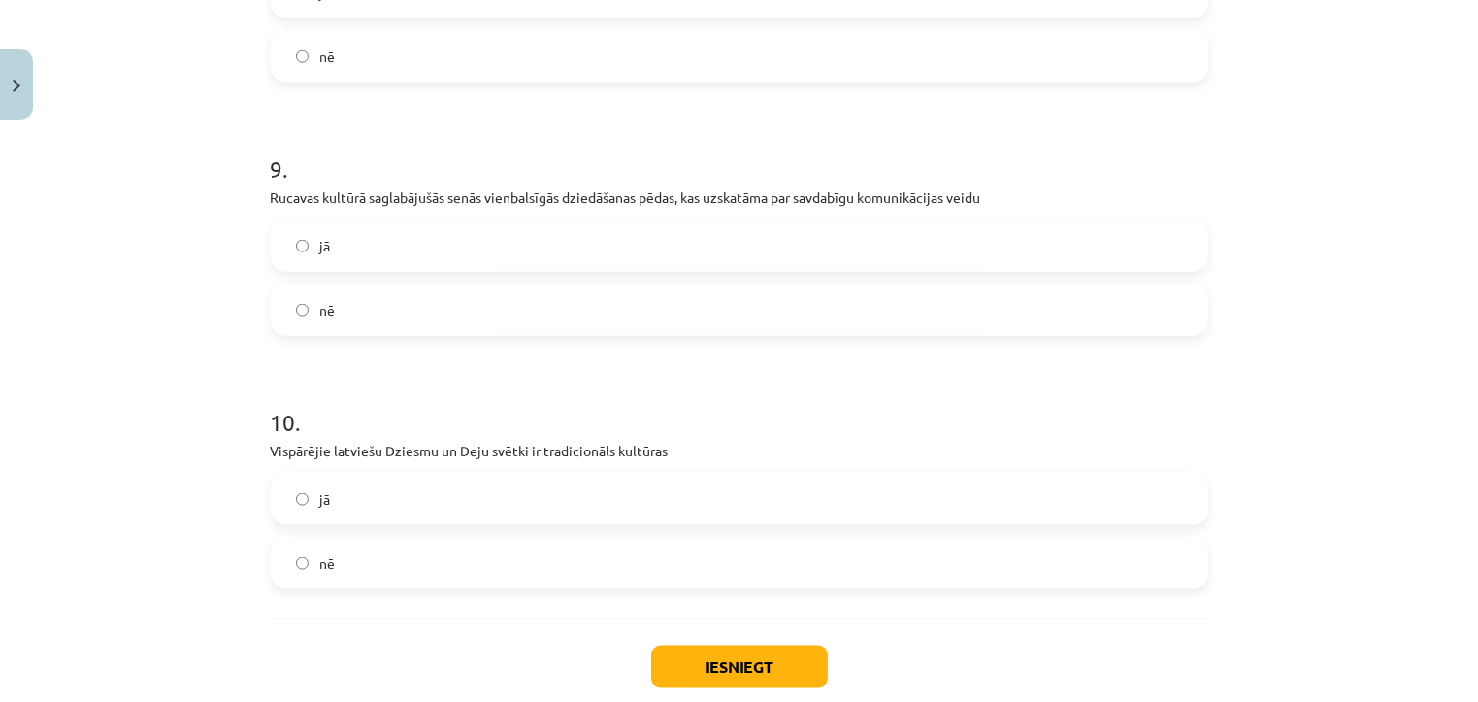
scroll to position [2337, 0]
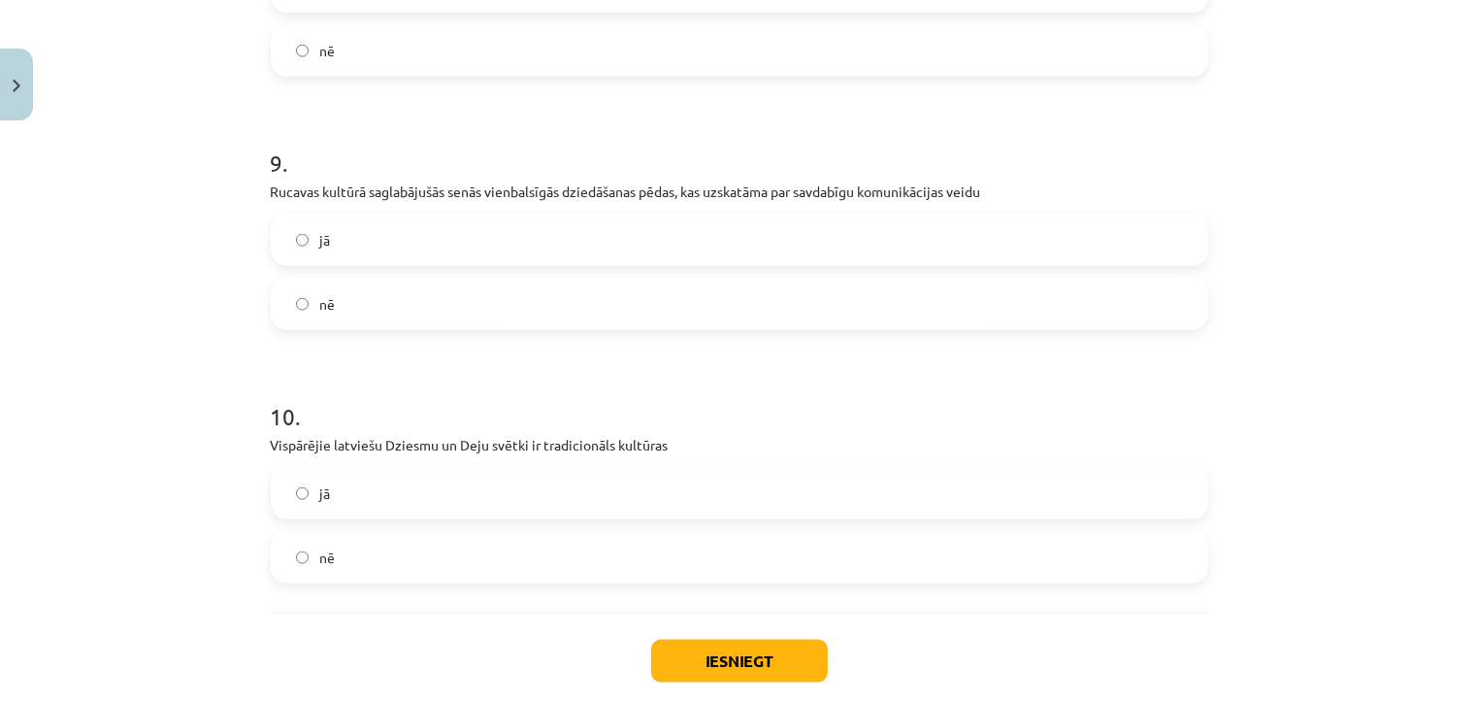
click at [361, 496] on label "jā" at bounding box center [739, 493] width 933 height 49
click at [702, 659] on button "Iesniegt" at bounding box center [739, 660] width 177 height 43
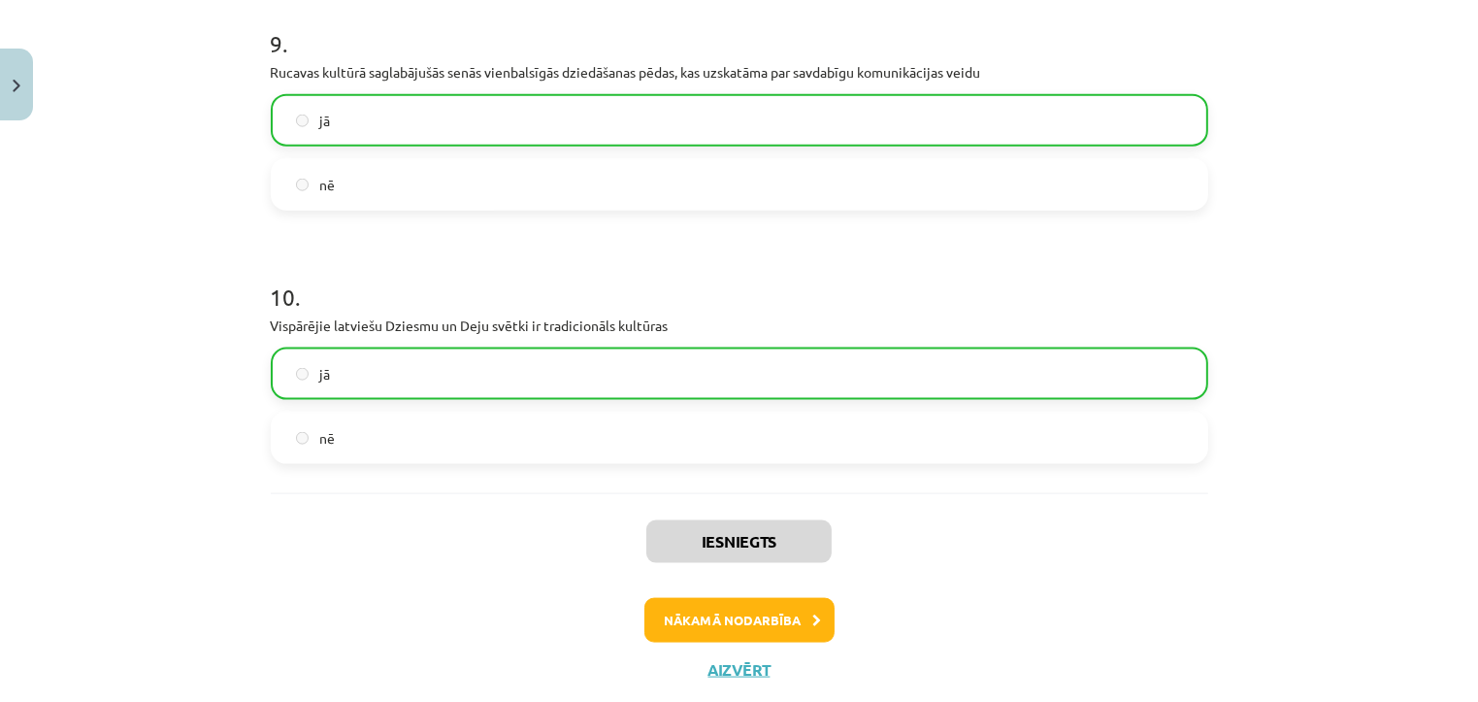
scroll to position [2458, 0]
click at [730, 620] on button "Nākamā nodarbība" at bounding box center [739, 619] width 190 height 45
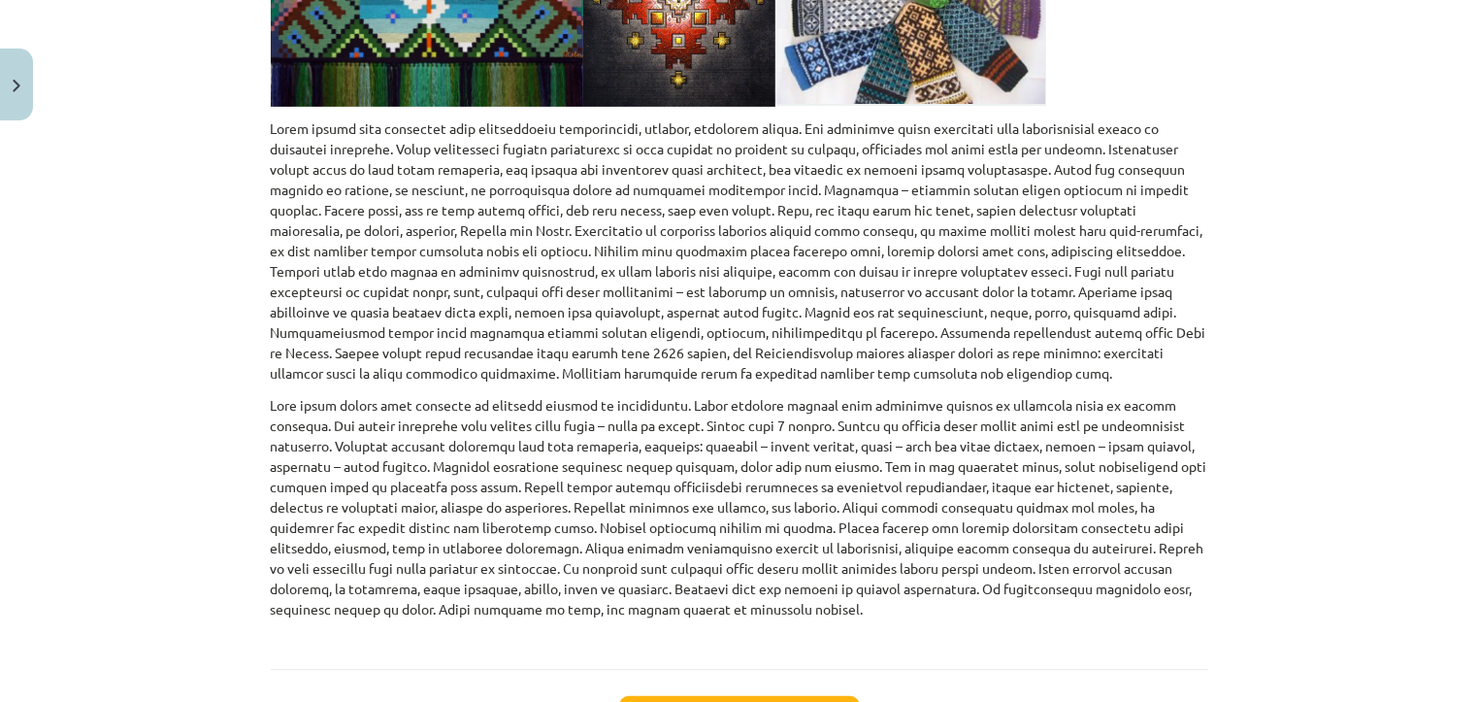
scroll to position [948, 0]
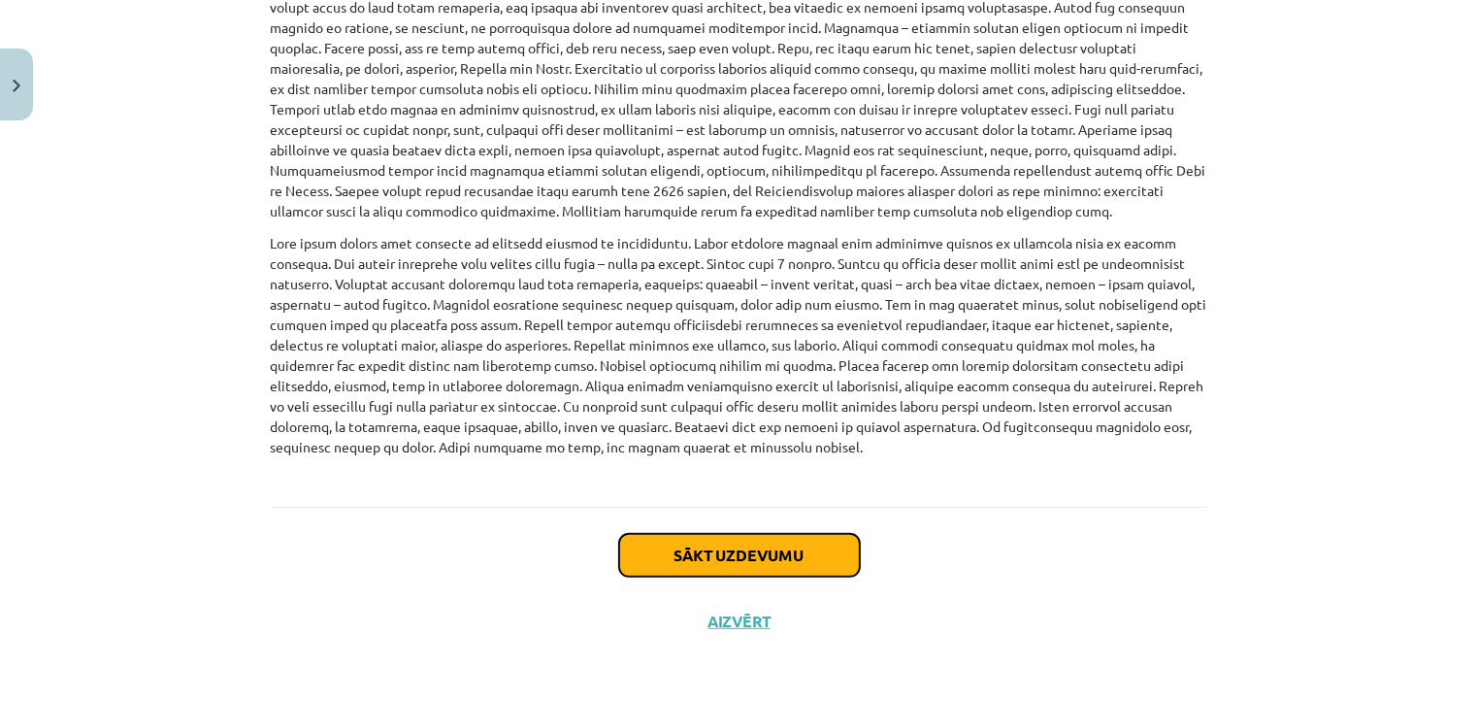
click at [745, 543] on button "Sākt uzdevumu" at bounding box center [739, 555] width 241 height 43
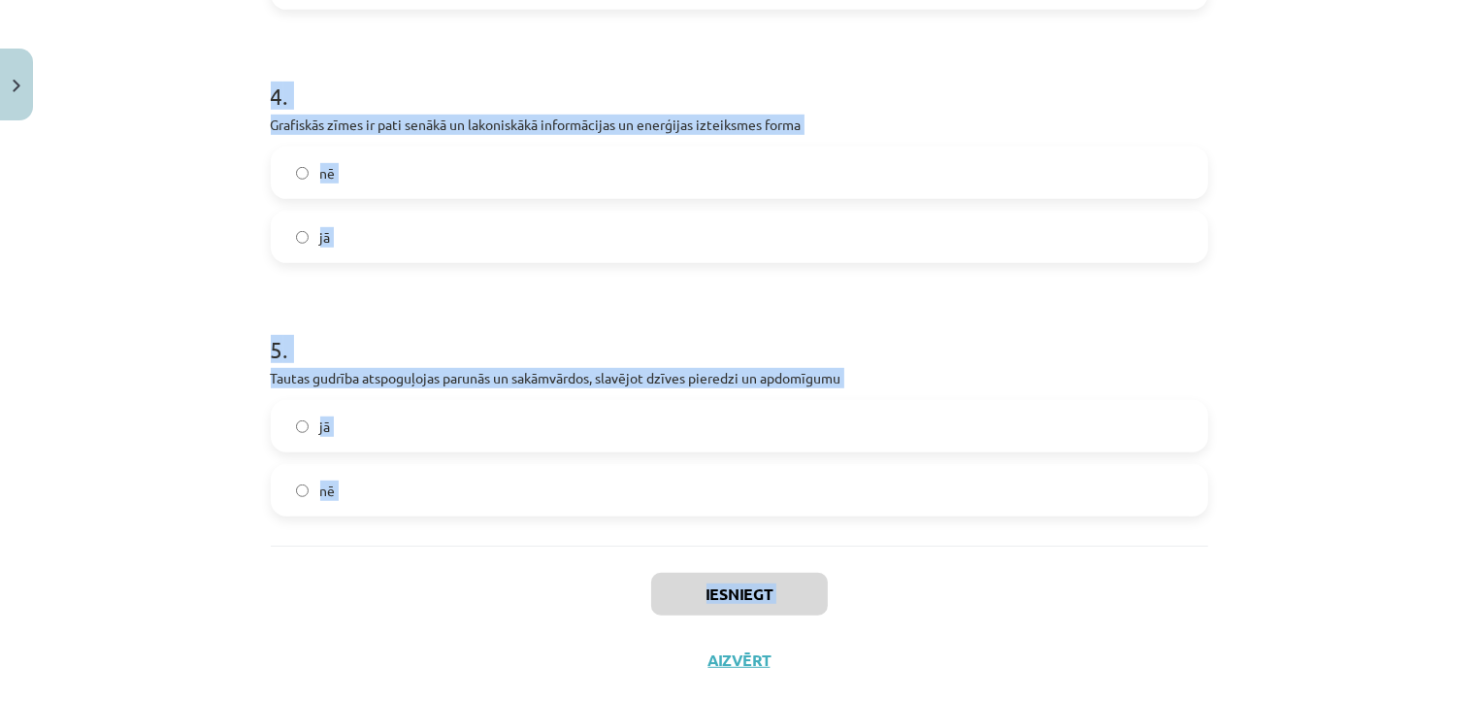
scroll to position [1136, 0]
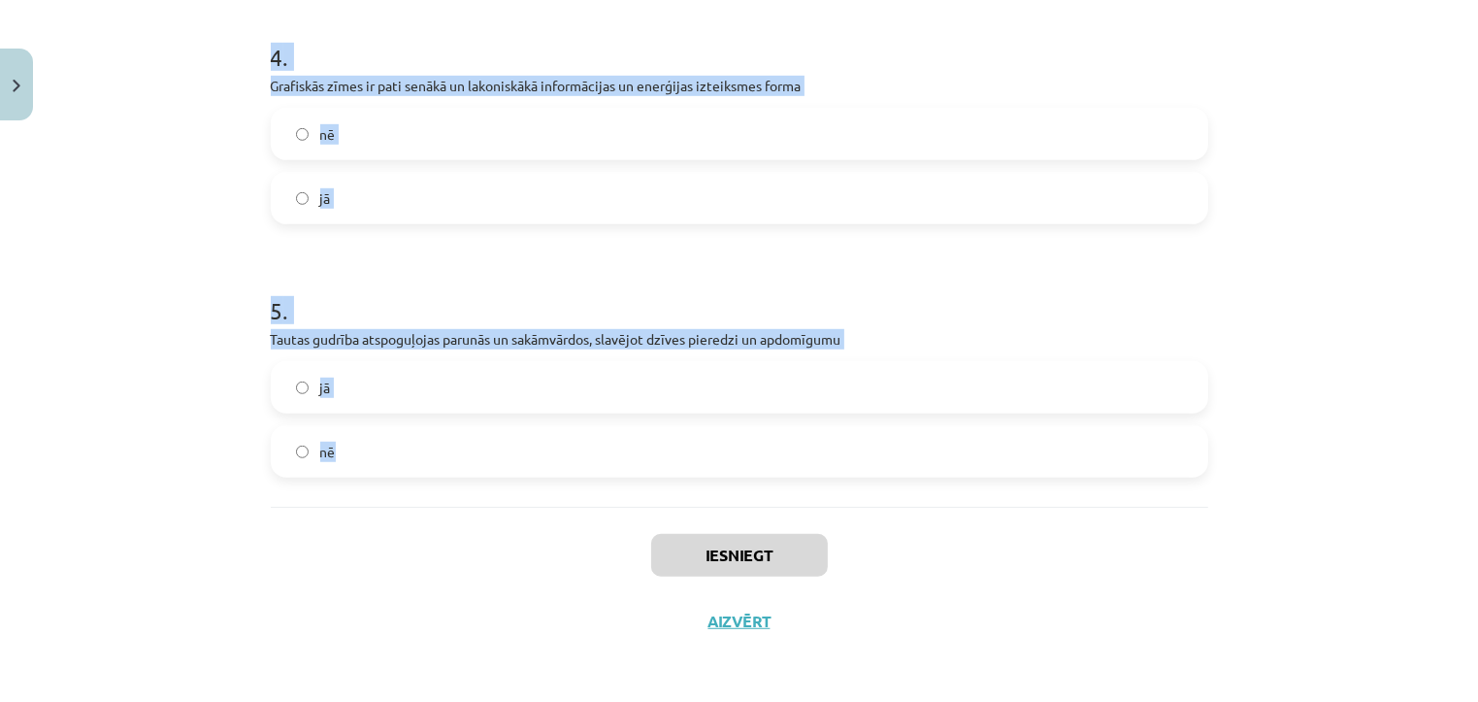
drag, startPoint x: 254, startPoint y: 288, endPoint x: 583, endPoint y: 442, distance: 363.3
copy form "1 . Ornamenta daļu savstarpējam izvietojumam, secībai, atrašanās vietai nebija …"
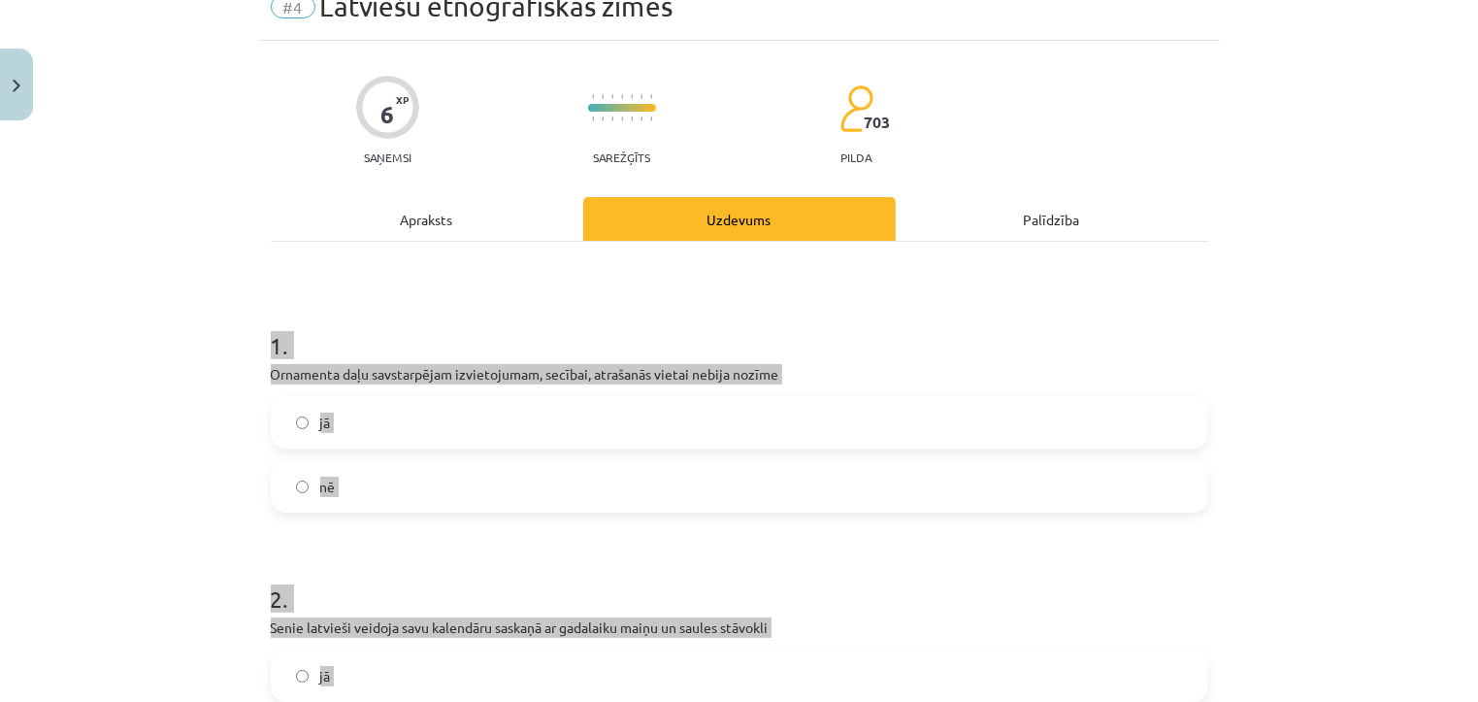
scroll to position [29, 0]
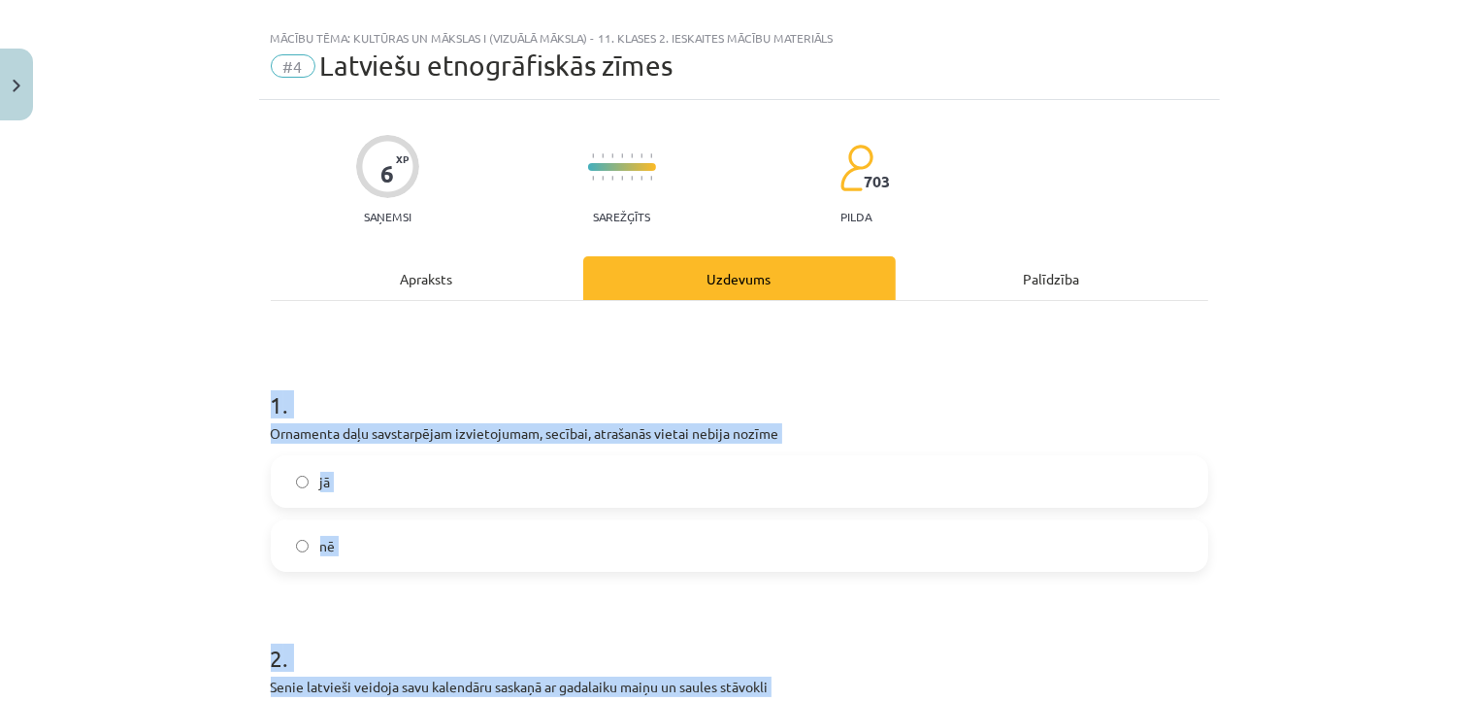
click at [365, 545] on label "nē" at bounding box center [739, 545] width 933 height 49
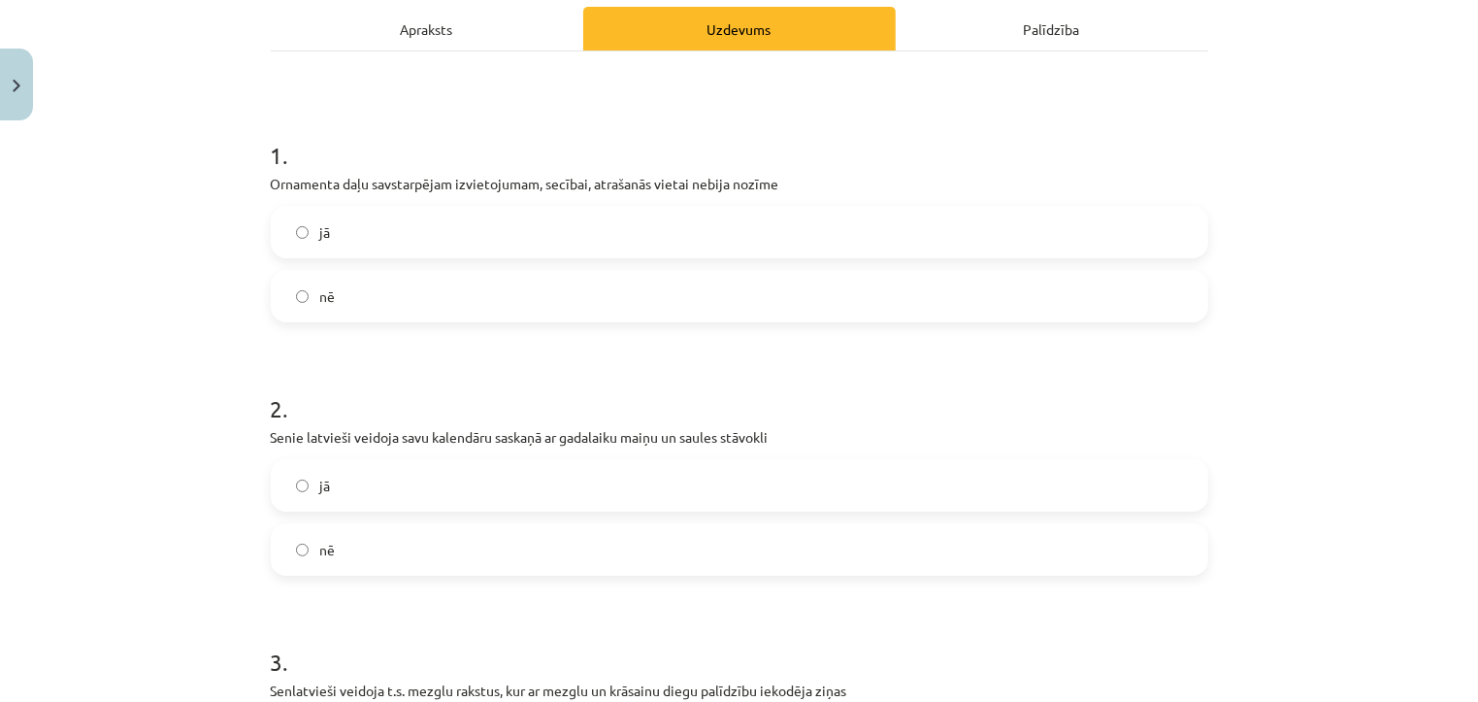
scroll to position [280, 0]
click at [356, 490] on label "jā" at bounding box center [739, 483] width 933 height 49
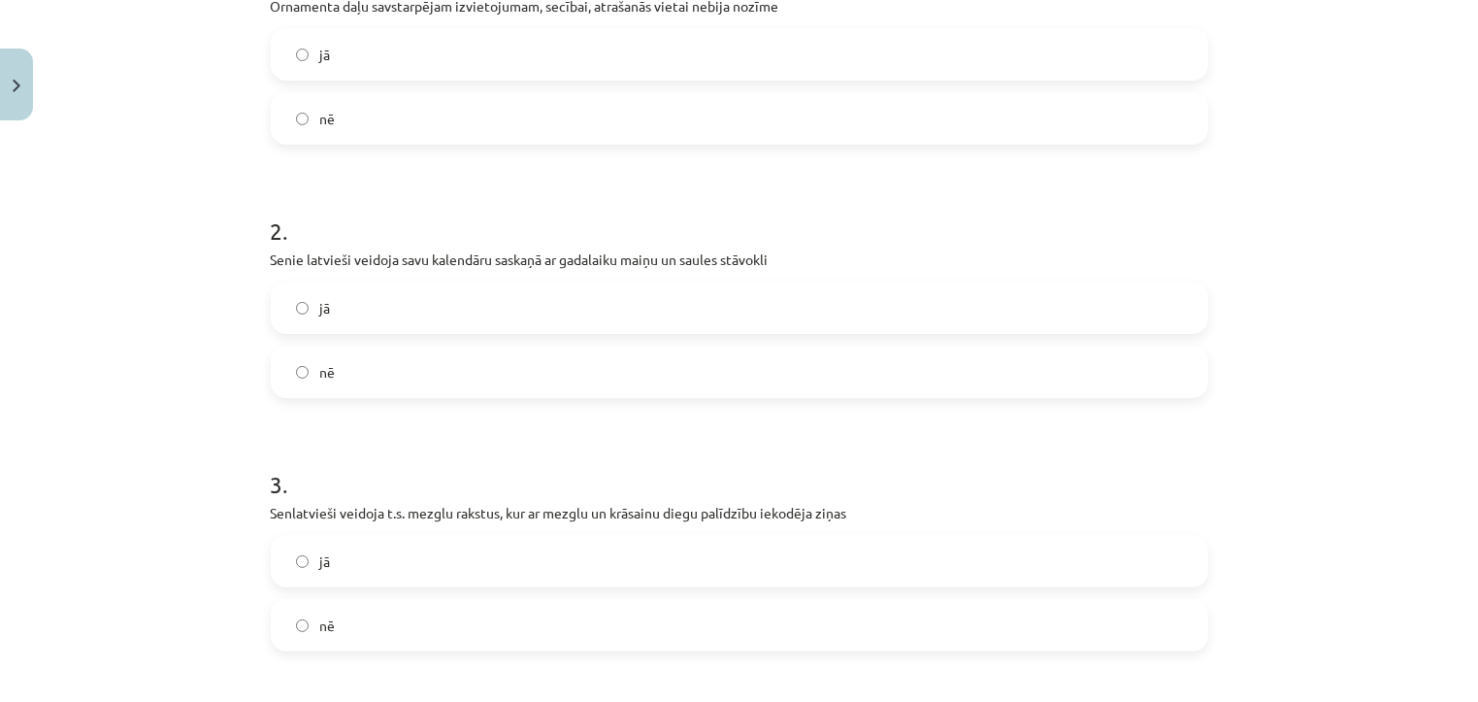
scroll to position [461, 0]
click at [343, 541] on label "jā" at bounding box center [739, 556] width 933 height 49
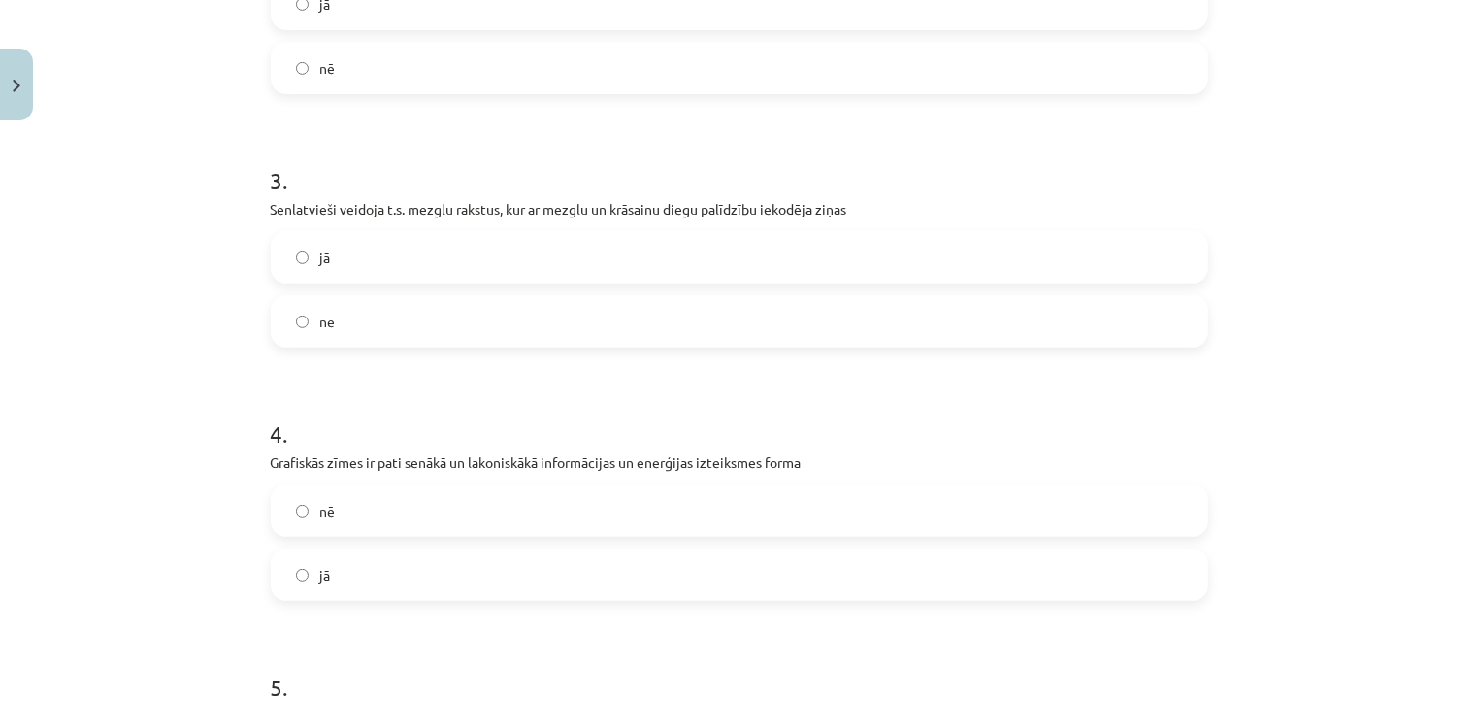
scroll to position [788, 0]
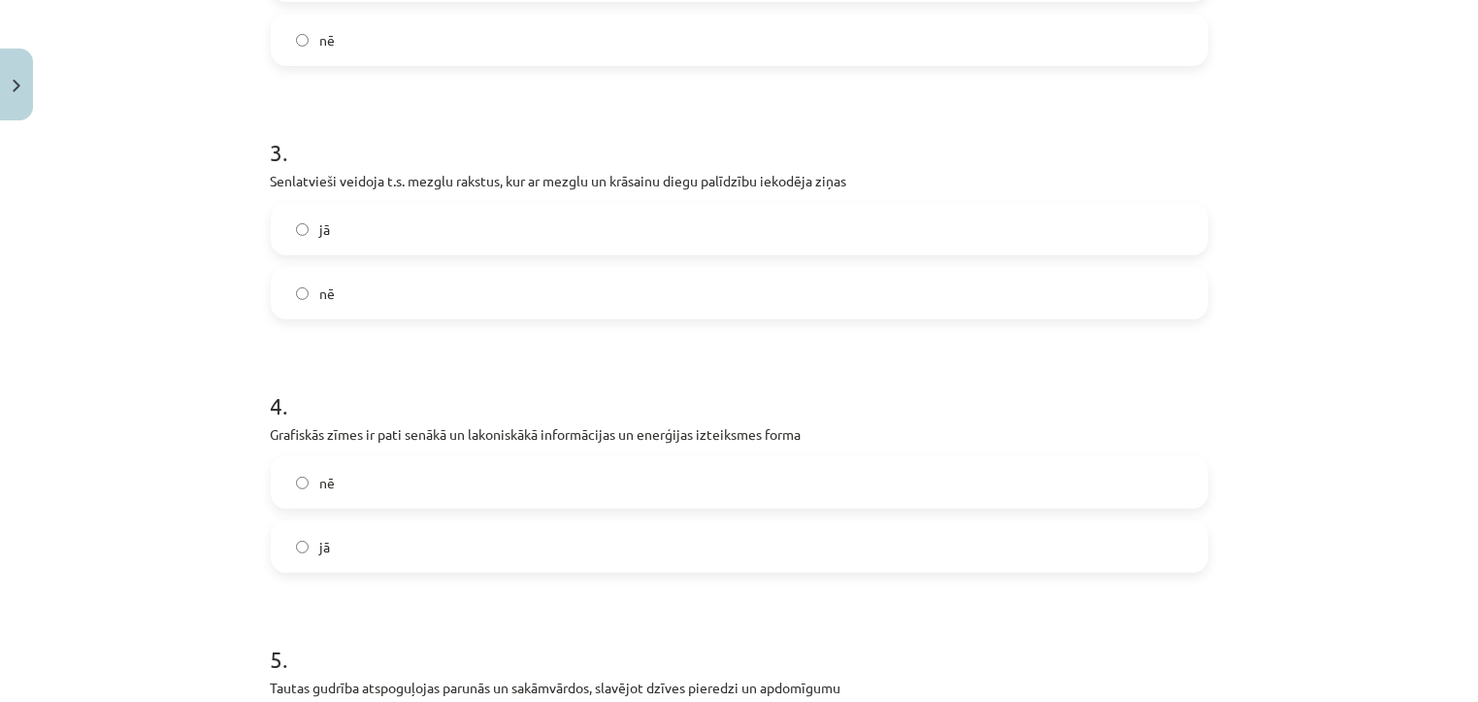
click at [343, 539] on label "jā" at bounding box center [739, 546] width 933 height 49
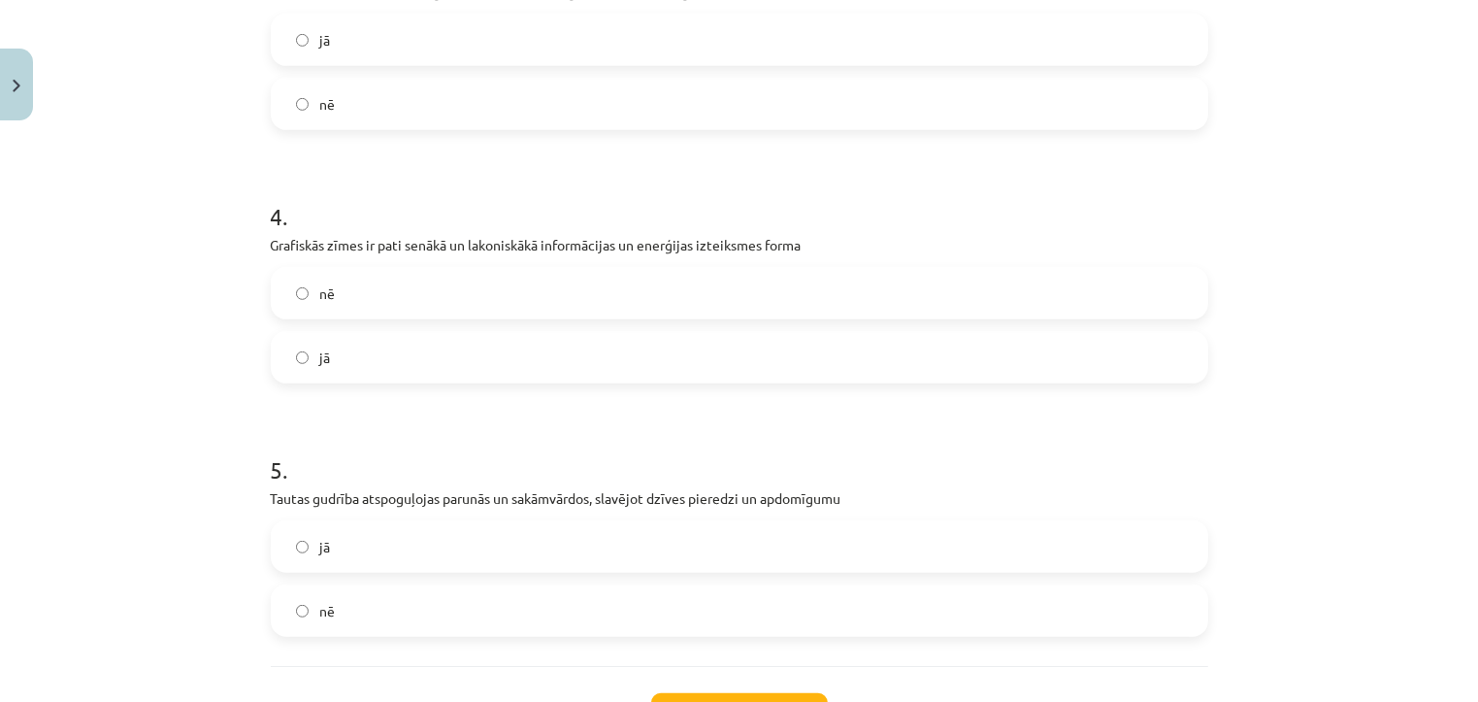
scroll to position [979, 0]
click at [343, 539] on label "jā" at bounding box center [739, 544] width 933 height 49
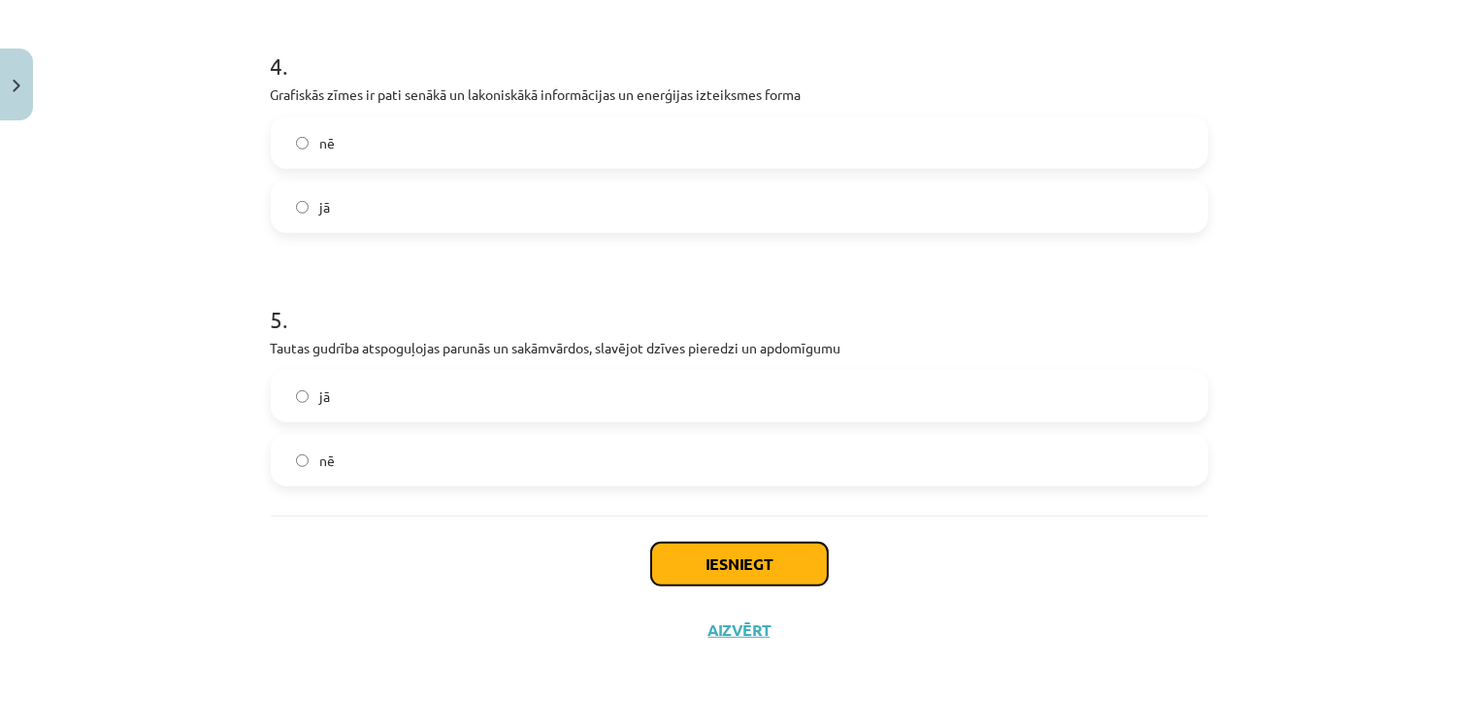
click at [679, 545] on button "Iesniegt" at bounding box center [739, 563] width 177 height 43
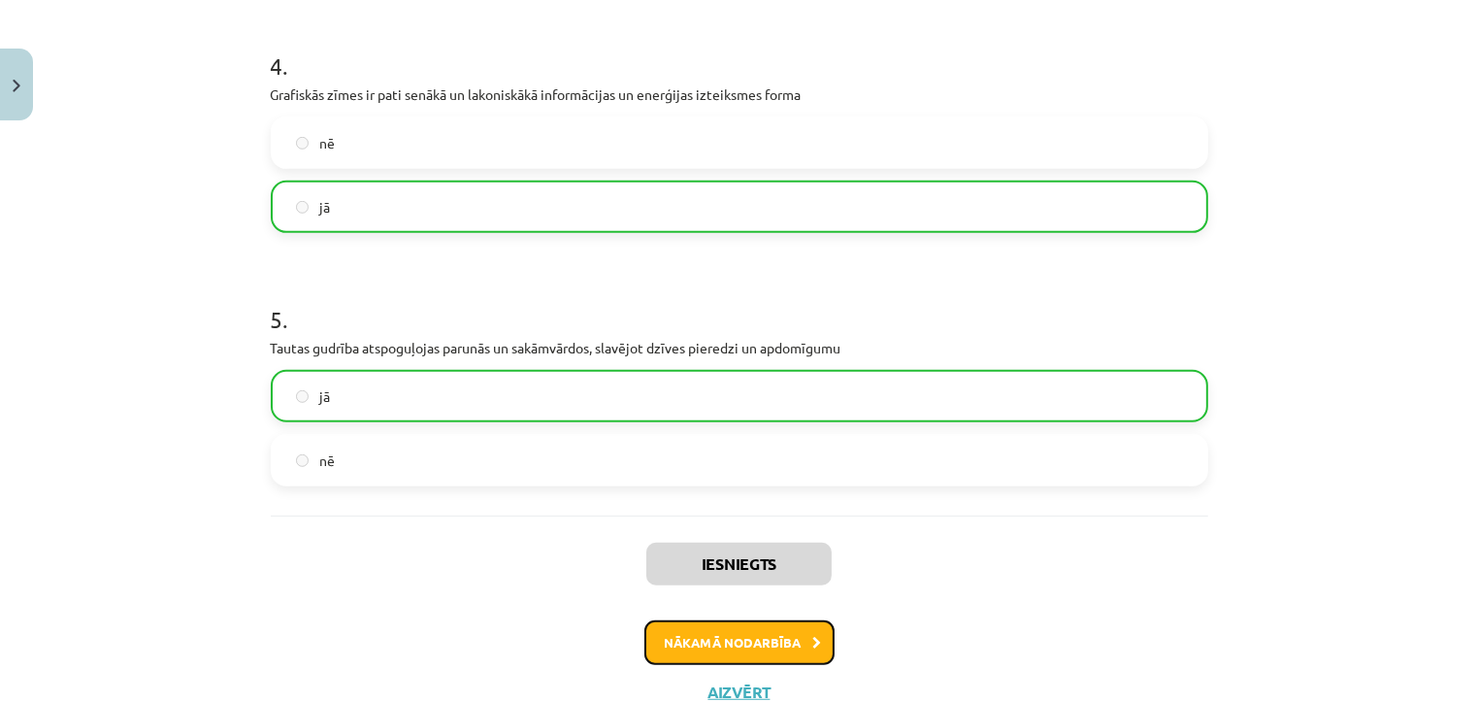
click at [702, 641] on button "Nākamā nodarbība" at bounding box center [739, 642] width 190 height 45
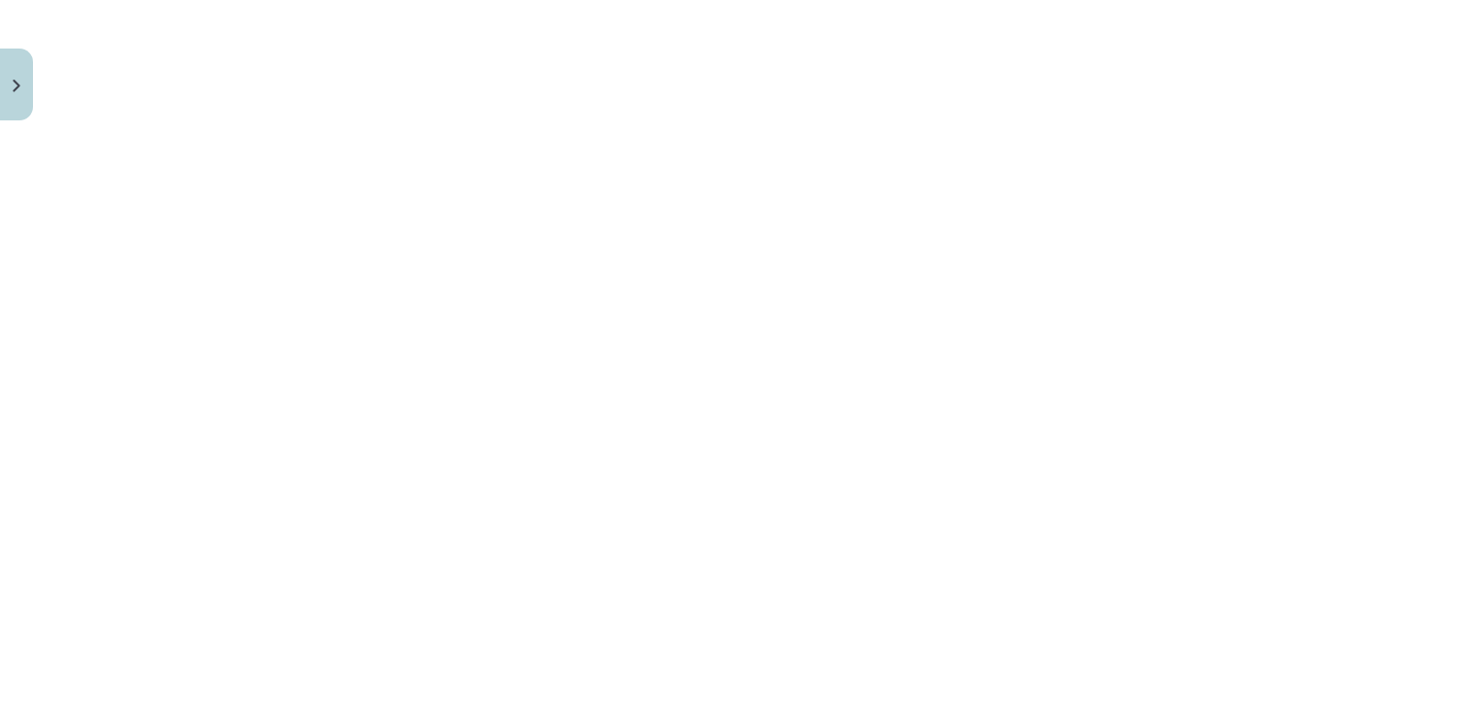
scroll to position [5130, 0]
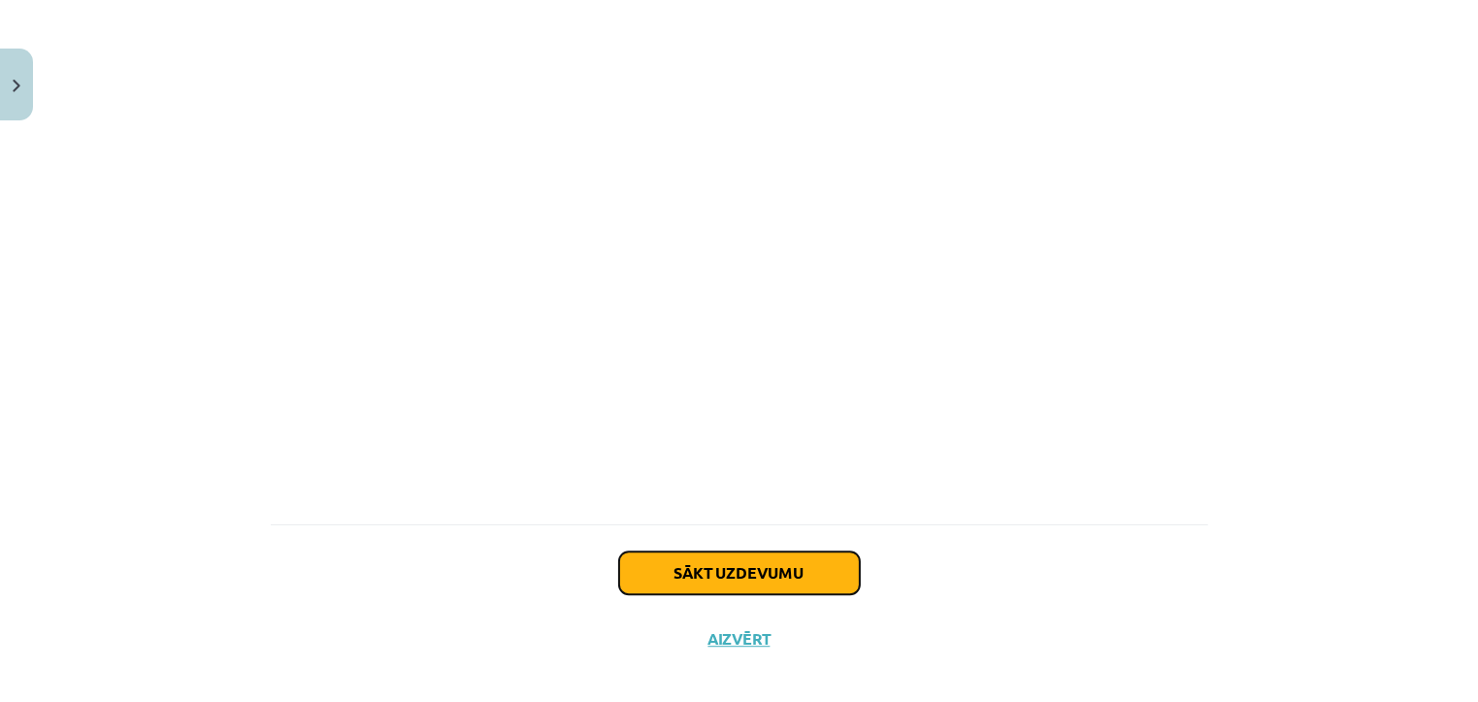
click at [741, 558] on button "Sākt uzdevumu" at bounding box center [739, 572] width 241 height 43
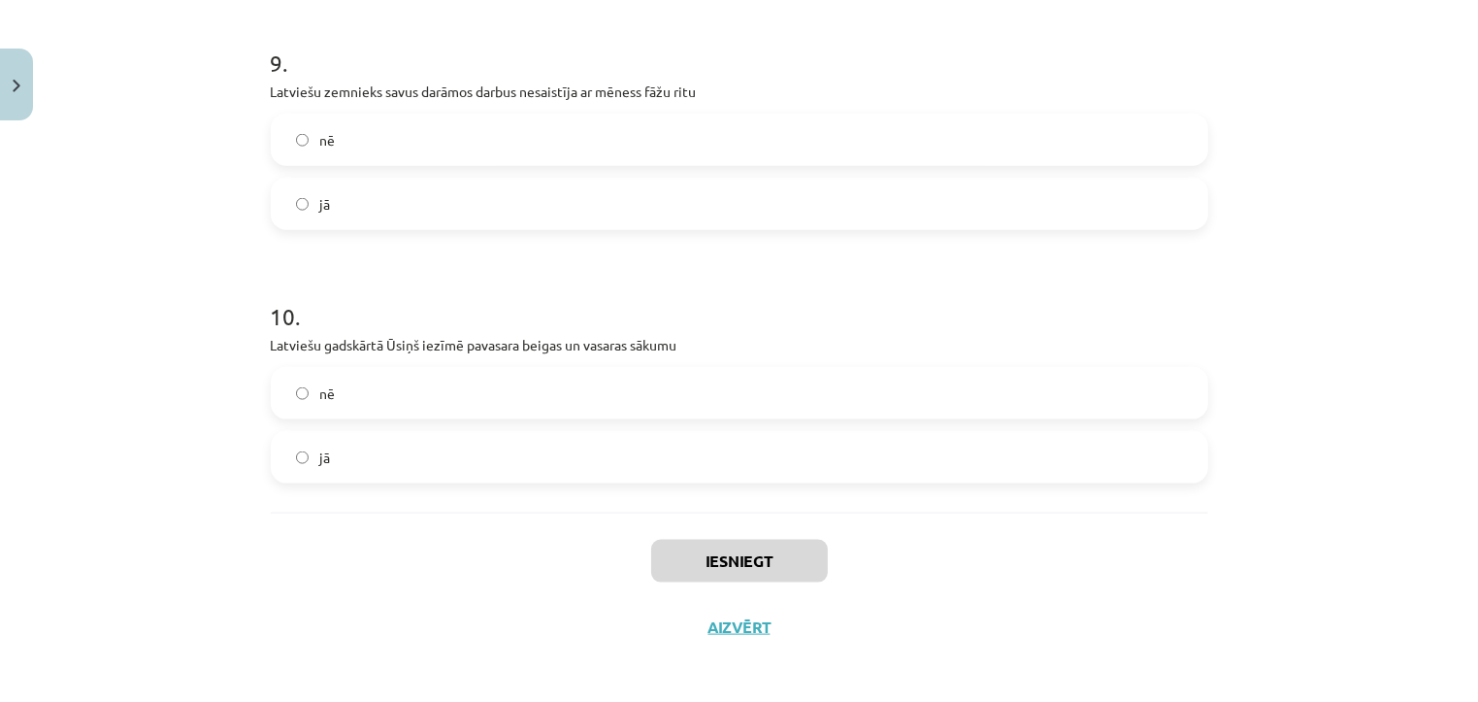
scroll to position [2402, 0]
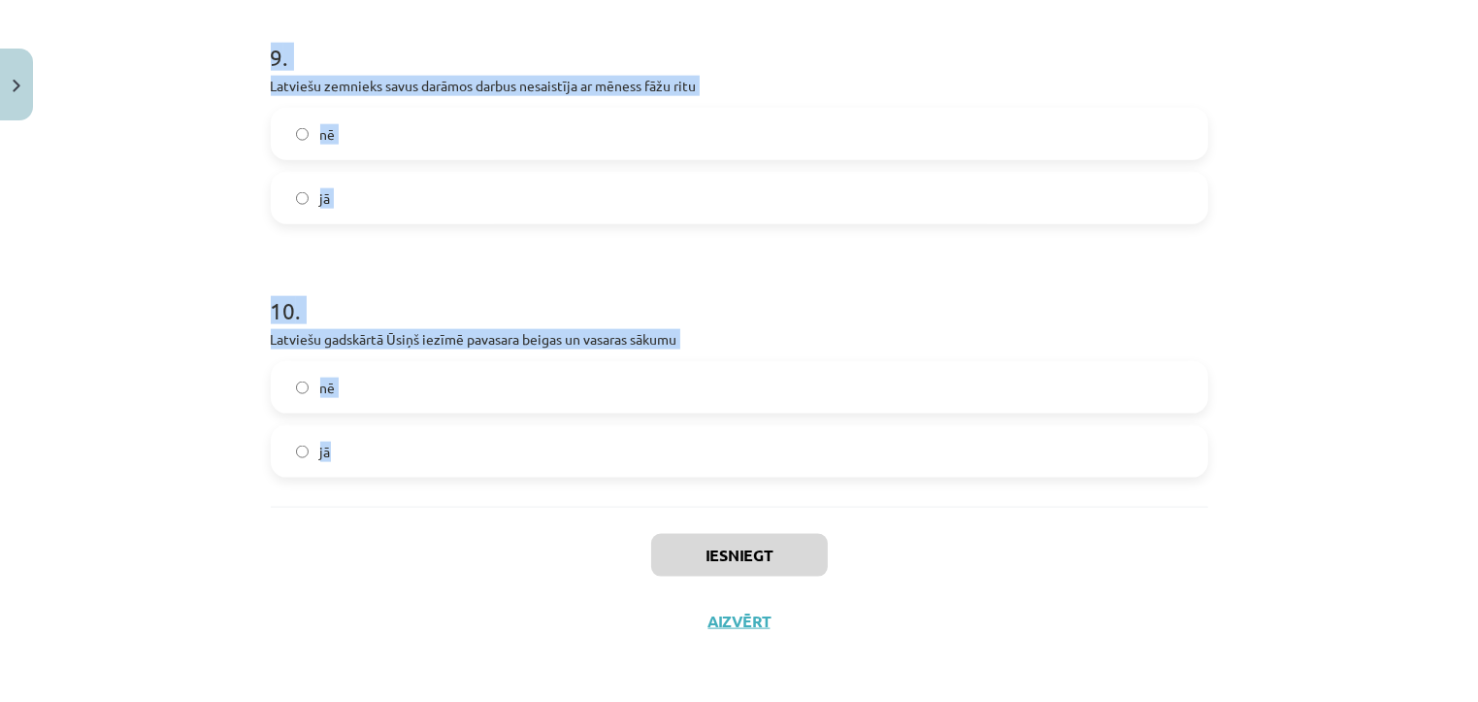
drag, startPoint x: 252, startPoint y: 284, endPoint x: 636, endPoint y: 442, distance: 415.5
copy form "1 . Laimas zīmes ir līklocis, taisna svītra, ar smaili uz leju apgriezts trīsst…"
click at [418, 129] on label "nē" at bounding box center [739, 134] width 933 height 49
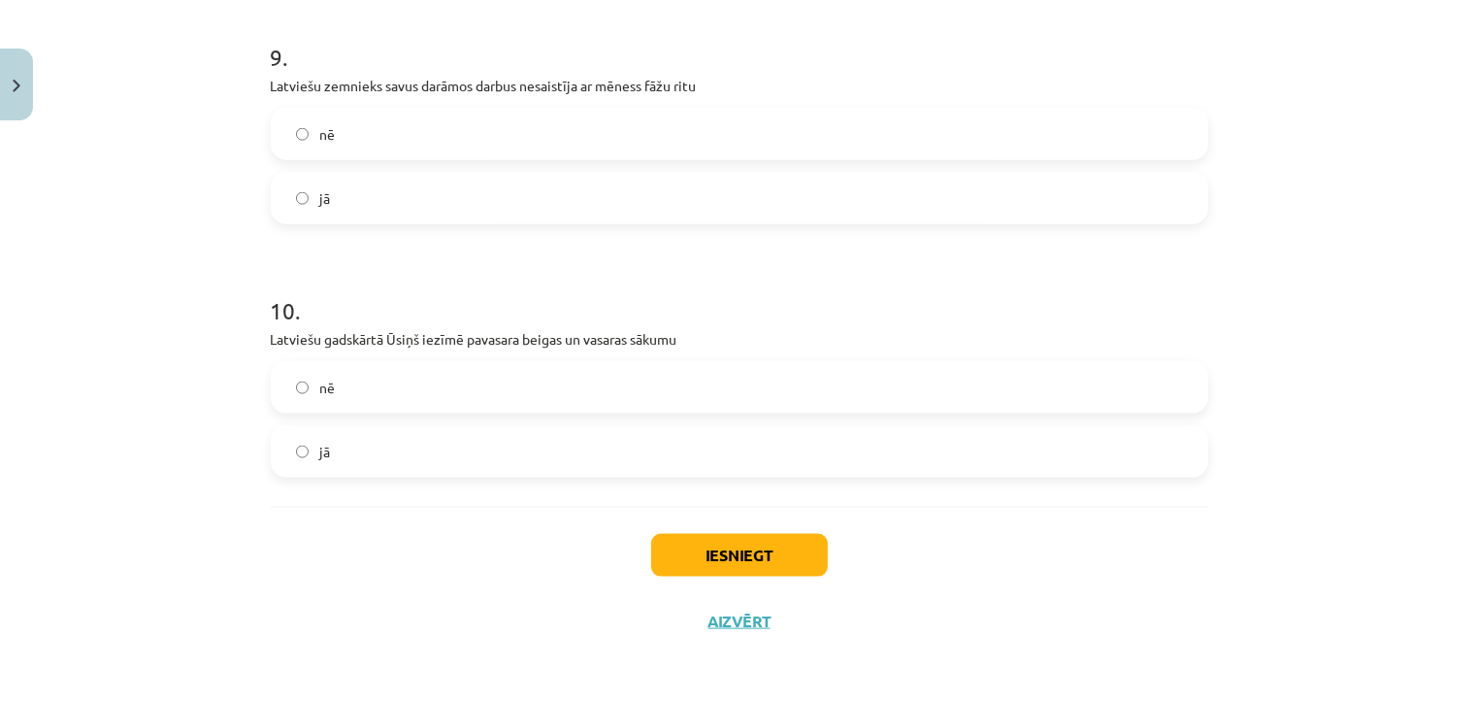
click at [389, 463] on label "jā" at bounding box center [739, 451] width 933 height 49
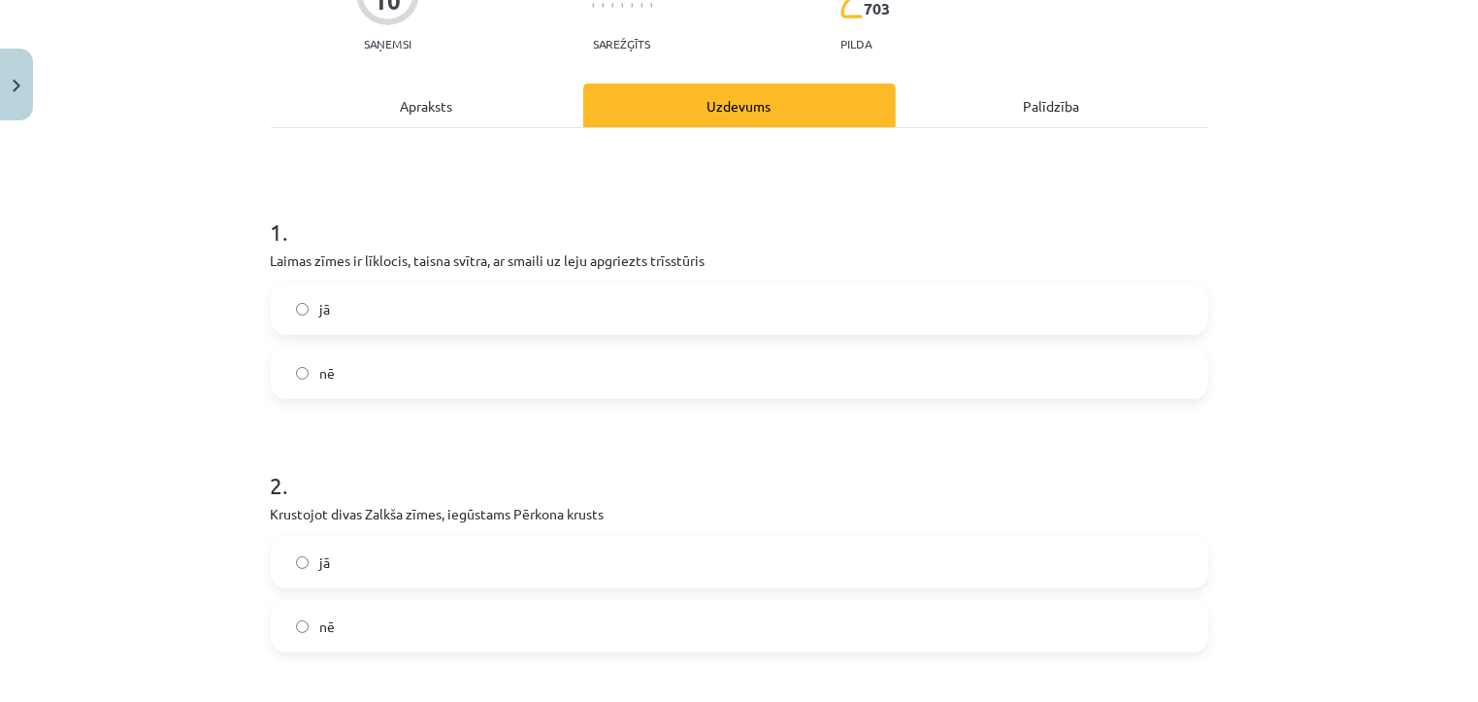
scroll to position [0, 0]
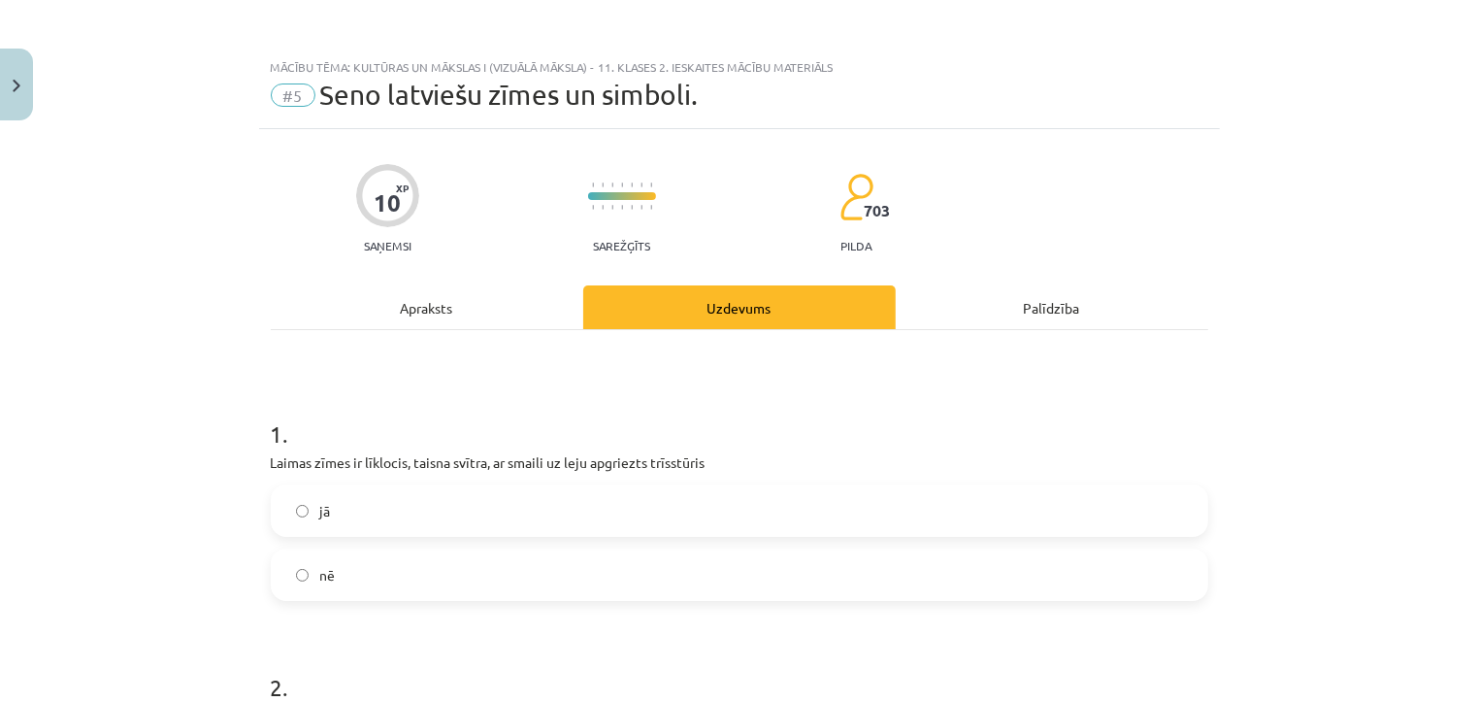
click at [388, 514] on label "jā" at bounding box center [739, 510] width 933 height 49
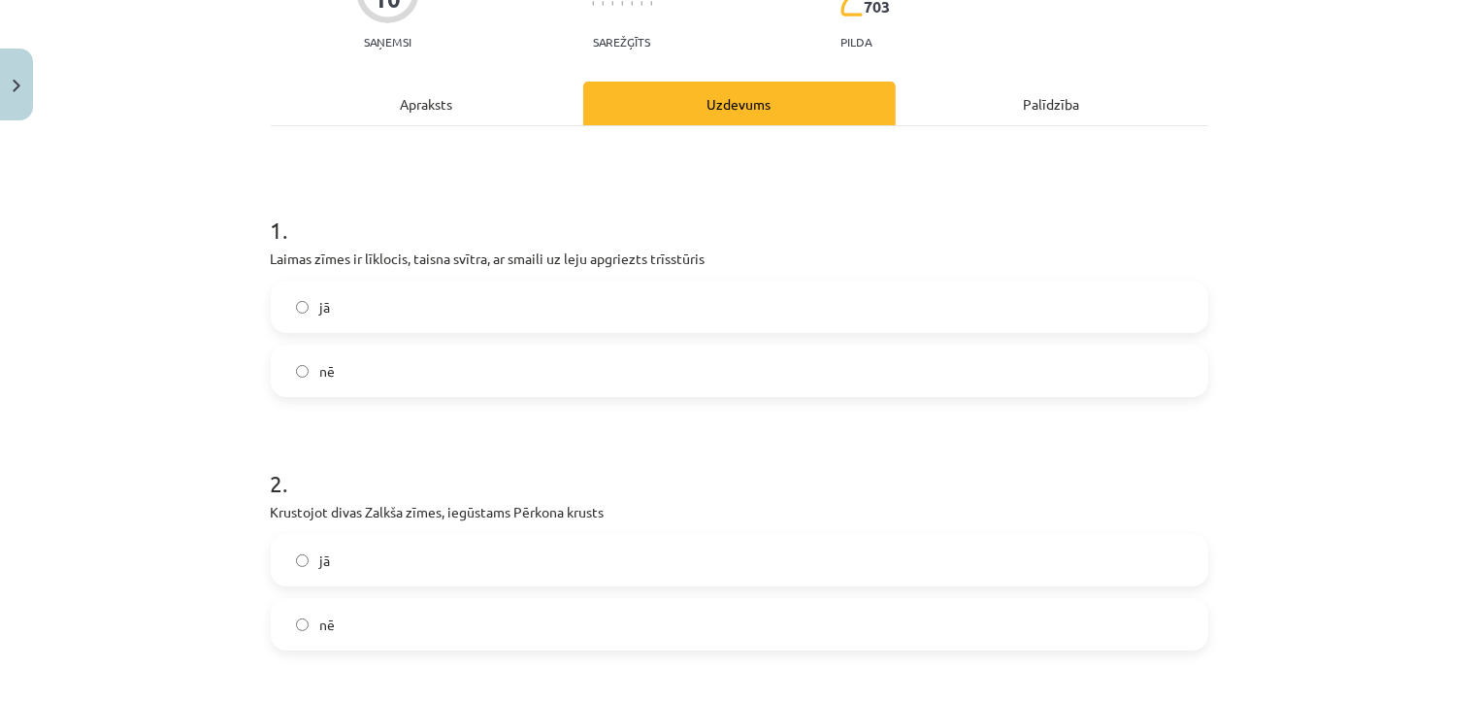
scroll to position [233, 0]
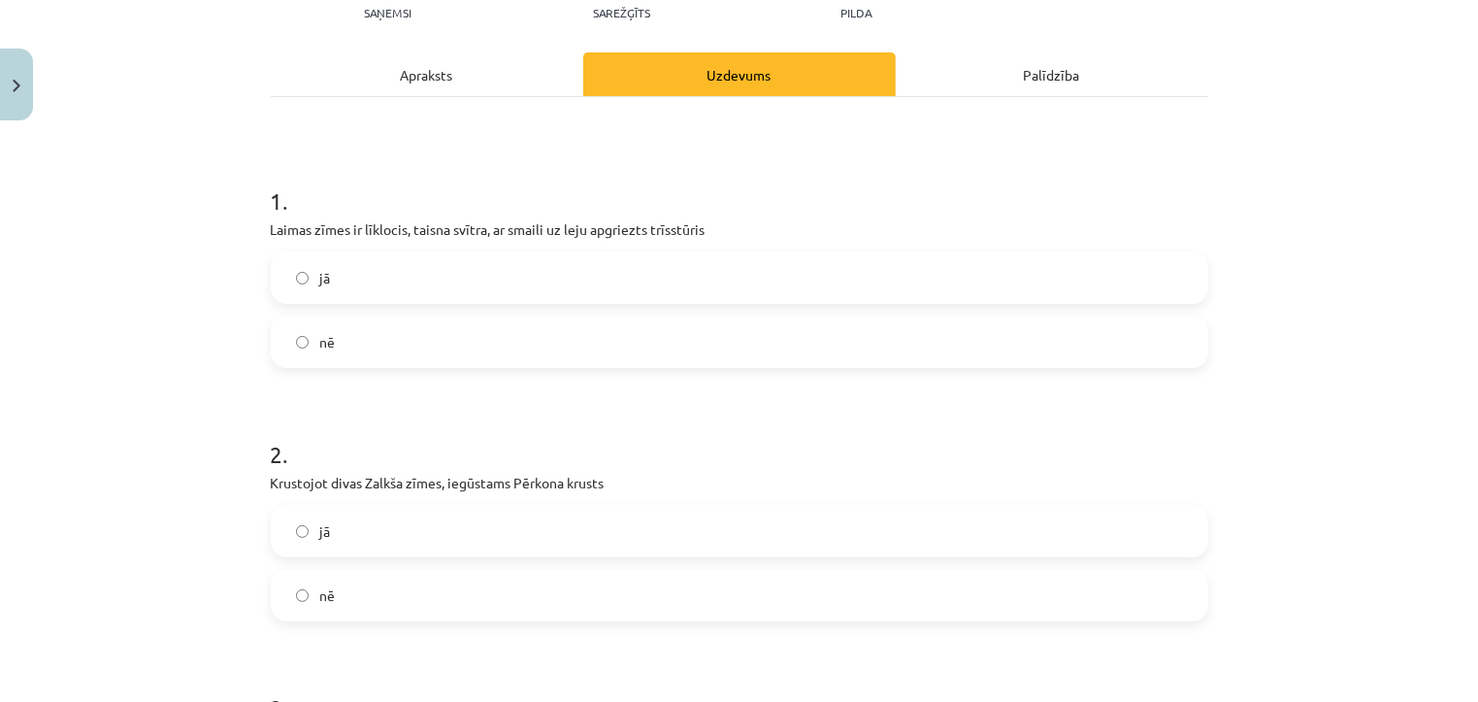
click at [388, 514] on label "jā" at bounding box center [739, 530] width 933 height 49
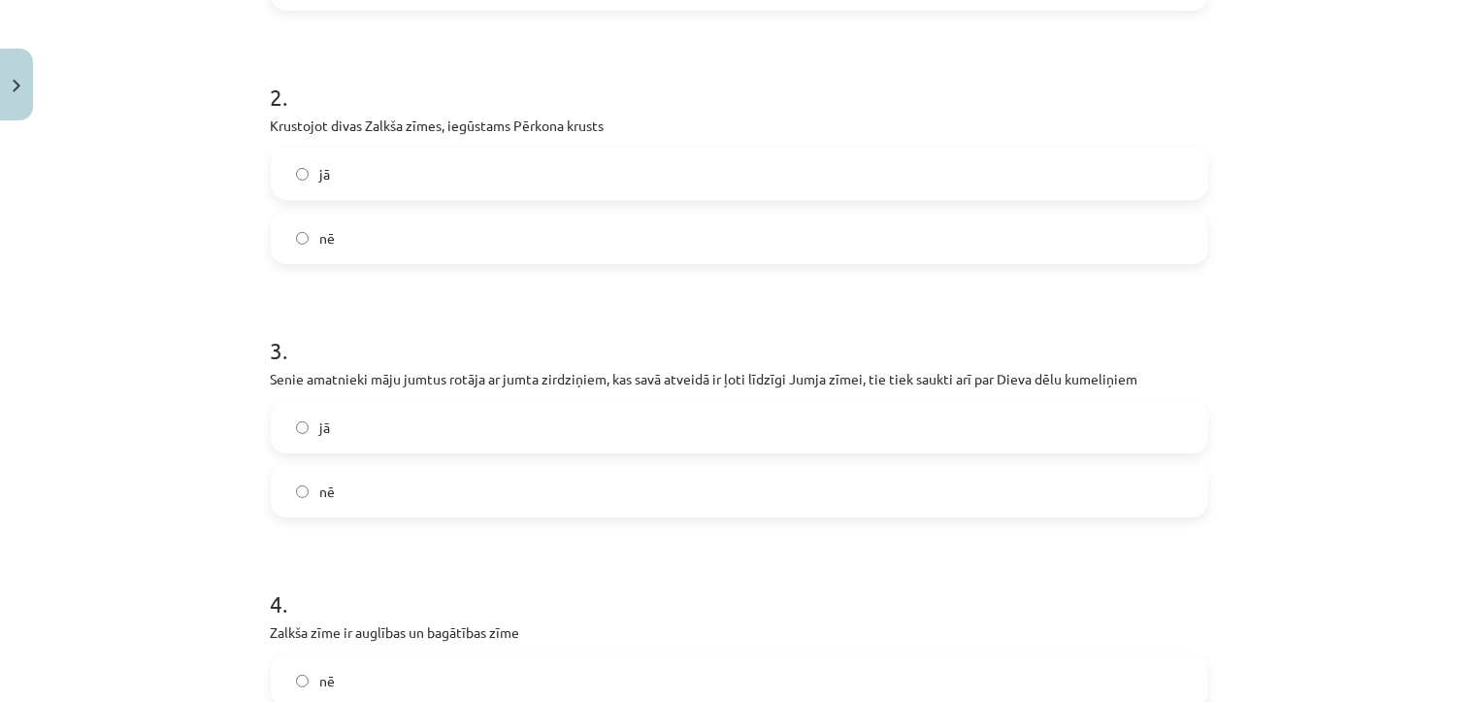
scroll to position [594, 0]
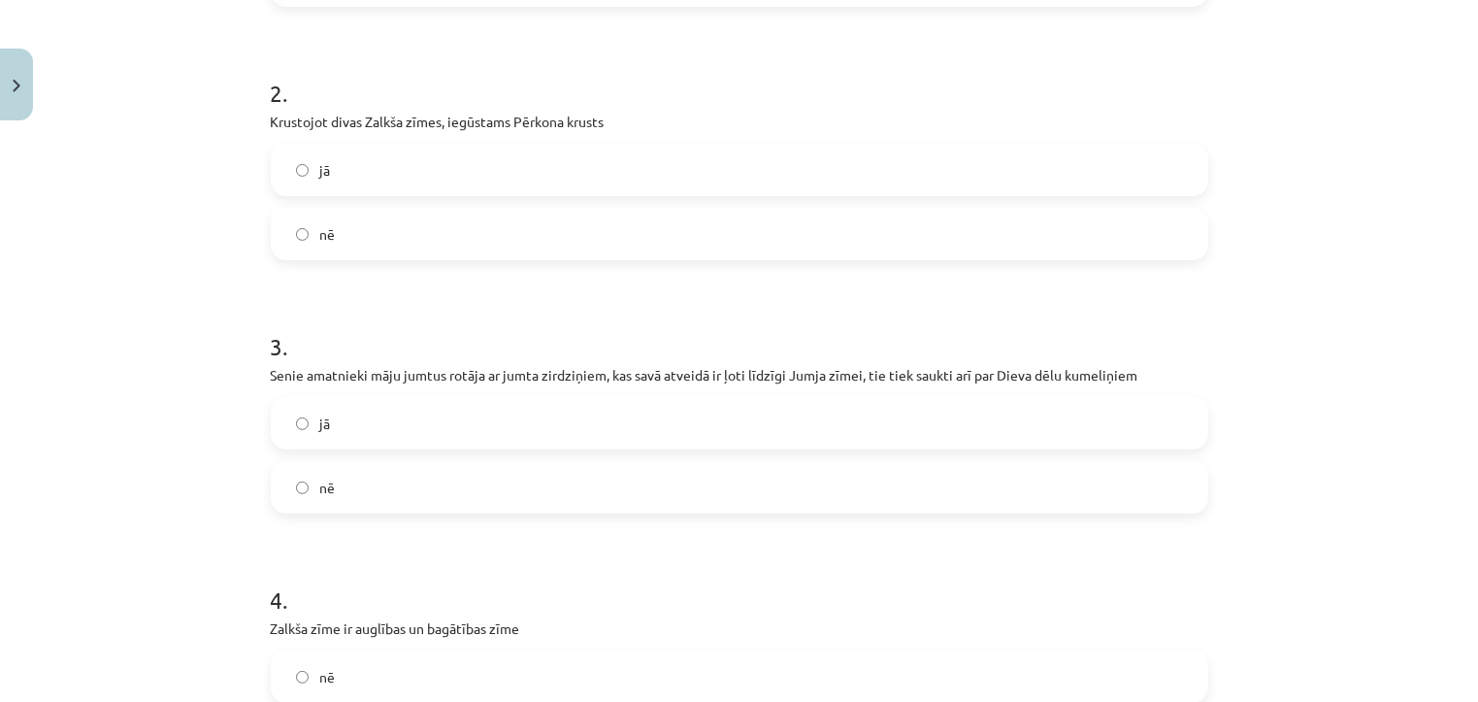
click at [391, 429] on label "jā" at bounding box center [739, 423] width 933 height 49
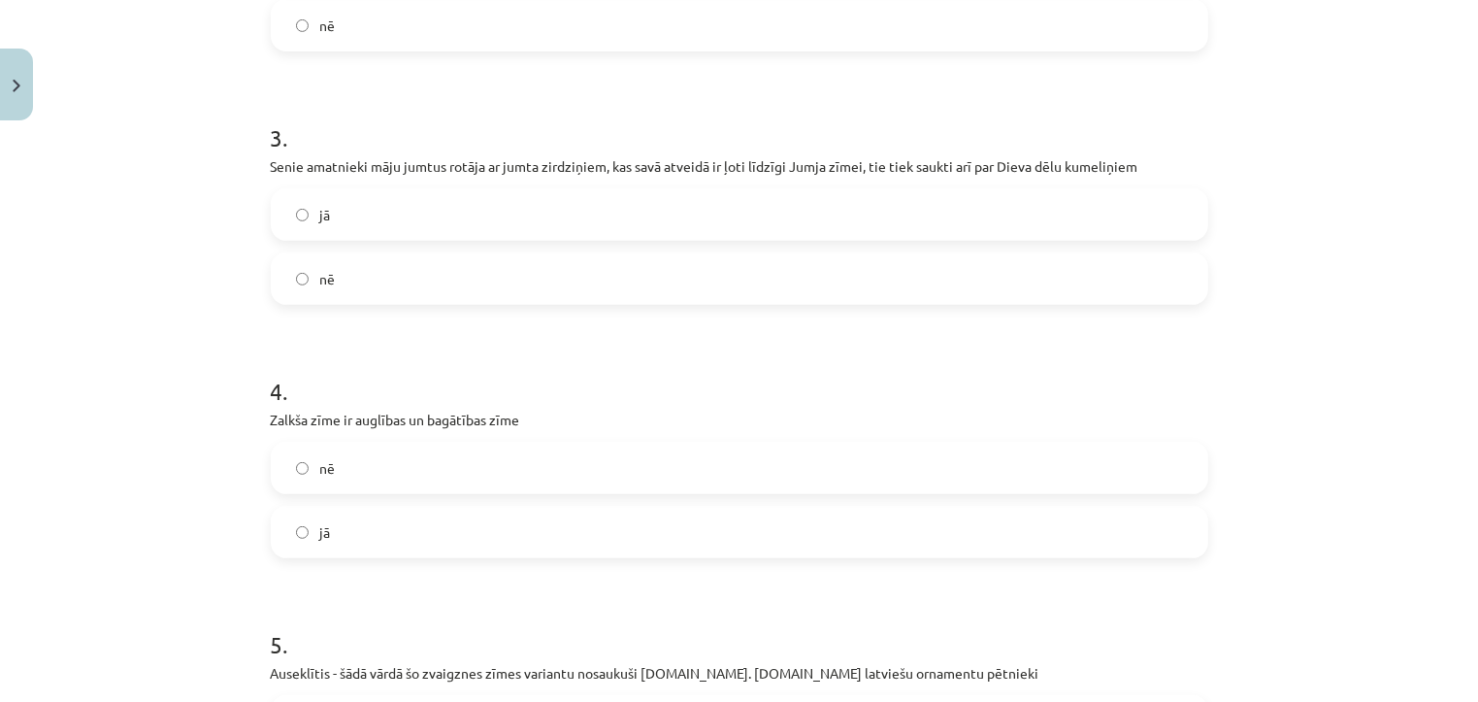
scroll to position [803, 0]
click at [352, 540] on label "jā" at bounding box center [739, 530] width 933 height 49
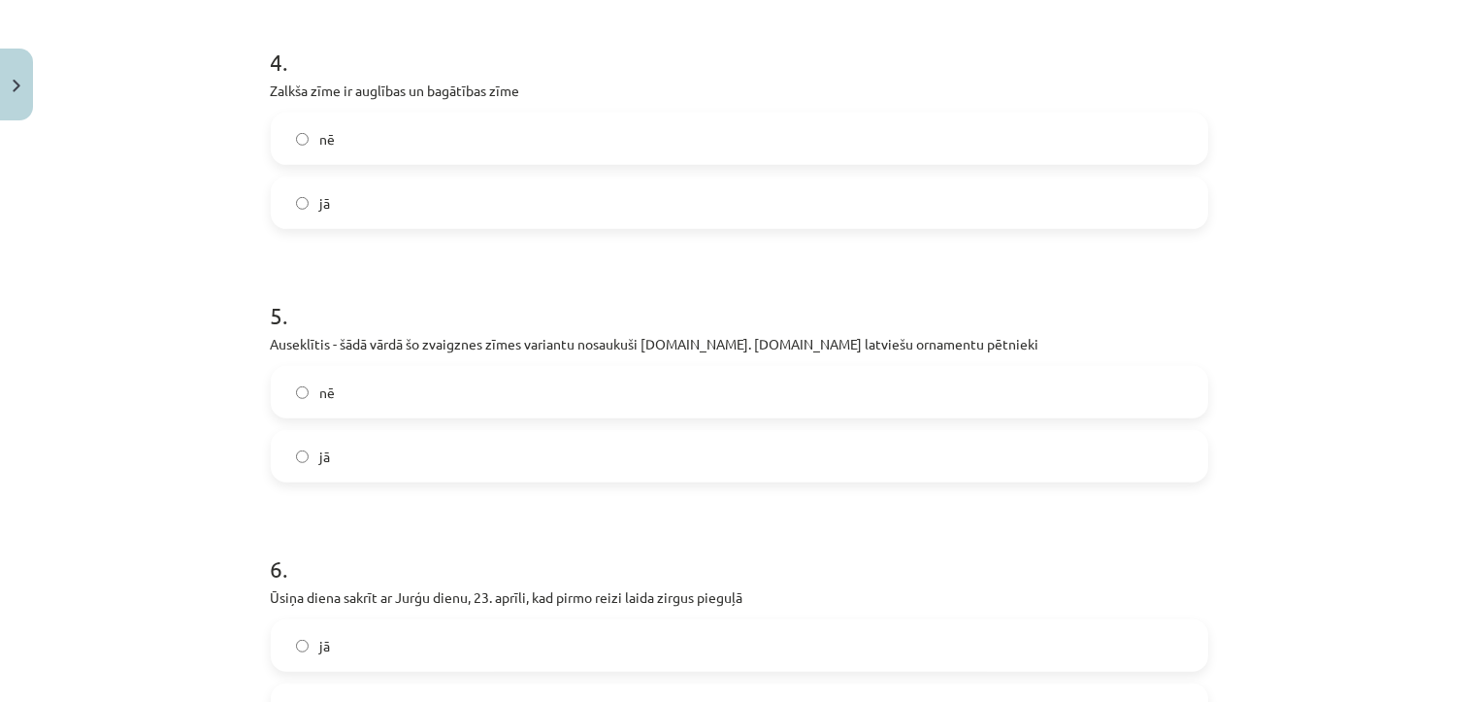
scroll to position [1141, 0]
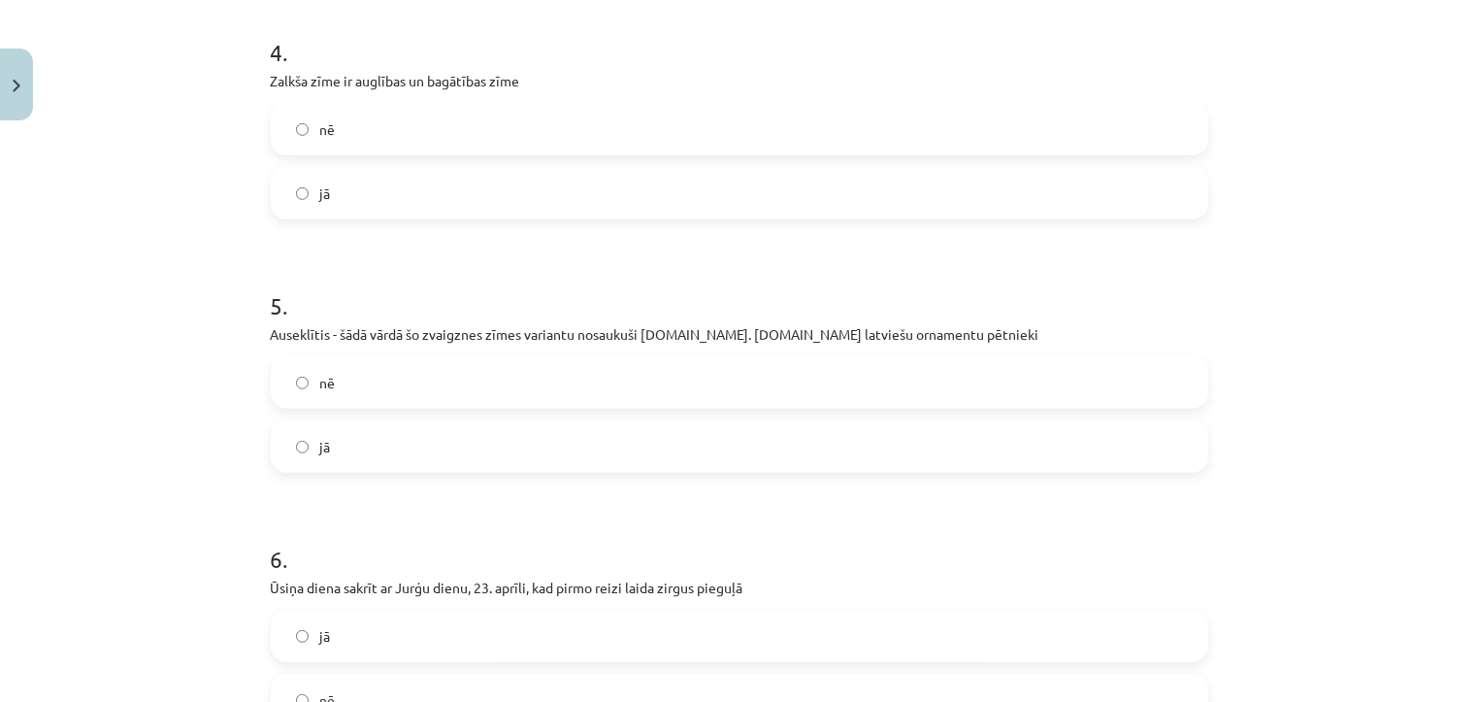
click at [364, 460] on label "jā" at bounding box center [739, 446] width 933 height 49
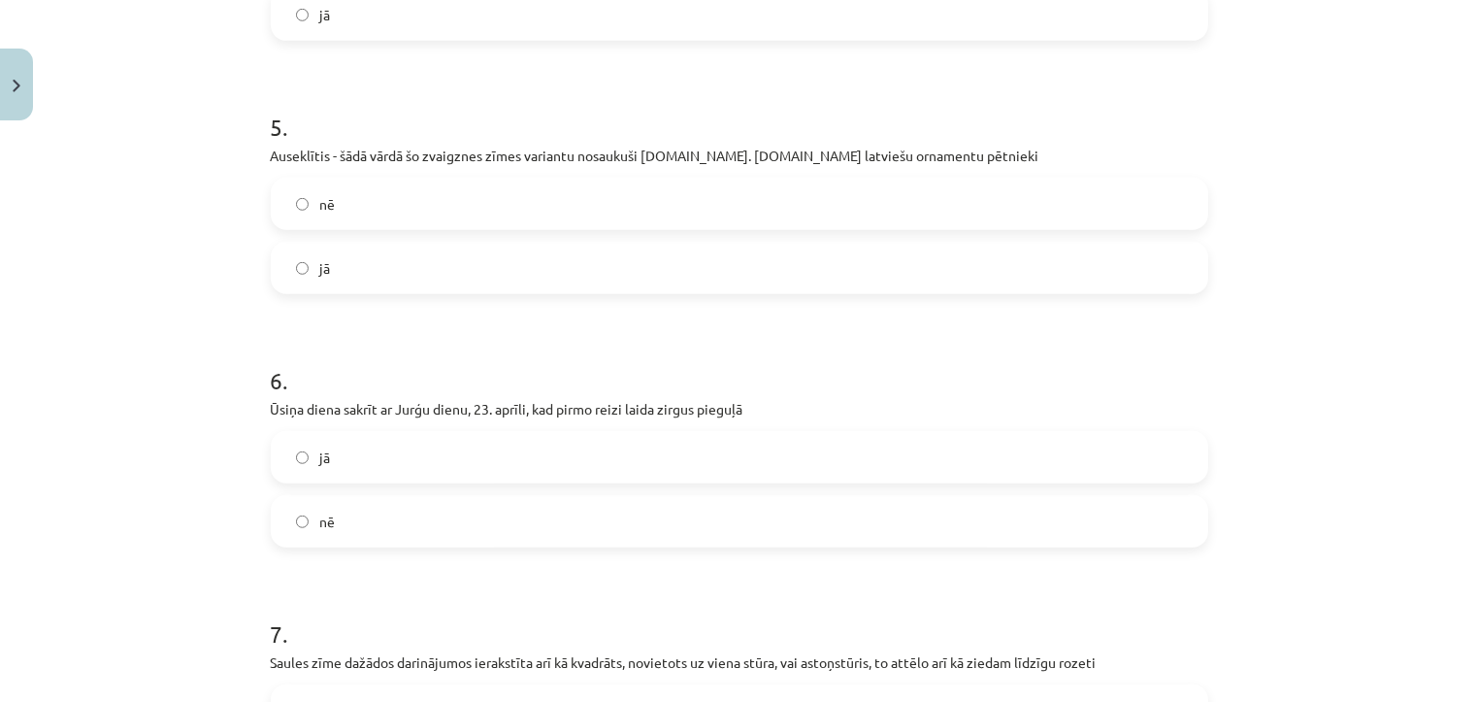
click at [364, 460] on label "jā" at bounding box center [739, 457] width 933 height 49
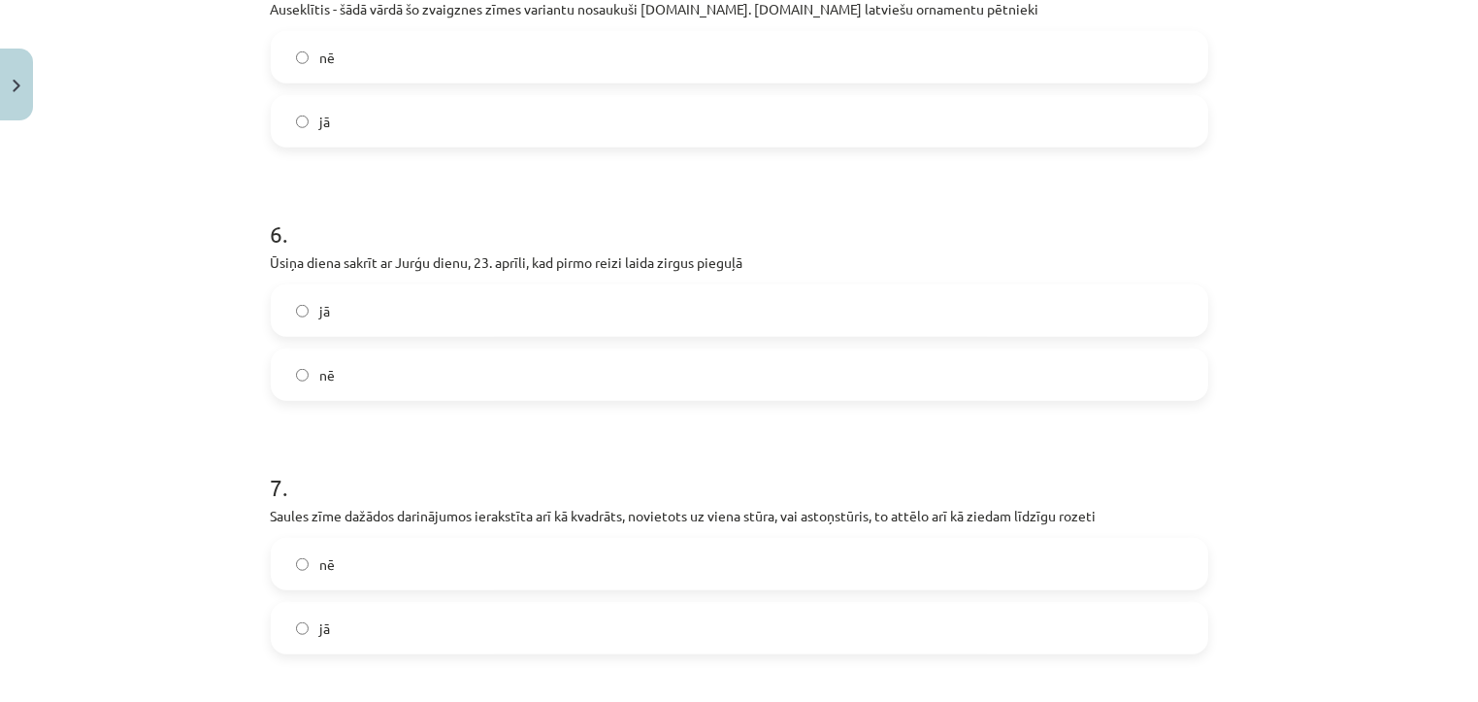
scroll to position [1502, 0]
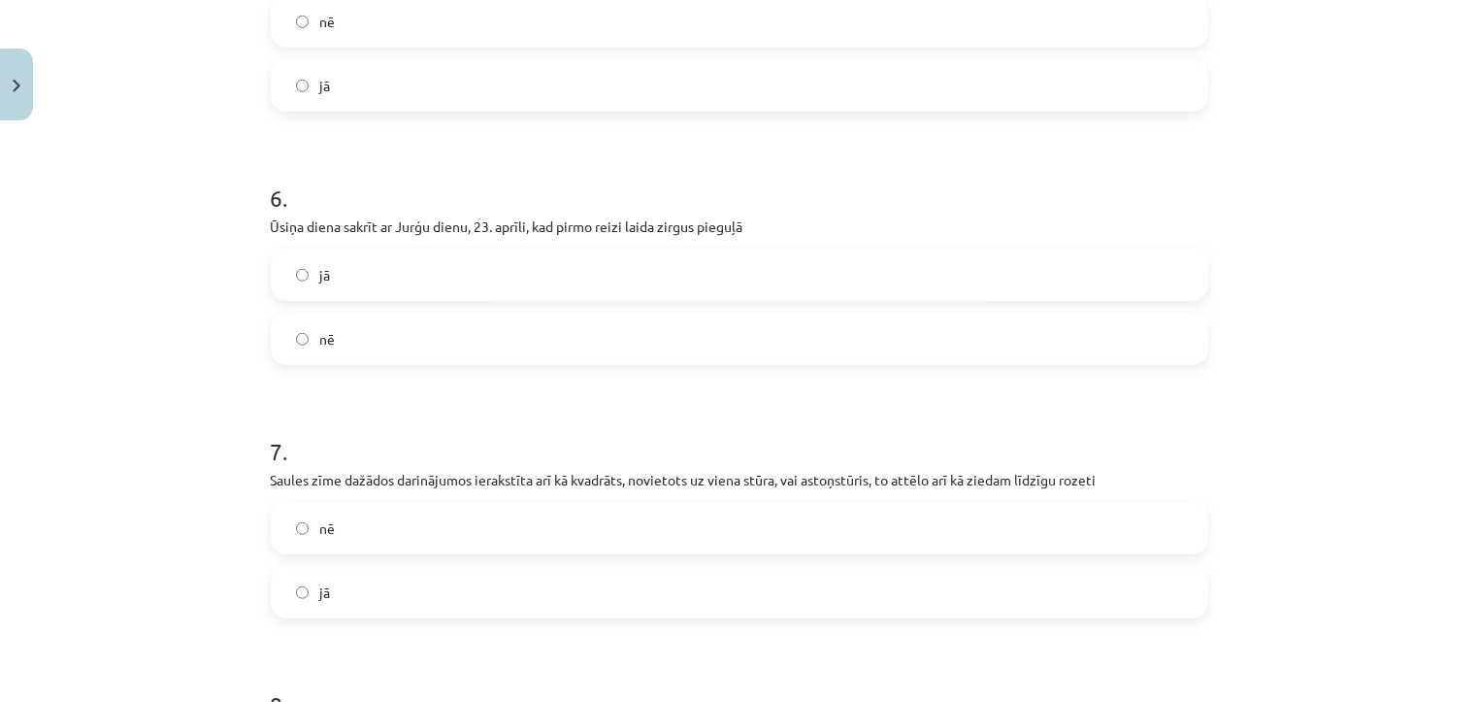
click at [338, 589] on label "jā" at bounding box center [739, 592] width 933 height 49
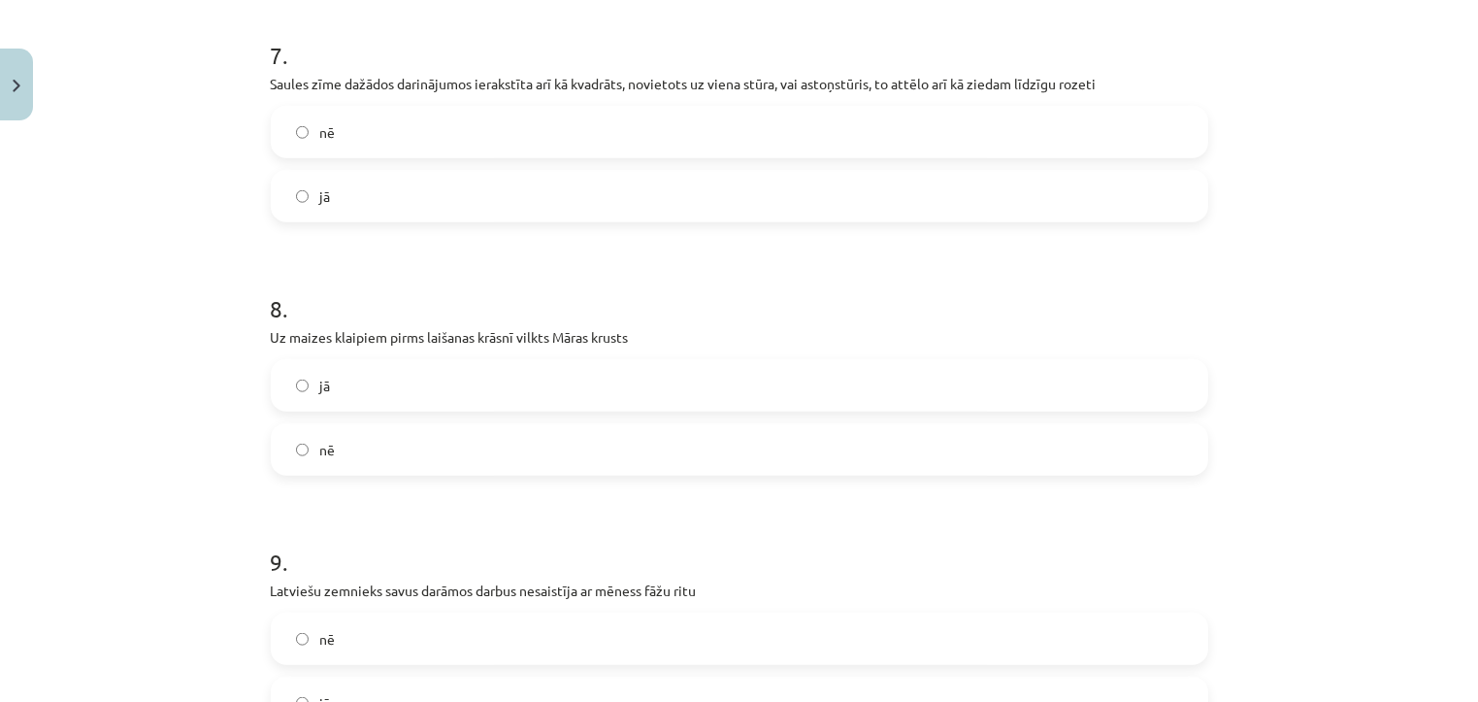
scroll to position [1902, 0]
click at [365, 388] on label "jā" at bounding box center [739, 381] width 933 height 49
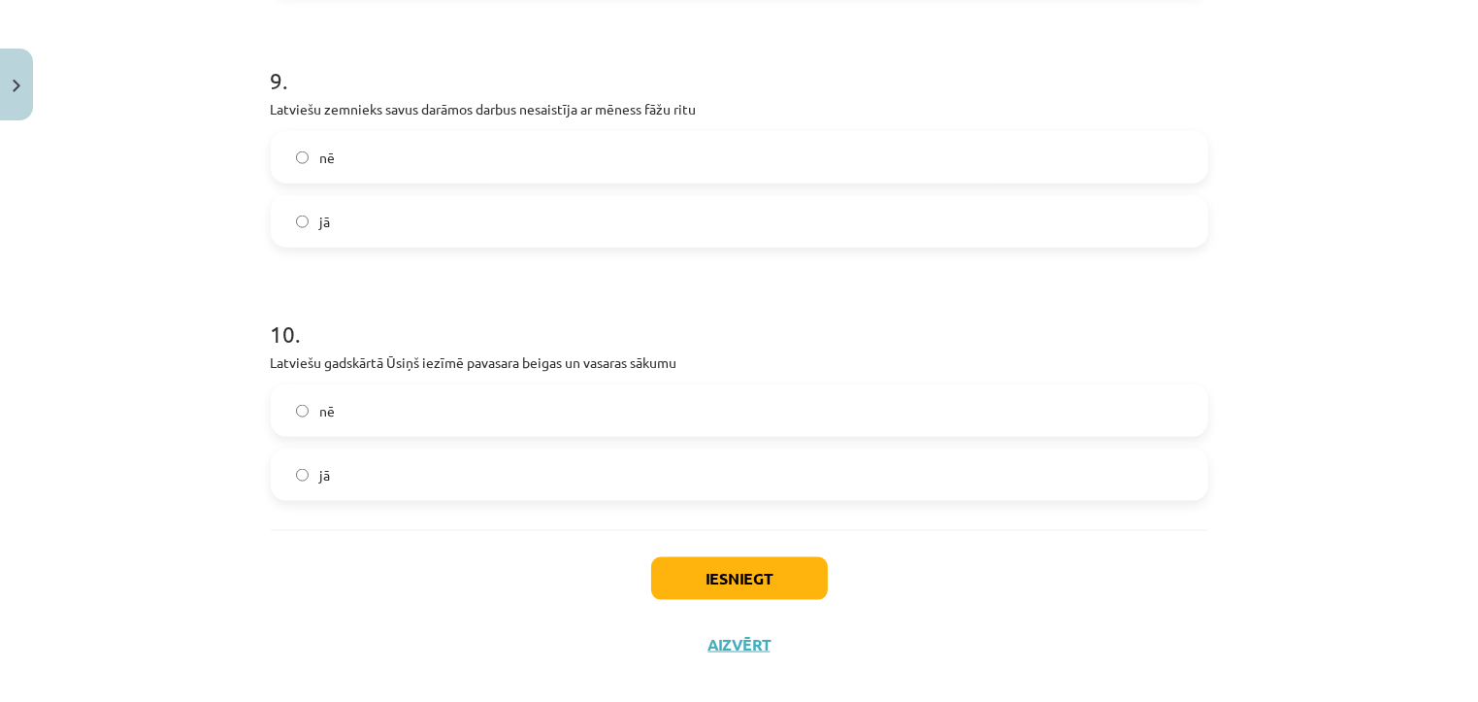
scroll to position [2402, 0]
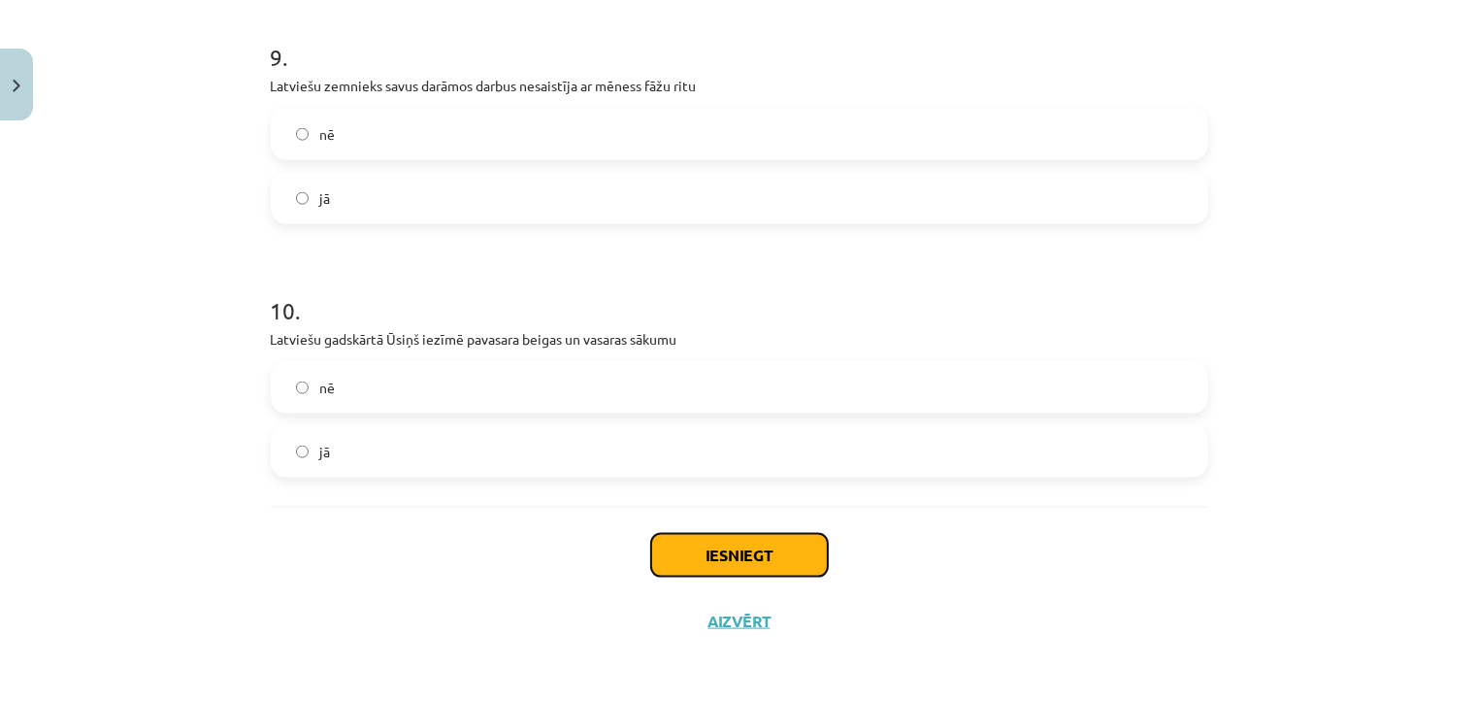
click at [669, 539] on button "Iesniegt" at bounding box center [739, 555] width 177 height 43
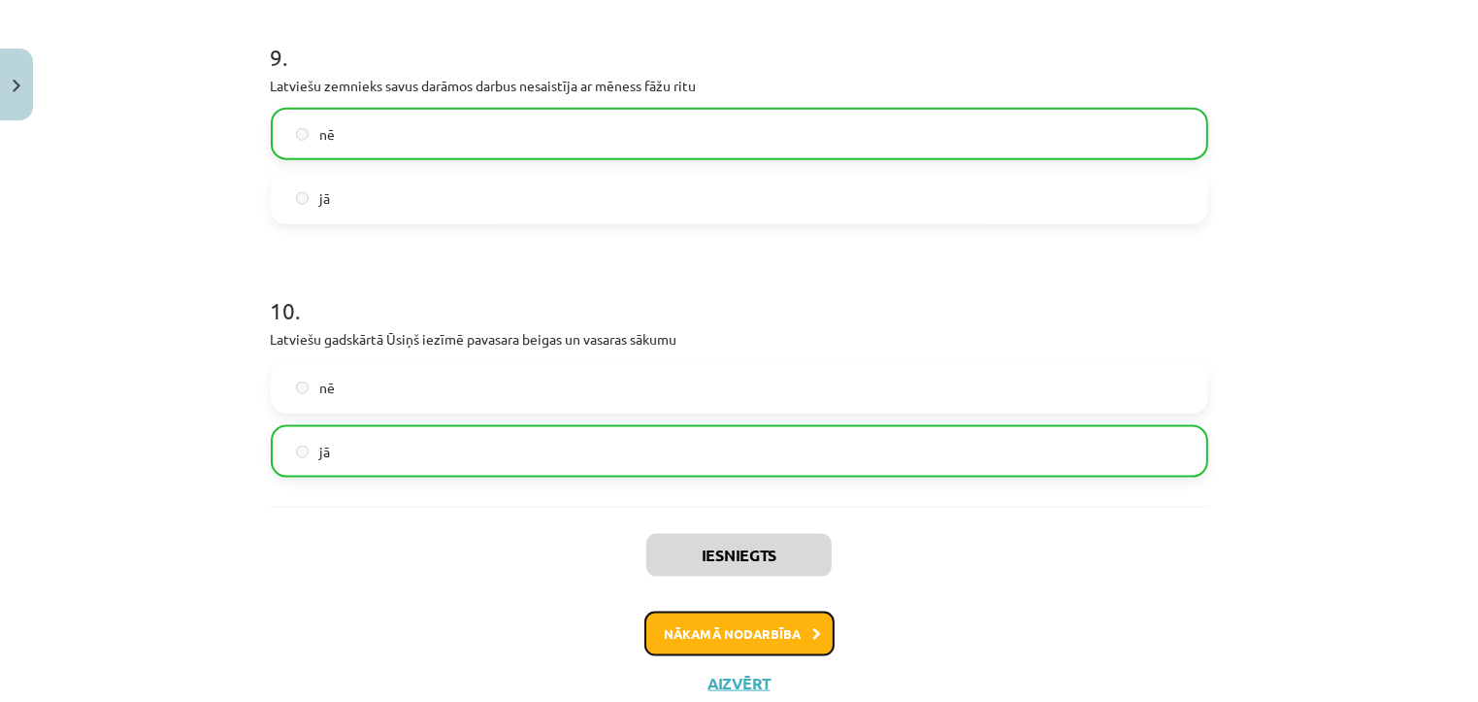
click at [703, 641] on button "Nākamā nodarbība" at bounding box center [739, 633] width 190 height 45
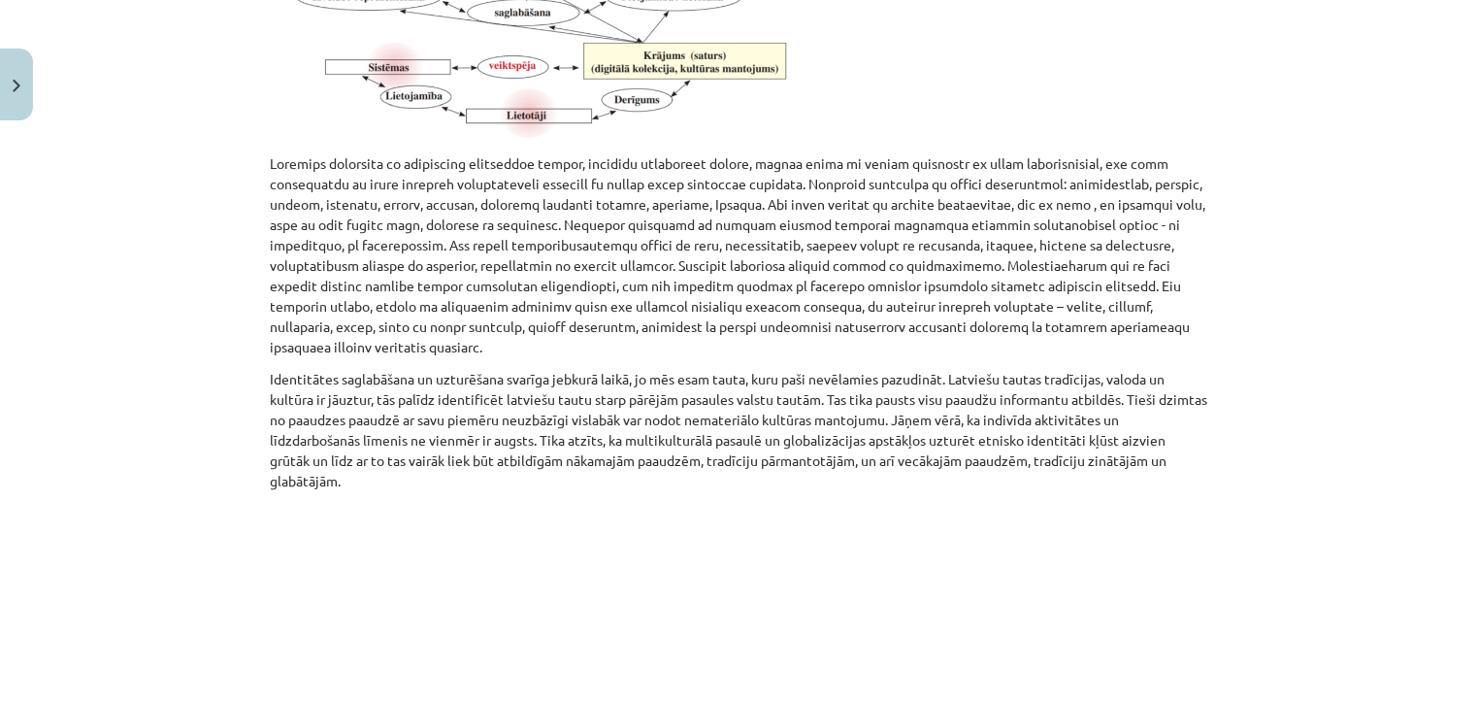
scroll to position [1393, 0]
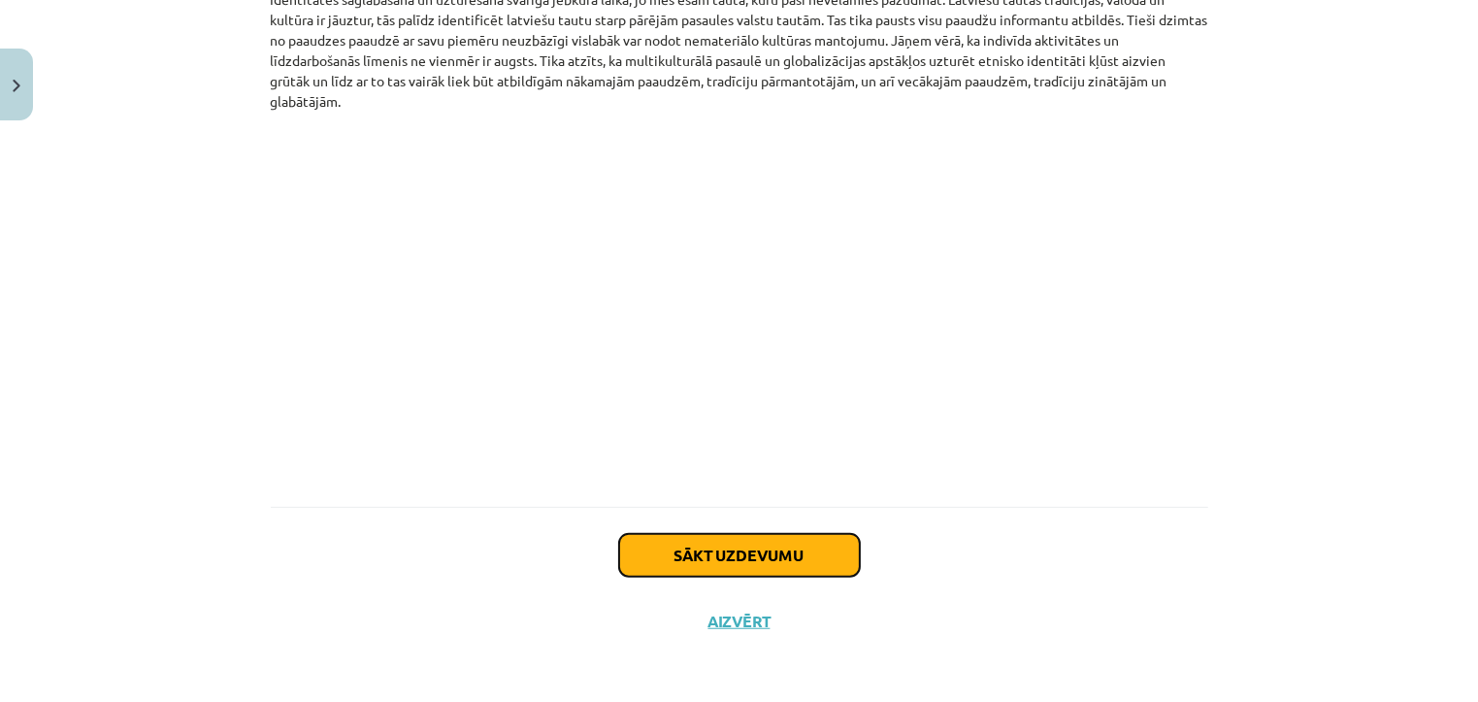
click at [727, 565] on button "Sākt uzdevumu" at bounding box center [739, 555] width 241 height 43
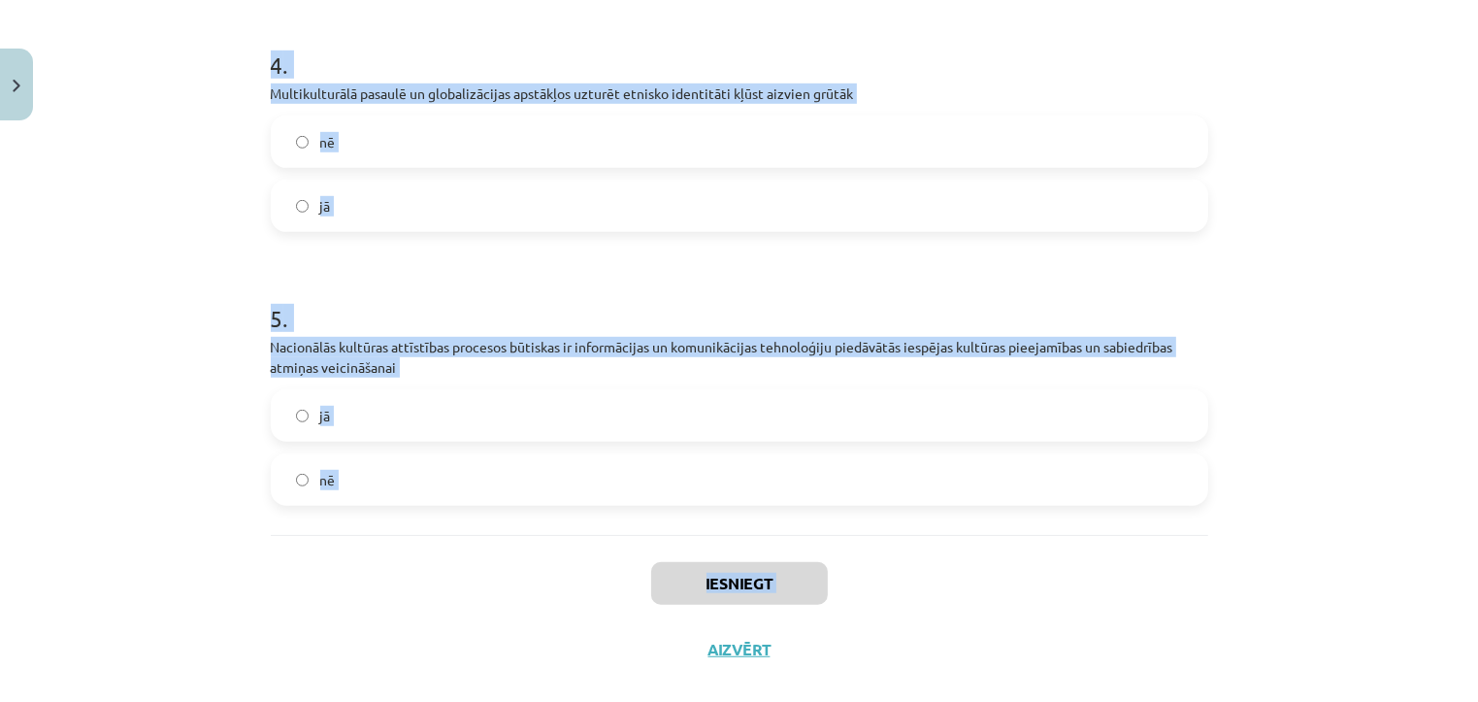
scroll to position [1177, 0]
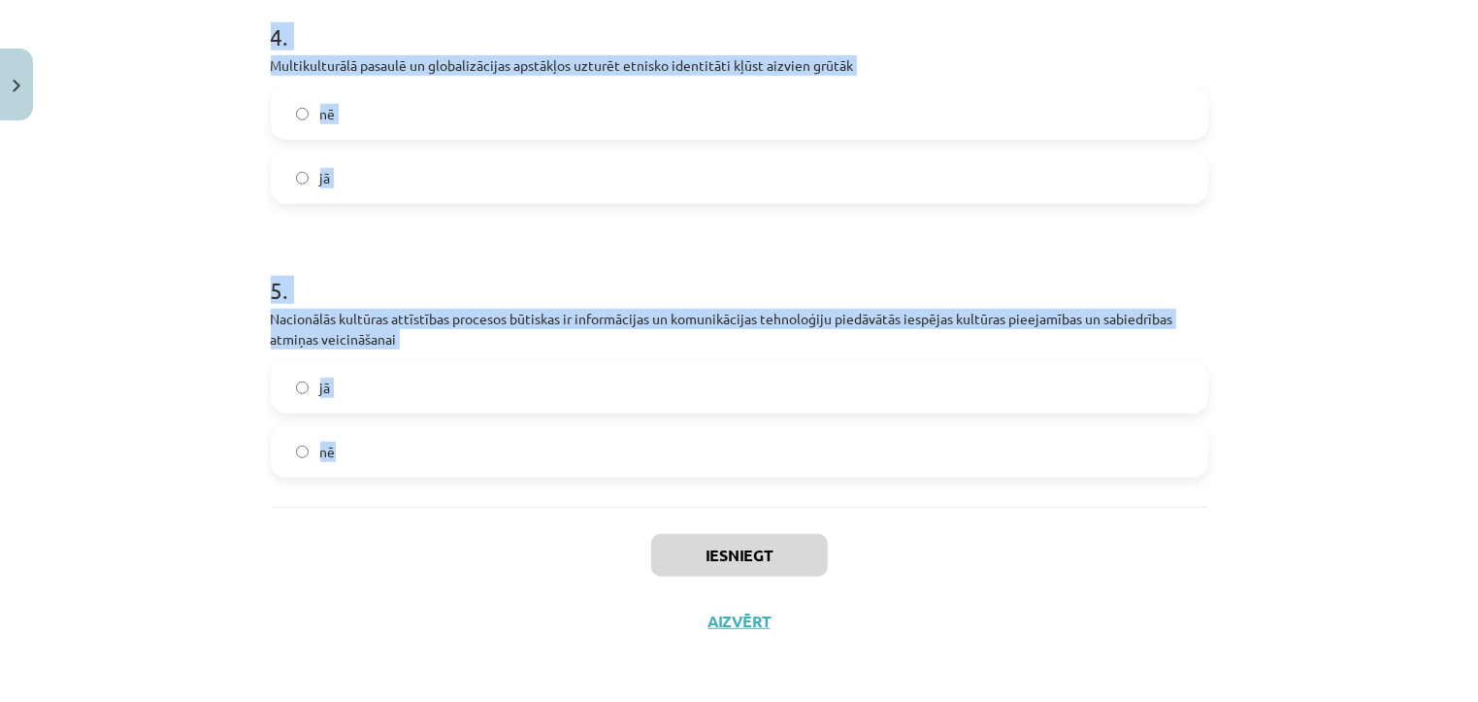
drag, startPoint x: 243, startPoint y: 252, endPoint x: 465, endPoint y: 450, distance: 297.6
click at [465, 450] on div "Mācību tēma: Kultūras un mākslas i (vizuālā māksla) - 11. klases 2. ieskaites m…" at bounding box center [739, 351] width 1478 height 702
copy form "1 . Digitālais kultūras mantojums ieņem nozīmīgu vietu nacionālās identitātes s…"
click at [413, 393] on label "jā" at bounding box center [739, 387] width 933 height 49
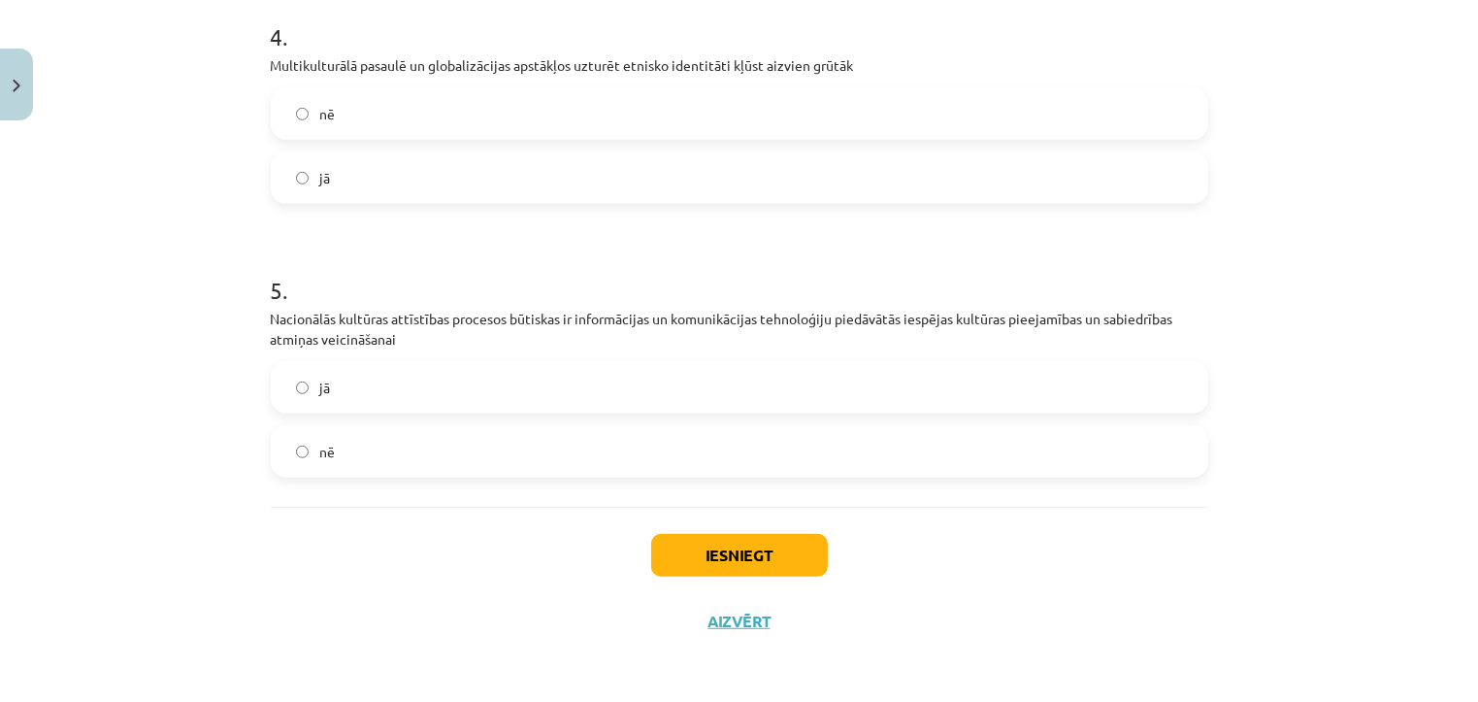
click at [448, 185] on label "jā" at bounding box center [739, 177] width 933 height 49
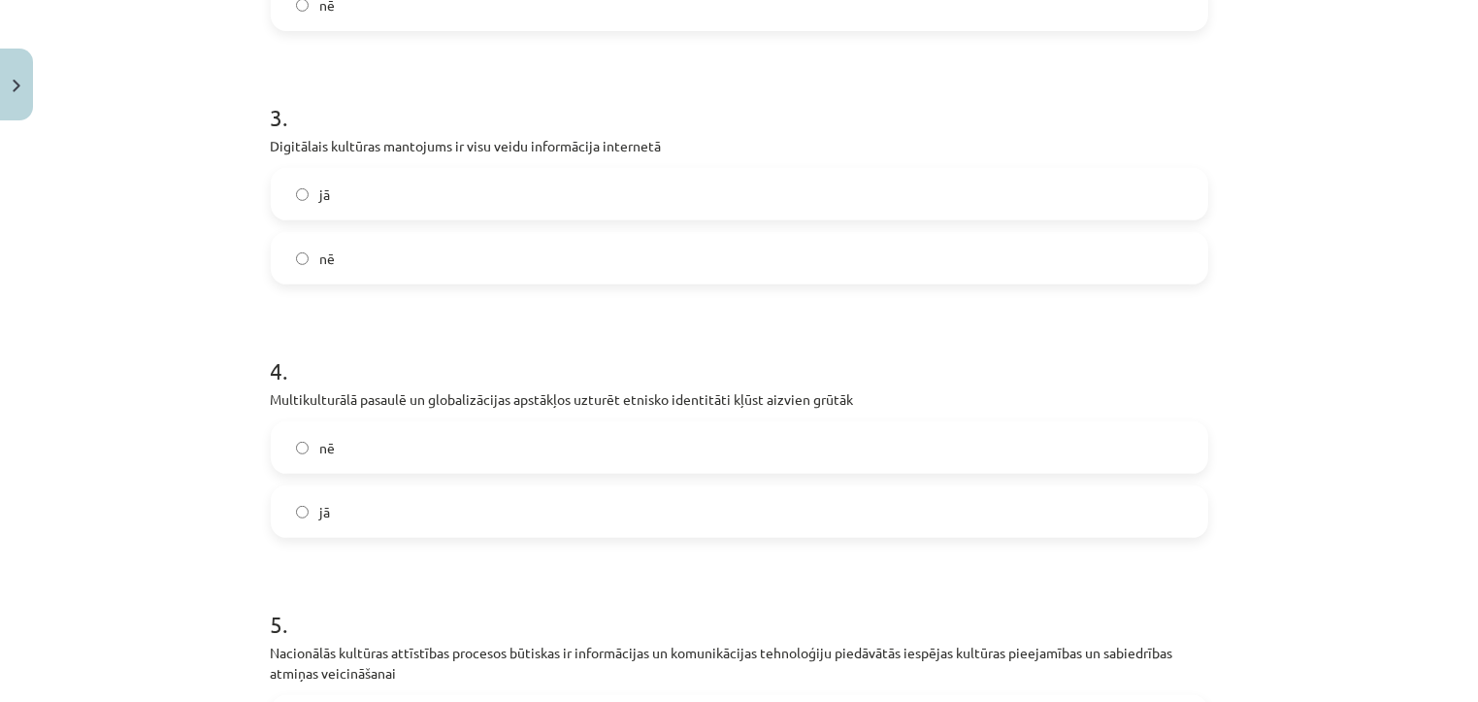
scroll to position [800, 0]
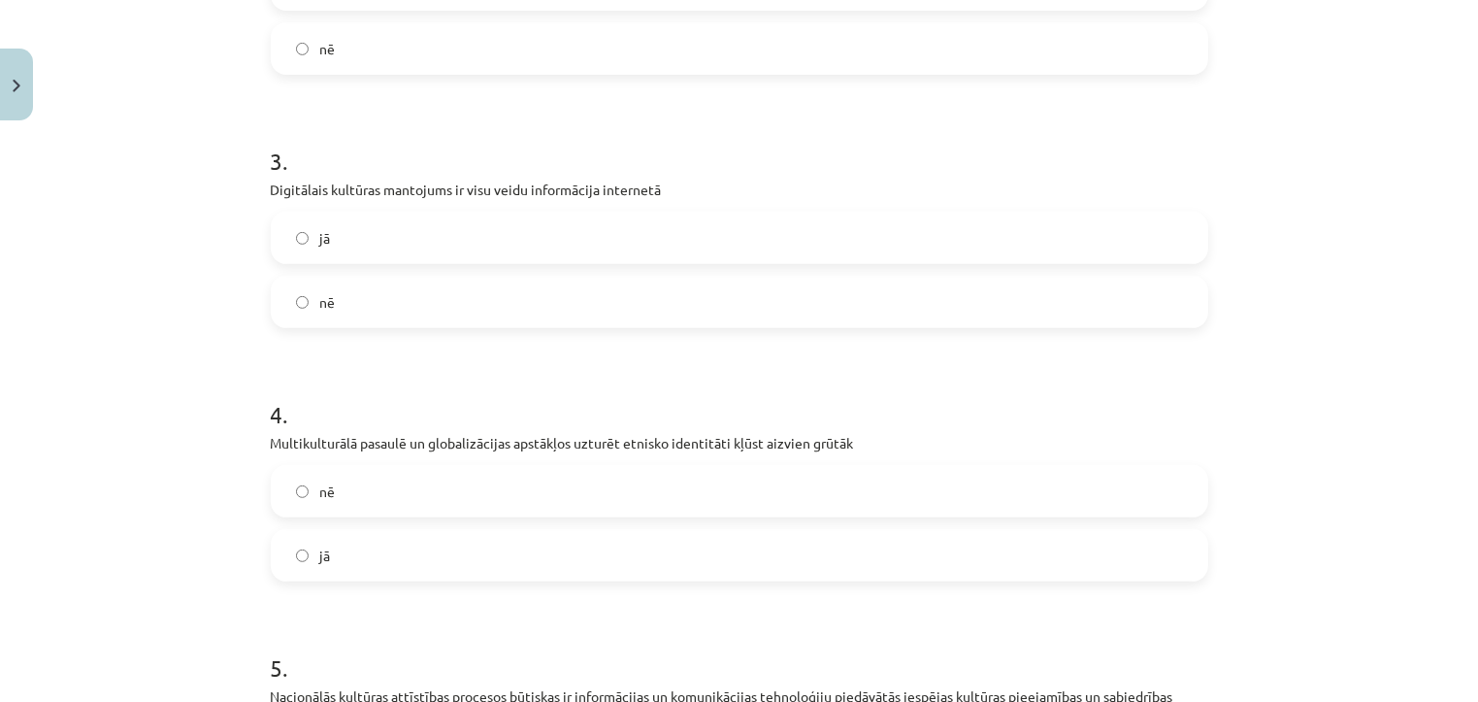
click at [424, 303] on label "nē" at bounding box center [739, 301] width 933 height 49
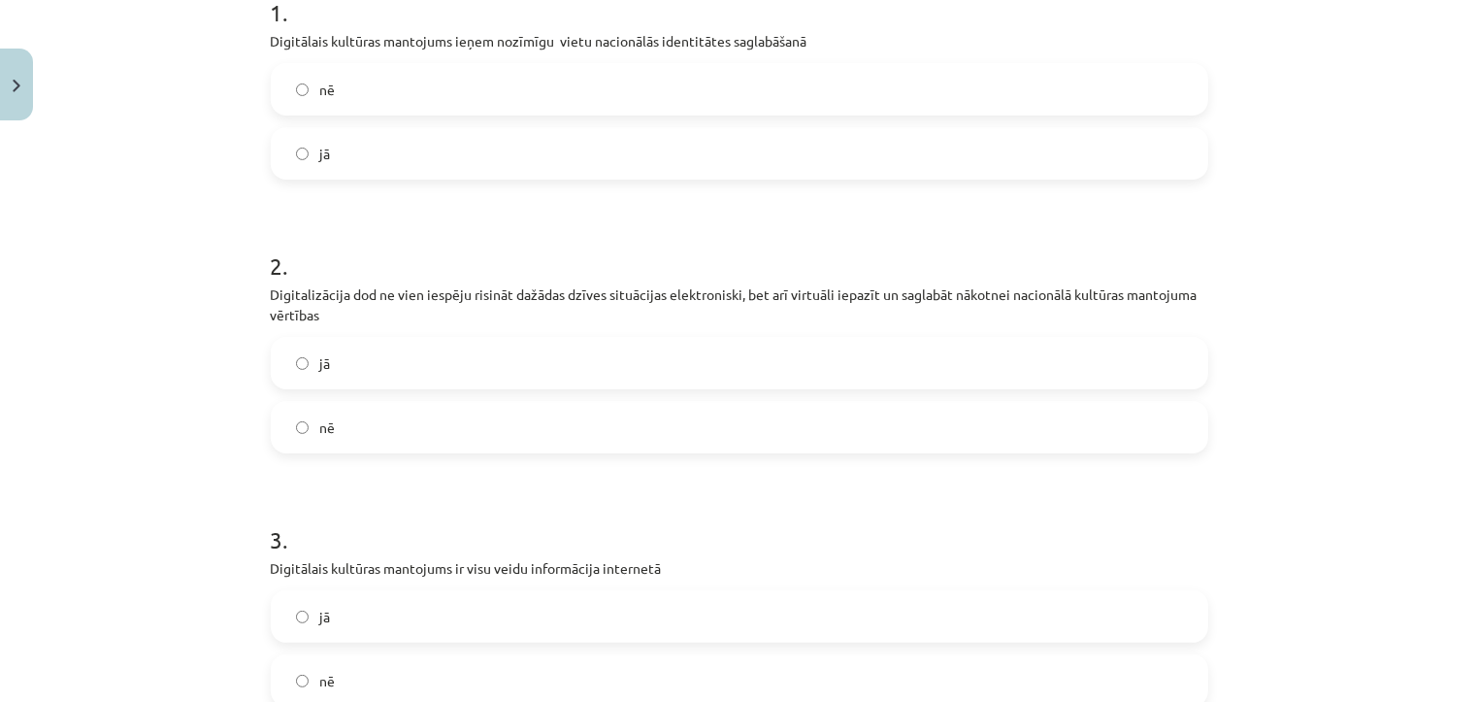
scroll to position [419, 0]
click at [409, 369] on label "jā" at bounding box center [739, 365] width 933 height 49
click at [415, 163] on label "jā" at bounding box center [739, 155] width 933 height 49
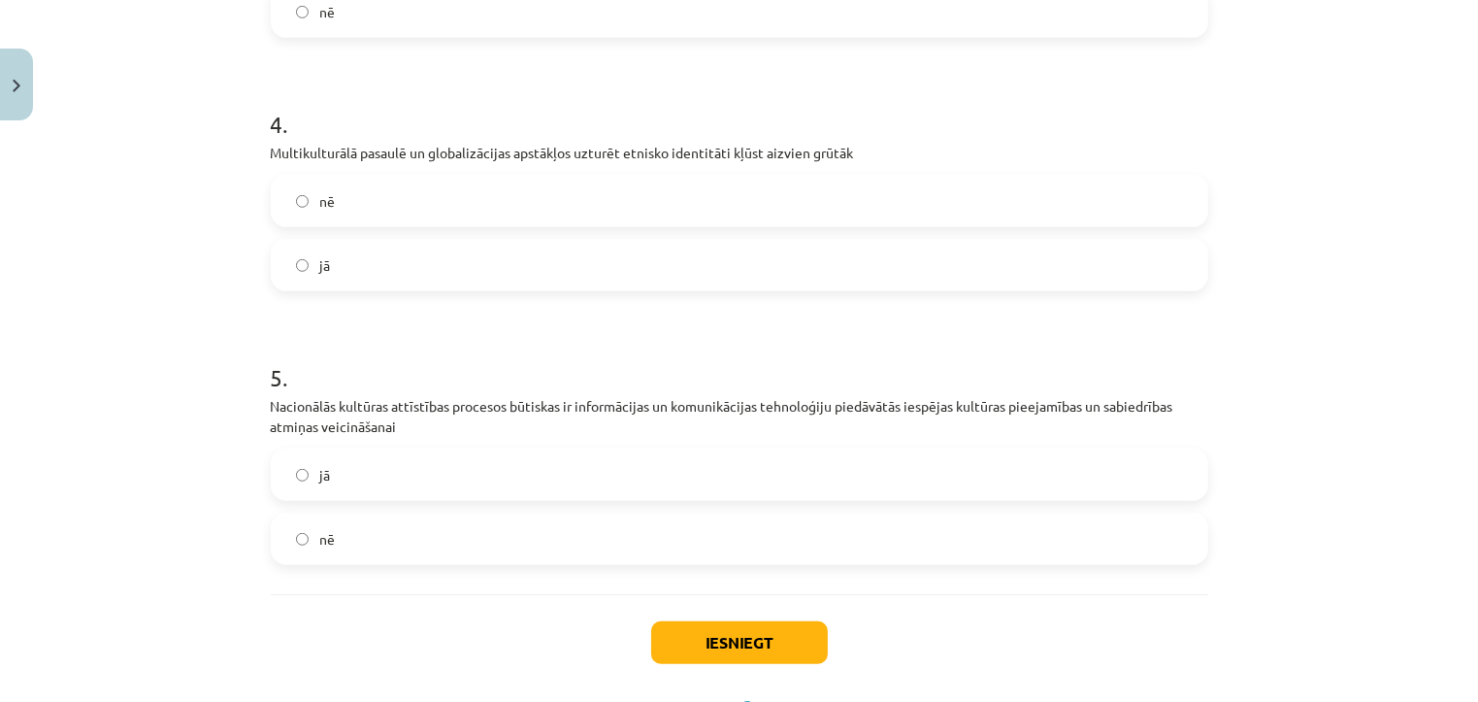
scroll to position [1177, 0]
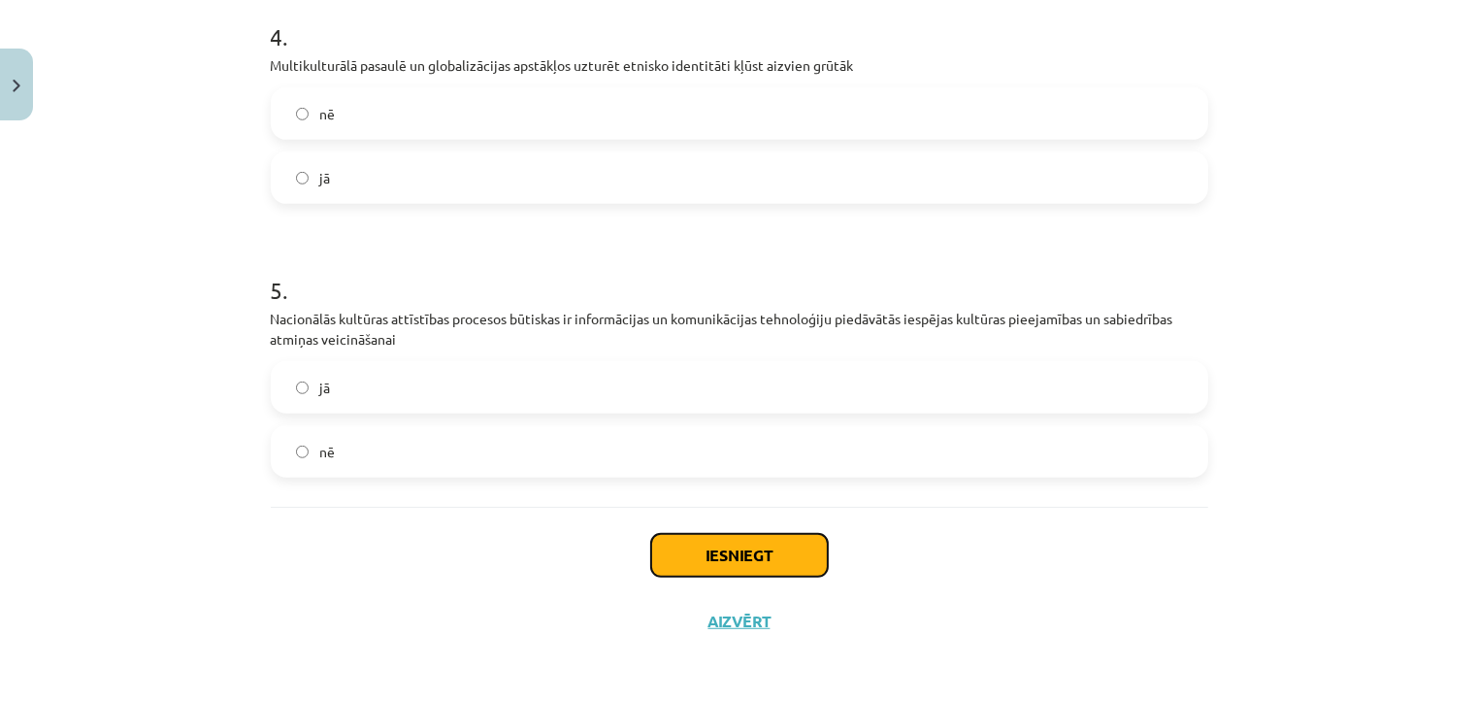
click at [657, 543] on button "Iesniegt" at bounding box center [739, 555] width 177 height 43
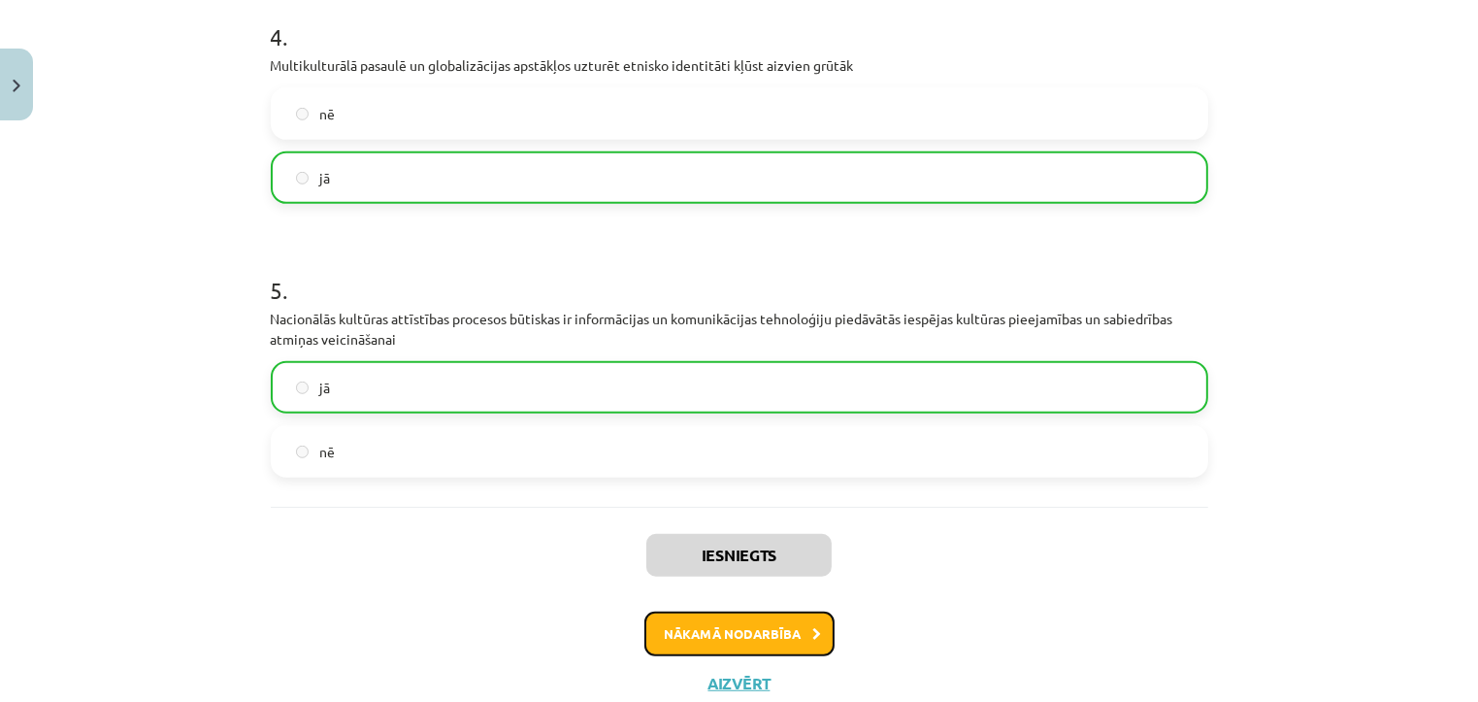
click at [674, 630] on button "Nākamā nodarbība" at bounding box center [739, 633] width 190 height 45
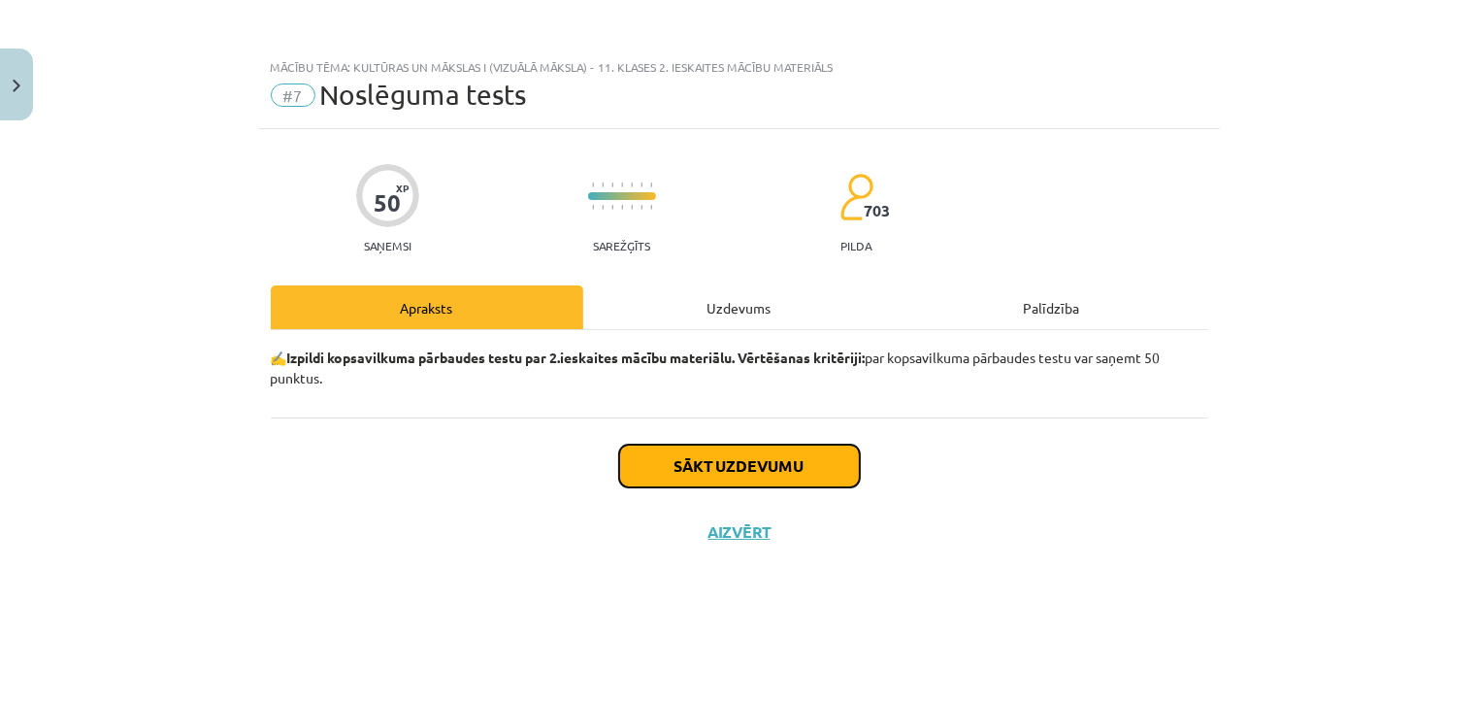
click at [702, 473] on button "Sākt uzdevumu" at bounding box center [739, 465] width 241 height 43
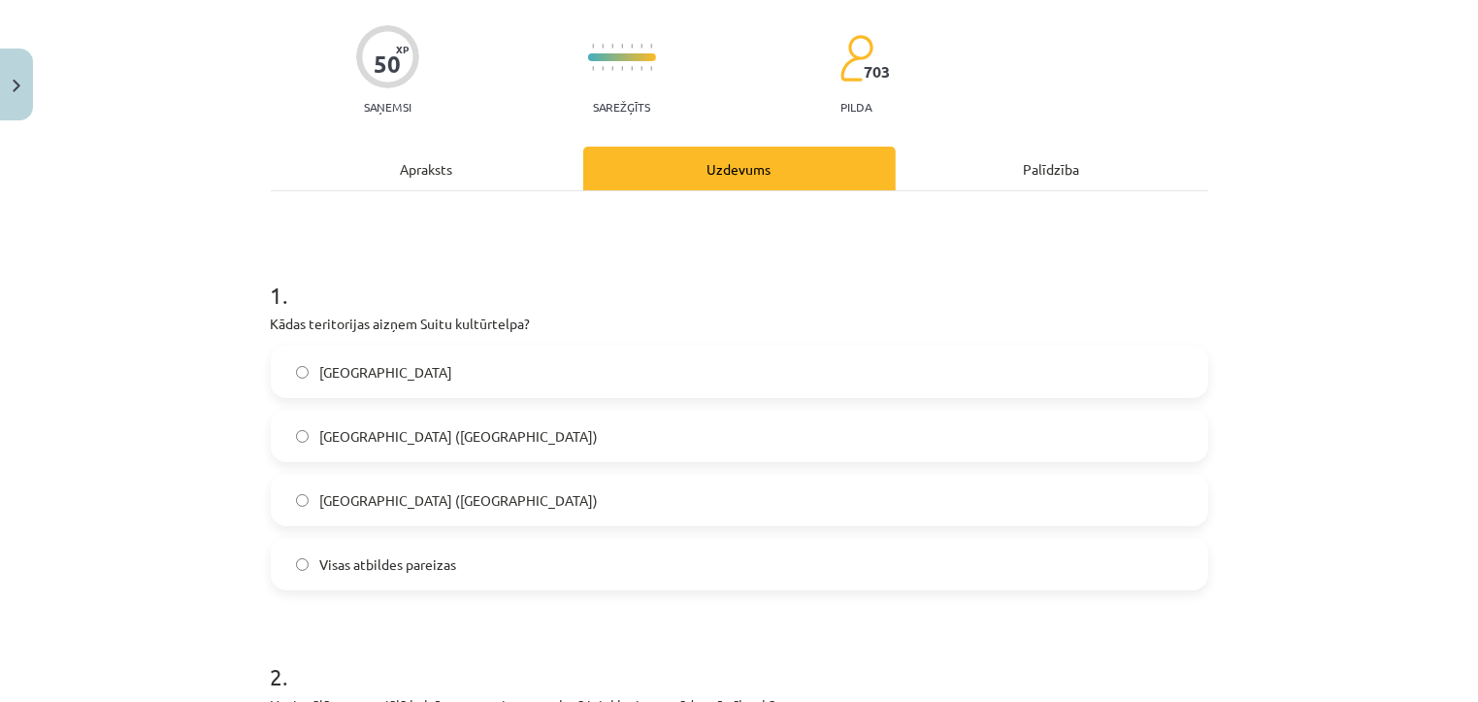
scroll to position [147, 0]
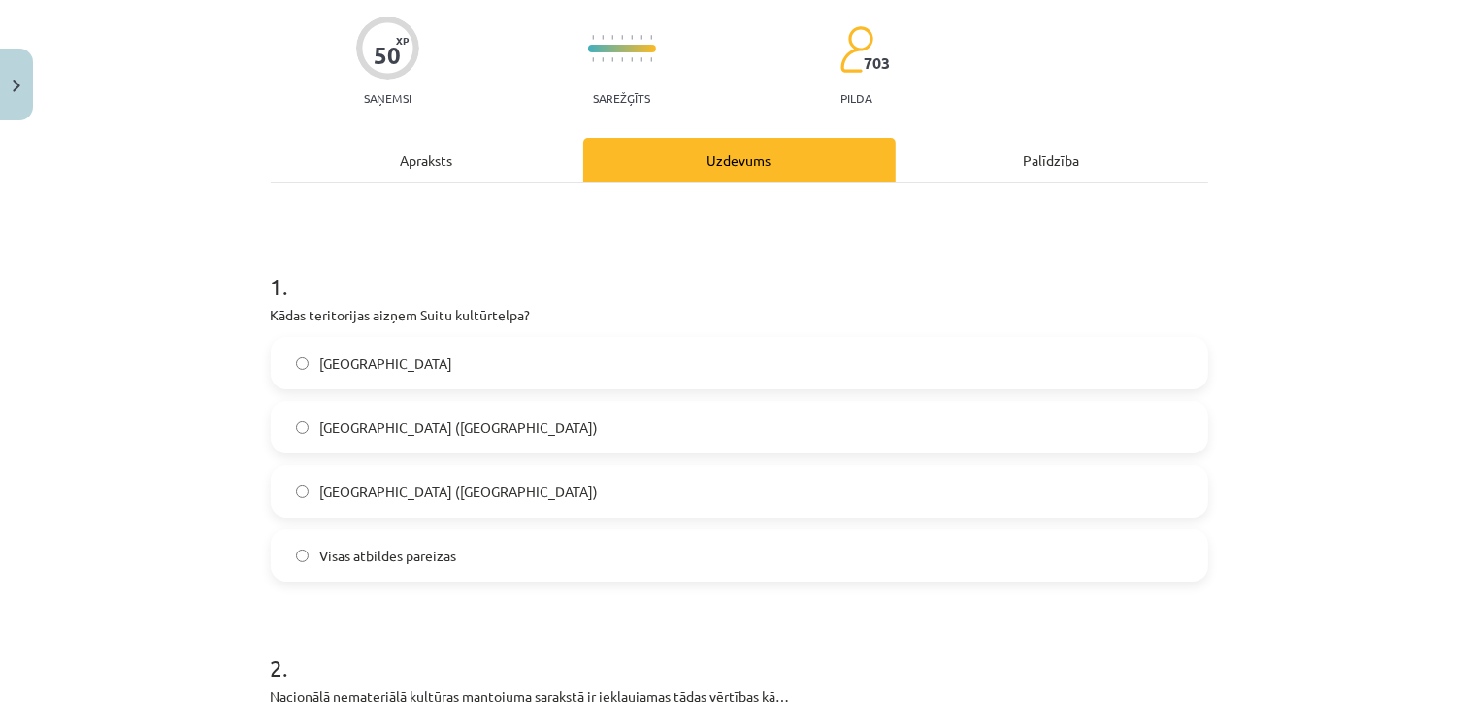
click at [605, 375] on label "Alsungas novads" at bounding box center [739, 363] width 933 height 49
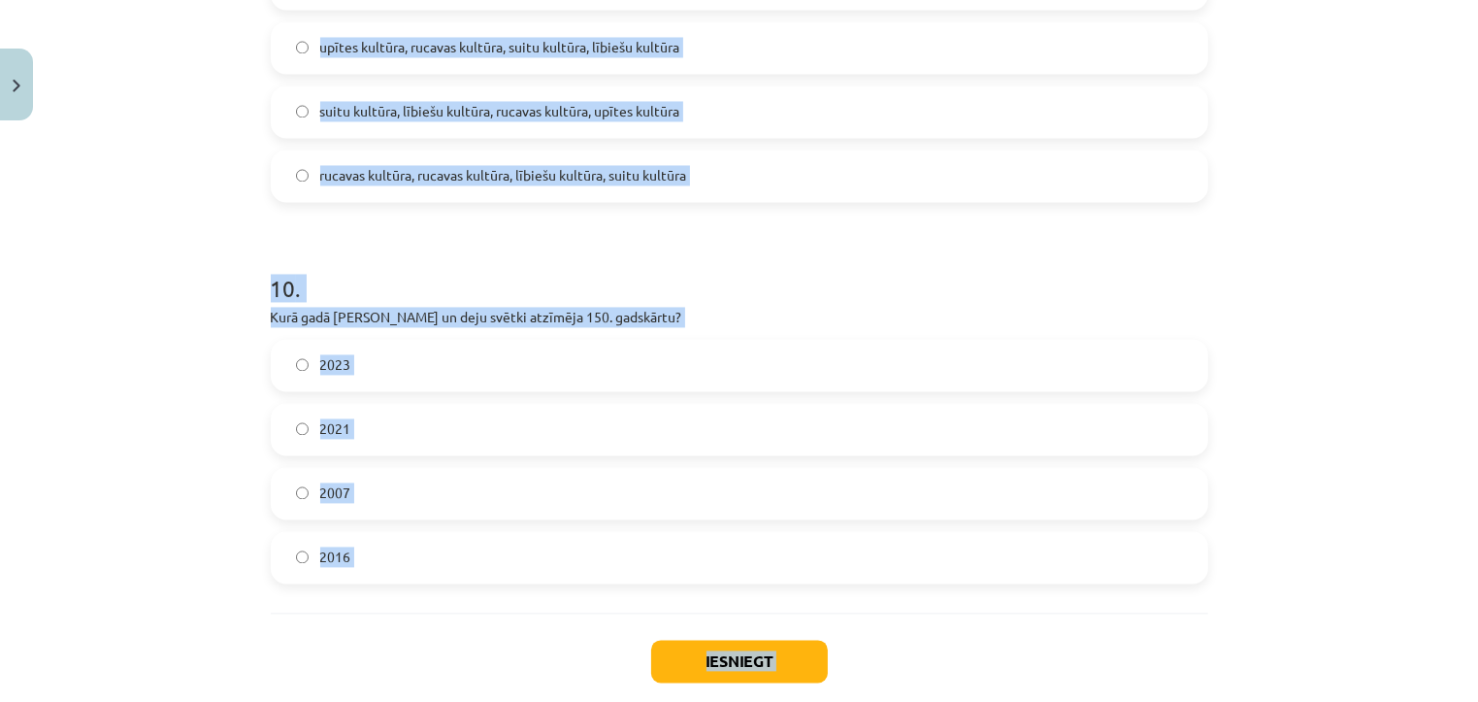
scroll to position [3872, 0]
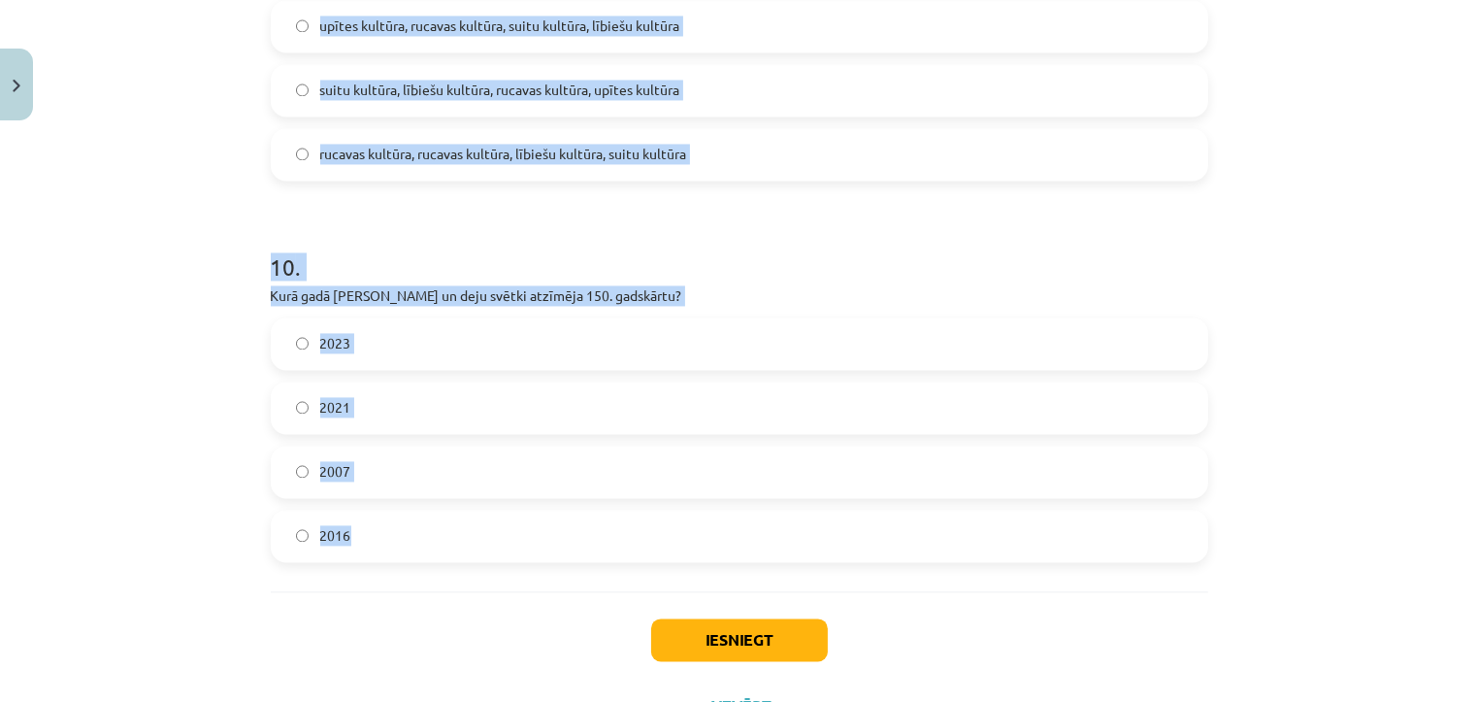
drag, startPoint x: 250, startPoint y: 277, endPoint x: 491, endPoint y: 560, distance: 371.7
copy form "1 . Kādas teritorijas aizņem Suitu kultūrtelpa? Alsungas novads Jūrkalnes pagas…"
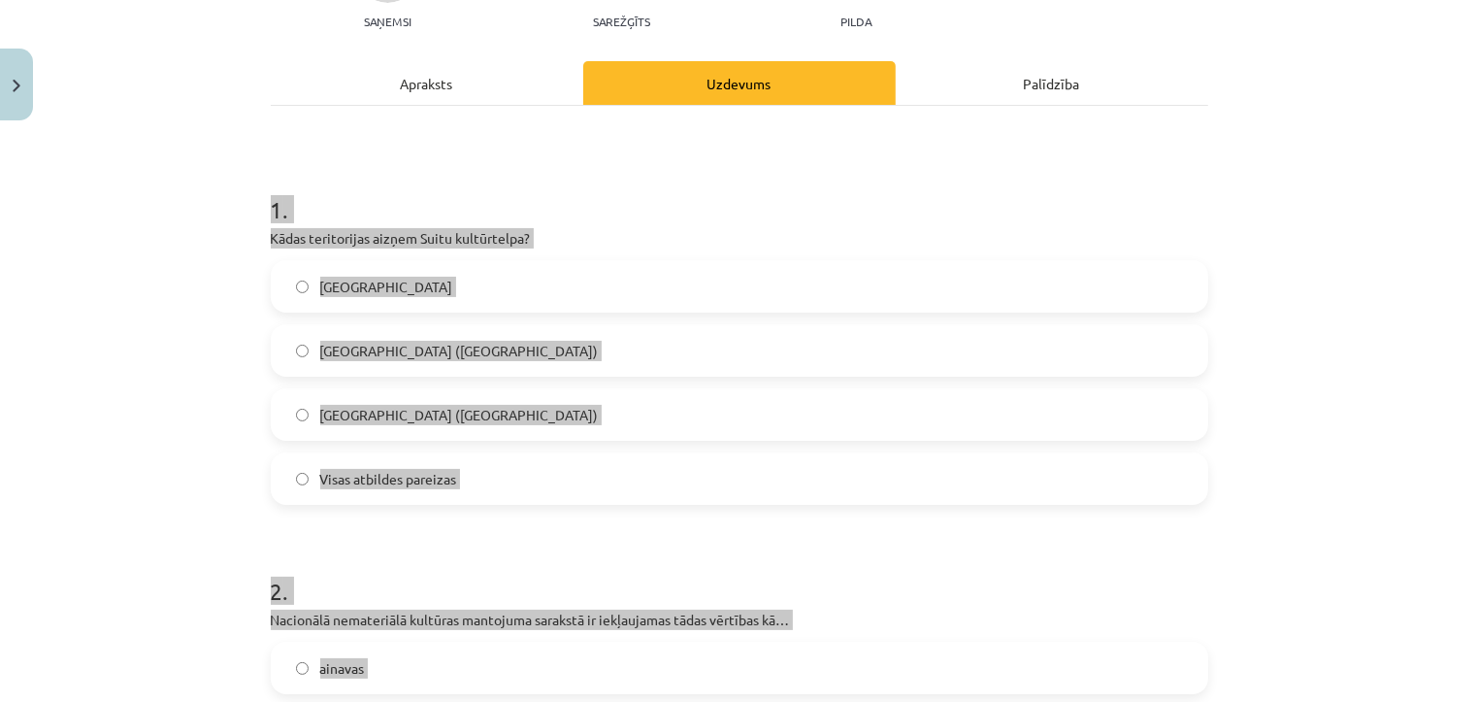
scroll to position [225, 0]
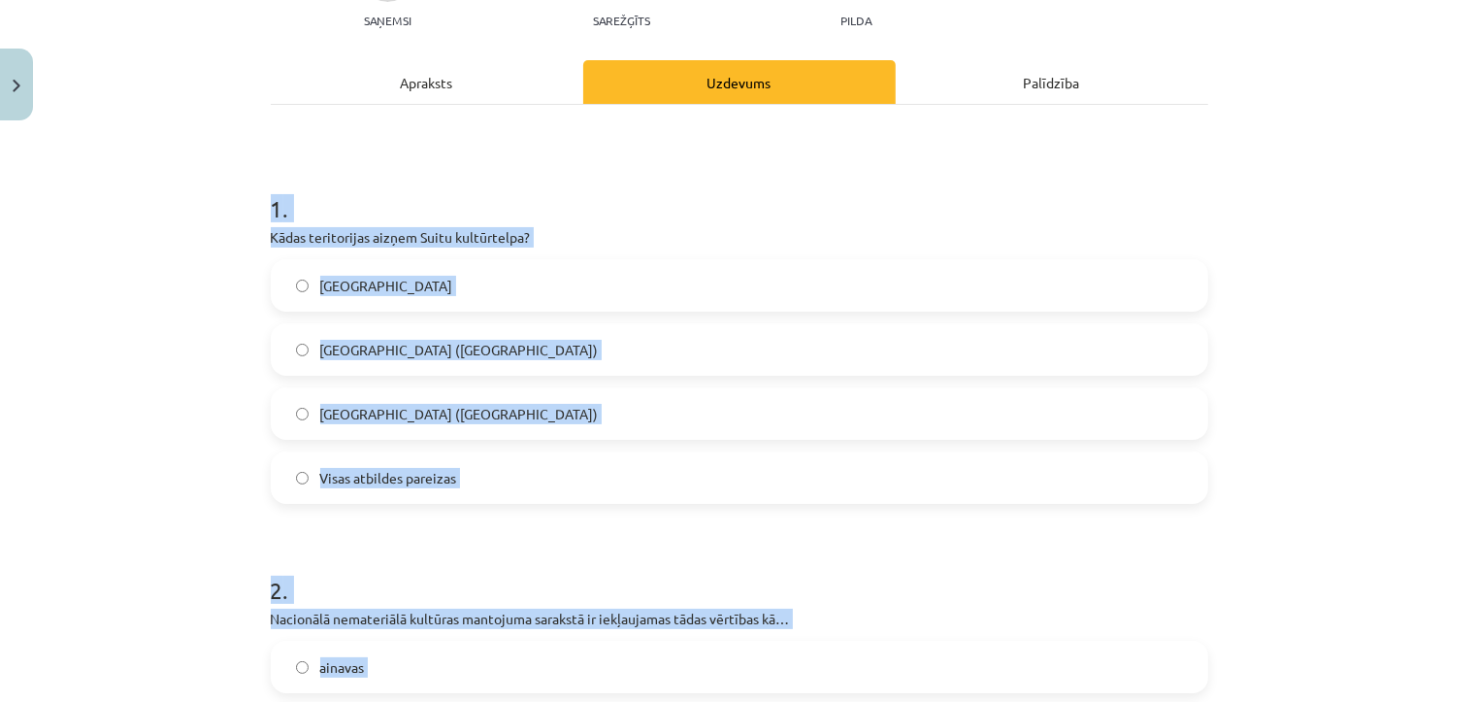
click at [473, 483] on label "Visas atbildes pareizas" at bounding box center [739, 477] width 933 height 49
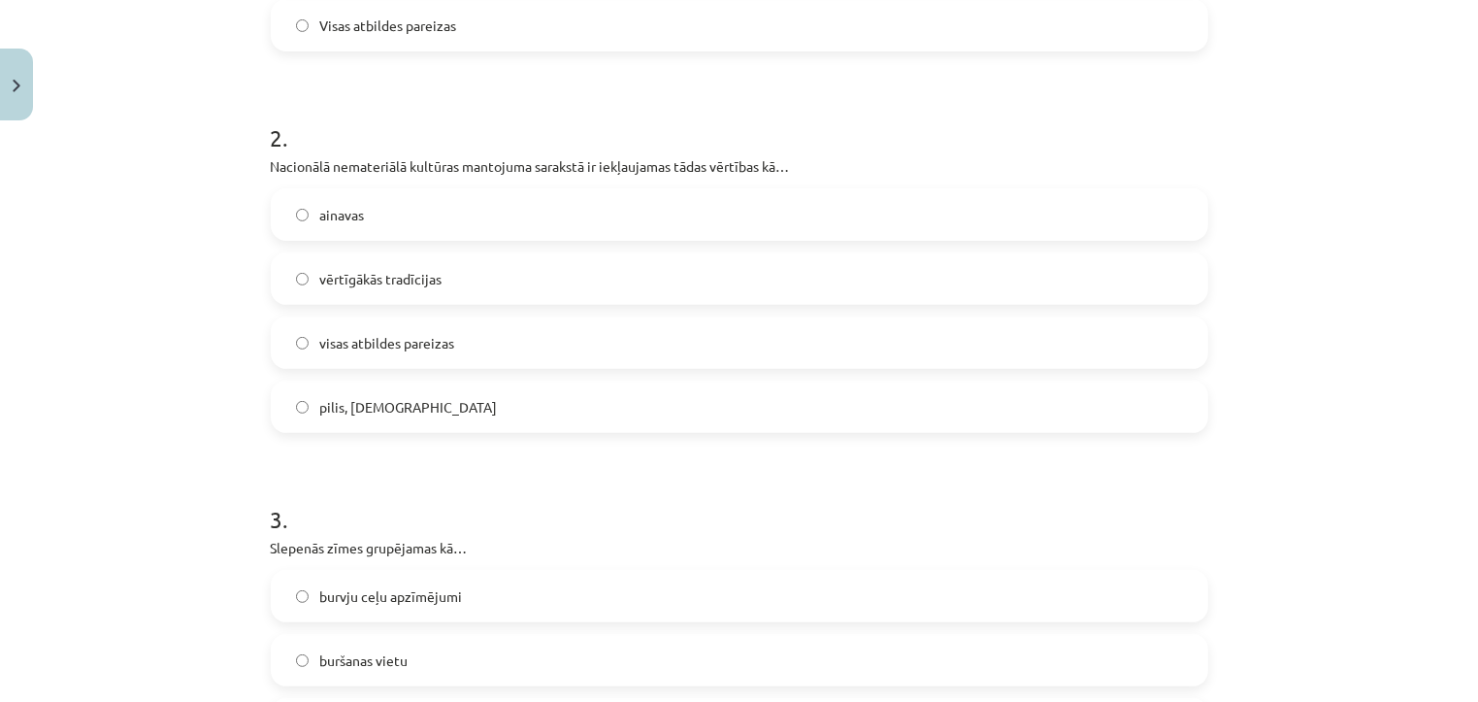
scroll to position [683, 0]
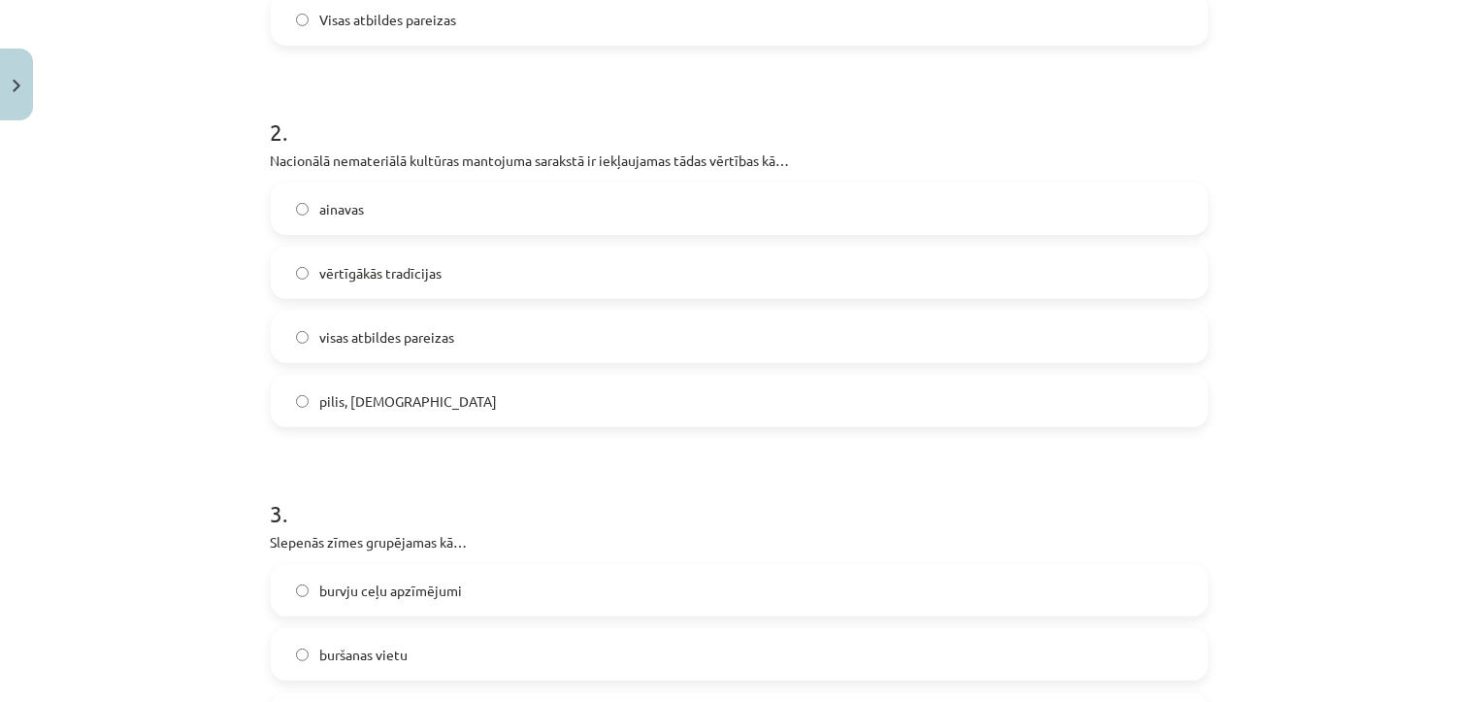
click at [556, 342] on label "visas atbildes pareizas" at bounding box center [739, 336] width 933 height 49
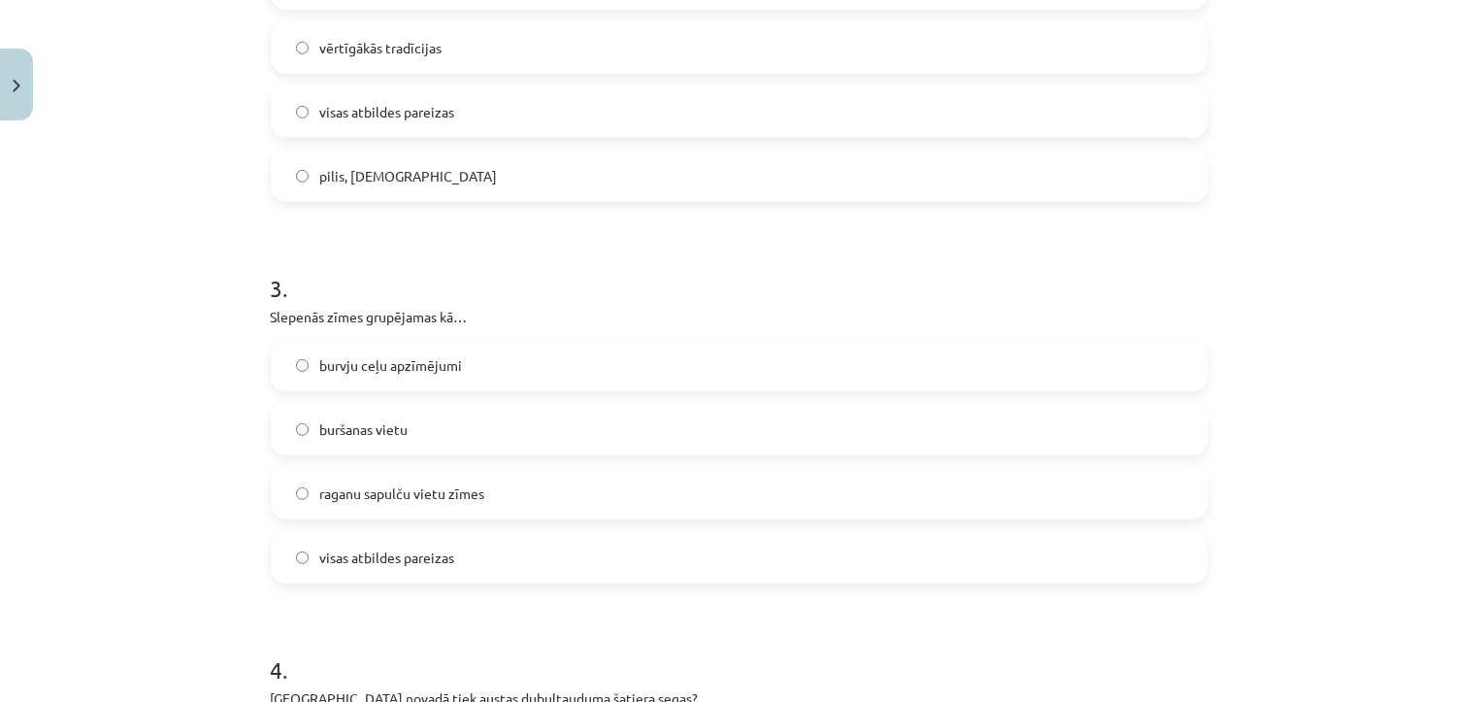
scroll to position [916, 0]
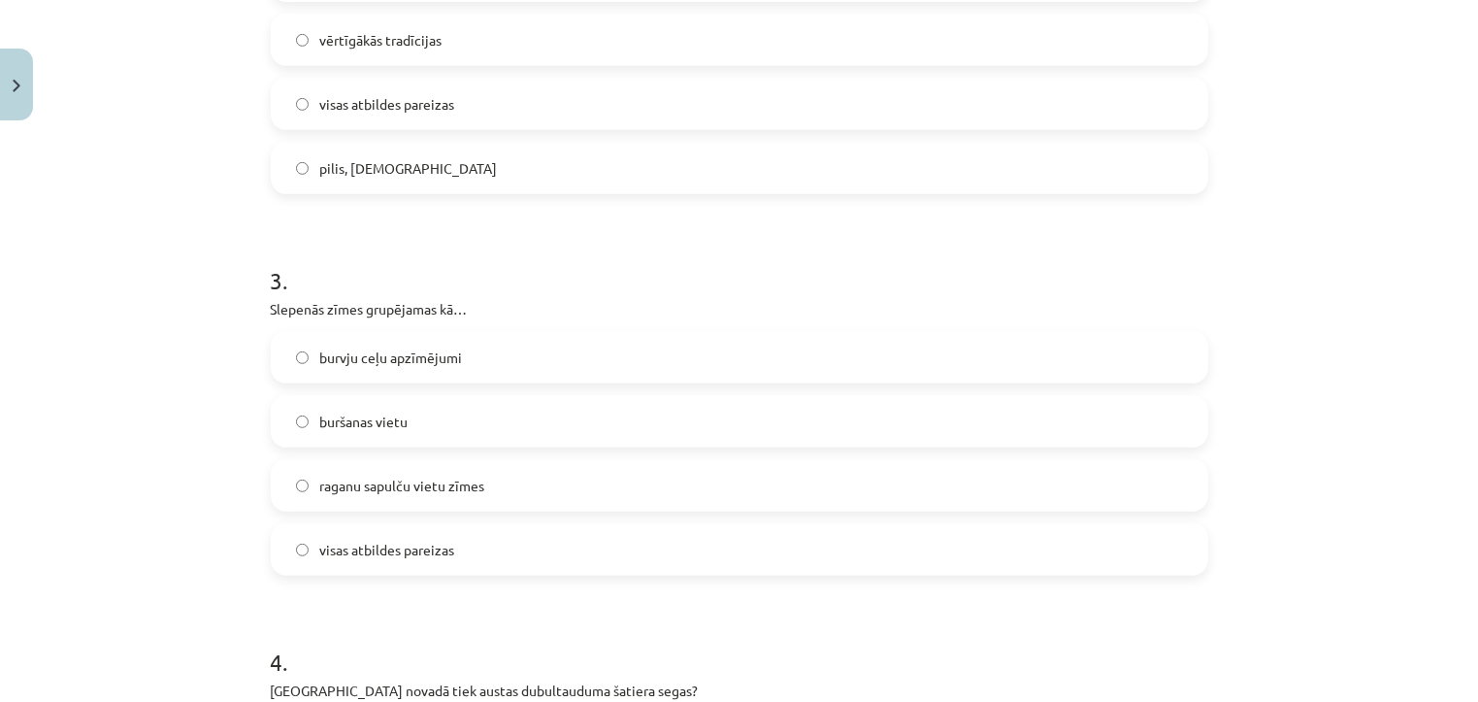
click at [465, 556] on label "visas atbildes pareizas" at bounding box center [739, 549] width 933 height 49
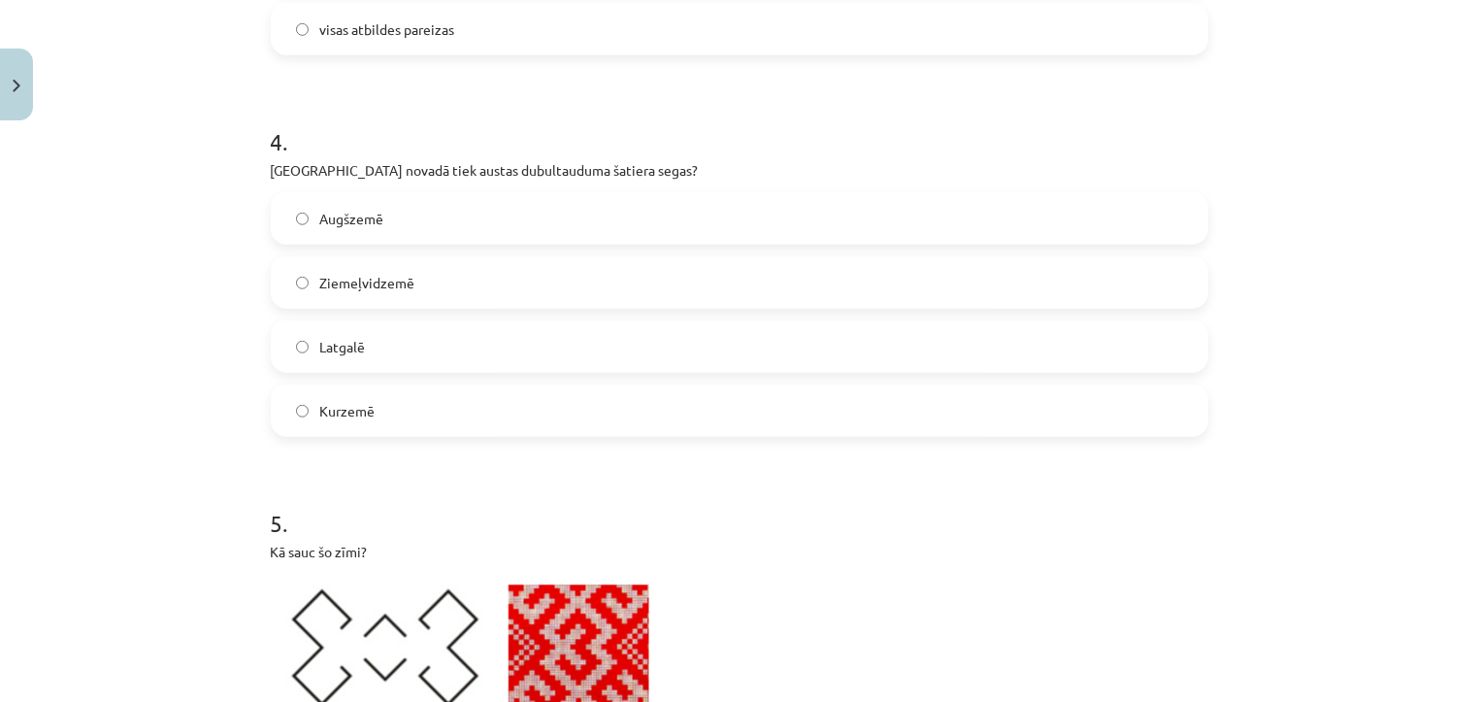
scroll to position [1442, 0]
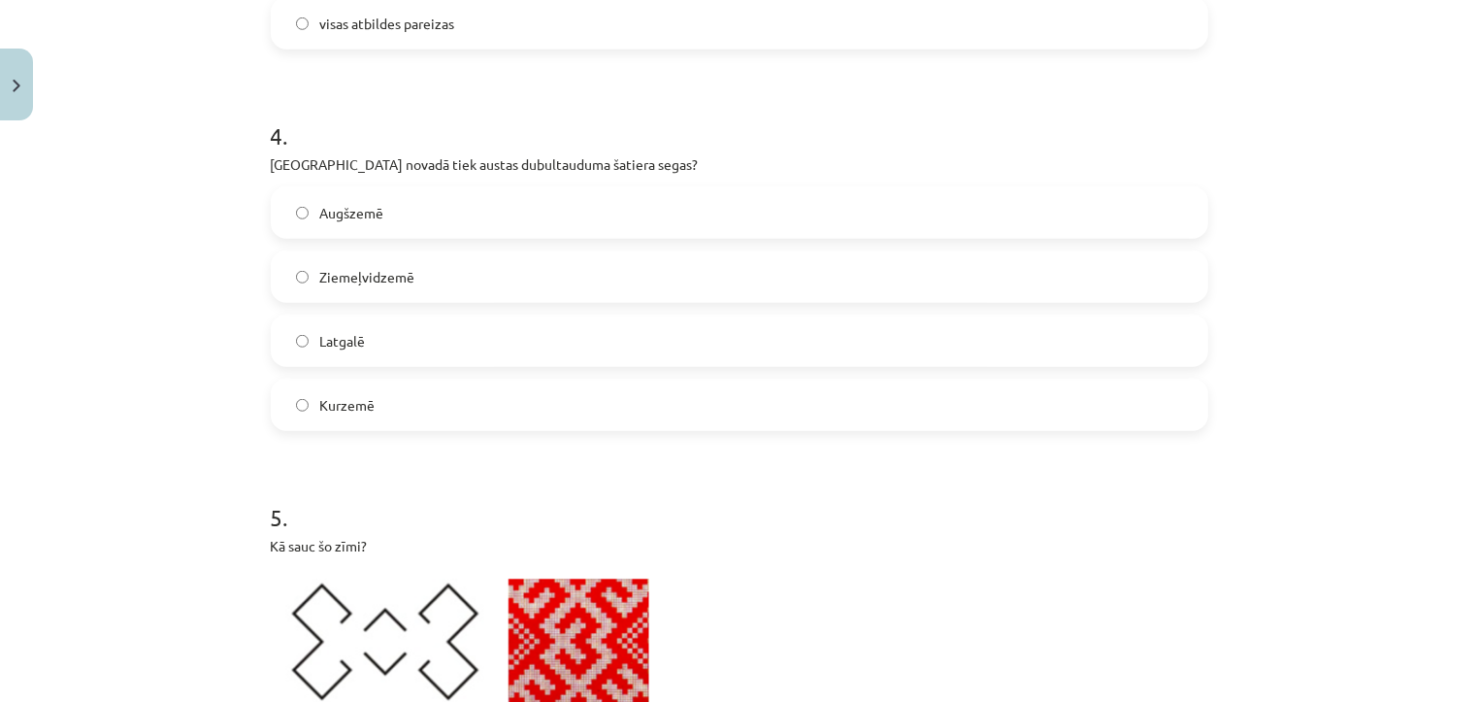
click at [469, 216] on label "Augšzemē" at bounding box center [739, 212] width 933 height 49
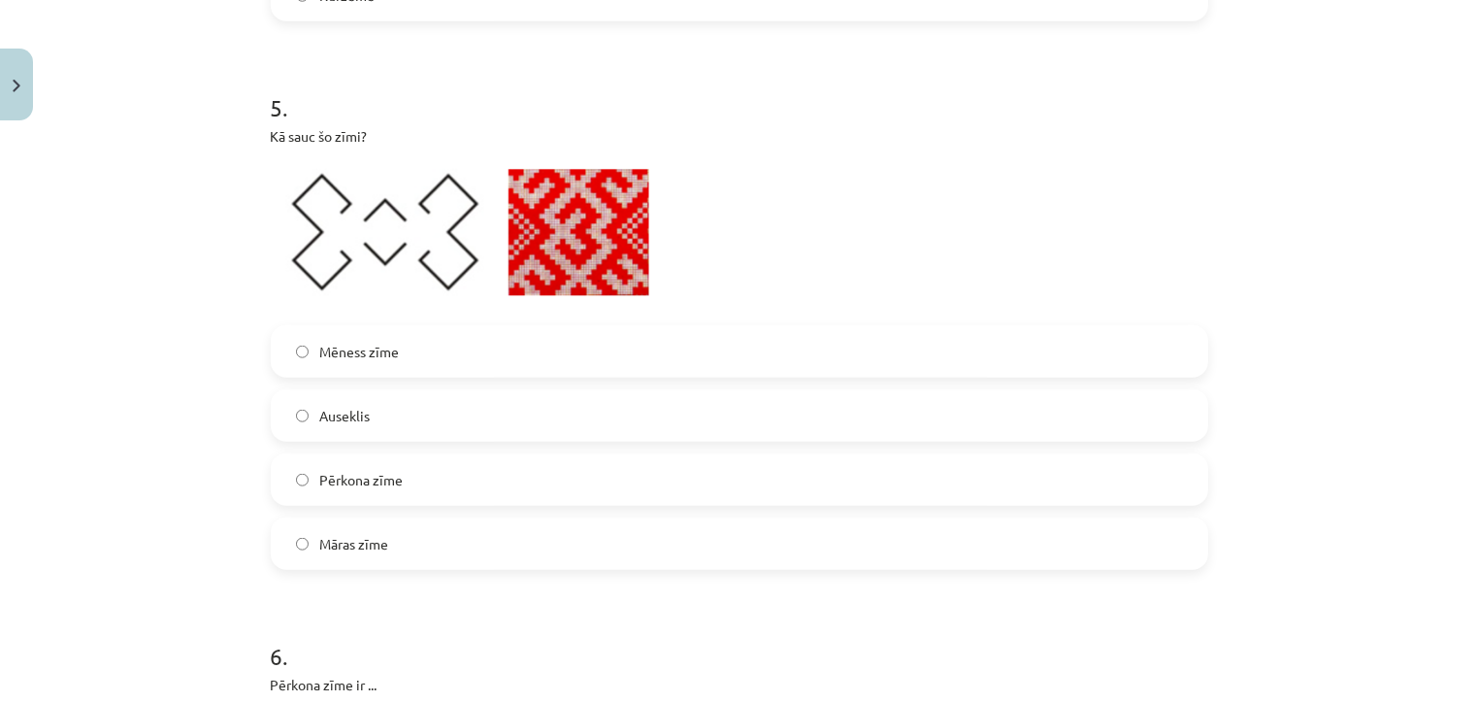
scroll to position [1854, 0]
click at [418, 422] on label "Auseklis" at bounding box center [739, 412] width 933 height 49
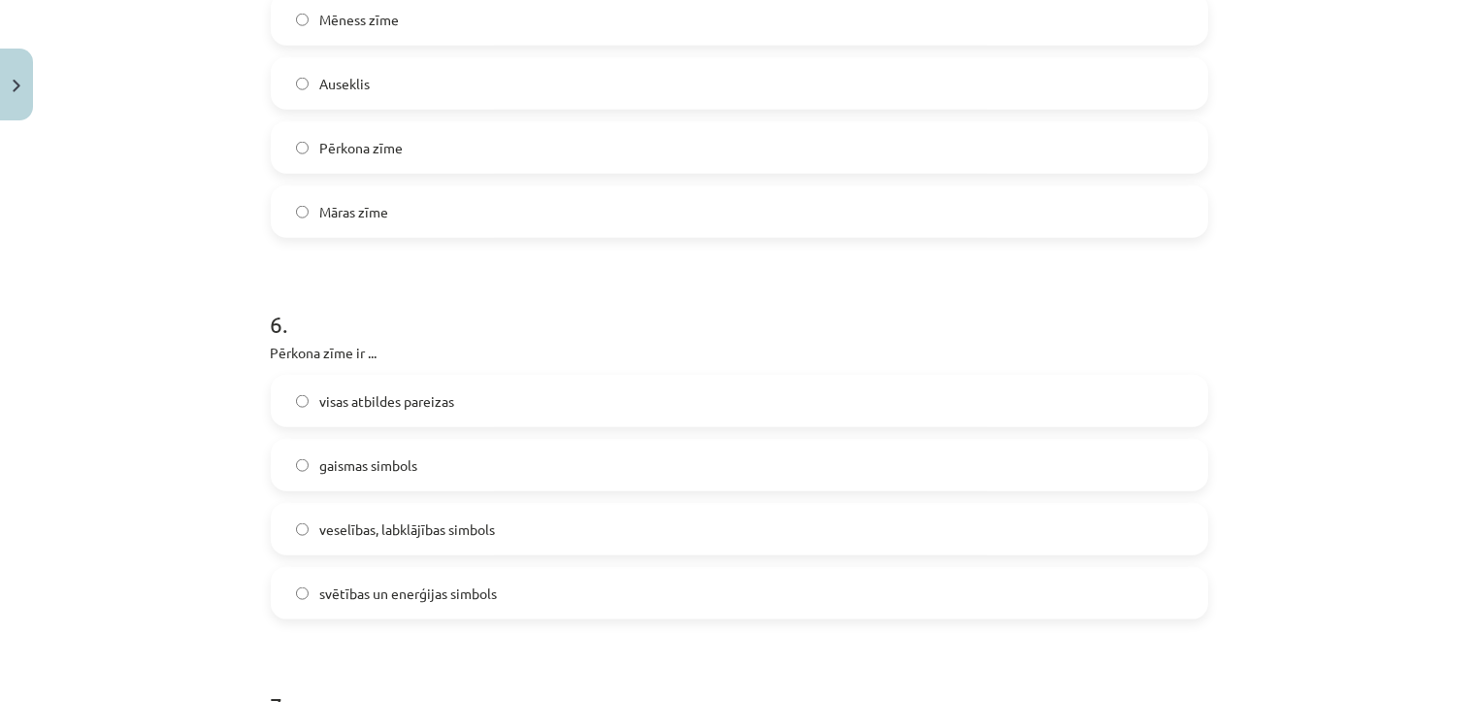
scroll to position [2184, 0]
click at [422, 401] on span "visas atbildes pareizas" at bounding box center [387, 400] width 135 height 20
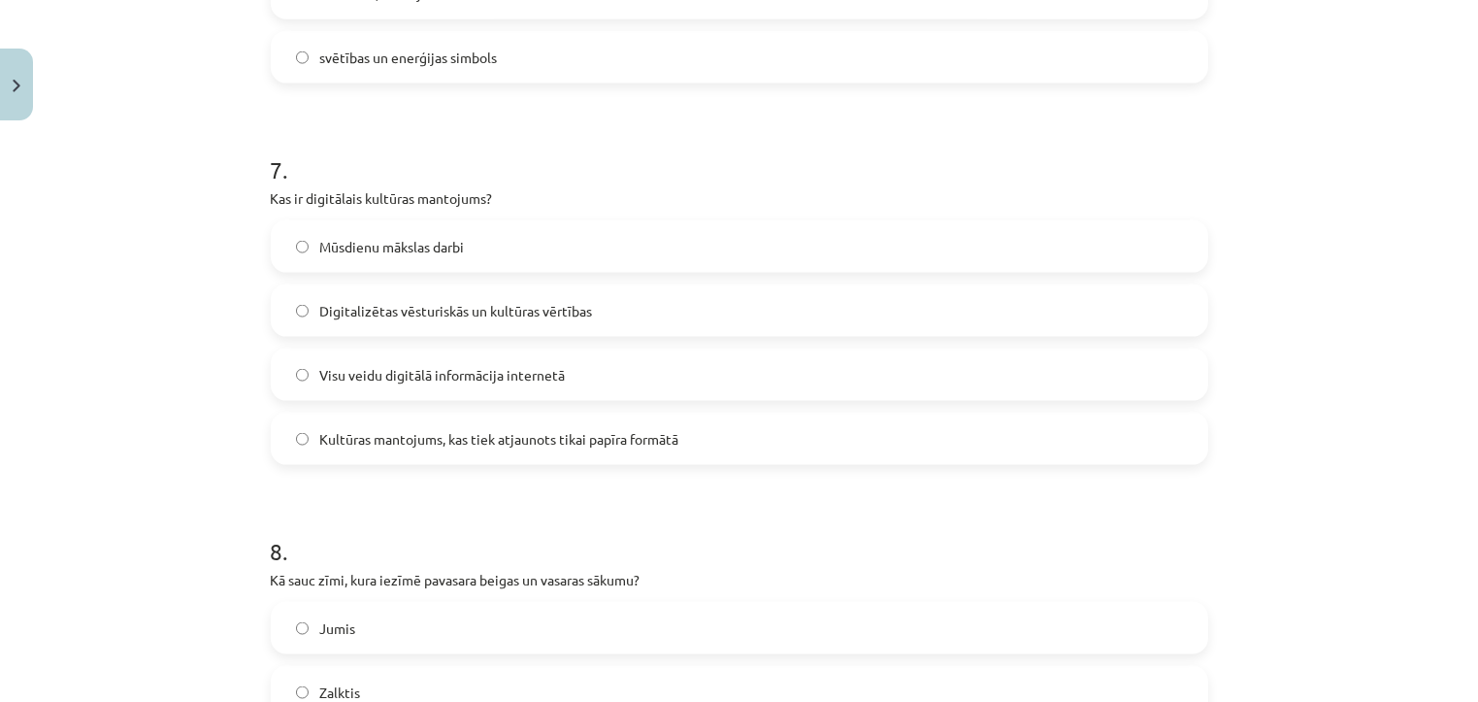
scroll to position [2726, 0]
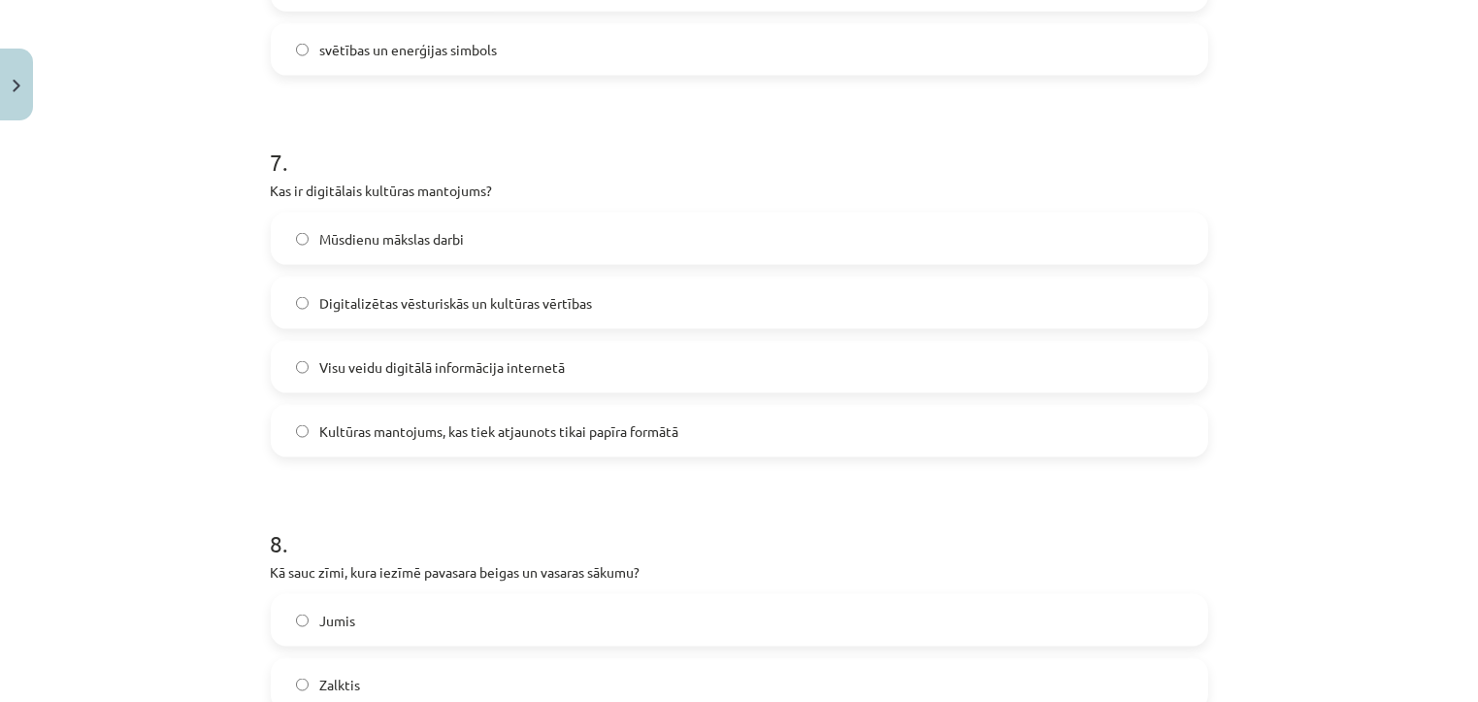
click at [668, 288] on label "Digitalizētas vēsturiskās un kultūras vērtības" at bounding box center [739, 302] width 933 height 49
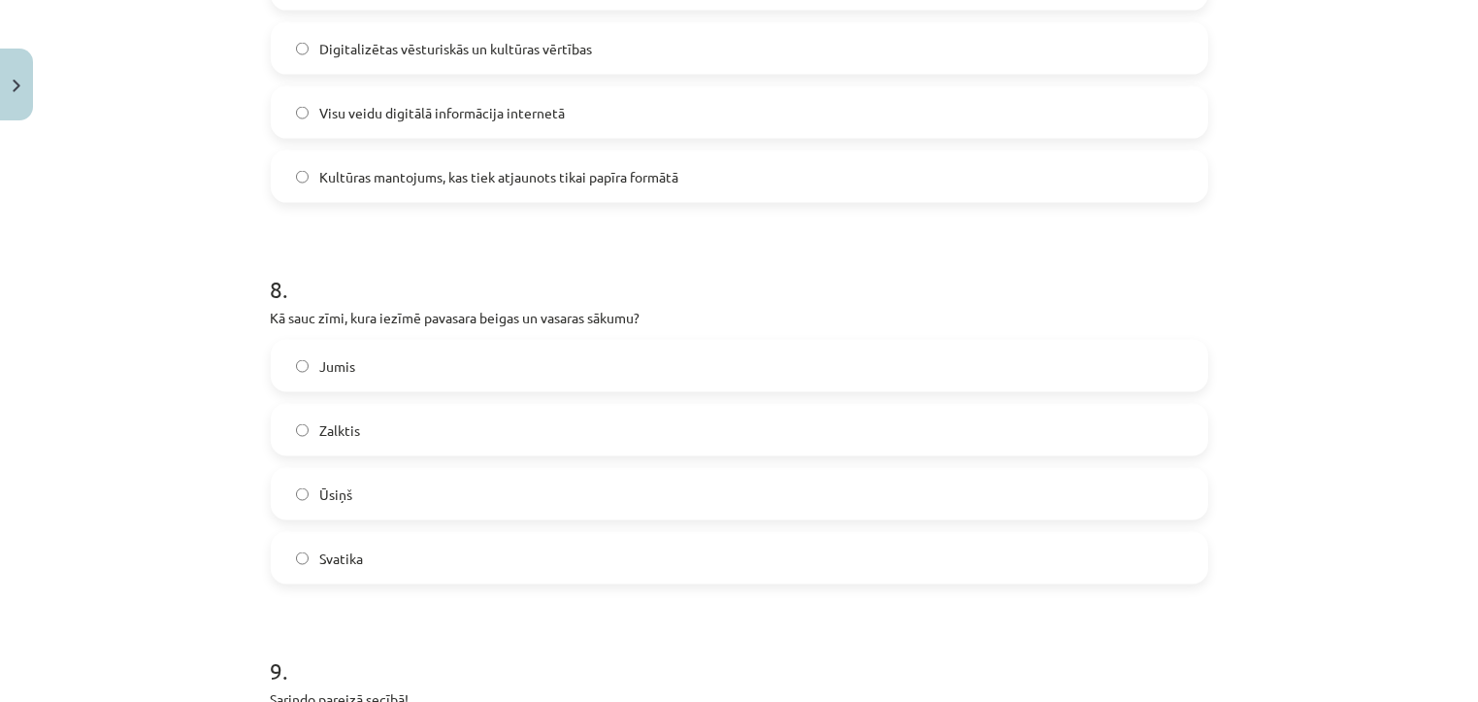
scroll to position [2983, 0]
click at [468, 497] on label "Ūsiņš" at bounding box center [739, 492] width 933 height 49
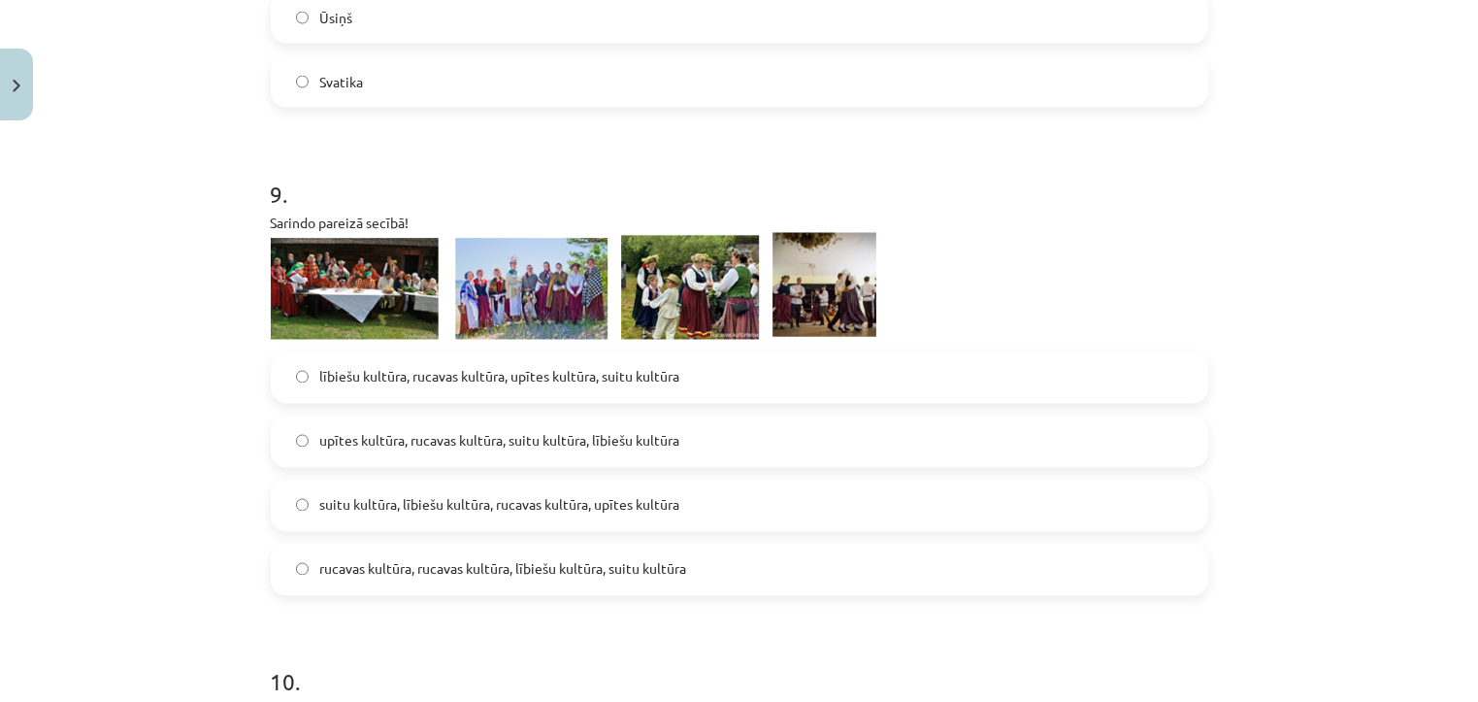
scroll to position [3458, 0]
click at [423, 496] on span "suitu kultūra, lībiešu kultūra, rucavas kultūra, upītes kultūra" at bounding box center [500, 504] width 360 height 20
click at [567, 379] on span "lībiešu kultūra, rucavas kultūra, upītes kultūra, suitu kultūra" at bounding box center [500, 376] width 360 height 20
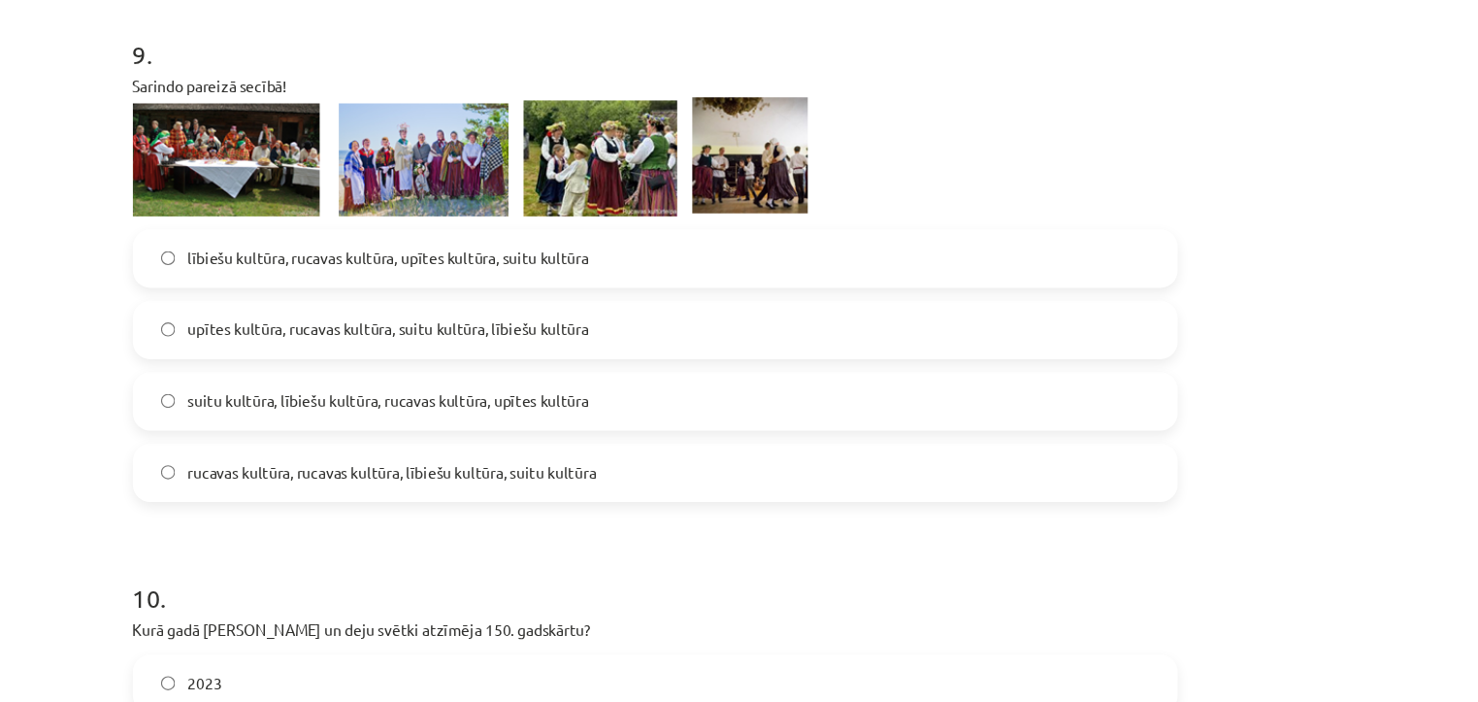
scroll to position [3571, 0]
click at [412, 401] on label "suitu kultūra, lībiešu kultūra, rucavas kultūra, upītes kultūra" at bounding box center [739, 392] width 933 height 49
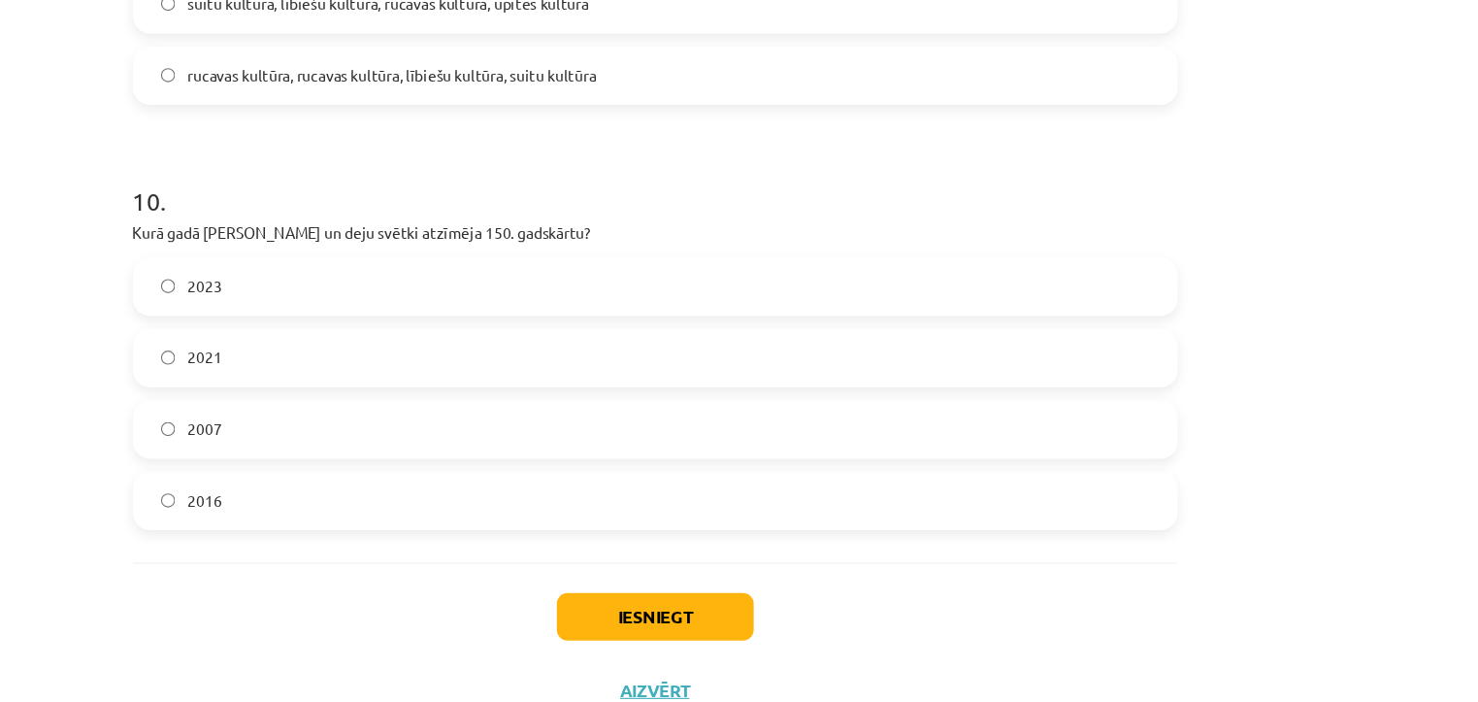
scroll to position [3928, 0]
click at [449, 303] on label "2023" at bounding box center [739, 288] width 933 height 49
click at [715, 575] on button "Iesniegt" at bounding box center [739, 584] width 177 height 43
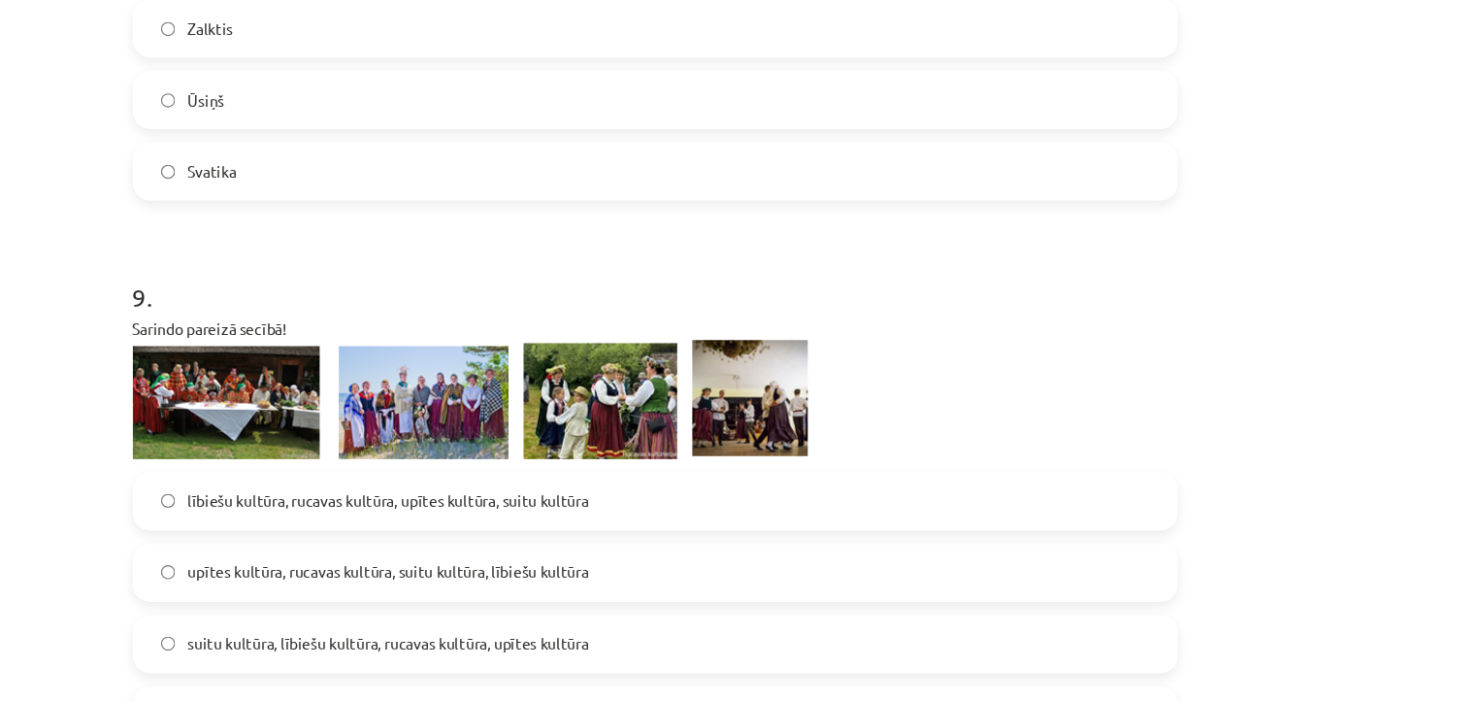
scroll to position [0, 0]
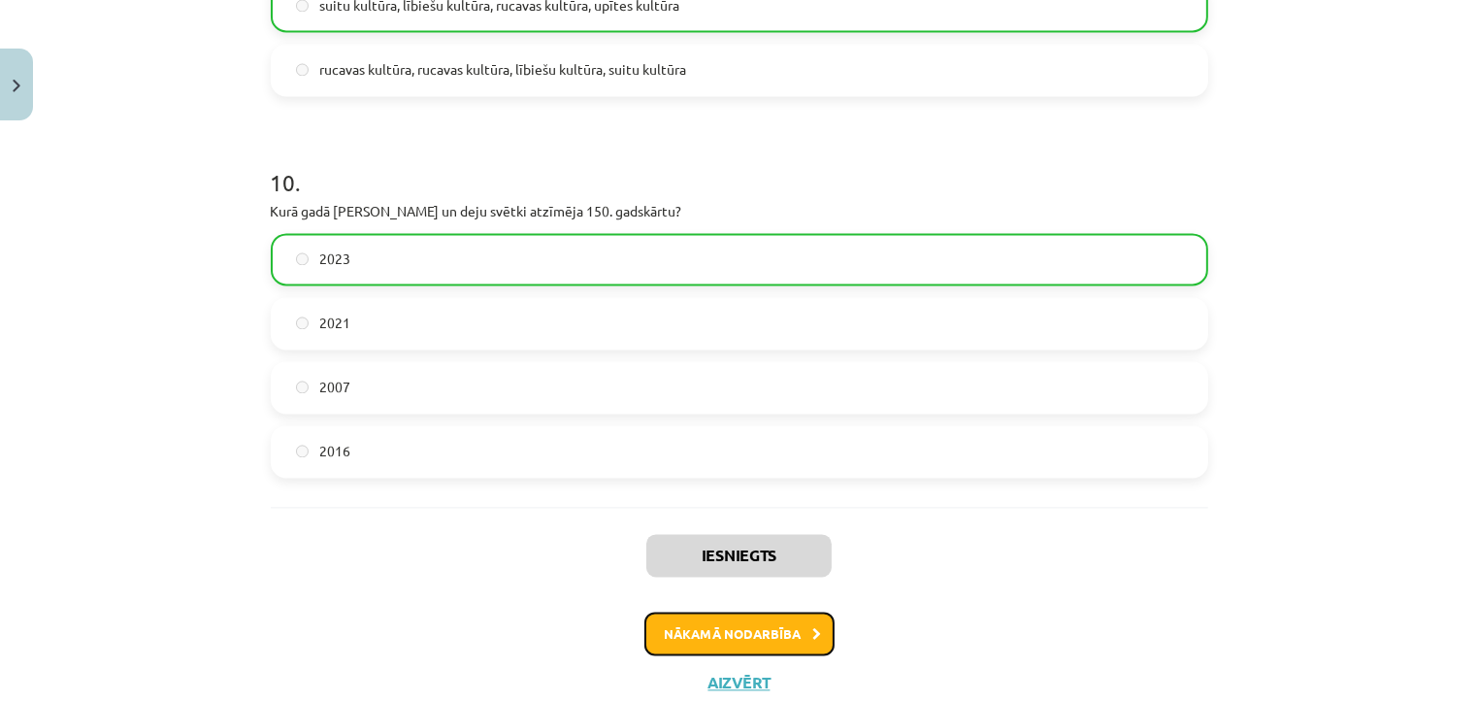
click at [730, 637] on button "Nākamā nodarbība" at bounding box center [739, 633] width 190 height 45
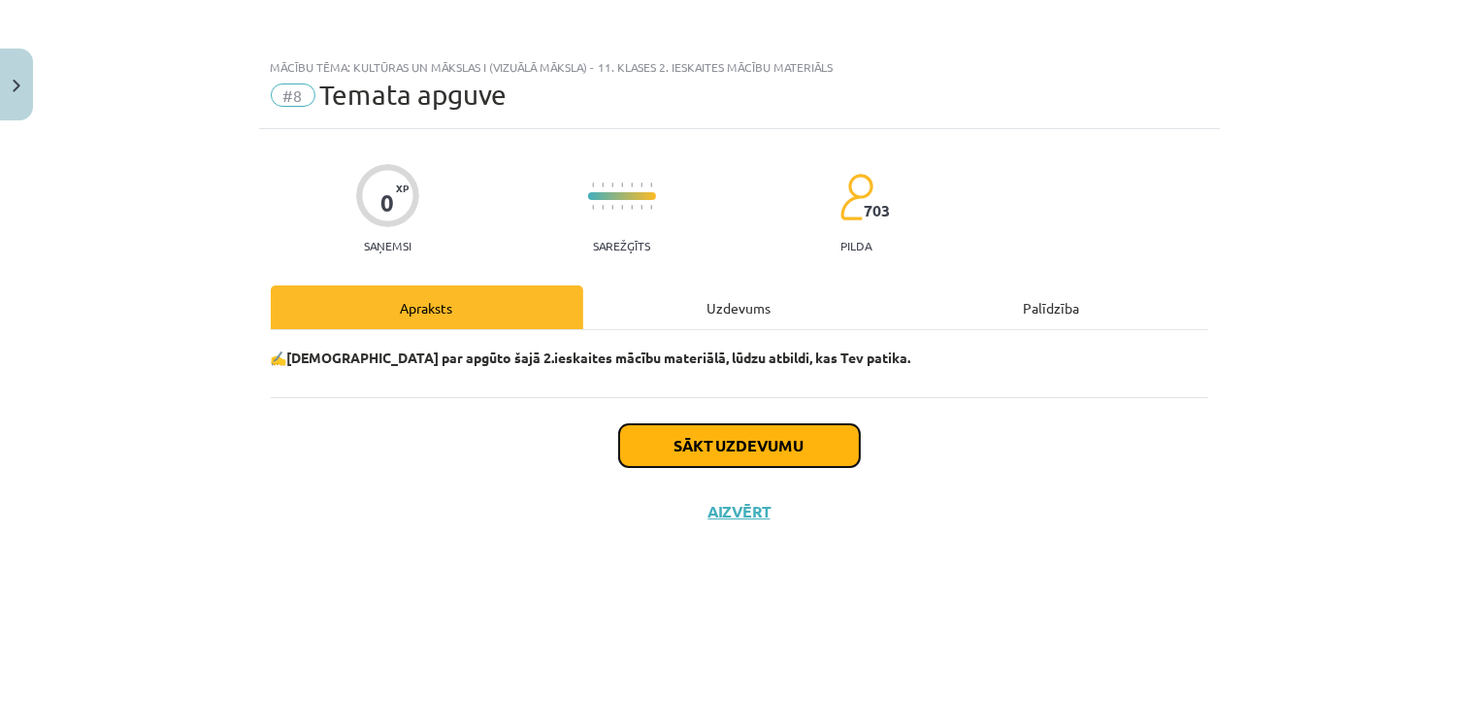
click at [713, 435] on button "Sākt uzdevumu" at bounding box center [739, 445] width 241 height 43
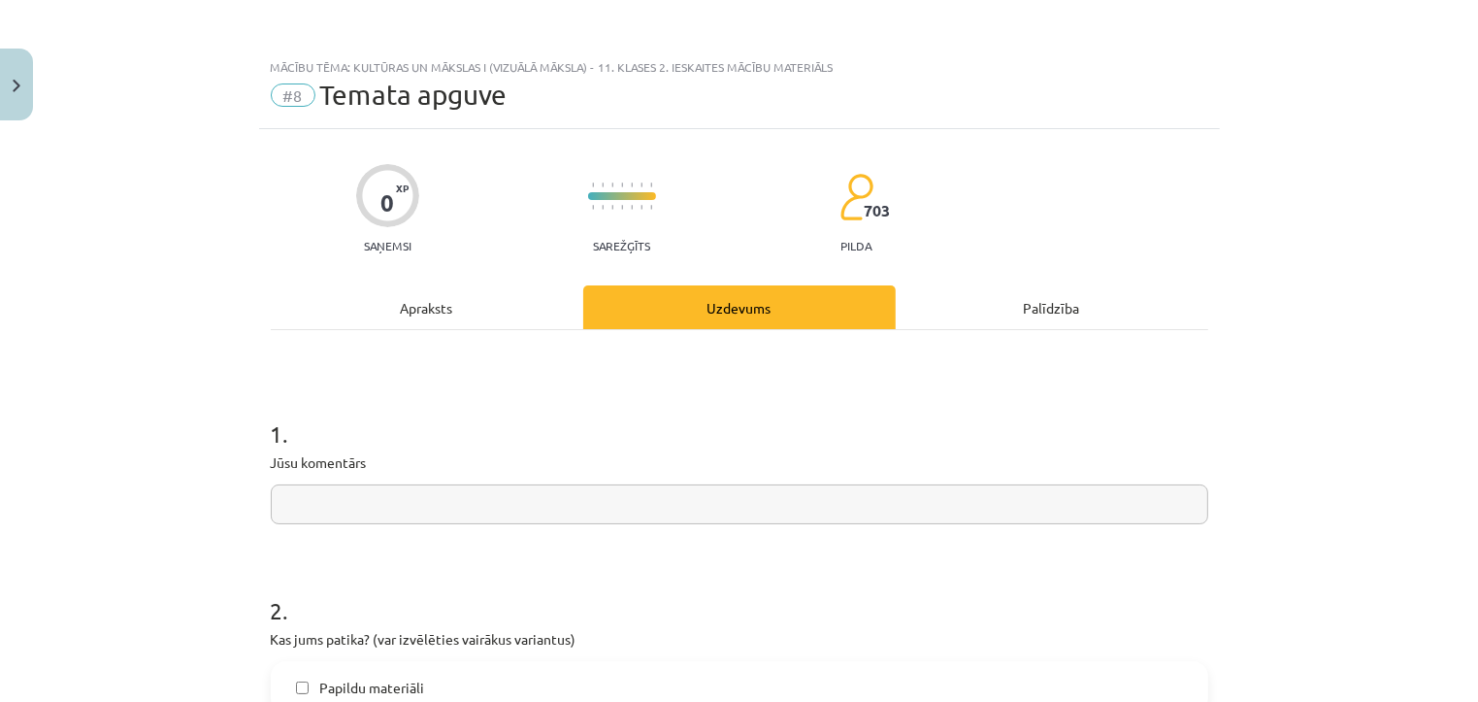
click at [574, 495] on input "text" at bounding box center [739, 504] width 937 height 40
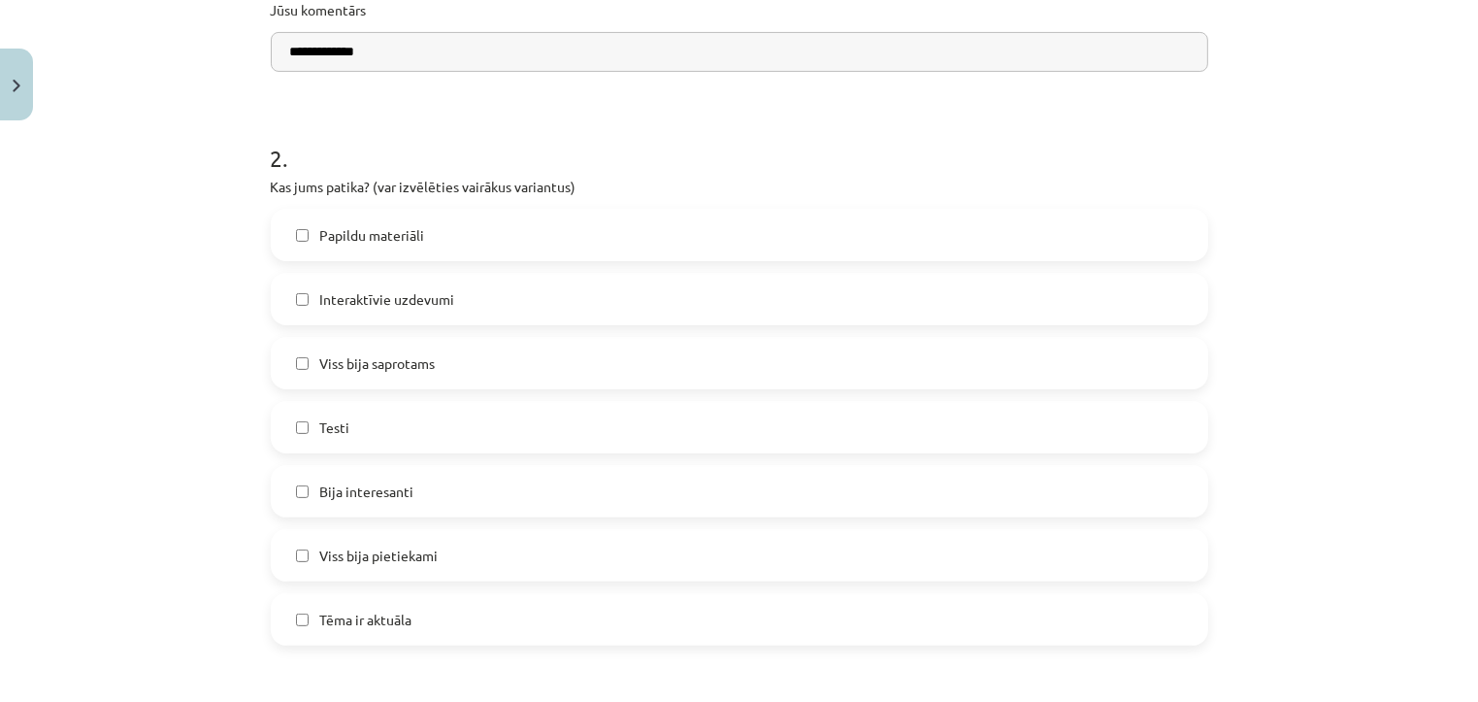
type input "**********"
click at [479, 361] on label "Viss bija saprotams" at bounding box center [739, 363] width 933 height 49
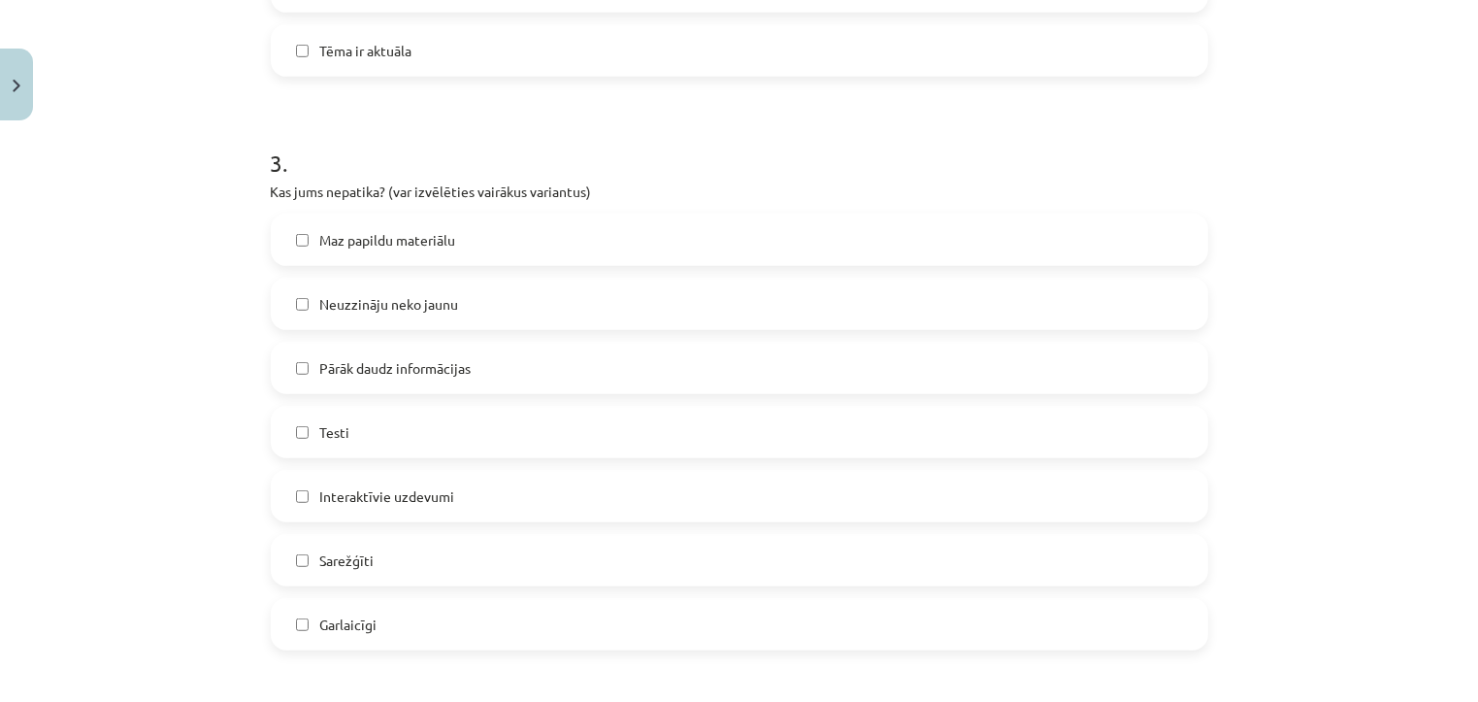
scroll to position [1024, 0]
click at [459, 370] on span "Pārāk daudz informācijas" at bounding box center [395, 365] width 151 height 20
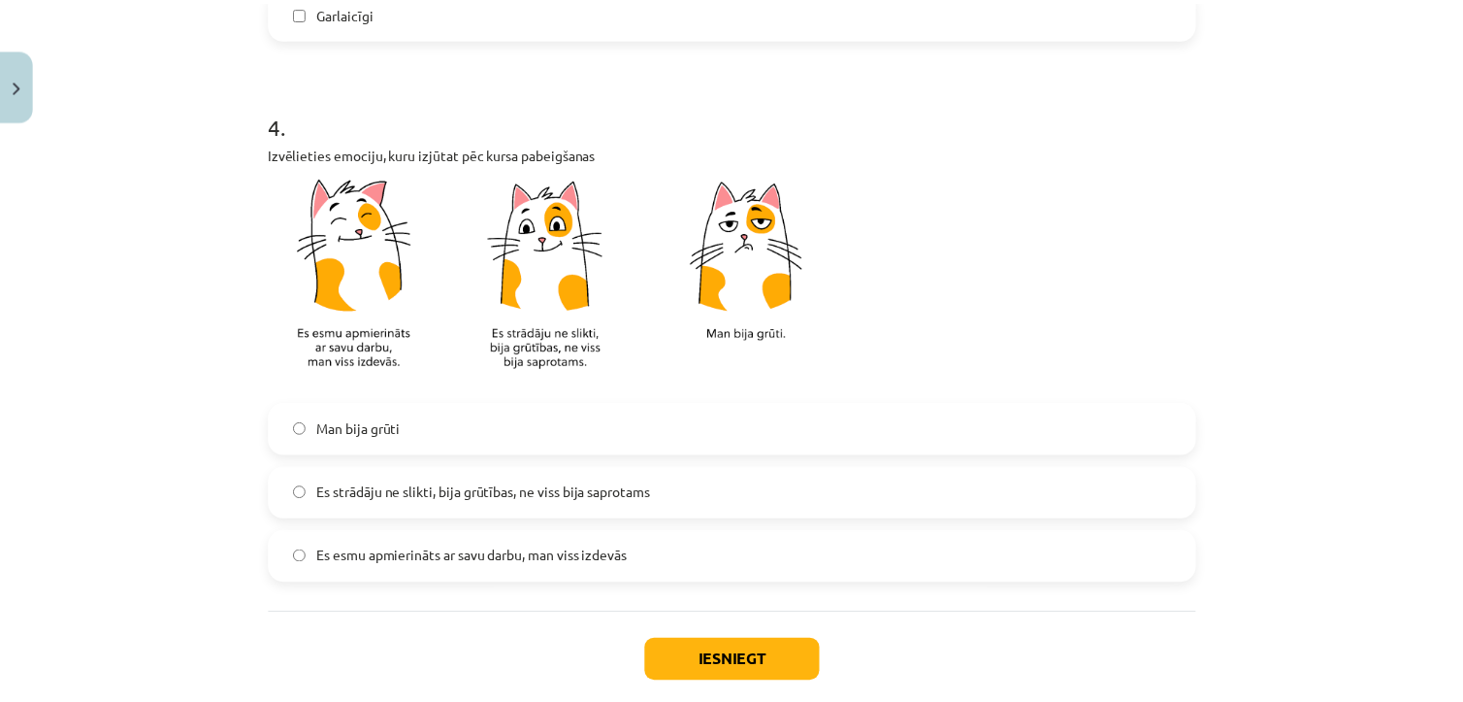
scroll to position [1665, 0]
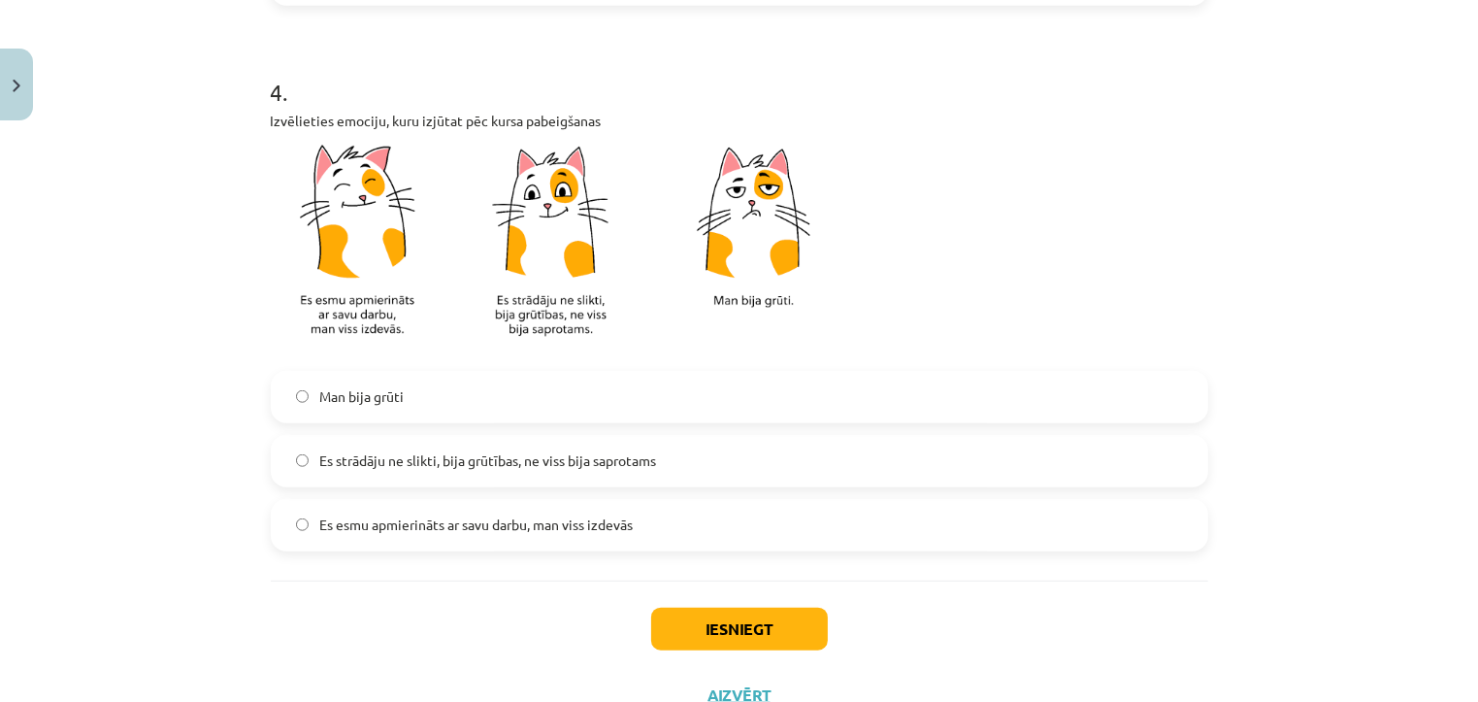
click at [449, 528] on span "Es esmu apmierināts ar savu darbu, man viss izdevās" at bounding box center [476, 524] width 313 height 20
click at [689, 640] on button "Iesniegt" at bounding box center [739, 628] width 177 height 43
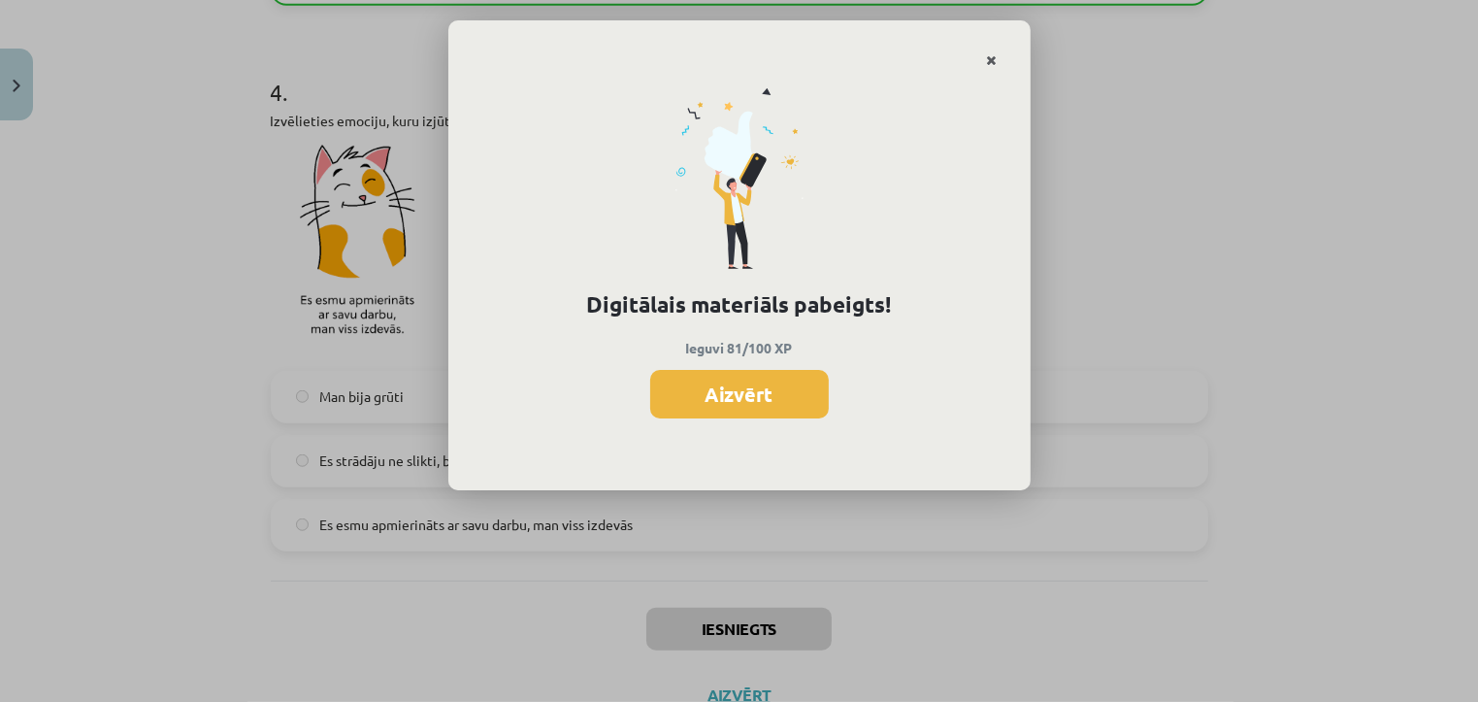
click at [990, 60] on icon "Close" at bounding box center [992, 61] width 11 height 14
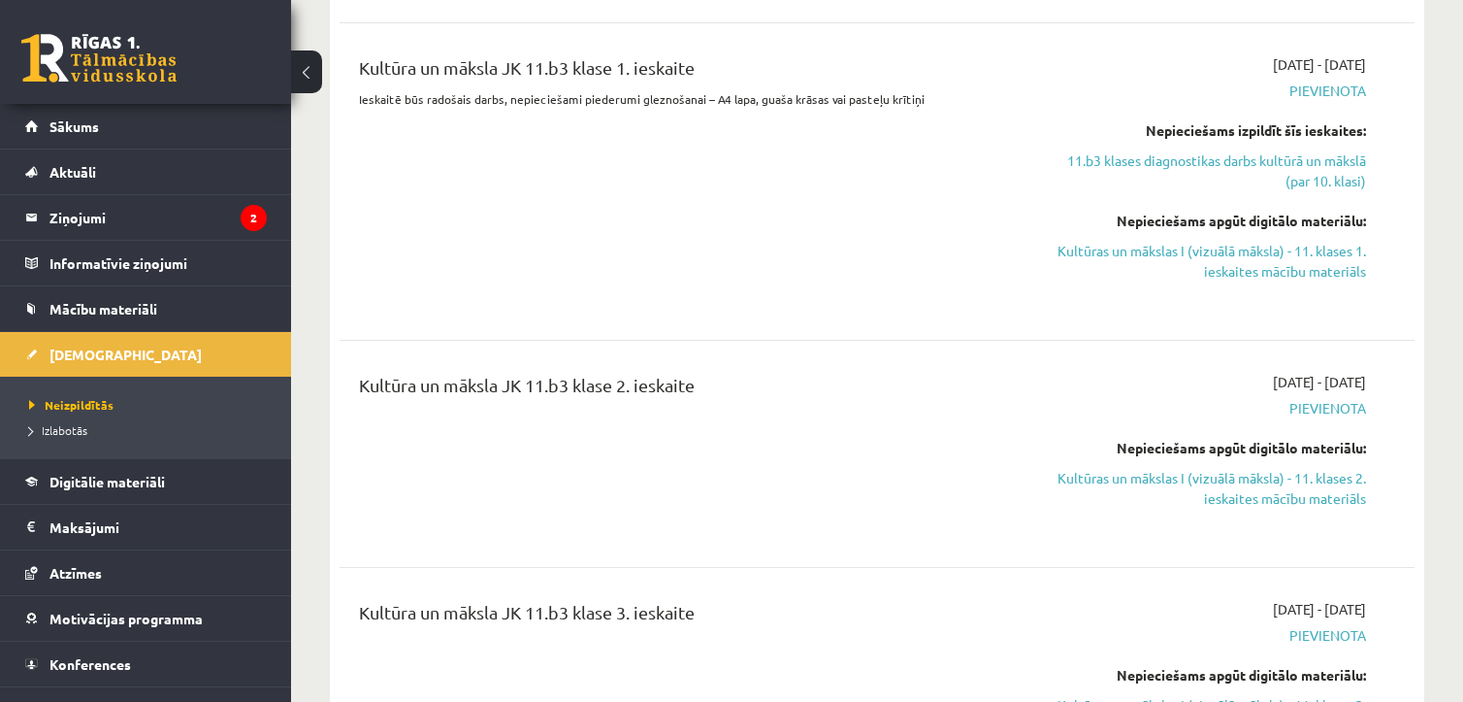
scroll to position [8390, 0]
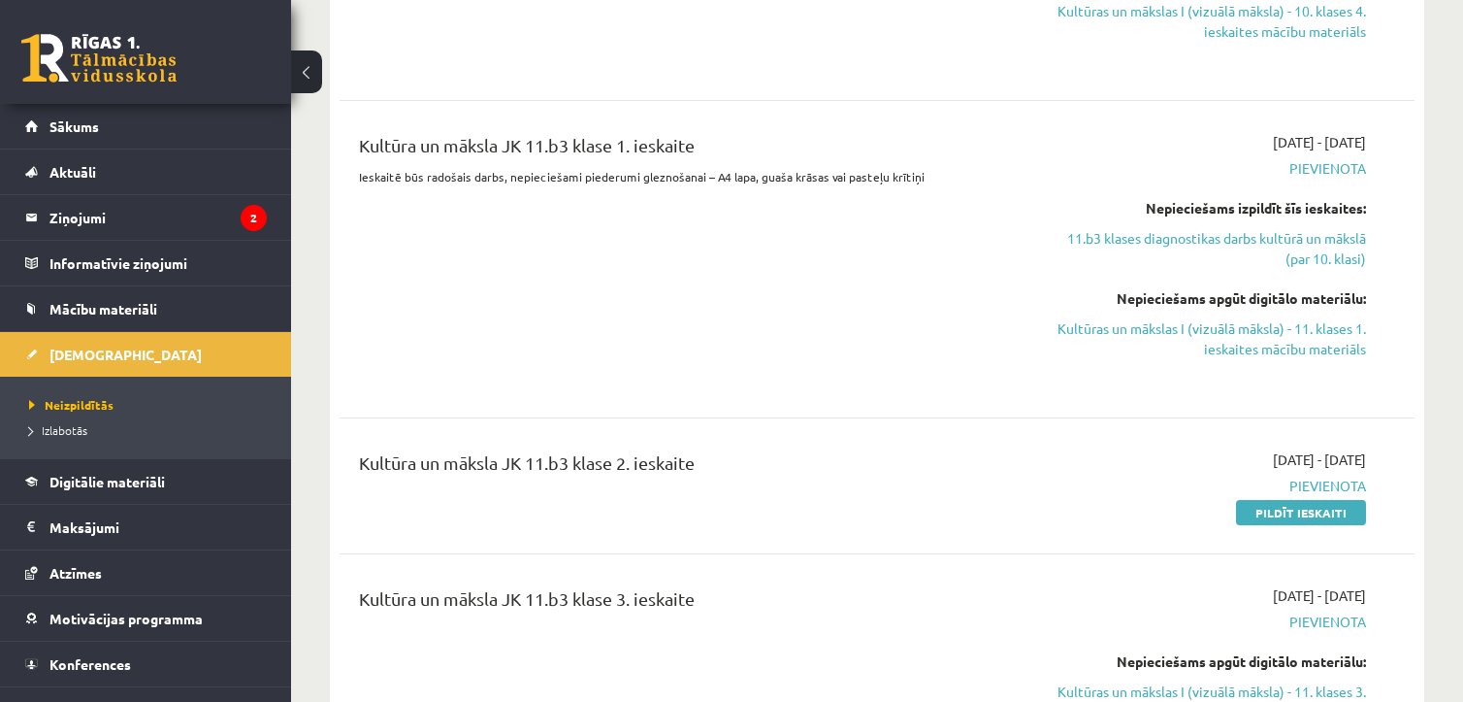
scroll to position [7998, 0]
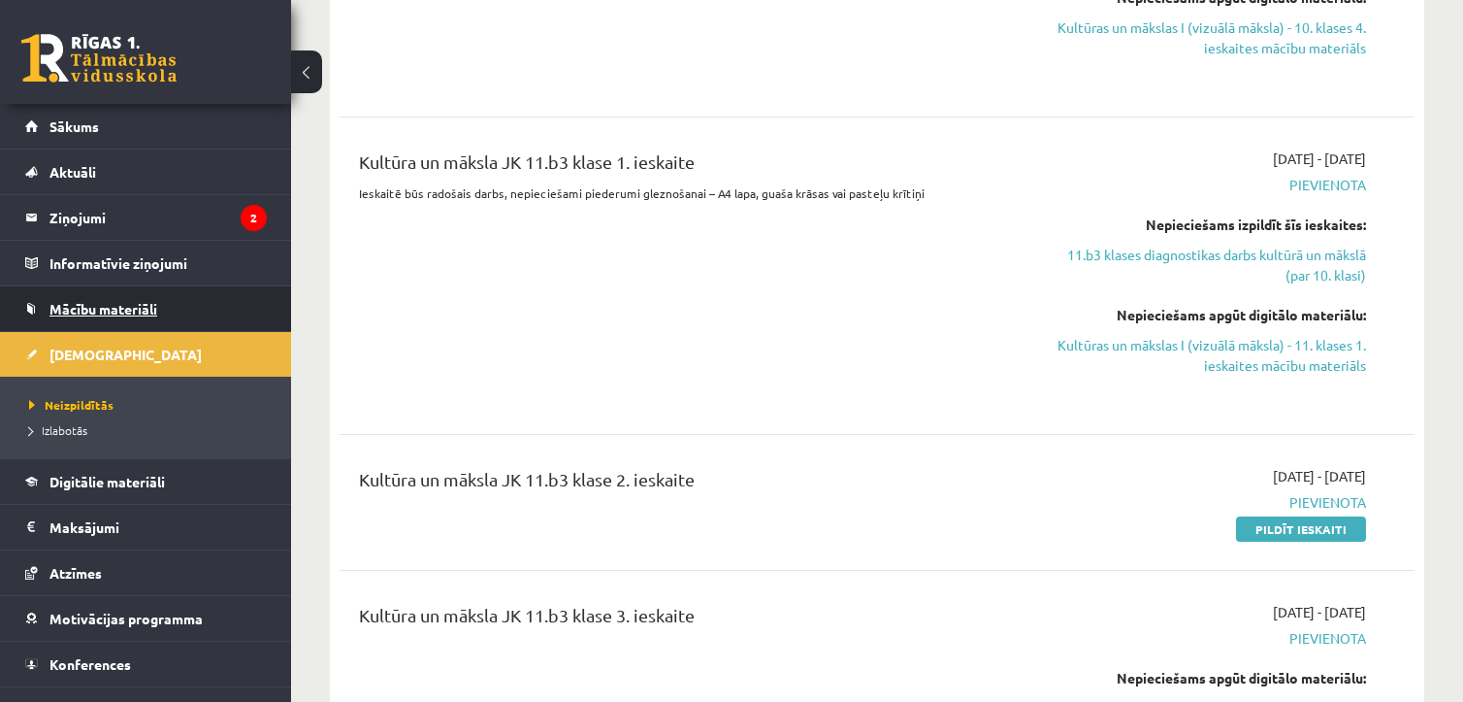
click at [97, 319] on link "Mācību materiāli" at bounding box center [146, 308] width 242 height 45
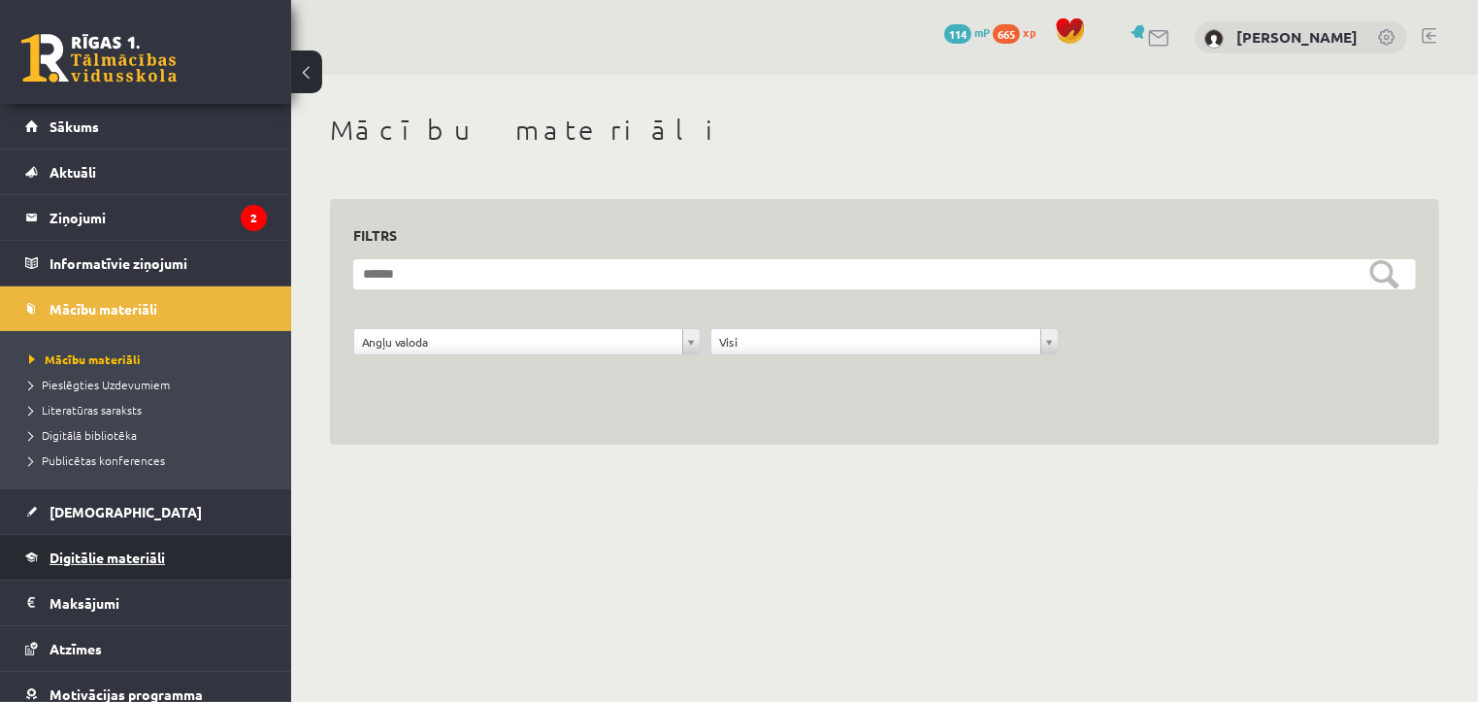
click at [165, 556] on span "Digitālie materiāli" at bounding box center [106, 556] width 115 height 17
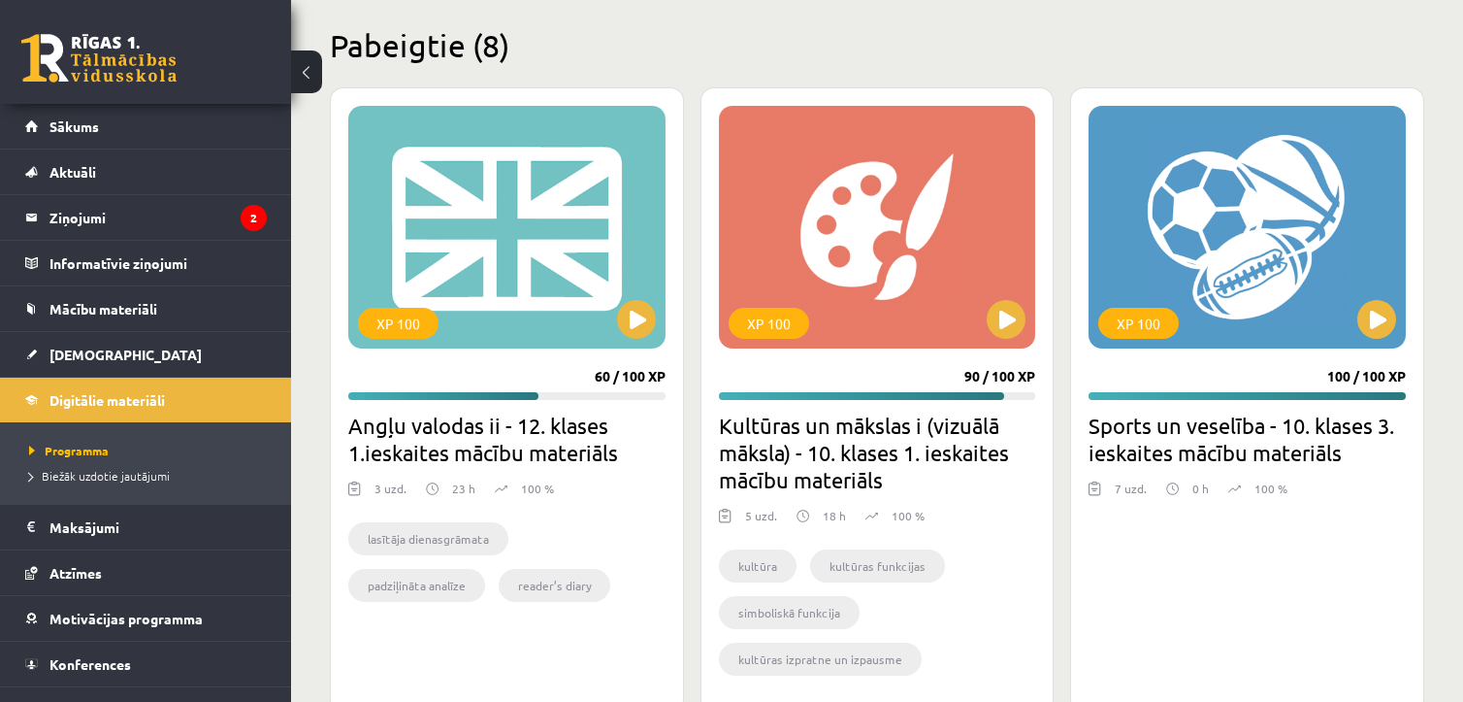
scroll to position [4968, 0]
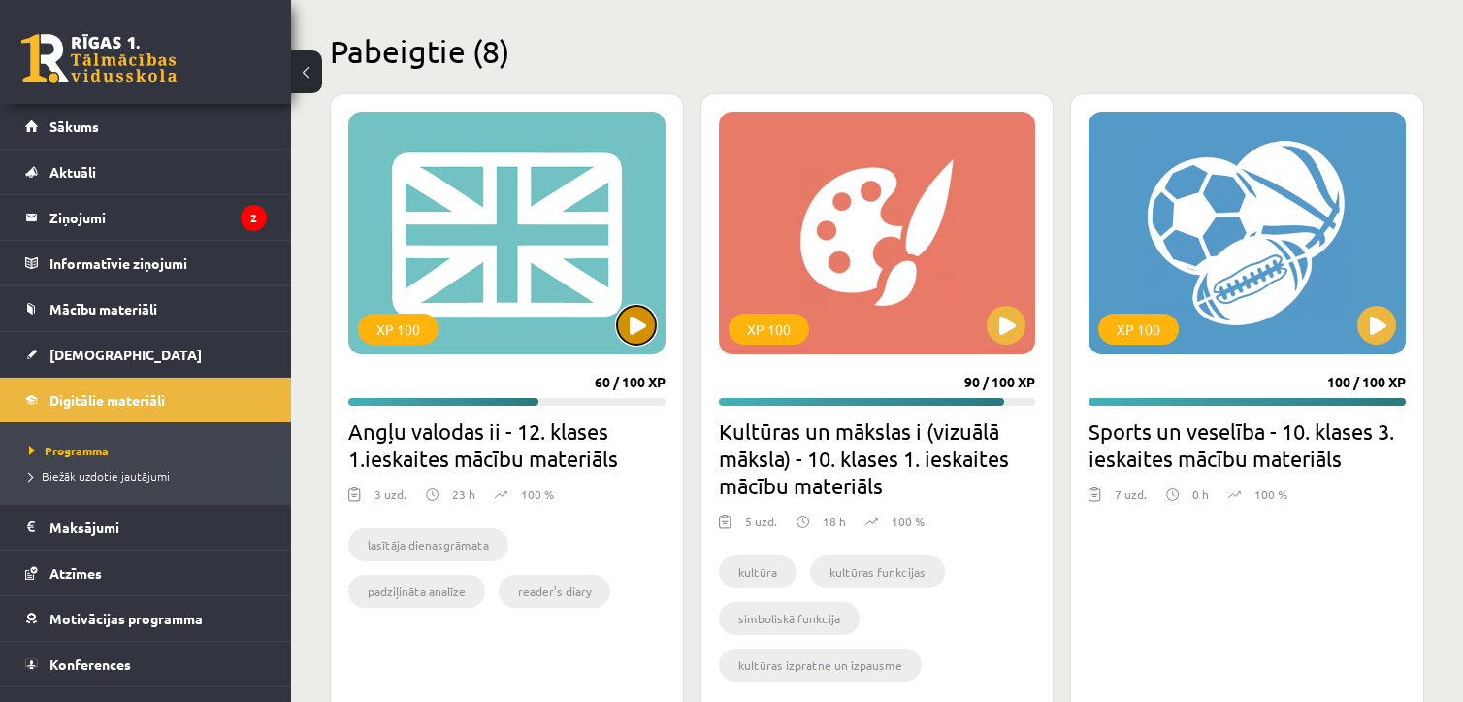
click at [640, 327] on button at bounding box center [636, 325] width 39 height 39
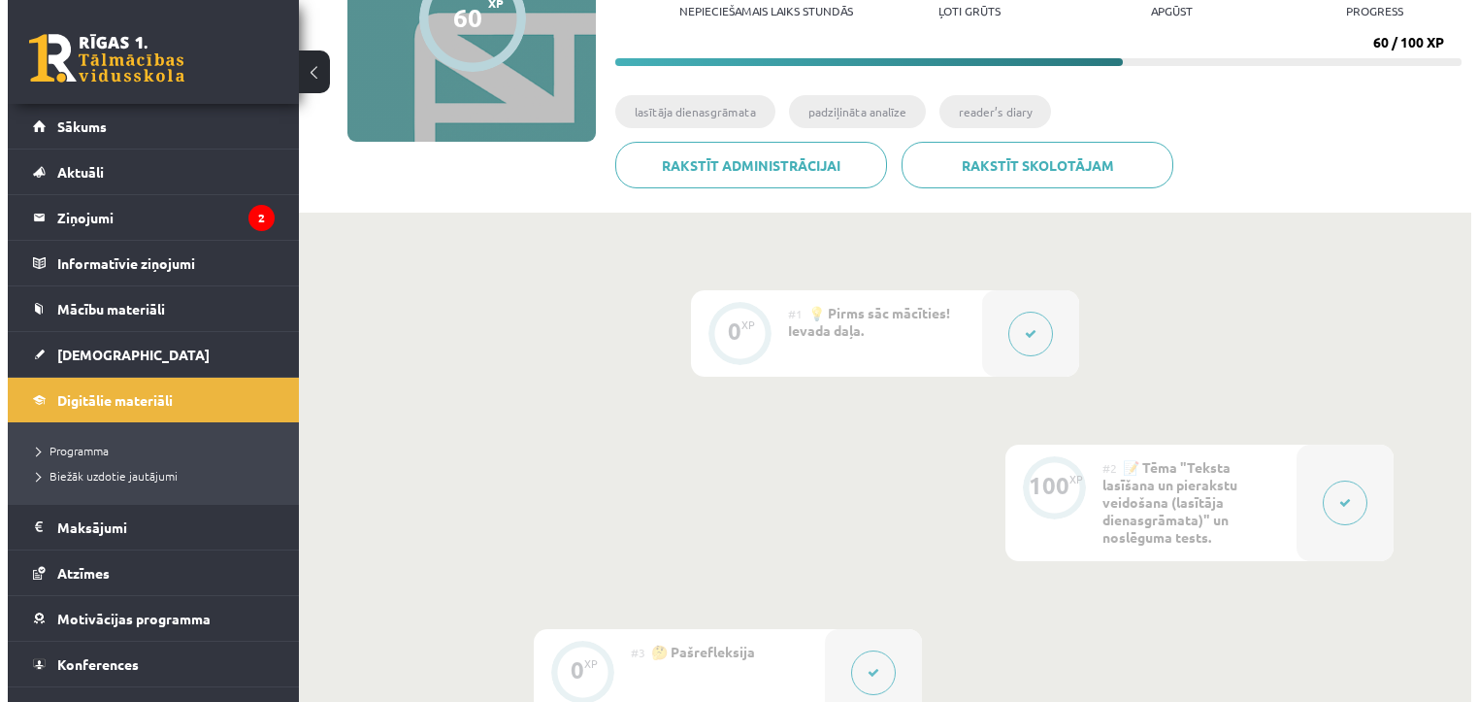
scroll to position [270, 0]
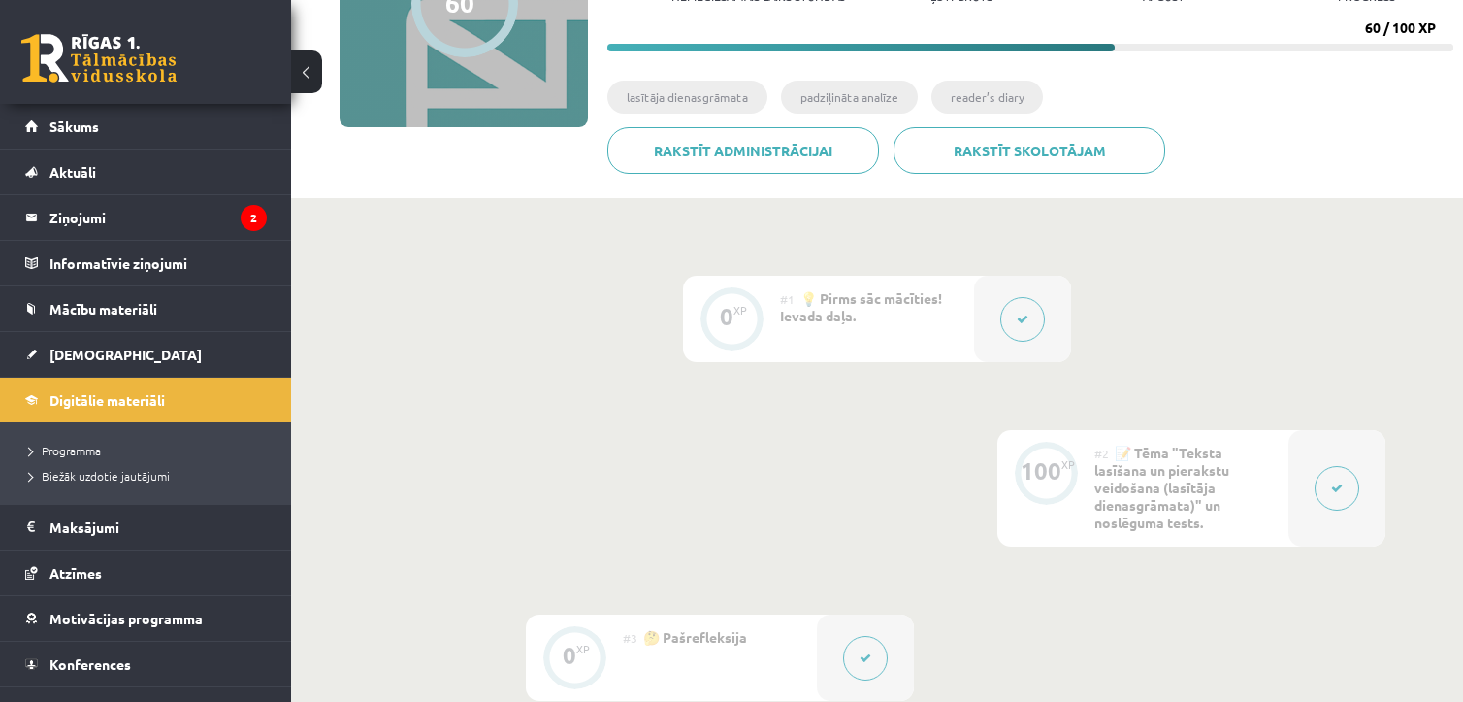
click at [1331, 489] on icon at bounding box center [1337, 488] width 12 height 12
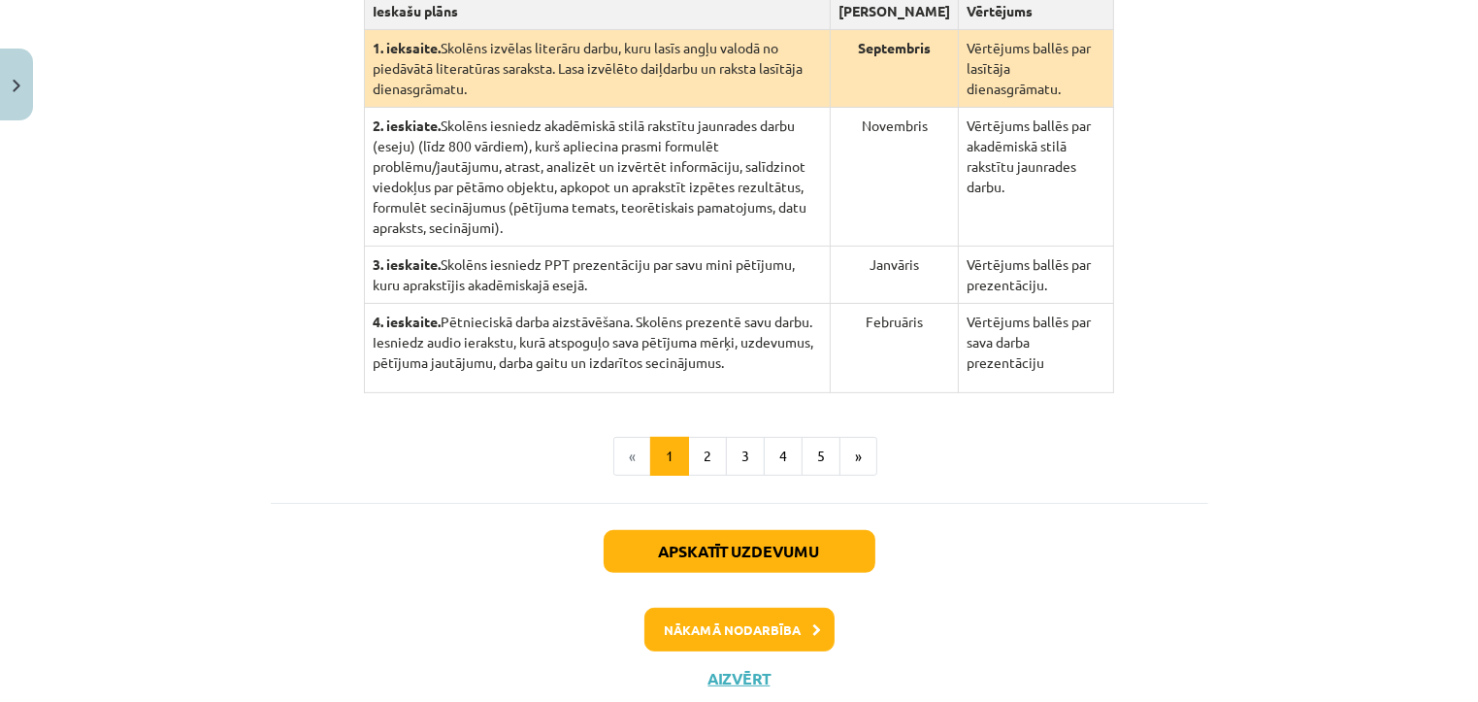
scroll to position [535, 0]
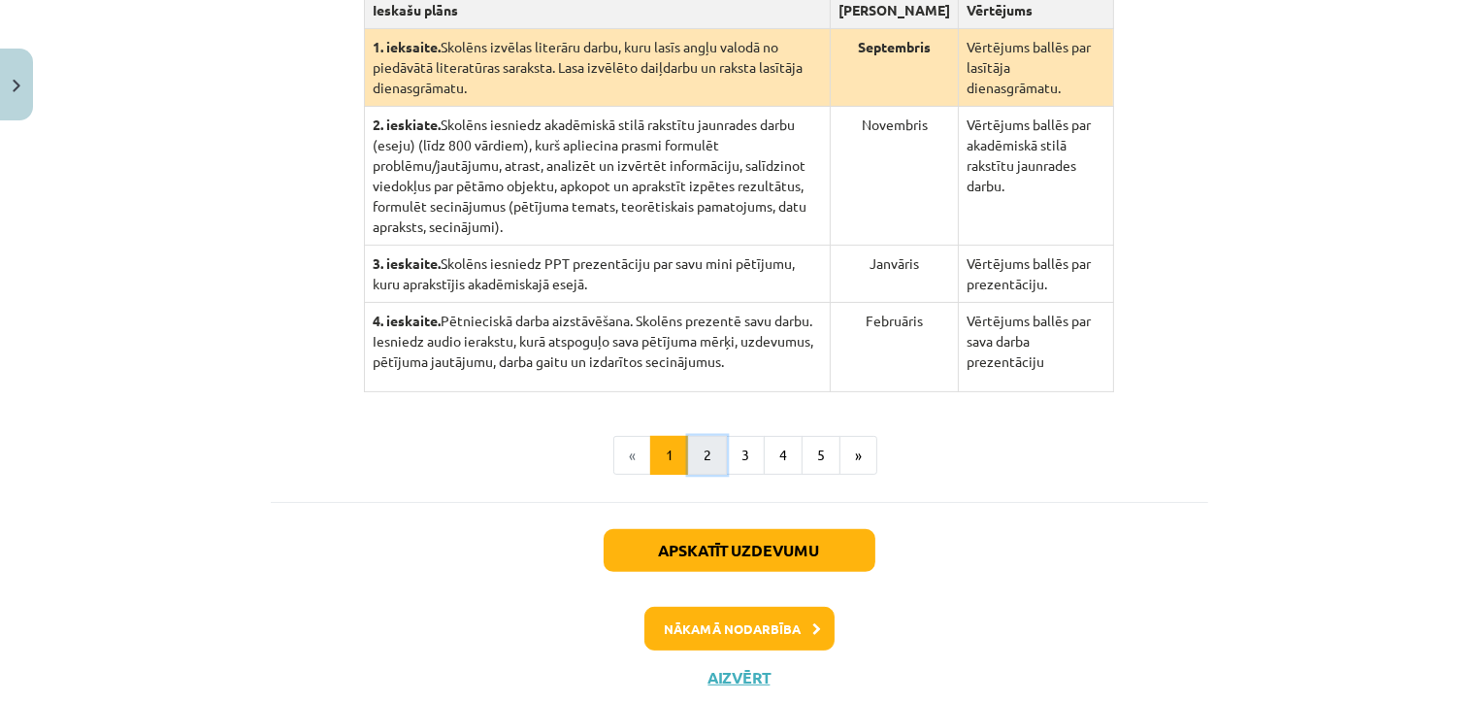
click at [701, 436] on button "2" at bounding box center [707, 455] width 39 height 39
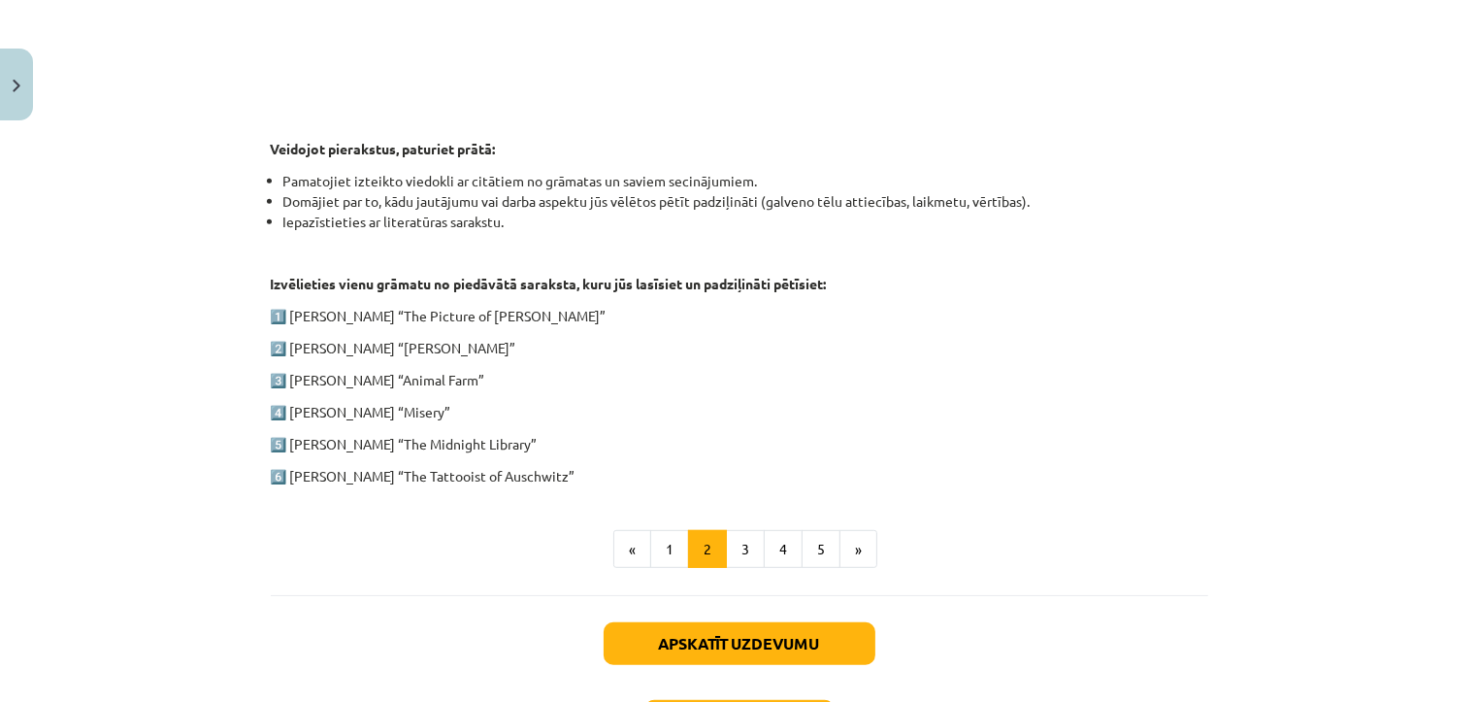
scroll to position [885, 0]
